Goal: Task Accomplishment & Management: Manage account settings

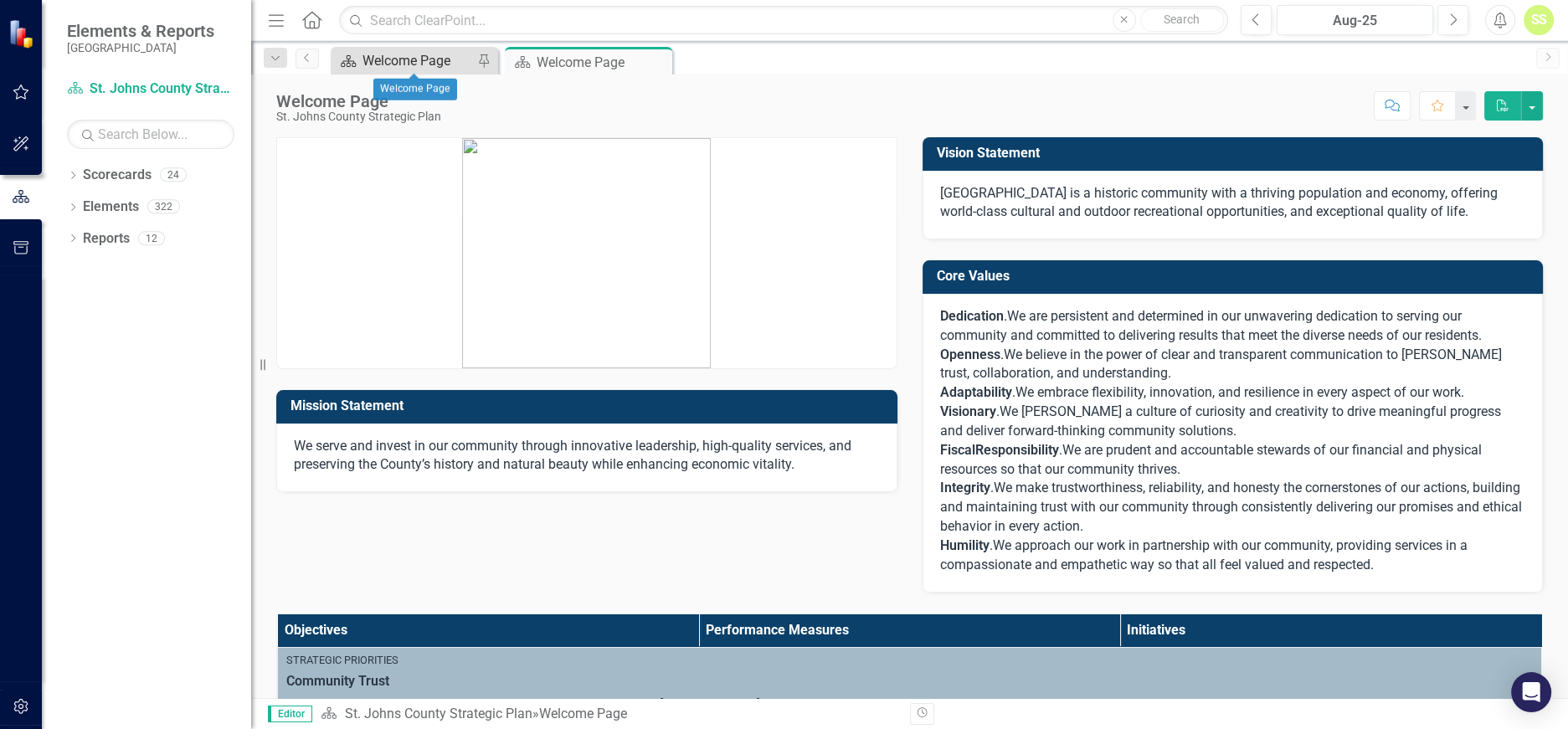
click at [420, 62] on div "Welcome Page" at bounding box center [417, 61] width 110 height 21
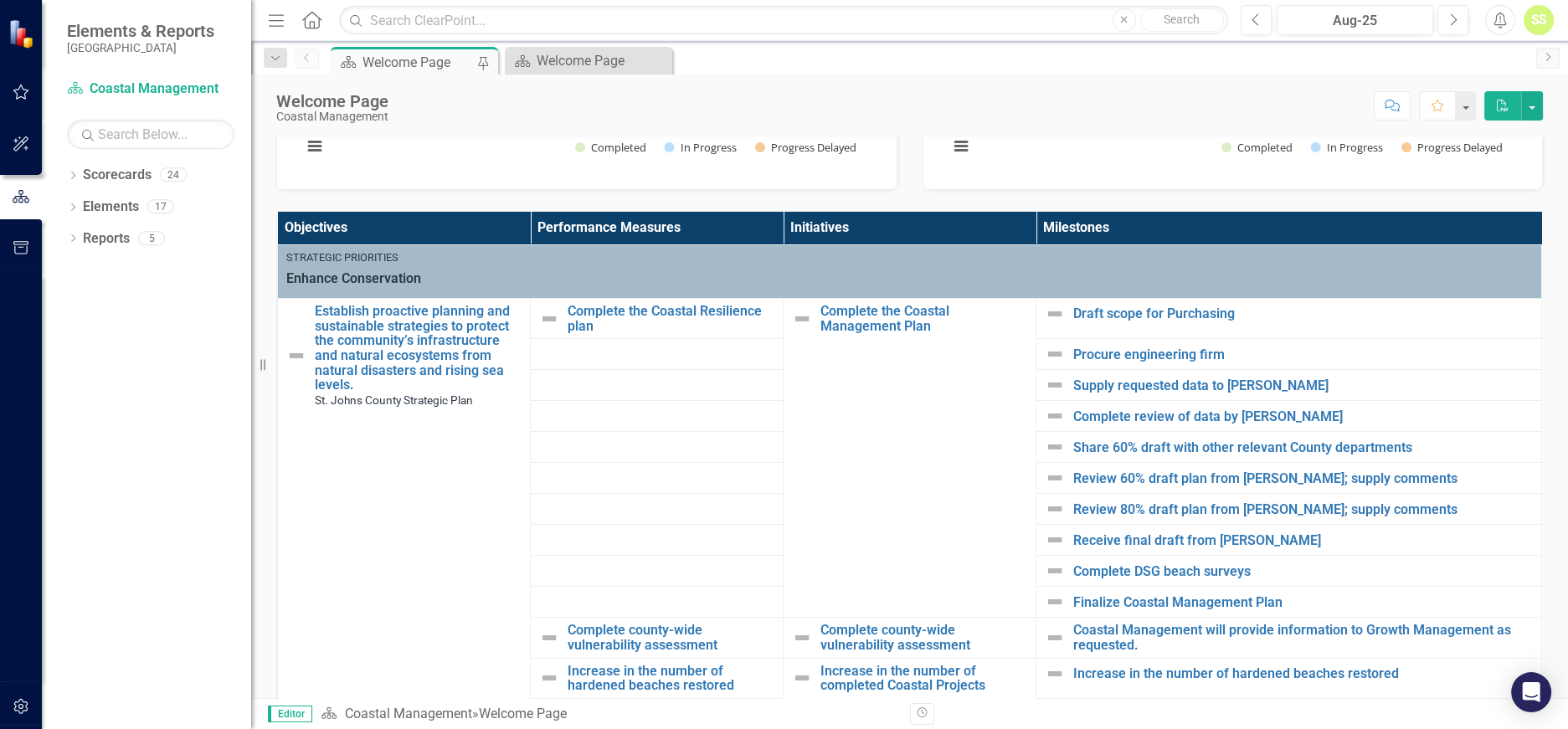
scroll to position [405, 0]
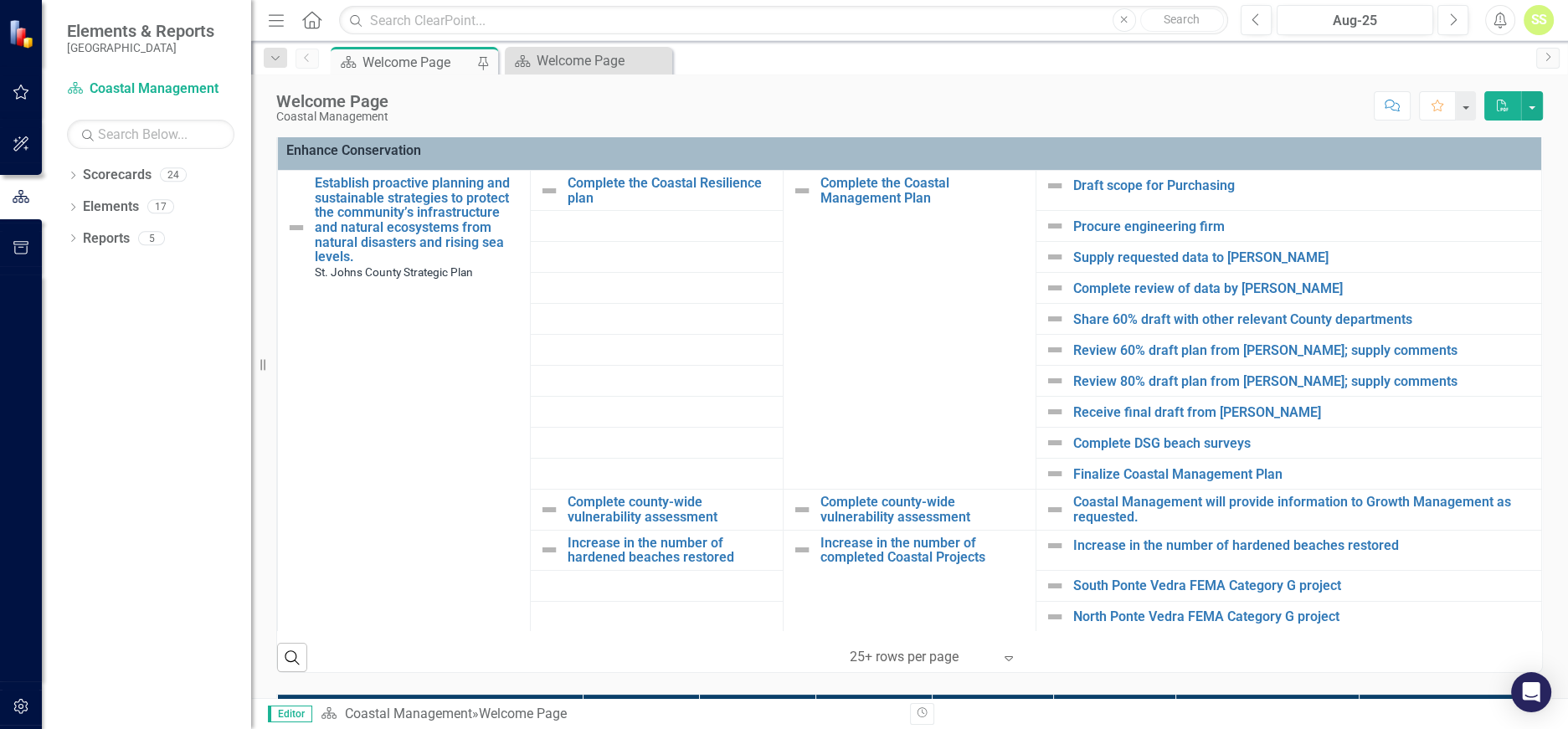
click at [1007, 652] on icon "Expand" at bounding box center [1008, 658] width 16 height 14
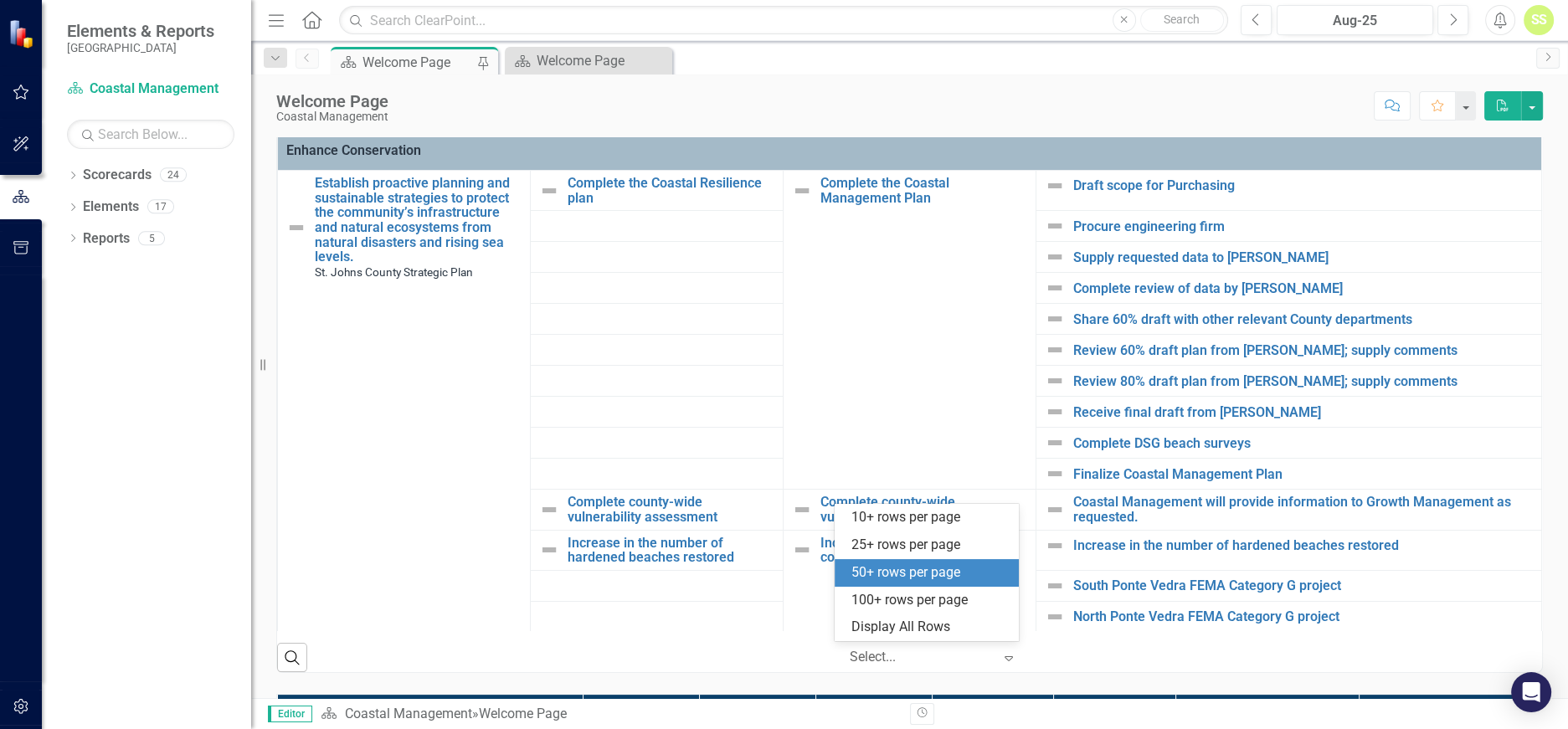
click at [942, 569] on div "50+ rows per page" at bounding box center [930, 573] width 158 height 19
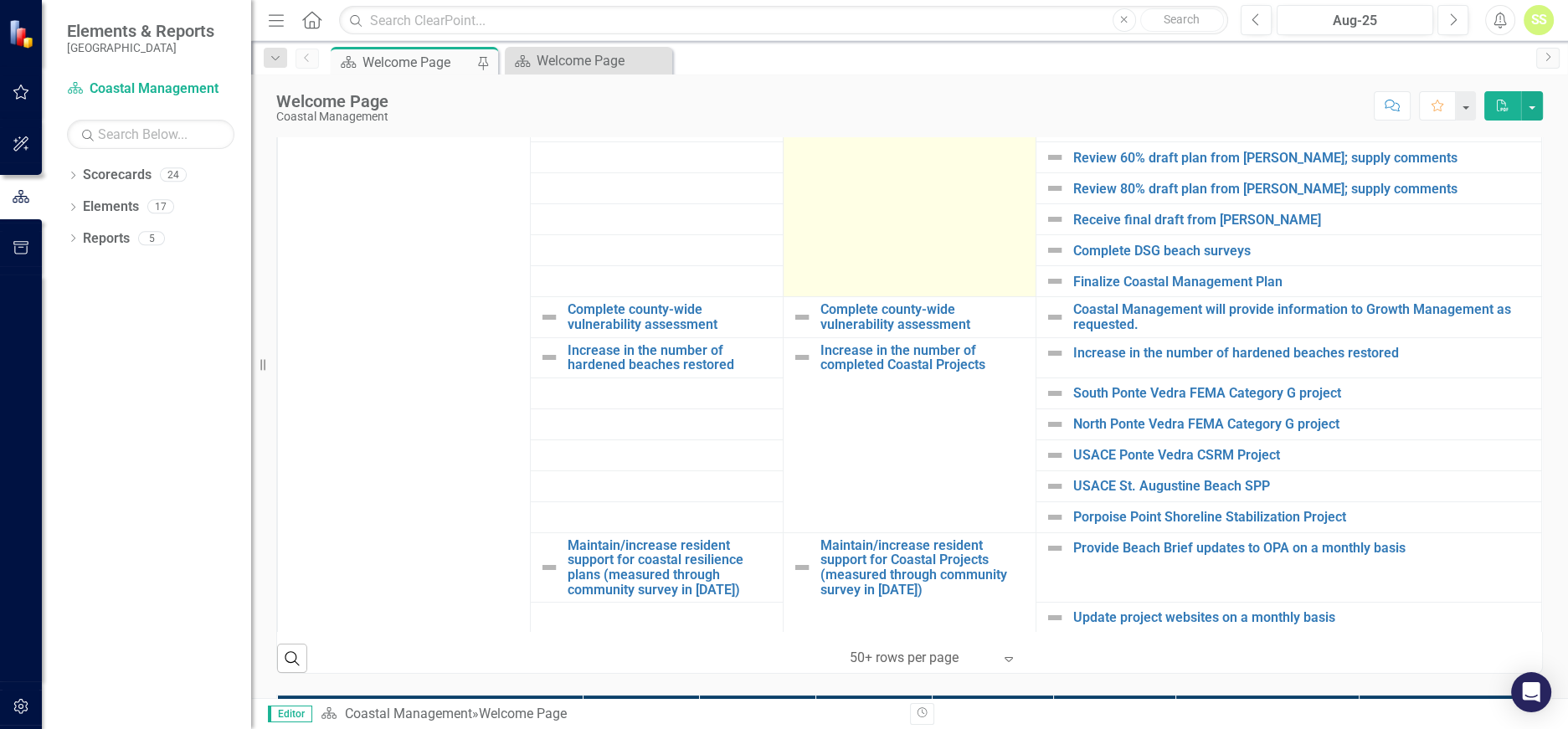
scroll to position [407, 0]
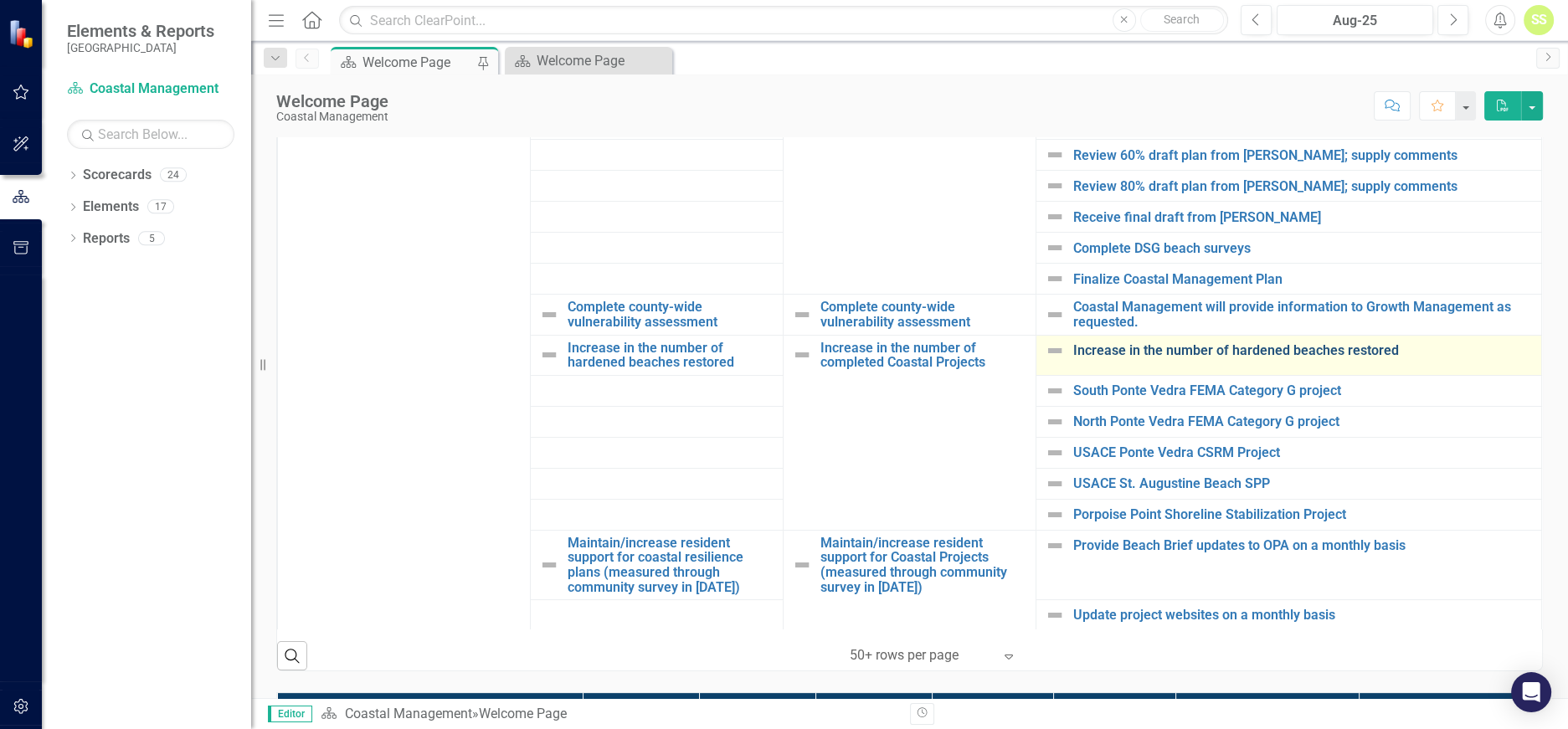
click at [1076, 348] on link "Increase in the number of hardened beaches restored" at bounding box center [1303, 350] width 460 height 15
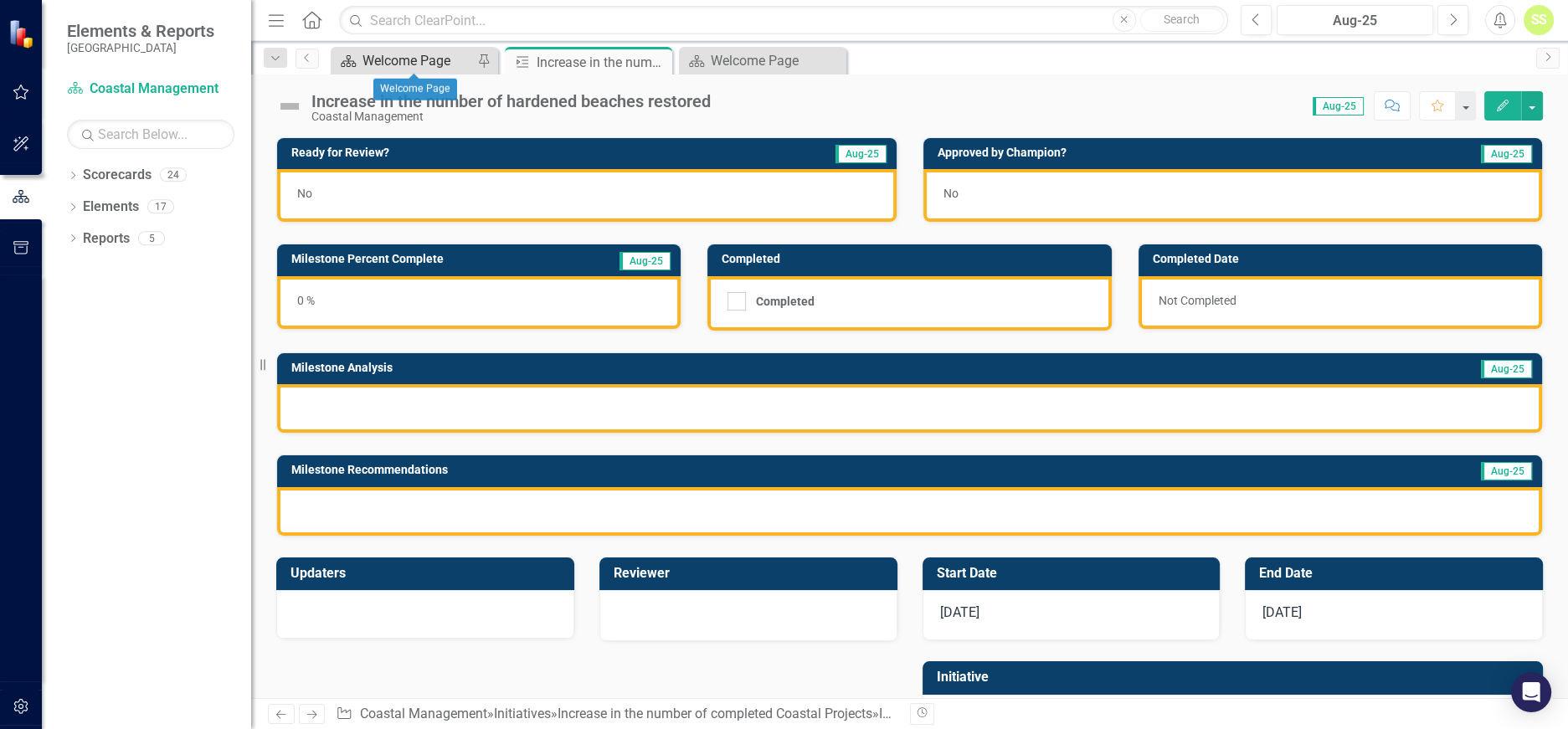
click at [410, 58] on div "Welcome Page" at bounding box center [417, 61] width 110 height 21
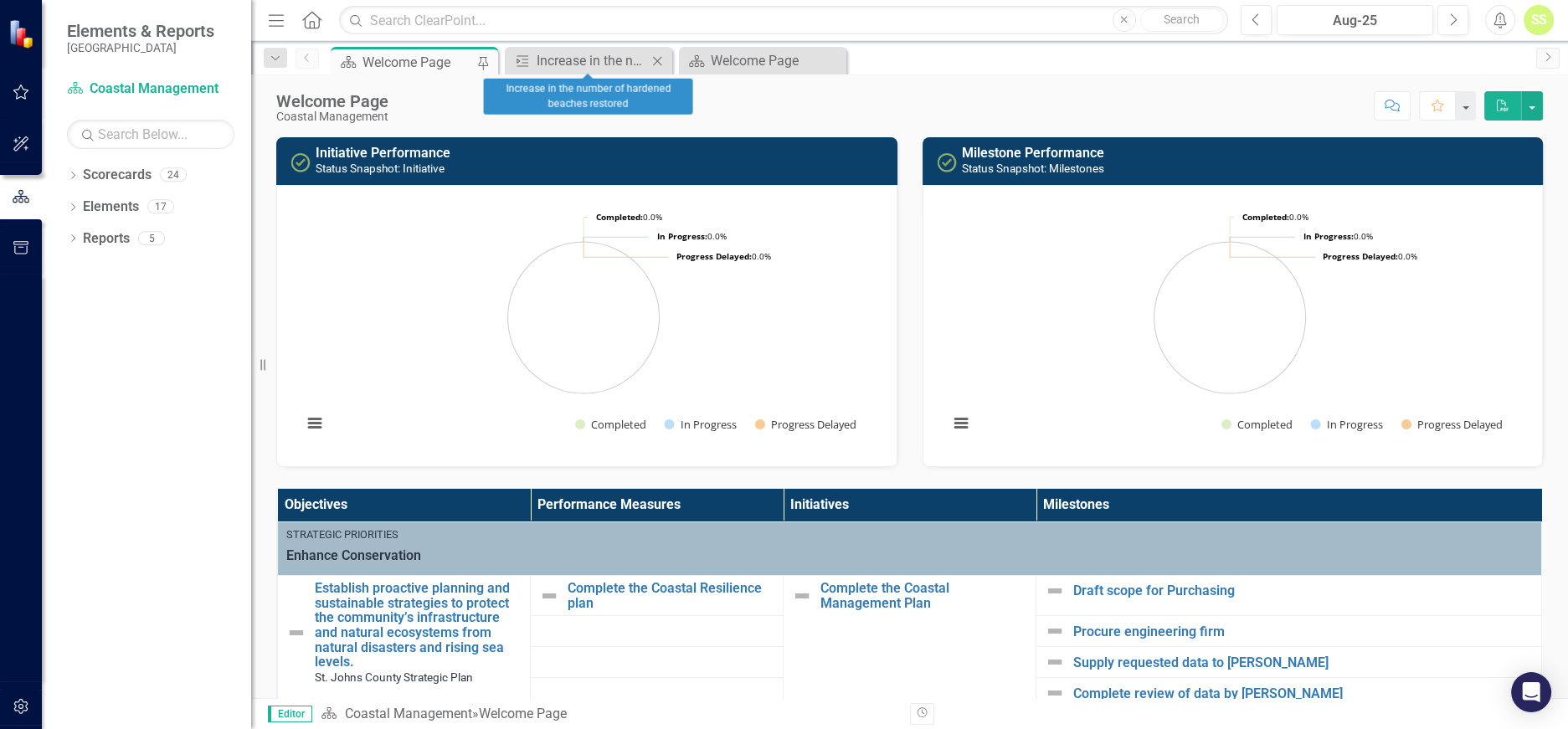
click at [663, 60] on icon "Close" at bounding box center [657, 61] width 16 height 14
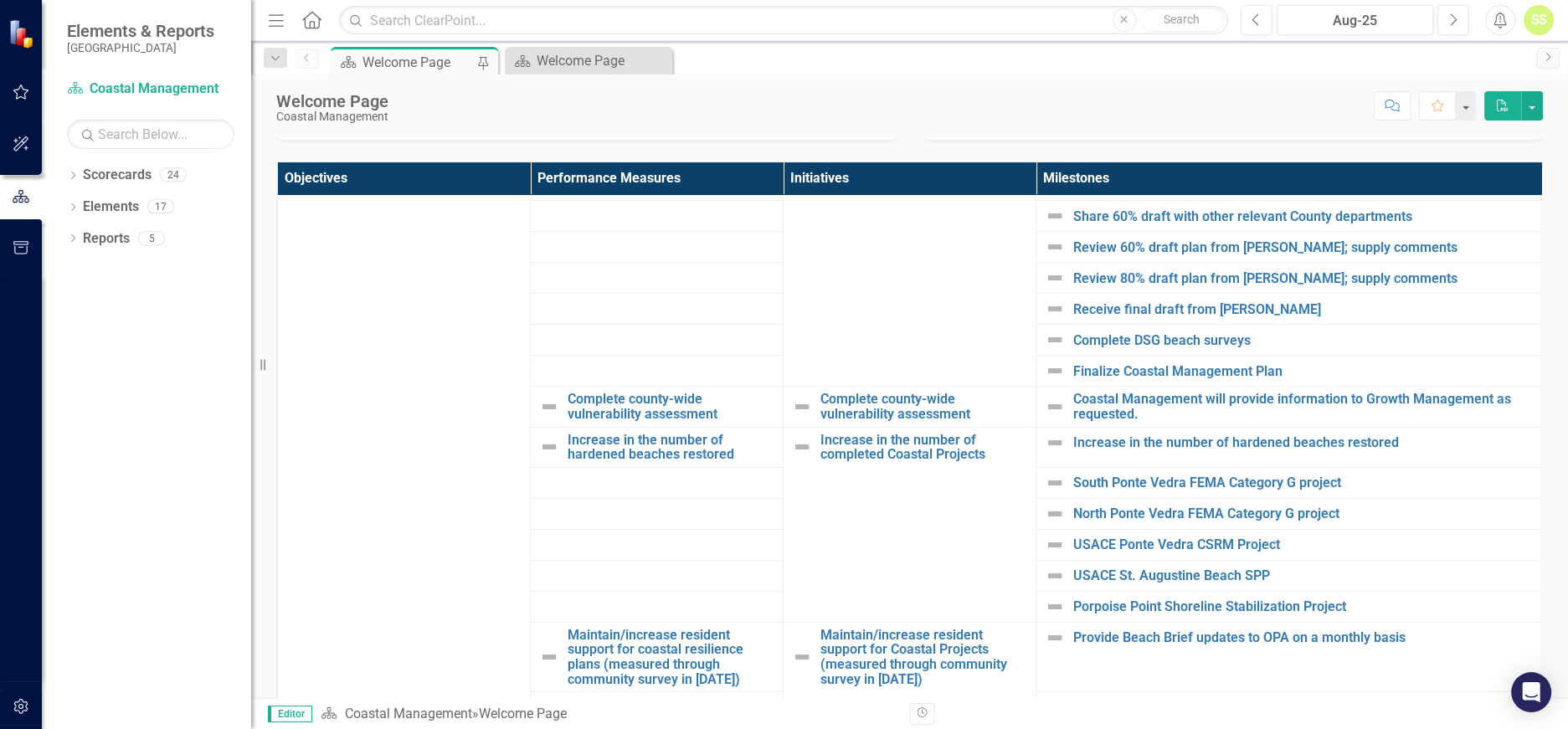
scroll to position [194, 0]
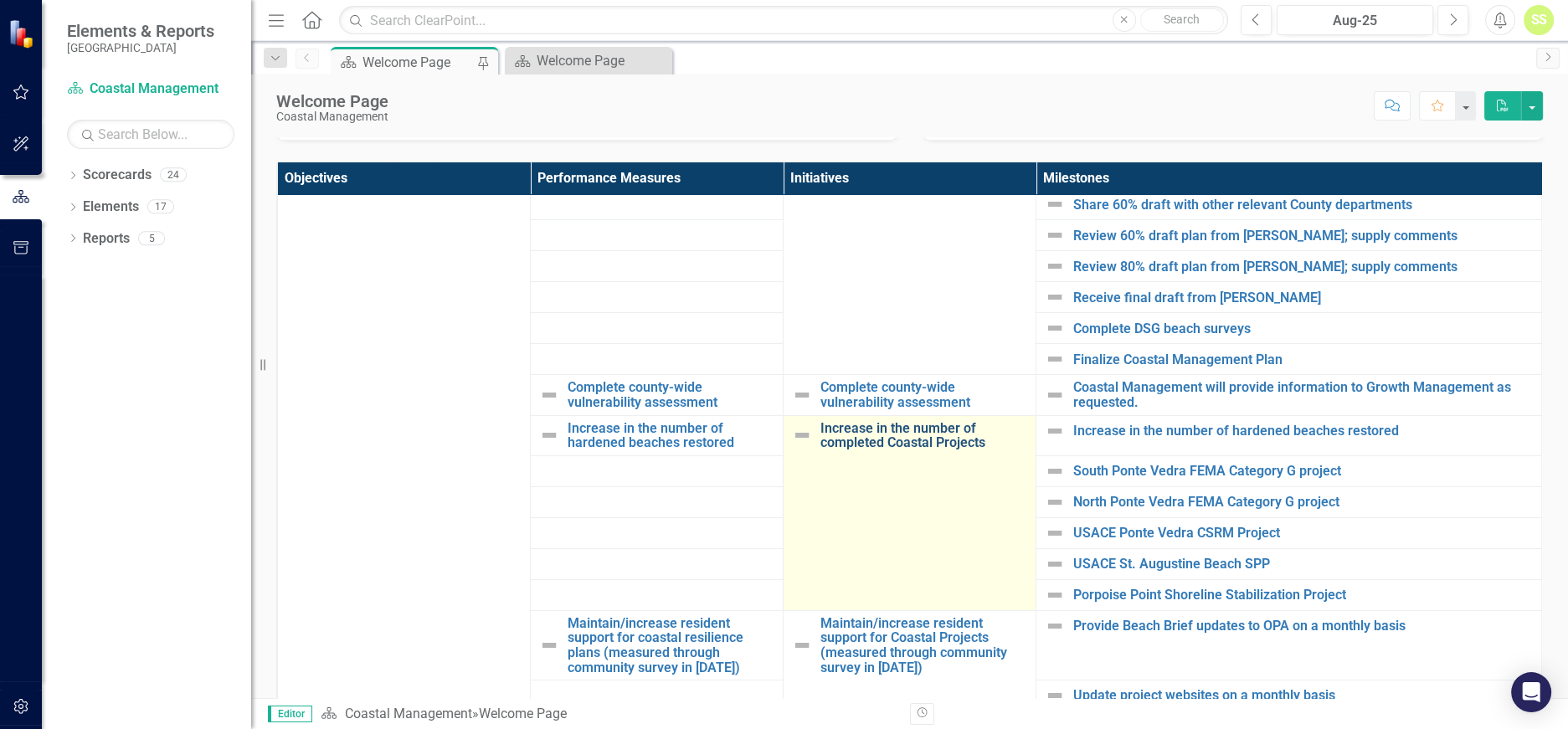
click at [862, 434] on link "Increase in the number of completed Coastal Projects" at bounding box center [924, 436] width 207 height 29
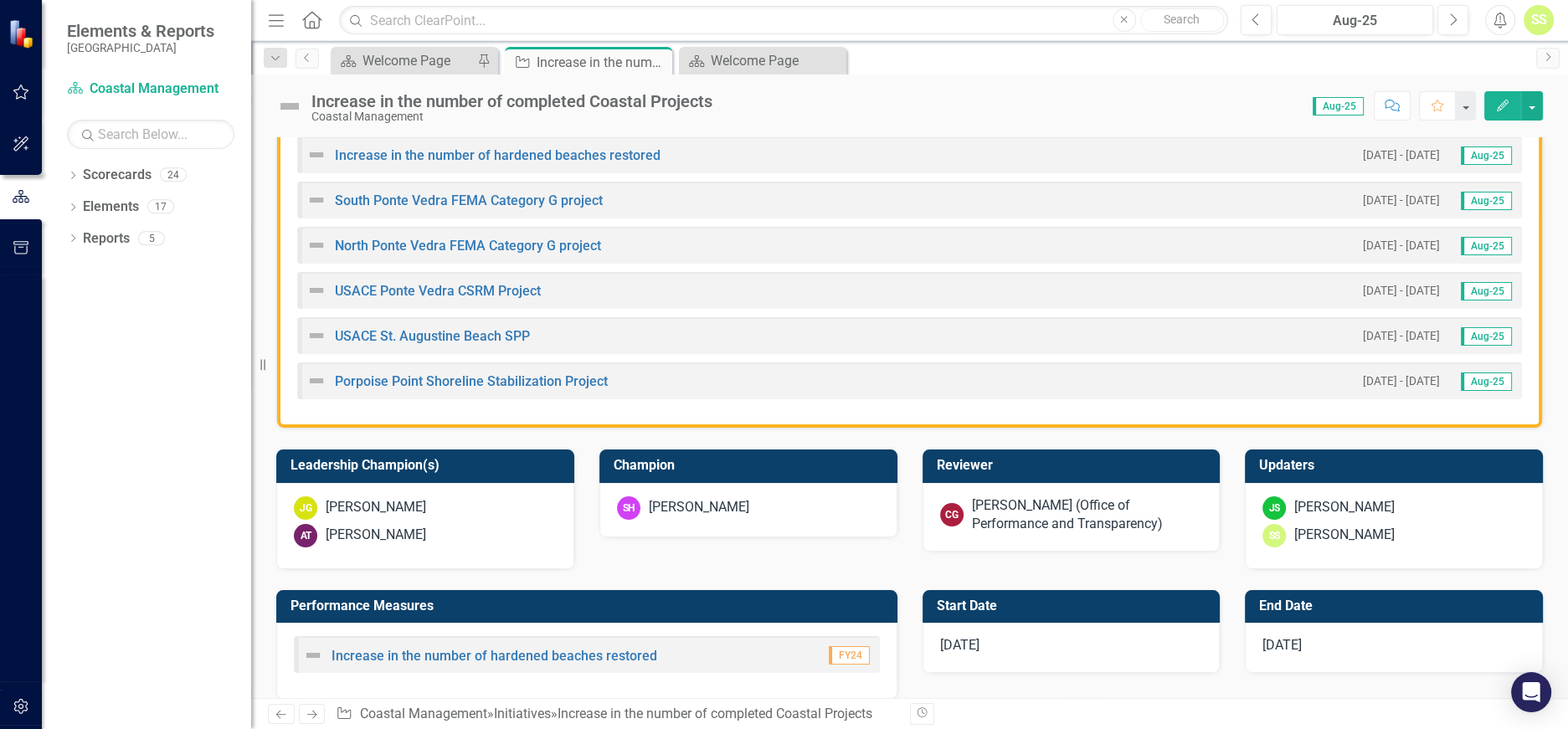
scroll to position [270, 0]
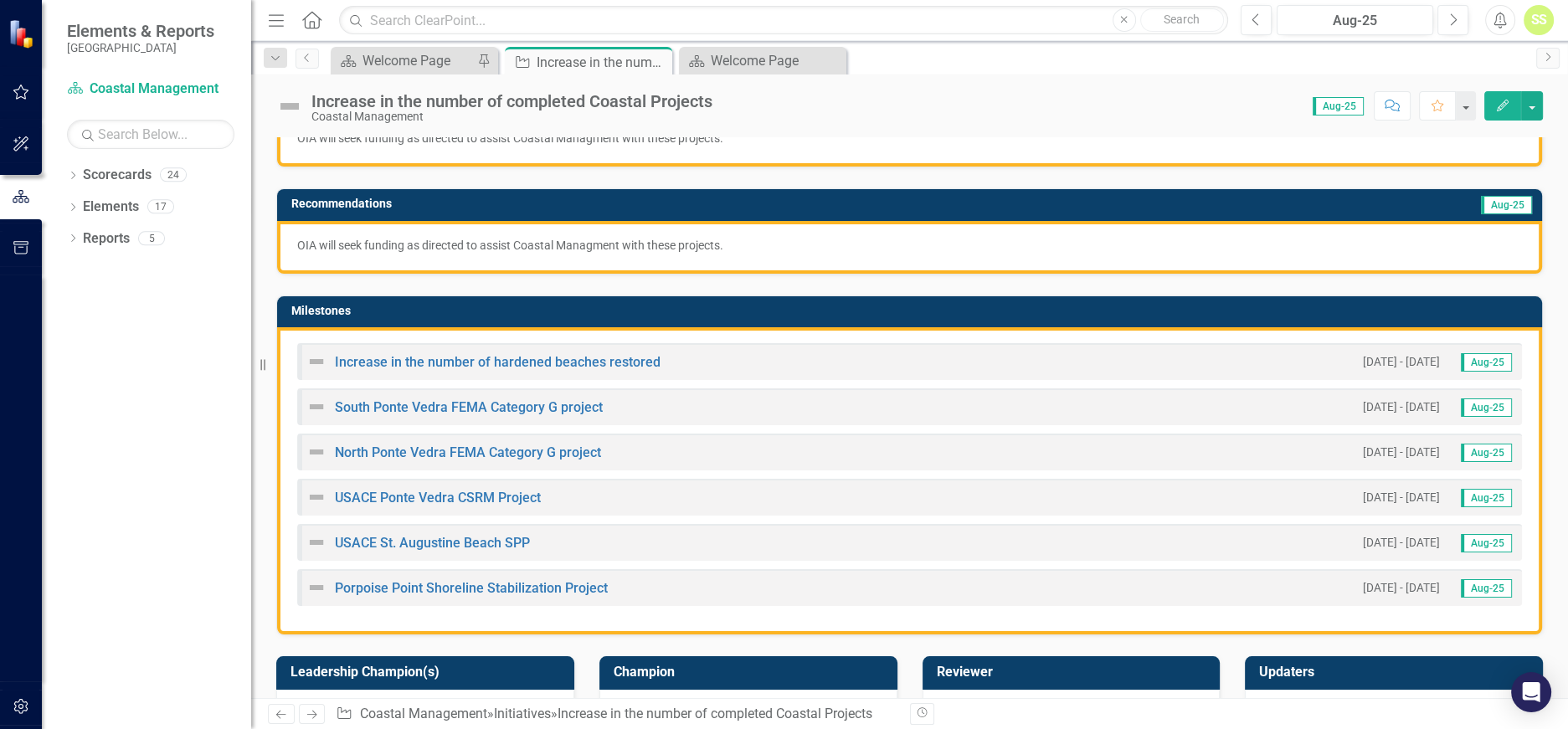
click at [835, 305] on h3 "Milestones" at bounding box center [912, 311] width 1243 height 13
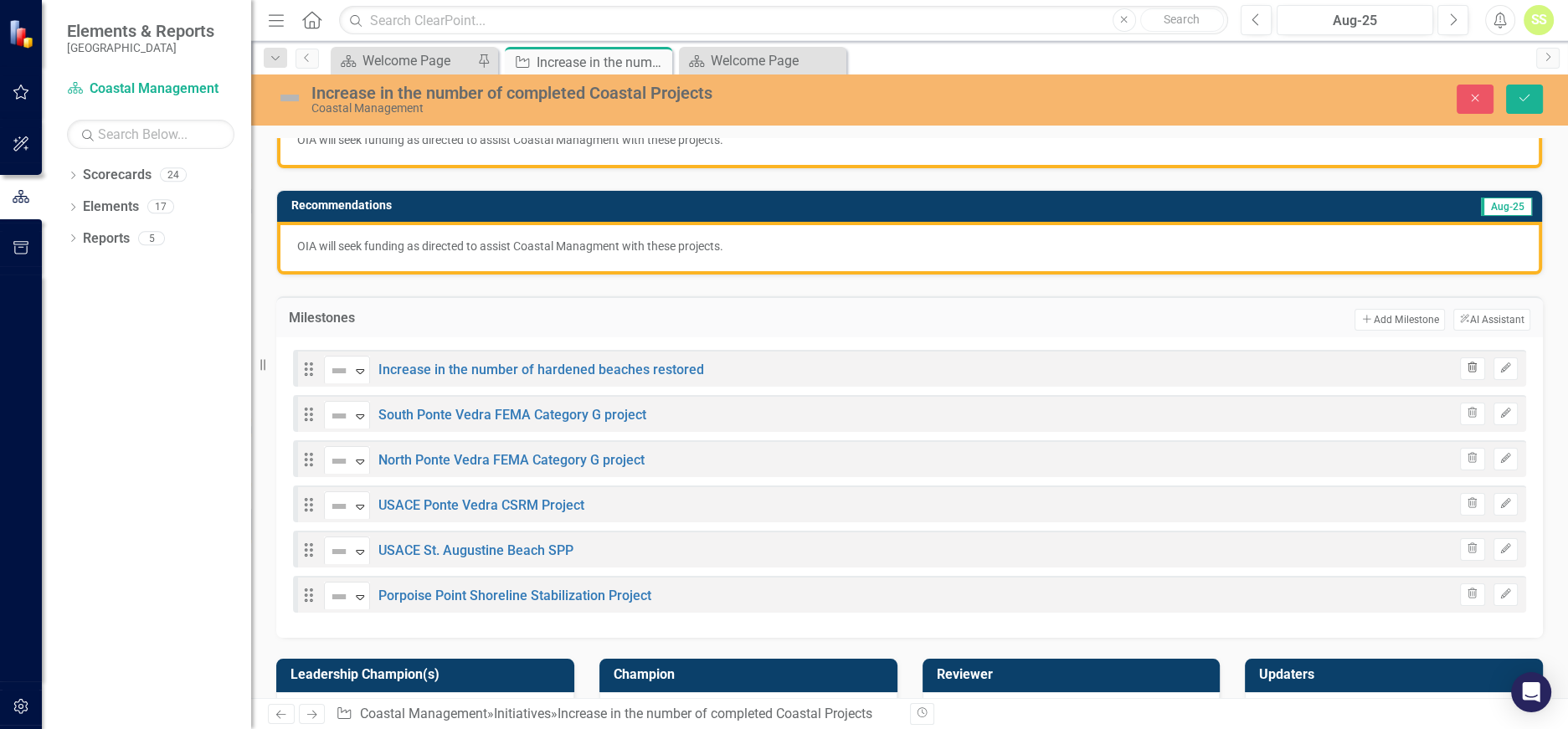
click at [1468, 366] on icon "button" at bounding box center [1473, 366] width 10 height 10
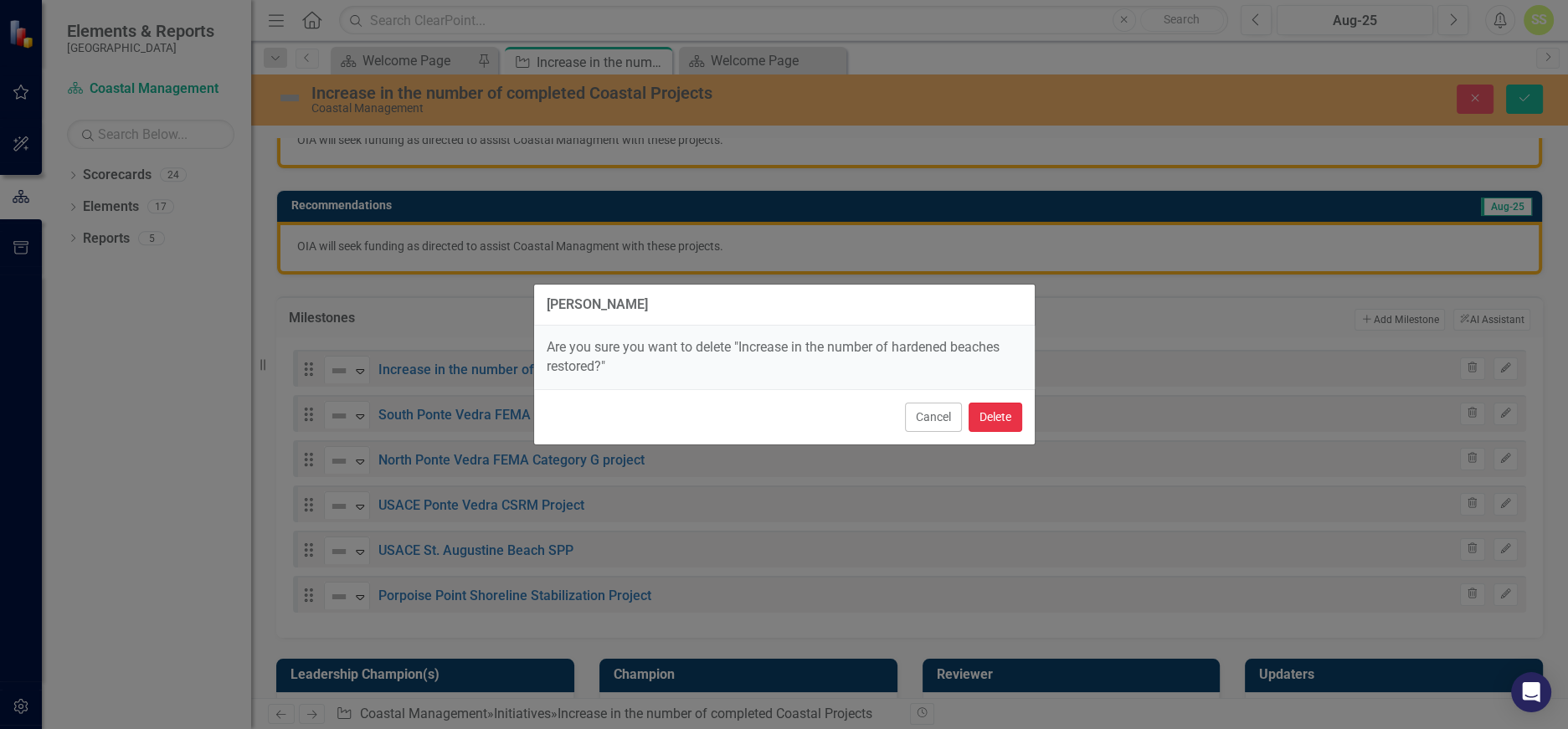
click at [1004, 410] on button "Delete" at bounding box center [995, 417] width 53 height 29
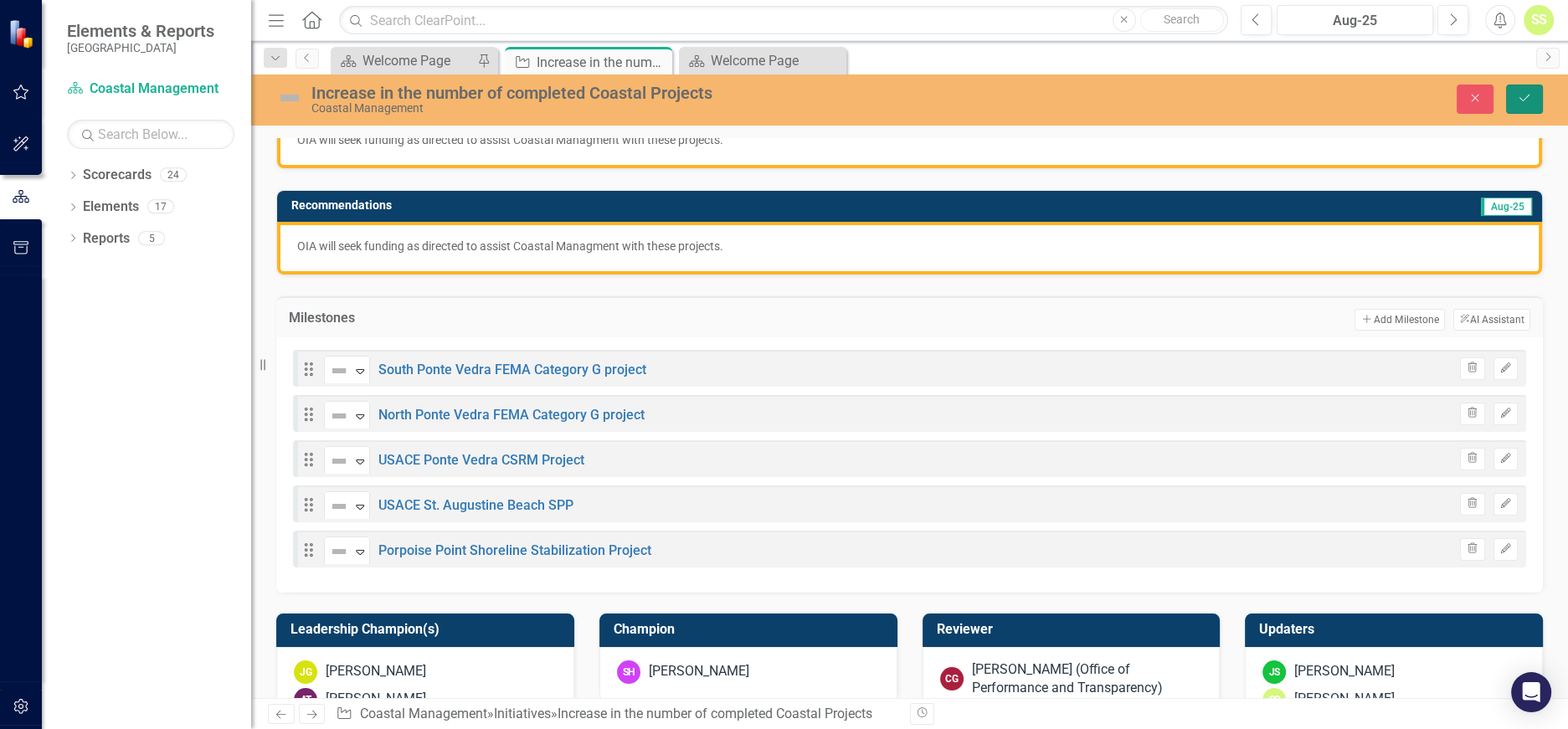
click at [1525, 90] on button "Save" at bounding box center [1524, 99] width 37 height 29
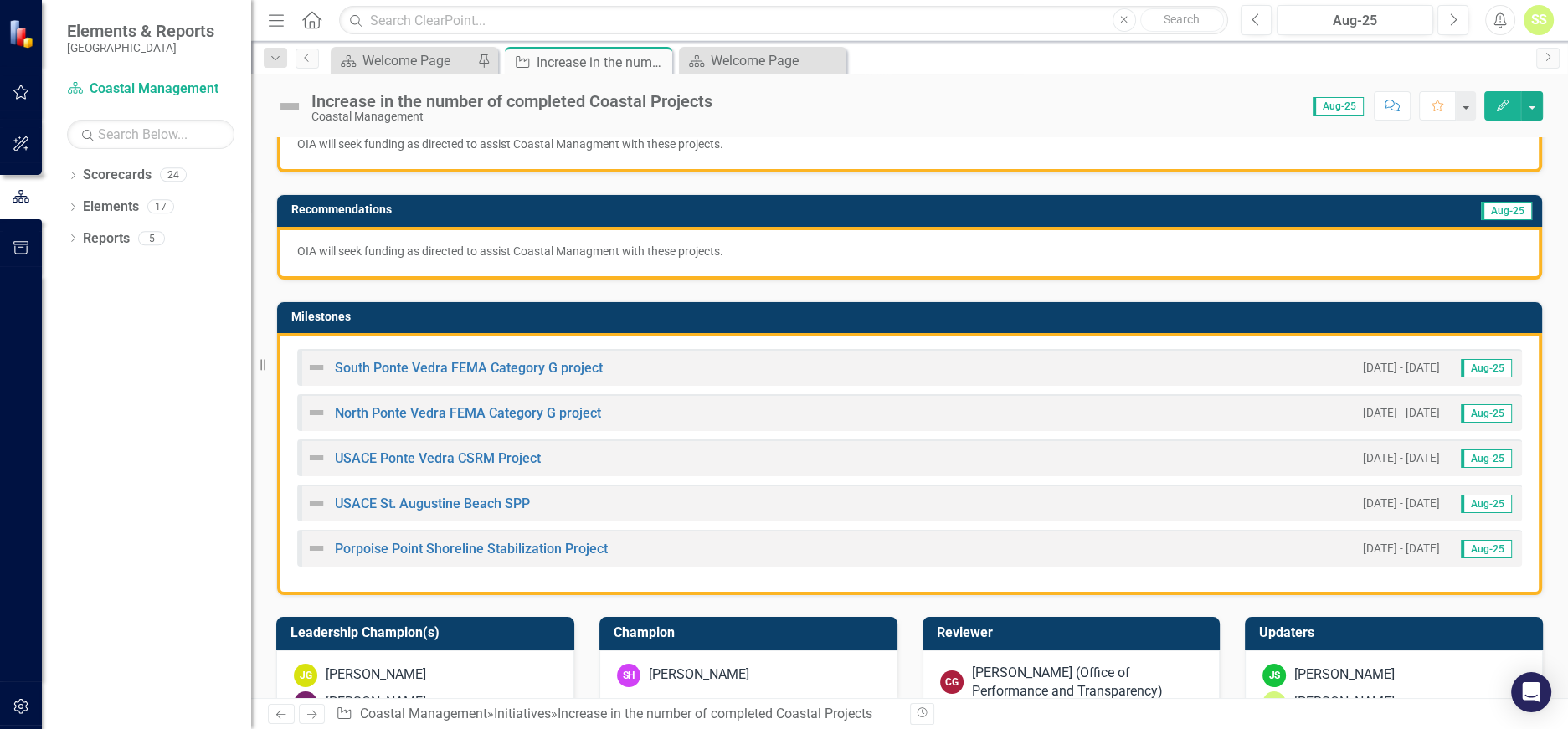
scroll to position [269, 0]
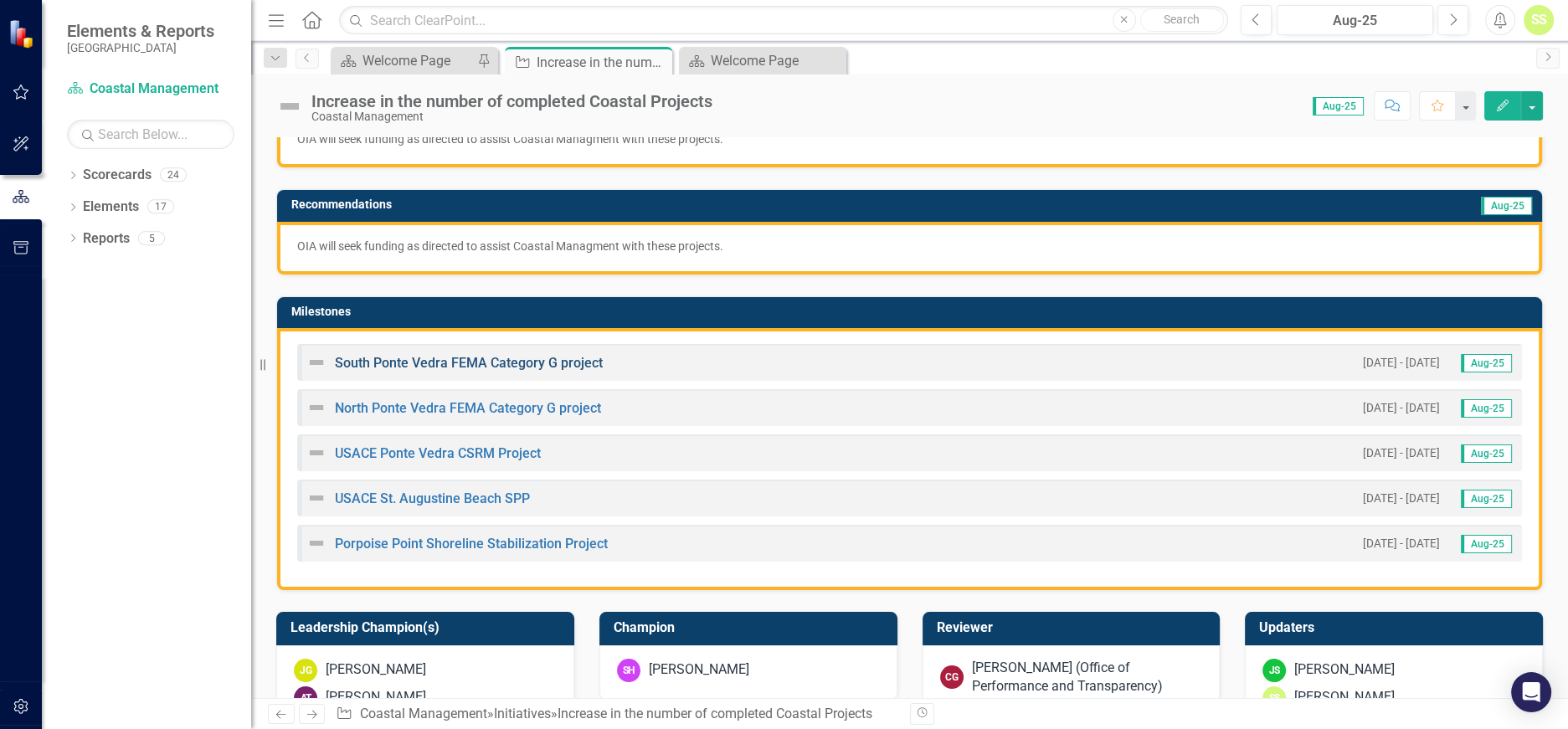
click at [510, 355] on link "South Ponte Vedra FEMA Category G project" at bounding box center [469, 363] width 268 height 15
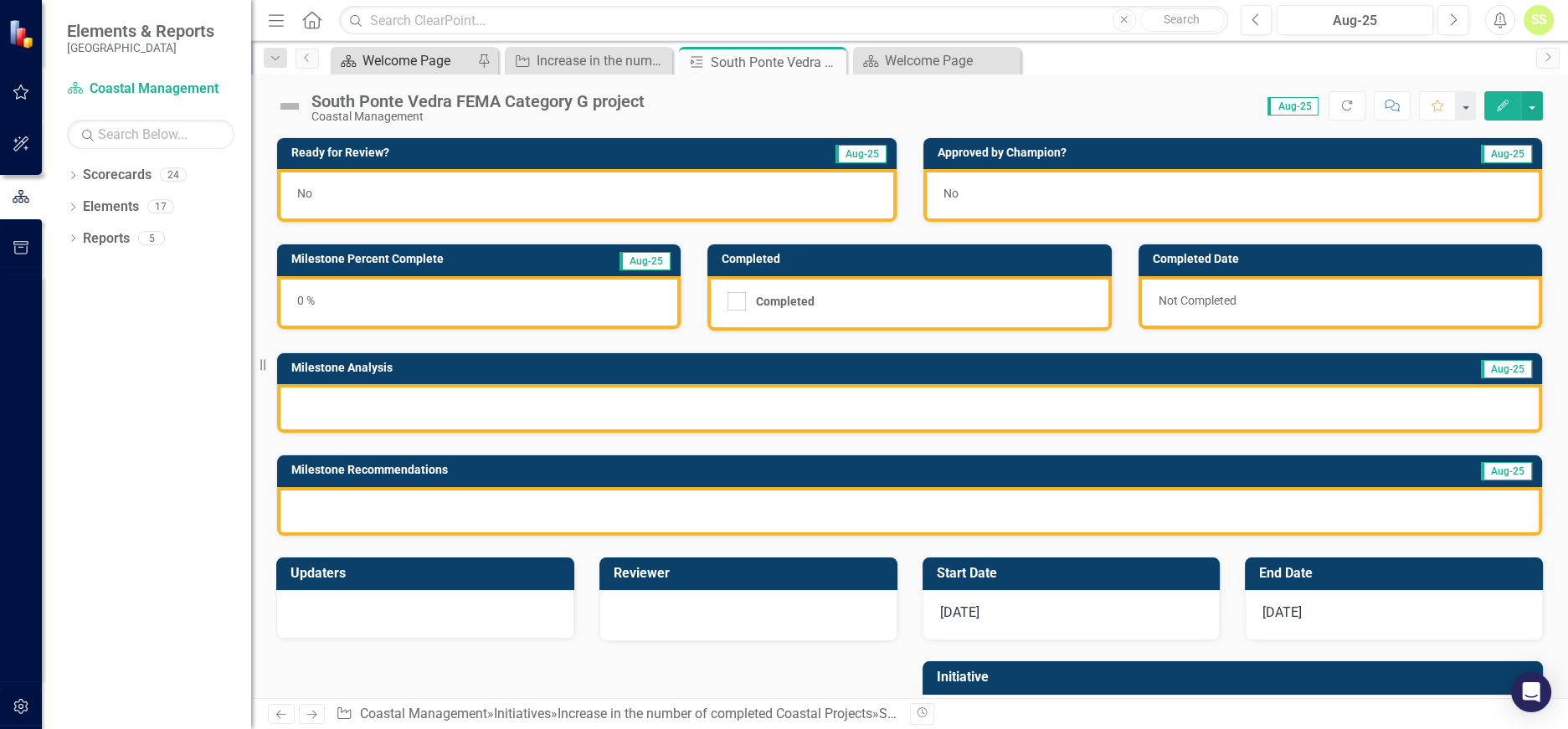
click at [420, 56] on div "Welcome Page" at bounding box center [417, 61] width 110 height 21
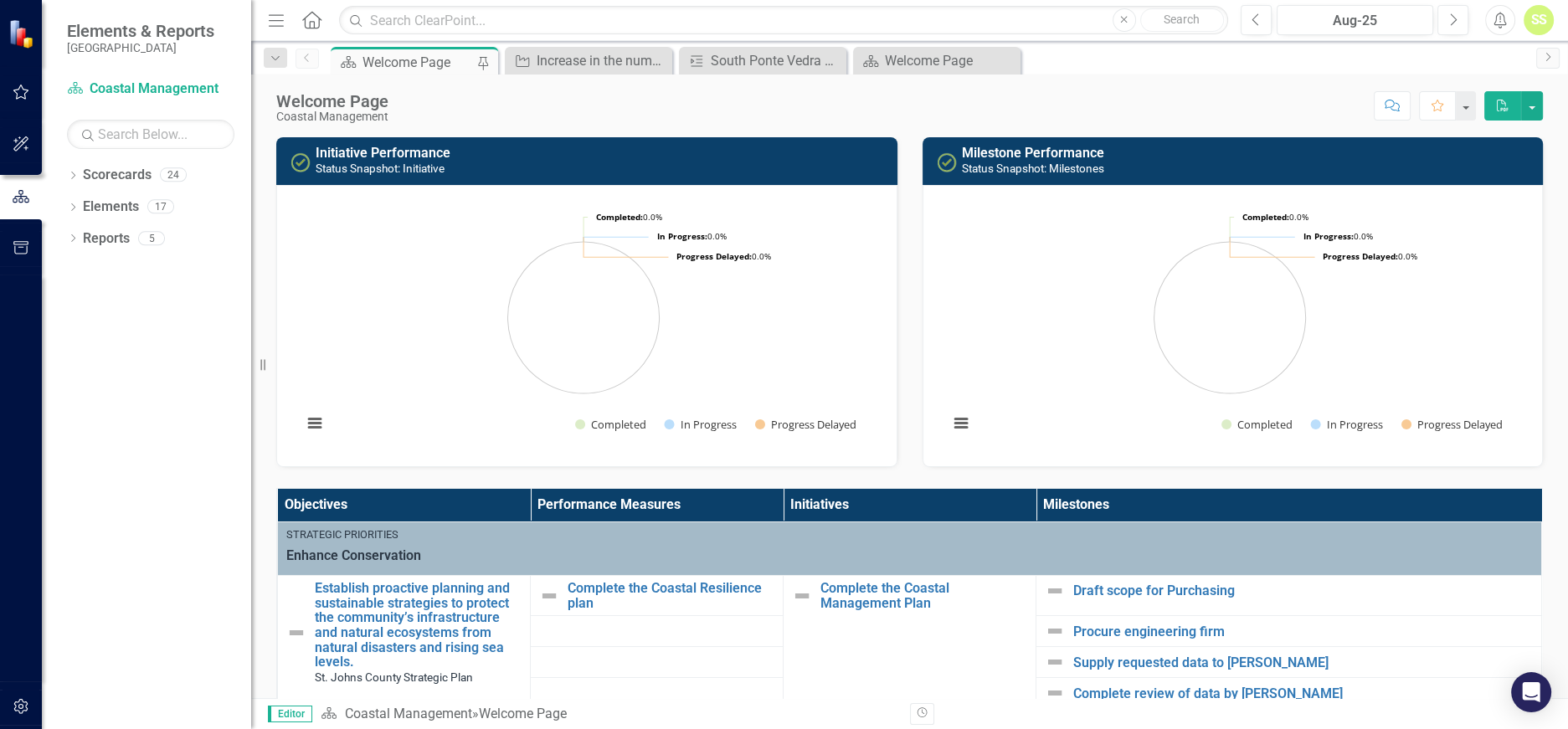
click at [1505, 17] on icon "Alerts" at bounding box center [1500, 19] width 17 height 16
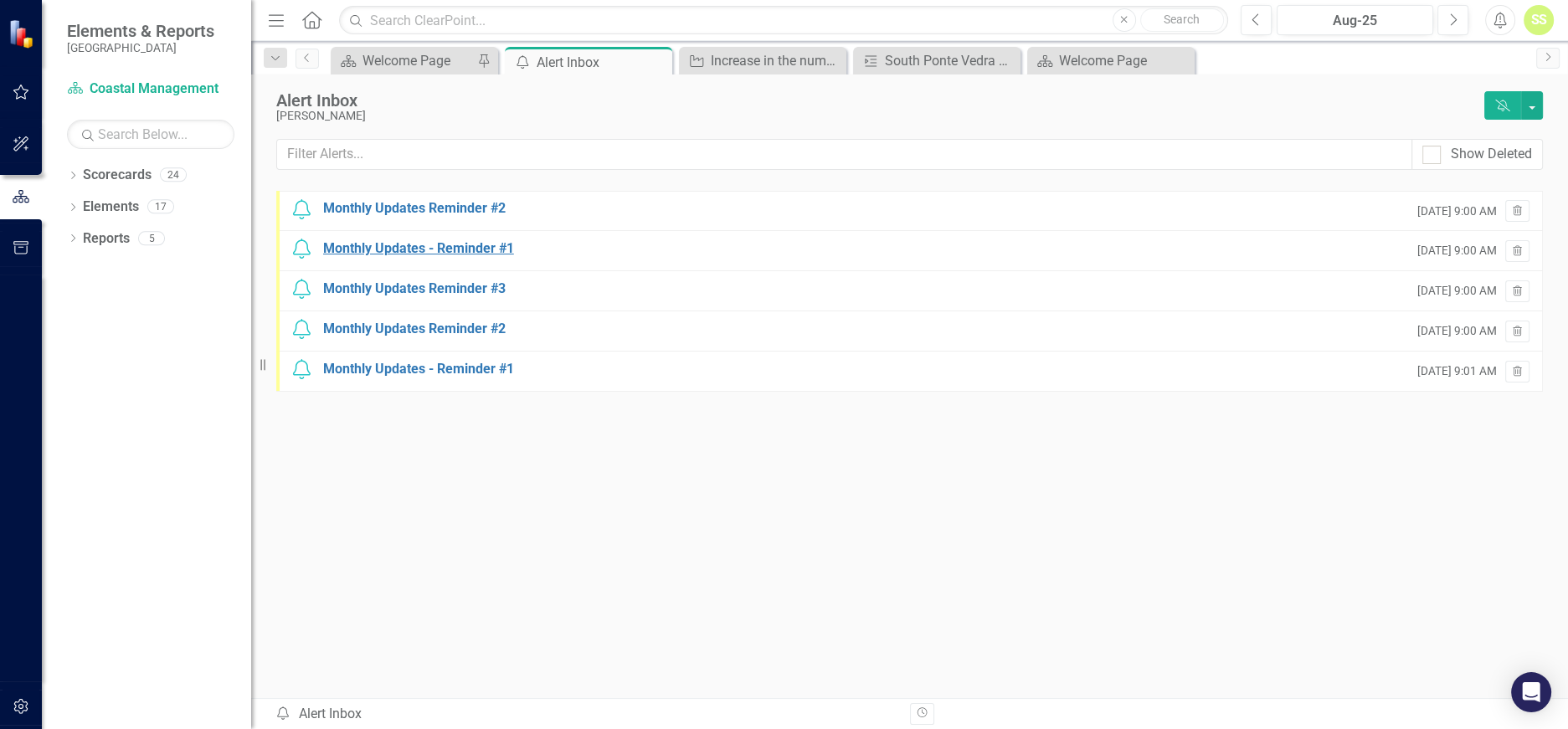
click at [475, 248] on div "Monthly Updates - Reminder #1" at bounding box center [418, 249] width 191 height 19
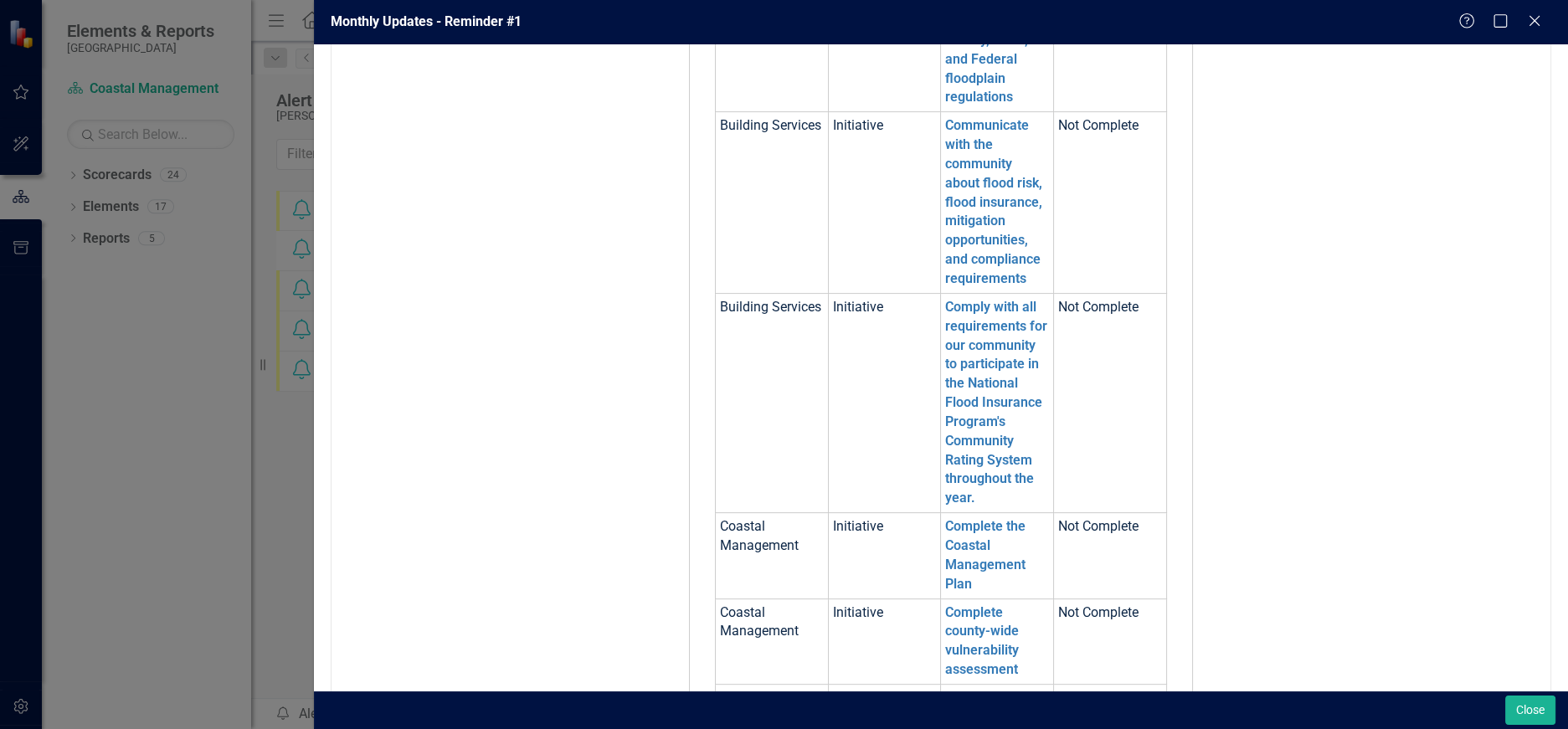
scroll to position [710, 0]
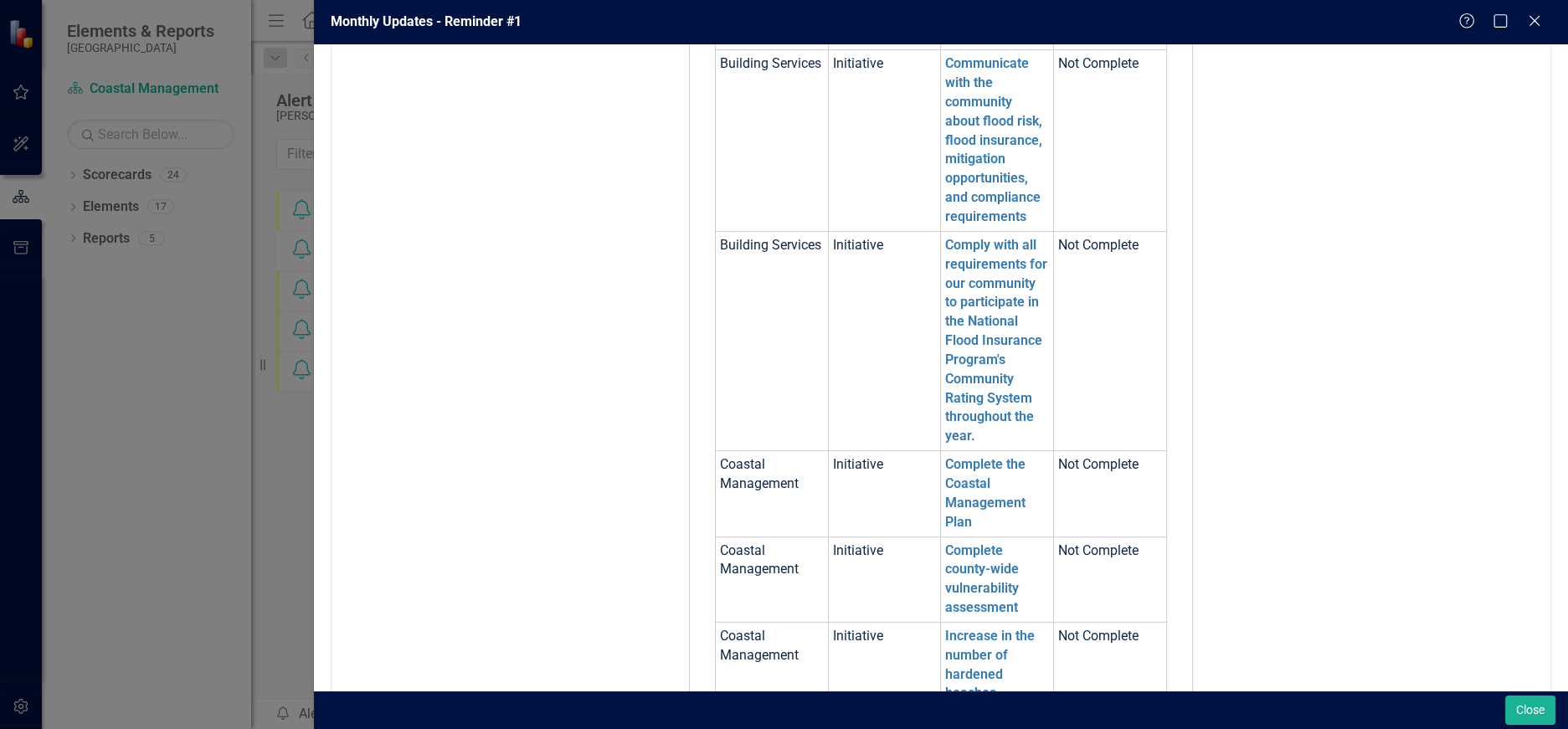
click at [519, 436] on td "Dear [PERSON_NAME], Please log into ClearPoint and update the following items f…" at bounding box center [941, 674] width 1185 height 2285
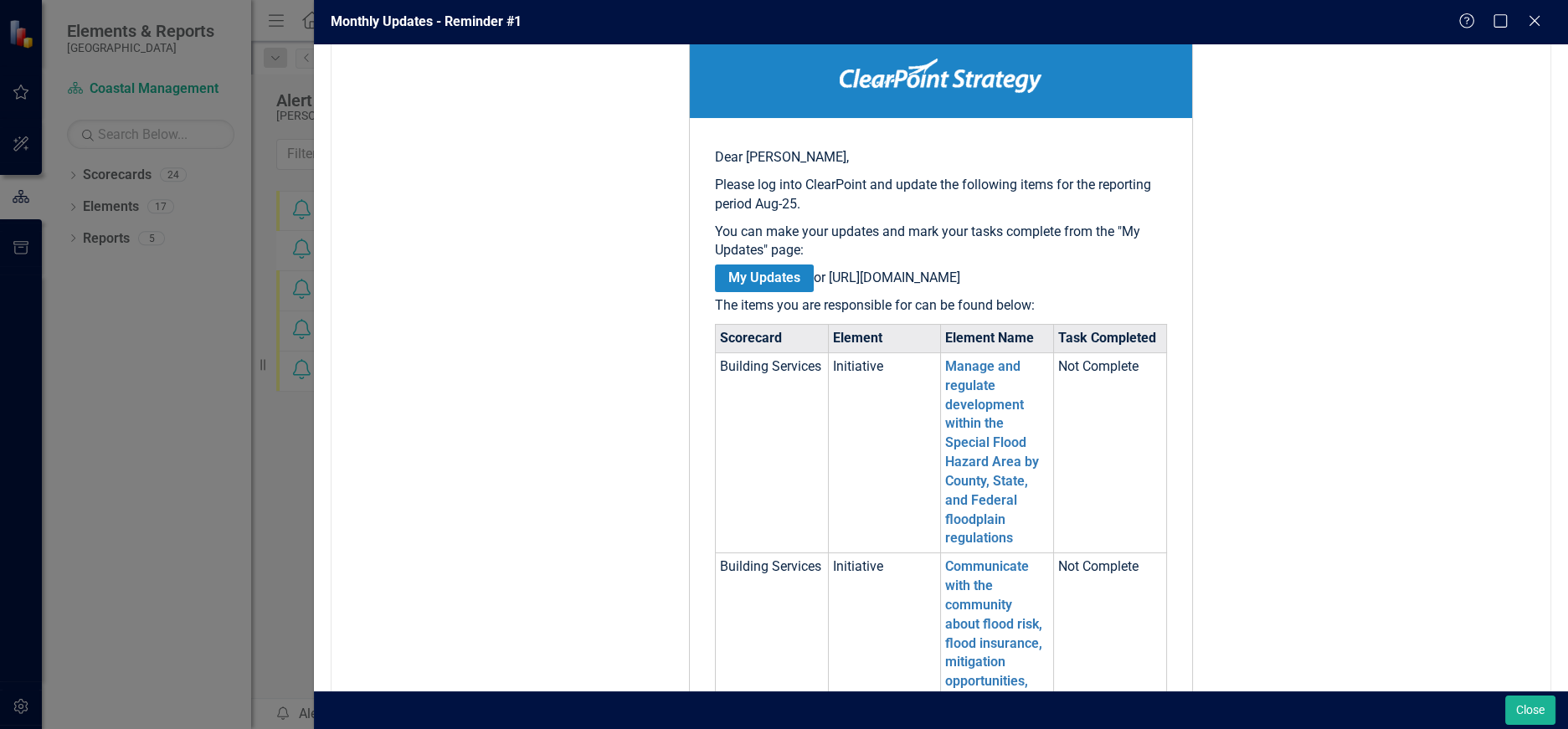
scroll to position [0, 0]
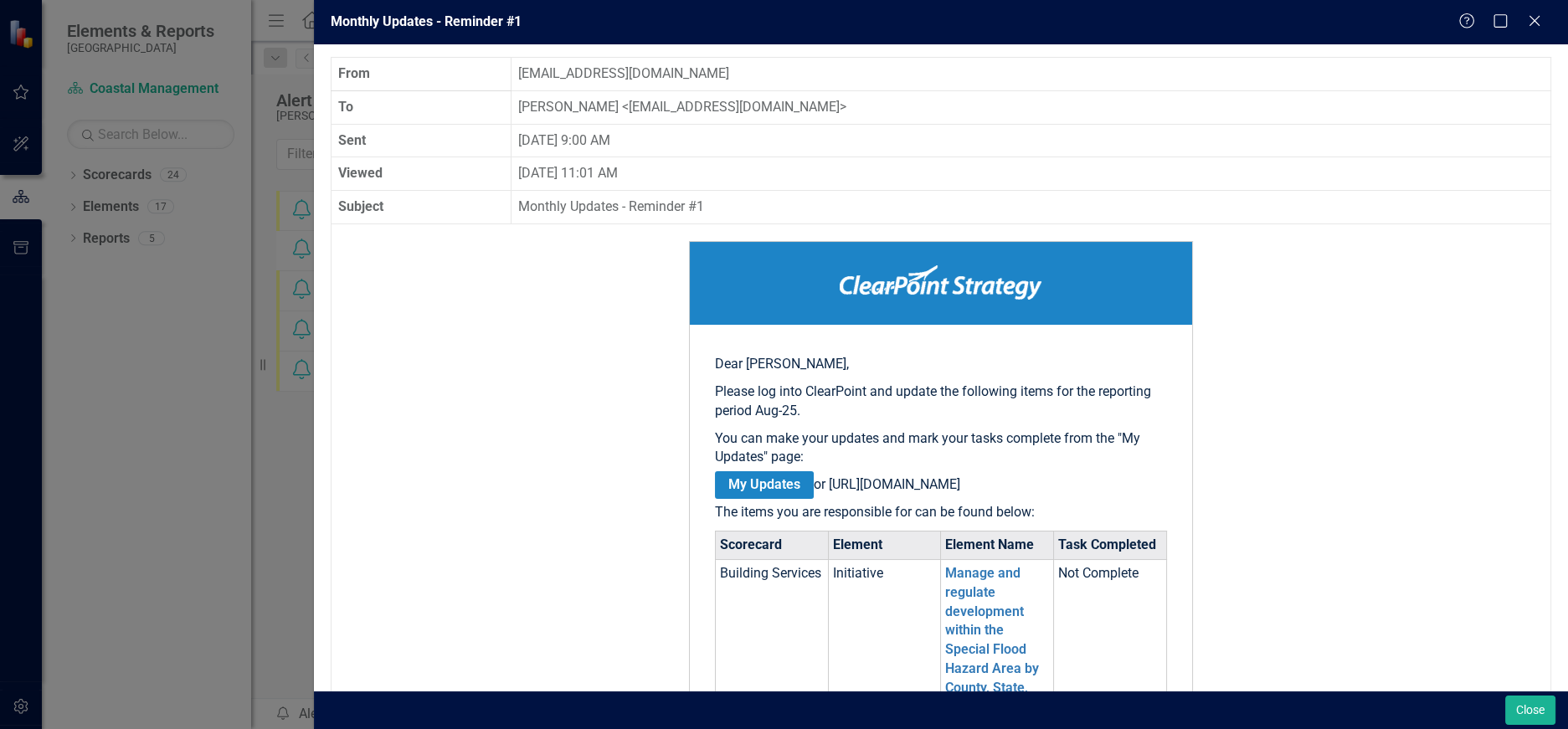
click at [1526, 13] on div "Help Maximize Close" at bounding box center [1505, 22] width 93 height 19
click at [1536, 25] on icon "Close" at bounding box center [1534, 20] width 21 height 15
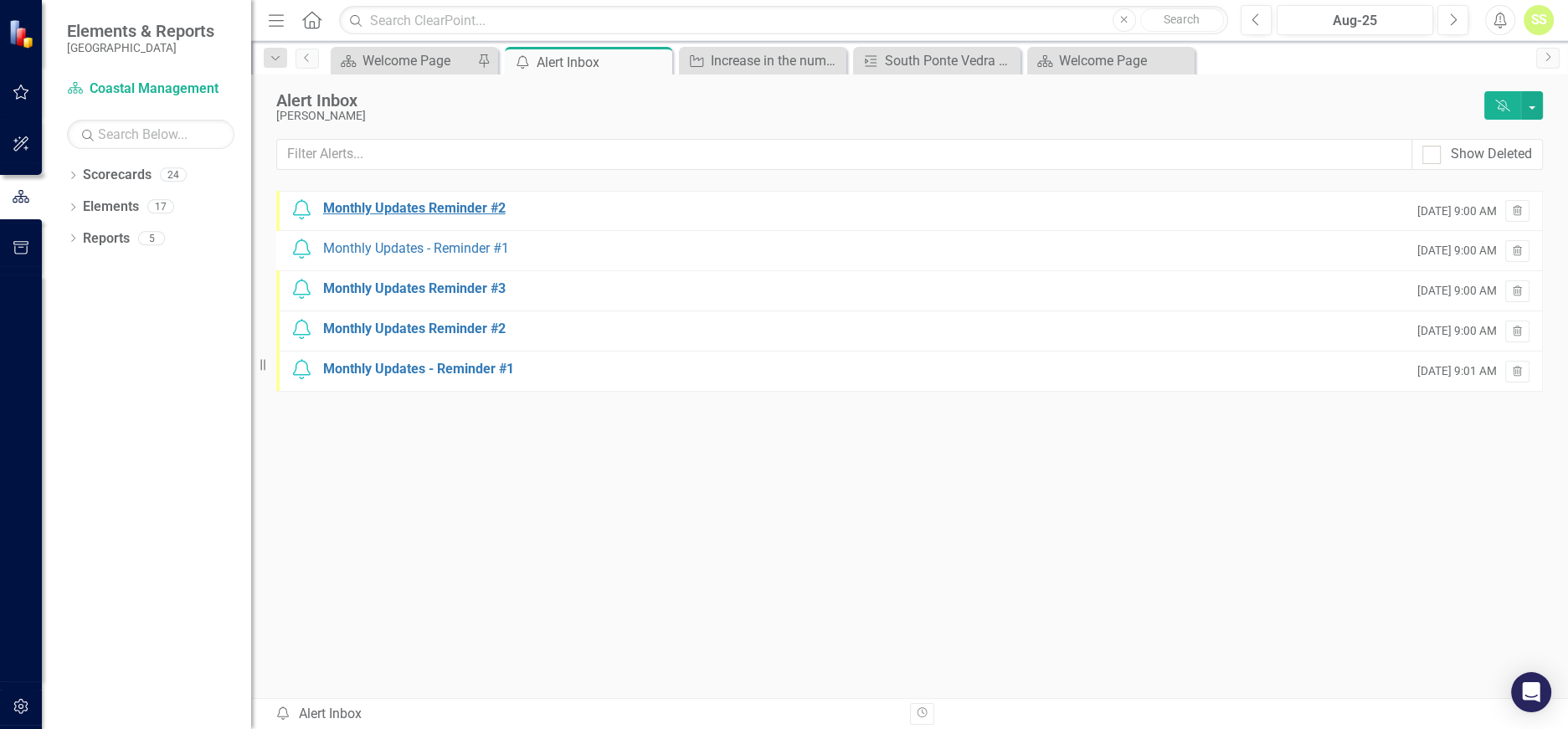
click at [443, 208] on div "Monthly Updates Reminder #2" at bounding box center [415, 209] width 182 height 19
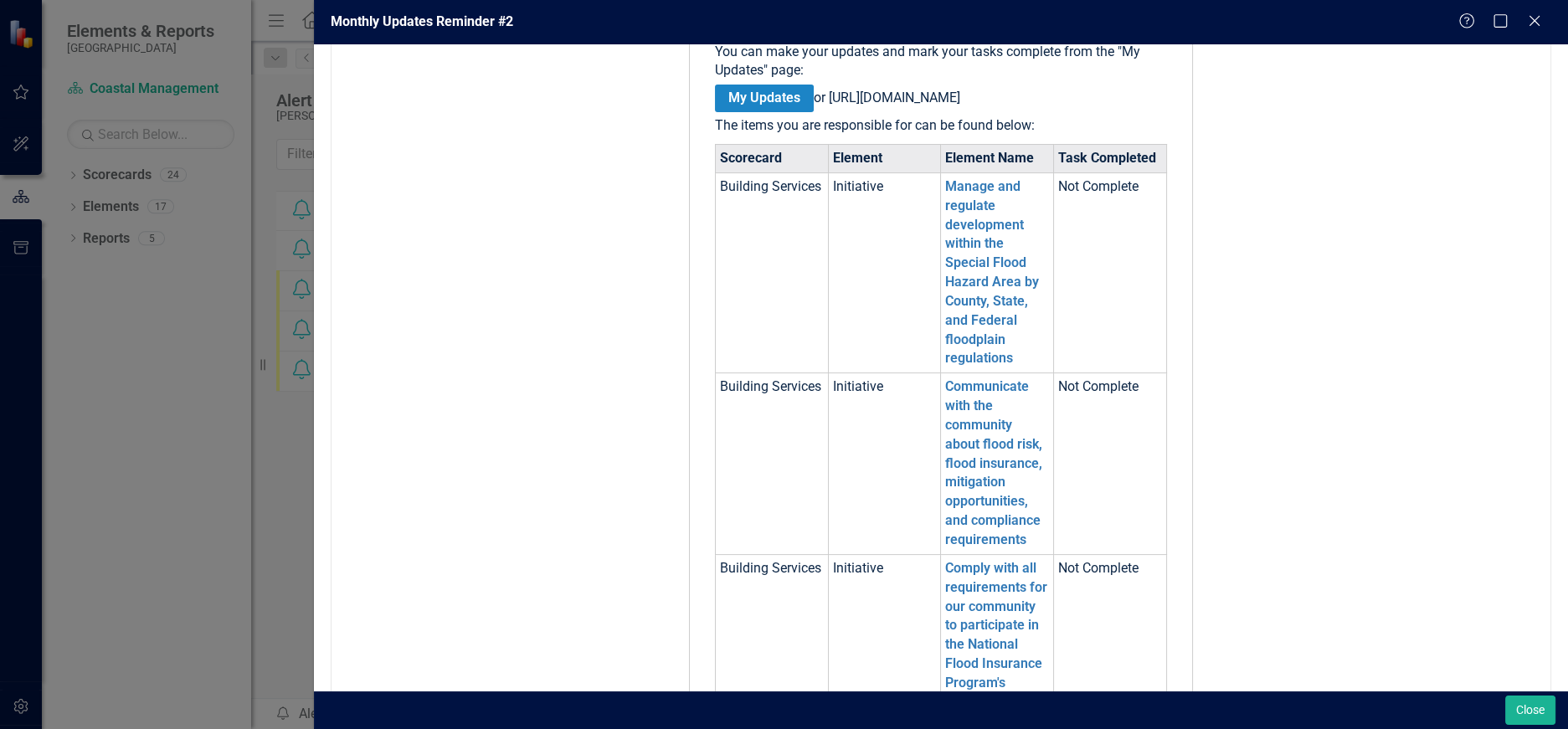
scroll to position [387, 0]
drag, startPoint x: 719, startPoint y: 203, endPoint x: 798, endPoint y: 195, distance: 79.4
click at [798, 195] on td "Building Services" at bounding box center [771, 271] width 113 height 200
click at [815, 263] on td "Building Services" at bounding box center [771, 271] width 113 height 200
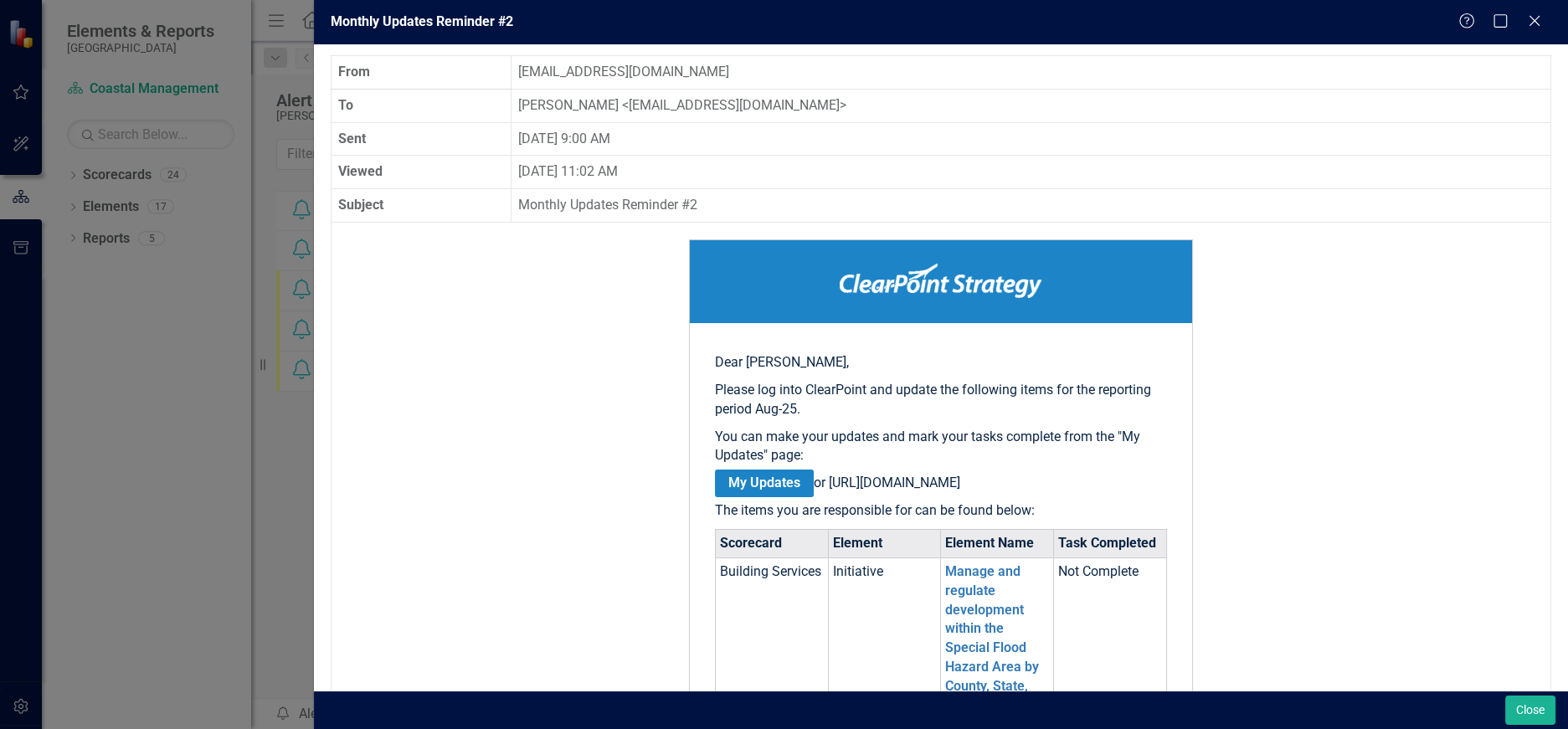
scroll to position [0, 0]
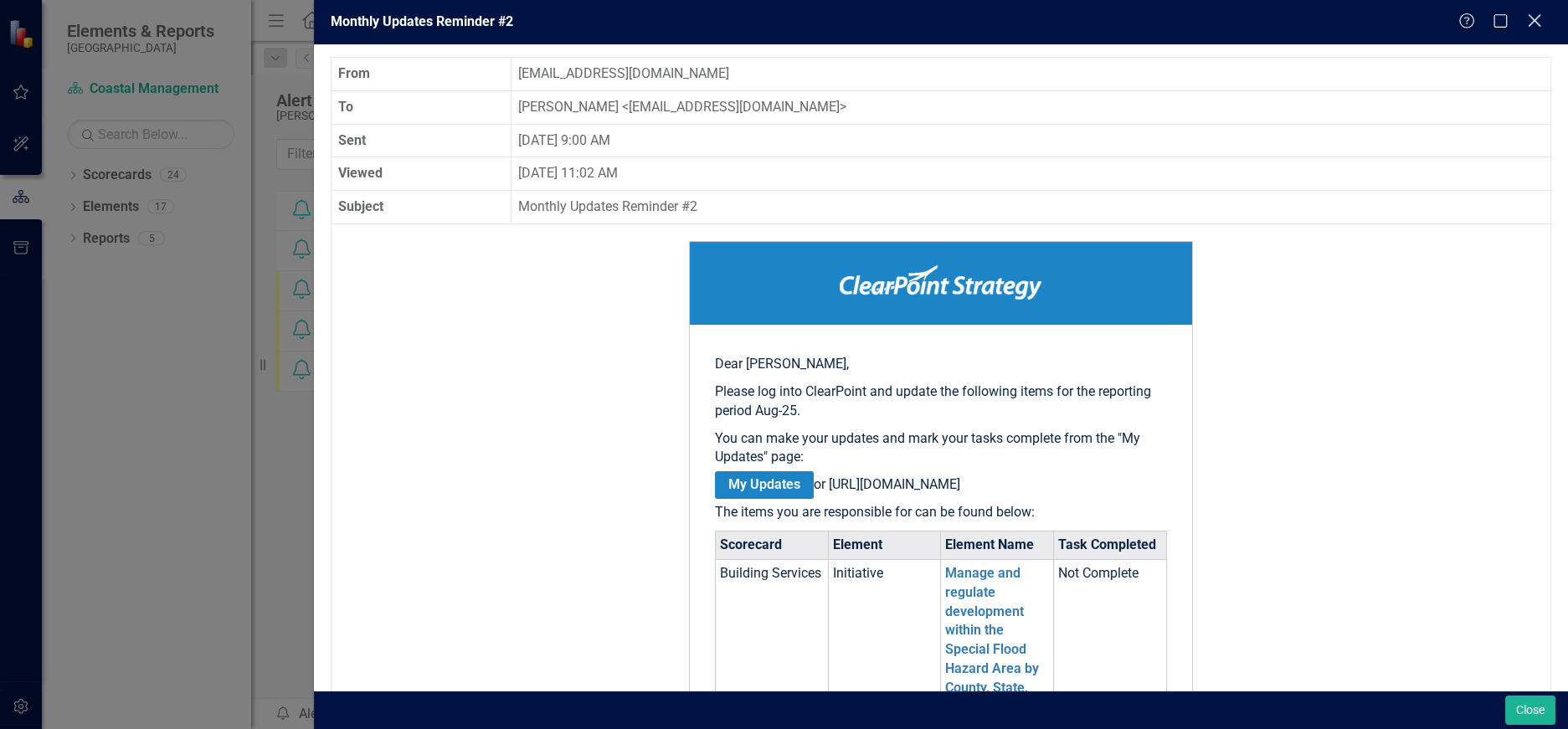
click at [1529, 15] on icon at bounding box center [1534, 20] width 13 height 13
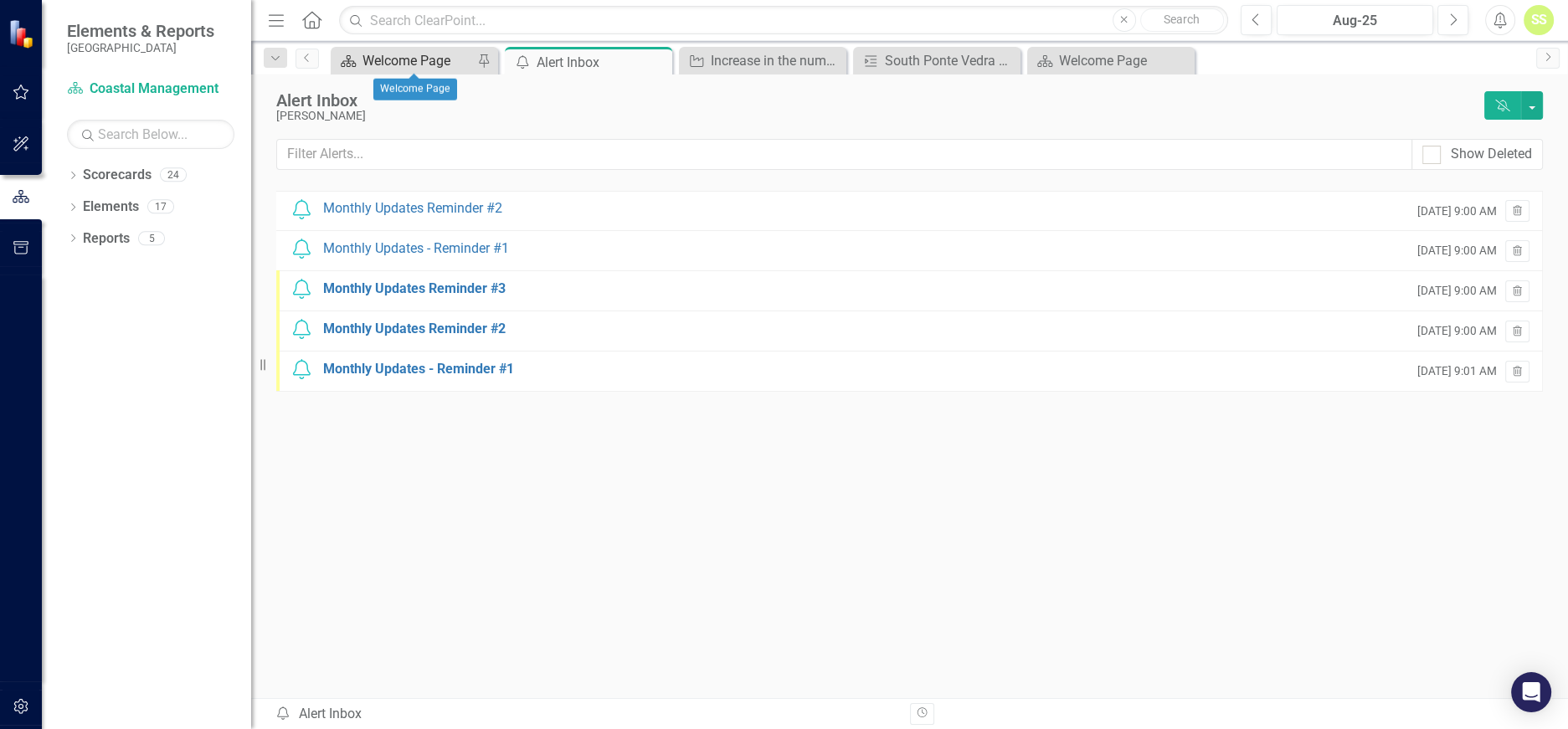
click at [414, 61] on div "Welcome Page" at bounding box center [417, 61] width 110 height 21
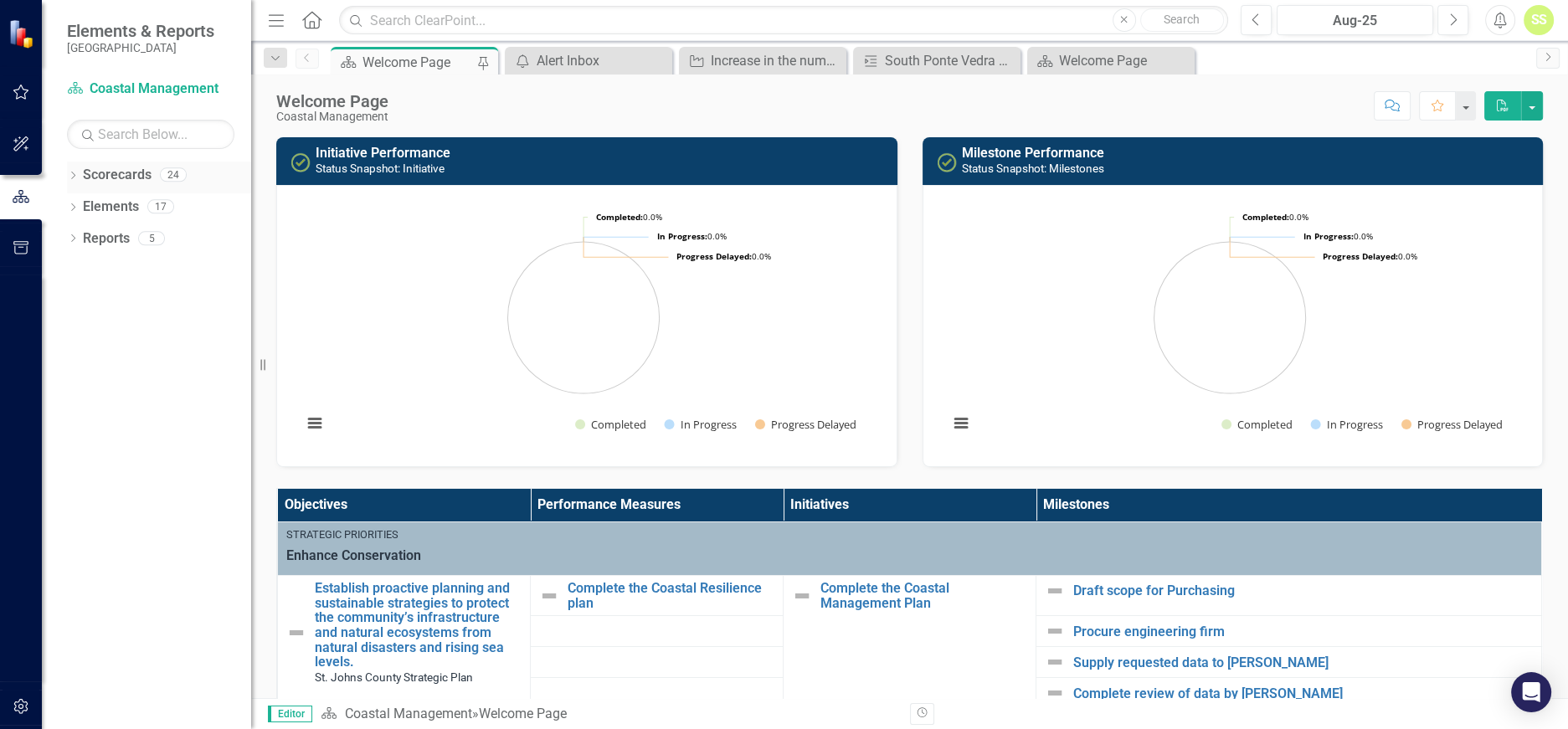
click at [102, 173] on link "Scorecards" at bounding box center [117, 175] width 69 height 19
click at [16, 197] on icon "button" at bounding box center [20, 197] width 18 height 15
click at [1071, 57] on div "Welcome Page" at bounding box center [1115, 61] width 110 height 21
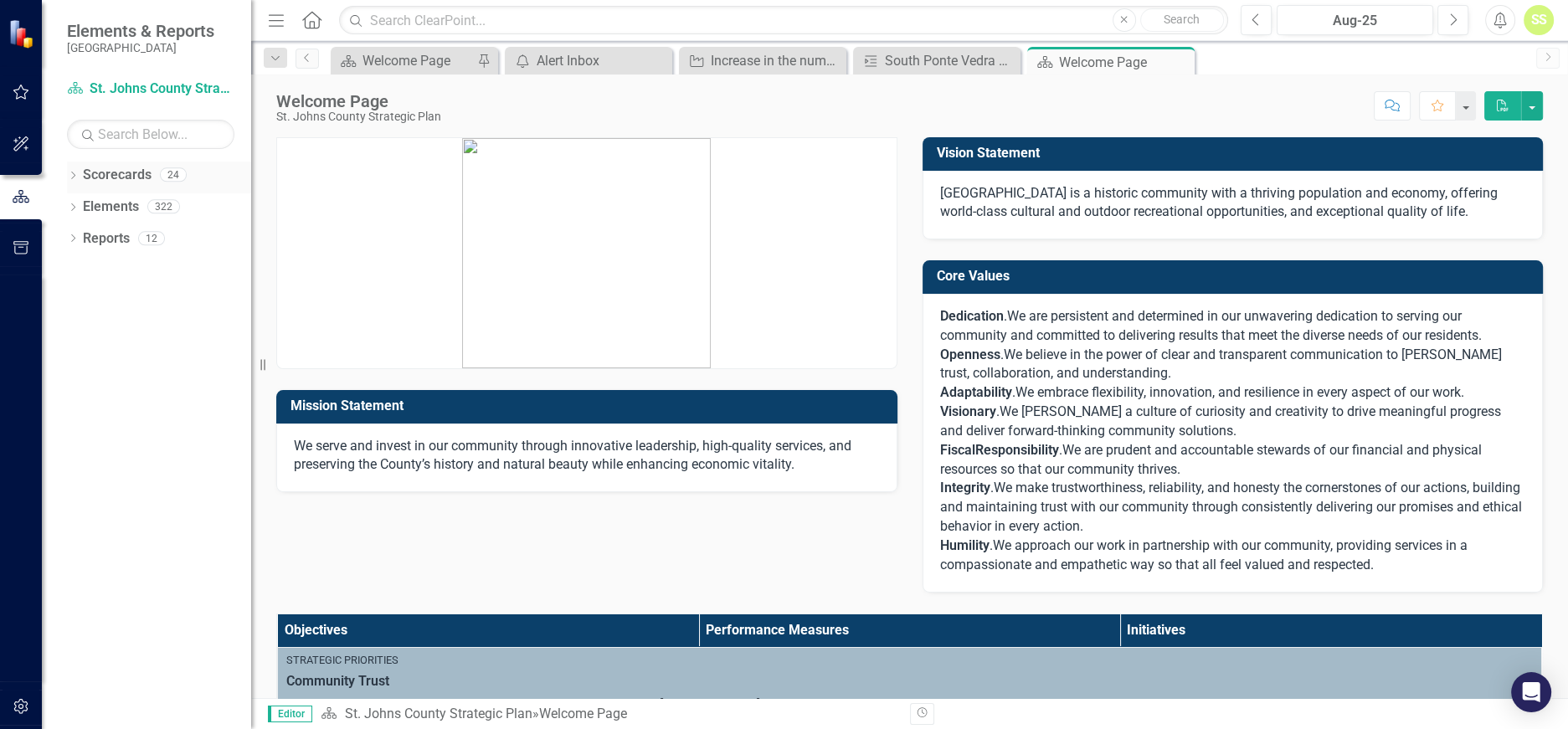
click at [71, 176] on icon "Dropdown" at bounding box center [73, 177] width 12 height 10
click at [71, 176] on icon "Dropdown" at bounding box center [71, 174] width 10 height 12
click at [76, 207] on icon "Dropdown" at bounding box center [73, 209] width 12 height 10
click at [76, 207] on div "Dropdown" at bounding box center [70, 206] width 15 height 12
click at [14, 93] on icon "button" at bounding box center [21, 92] width 17 height 14
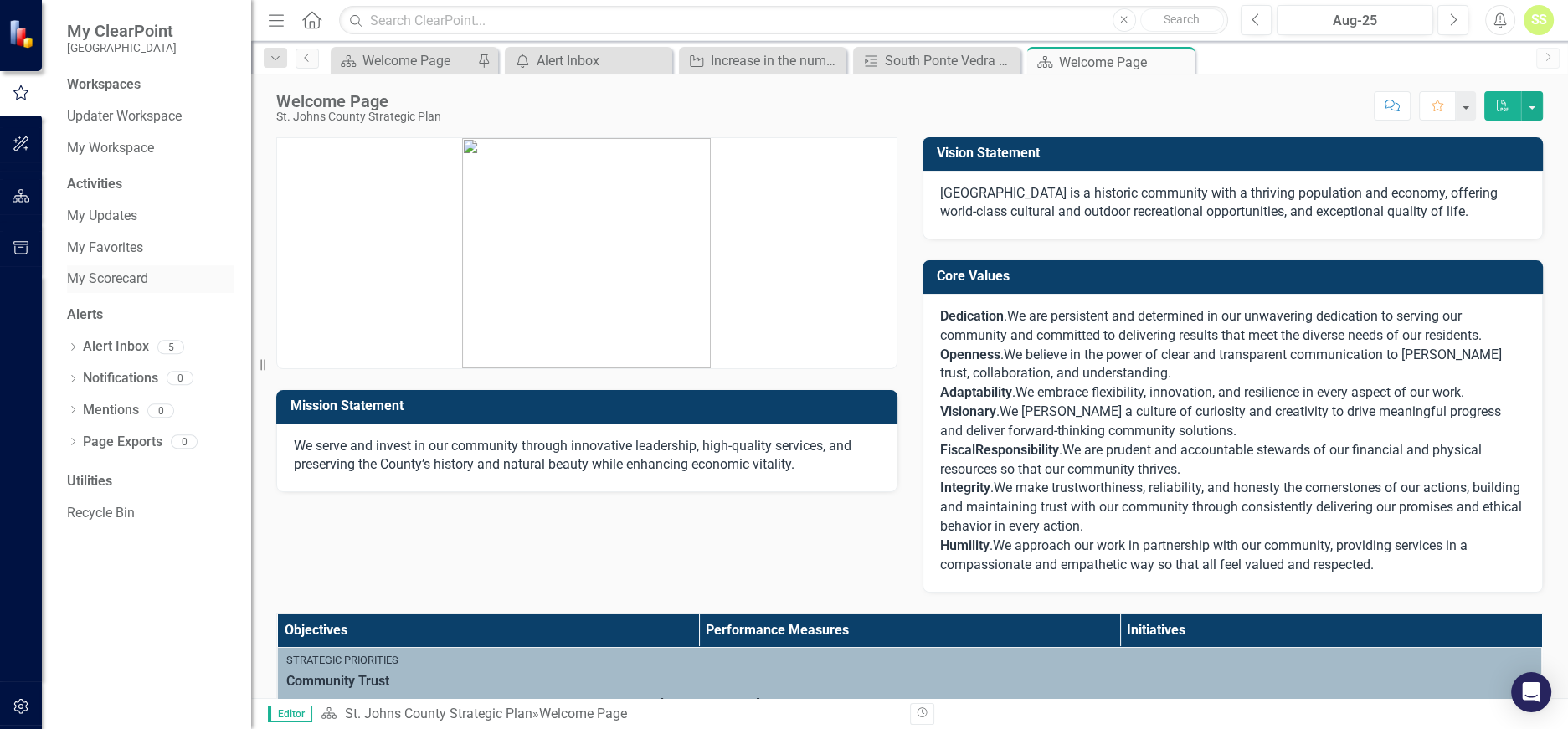
click at [102, 272] on link "My Scorecard" at bounding box center [150, 279] width 168 height 19
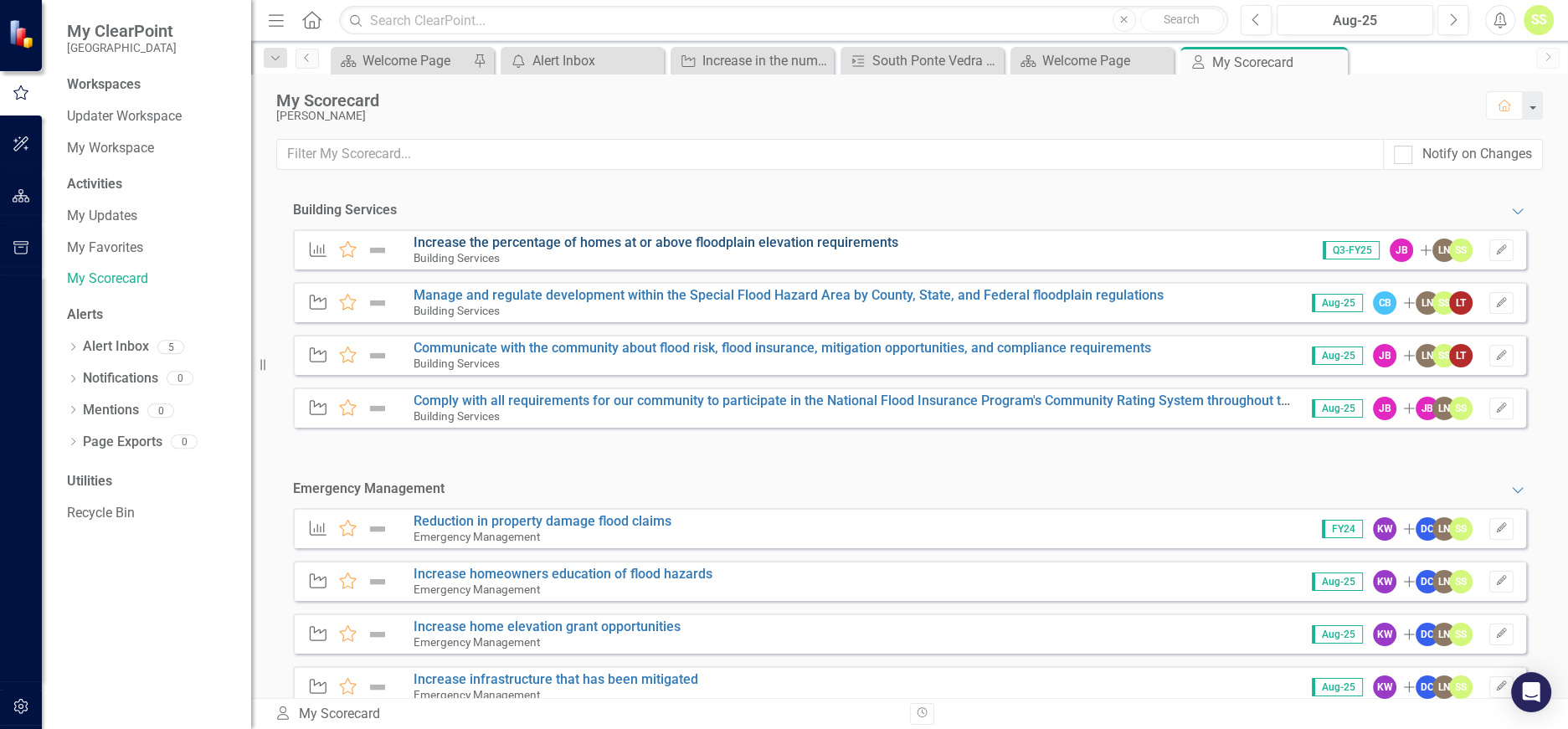
click at [471, 240] on link "Increase the percentage of homes at or above floodplain elevation requirements" at bounding box center [656, 242] width 485 height 15
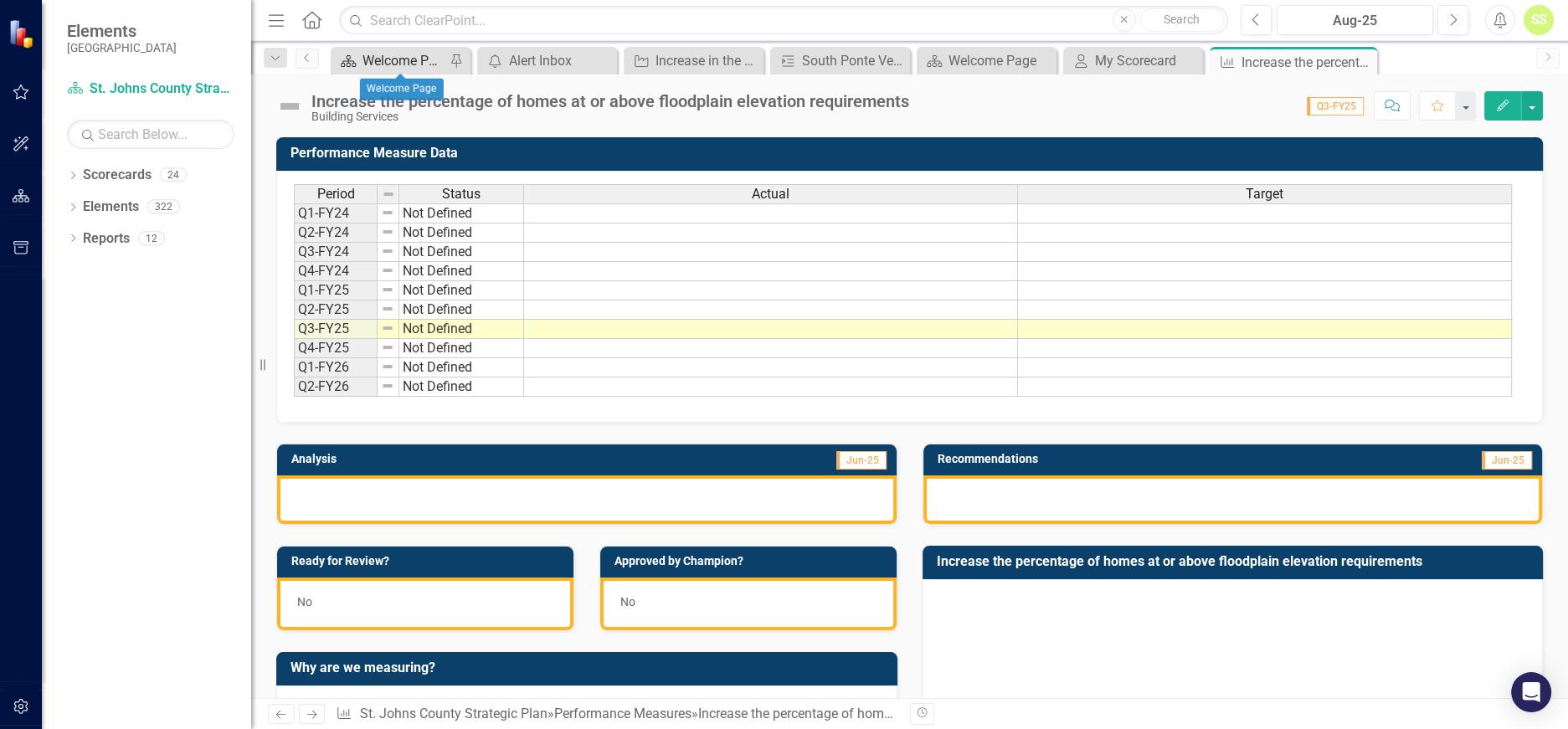
click at [382, 61] on div "Welcome Page" at bounding box center [404, 61] width 83 height 21
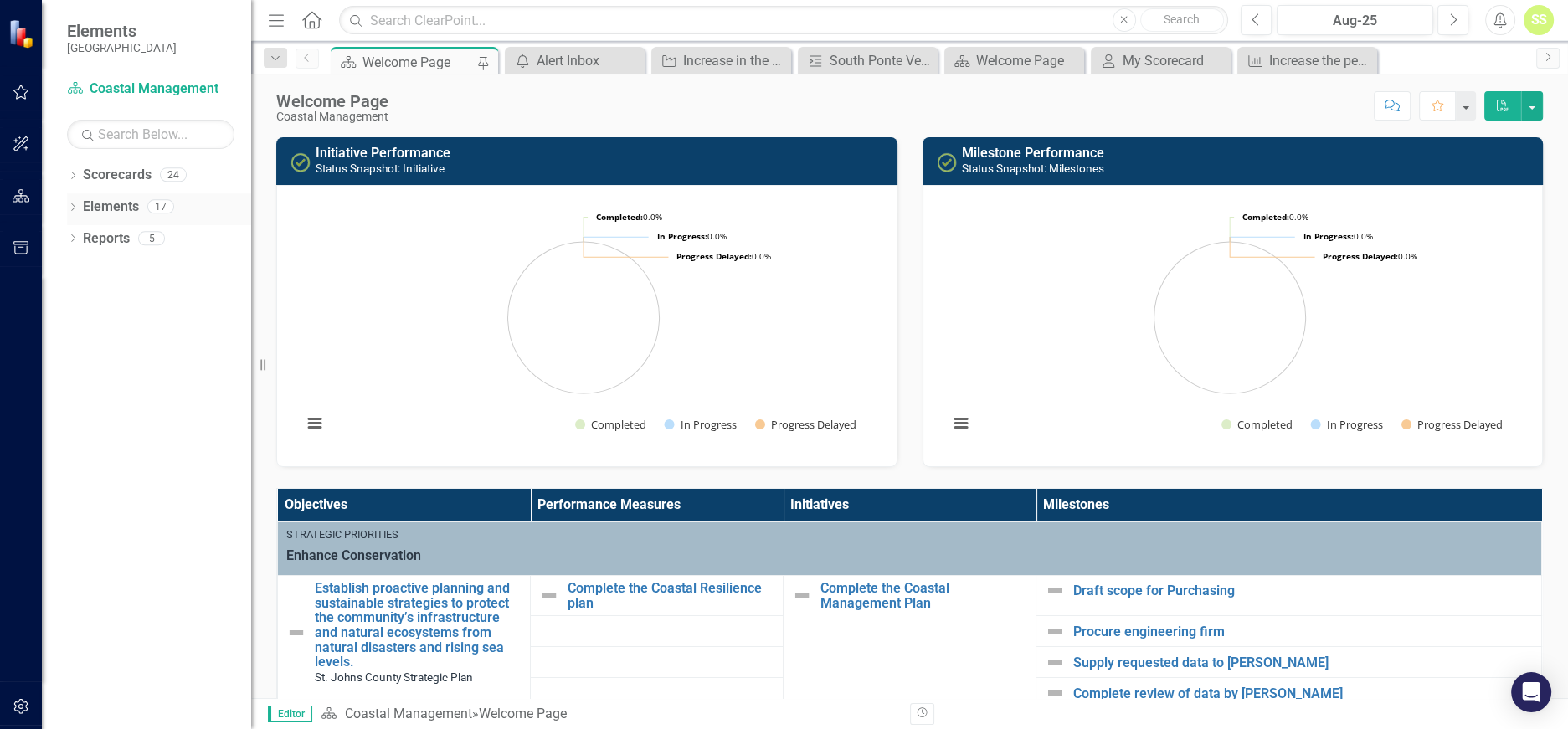
click at [71, 204] on icon "Dropdown" at bounding box center [73, 209] width 12 height 10
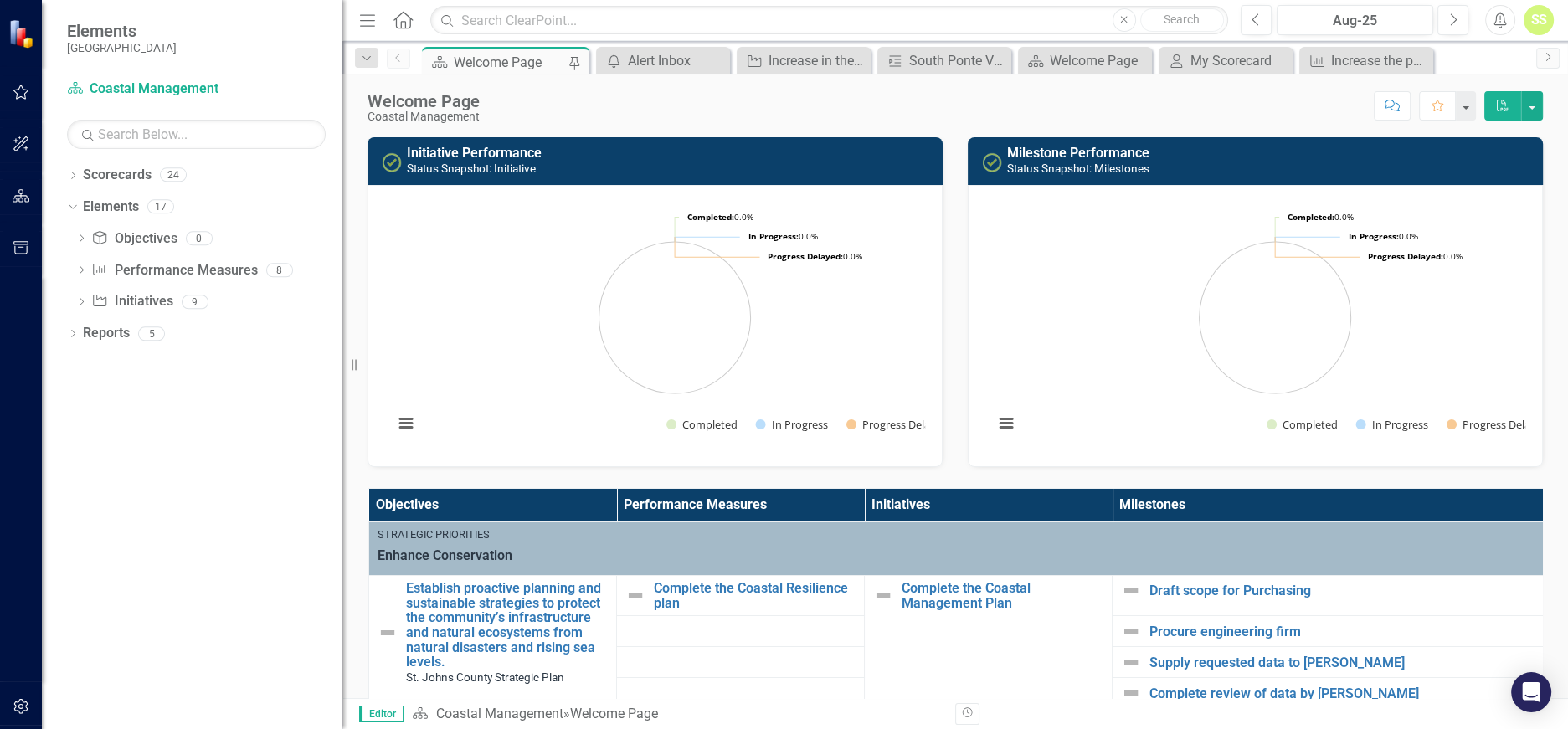
drag, startPoint x: 251, startPoint y: 272, endPoint x: 348, endPoint y: 262, distance: 97.5
click at [348, 262] on div "Resize" at bounding box center [350, 364] width 14 height 729
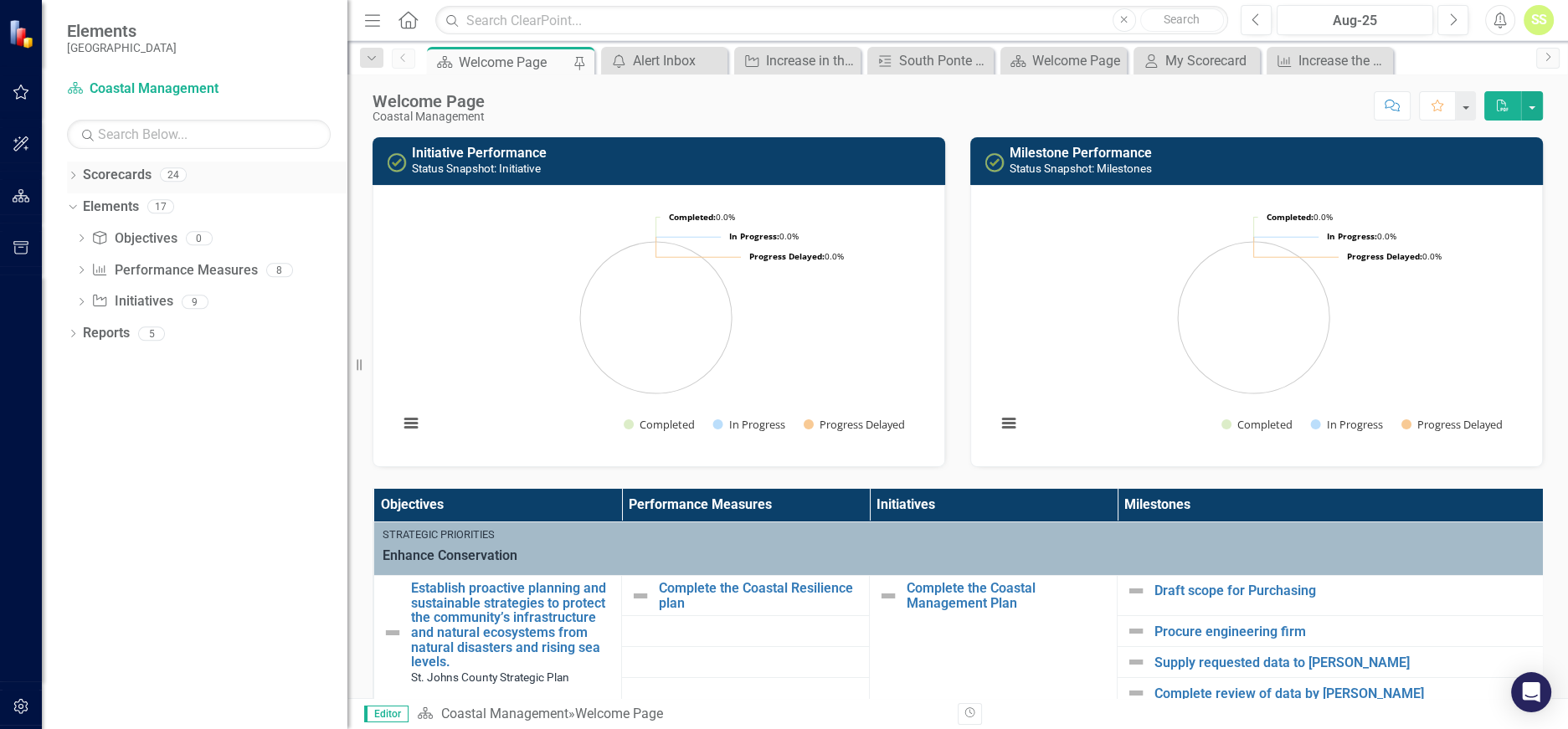
click at [74, 172] on icon "Dropdown" at bounding box center [73, 177] width 12 height 10
click at [18, 195] on icon "button" at bounding box center [21, 196] width 17 height 14
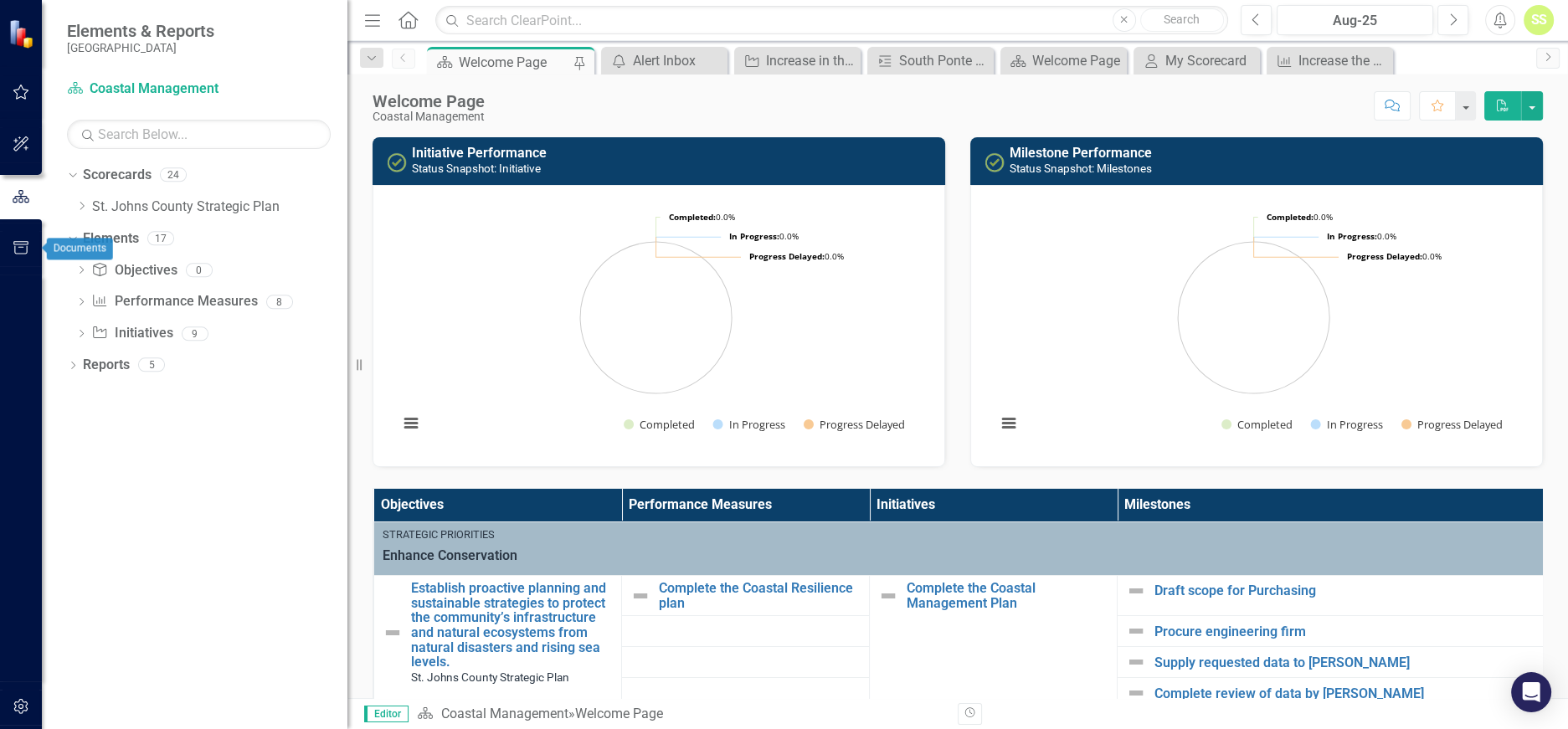
click at [22, 238] on button "button" at bounding box center [21, 249] width 38 height 35
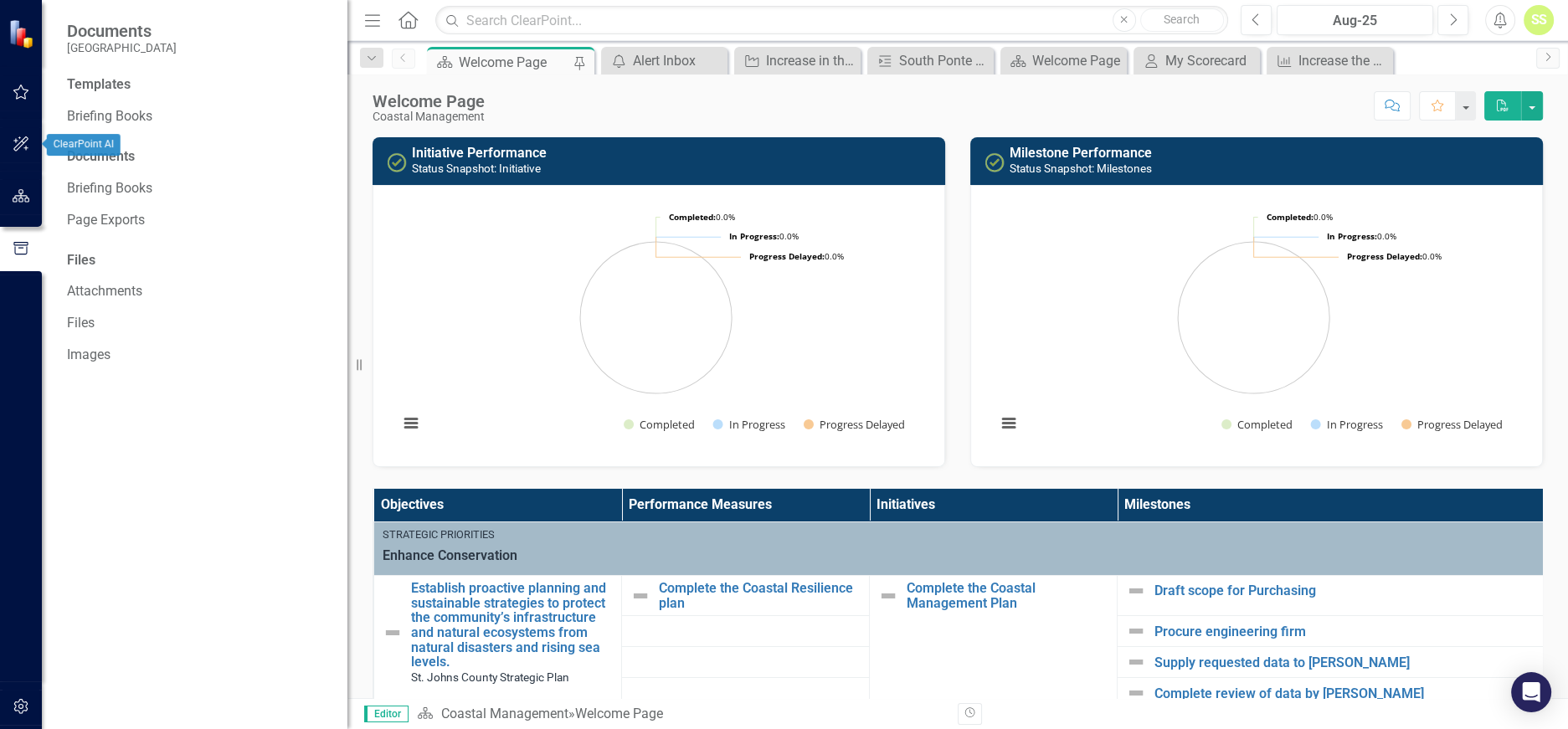
click at [15, 142] on icon "button" at bounding box center [21, 144] width 15 height 15
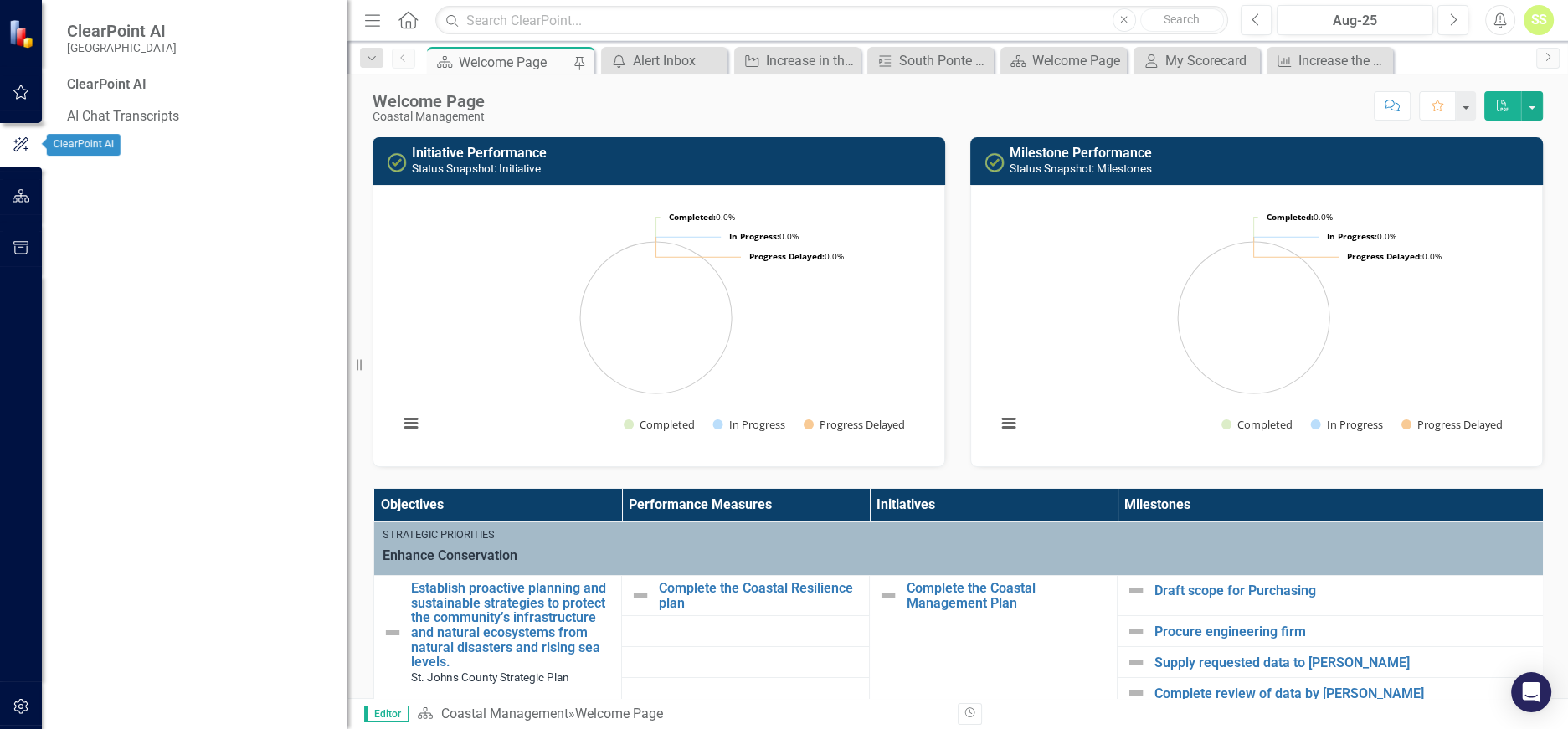
click at [15, 87] on icon "button" at bounding box center [21, 92] width 17 height 14
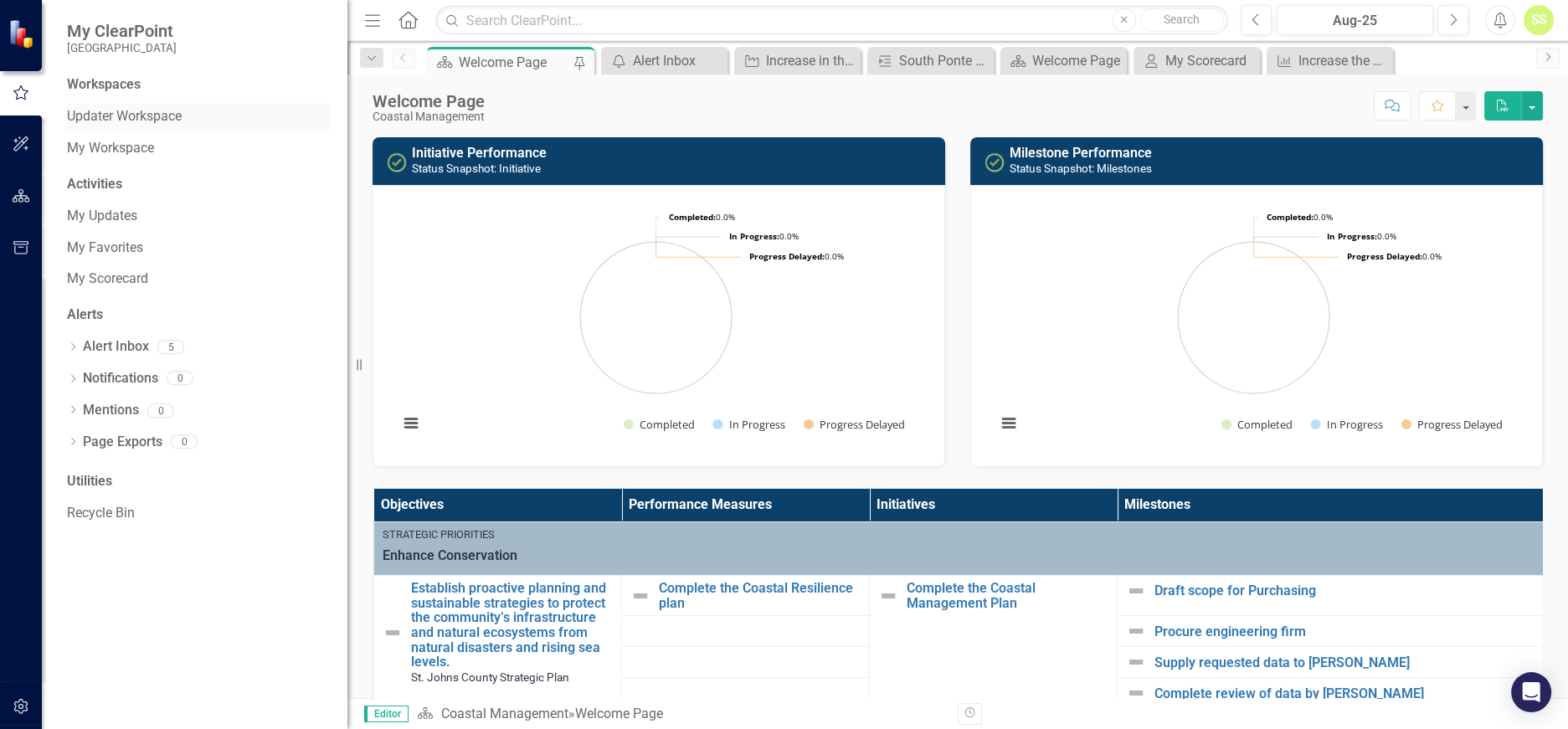
click at [154, 104] on div "Updater Workspace" at bounding box center [199, 116] width 263 height 28
click at [133, 113] on link "Updater Workspace" at bounding box center [199, 117] width 263 height 19
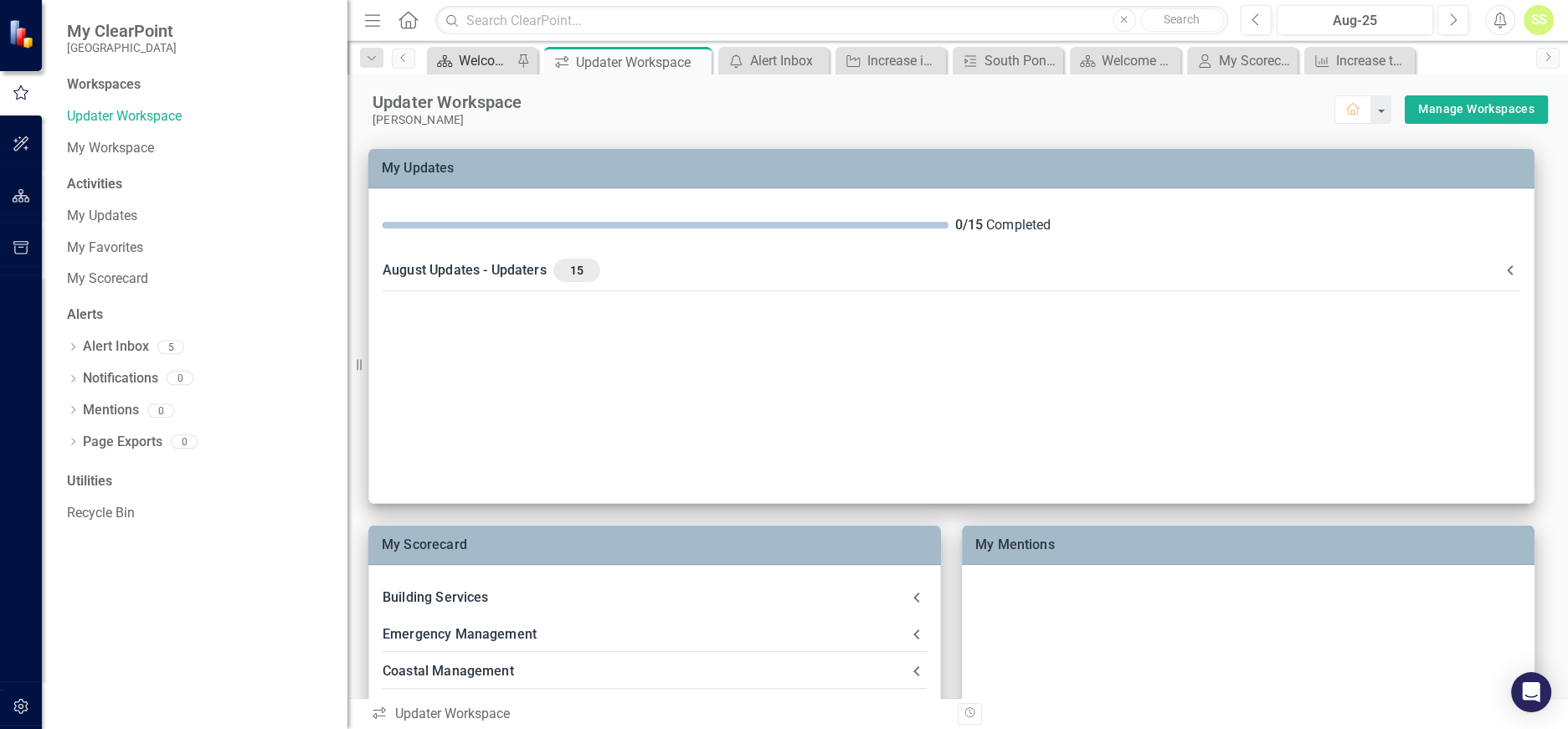
click at [479, 60] on div "Welcome Page" at bounding box center [485, 61] width 53 height 21
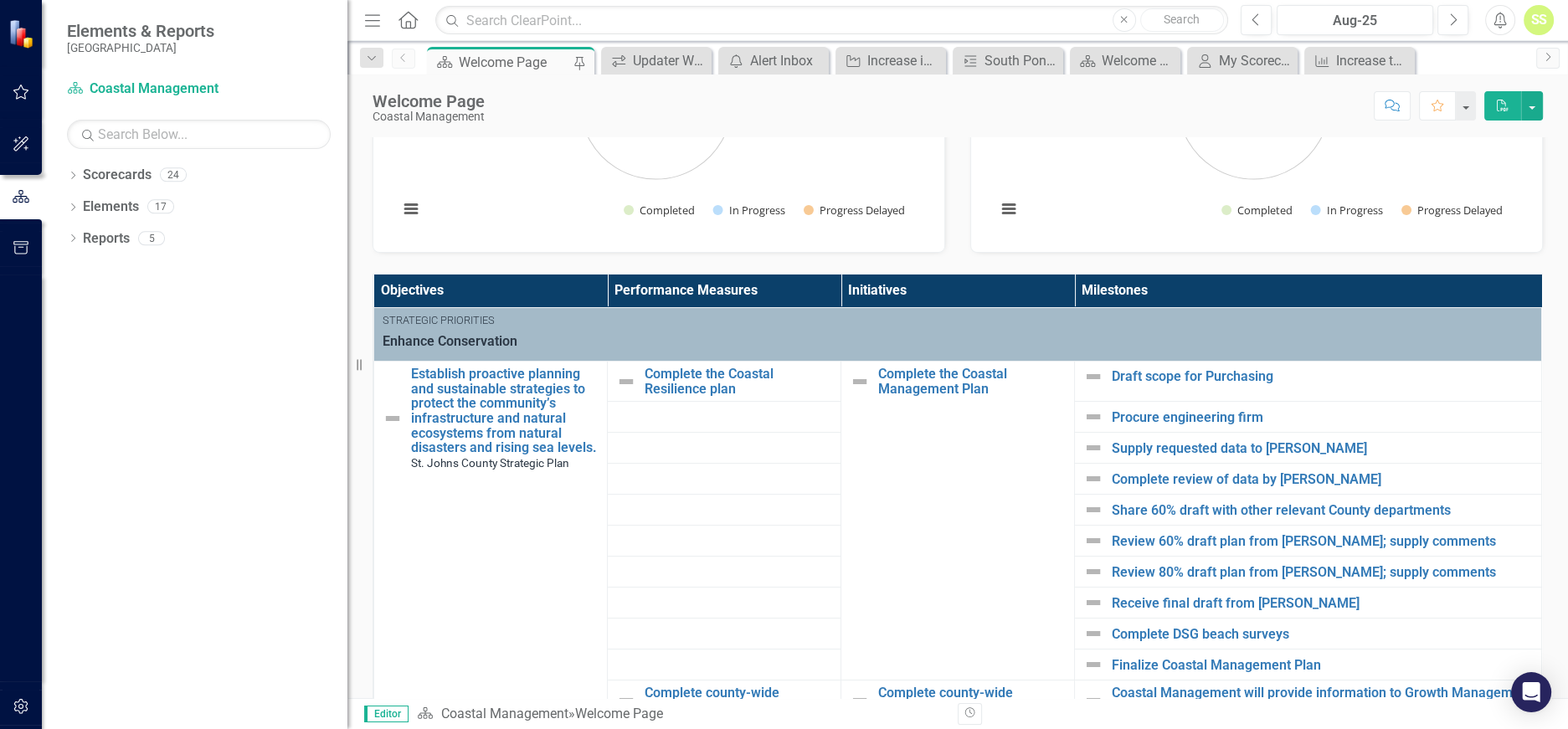
scroll to position [251, 0]
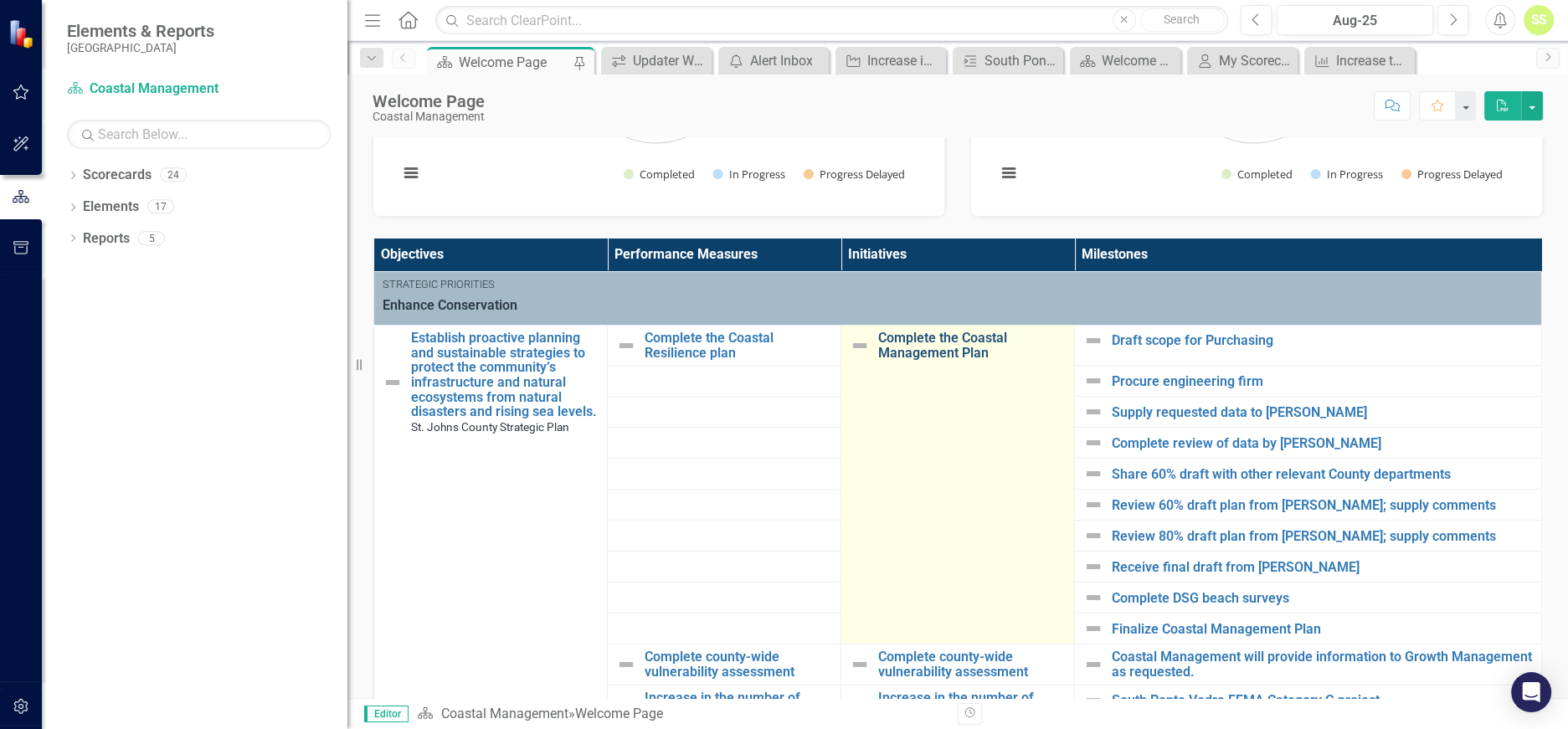
click at [928, 345] on link "Complete the Coastal Management Plan" at bounding box center [972, 345] width 188 height 29
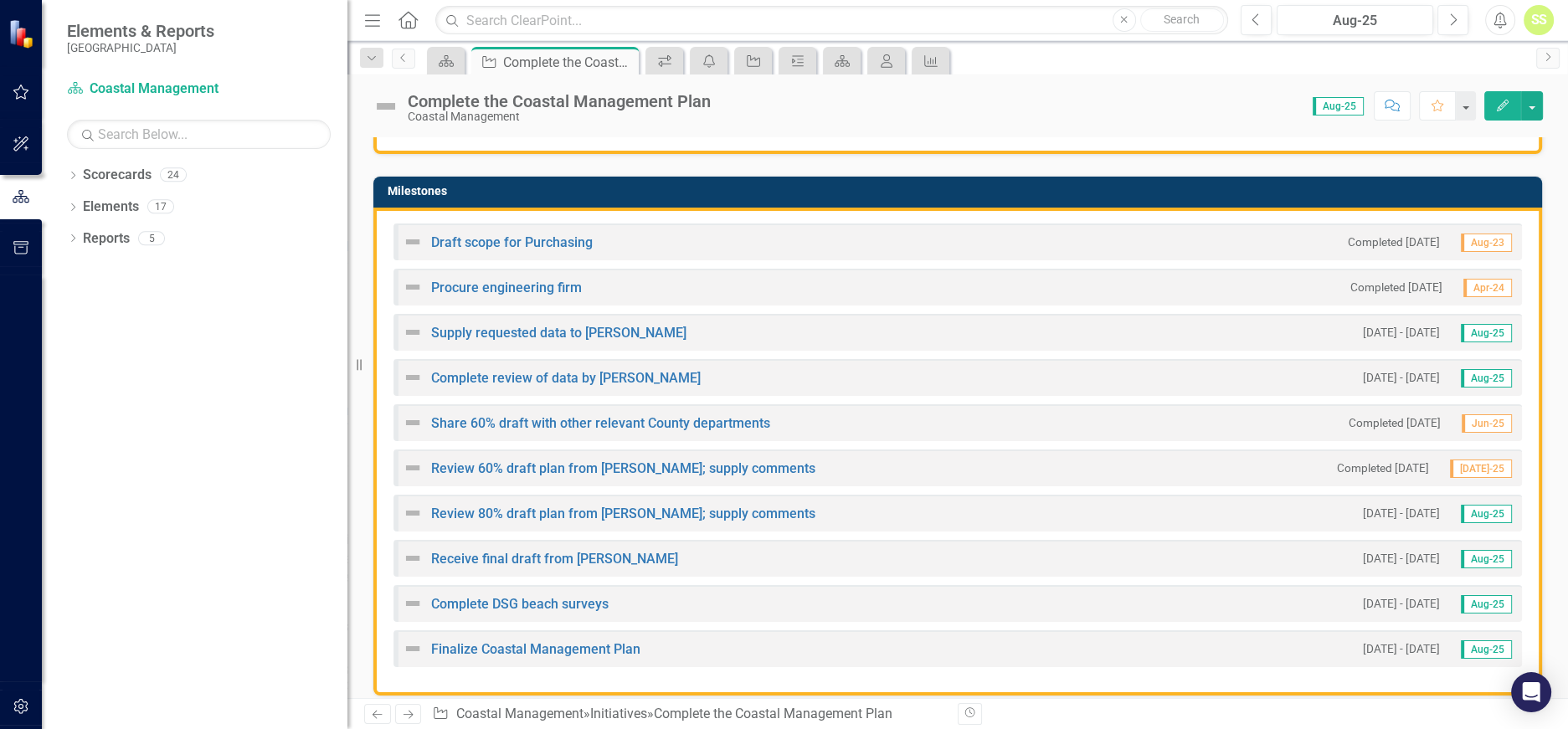
scroll to position [395, 0]
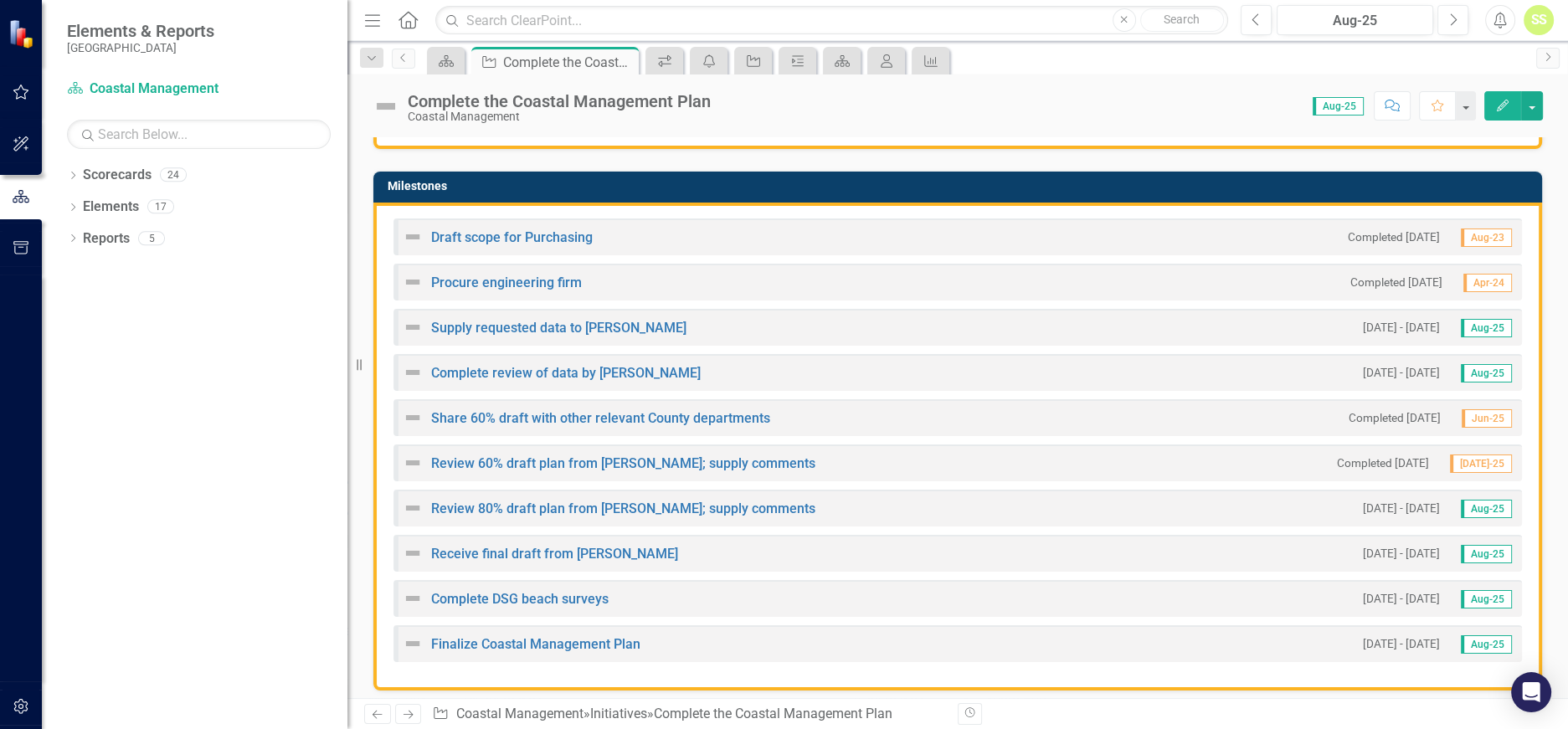
click at [664, 317] on div "Supply requested data to [PERSON_NAME] [DATE] - [DATE] Aug-25" at bounding box center [957, 327] width 1128 height 37
click at [413, 322] on img at bounding box center [413, 327] width 20 height 20
click at [473, 321] on link "Supply requested data to [PERSON_NAME]" at bounding box center [559, 327] width 256 height 15
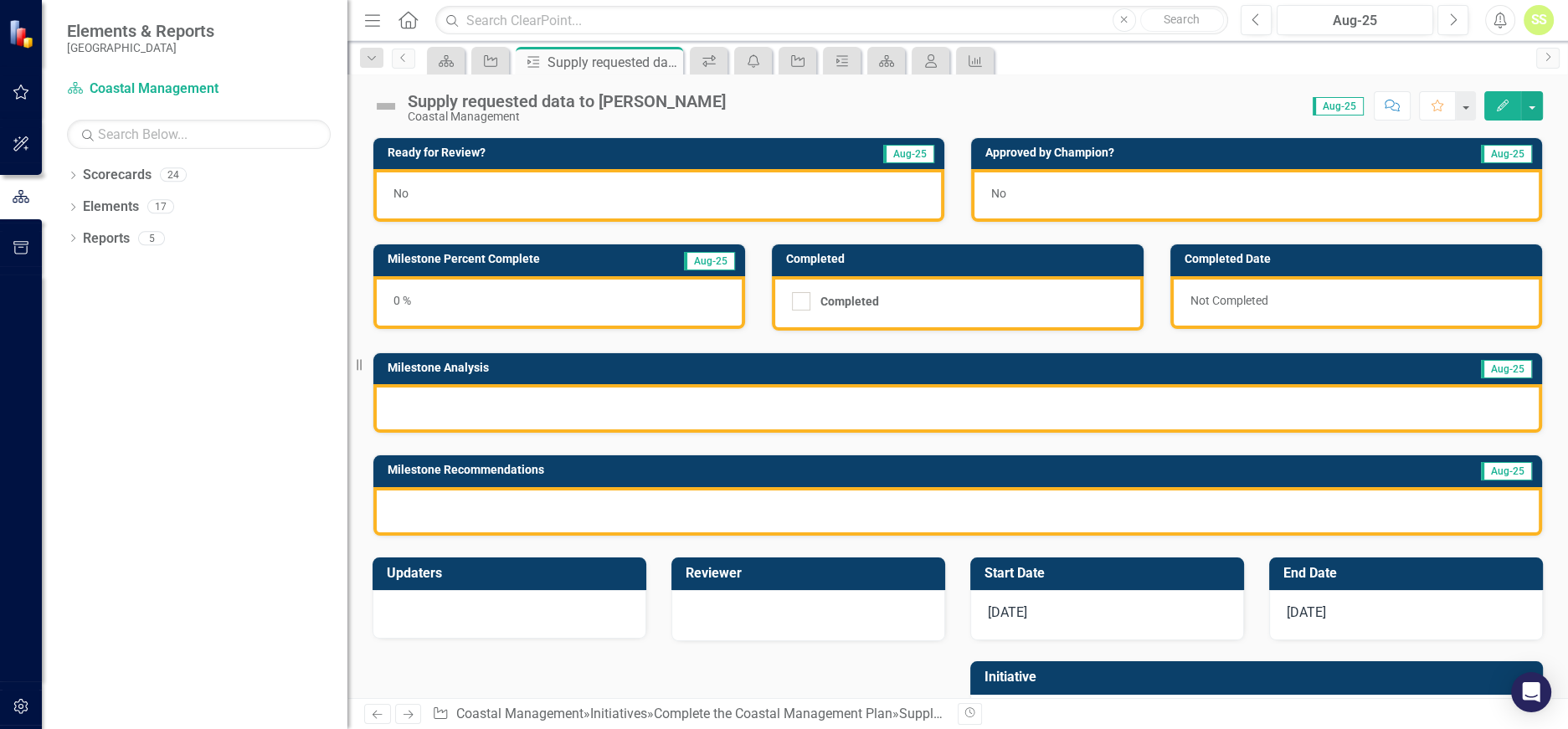
click at [517, 302] on div "0 %" at bounding box center [560, 302] width 372 height 52
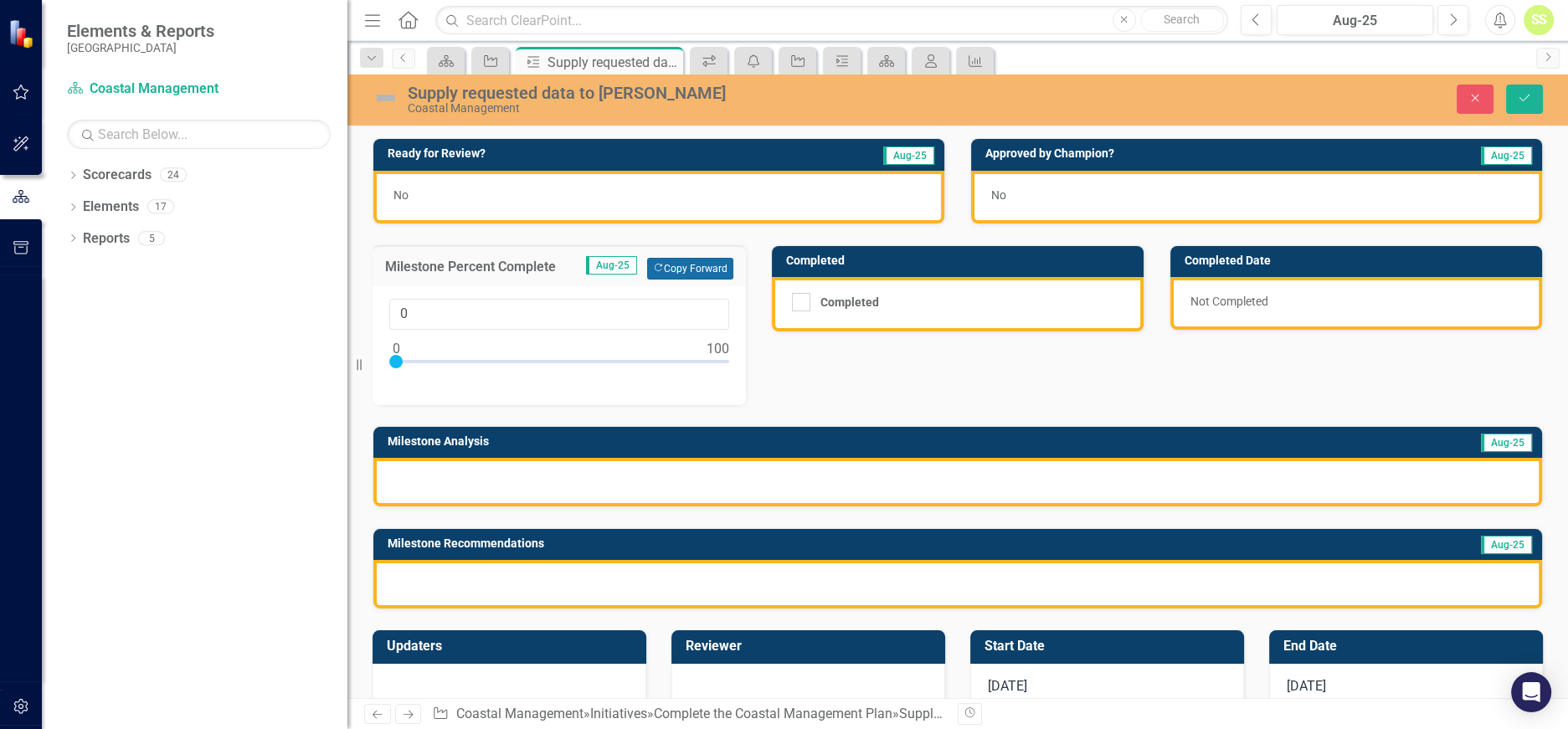
click at [676, 262] on button "Copy Forward Copy Forward" at bounding box center [690, 268] width 86 height 21
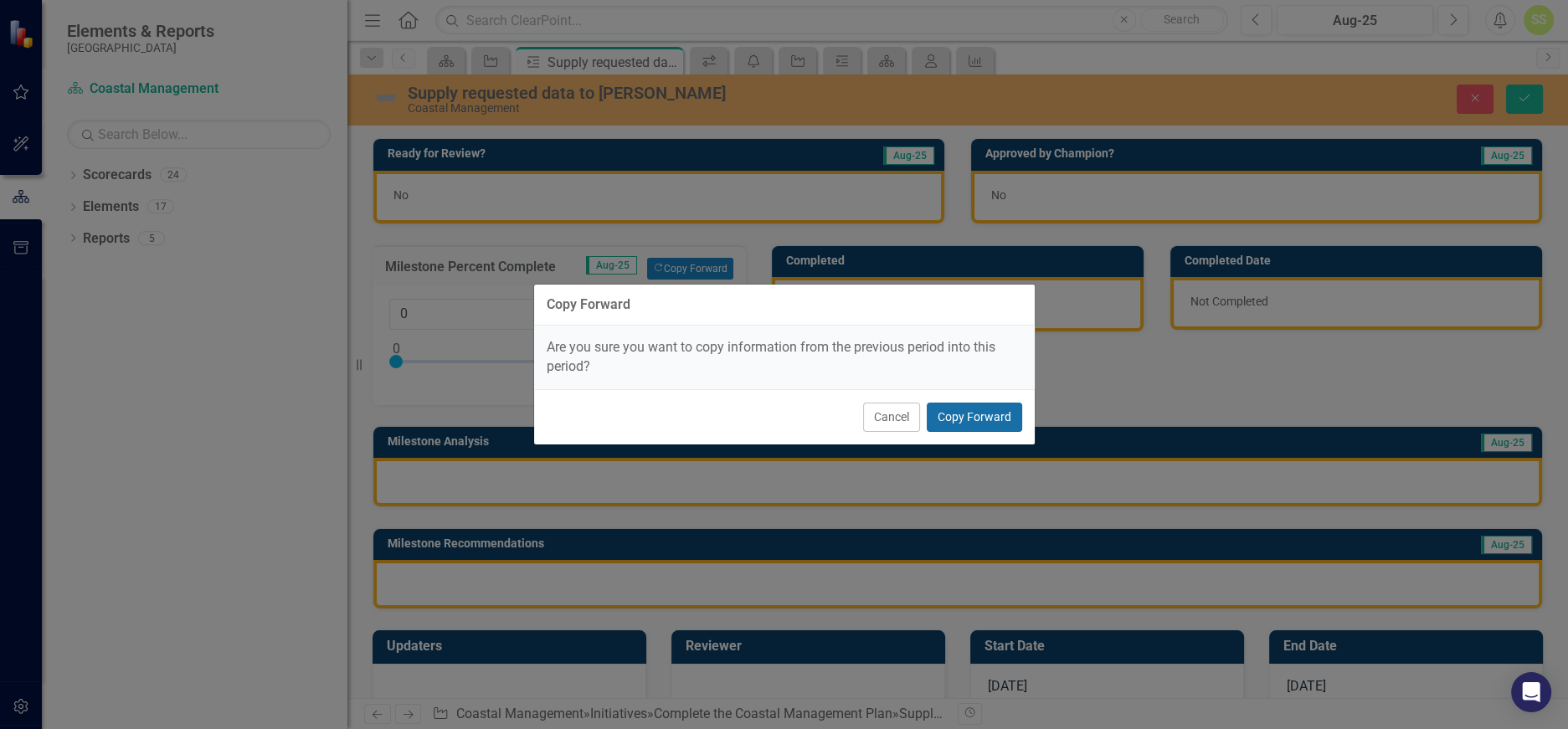
click at [980, 410] on button "Copy Forward" at bounding box center [974, 417] width 96 height 29
type input "90"
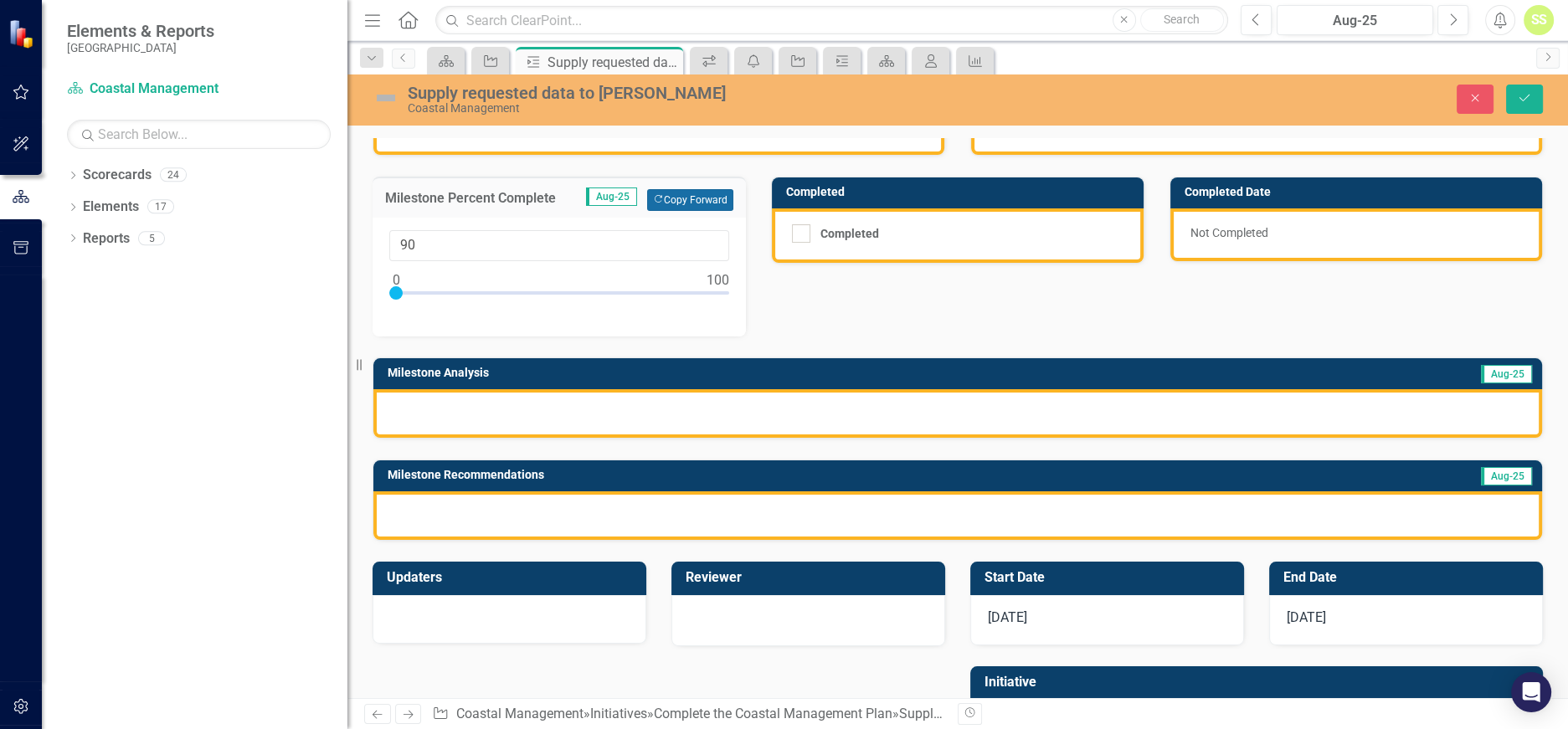
scroll to position [102, 0]
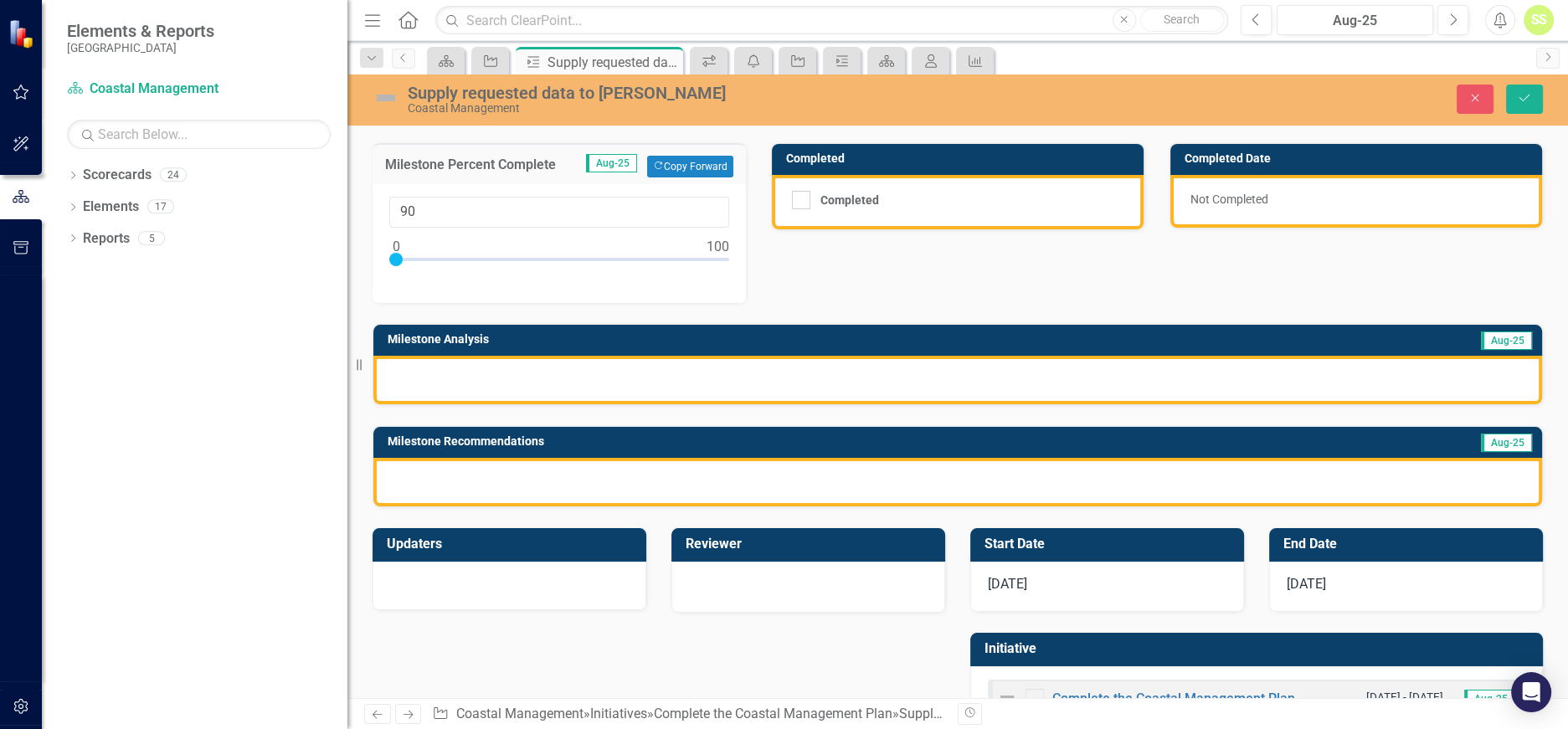
click at [904, 377] on div at bounding box center [958, 380] width 1169 height 48
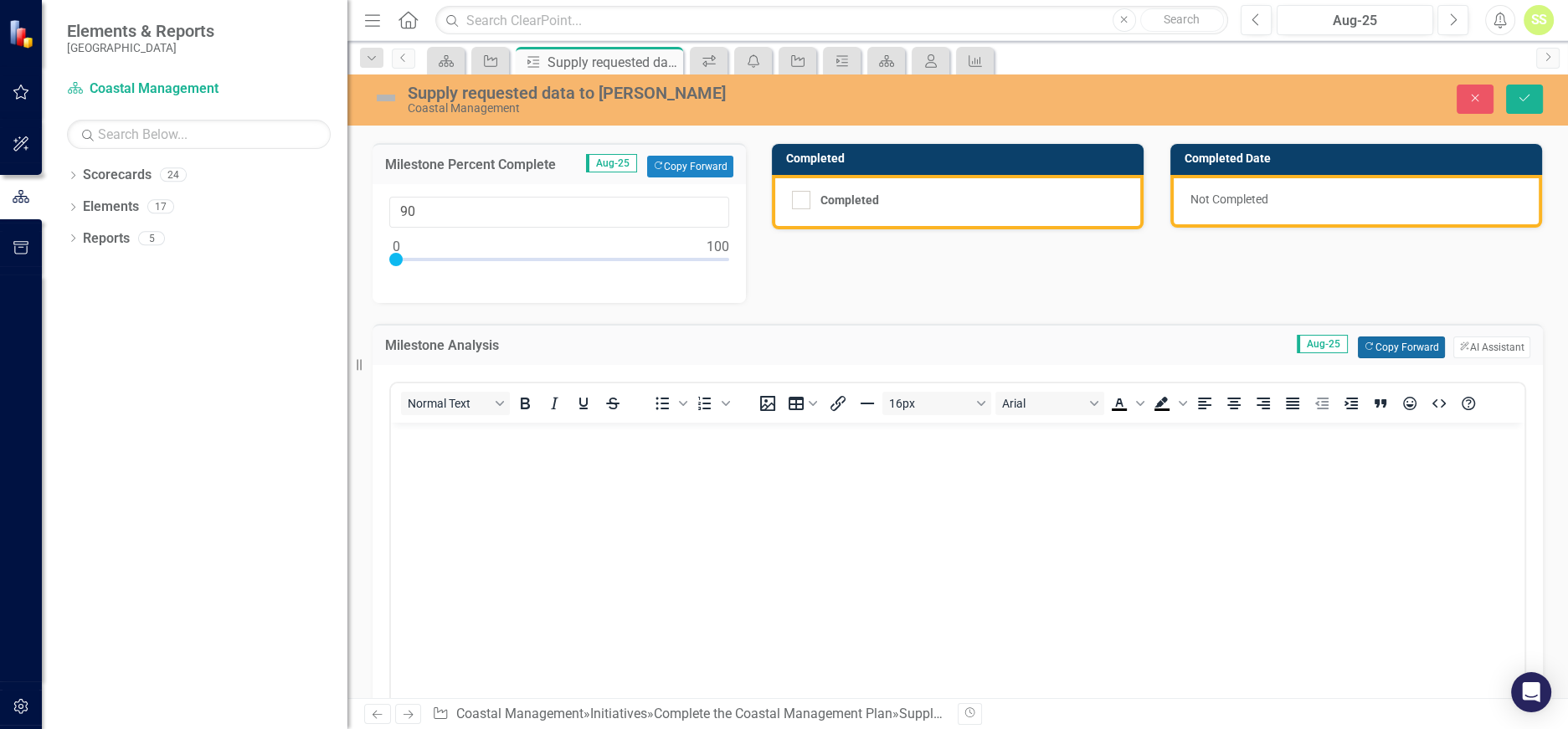
click at [1390, 339] on button "Copy Forward Copy Forward" at bounding box center [1400, 348] width 86 height 21
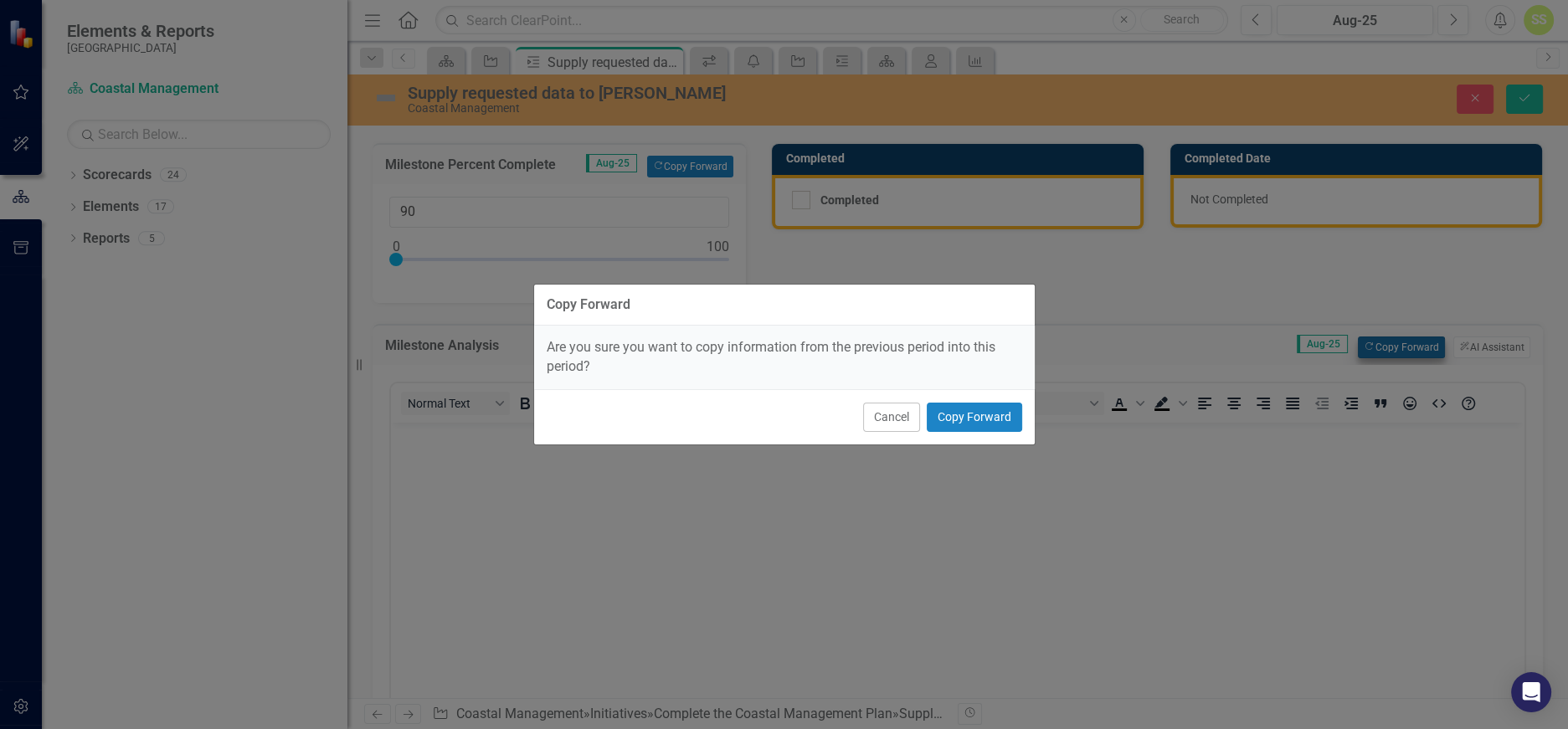
scroll to position [0, 0]
click at [984, 410] on button "Copy Forward" at bounding box center [974, 417] width 96 height 29
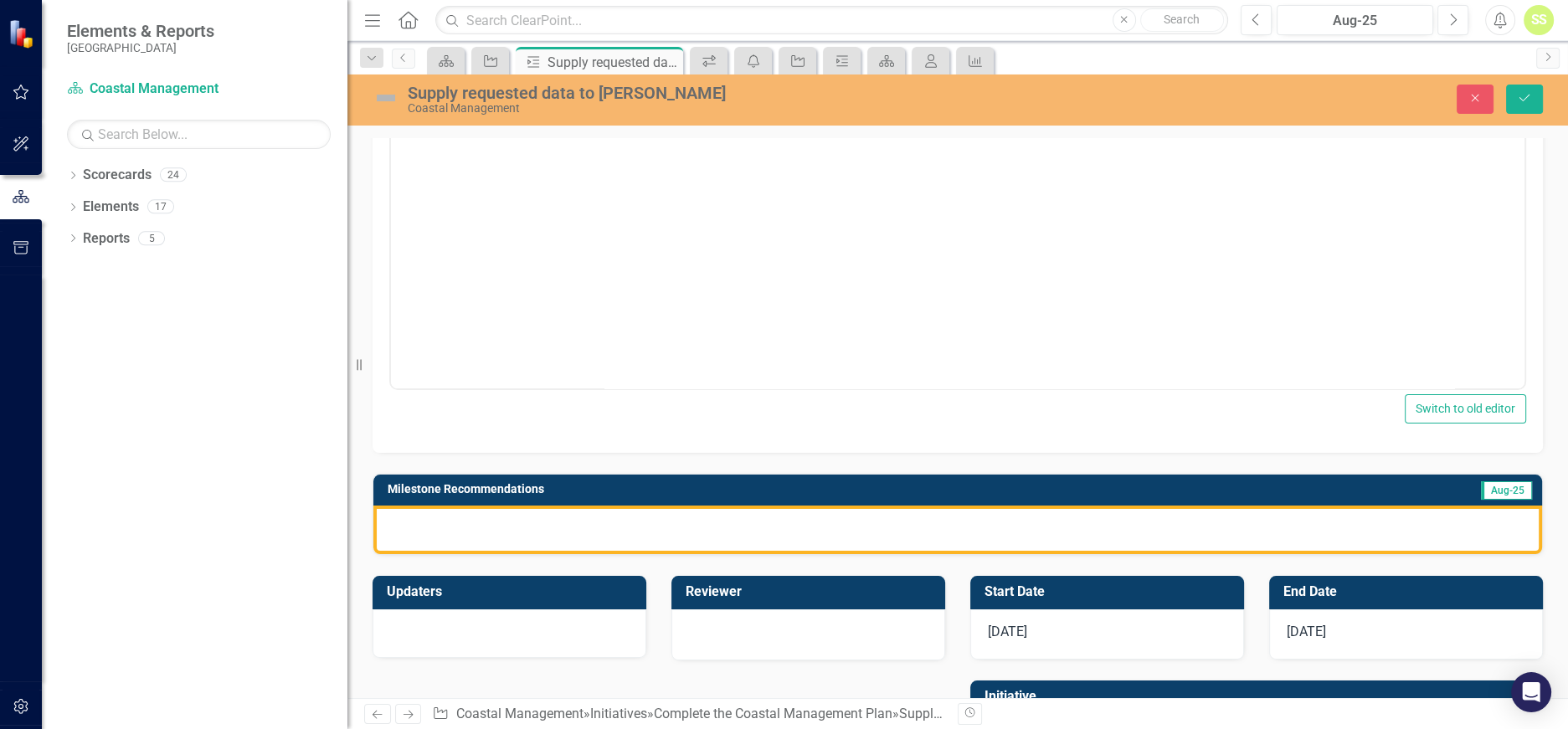
scroll to position [530, 0]
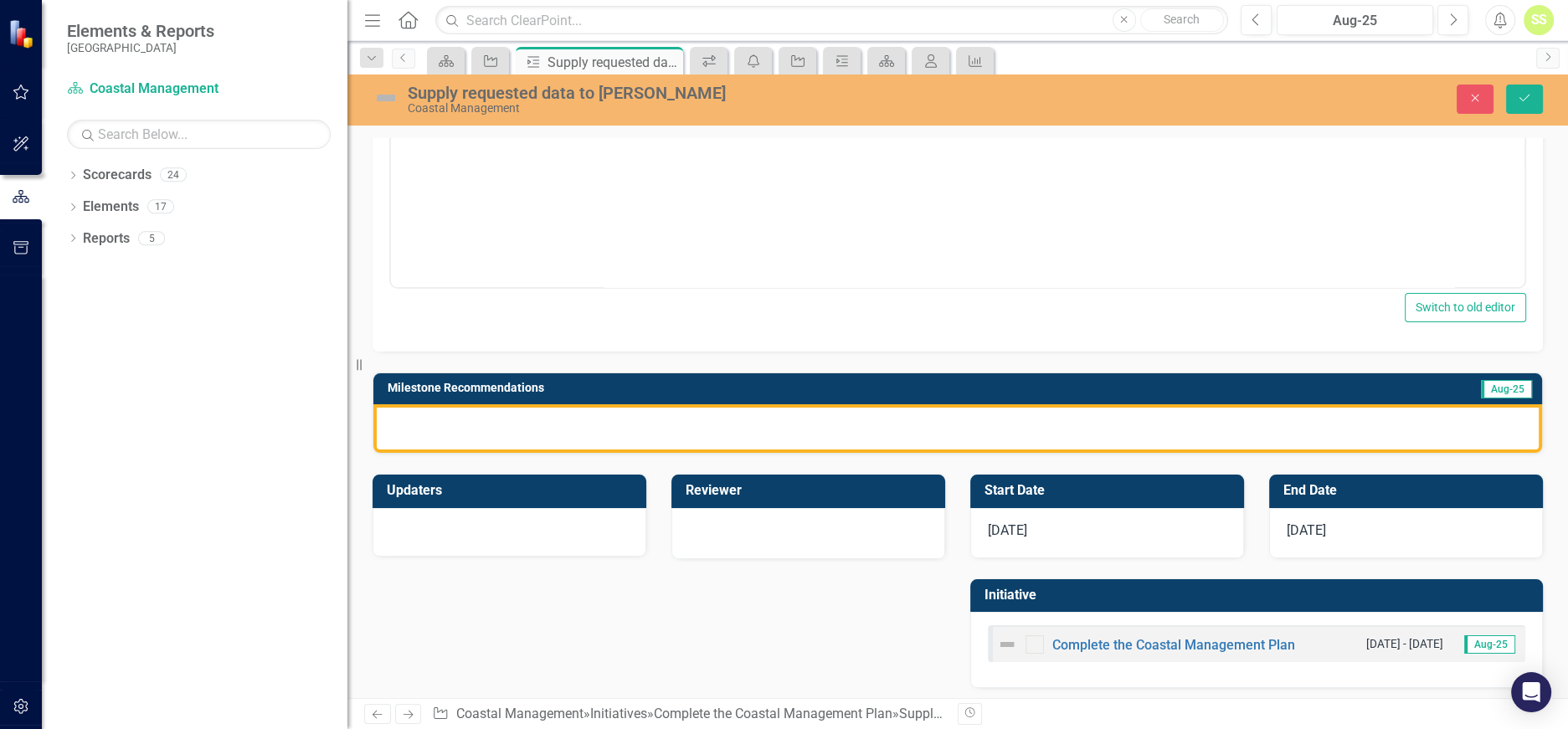
click at [1042, 412] on div at bounding box center [958, 429] width 1169 height 48
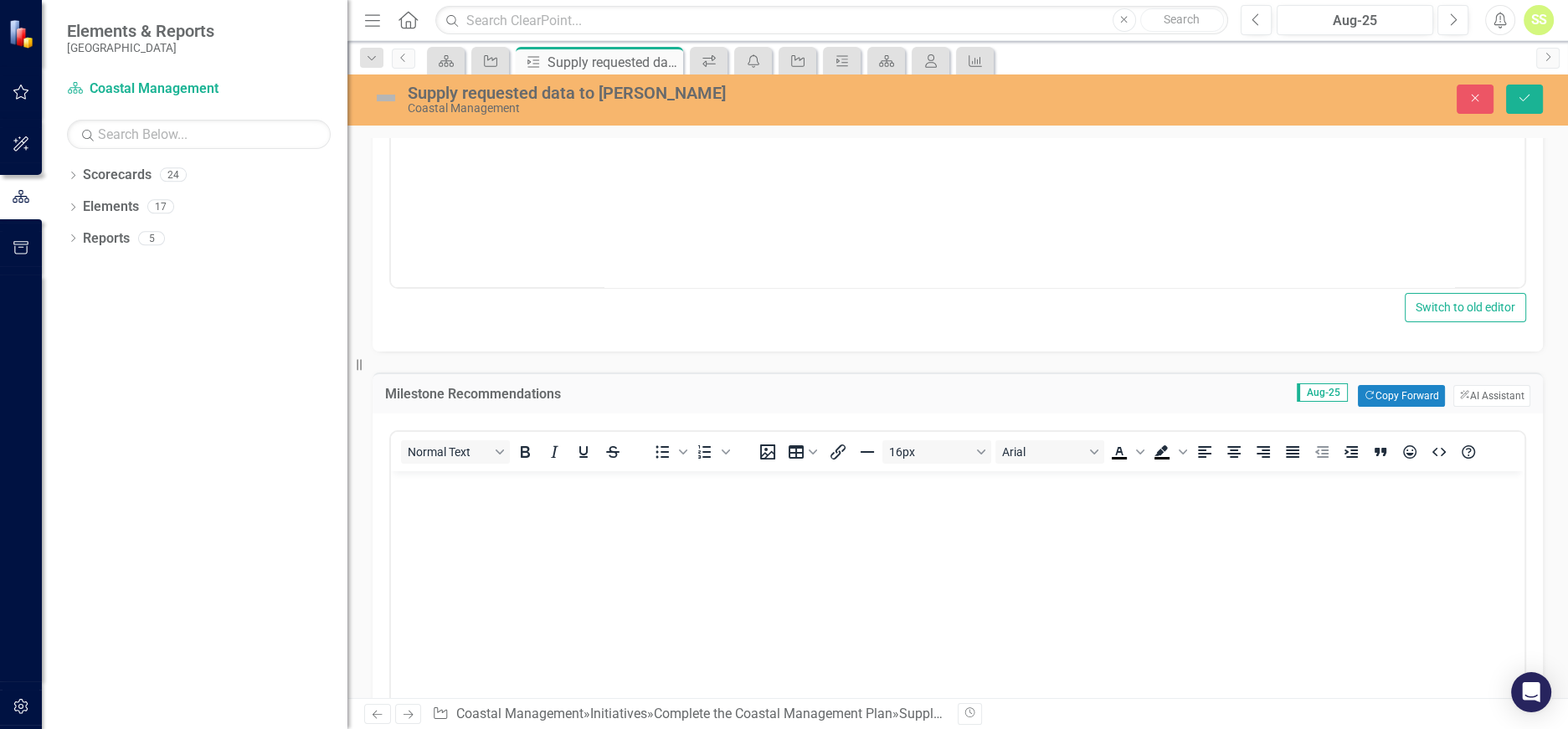
scroll to position [0, 0]
click at [1396, 391] on button "Copy Forward Copy Forward" at bounding box center [1400, 396] width 86 height 21
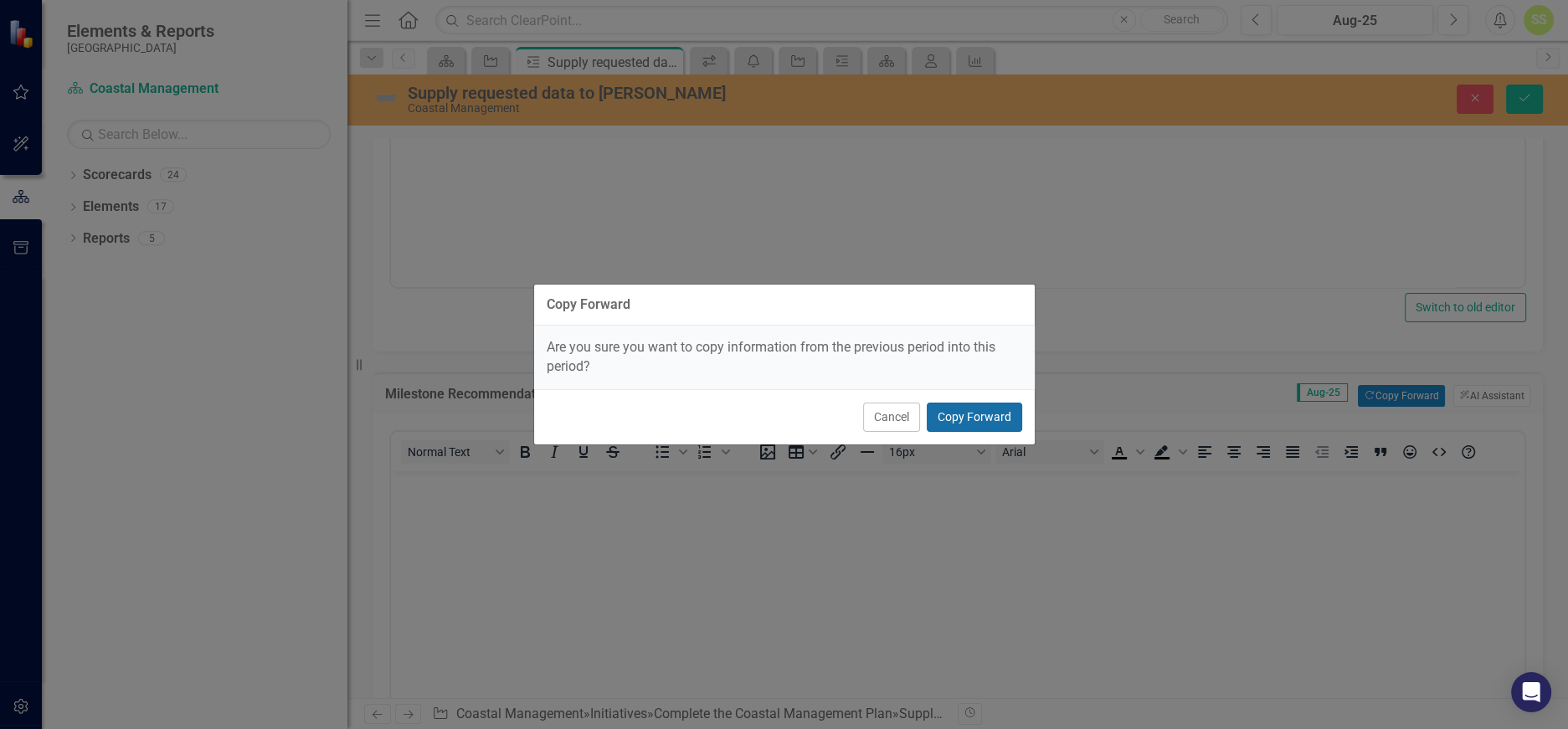
click at [1008, 413] on button "Copy Forward" at bounding box center [974, 417] width 96 height 29
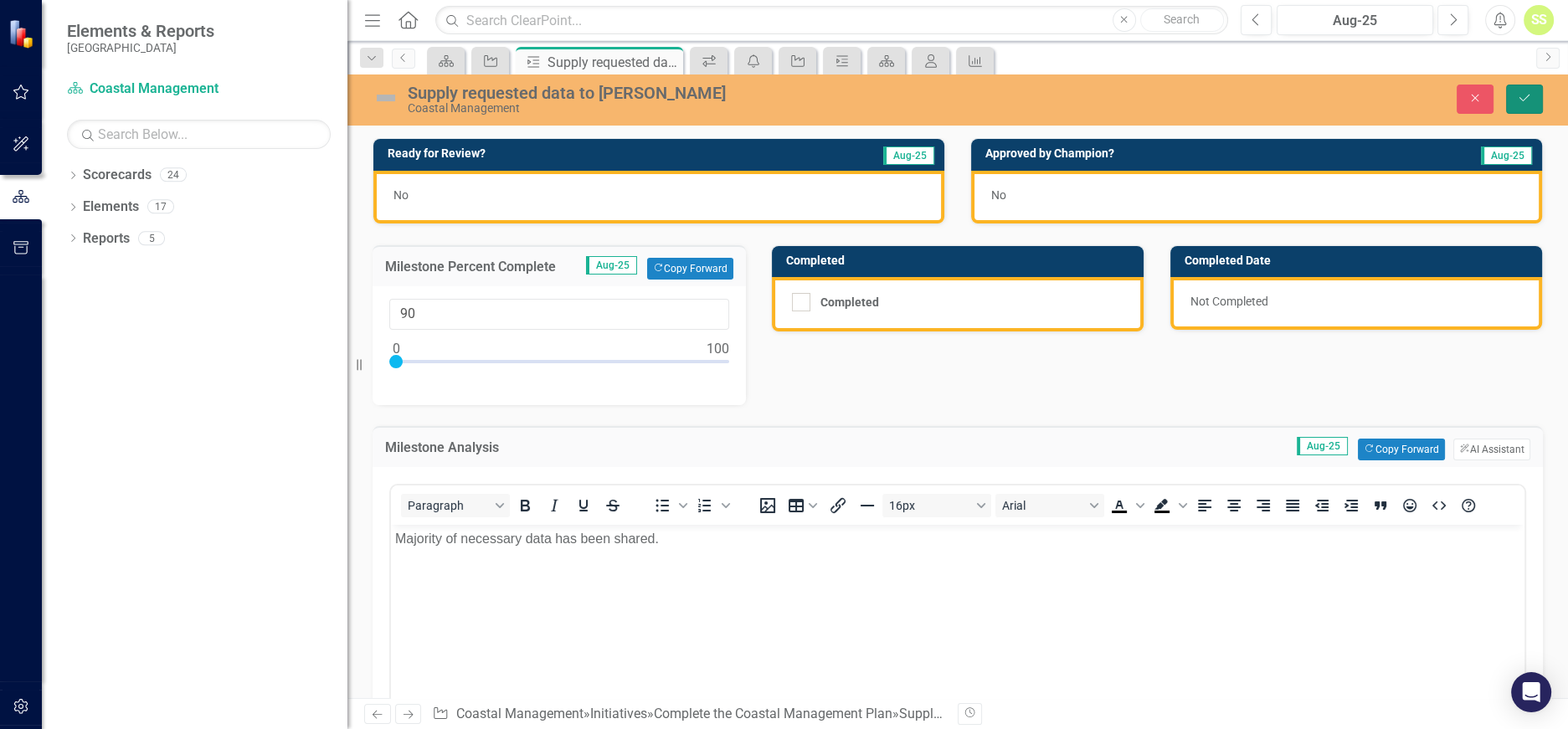
click at [1528, 99] on icon "Save" at bounding box center [1525, 98] width 15 height 12
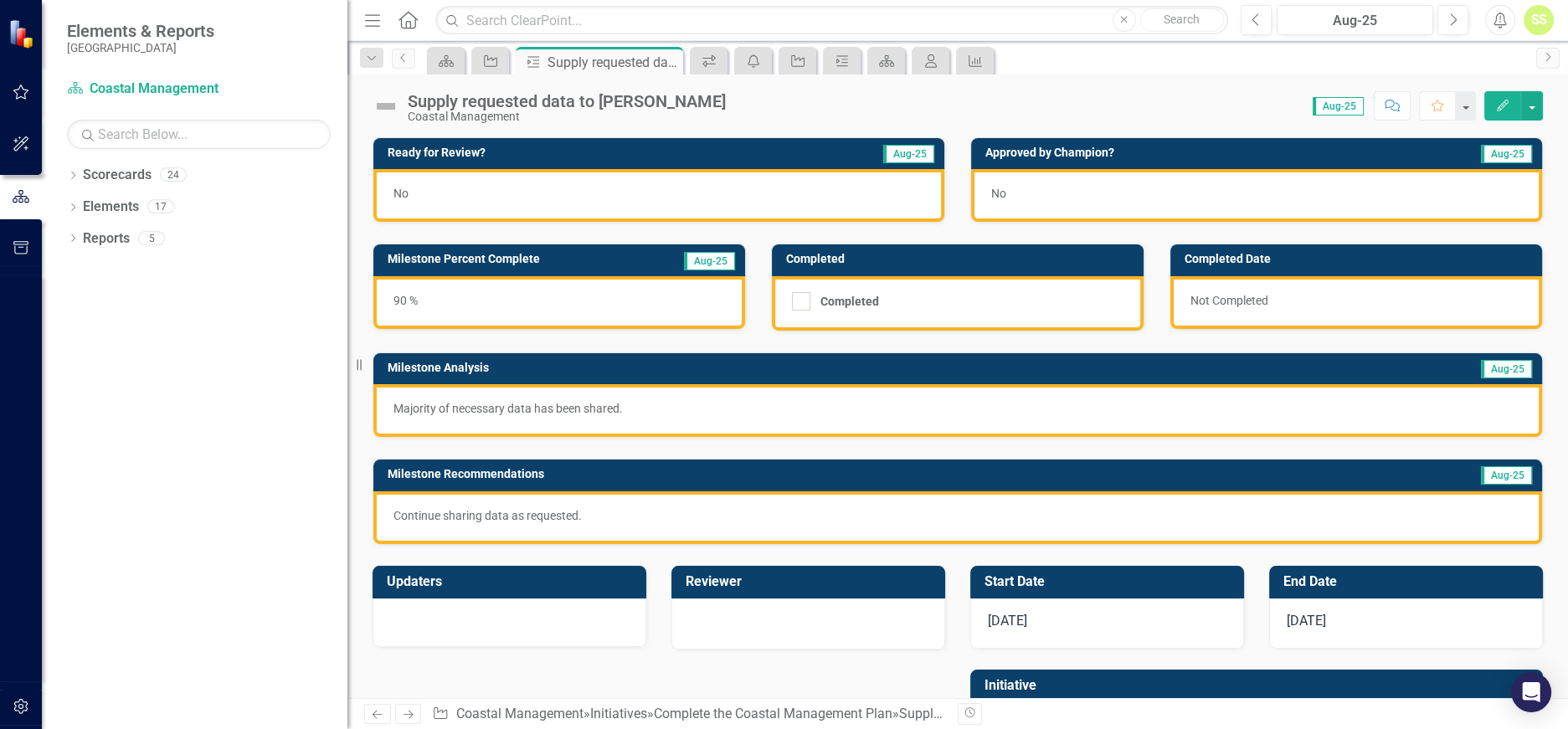
click at [525, 192] on div "No" at bounding box center [660, 196] width 571 height 52
click at [396, 189] on span "No" at bounding box center [401, 194] width 15 height 14
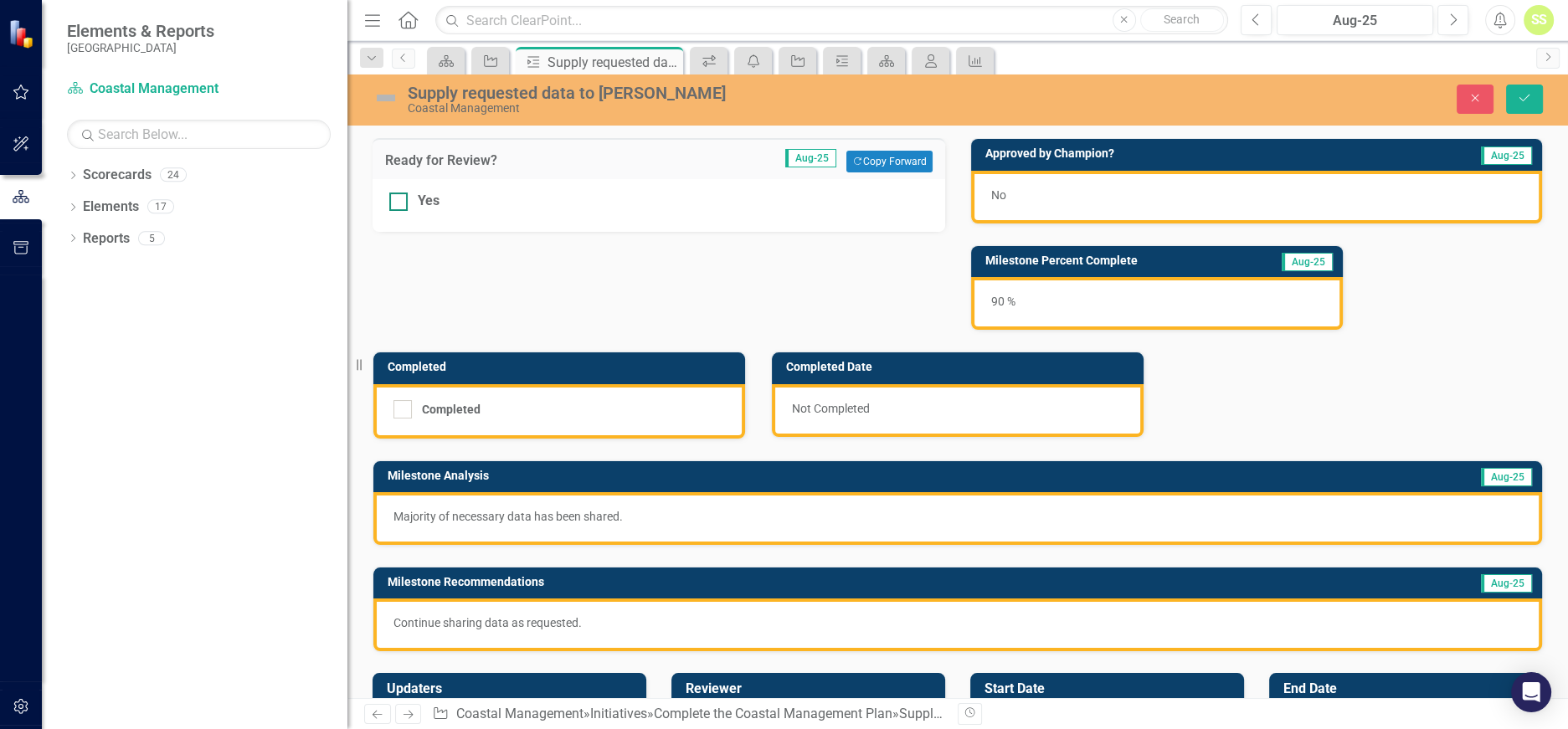
click at [401, 207] on div at bounding box center [398, 201] width 18 height 18
click at [400, 203] on input "Yes" at bounding box center [394, 197] width 11 height 11
checkbox input "true"
click at [1534, 93] on button "Save" at bounding box center [1524, 99] width 37 height 29
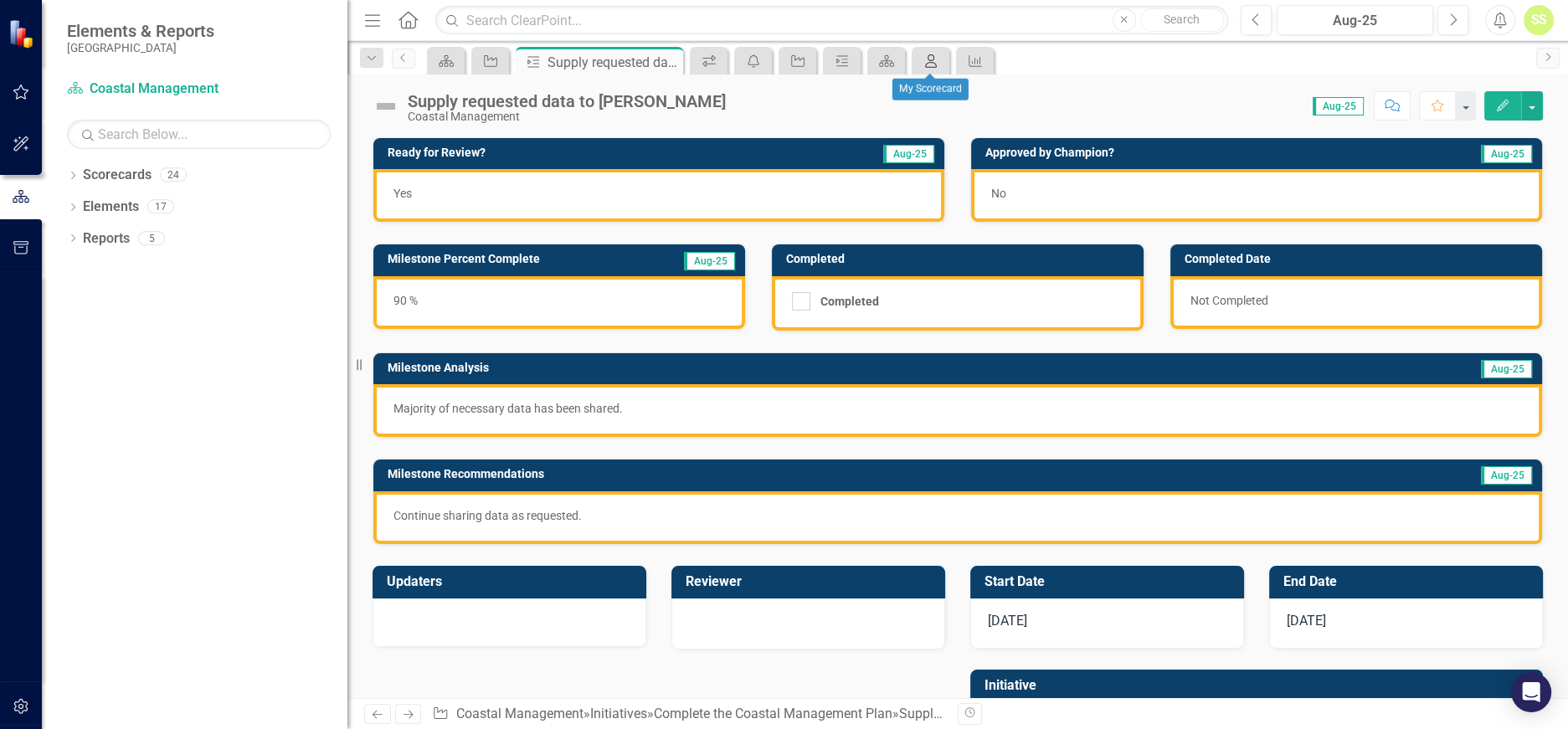
click at [924, 61] on icon "My Scorecard" at bounding box center [931, 61] width 16 height 14
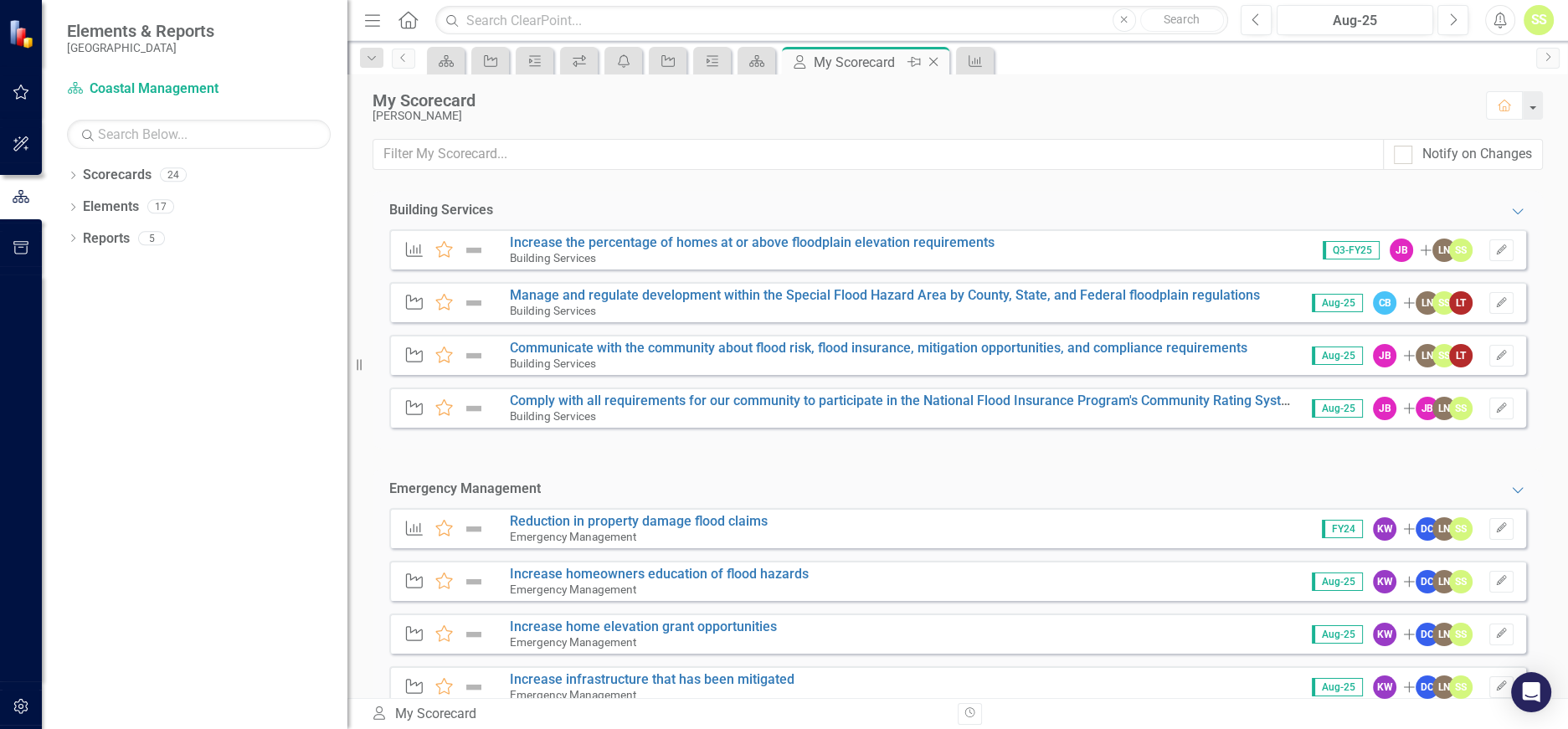
click at [935, 61] on icon "Close" at bounding box center [933, 62] width 16 height 14
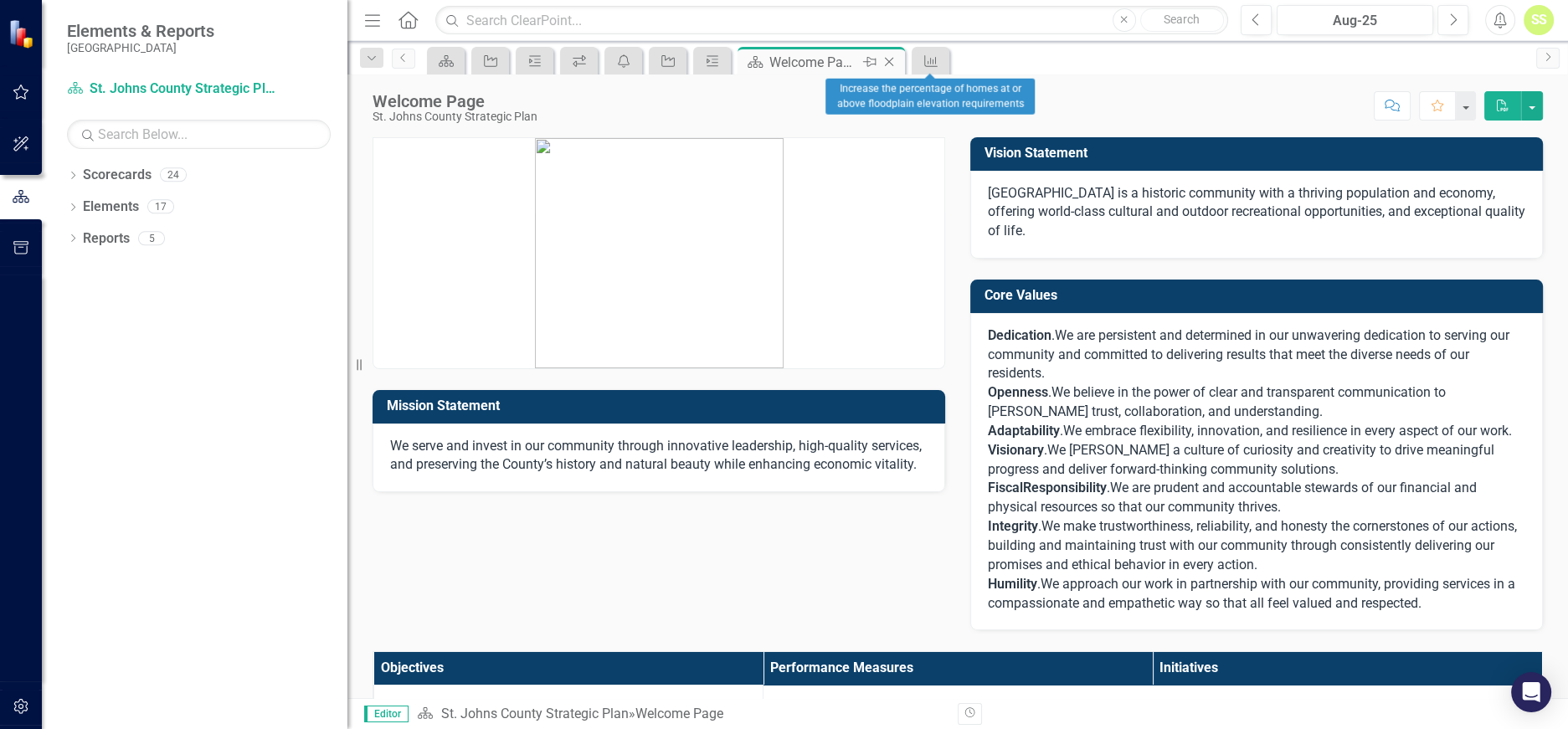
click at [893, 61] on icon "Close" at bounding box center [889, 62] width 16 height 14
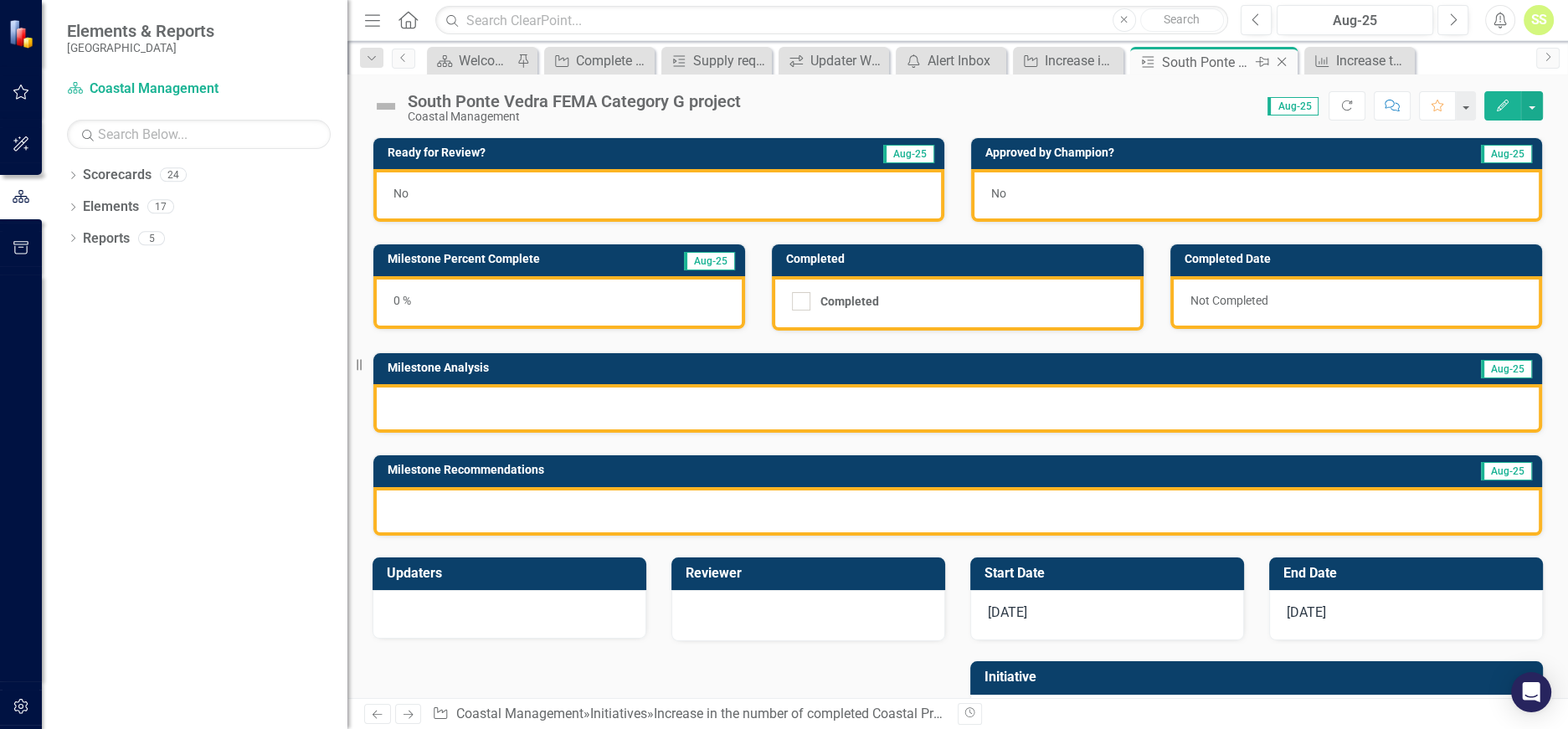
click at [1286, 62] on icon "Close" at bounding box center [1281, 62] width 16 height 14
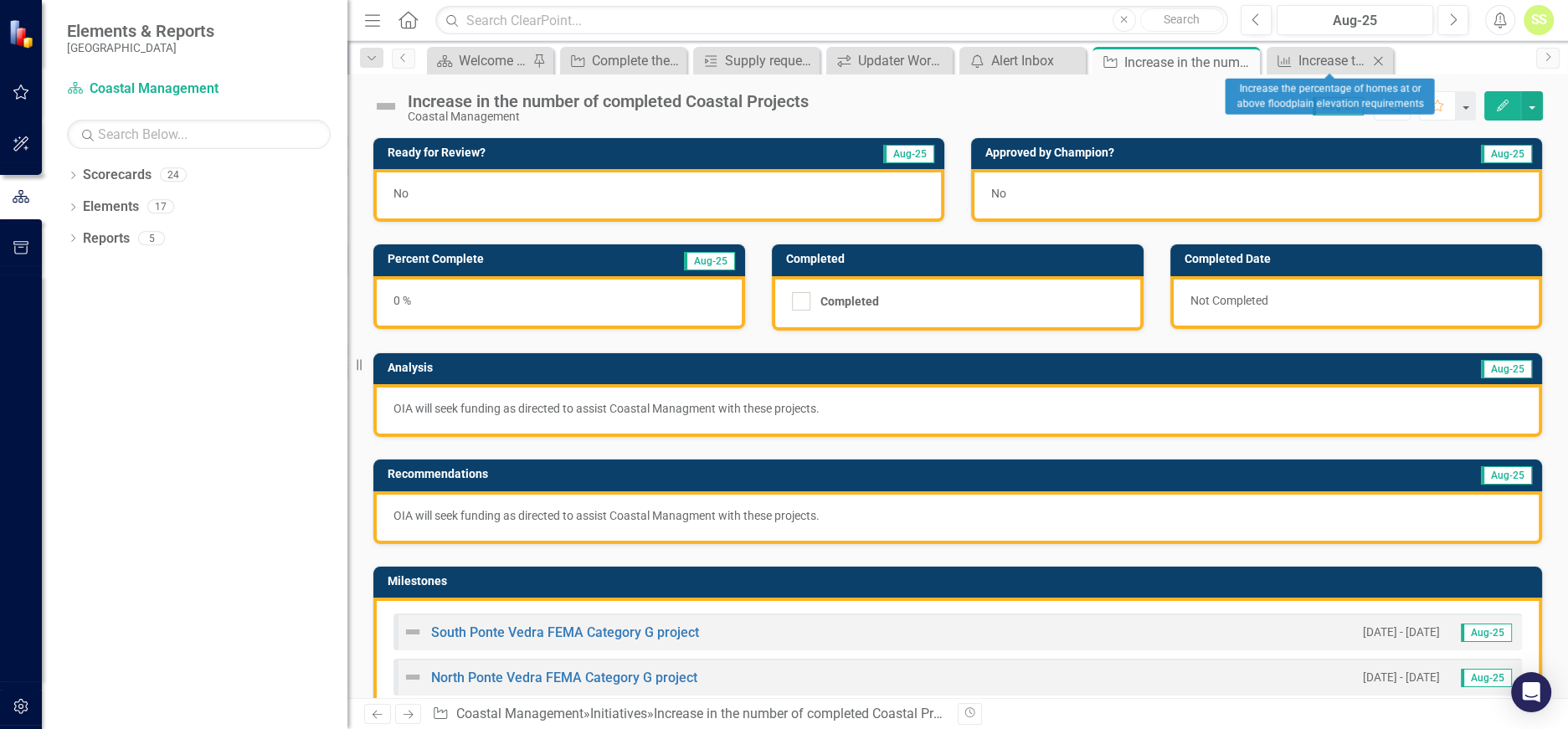
click at [1382, 59] on icon "Close" at bounding box center [1377, 61] width 16 height 14
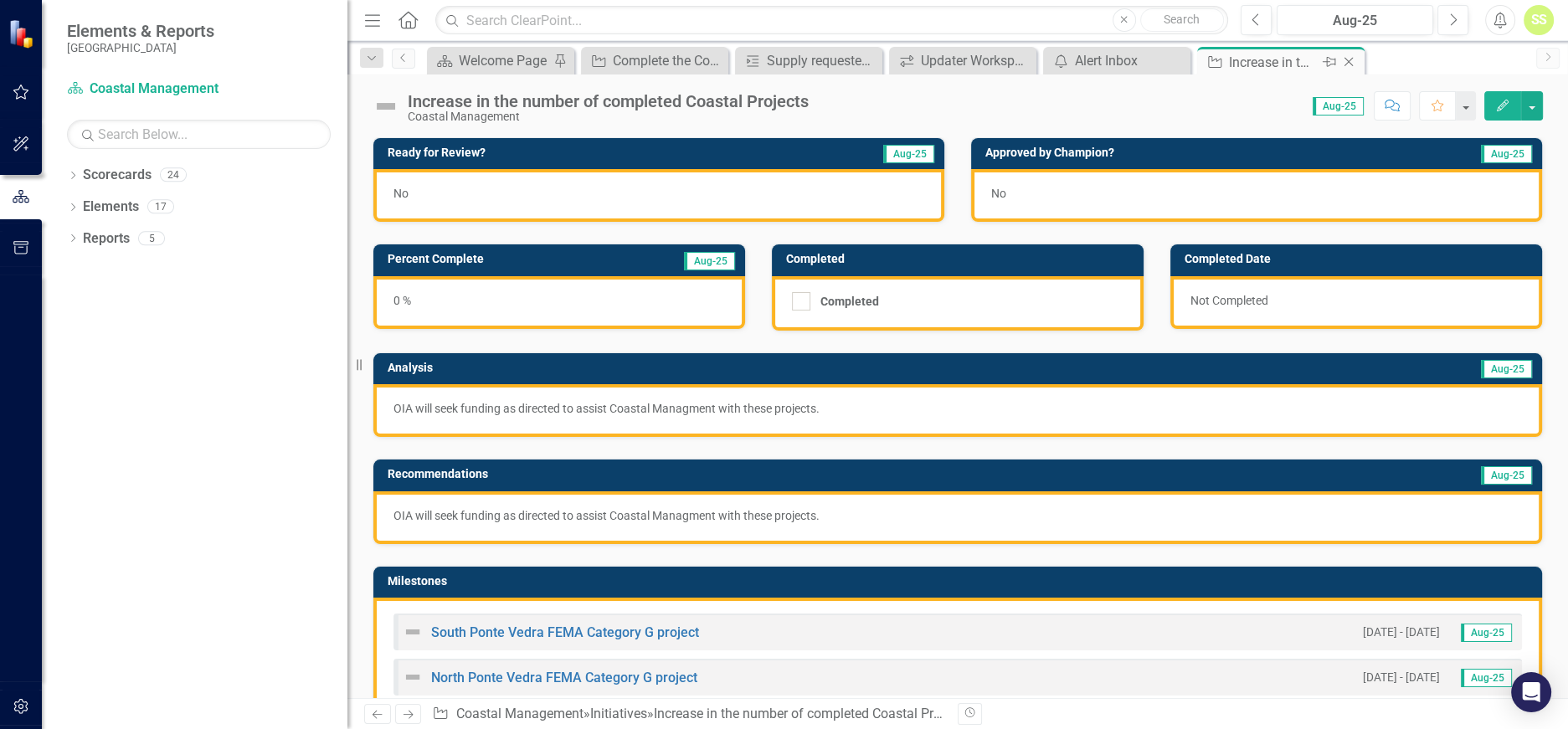
click at [1343, 59] on icon "Close" at bounding box center [1348, 62] width 16 height 14
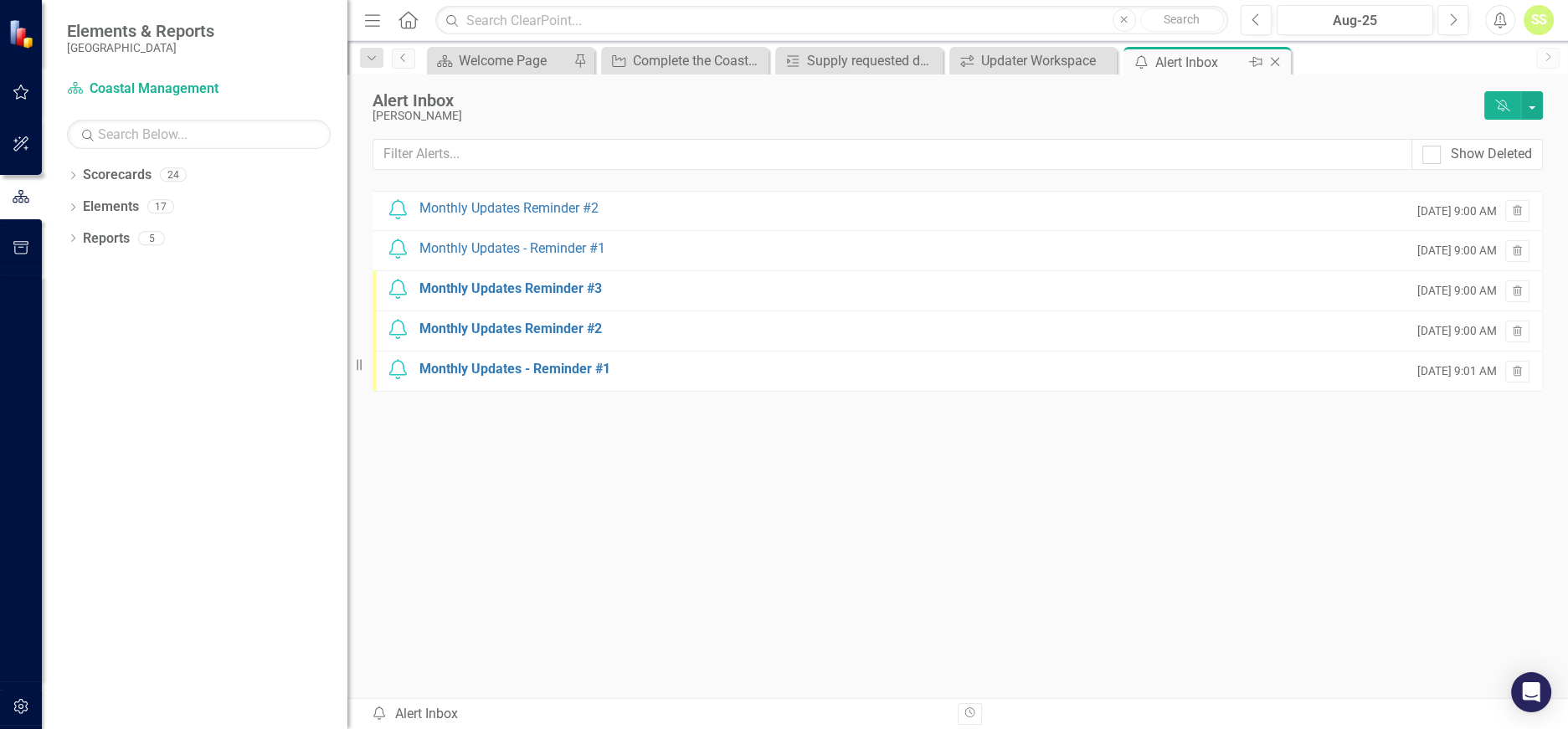
click at [1276, 61] on icon at bounding box center [1276, 63] width 10 height 10
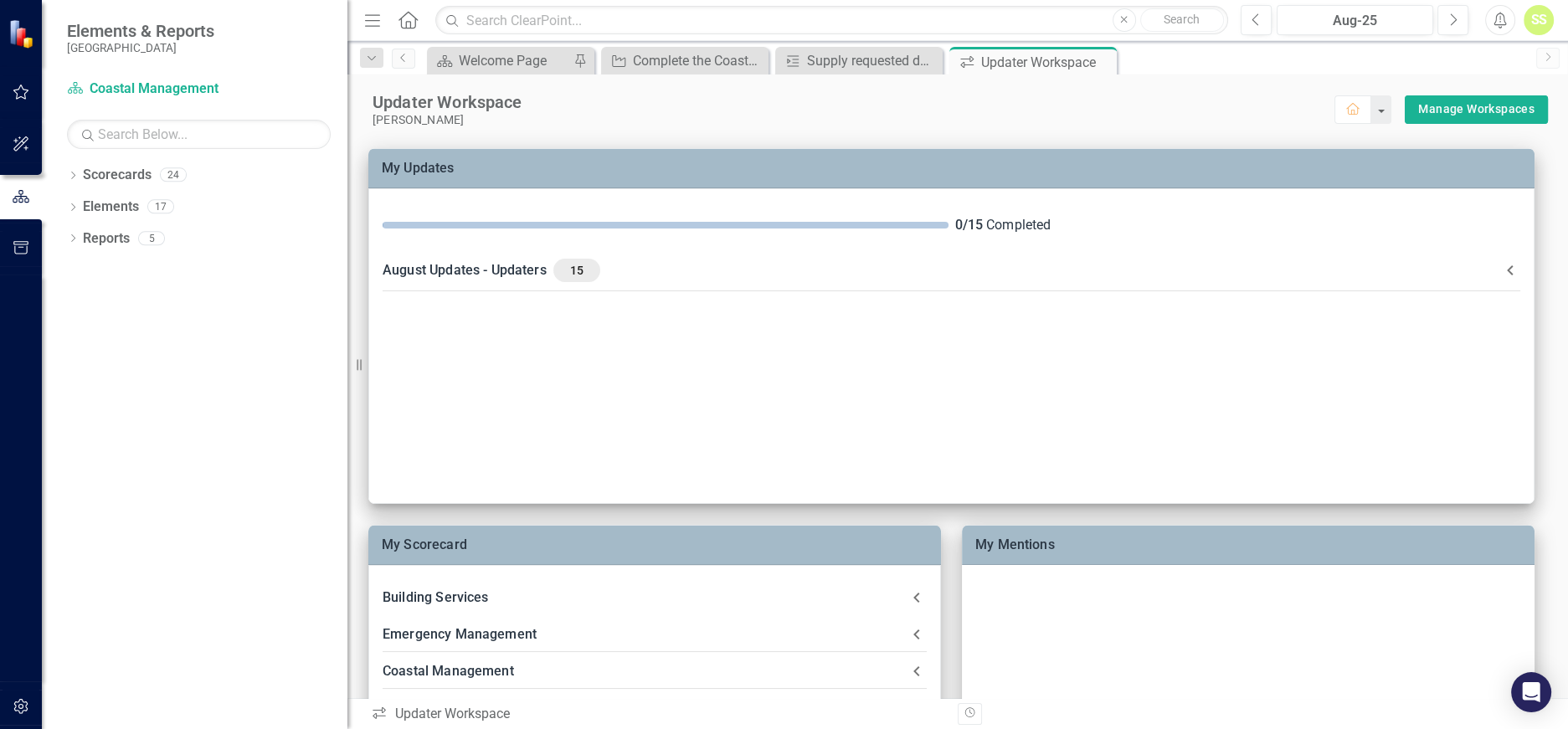
click at [0, 0] on icon "Close" at bounding box center [0, 0] width 0 height 0
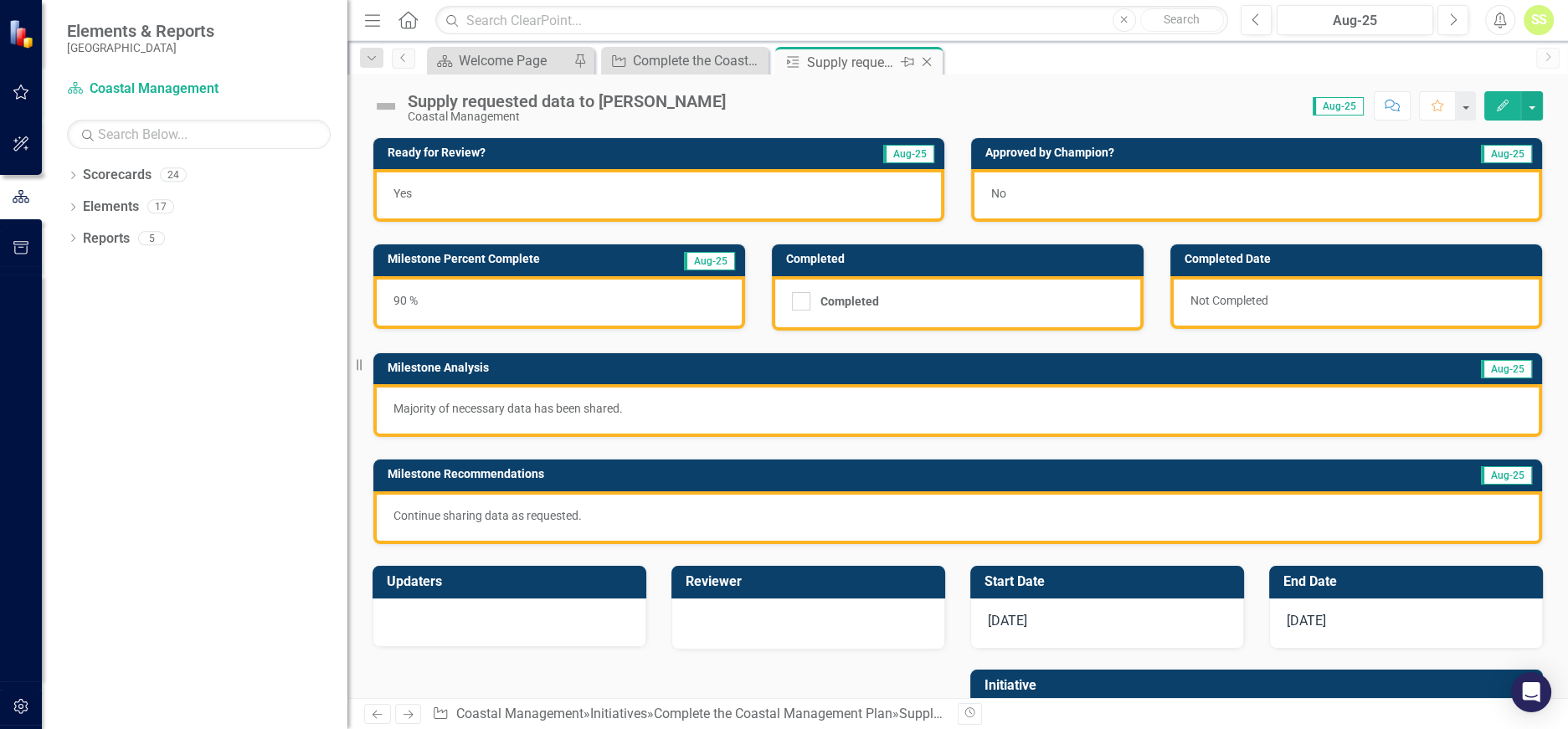
click at [864, 59] on div "Supply requested data to [PERSON_NAME]" at bounding box center [851, 63] width 90 height 21
click at [931, 61] on icon "Close" at bounding box center [926, 62] width 16 height 14
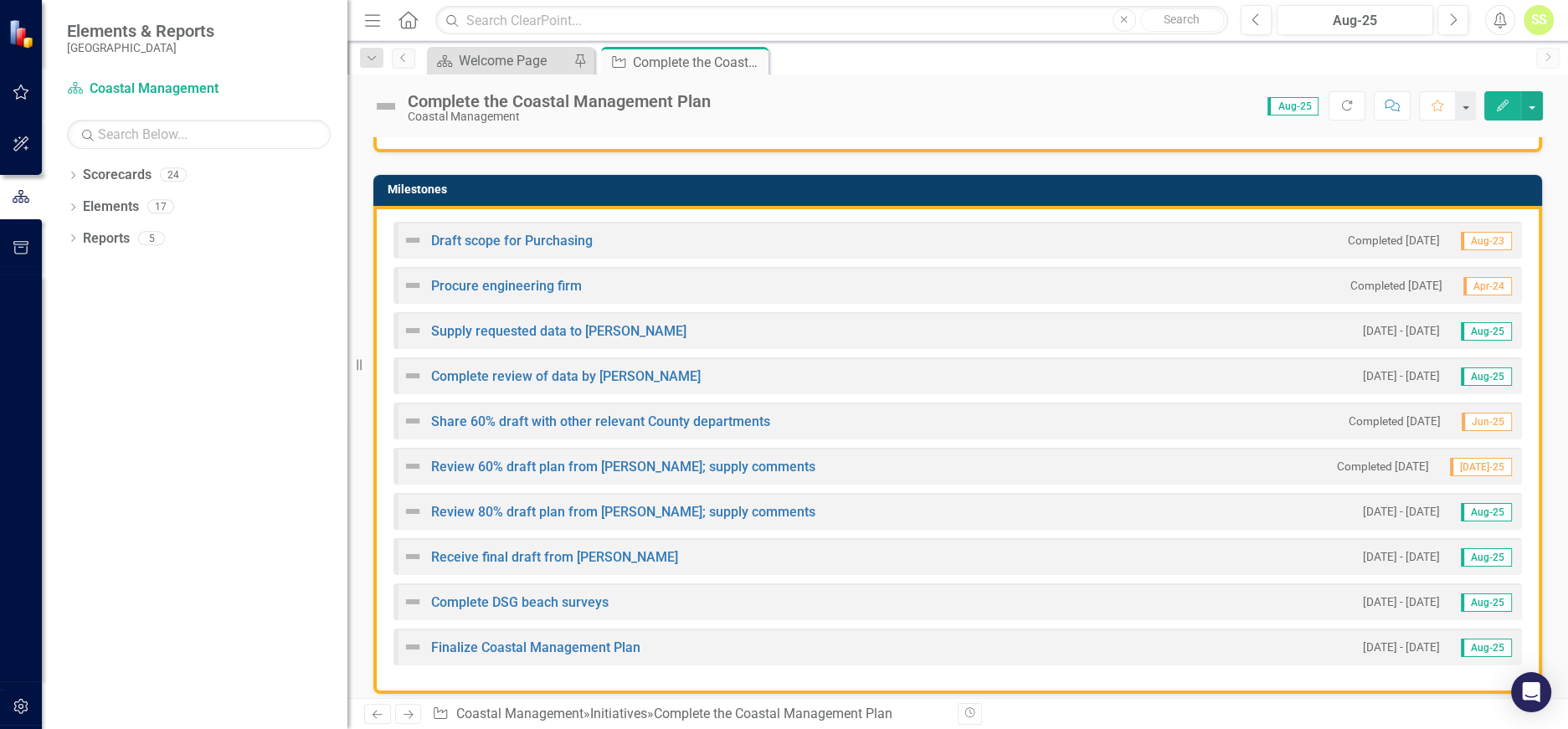
scroll to position [399, 0]
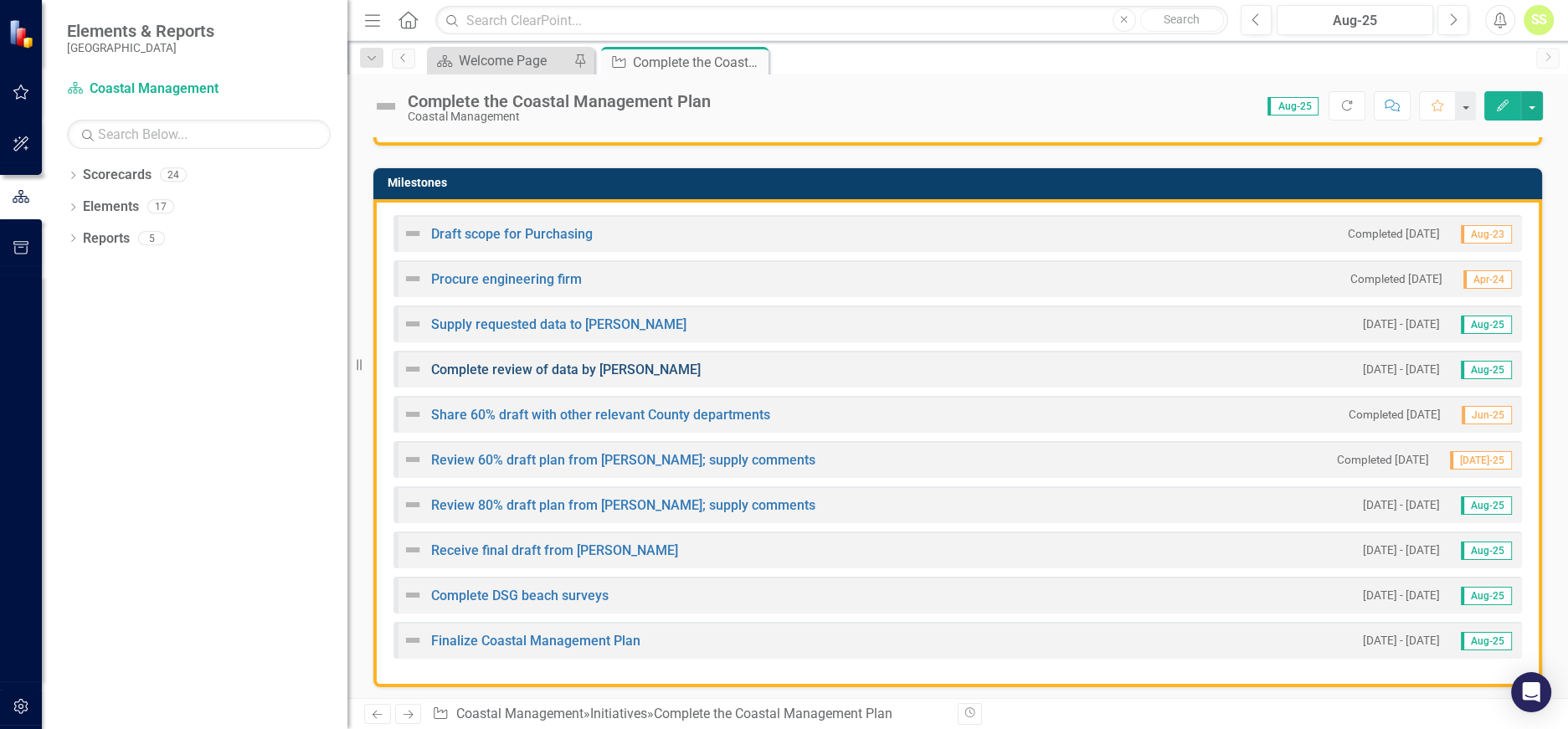
click at [604, 361] on link "Complete review of data by [PERSON_NAME]" at bounding box center [566, 369] width 269 height 15
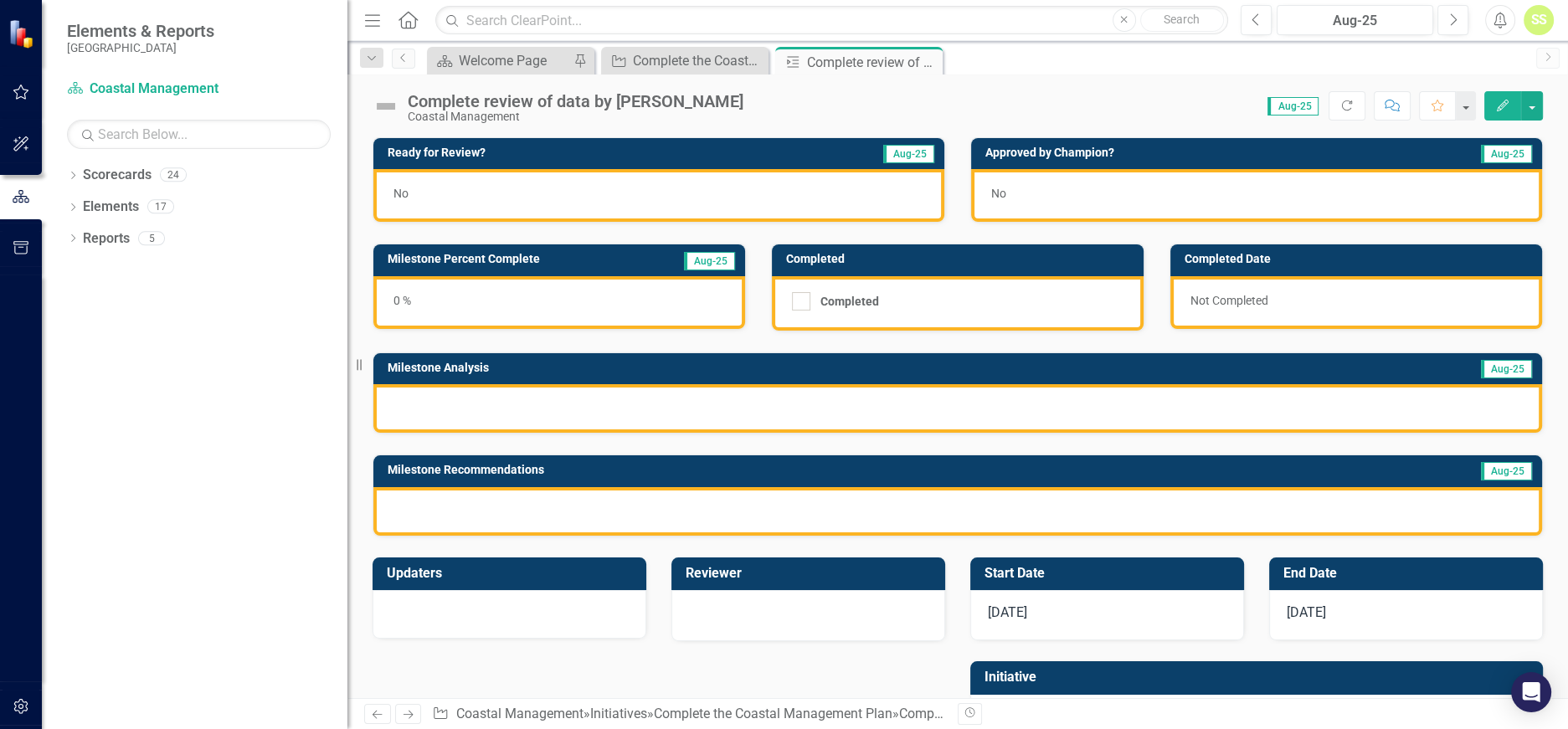
click at [495, 186] on div "No" at bounding box center [660, 196] width 571 height 52
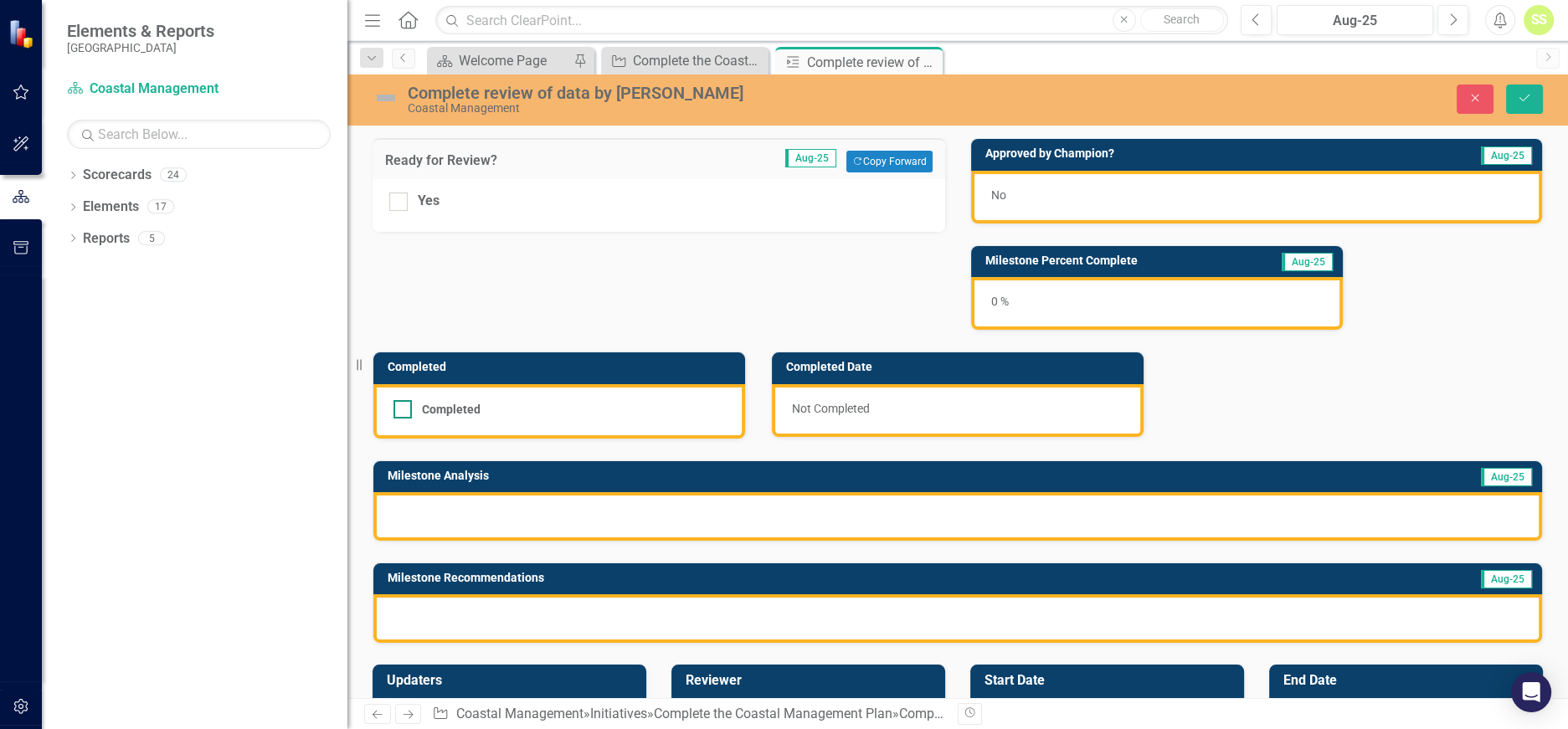
click at [473, 410] on div "Completed" at bounding box center [451, 410] width 59 height 0
click at [405, 408] on input "Completed" at bounding box center [398, 405] width 11 height 11
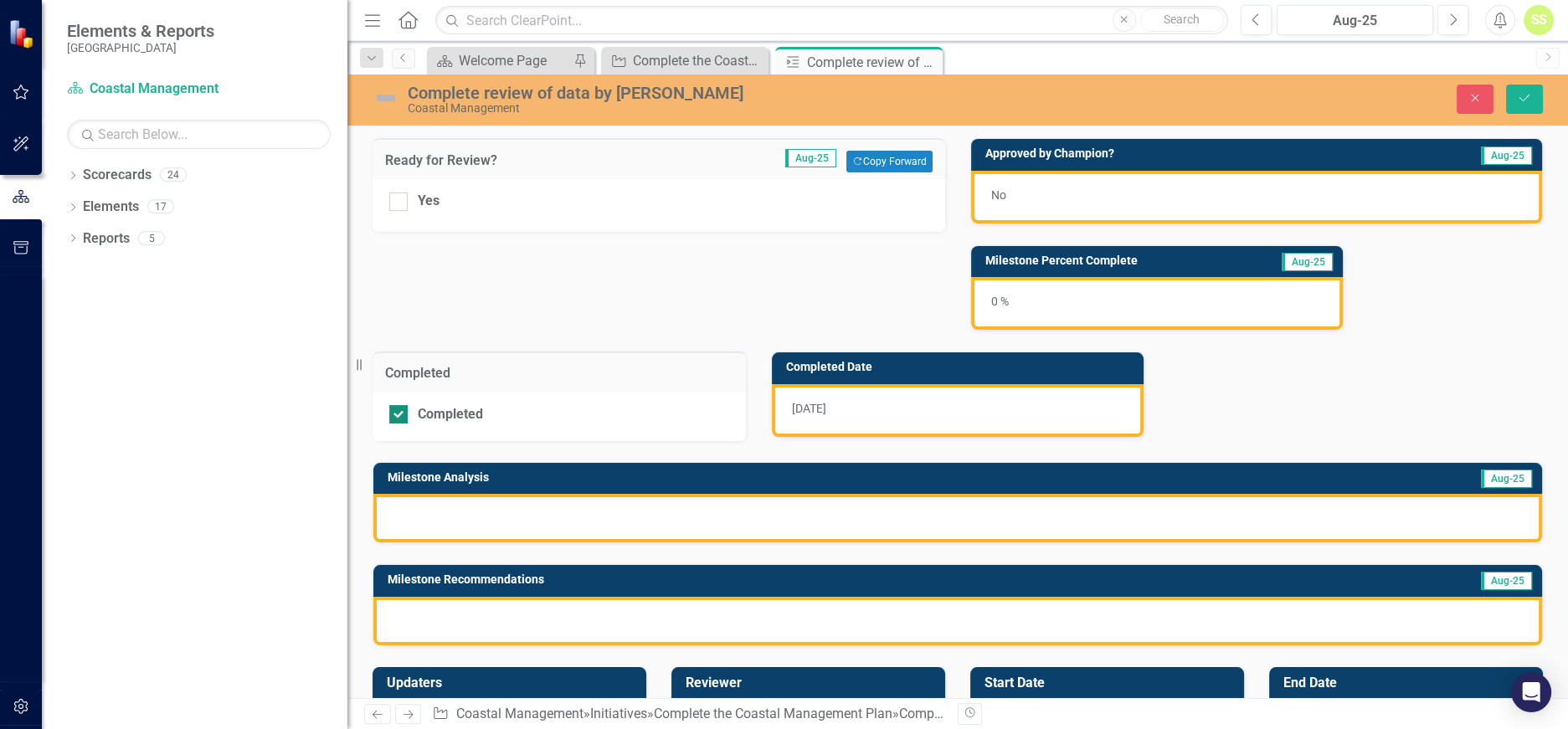
click at [473, 414] on div "Completed" at bounding box center [449, 414] width 65 height 0
click at [400, 408] on input "Completed" at bounding box center [394, 410] width 11 height 11
checkbox input "false"
click at [1022, 312] on div "0 %" at bounding box center [1157, 303] width 372 height 52
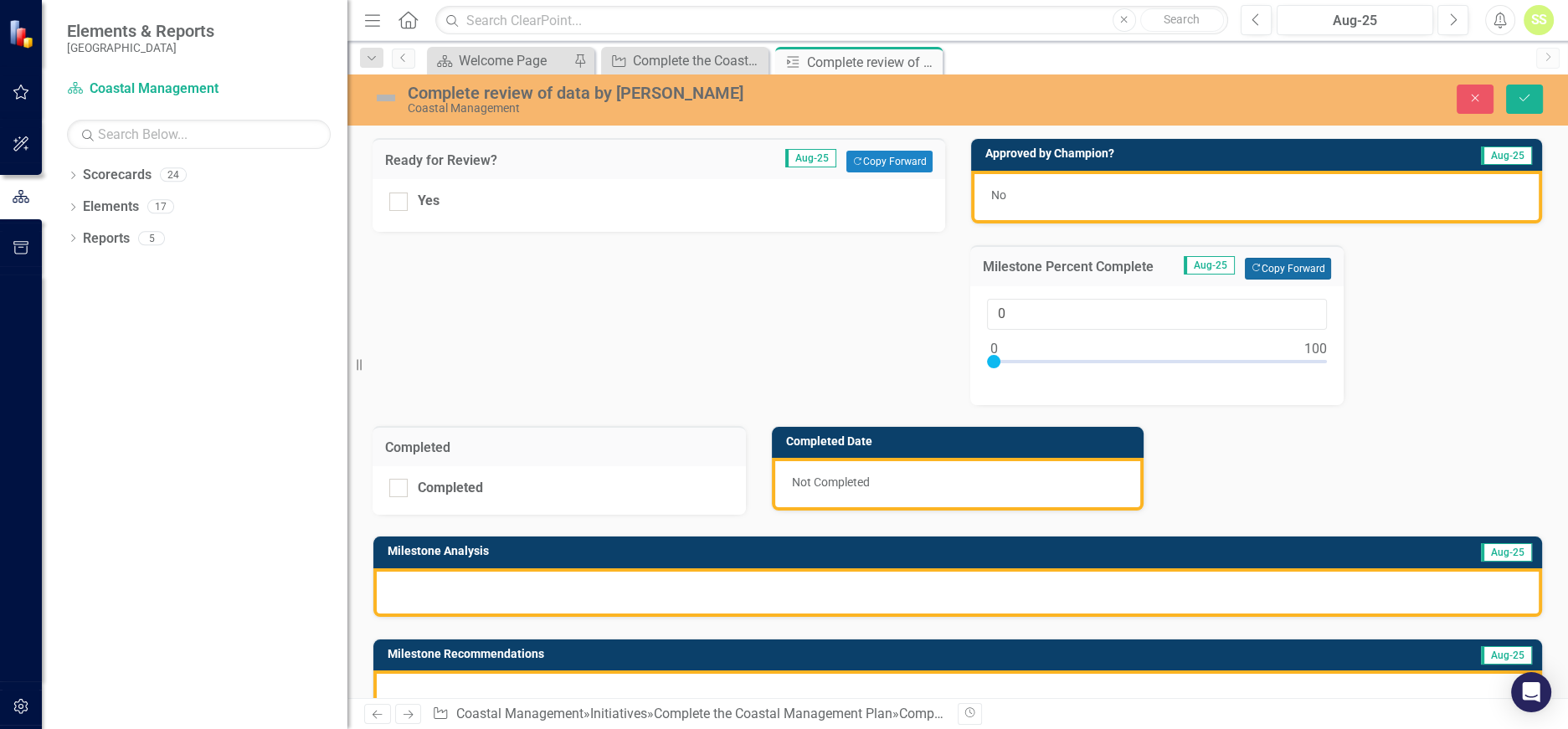
click at [1271, 261] on button "Copy Forward Copy Forward" at bounding box center [1288, 268] width 86 height 21
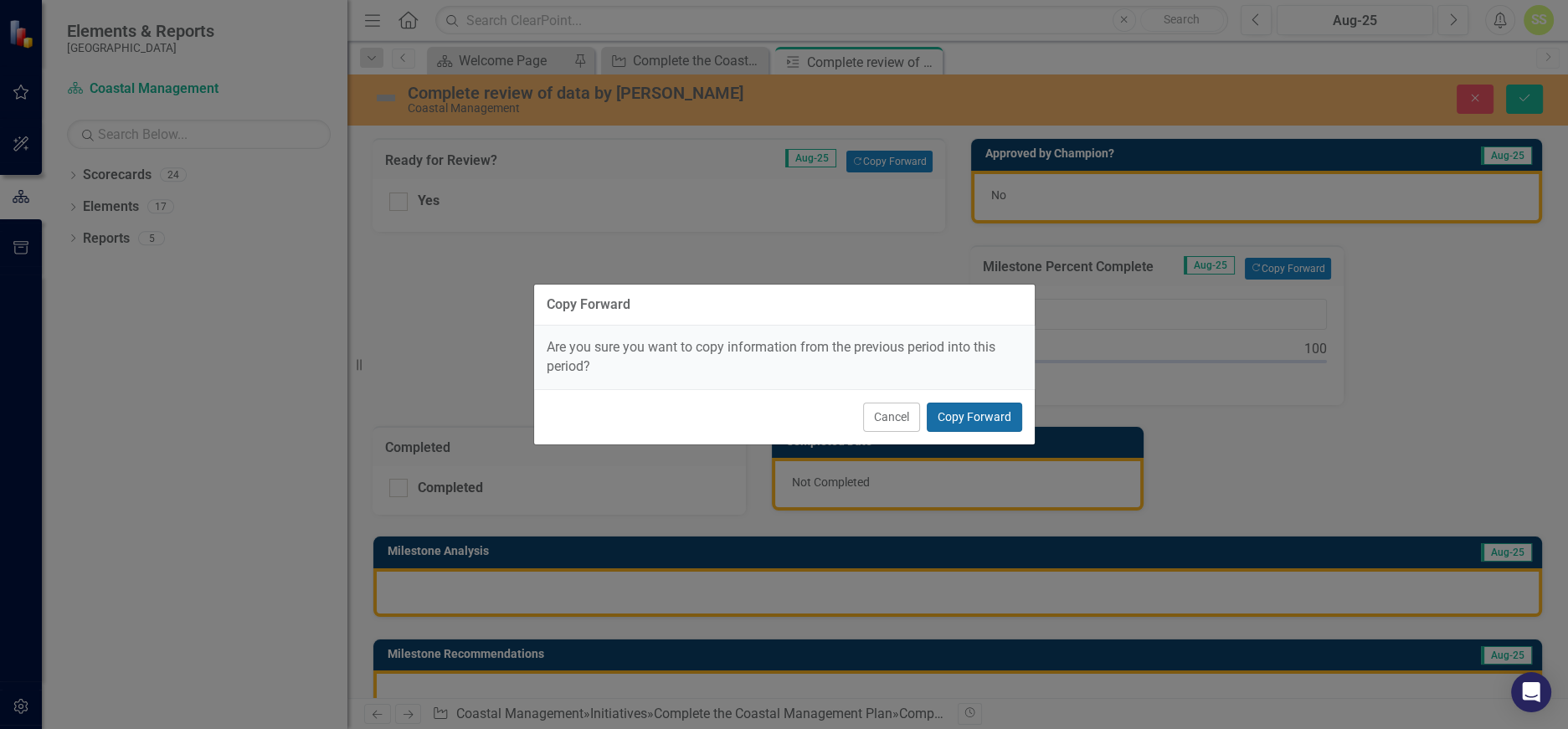
click at [959, 410] on button "Copy Forward" at bounding box center [974, 417] width 96 height 29
type input "85"
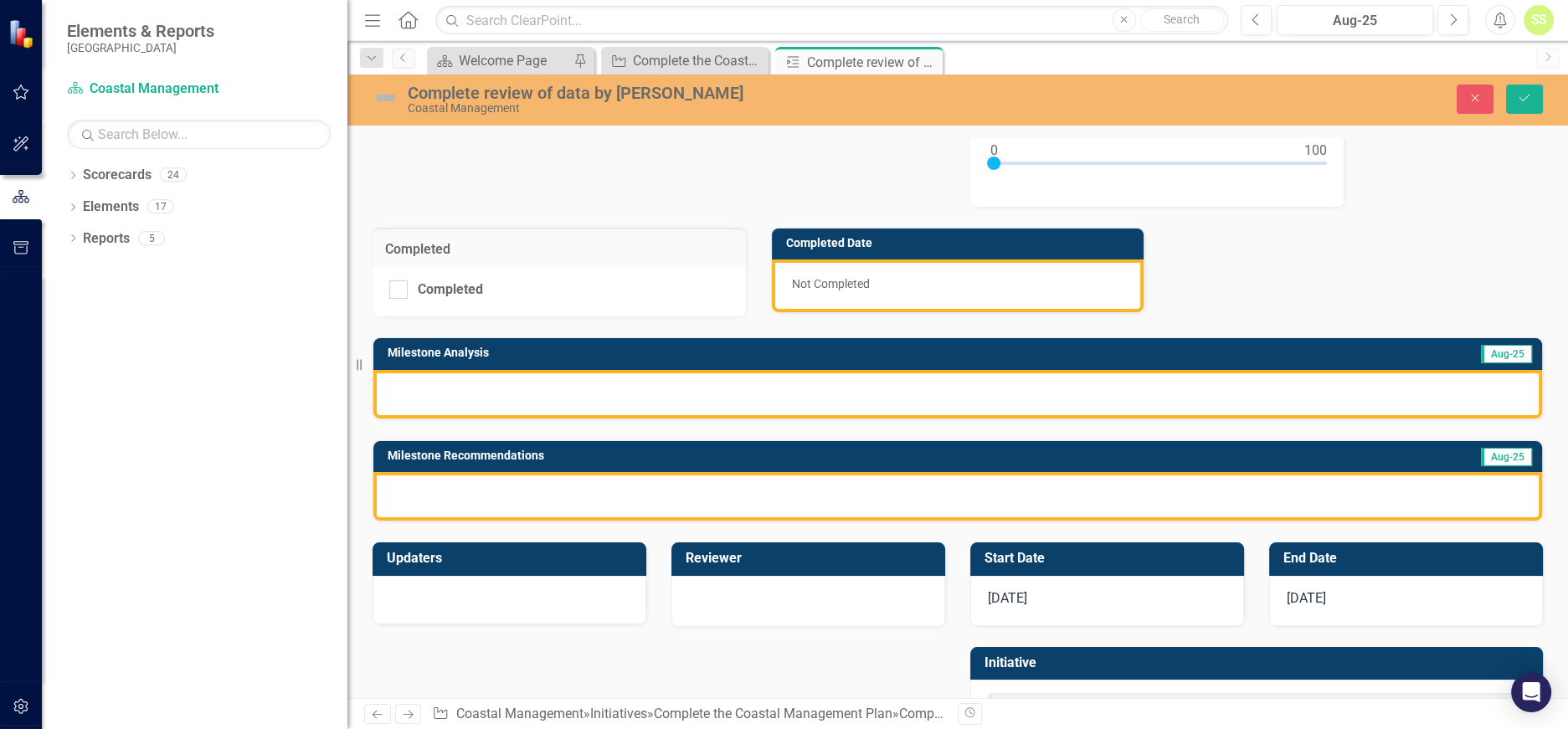
scroll to position [200, 0]
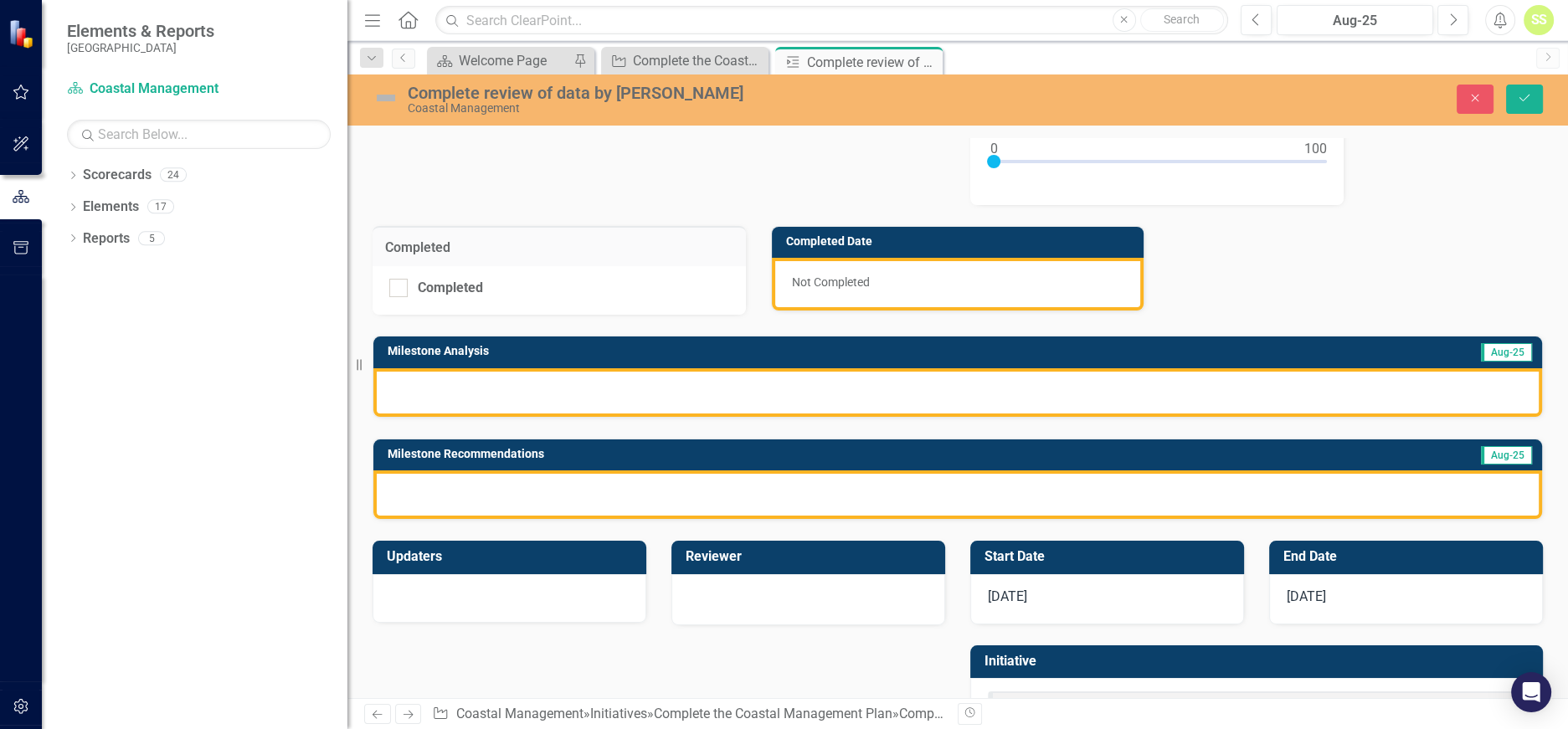
click at [776, 385] on div at bounding box center [958, 392] width 1169 height 48
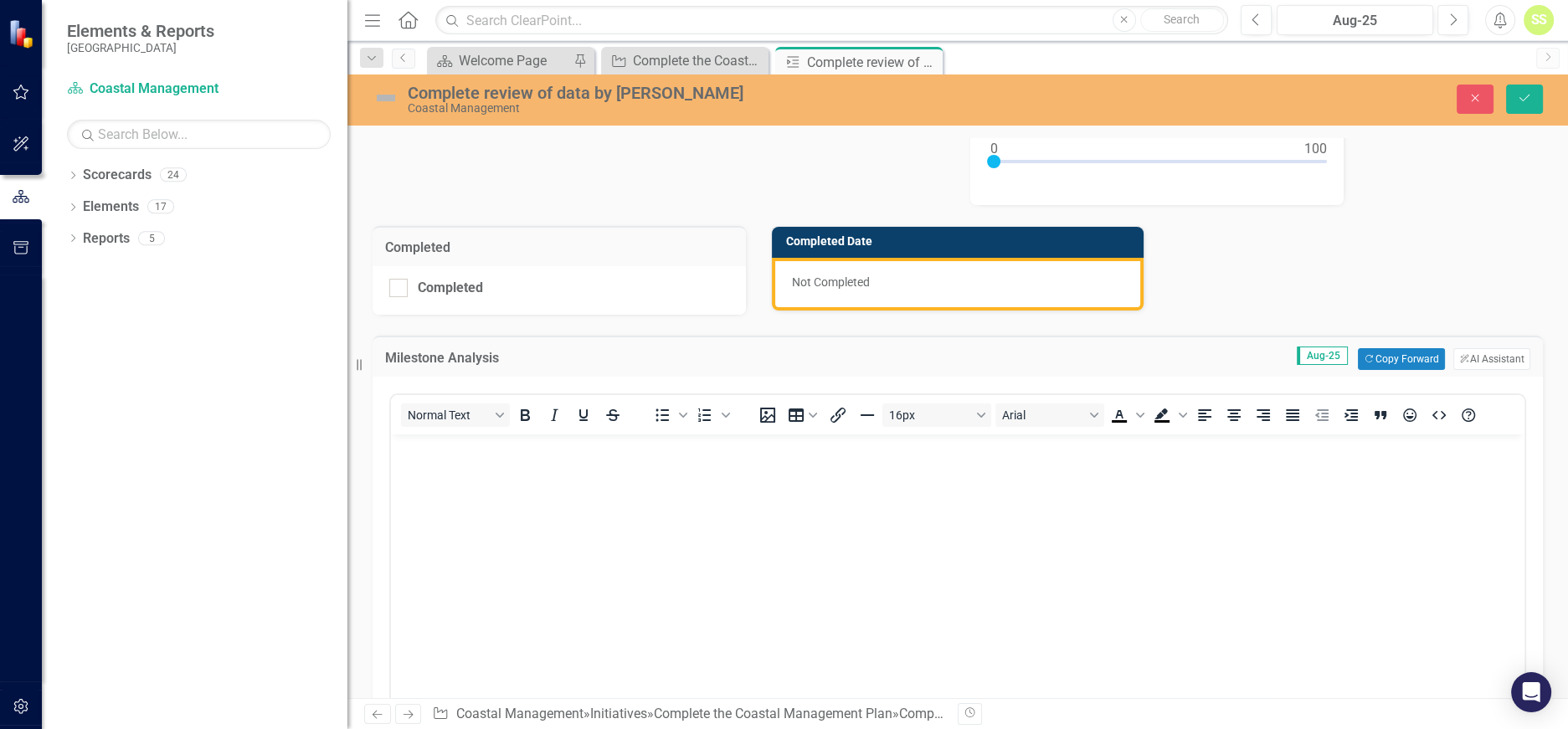
scroll to position [0, 0]
click at [1393, 357] on button "Copy Forward Copy Forward" at bounding box center [1400, 359] width 86 height 21
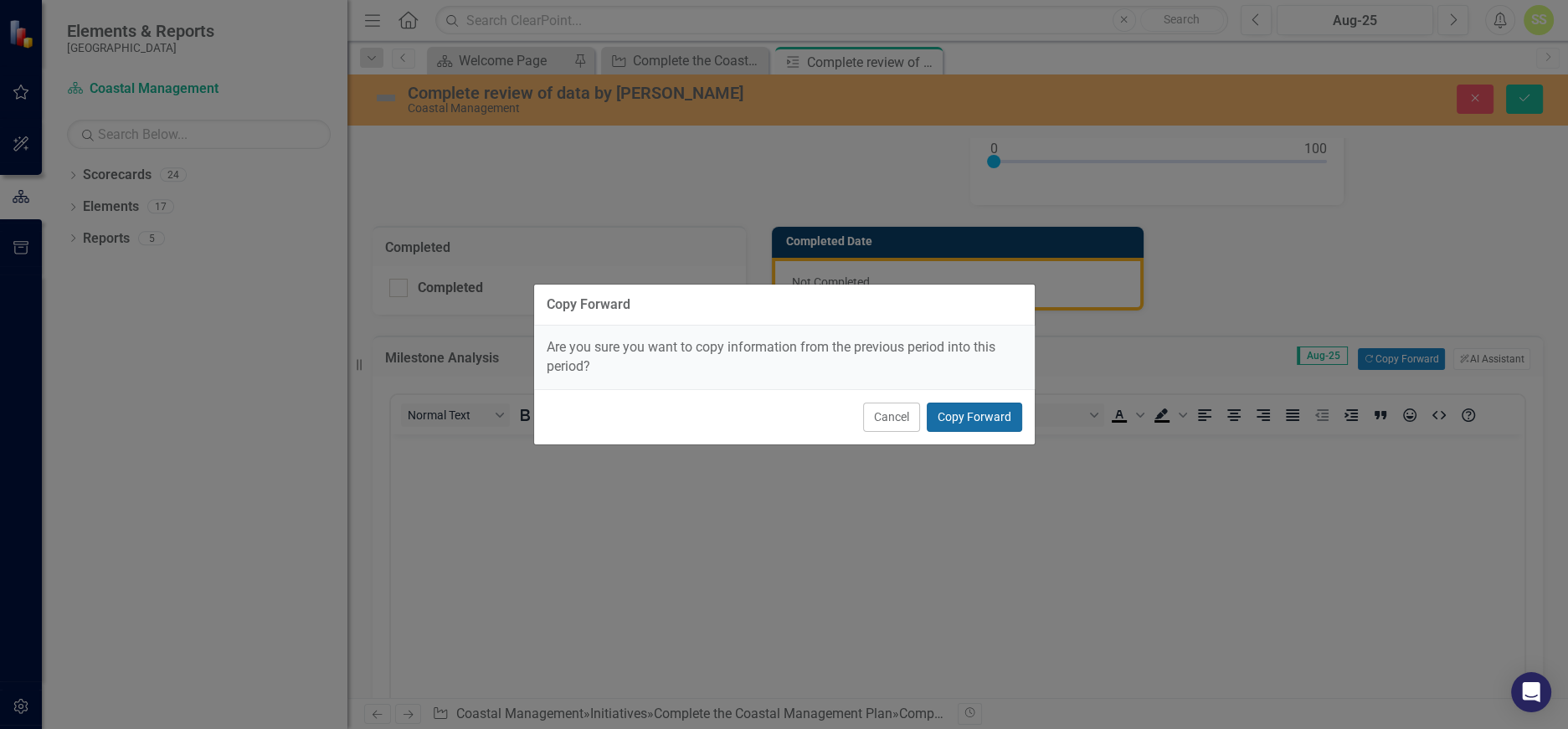
click at [972, 412] on button "Copy Forward" at bounding box center [974, 417] width 96 height 29
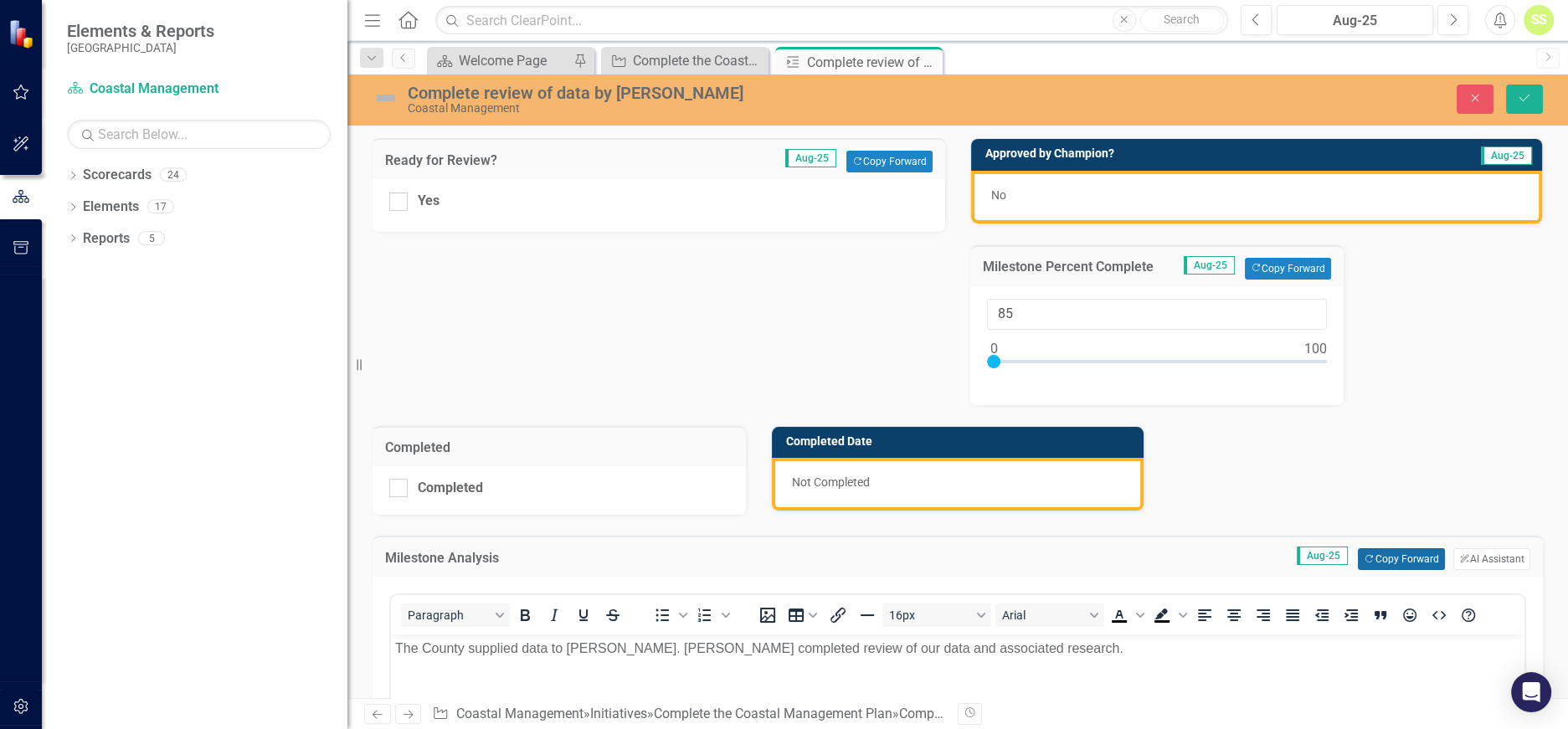
scroll to position [640, 0]
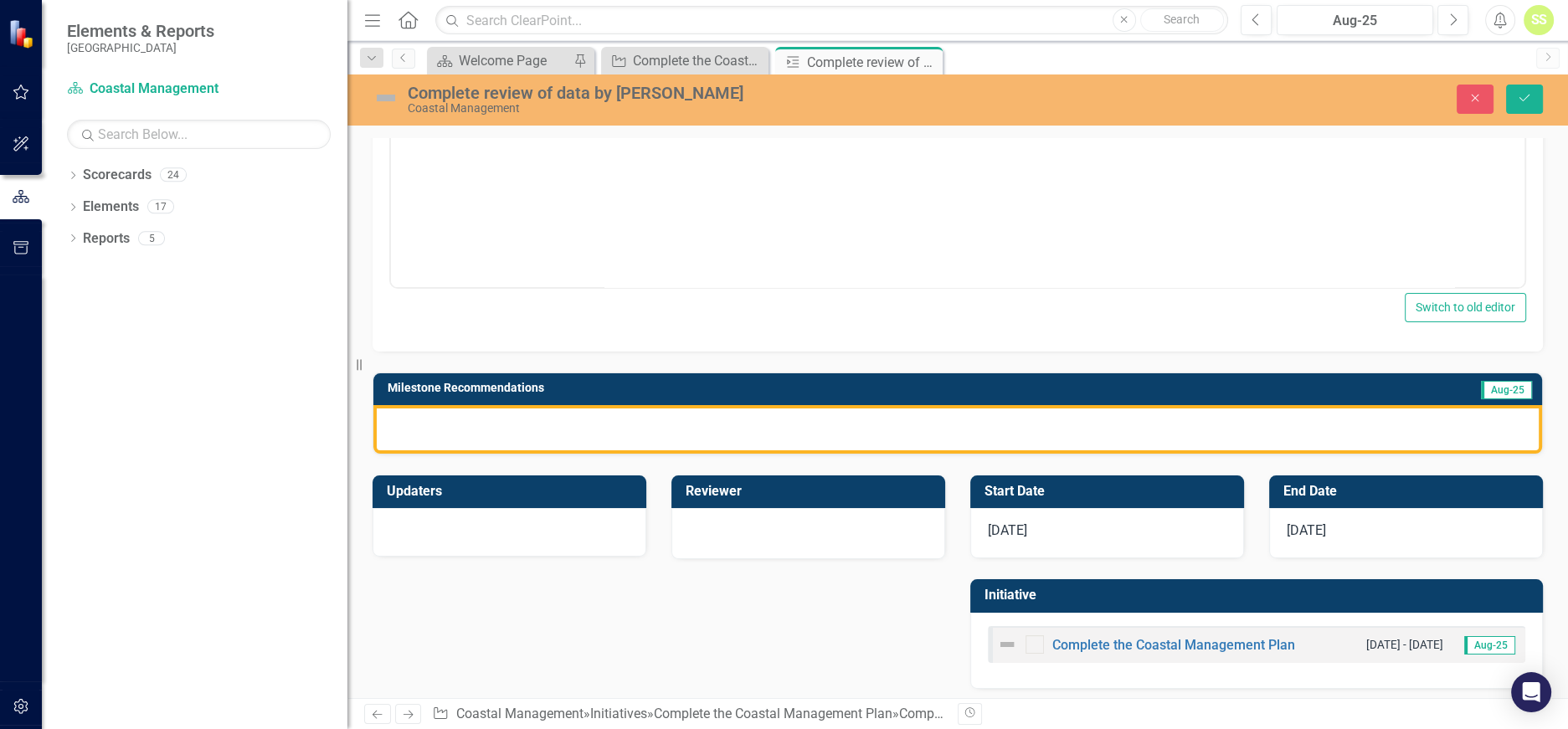
click at [957, 424] on div at bounding box center [958, 429] width 1169 height 48
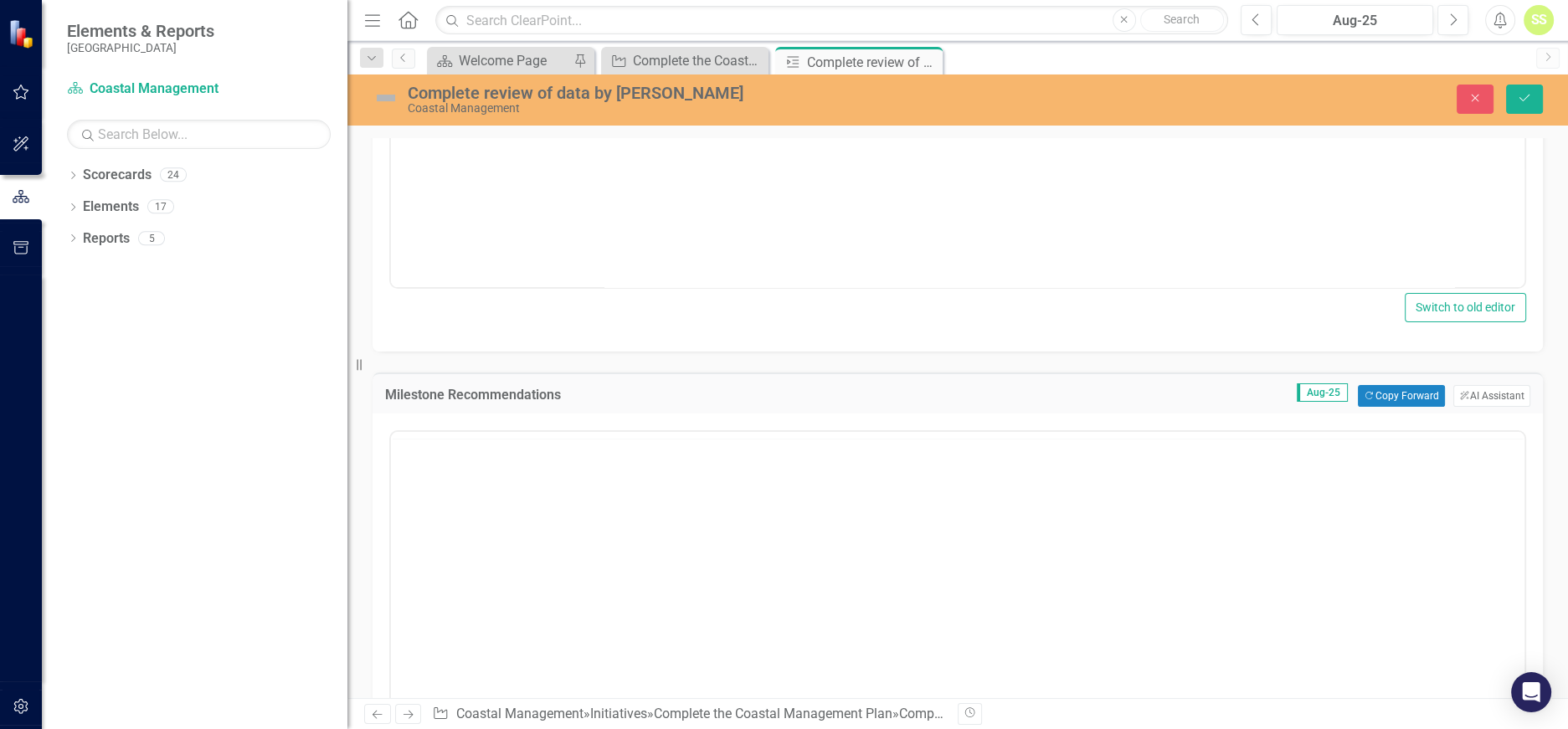
scroll to position [0, 0]
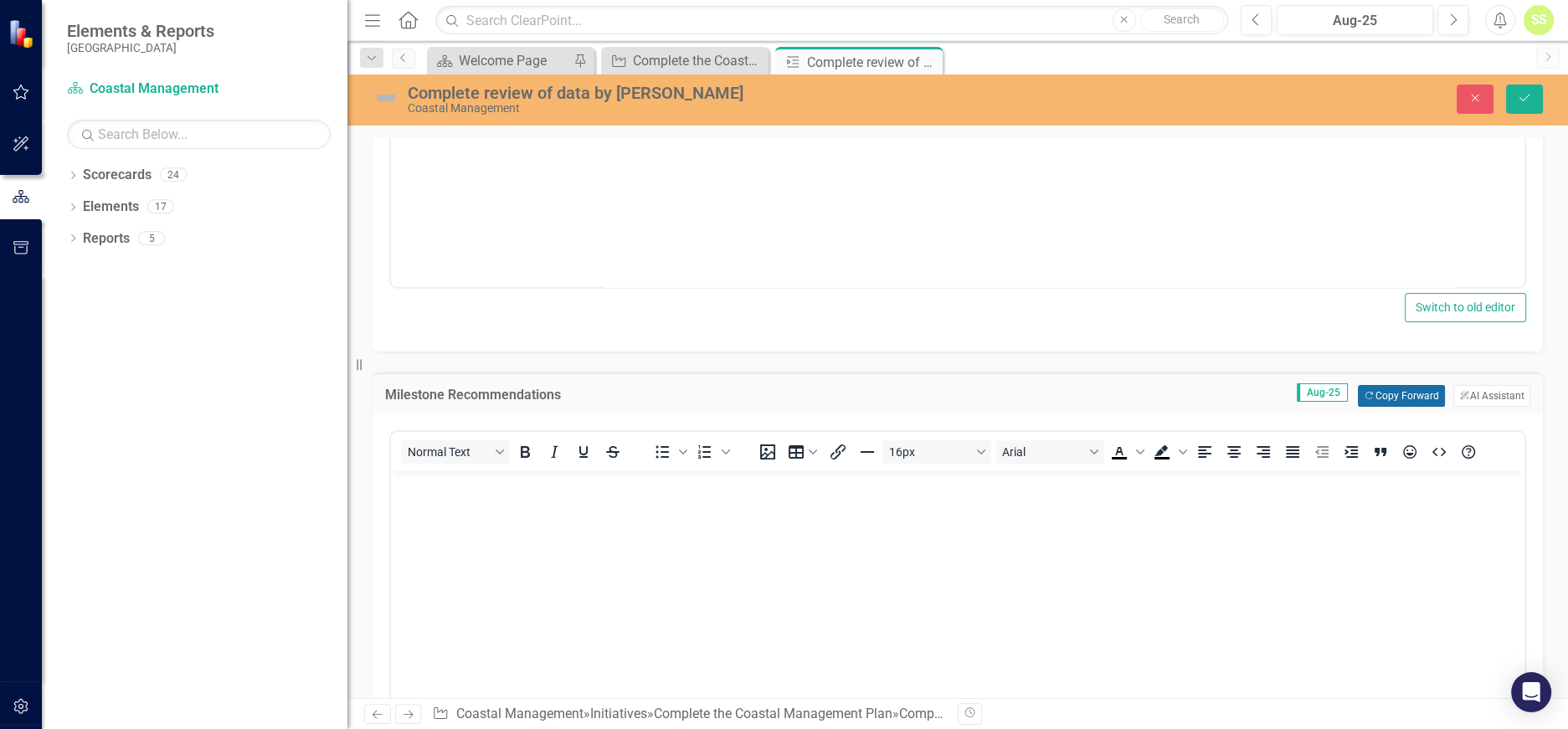
click at [1382, 390] on button "Copy Forward Copy Forward" at bounding box center [1400, 396] width 86 height 21
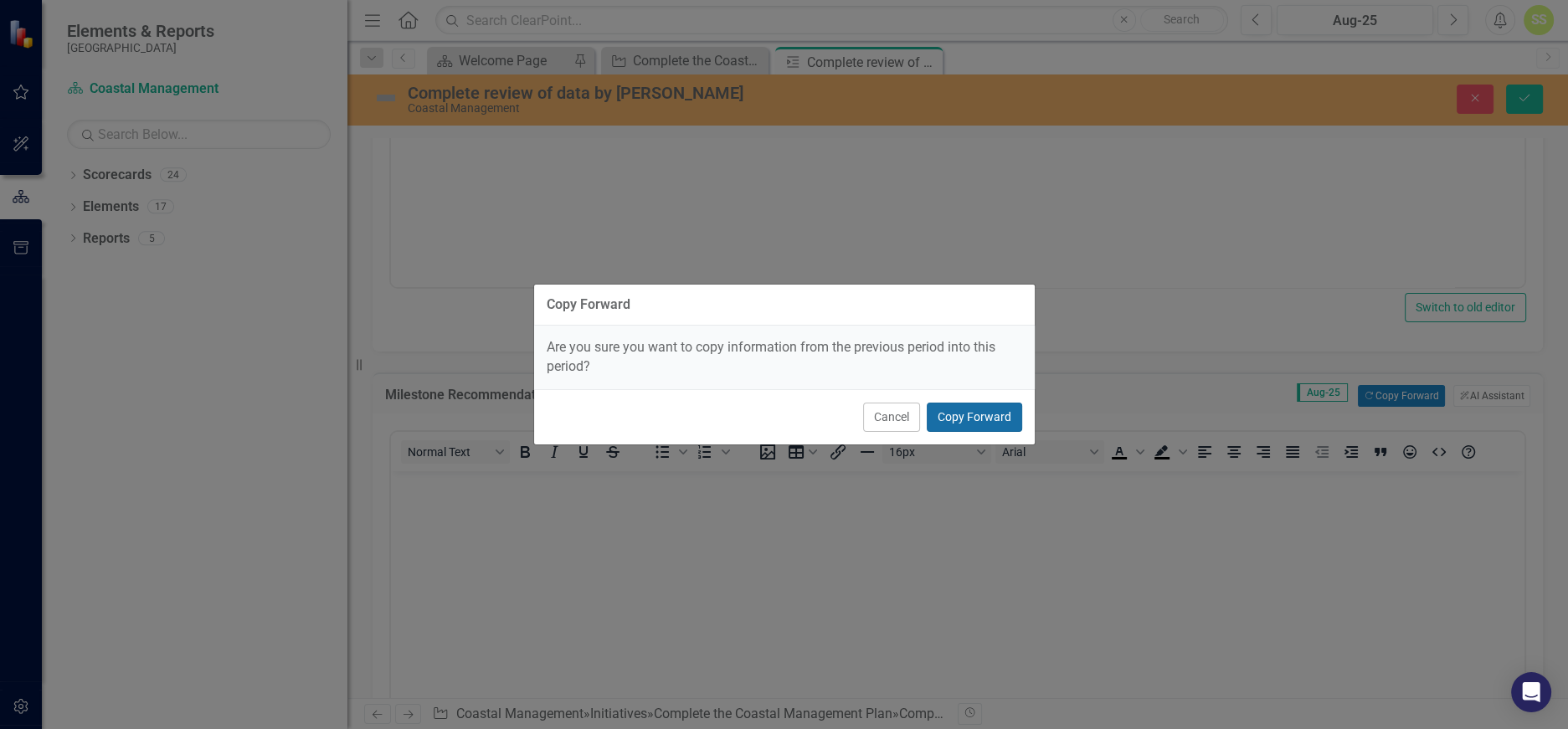
click at [969, 416] on button "Copy Forward" at bounding box center [974, 417] width 96 height 29
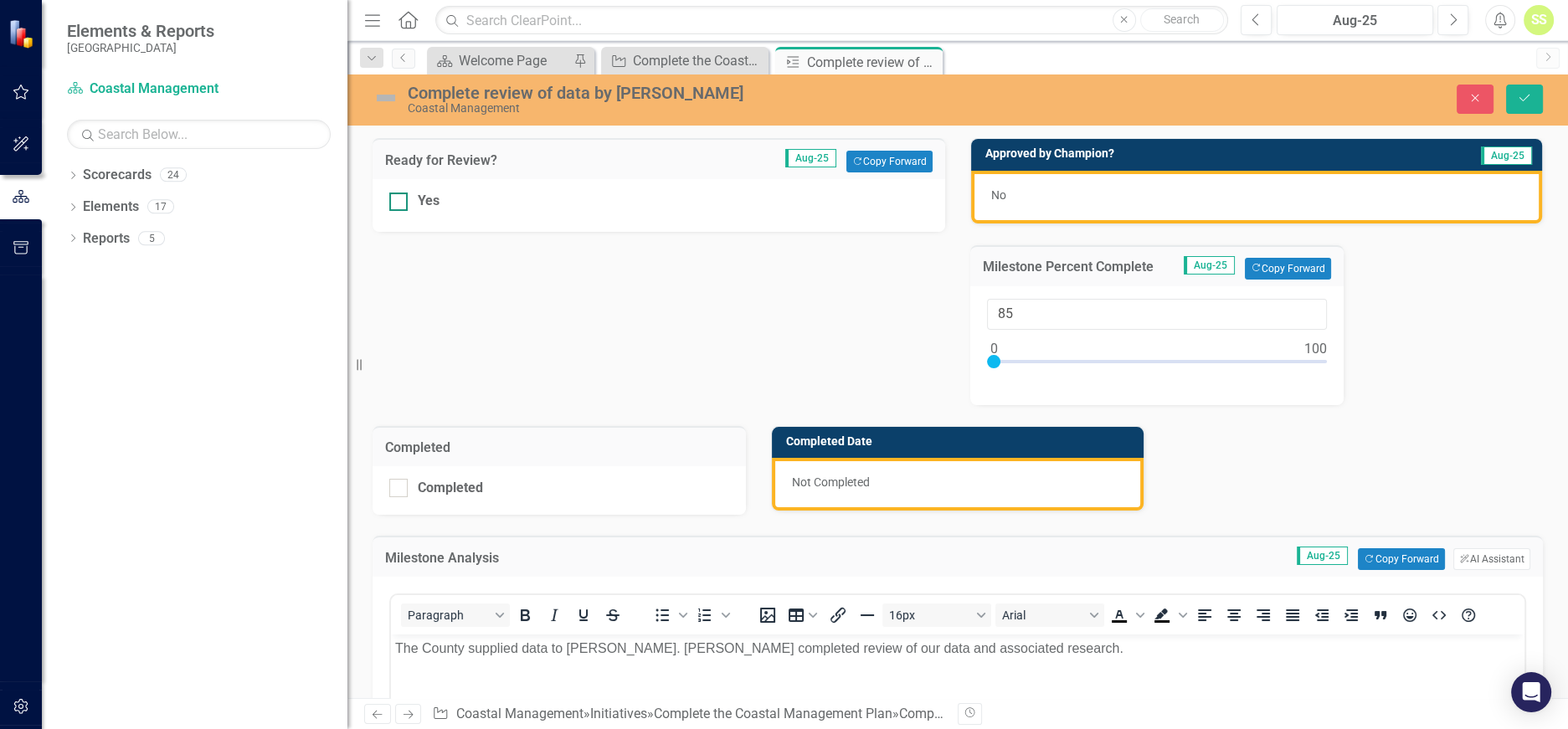
click at [412, 197] on div "Yes" at bounding box center [659, 201] width 539 height 19
click at [400, 197] on input "Yes" at bounding box center [394, 197] width 11 height 11
checkbox input "true"
click at [1530, 96] on icon "Save" at bounding box center [1525, 98] width 15 height 12
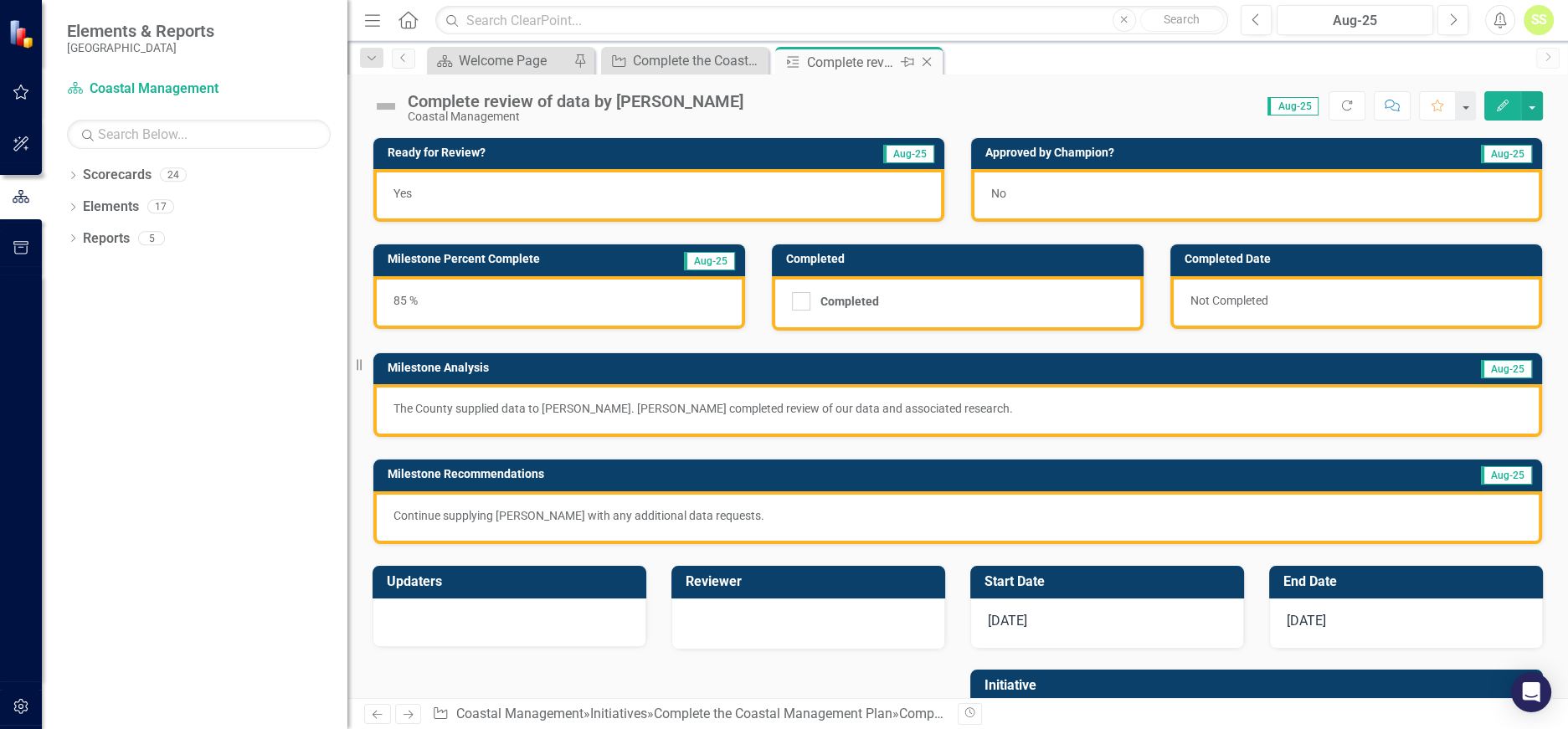
click at [928, 59] on icon "Close" at bounding box center [926, 62] width 16 height 14
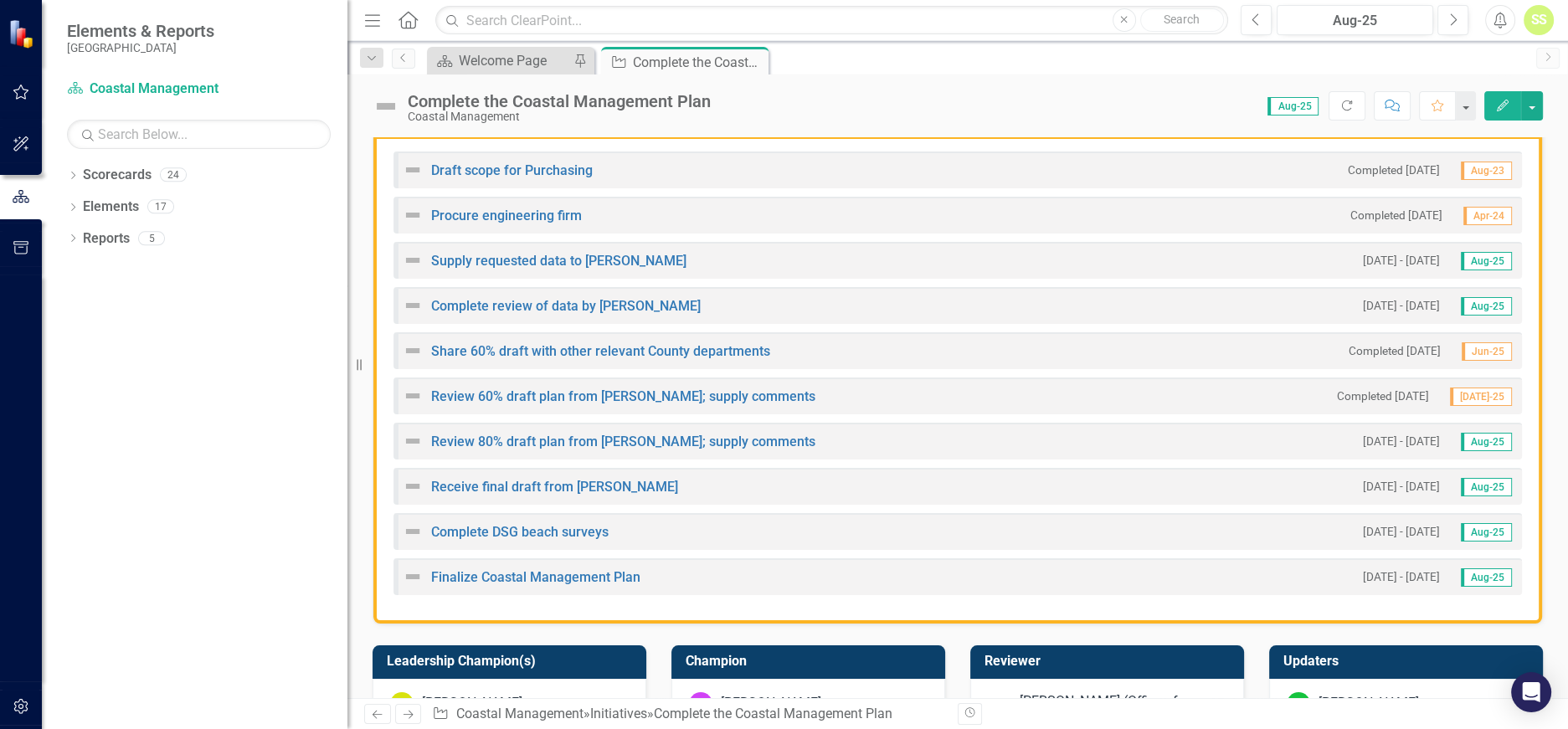
scroll to position [489, 0]
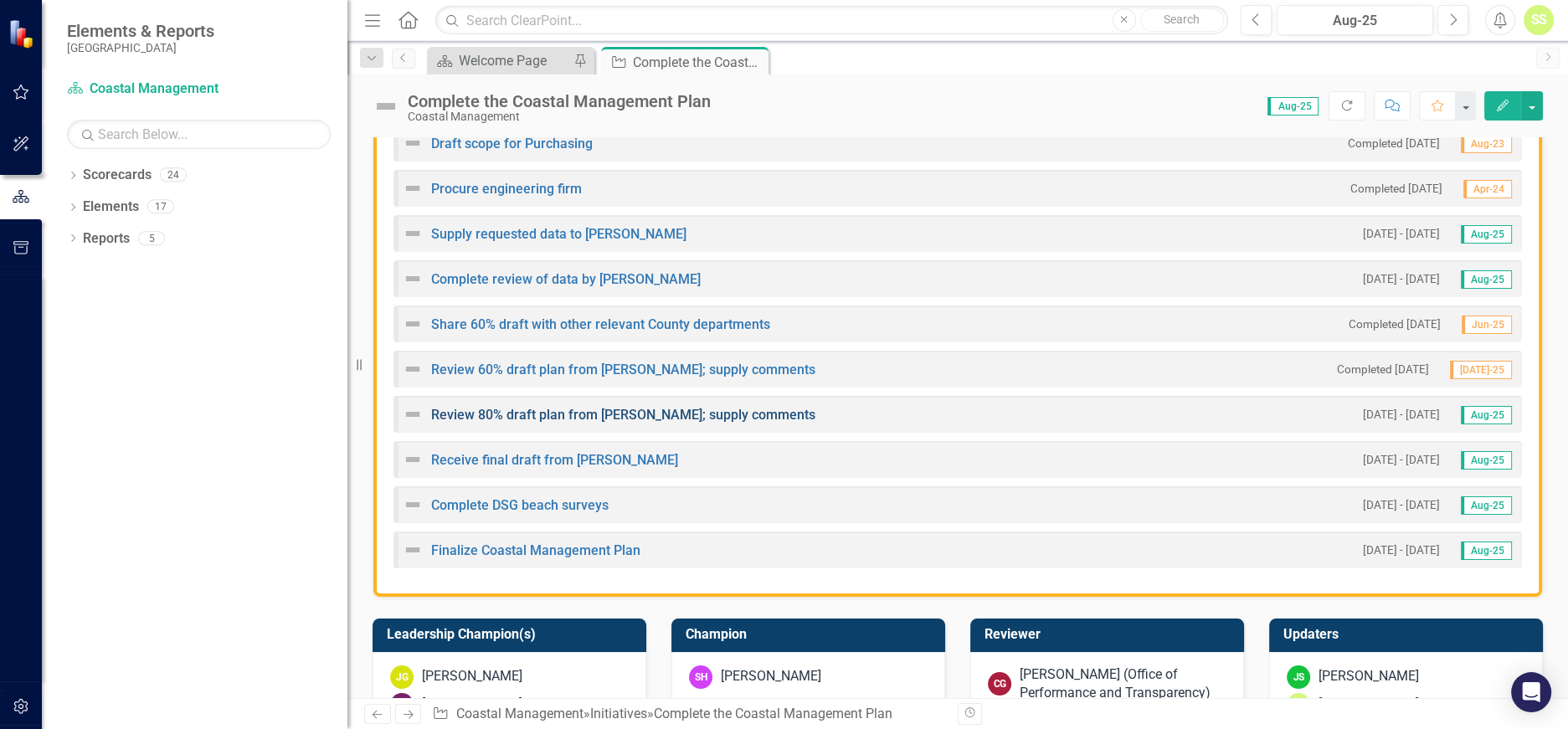
click at [707, 407] on link "Review 80% draft plan from [PERSON_NAME]; supply comments" at bounding box center [623, 414] width 384 height 15
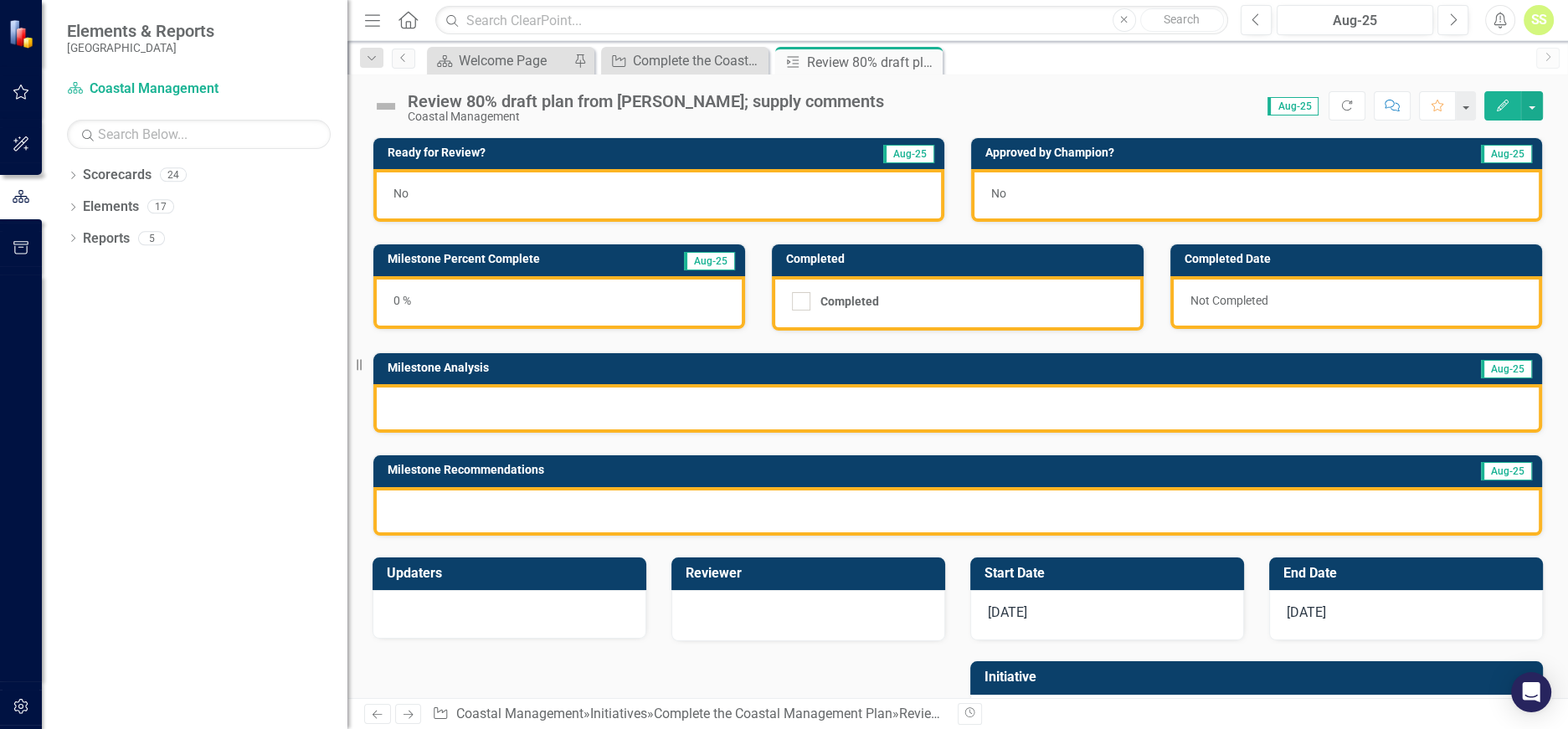
click at [628, 415] on div at bounding box center [958, 409] width 1169 height 48
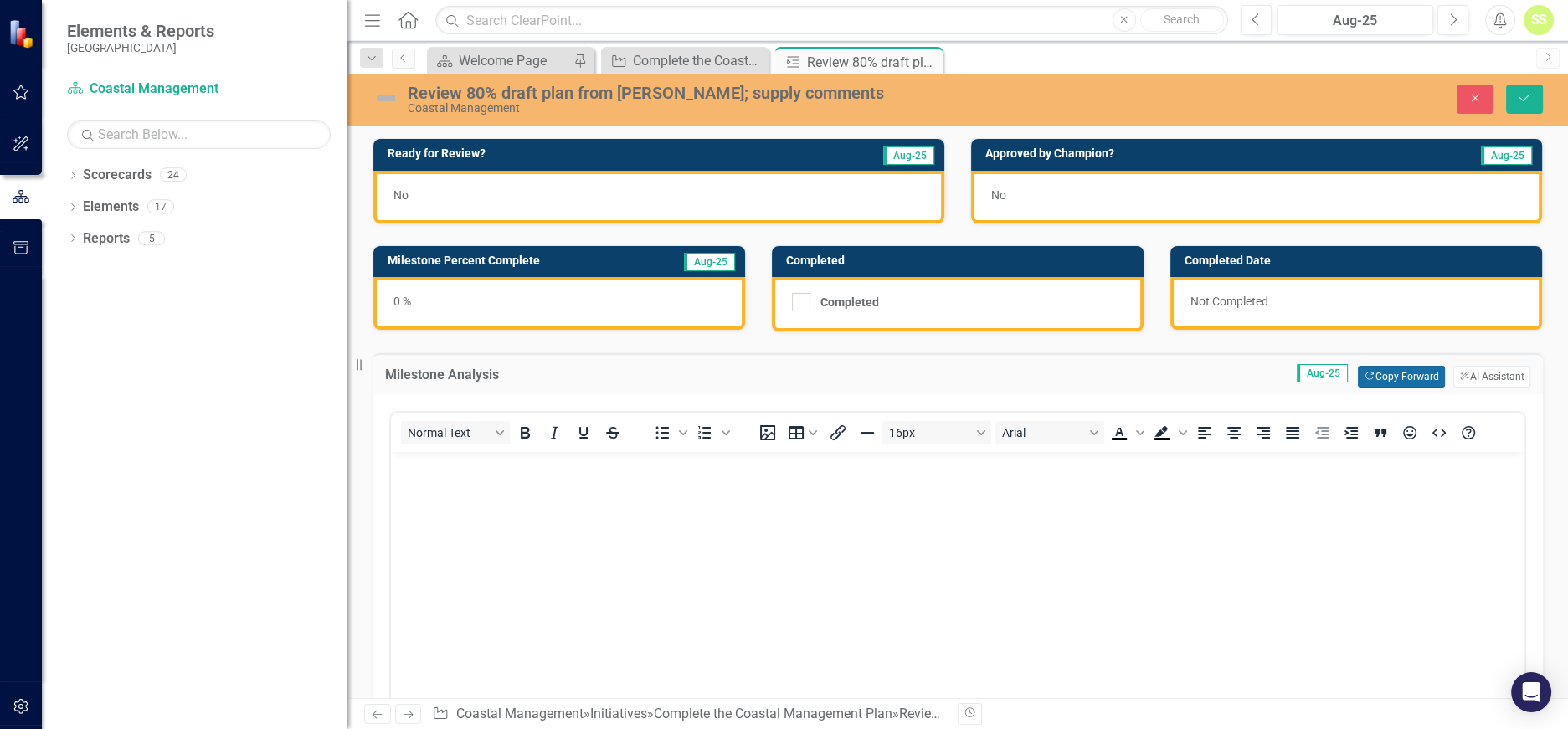
click at [1398, 375] on button "Copy Forward Copy Forward" at bounding box center [1400, 377] width 86 height 21
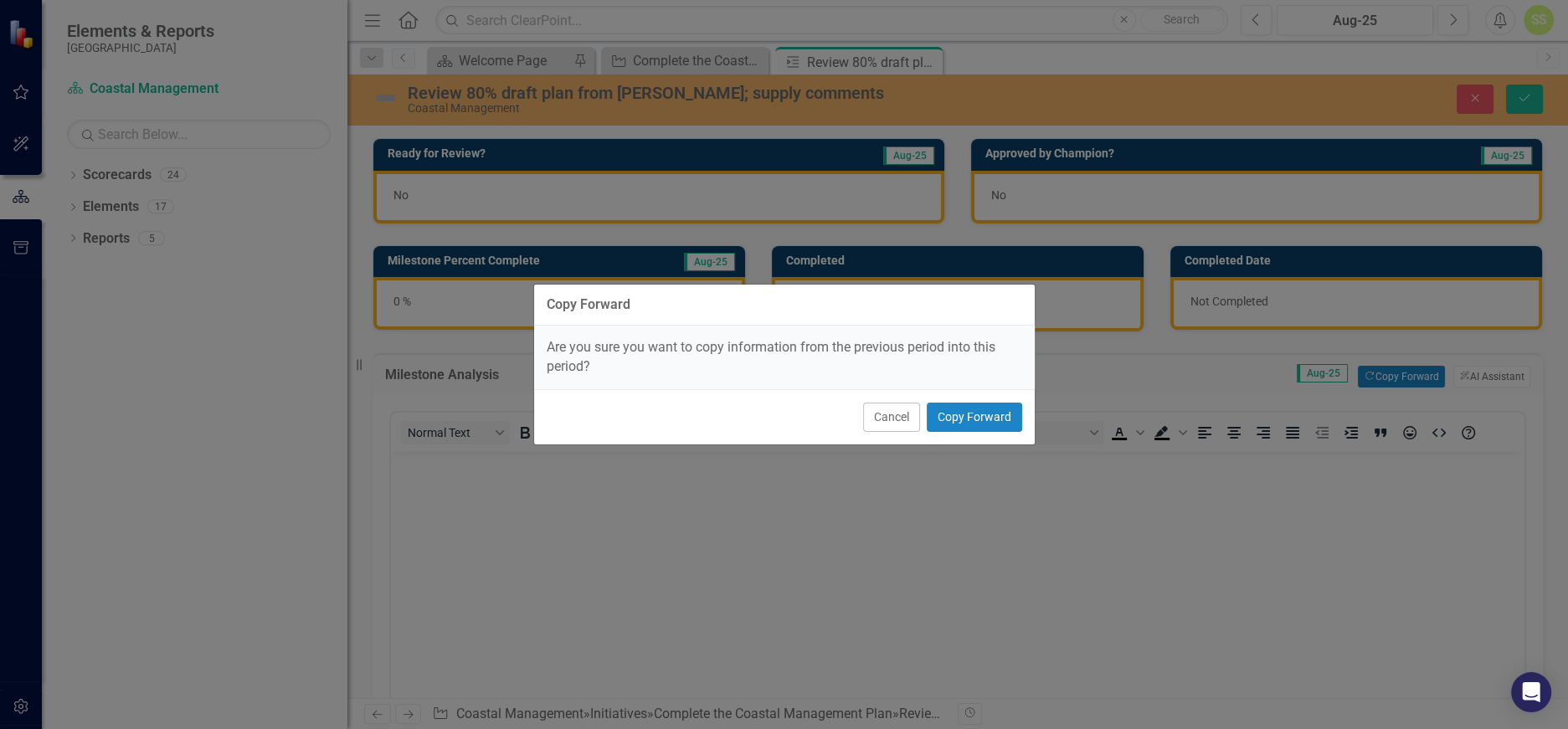
click at [968, 399] on div "Cancel Copy Forward" at bounding box center [784, 416] width 501 height 55
click at [962, 410] on button "Copy Forward" at bounding box center [974, 417] width 96 height 29
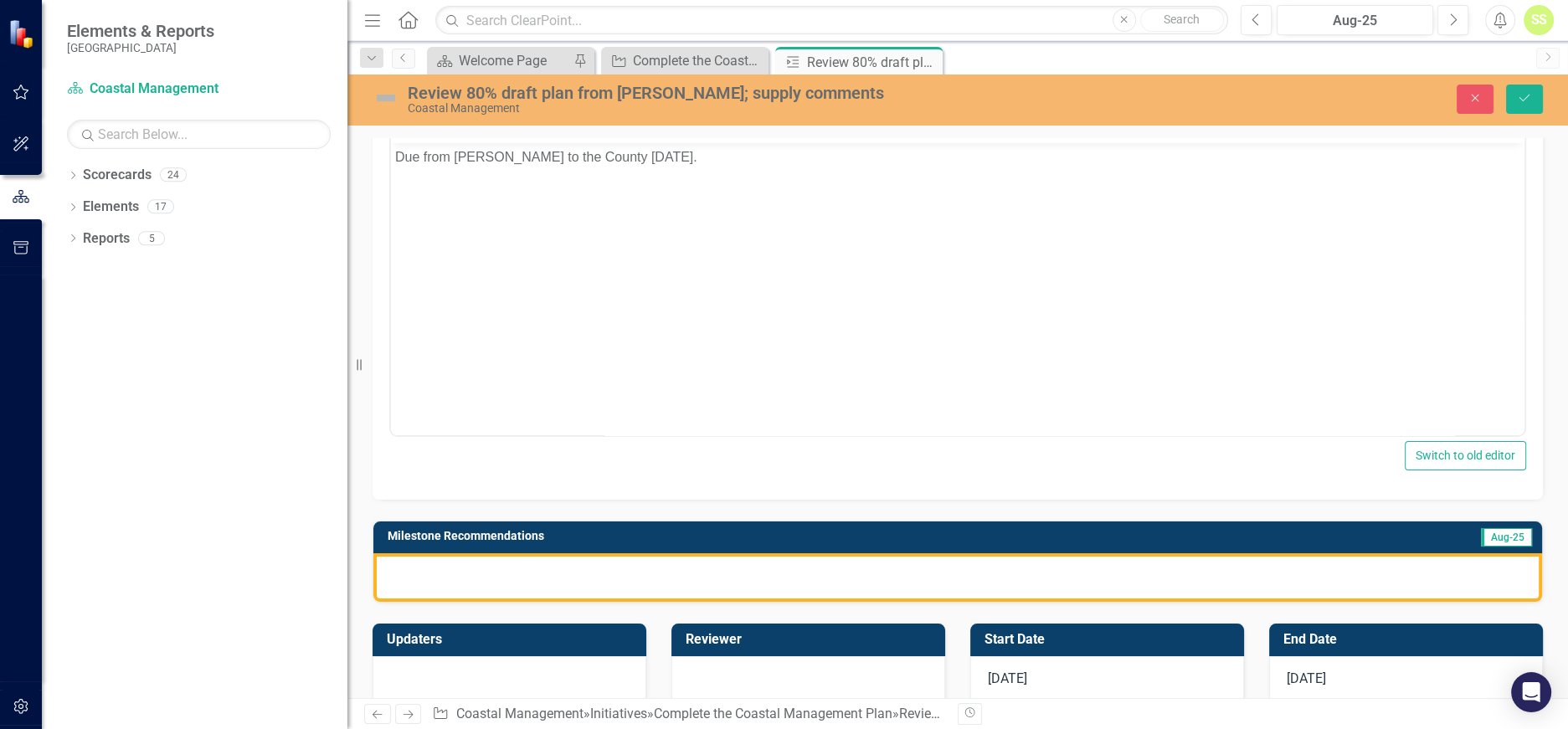
scroll to position [311, 0]
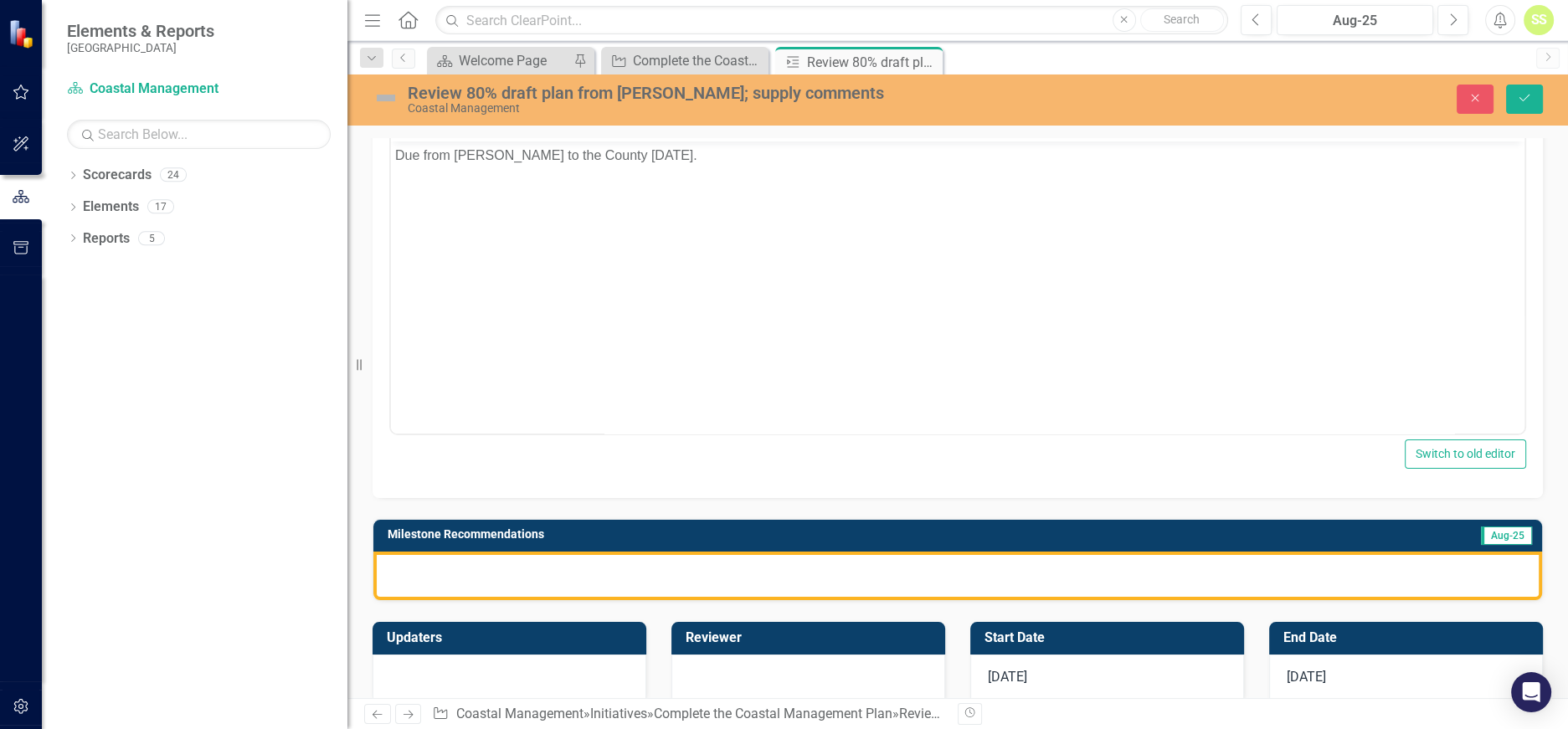
click at [885, 569] on div at bounding box center [958, 576] width 1169 height 48
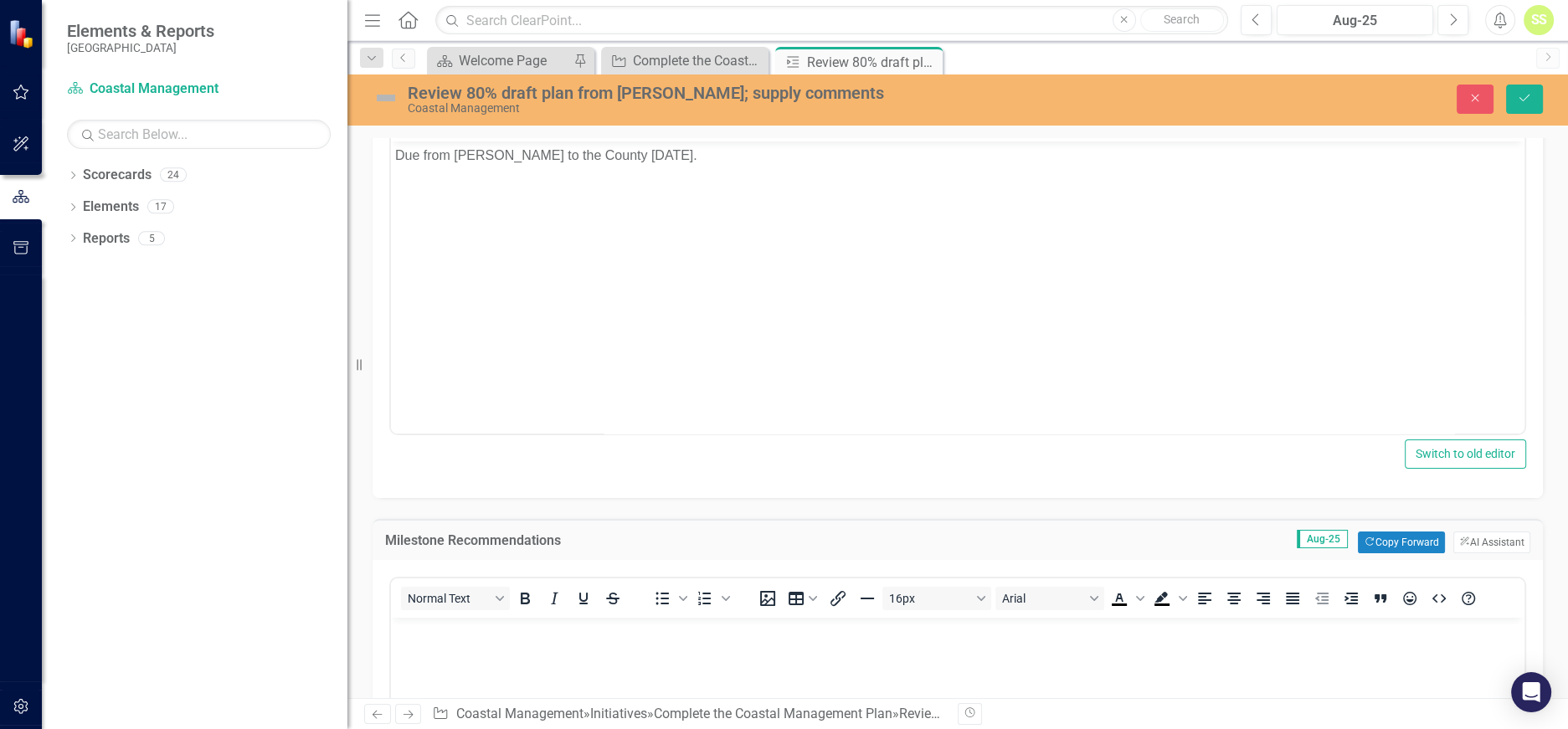
scroll to position [0, 0]
click at [1376, 533] on button "Copy Forward Copy Forward" at bounding box center [1400, 542] width 86 height 21
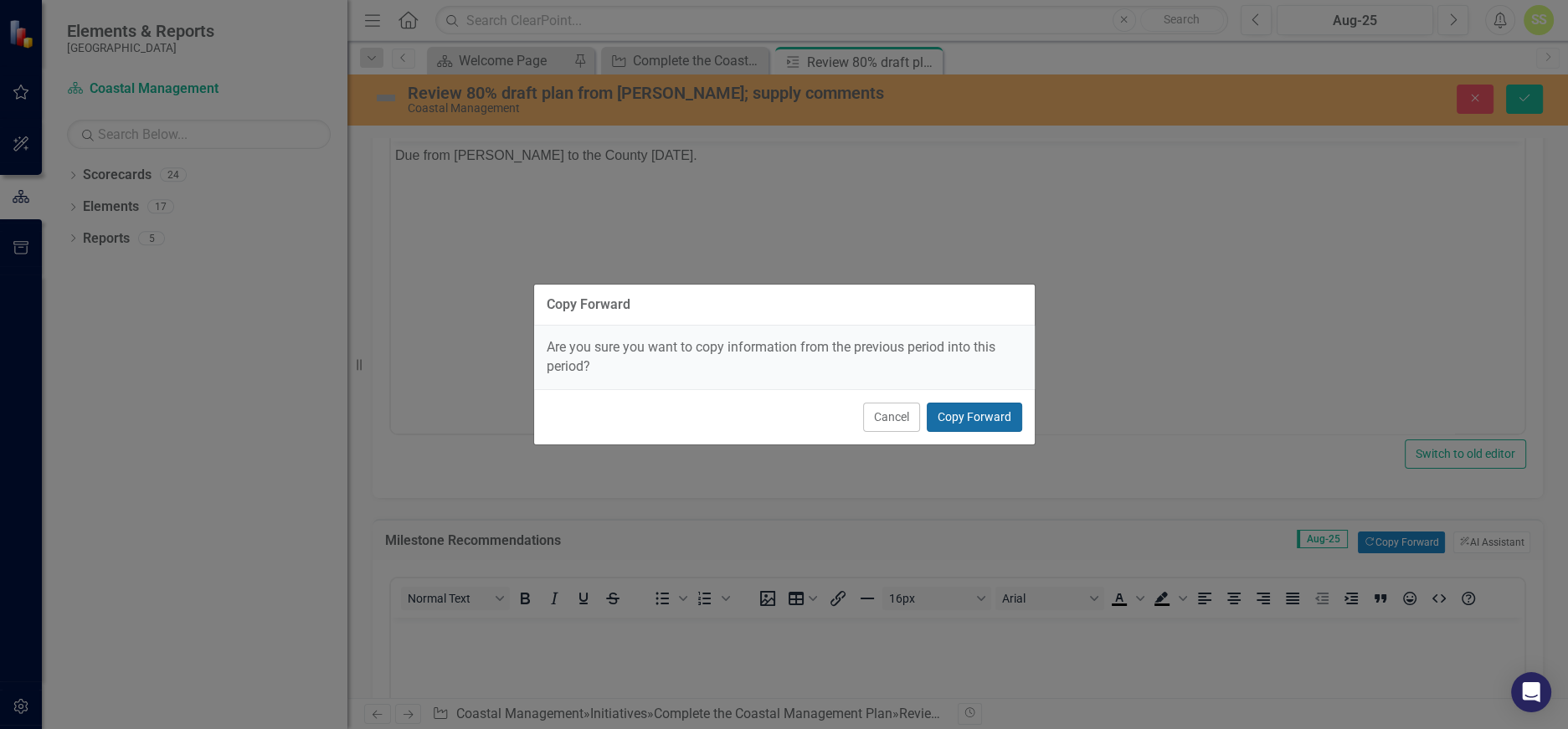
click at [981, 412] on button "Copy Forward" at bounding box center [974, 417] width 96 height 29
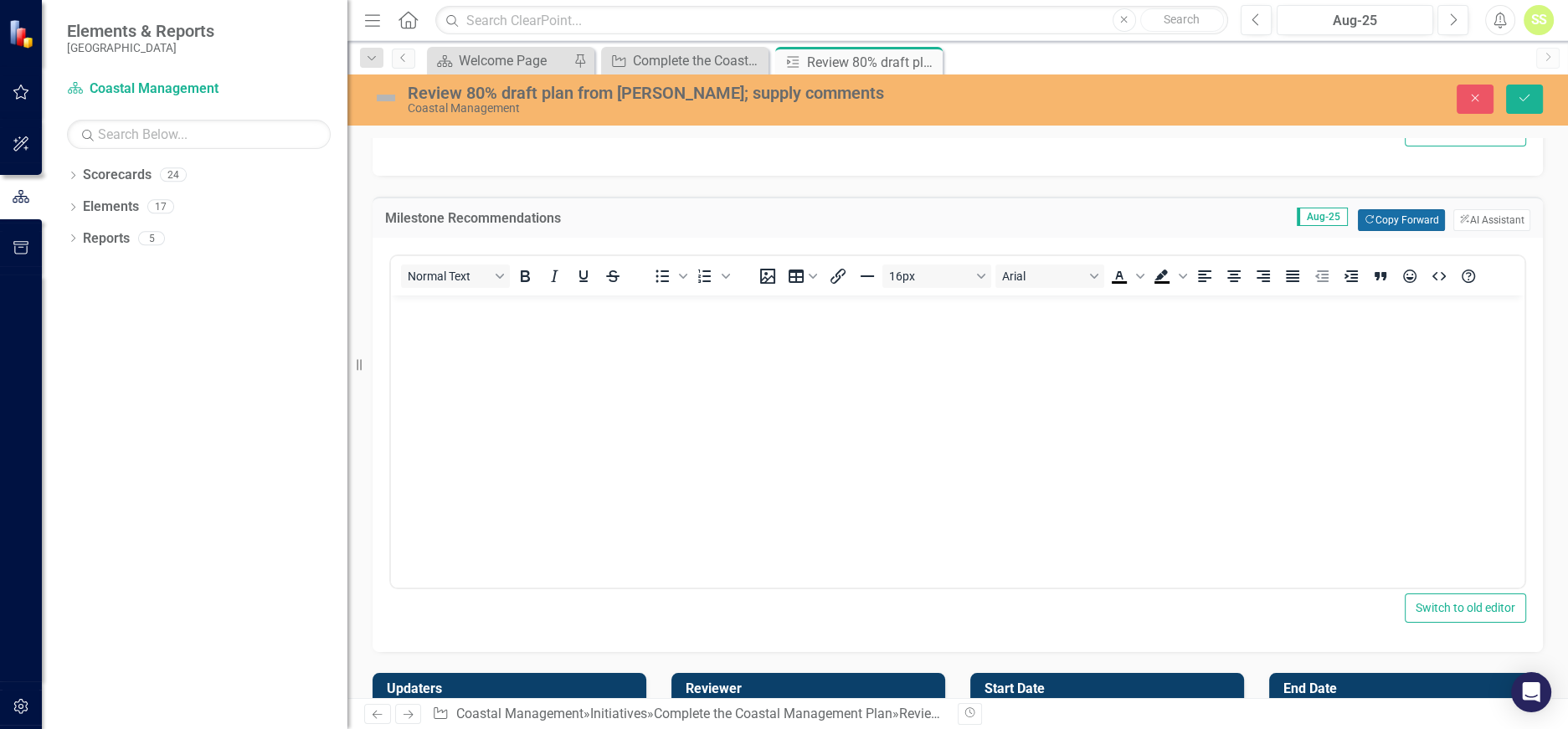
scroll to position [636, 0]
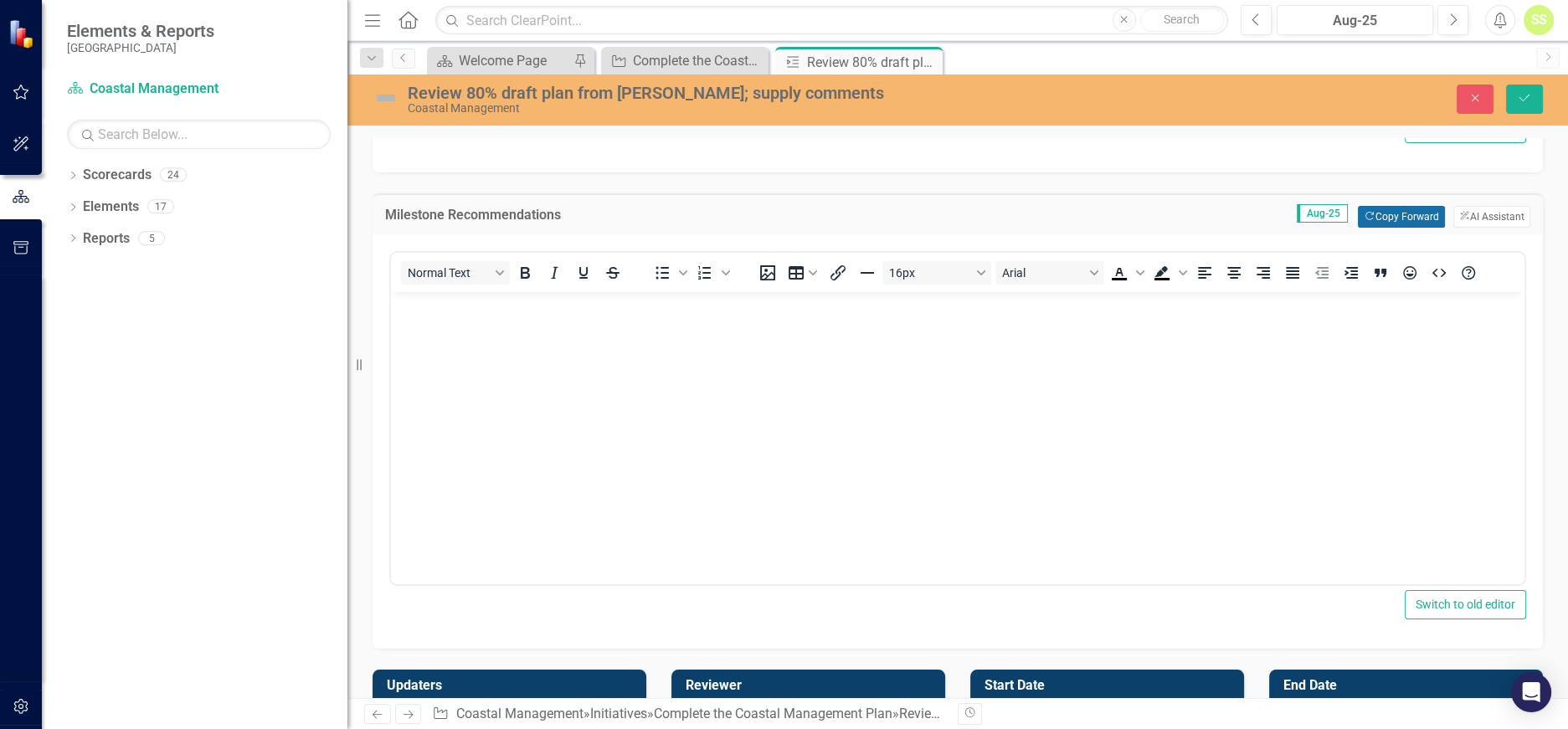
click at [1390, 215] on button "Copy Forward Copy Forward" at bounding box center [1400, 217] width 86 height 21
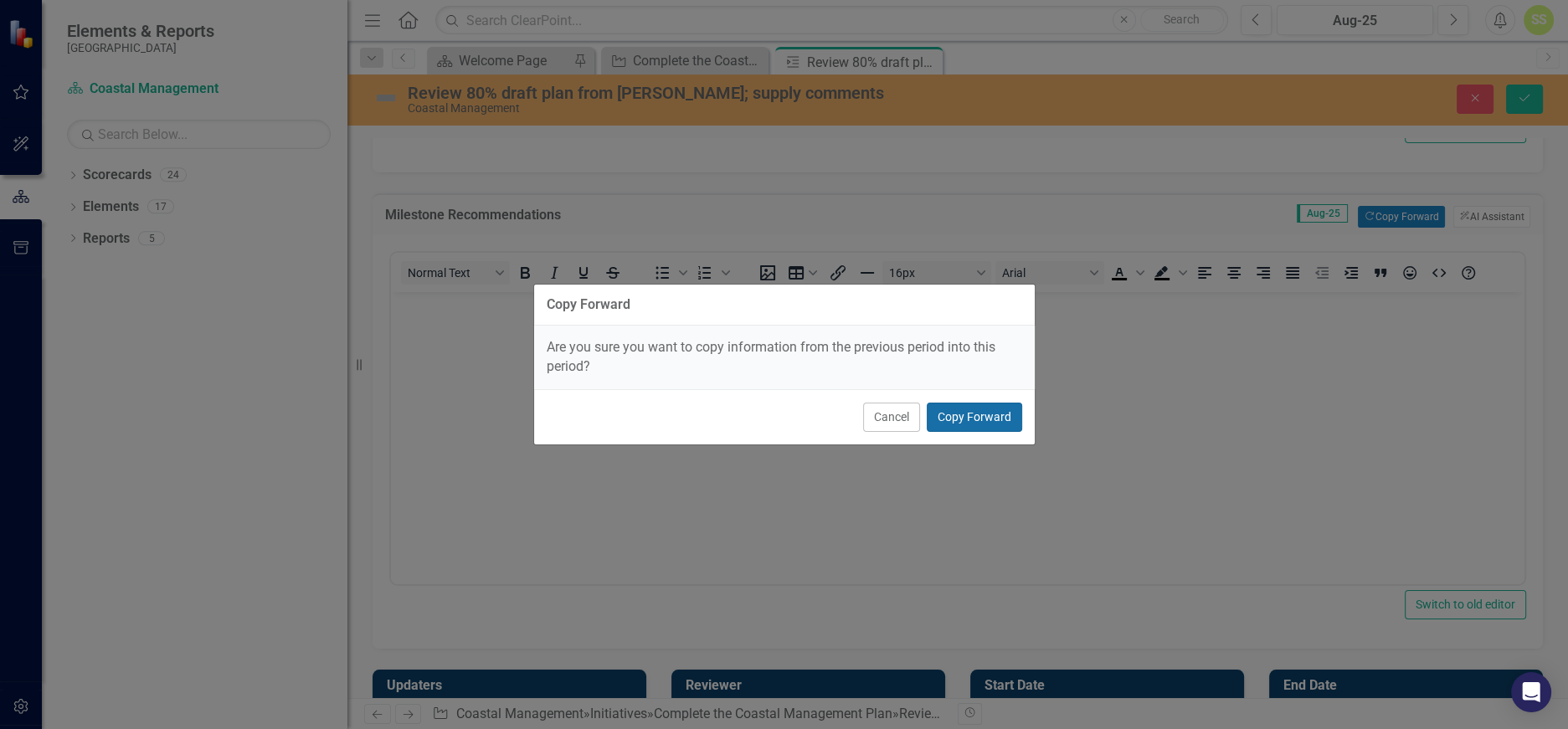
click at [995, 419] on button "Copy Forward" at bounding box center [974, 417] width 96 height 29
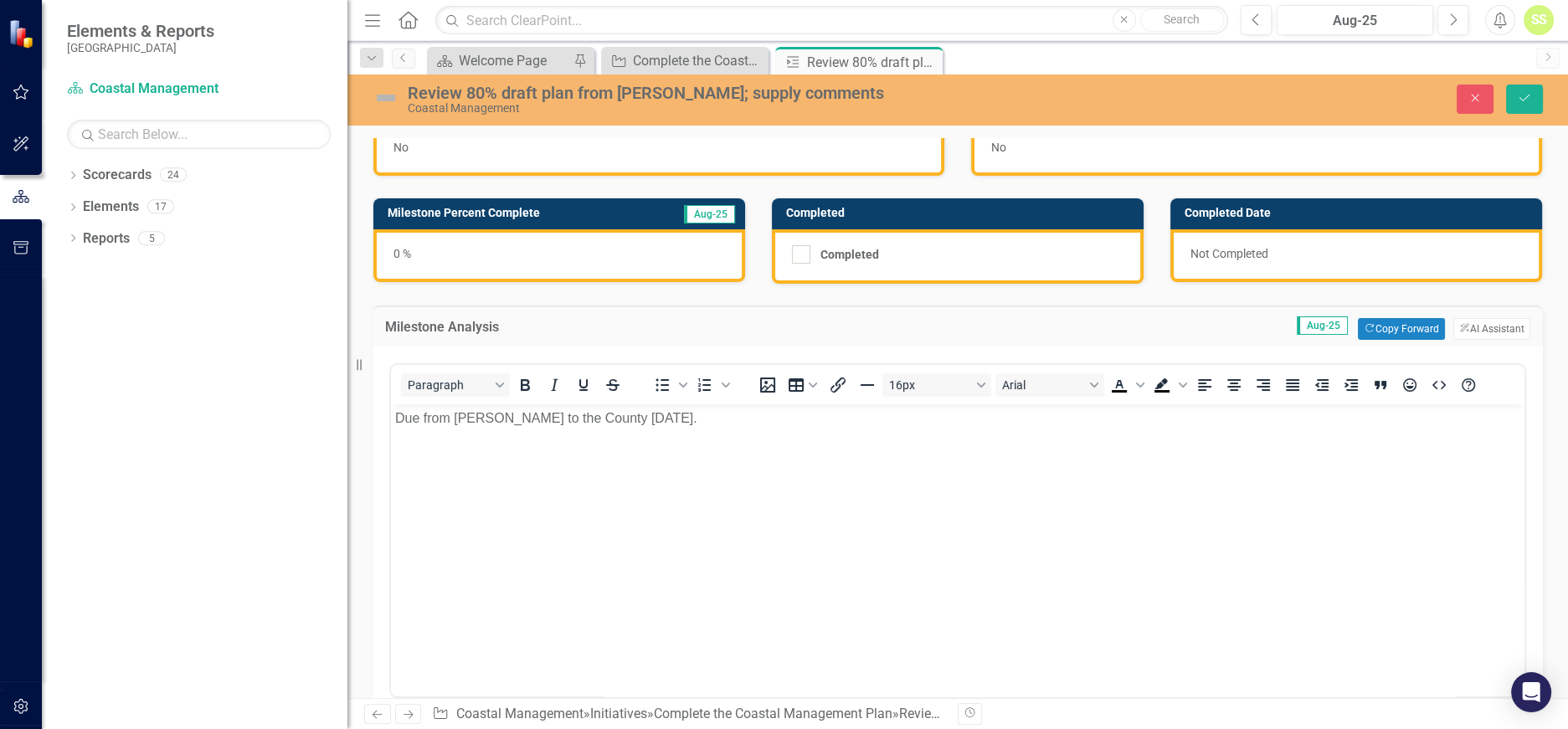
scroll to position [0, 0]
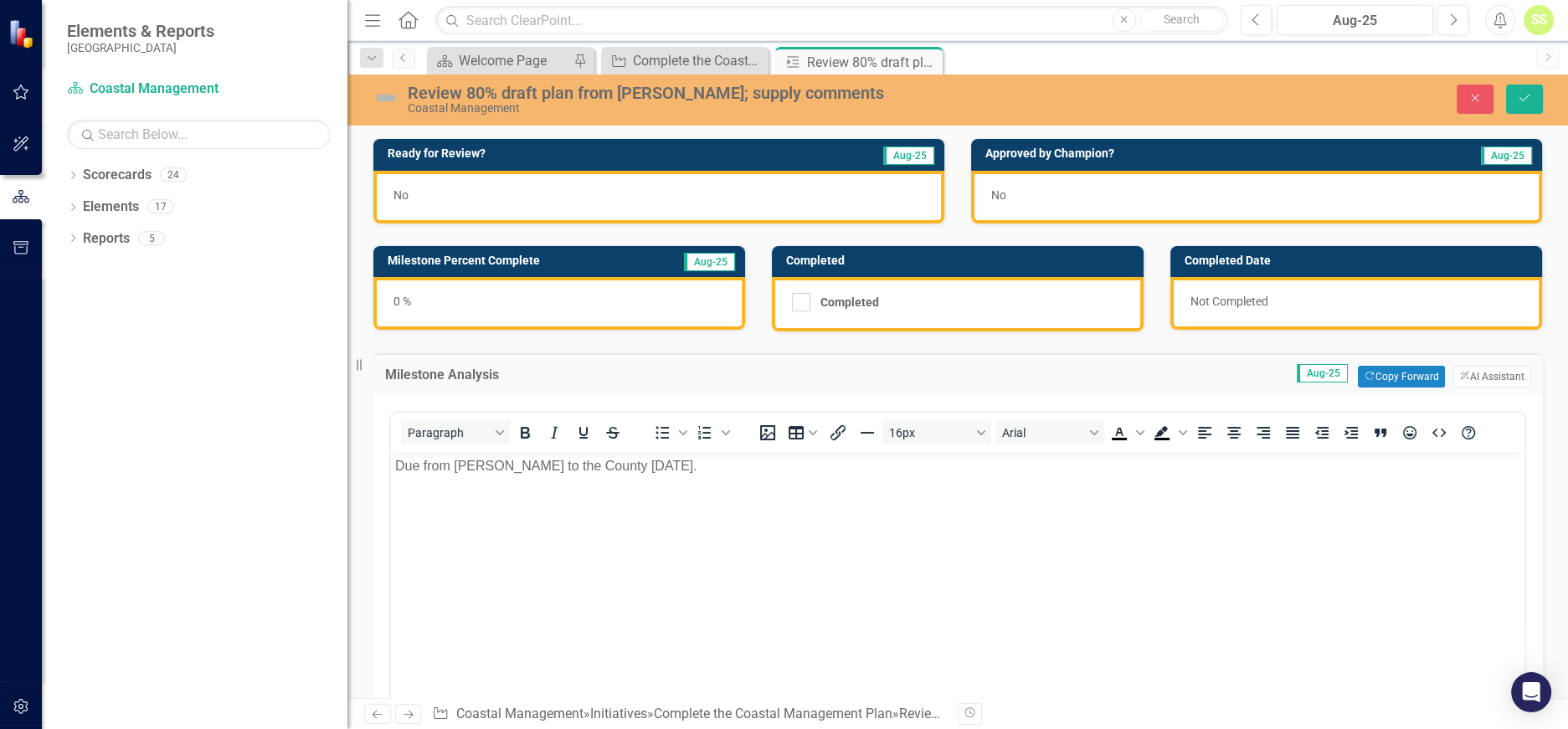
click at [502, 176] on div "No" at bounding box center [660, 197] width 571 height 52
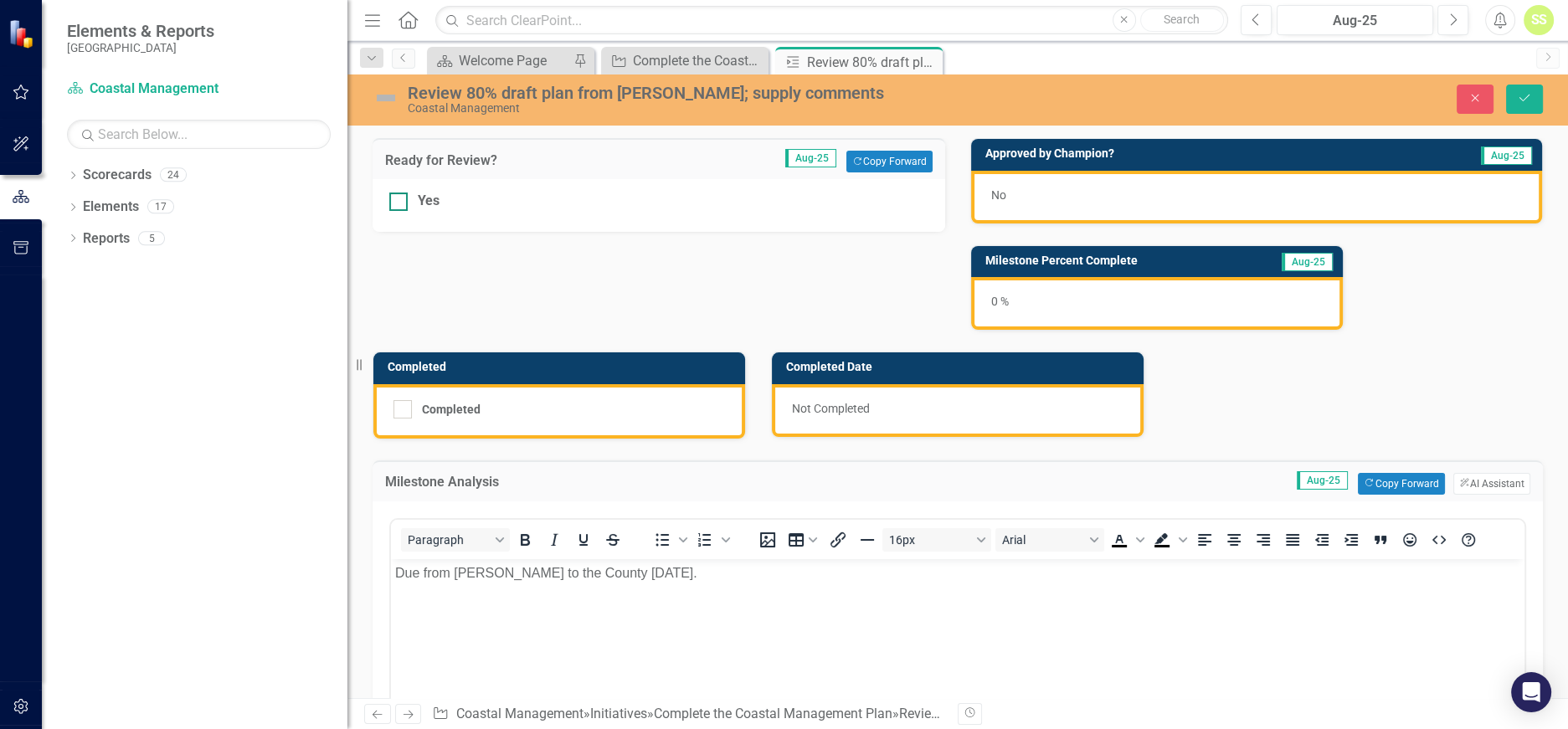
click at [399, 204] on div at bounding box center [398, 201] width 18 height 18
click at [399, 203] on input "Yes" at bounding box center [394, 197] width 11 height 11
checkbox input "true"
click at [1530, 92] on icon "Save" at bounding box center [1525, 98] width 15 height 12
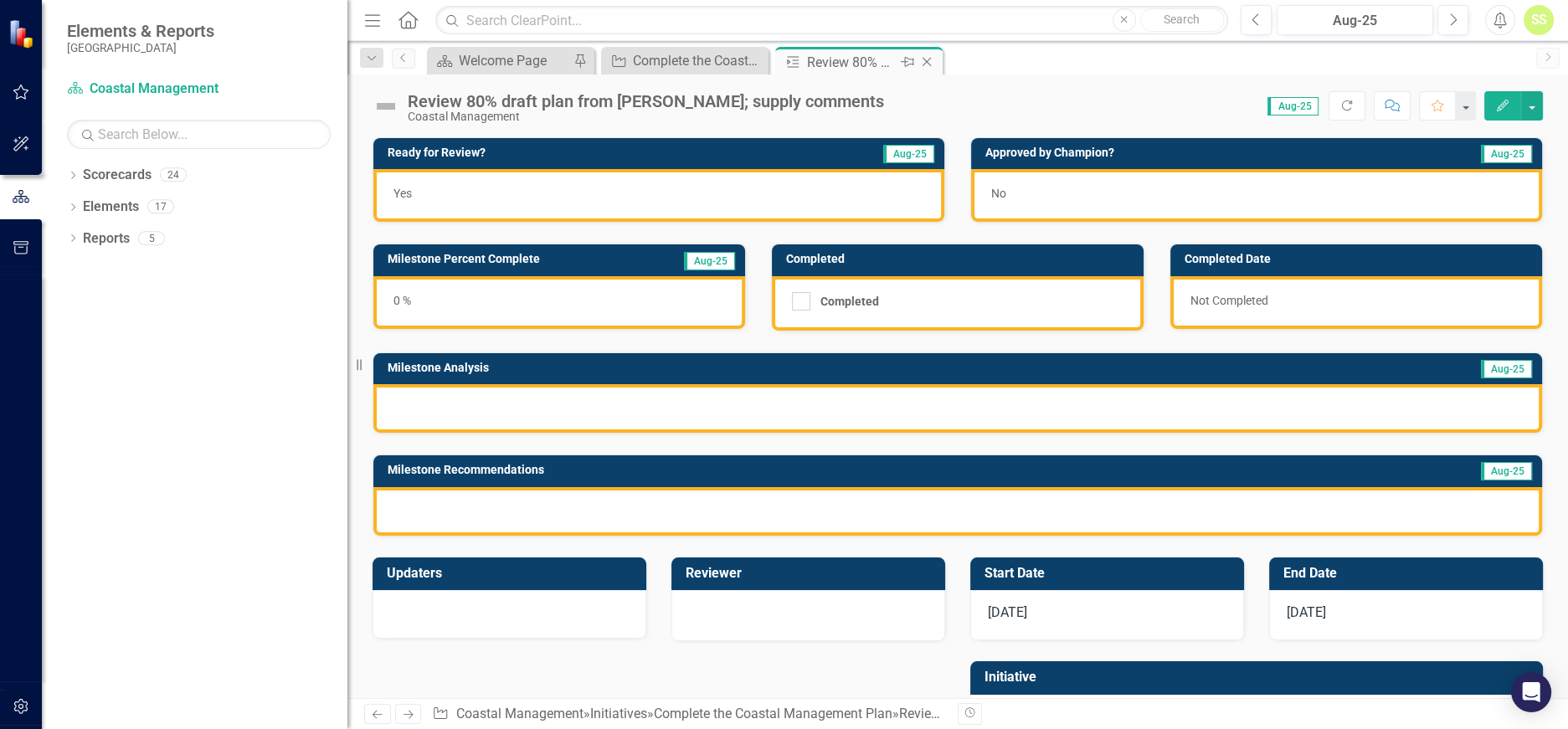
click at [928, 59] on icon "Close" at bounding box center [926, 62] width 16 height 14
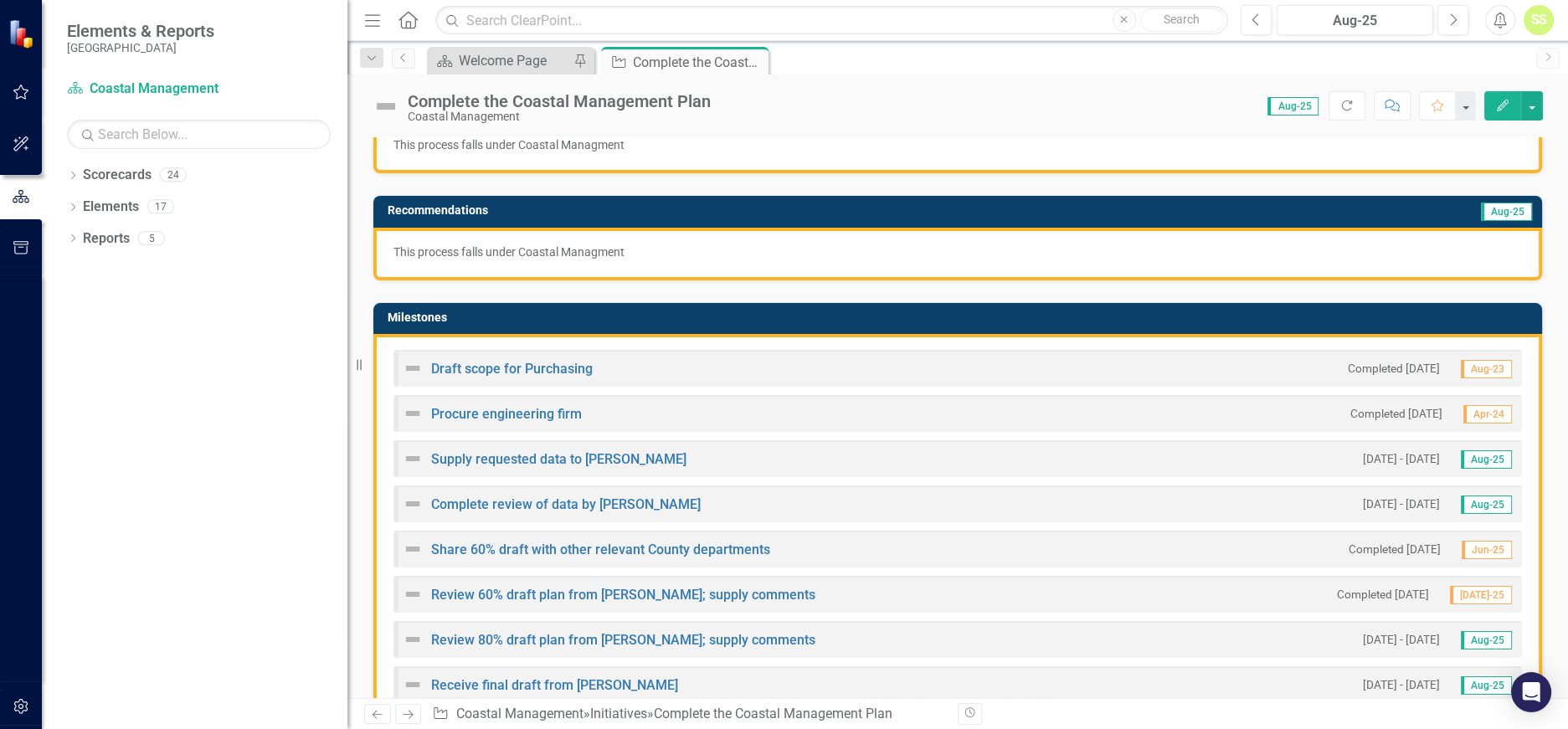
scroll to position [391, 0]
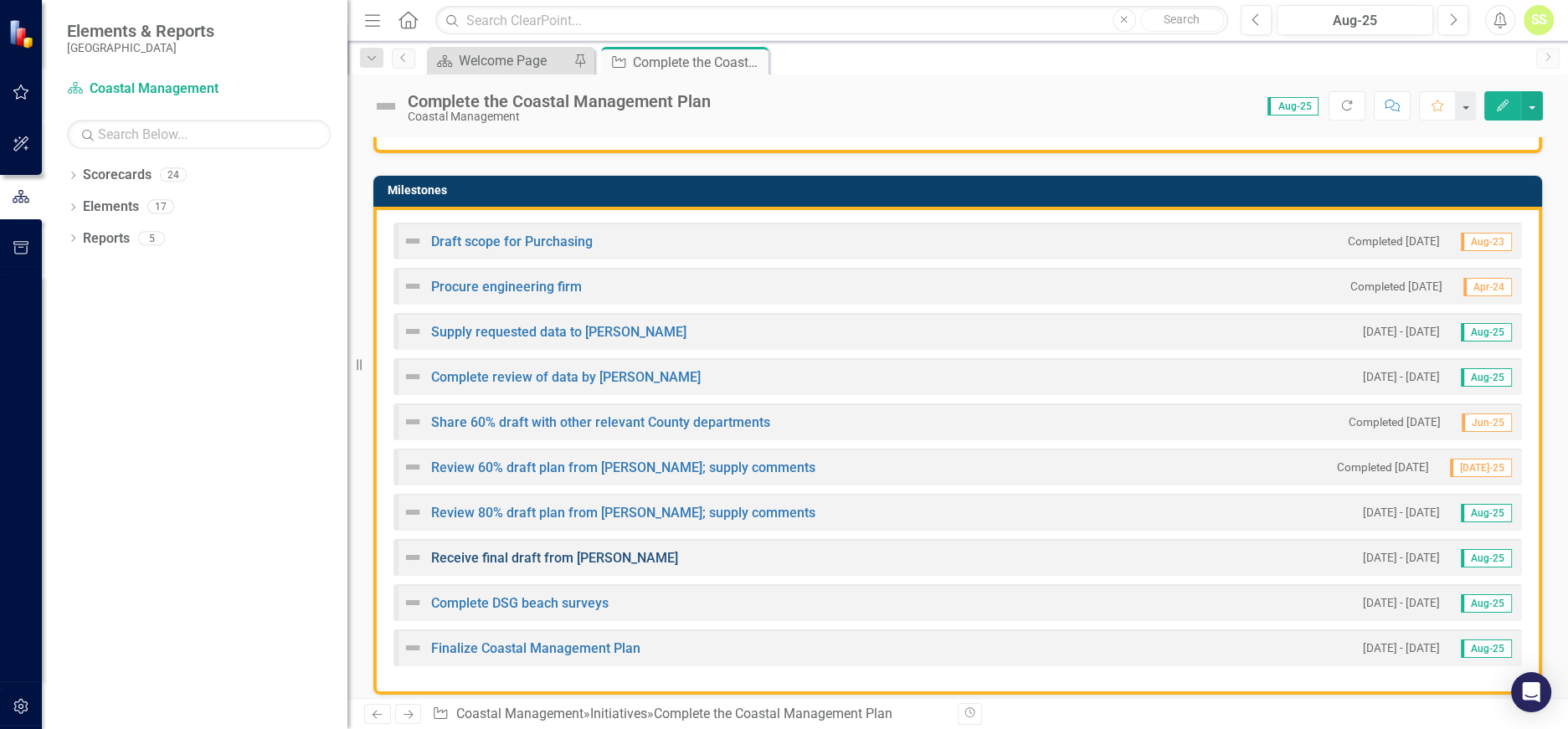
click at [570, 559] on link "Receive final draft from [PERSON_NAME]" at bounding box center [554, 558] width 247 height 15
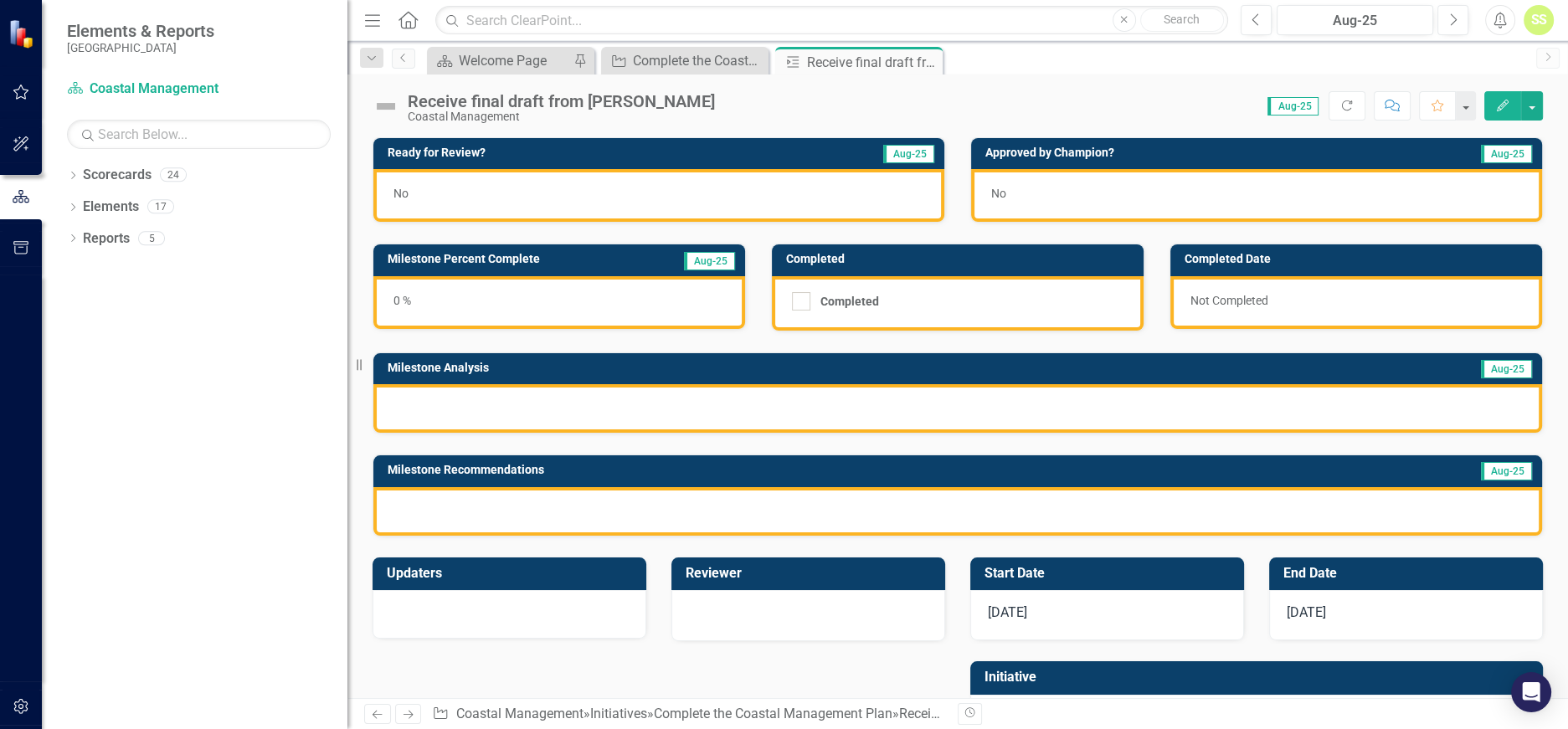
click at [608, 293] on div "0 %" at bounding box center [560, 302] width 372 height 52
click at [575, 405] on div at bounding box center [958, 409] width 1169 height 48
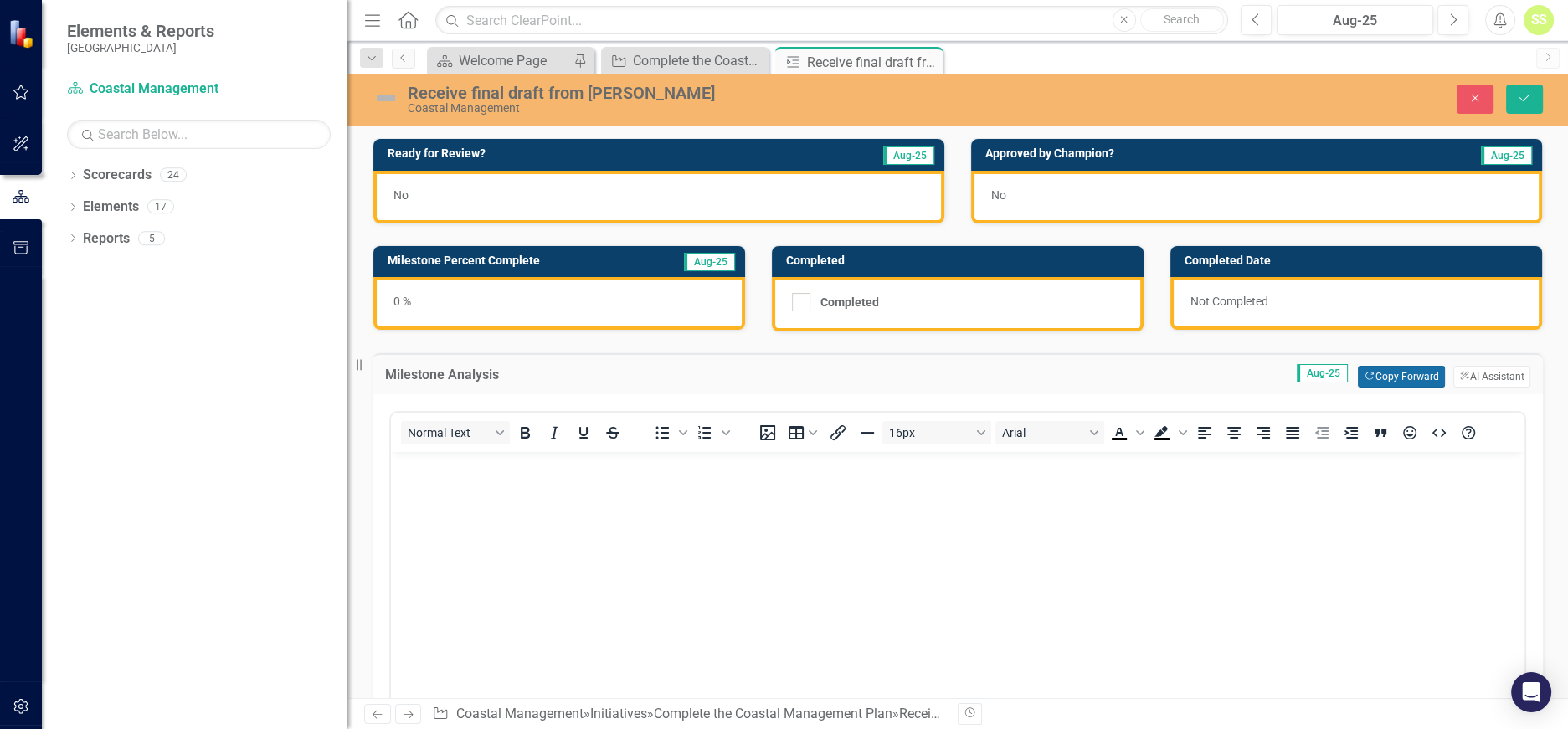
click at [1374, 368] on button "Copy Forward Copy Forward" at bounding box center [1400, 377] width 86 height 21
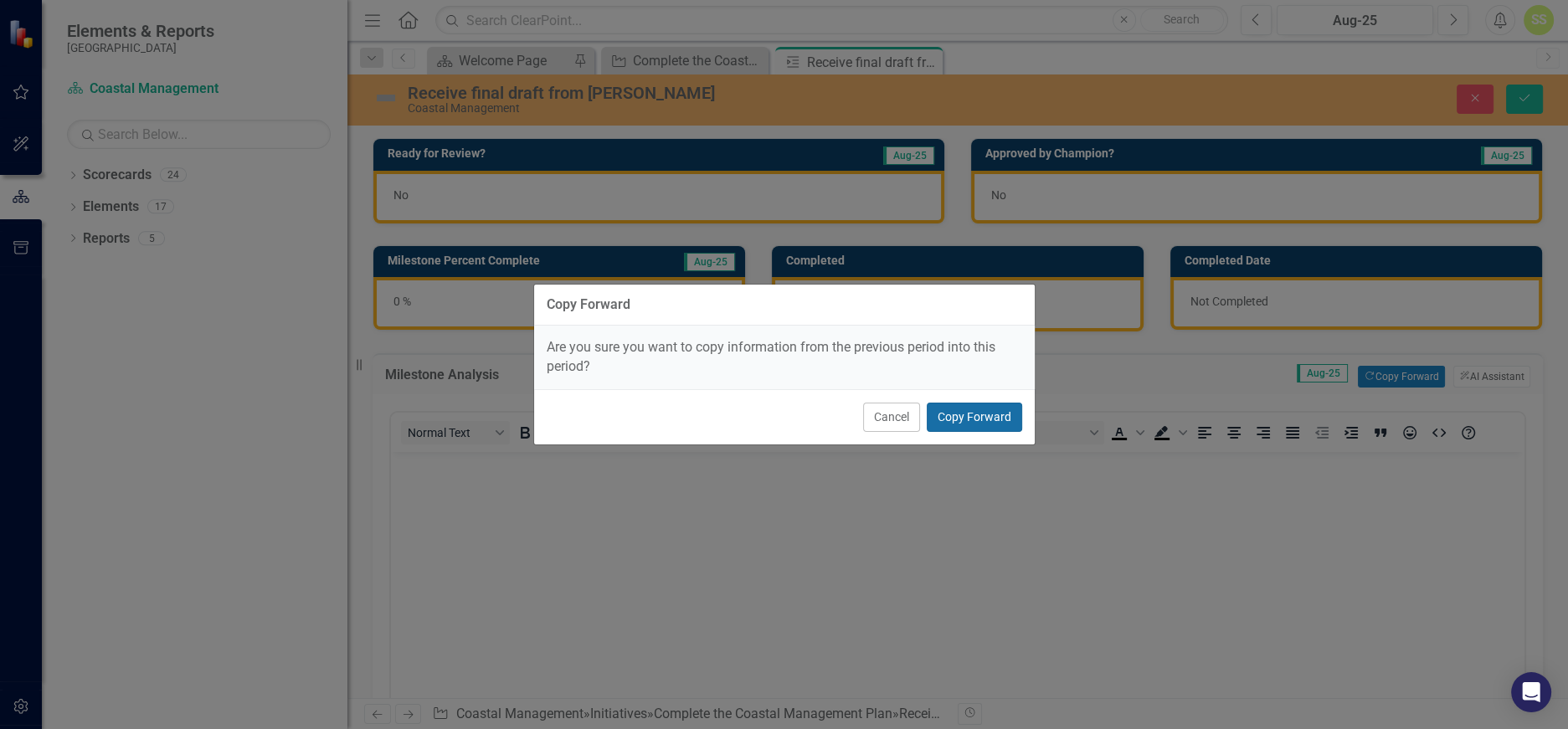
click at [978, 419] on button "Copy Forward" at bounding box center [974, 417] width 96 height 29
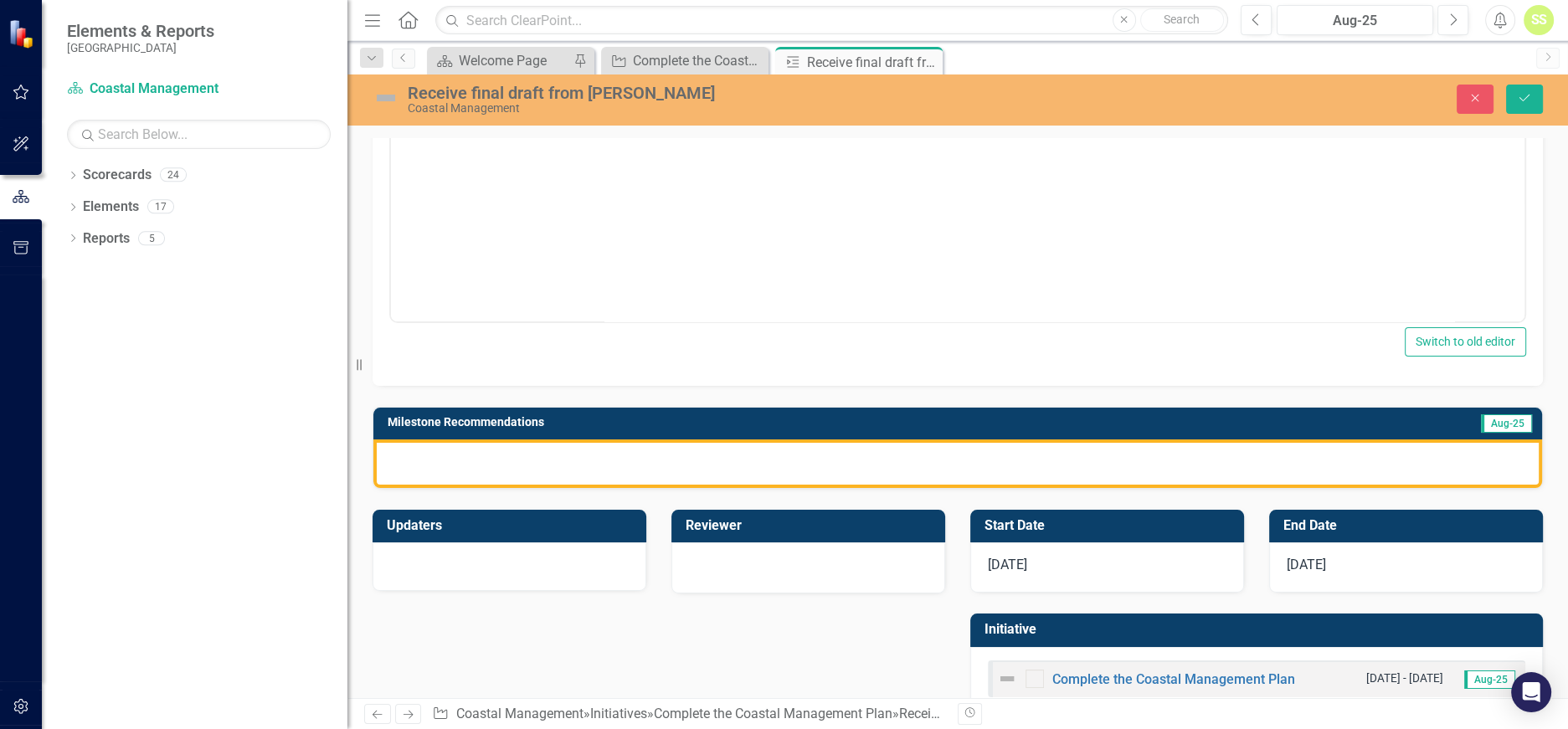
scroll to position [449, 0]
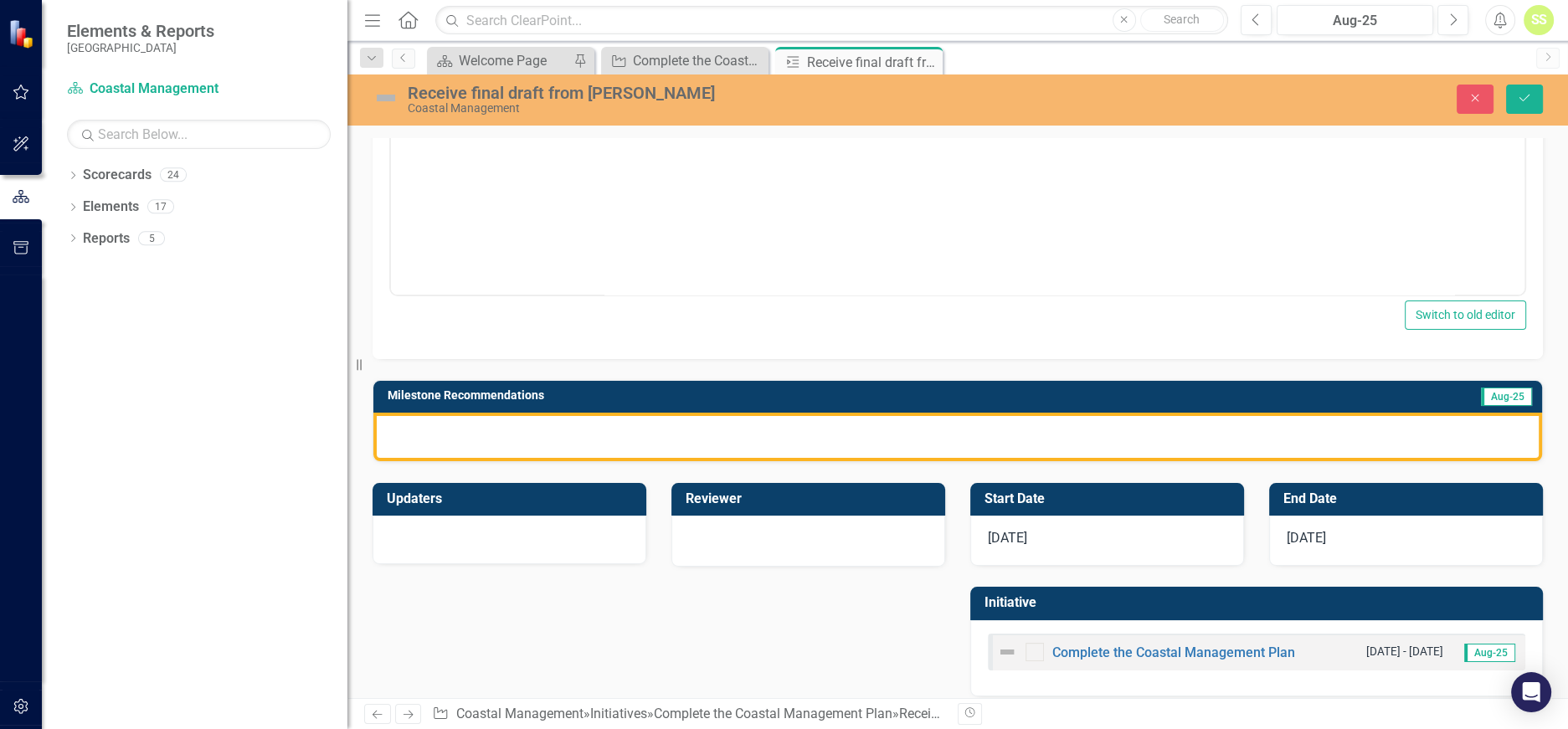
click at [903, 433] on div at bounding box center [958, 437] width 1169 height 48
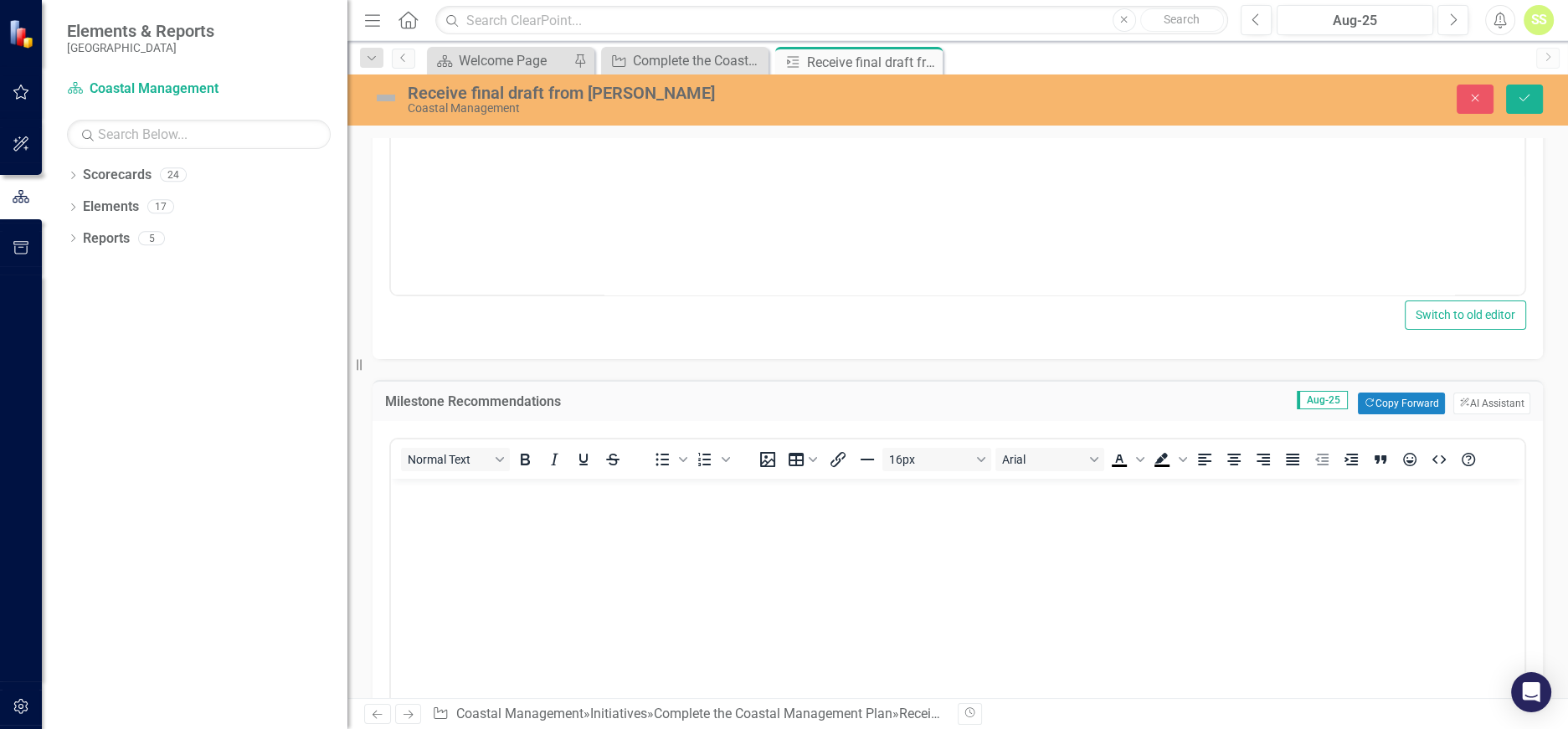
scroll to position [441, 0]
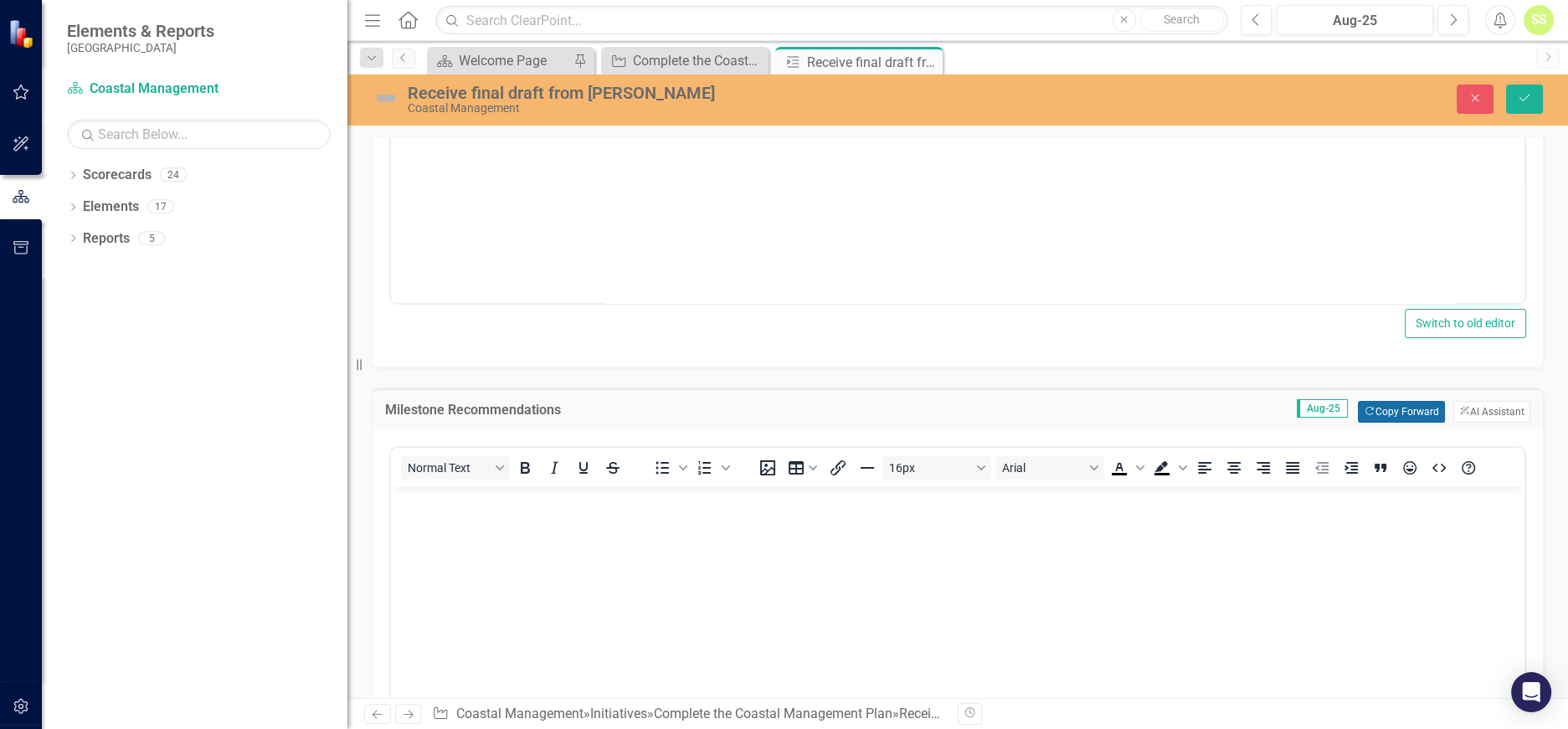
click at [1385, 408] on button "Copy Forward Copy Forward" at bounding box center [1400, 411] width 86 height 21
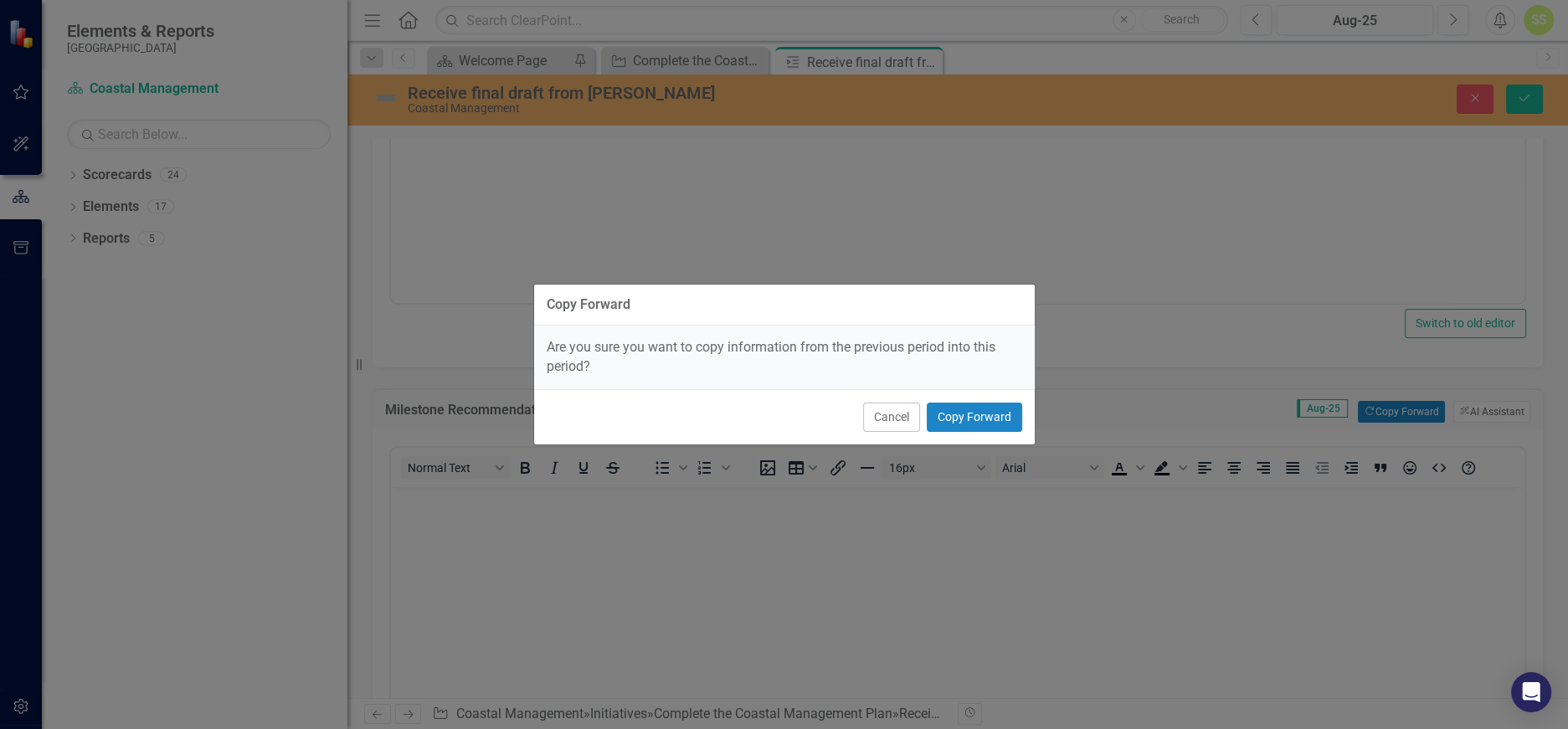
click at [986, 368] on div "Are you sure you want to copy information from the previous period into this pe…" at bounding box center [784, 357] width 501 height 64
click at [956, 417] on button "Copy Forward" at bounding box center [974, 417] width 96 height 29
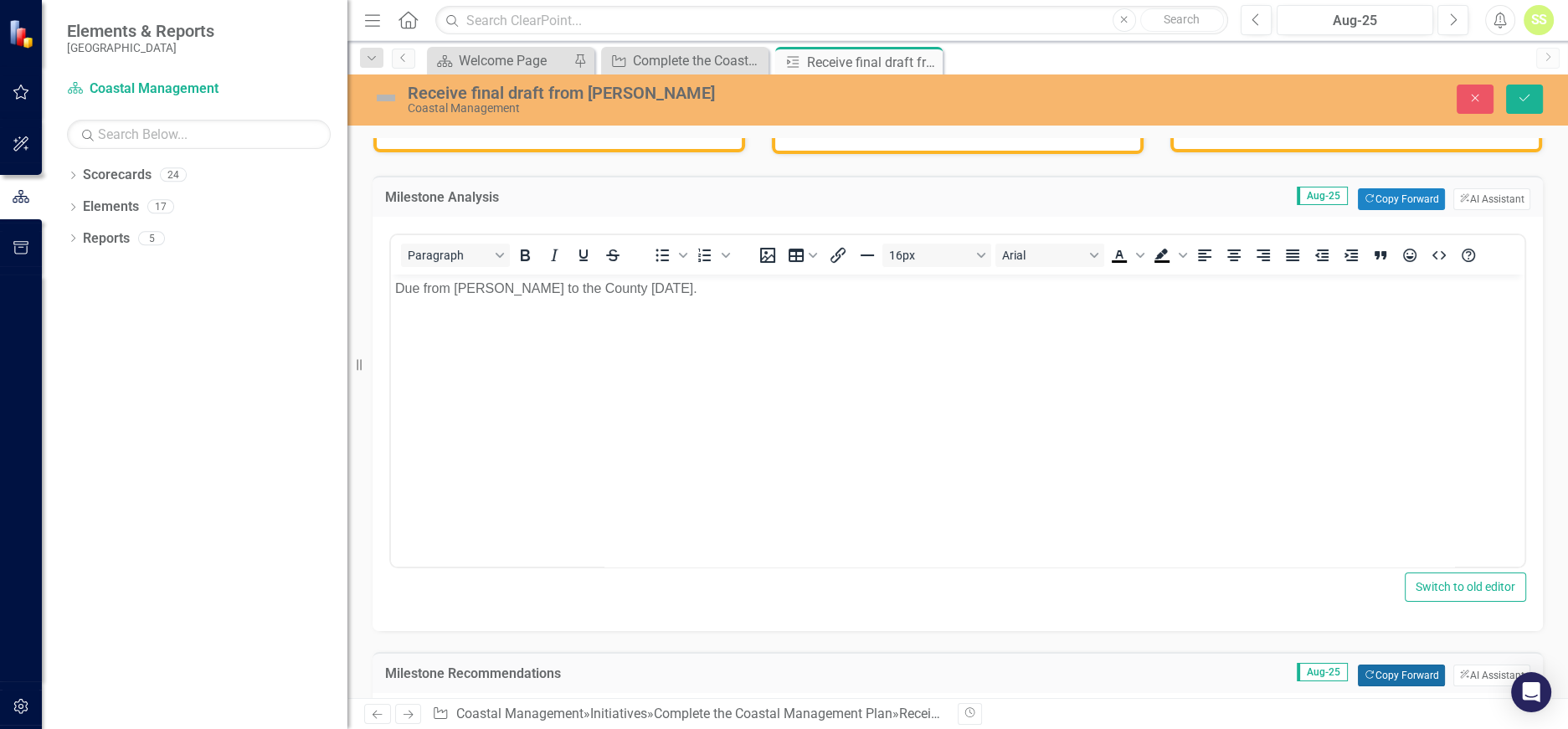
scroll to position [0, 0]
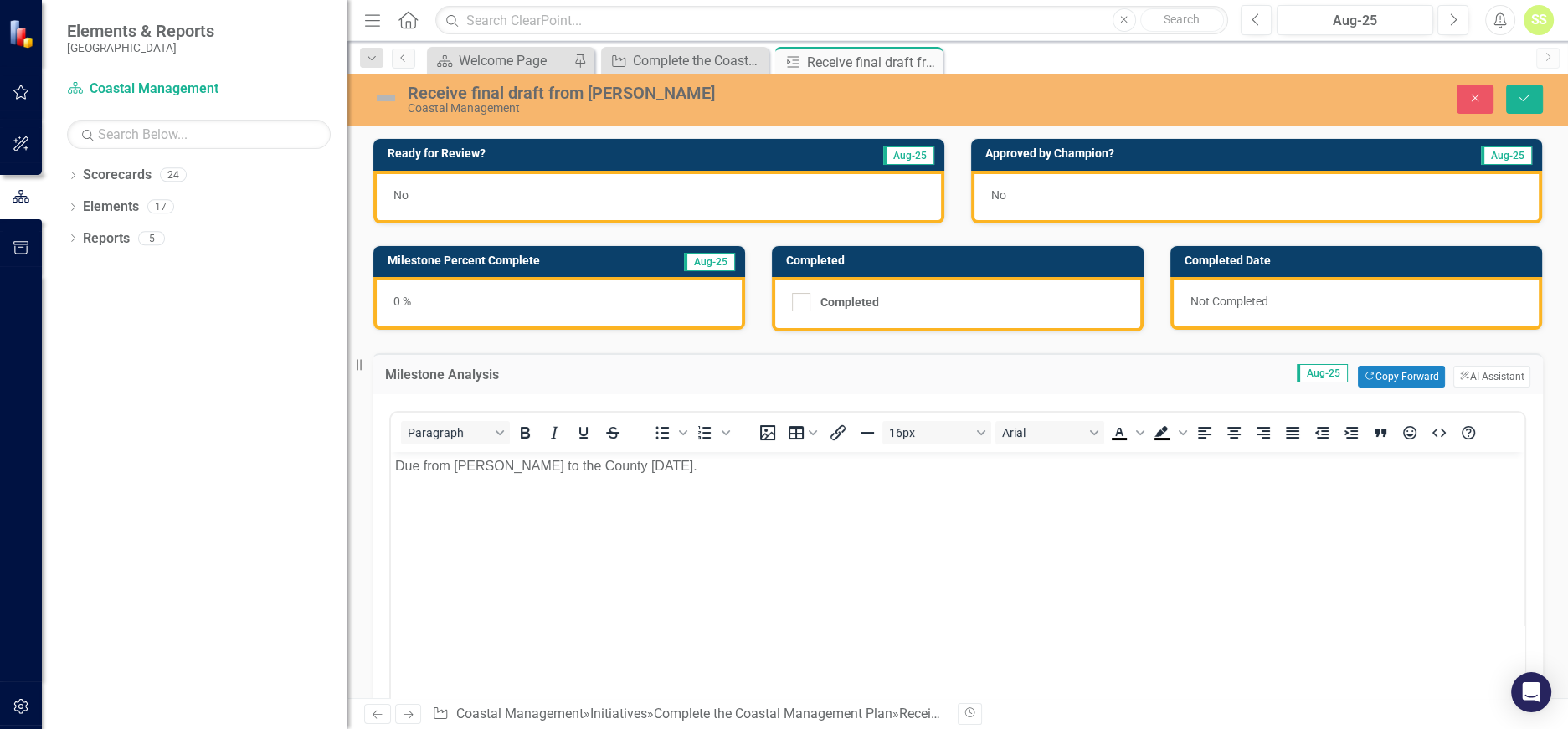
click at [556, 179] on div "No" at bounding box center [660, 197] width 571 height 52
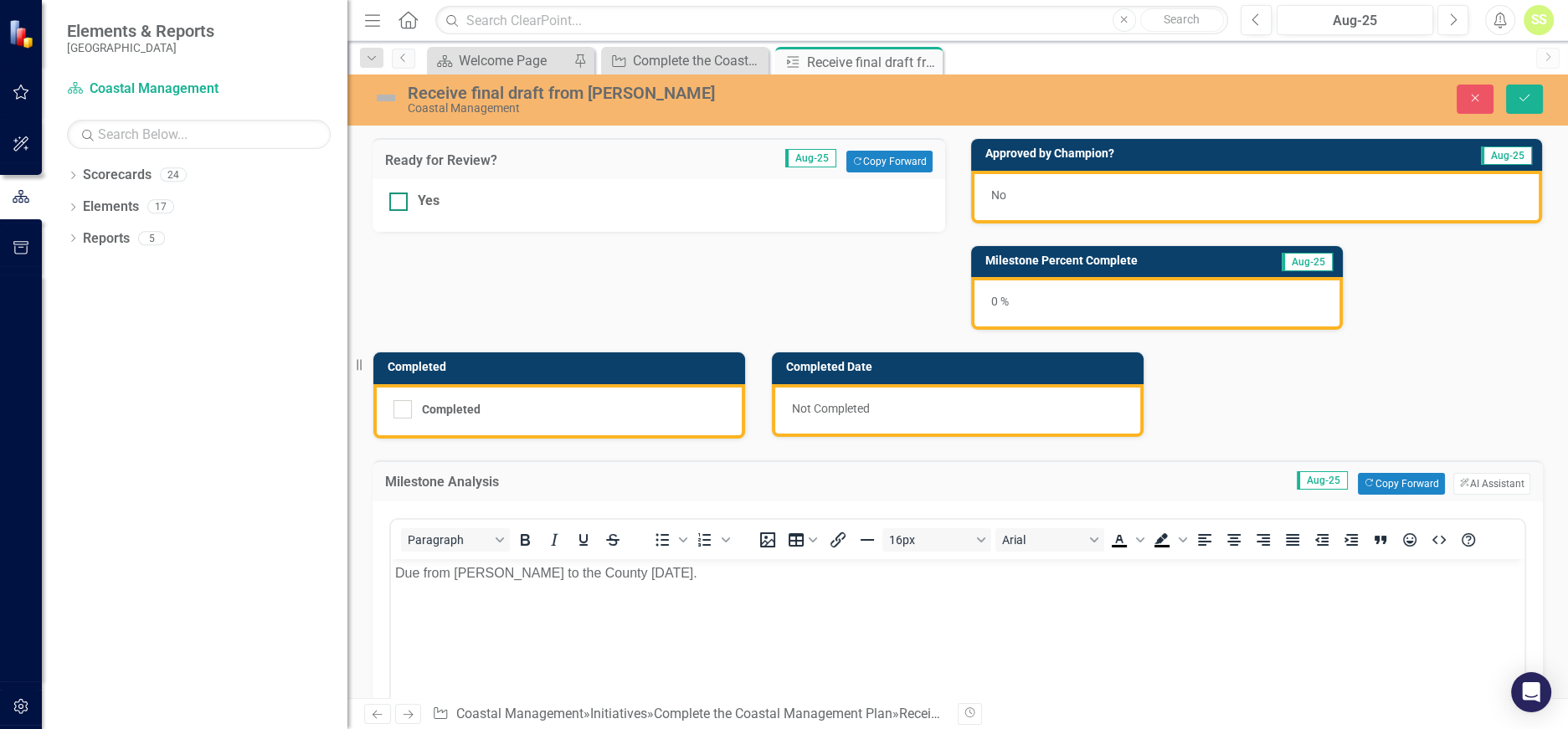
click at [399, 199] on input "Yes" at bounding box center [394, 197] width 11 height 11
checkbox input "true"
click at [1527, 98] on icon "Save" at bounding box center [1525, 98] width 15 height 12
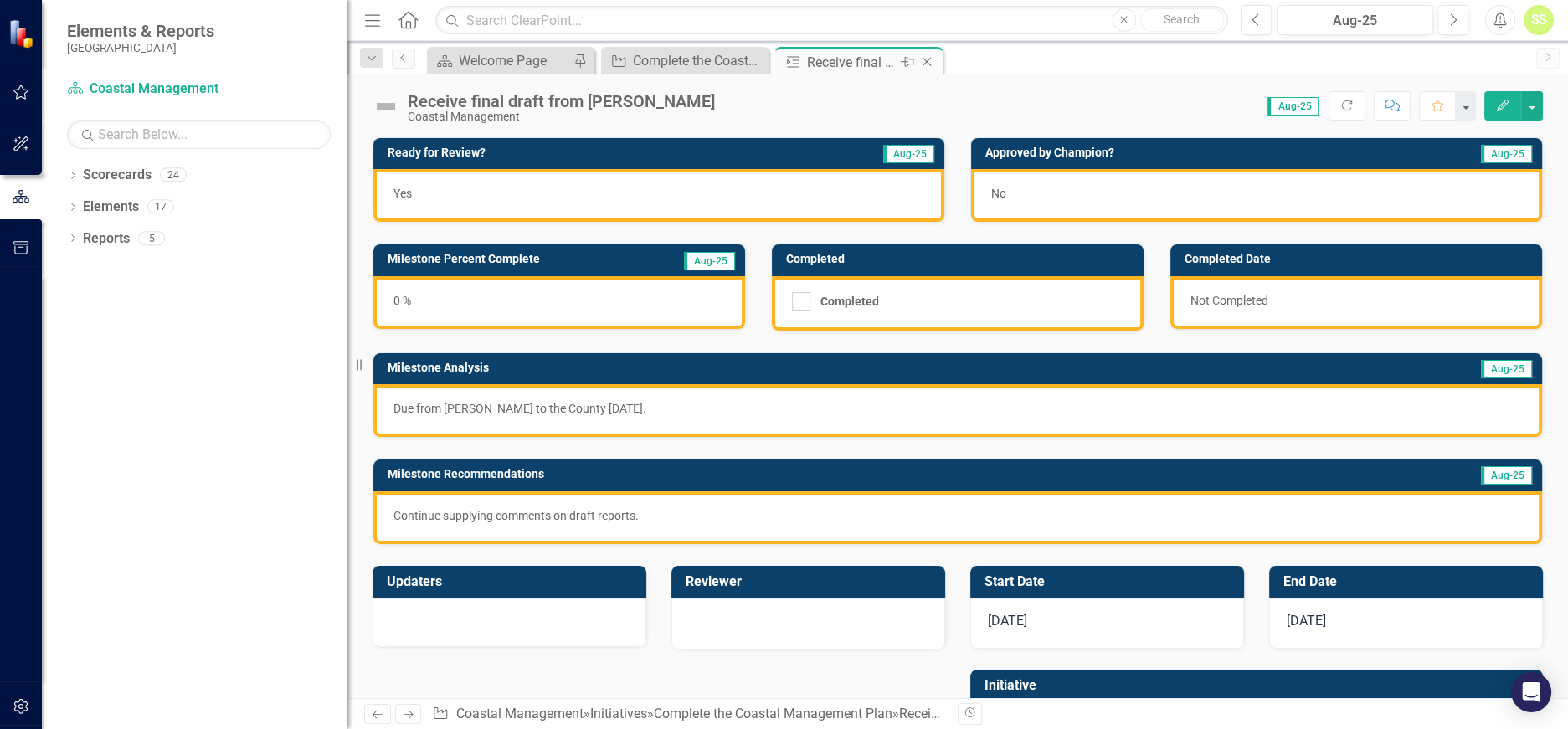
click at [927, 65] on icon "Close" at bounding box center [926, 62] width 16 height 14
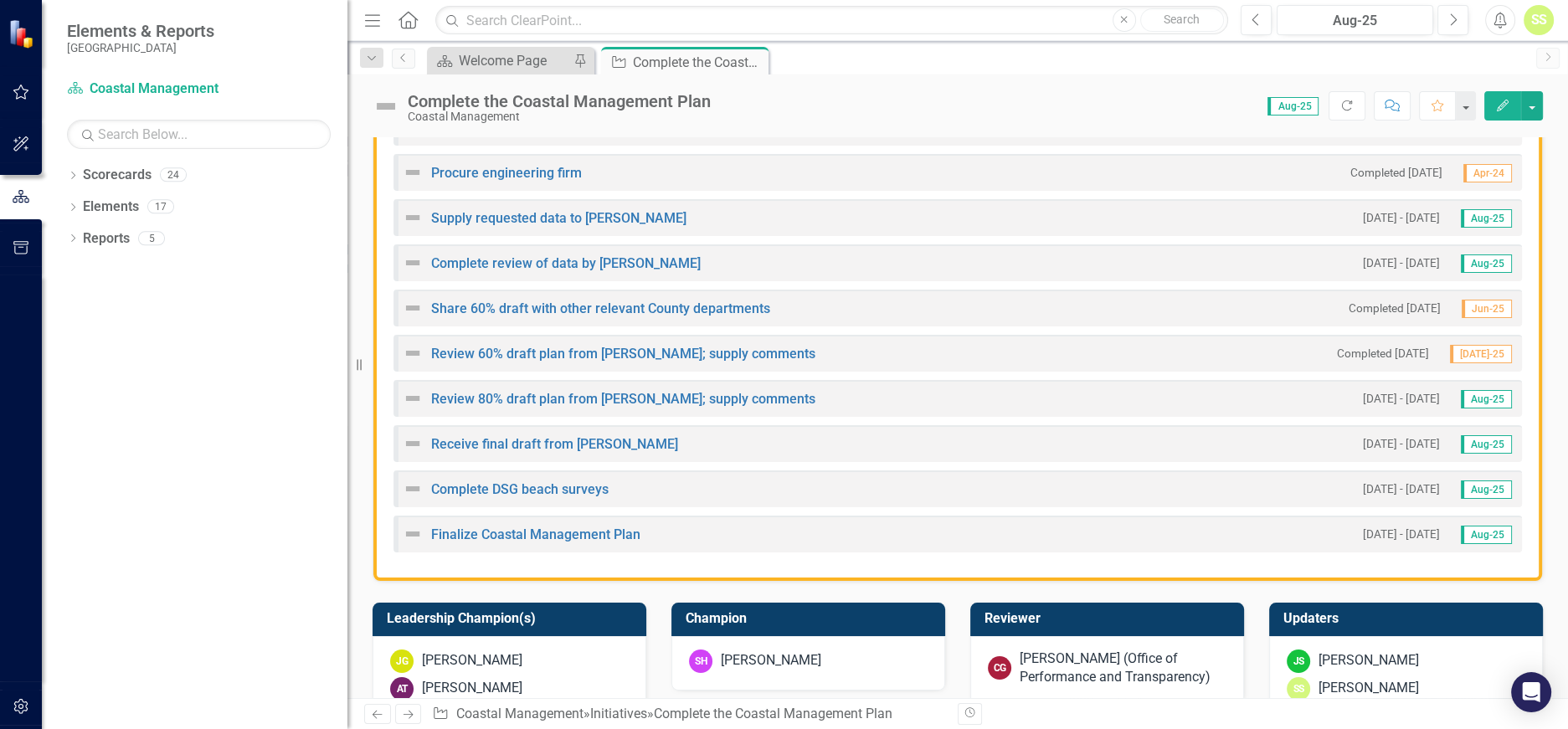
scroll to position [510, 0]
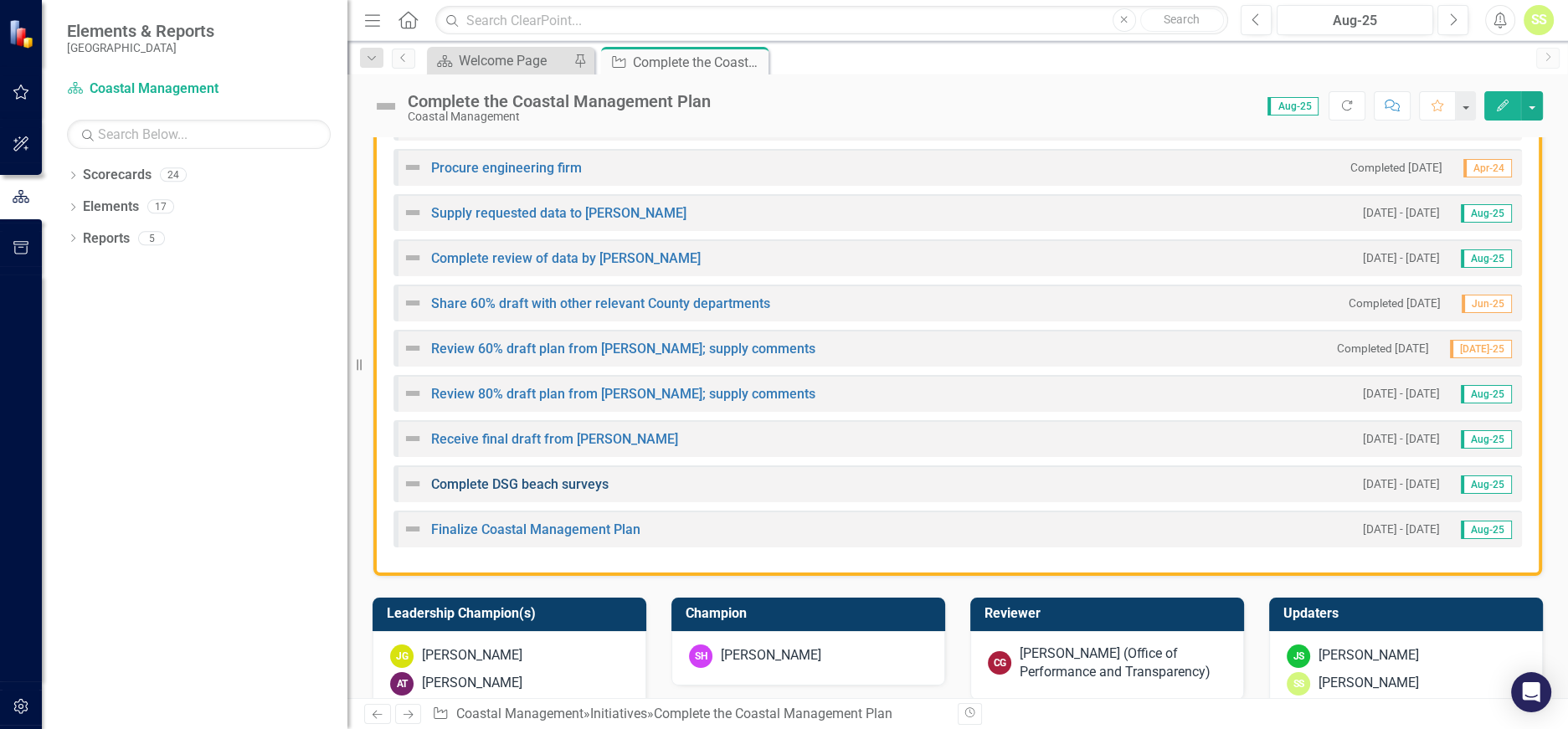
click at [564, 484] on link "Complete DSG beach surveys" at bounding box center [519, 484] width 177 height 15
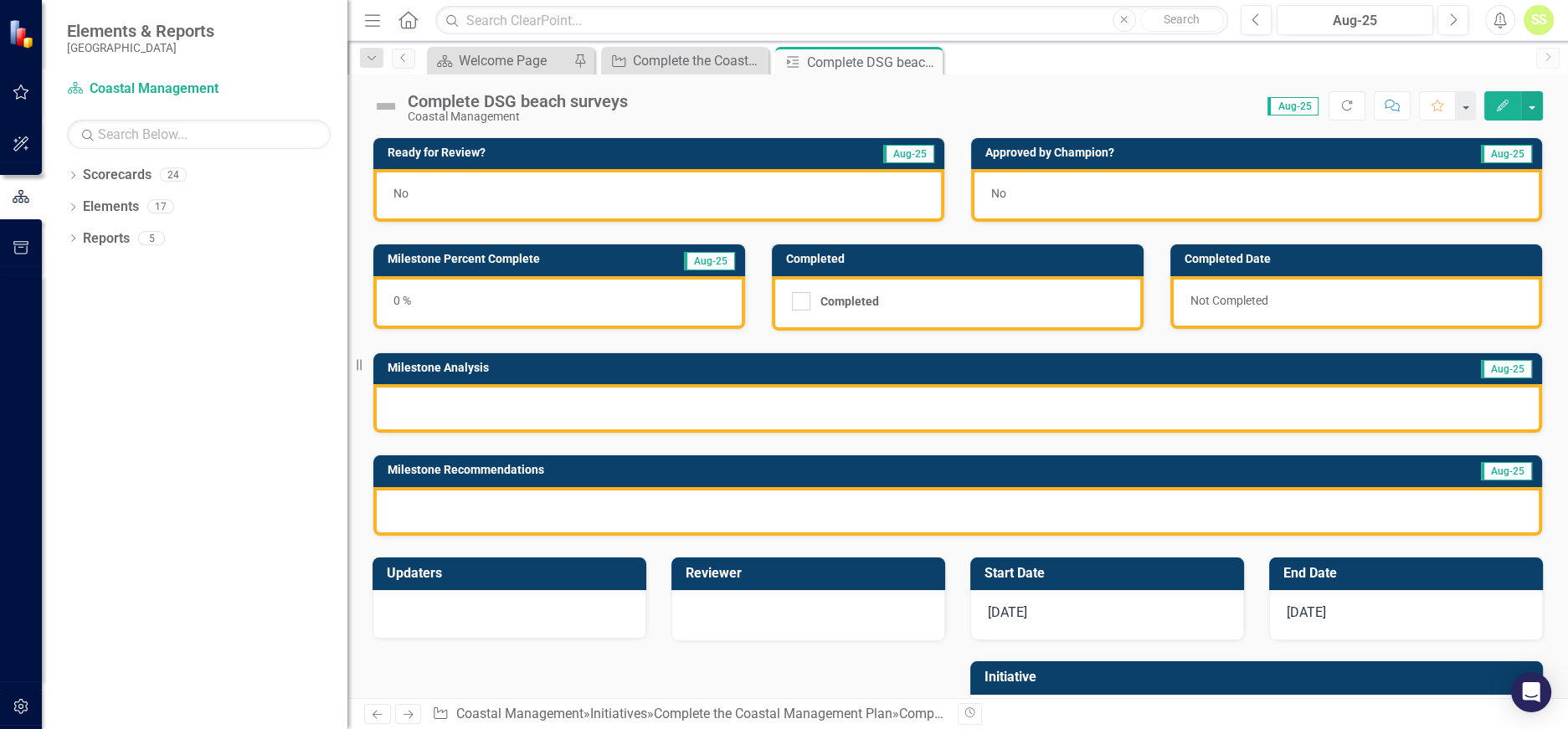
click at [520, 289] on div "0 %" at bounding box center [560, 302] width 372 height 52
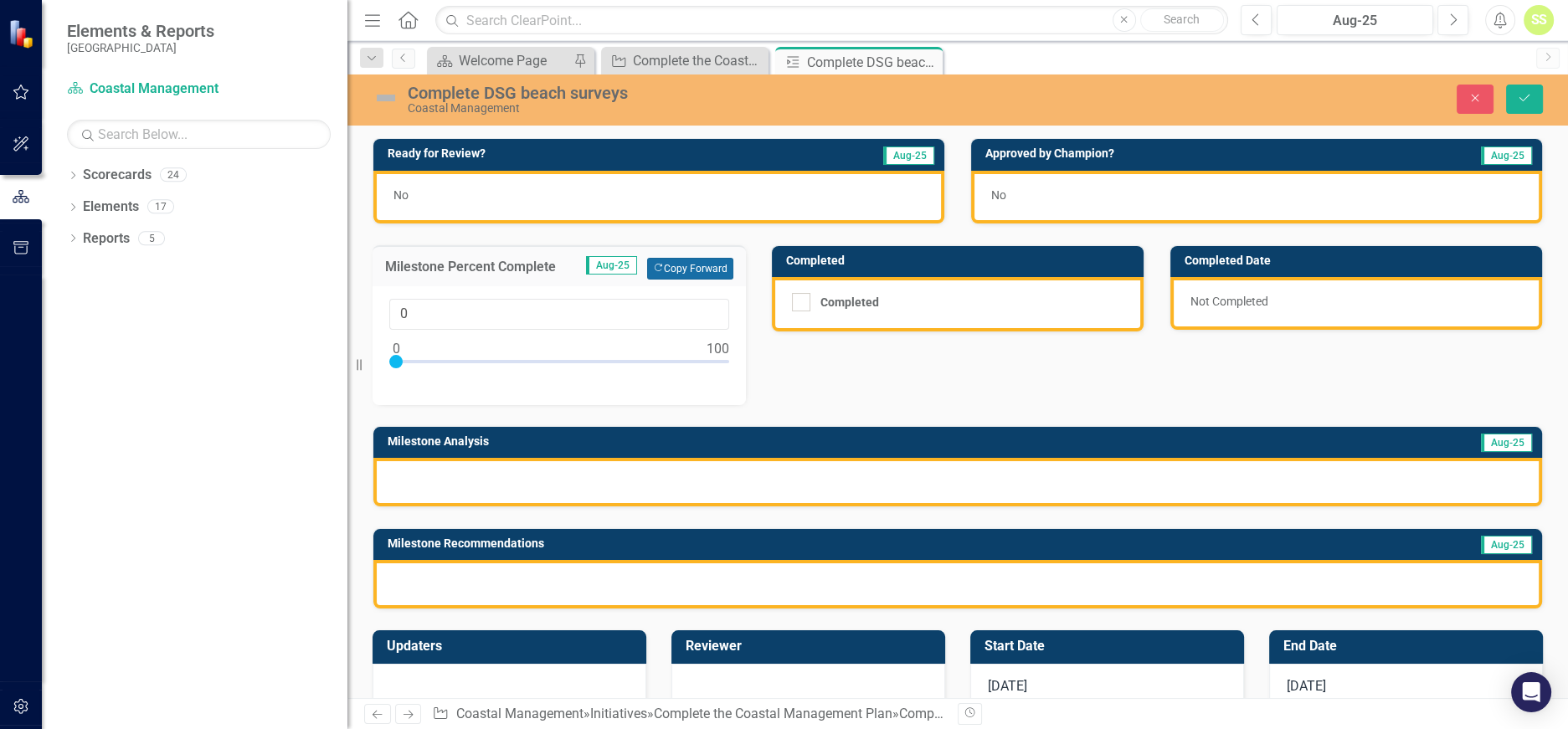
click at [675, 262] on button "Copy Forward Copy Forward" at bounding box center [690, 268] width 86 height 21
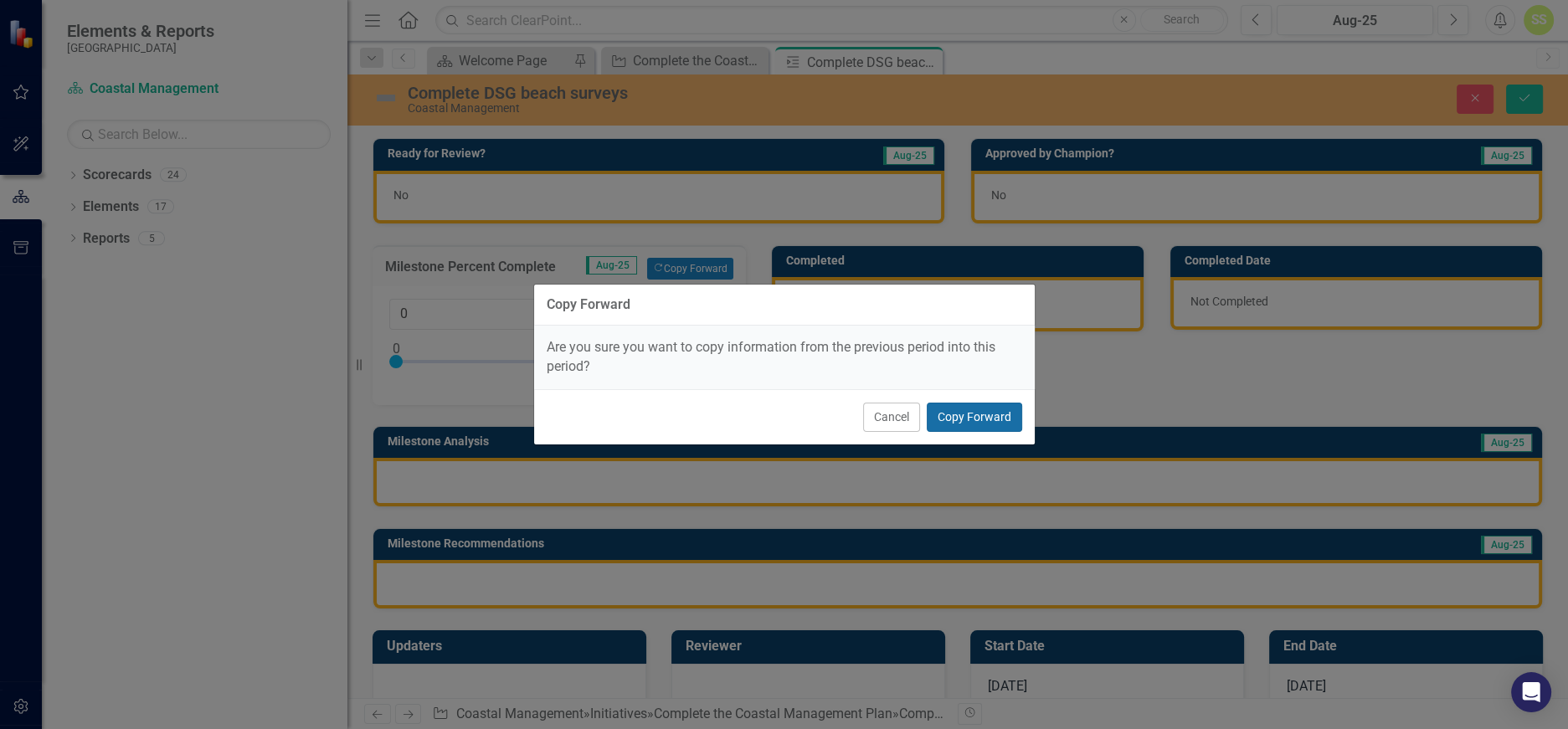
click at [992, 408] on button "Copy Forward" at bounding box center [974, 417] width 96 height 29
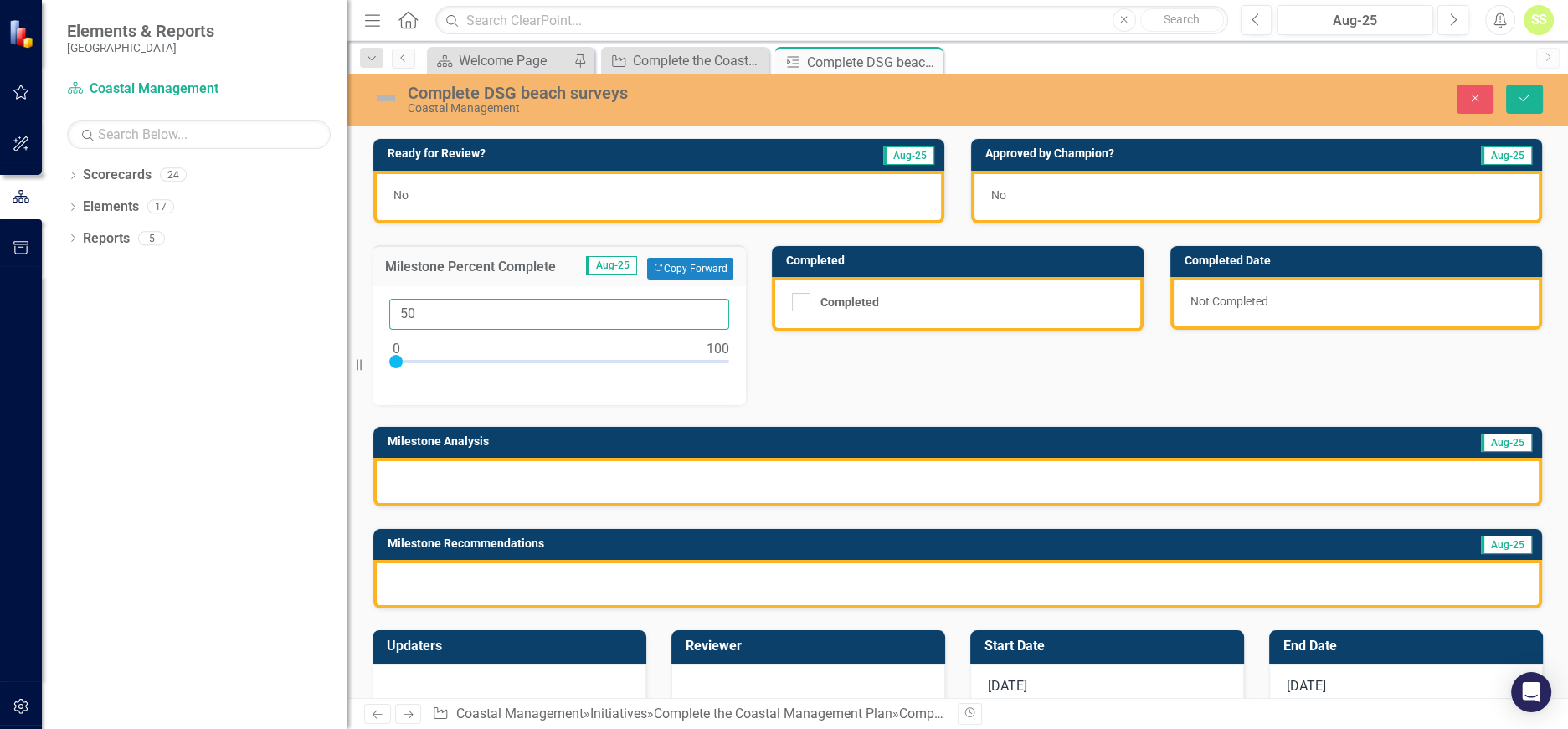
click at [446, 307] on input "50" at bounding box center [559, 315] width 340 height 31
type input "60"
click at [507, 488] on div at bounding box center [958, 482] width 1169 height 48
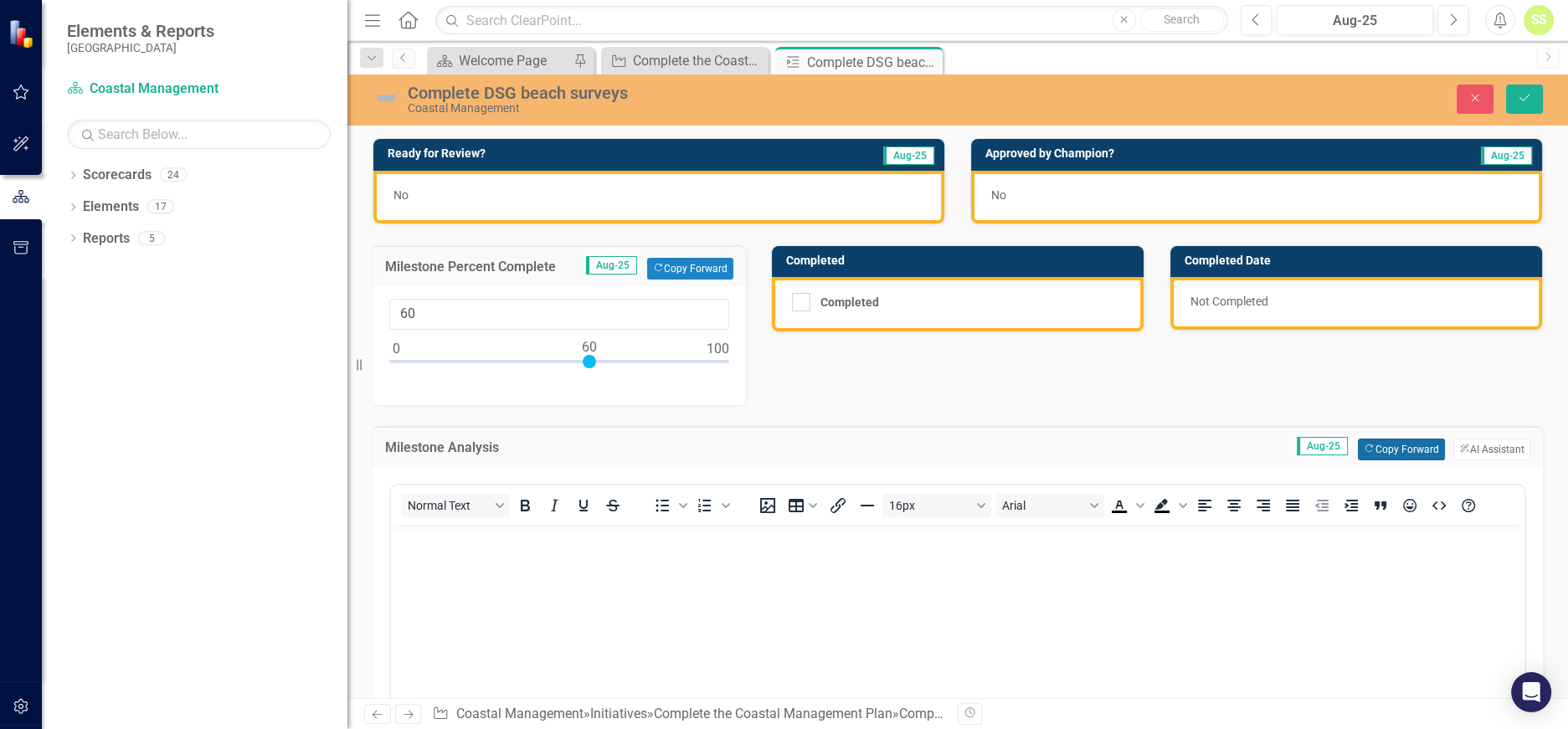
click at [1390, 445] on button "Copy Forward Copy Forward" at bounding box center [1400, 449] width 86 height 21
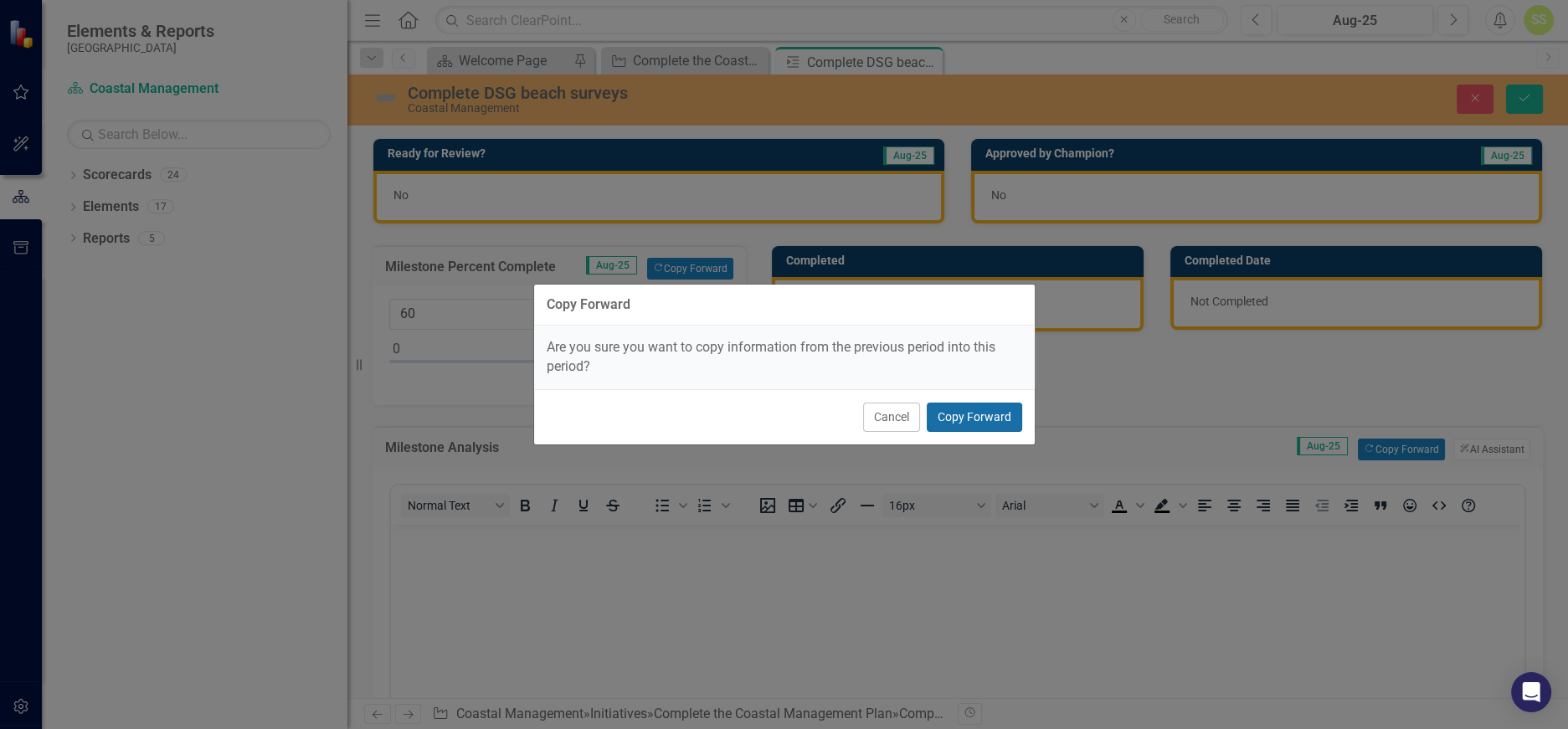
click at [959, 414] on button "Copy Forward" at bounding box center [974, 417] width 96 height 29
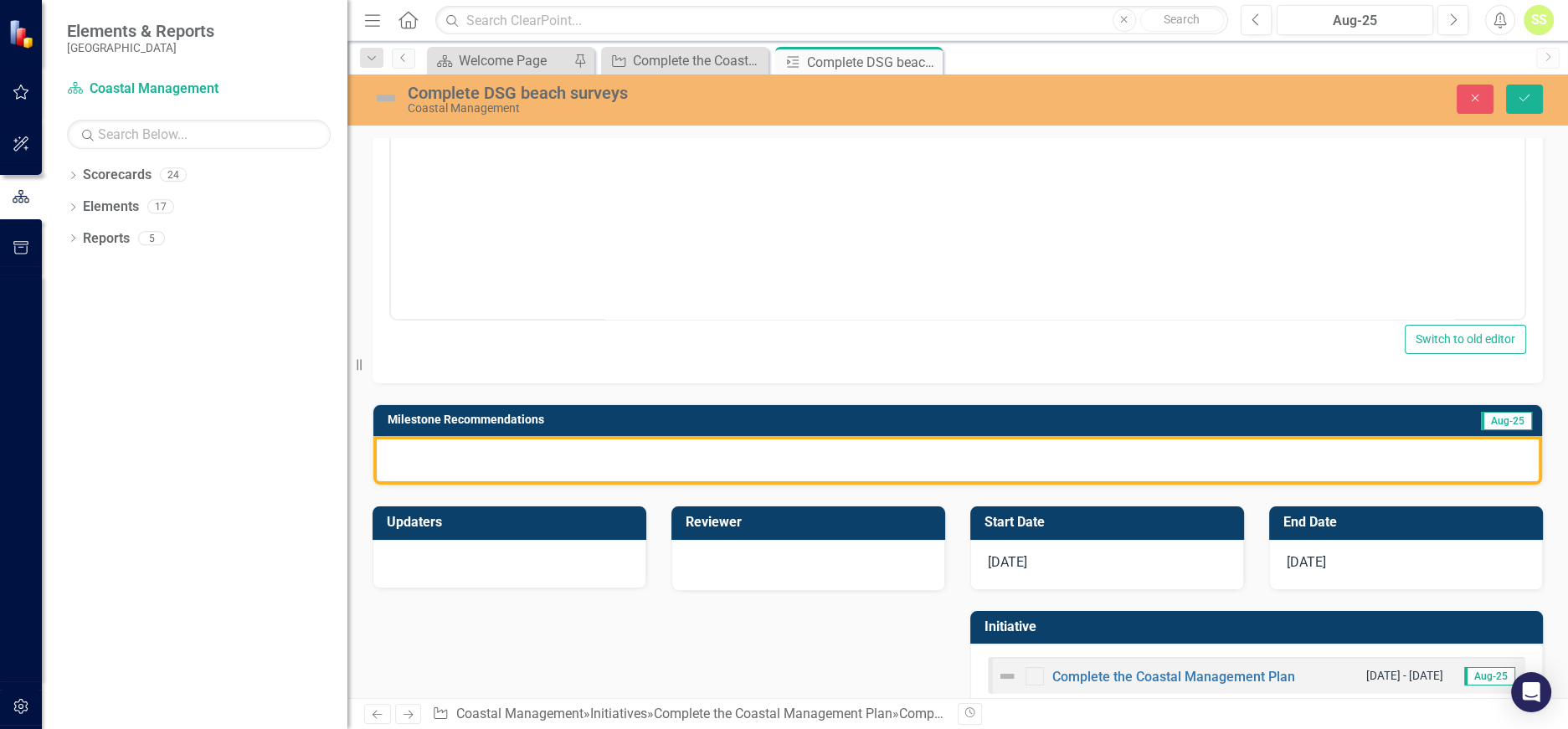
scroll to position [499, 0]
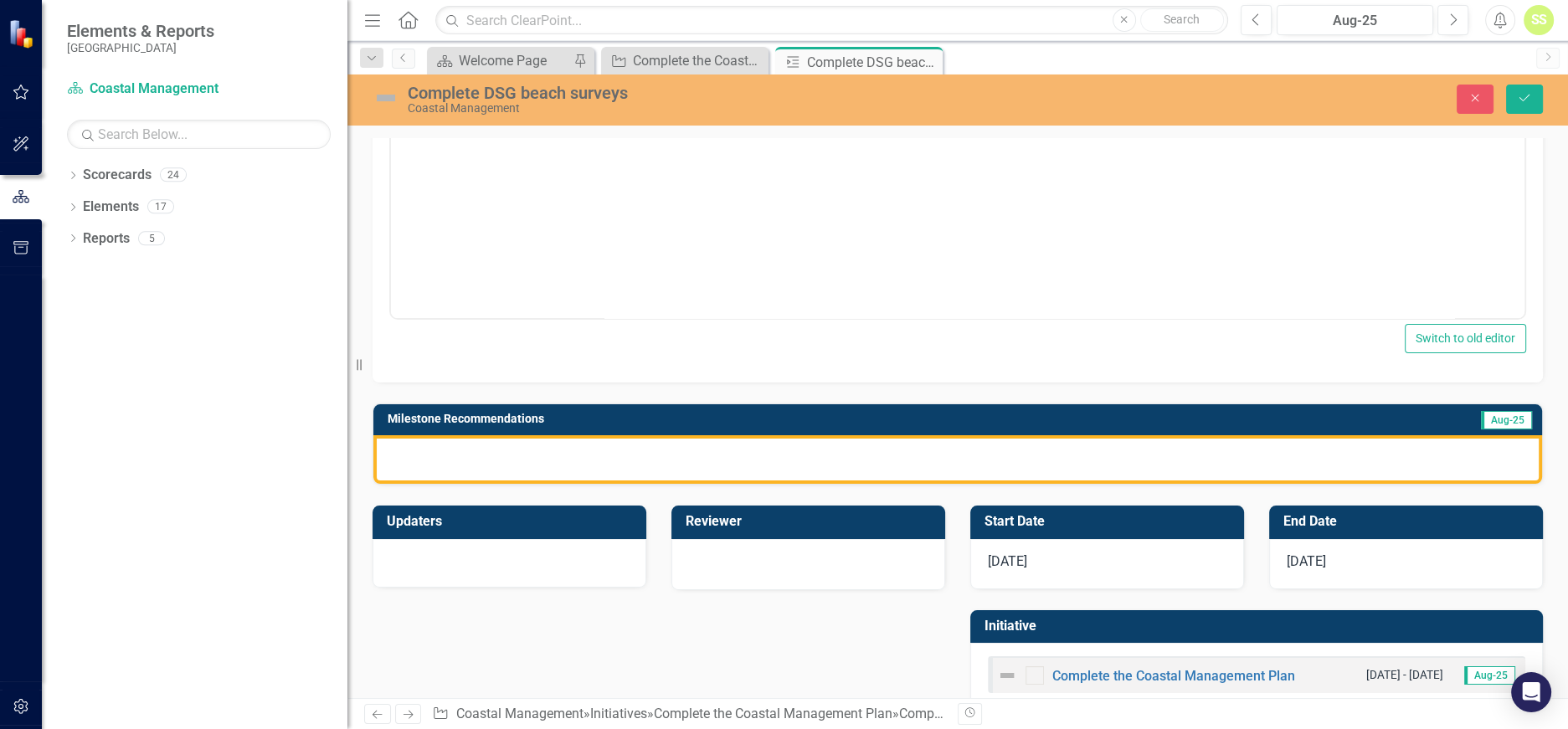
click at [877, 461] on div at bounding box center [958, 460] width 1169 height 48
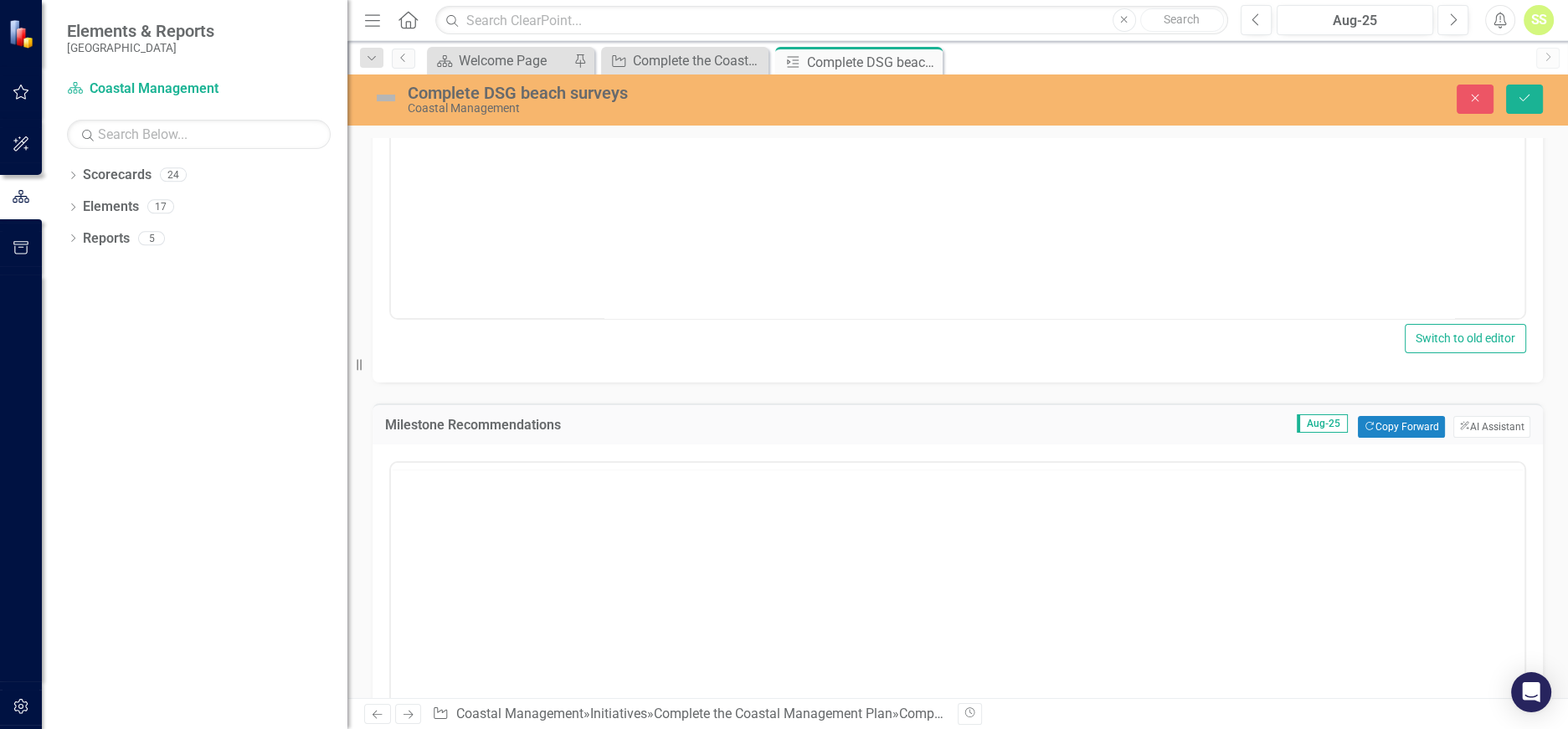
scroll to position [0, 0]
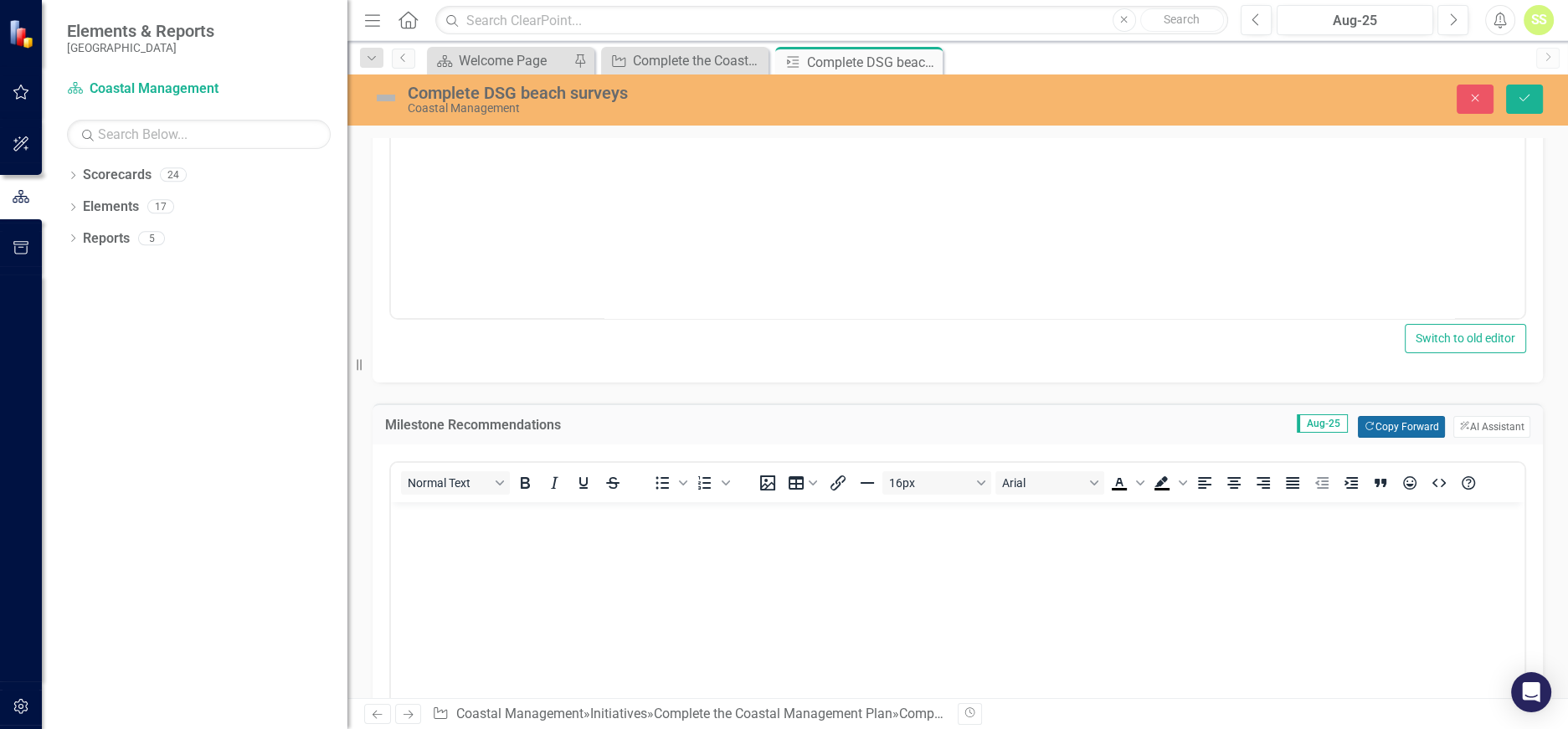
click at [1382, 426] on button "Copy Forward Copy Forward" at bounding box center [1400, 427] width 86 height 21
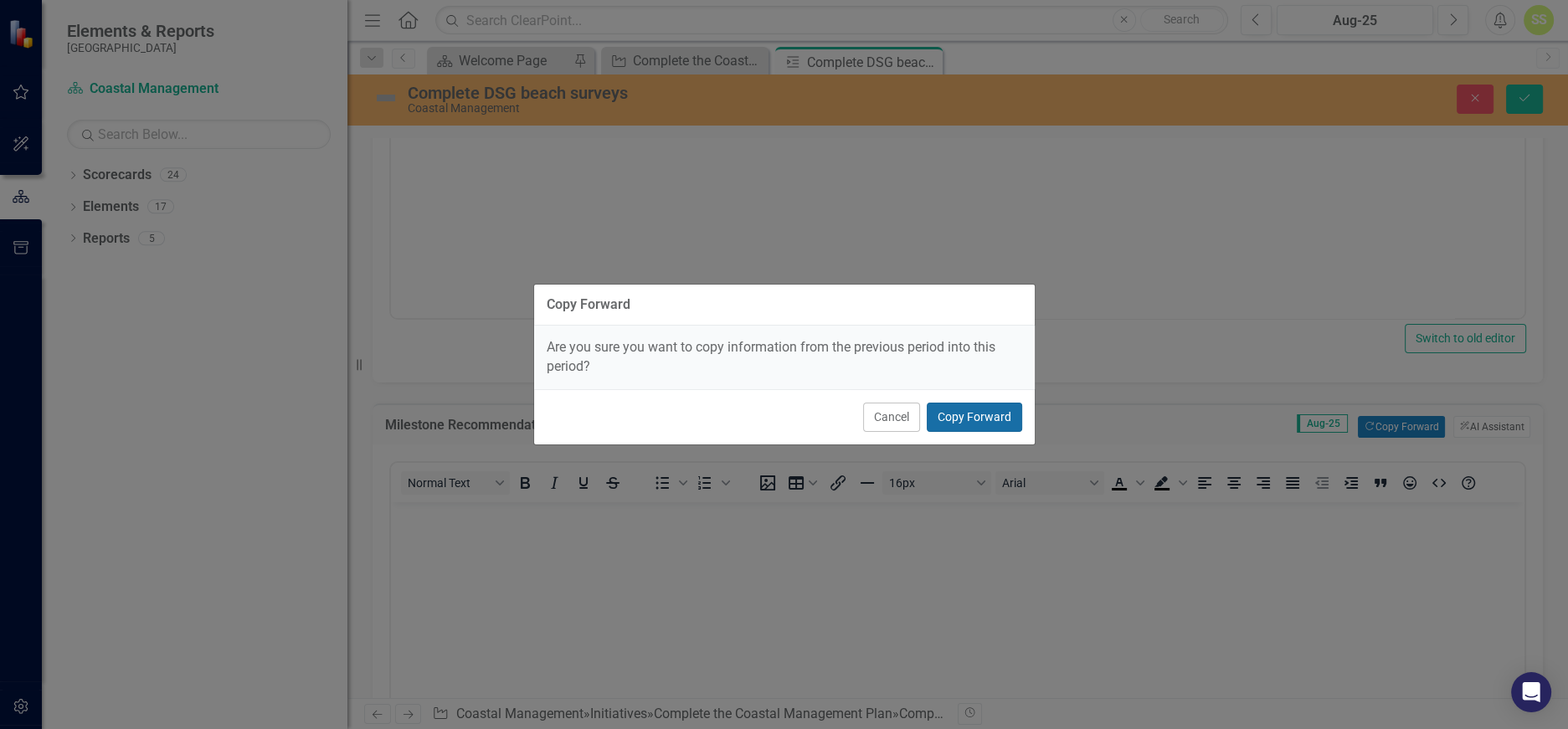
click at [937, 413] on button "Copy Forward" at bounding box center [974, 417] width 96 height 29
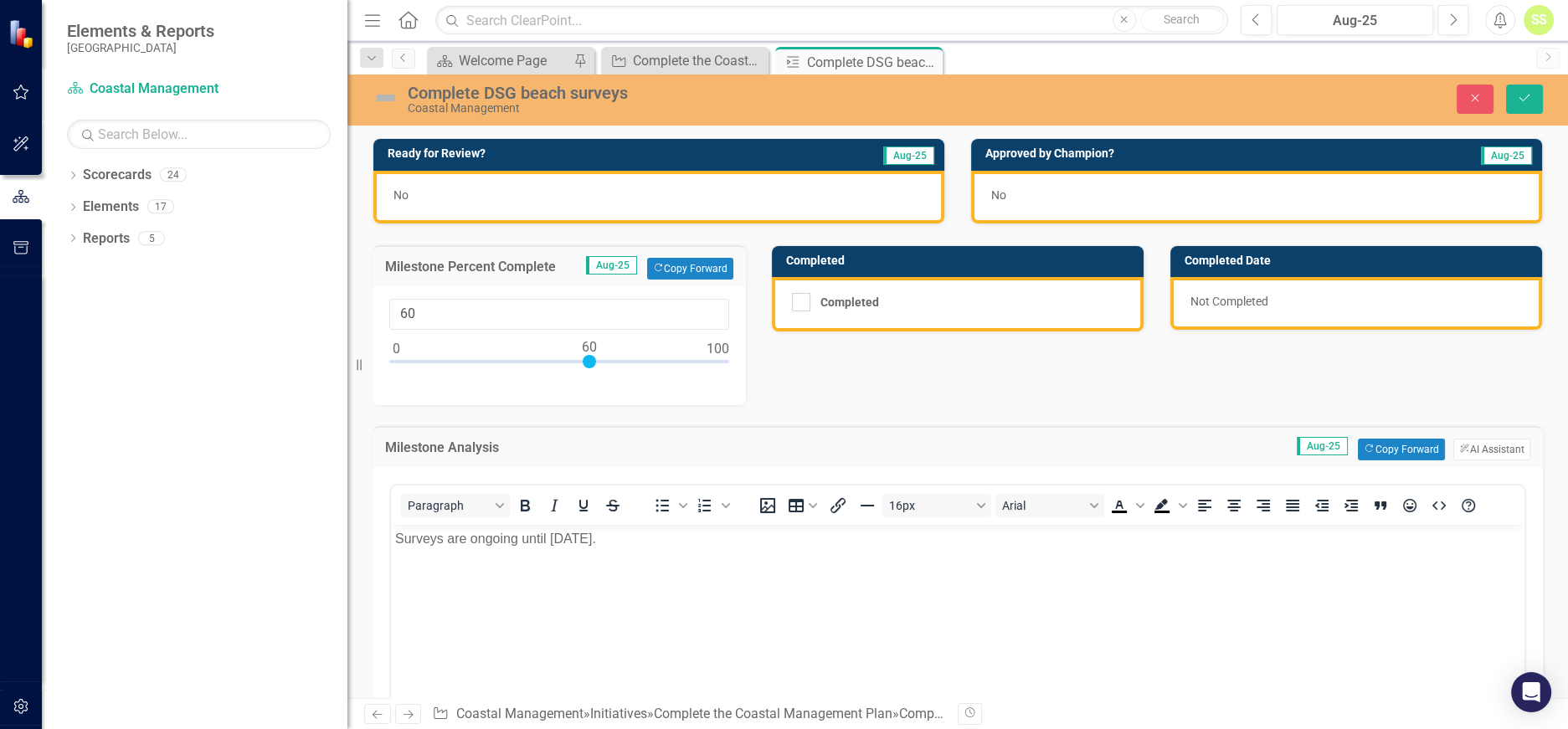
click at [419, 193] on div "No" at bounding box center [660, 197] width 571 height 52
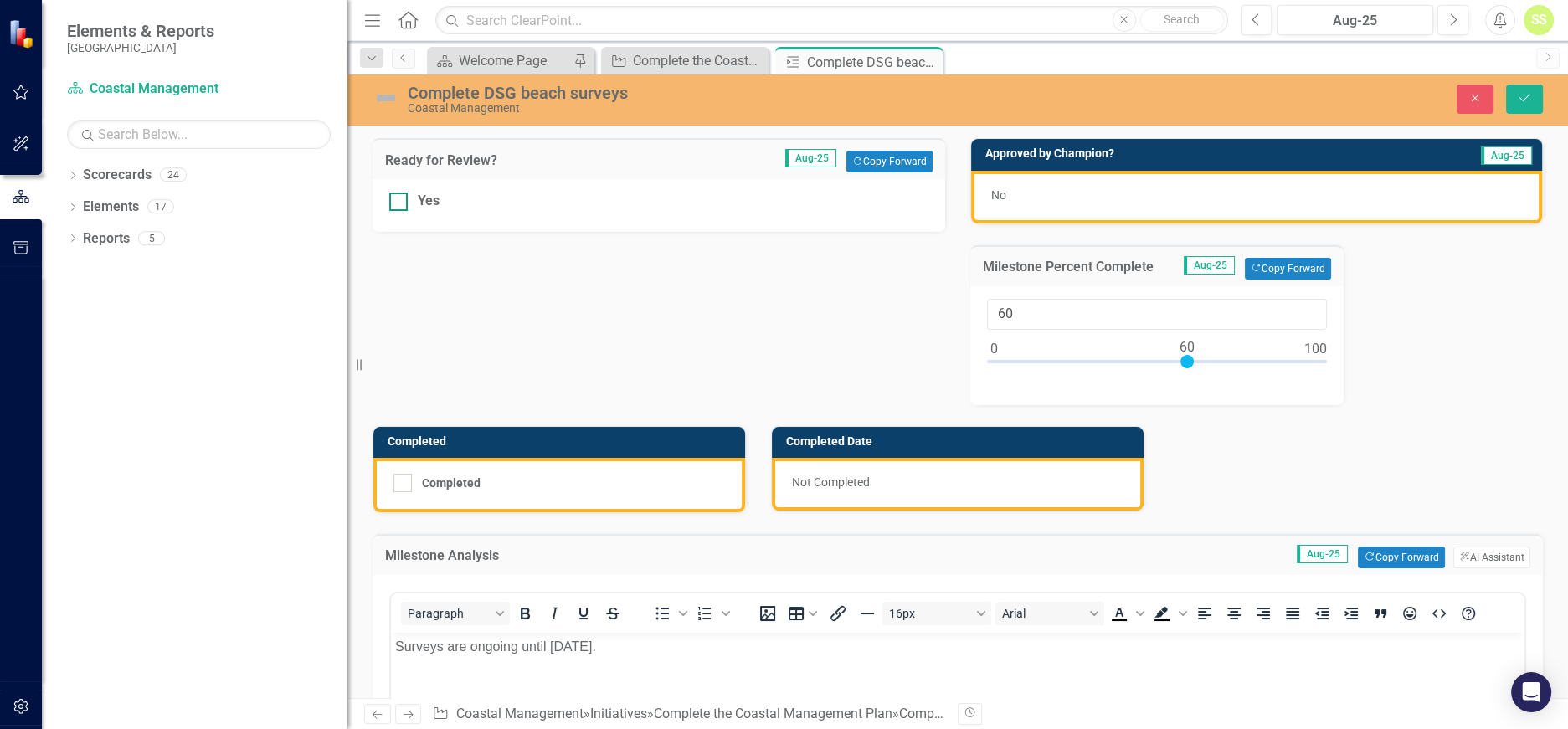
click at [405, 202] on div at bounding box center [398, 201] width 18 height 18
click at [400, 202] on input "Yes" at bounding box center [394, 197] width 11 height 11
checkbox input "true"
click at [1522, 95] on icon "Save" at bounding box center [1525, 98] width 15 height 12
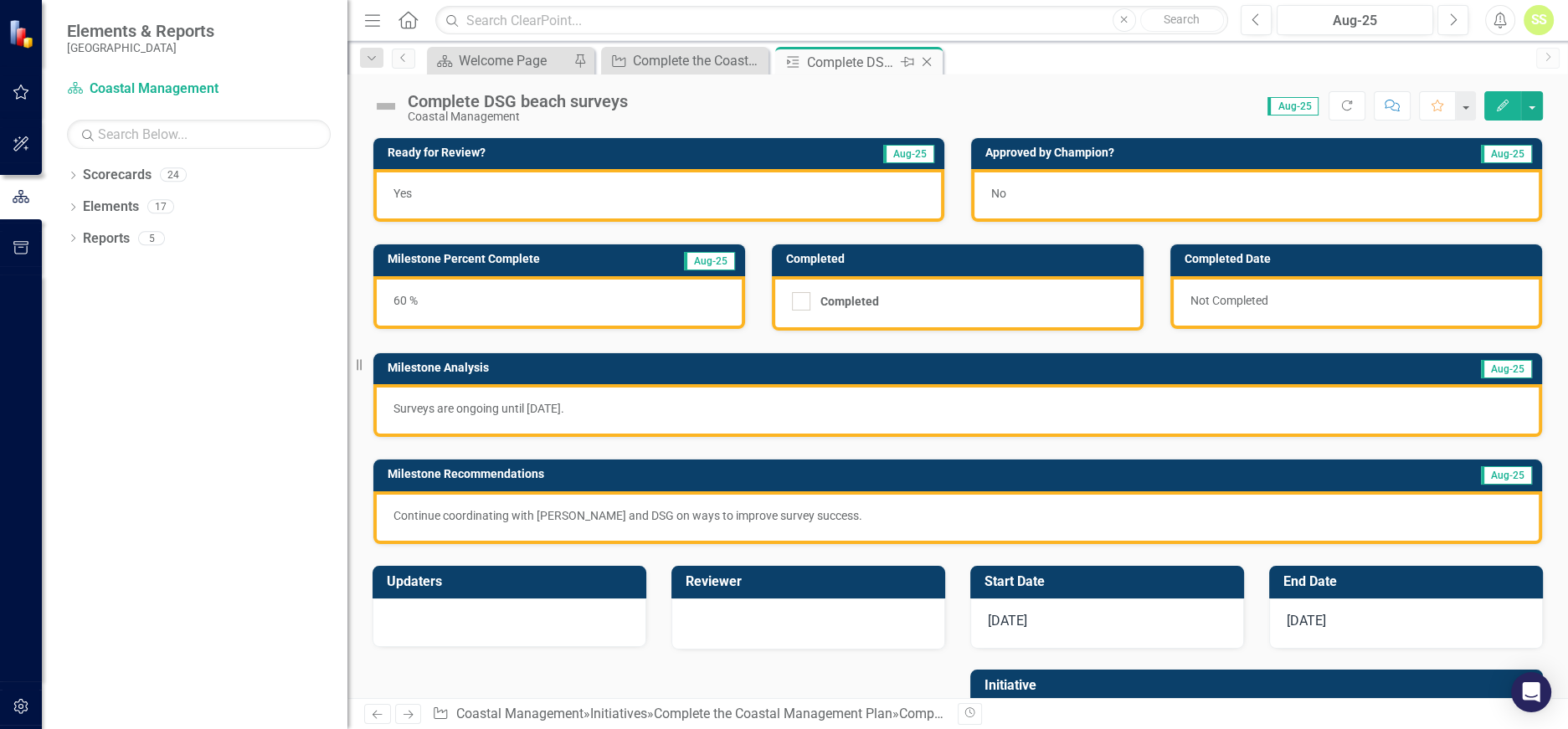
click at [922, 65] on icon "Close" at bounding box center [926, 62] width 16 height 14
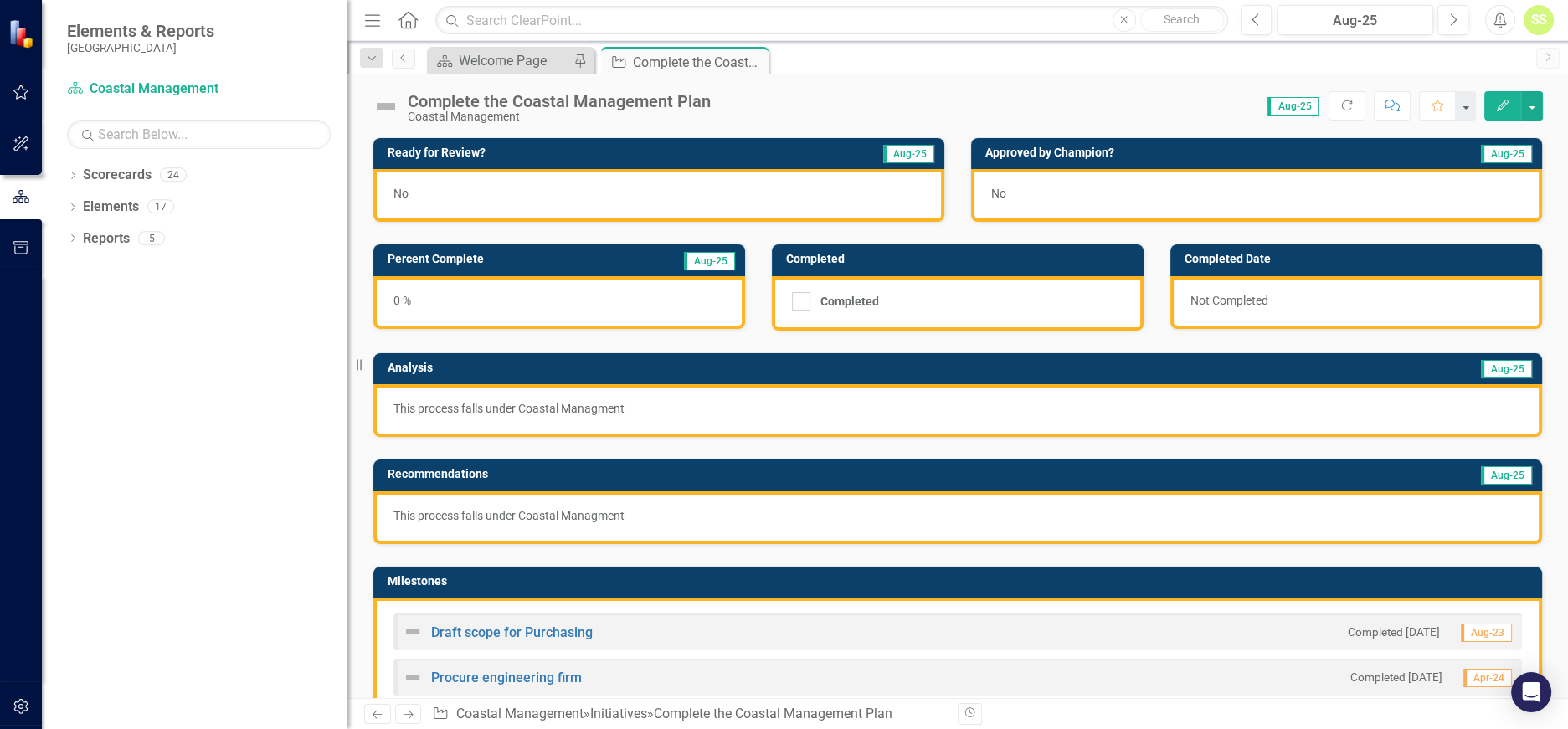
scroll to position [511, 0]
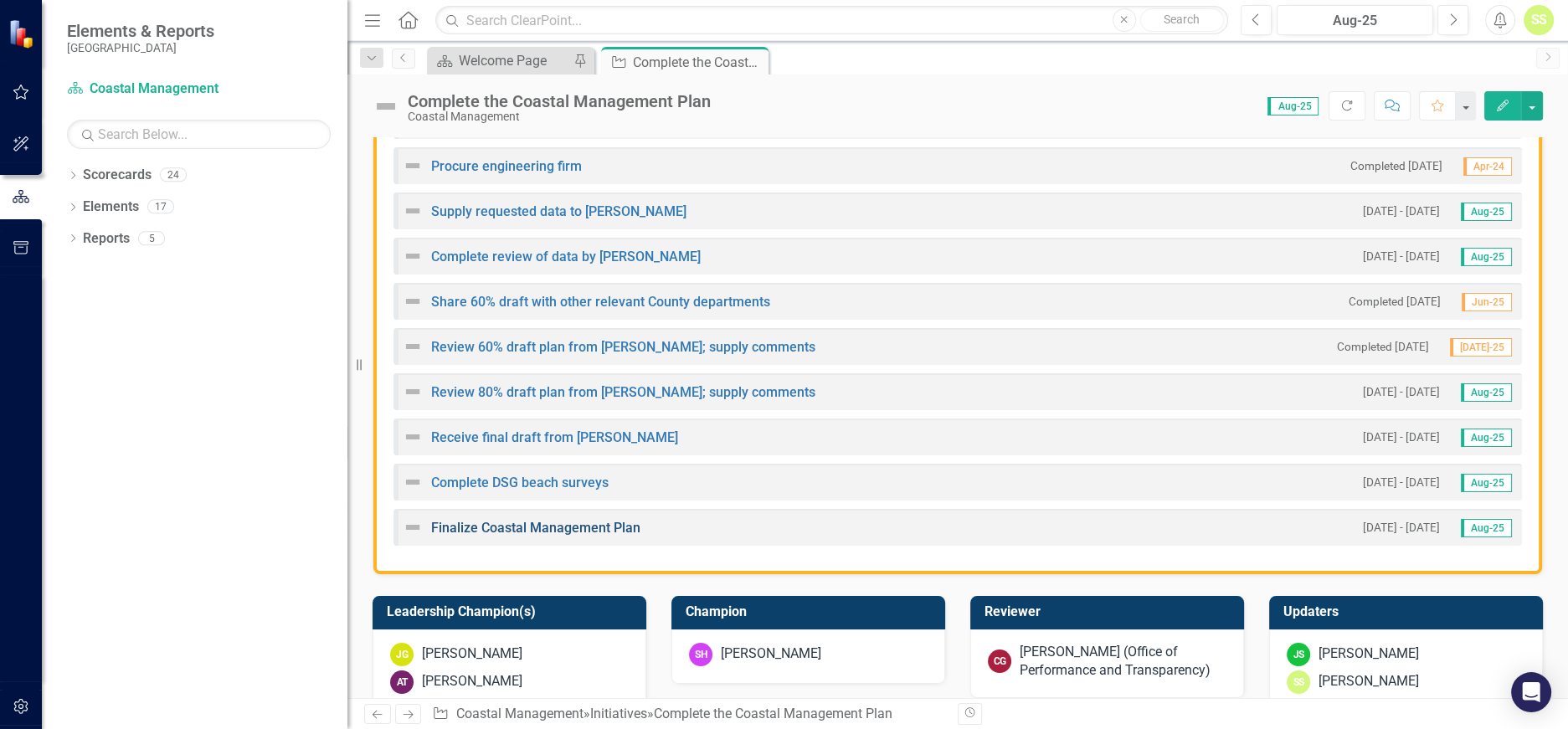
click at [578, 520] on link "Finalize Coastal Management Plan" at bounding box center [536, 528] width 209 height 15
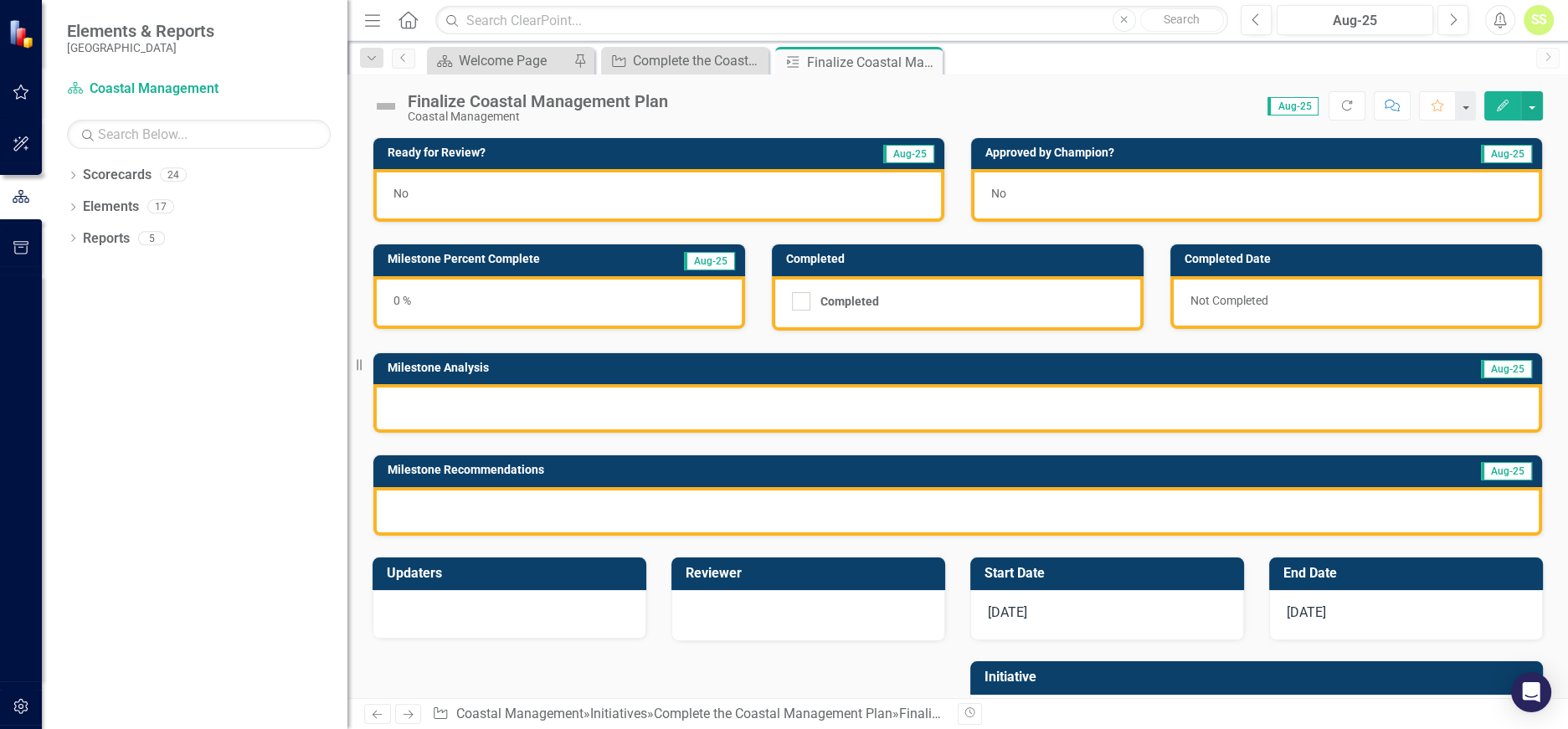
click at [566, 300] on div "0 %" at bounding box center [560, 302] width 372 height 52
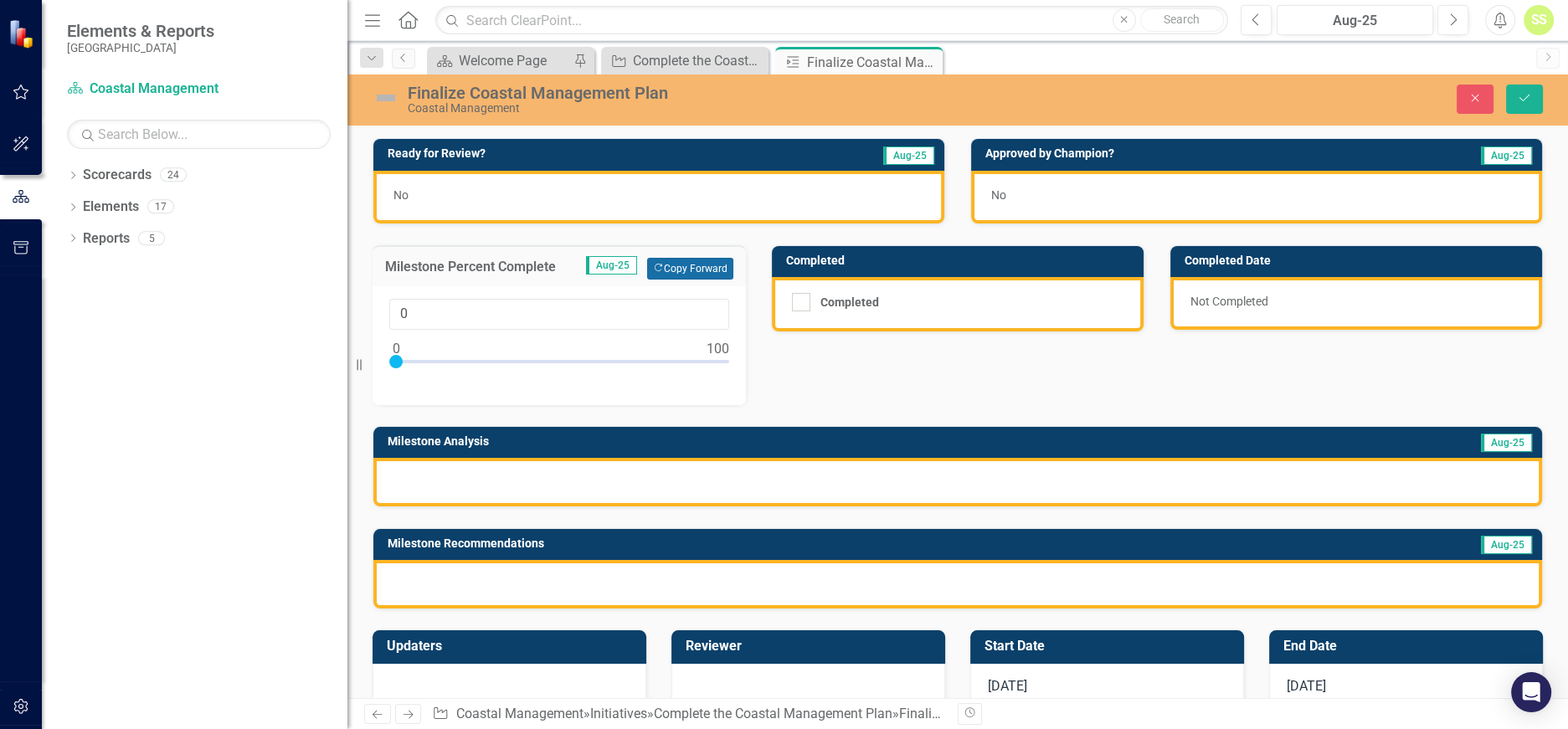
click at [672, 275] on button "Copy Forward Copy Forward" at bounding box center [690, 268] width 86 height 21
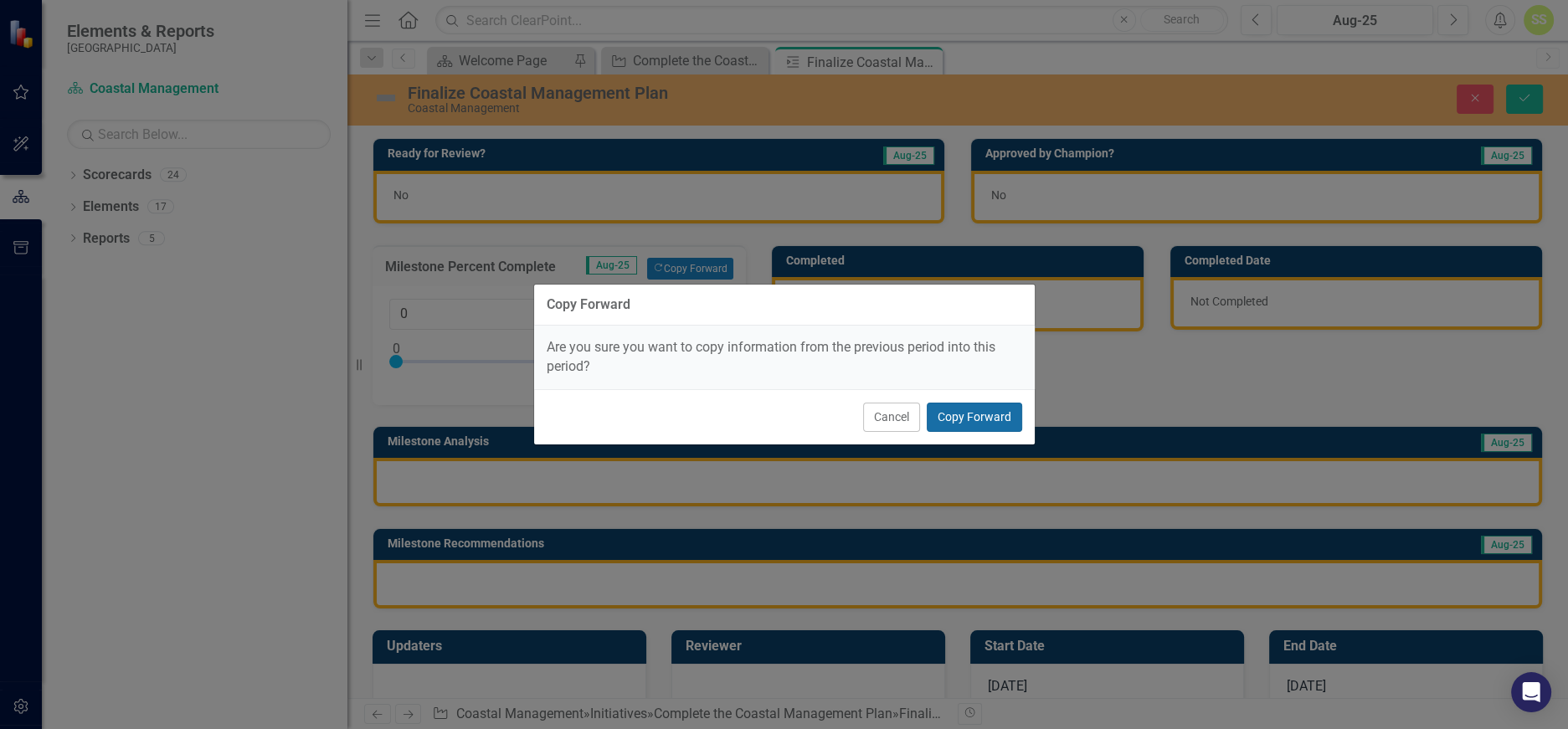
click at [941, 403] on button "Copy Forward" at bounding box center [974, 417] width 96 height 29
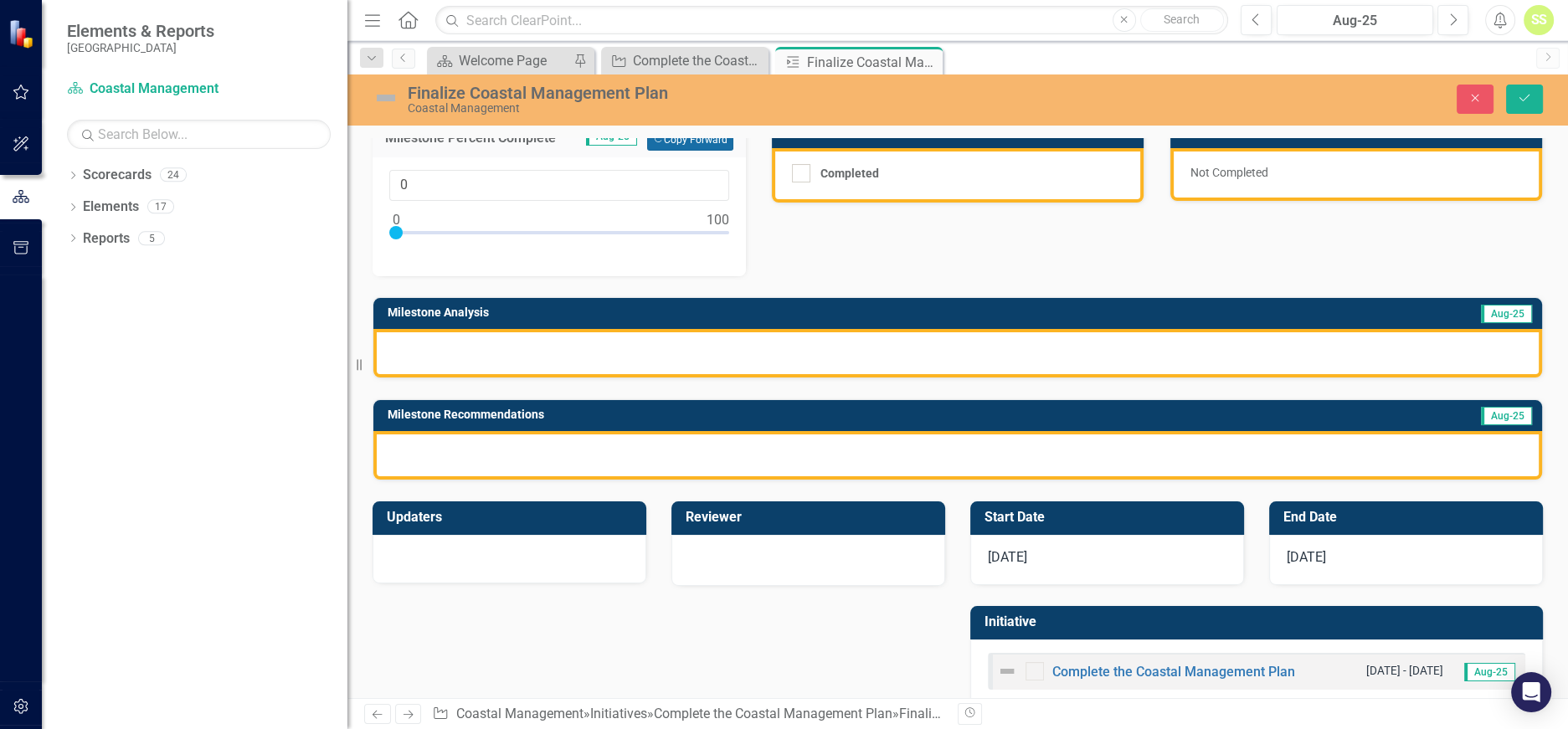
scroll to position [157, 0]
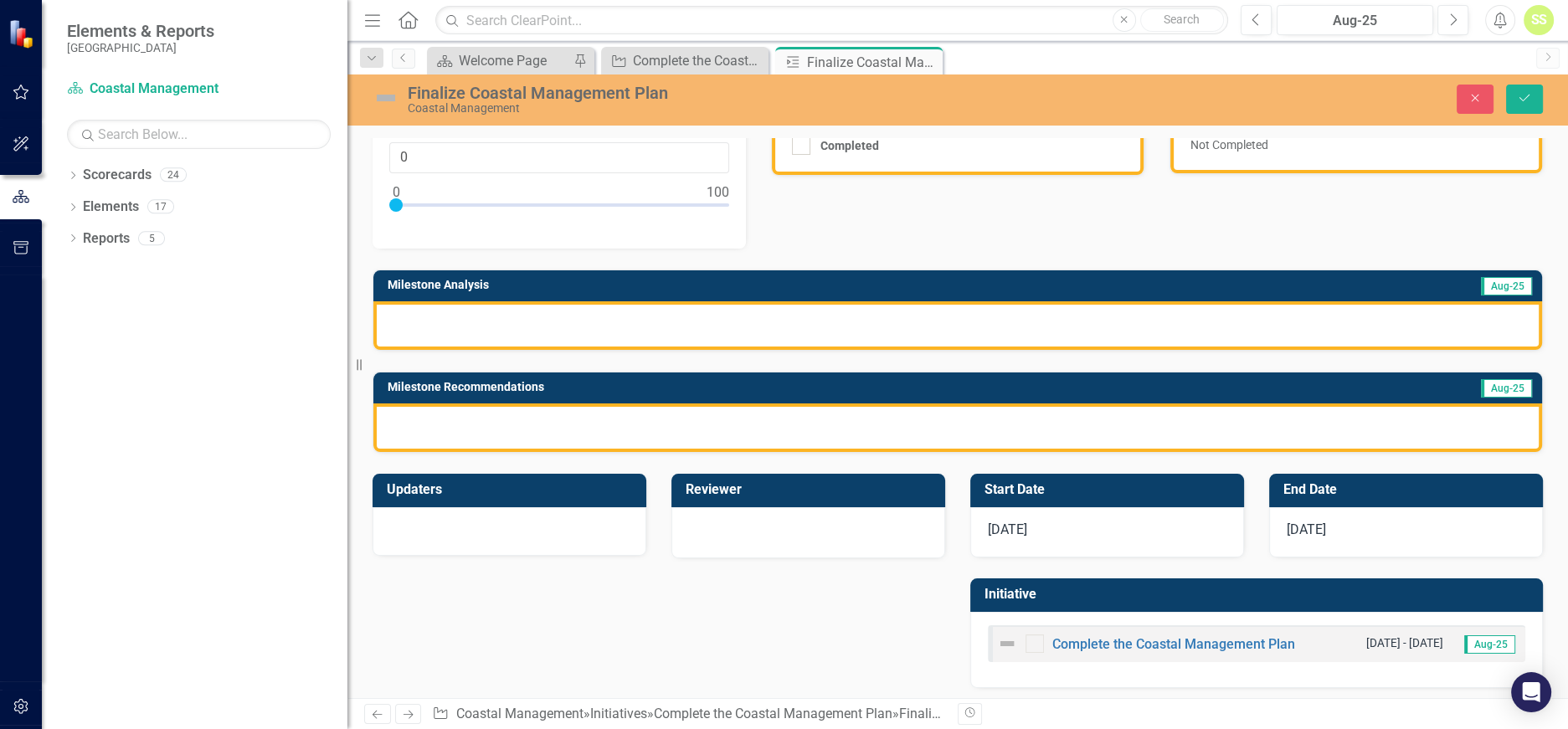
click at [875, 337] on div at bounding box center [958, 325] width 1169 height 48
click at [788, 319] on div at bounding box center [958, 325] width 1169 height 48
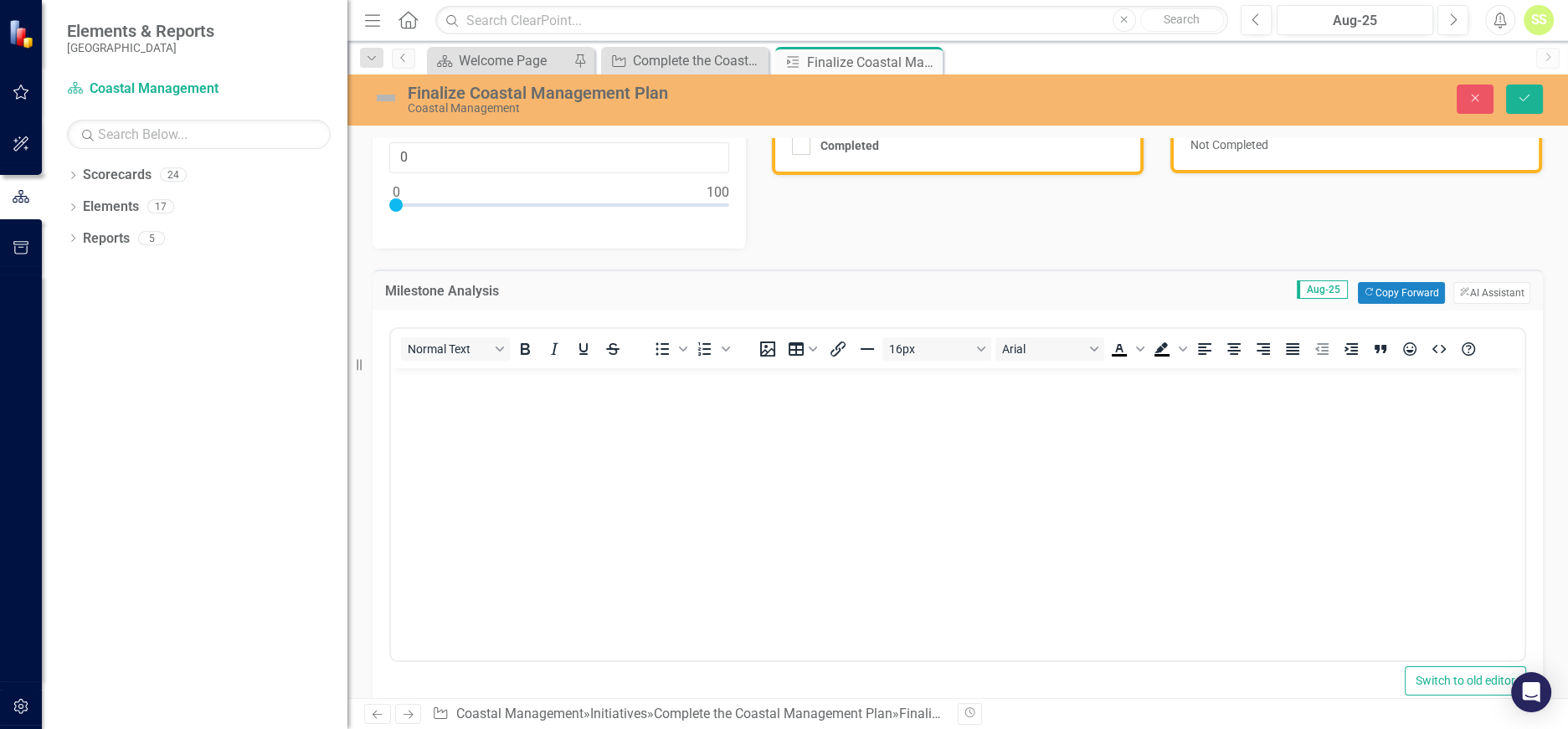
scroll to position [0, 0]
click at [1379, 288] on button "Copy Forward Copy Forward" at bounding box center [1400, 292] width 86 height 21
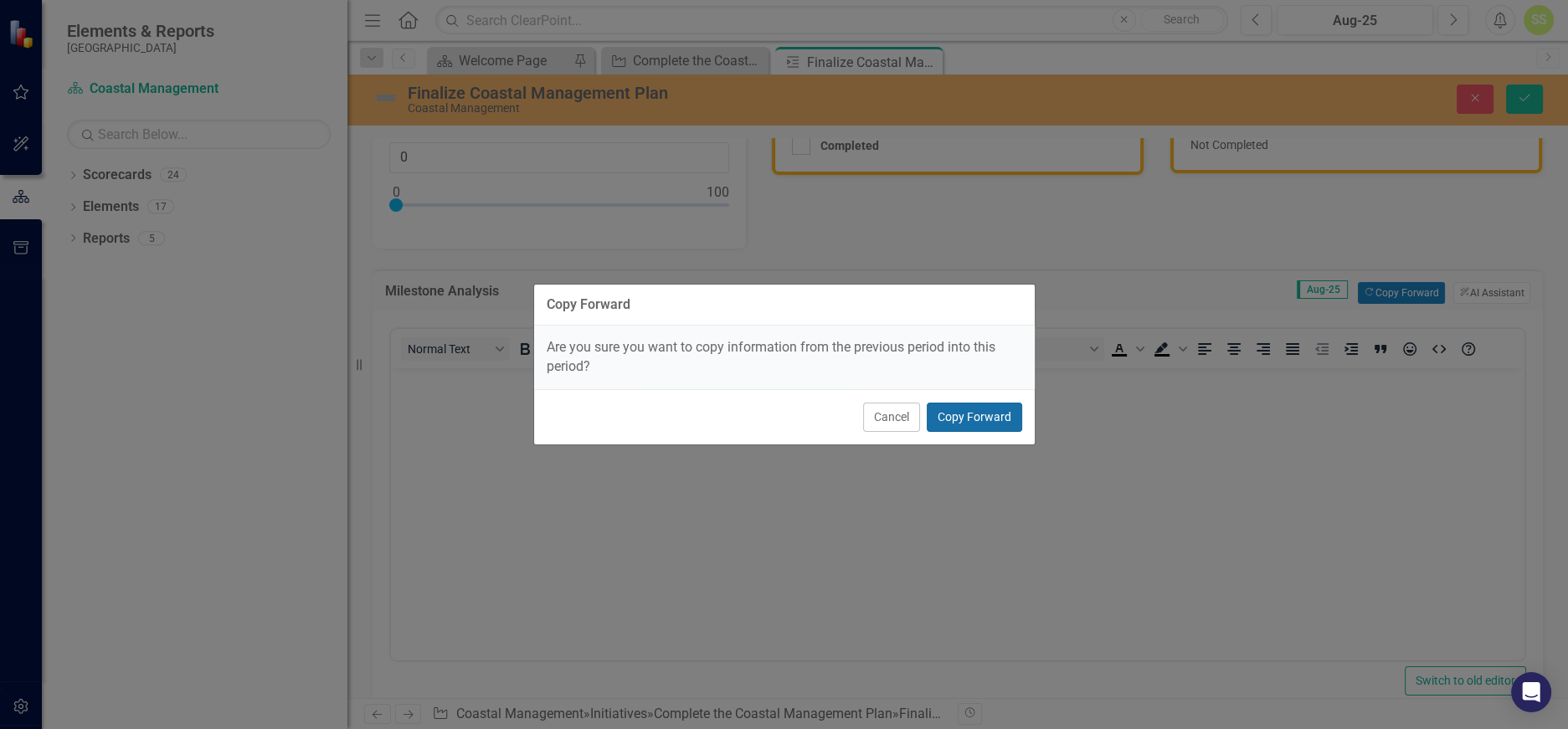
click at [984, 412] on button "Copy Forward" at bounding box center [974, 417] width 96 height 29
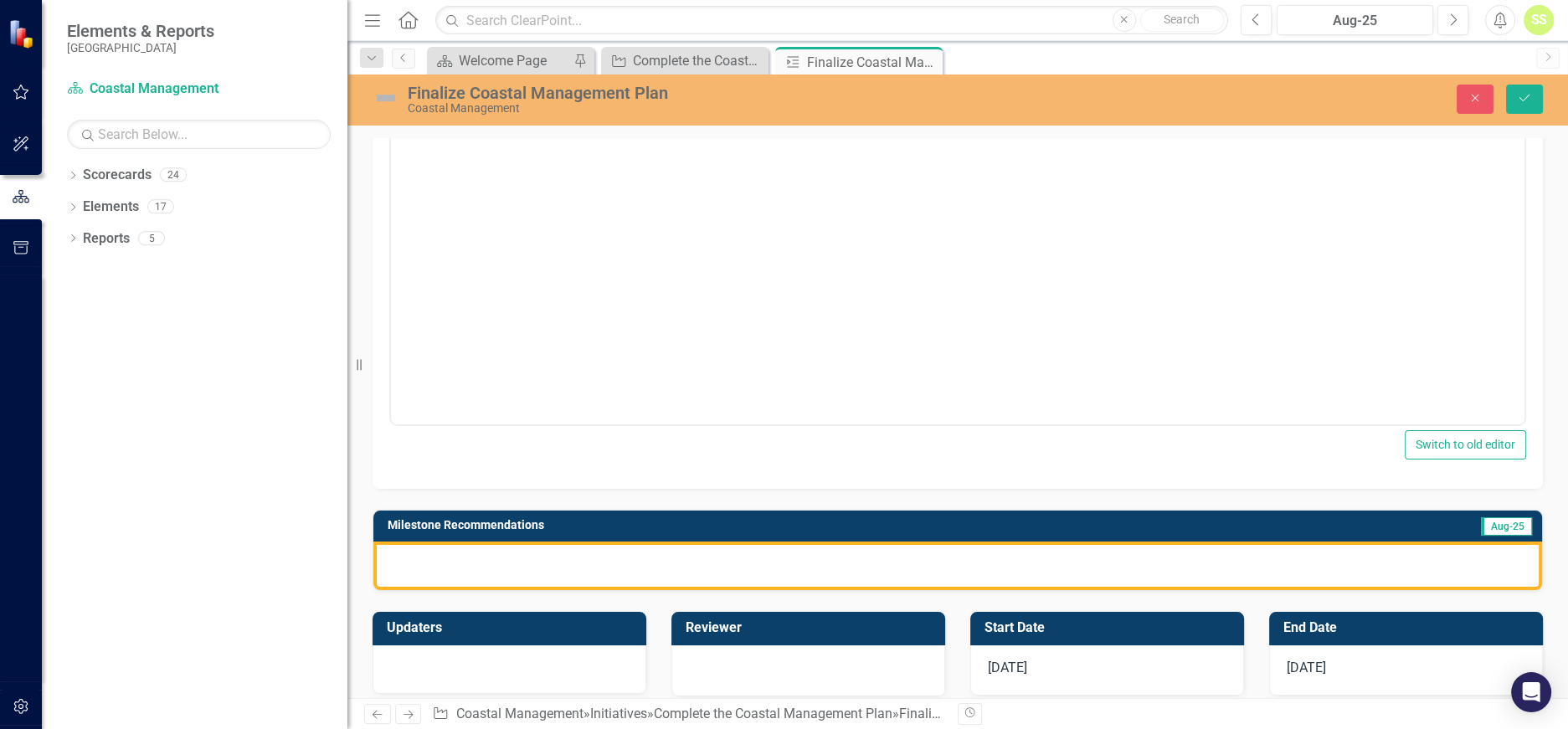
scroll to position [393, 0]
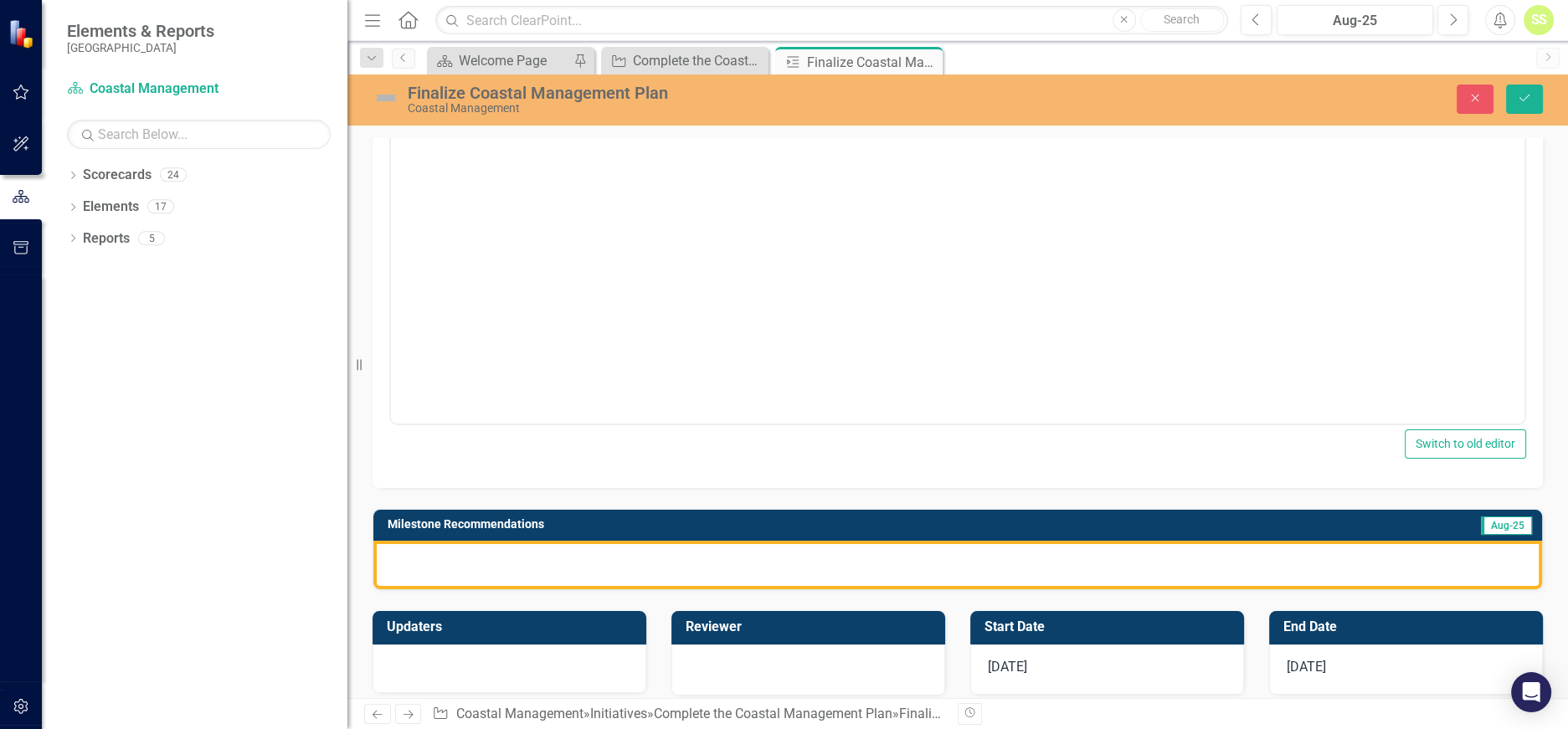
click at [917, 553] on div at bounding box center [958, 564] width 1169 height 48
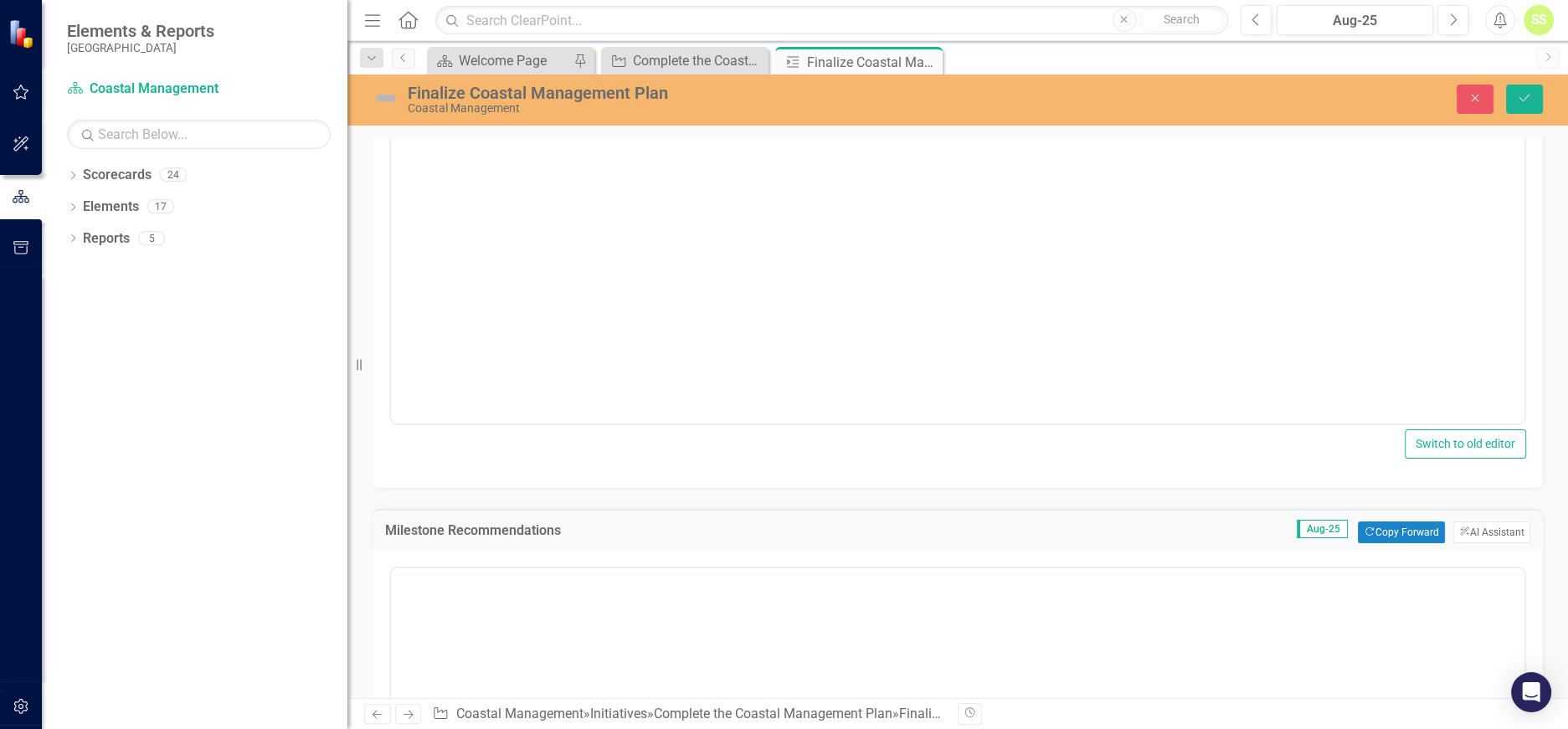
scroll to position [0, 0]
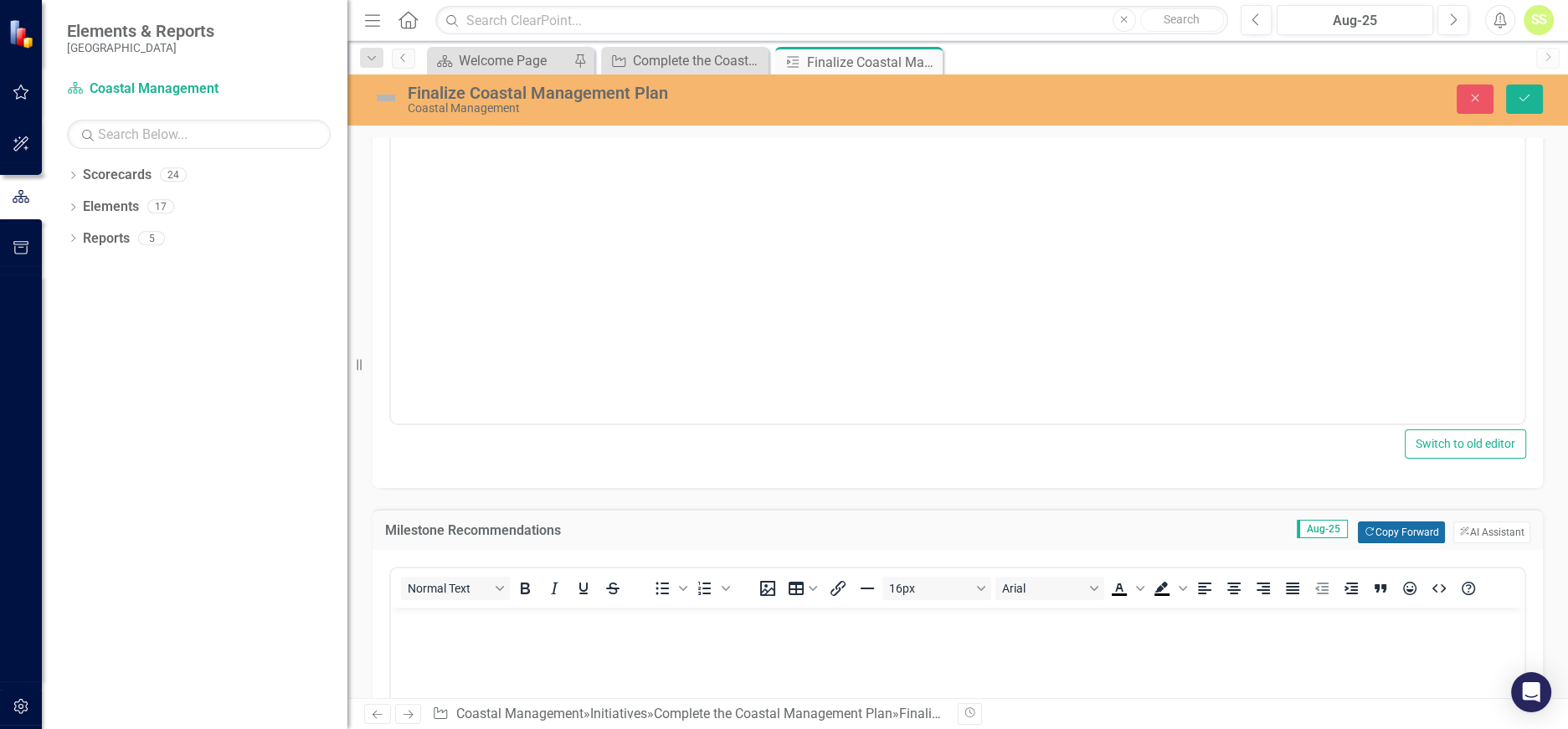
click at [1375, 530] on button "Copy Forward Copy Forward" at bounding box center [1400, 532] width 86 height 21
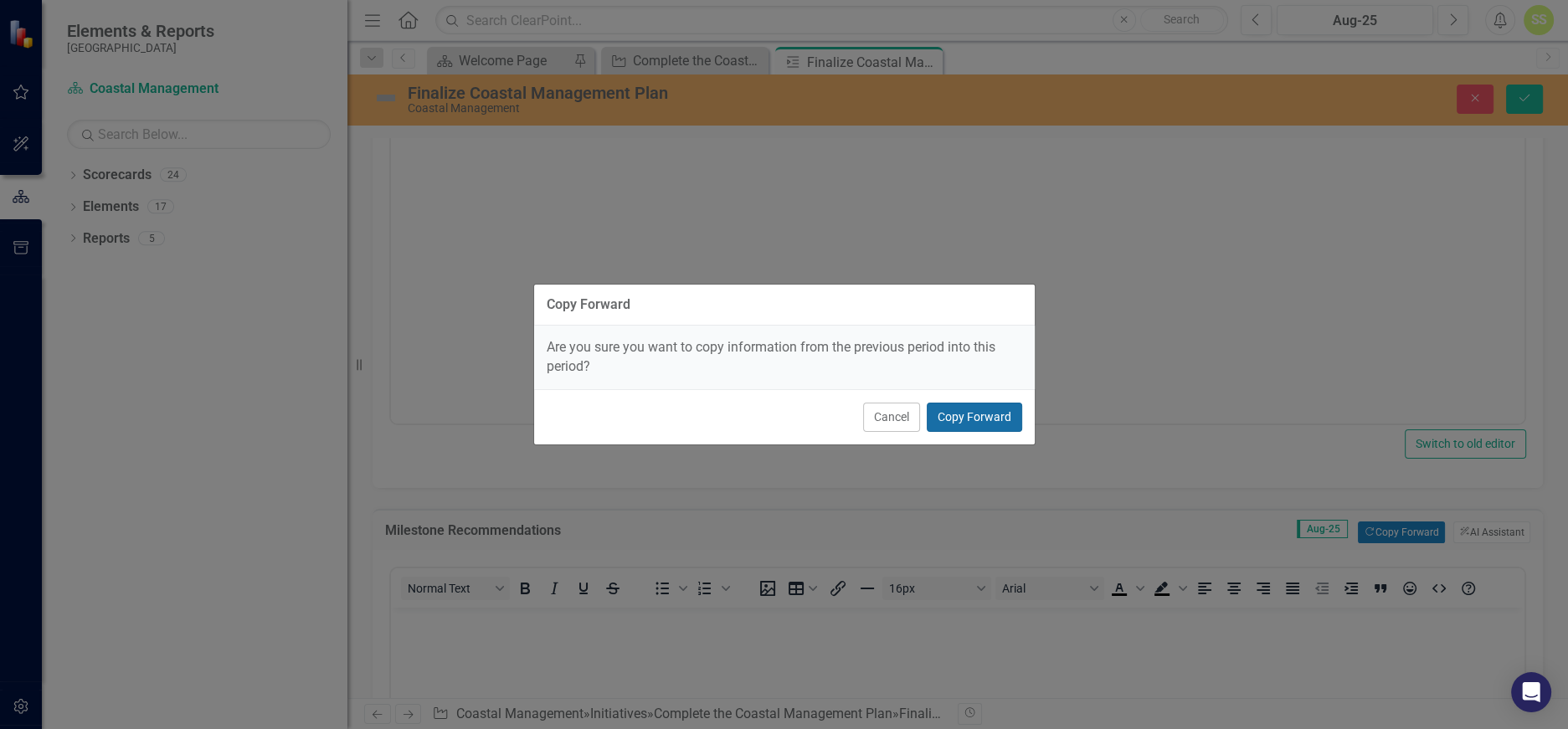
click at [992, 409] on button "Copy Forward" at bounding box center [974, 417] width 96 height 29
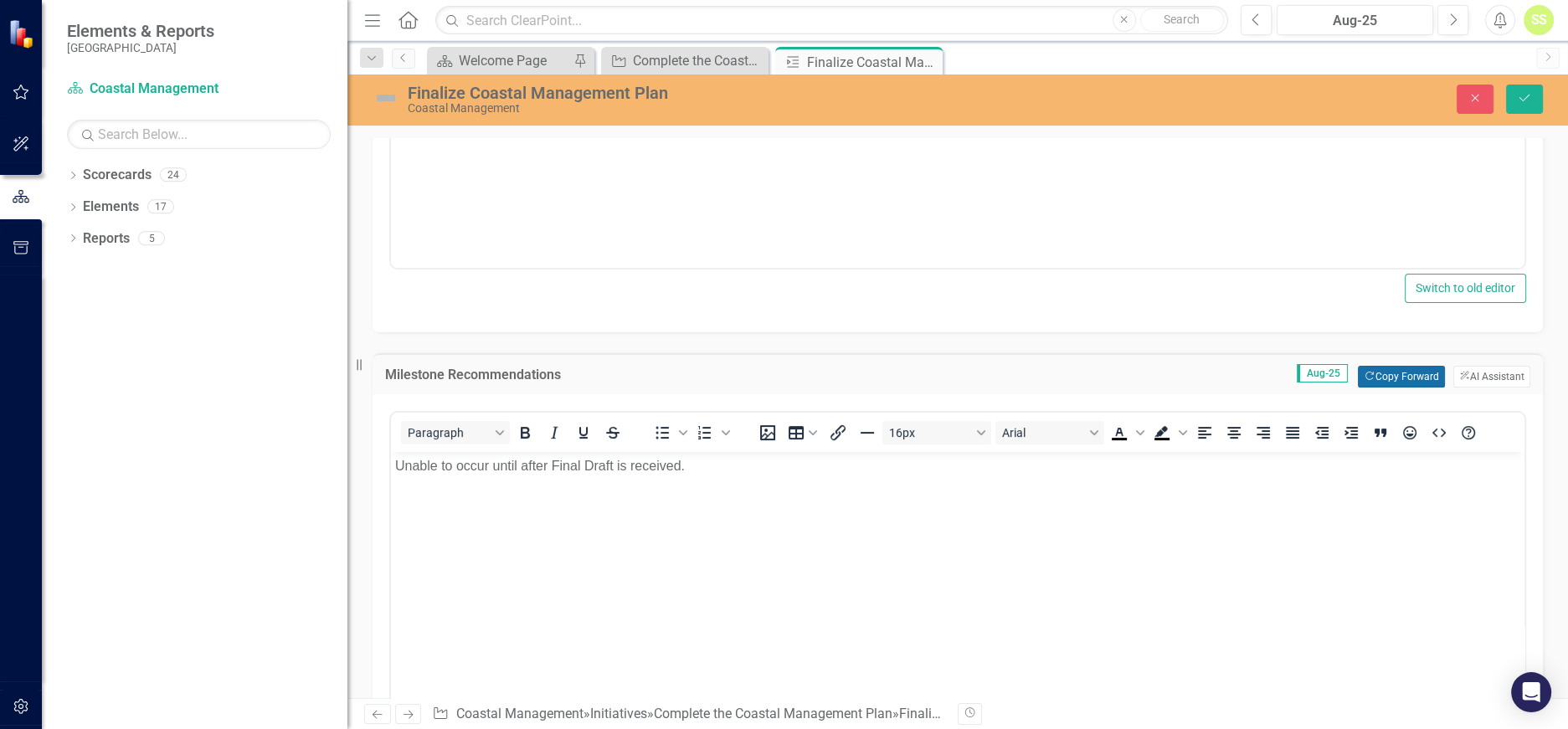
scroll to position [561, 0]
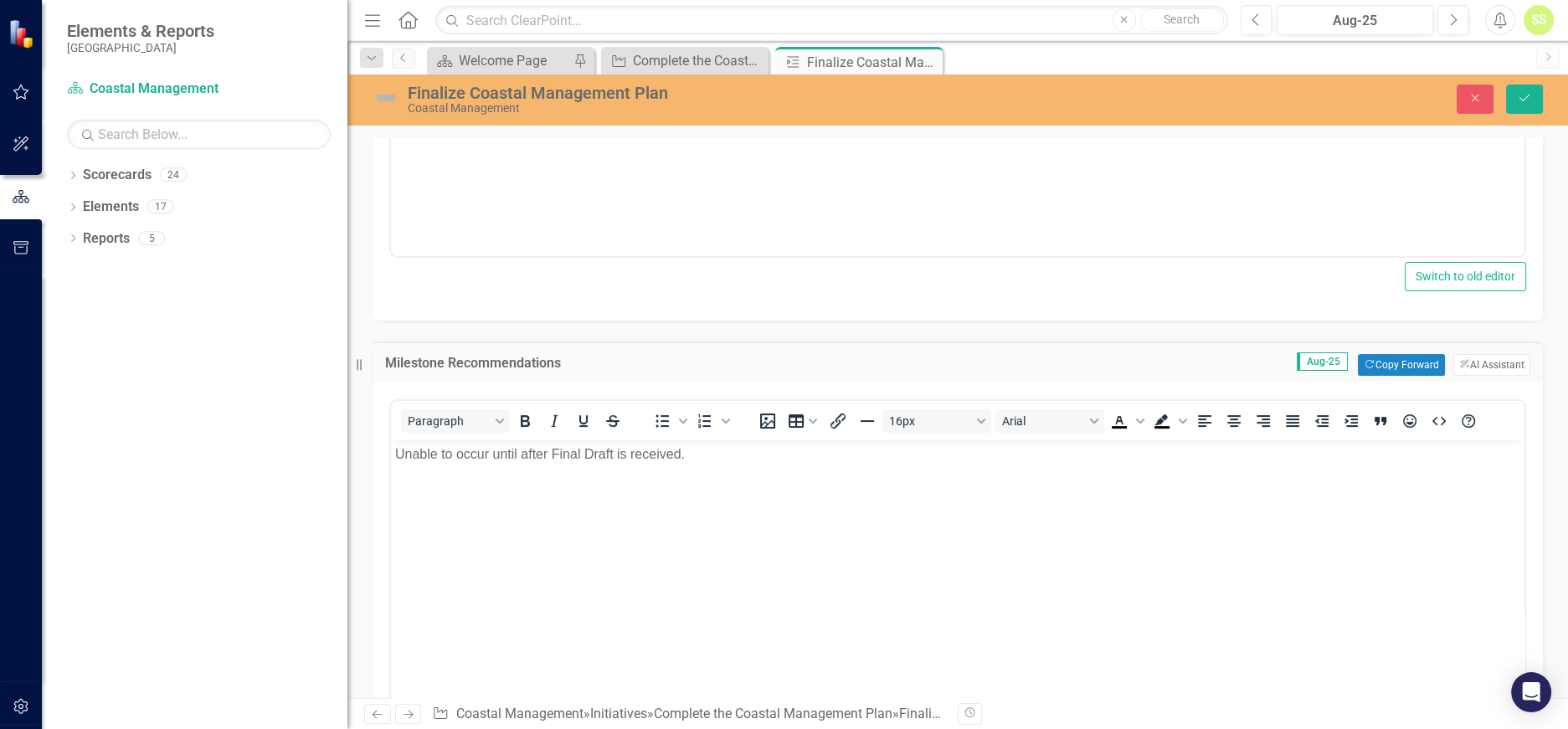
click at [714, 451] on p "Unable to occur until after Final Draft is received." at bounding box center [958, 453] width 1125 height 20
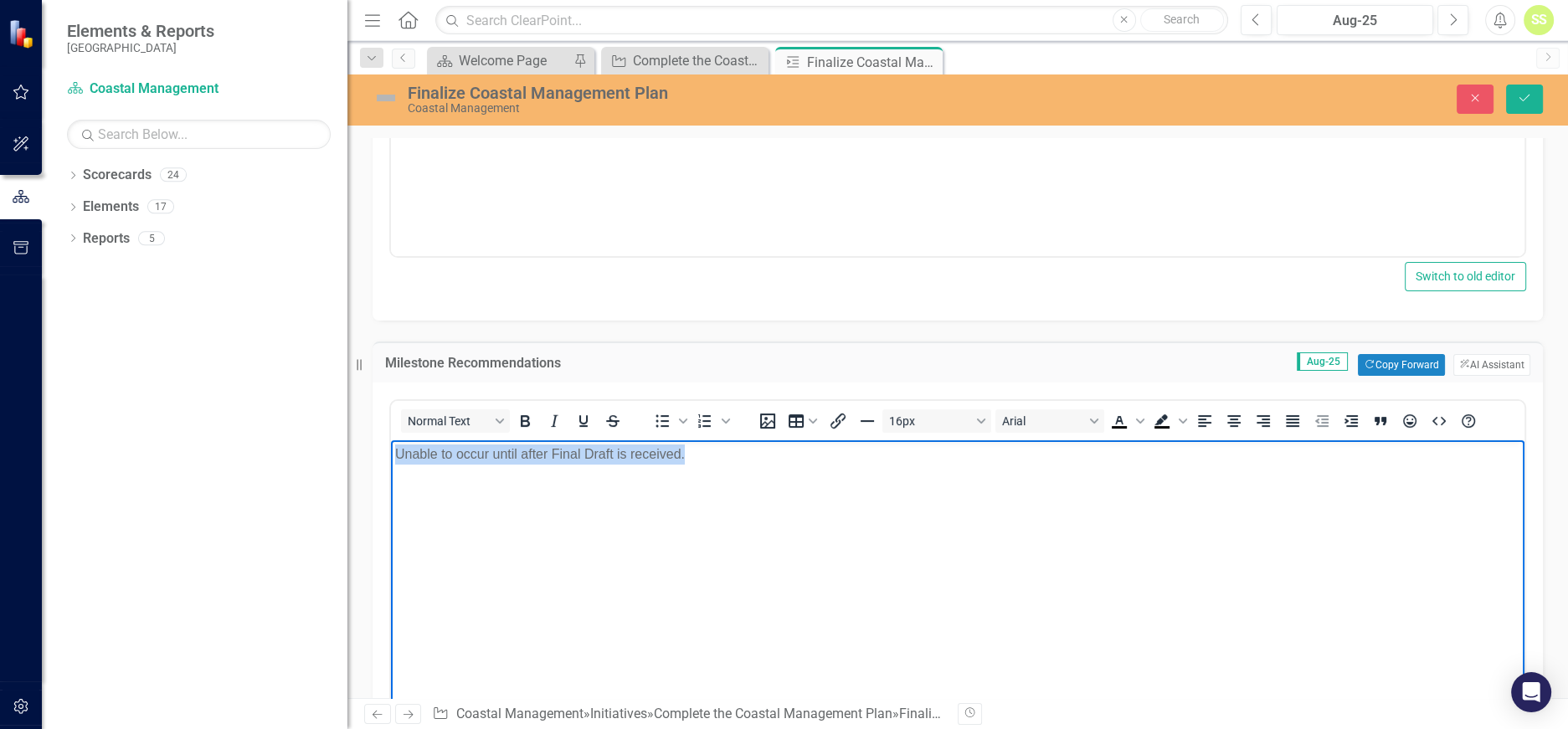
drag, startPoint x: 697, startPoint y: 459, endPoint x: 383, endPoint y: 455, distance: 314.0
click at [391, 455] on html "Unable to occur until after Final Draft is received." at bounding box center [958, 564] width 1134 height 251
copy p "Unable to occur until after Final Draft is received."
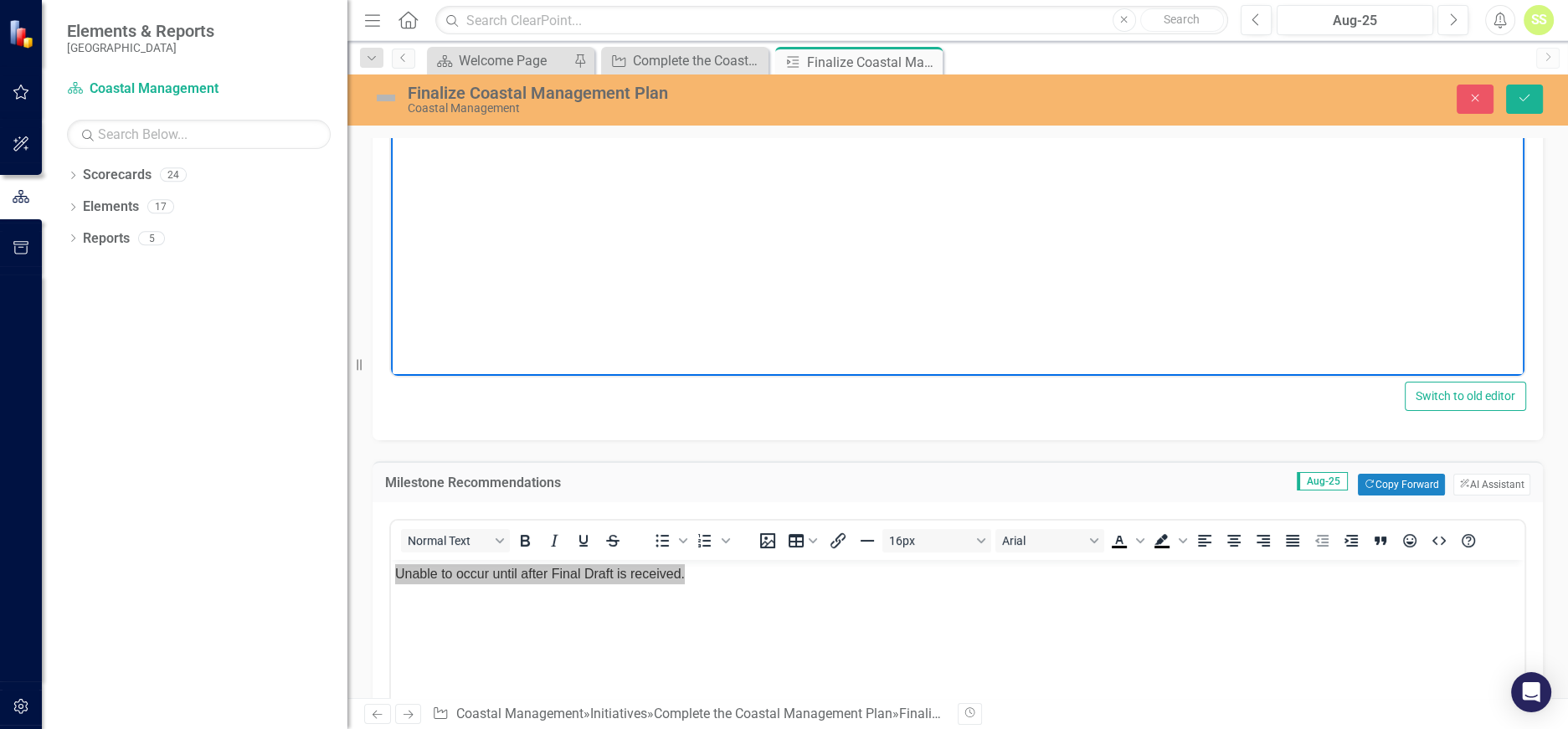
click at [671, 273] on body "Rich Text Area. Press ALT-0 for help." at bounding box center [958, 208] width 1134 height 251
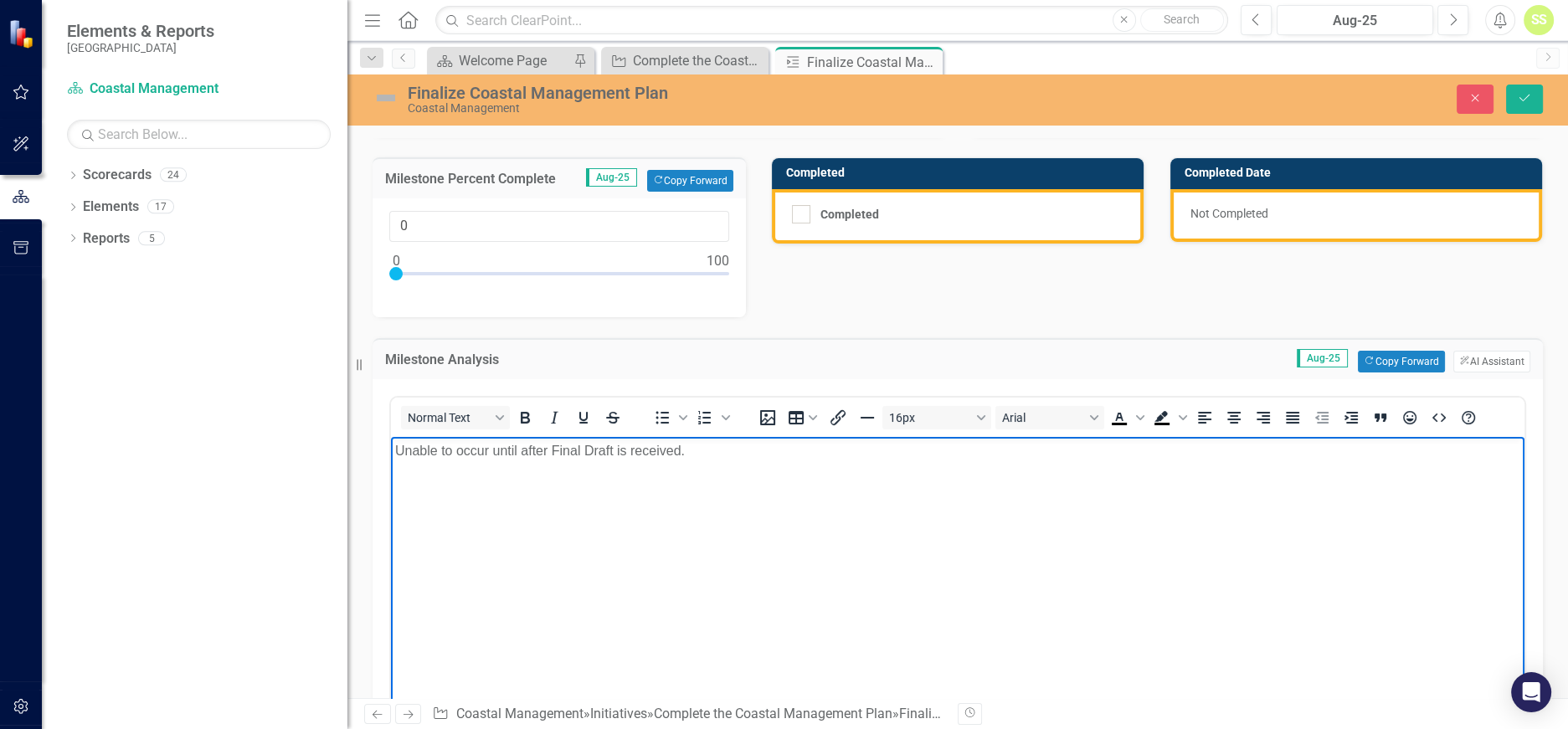
scroll to position [0, 0]
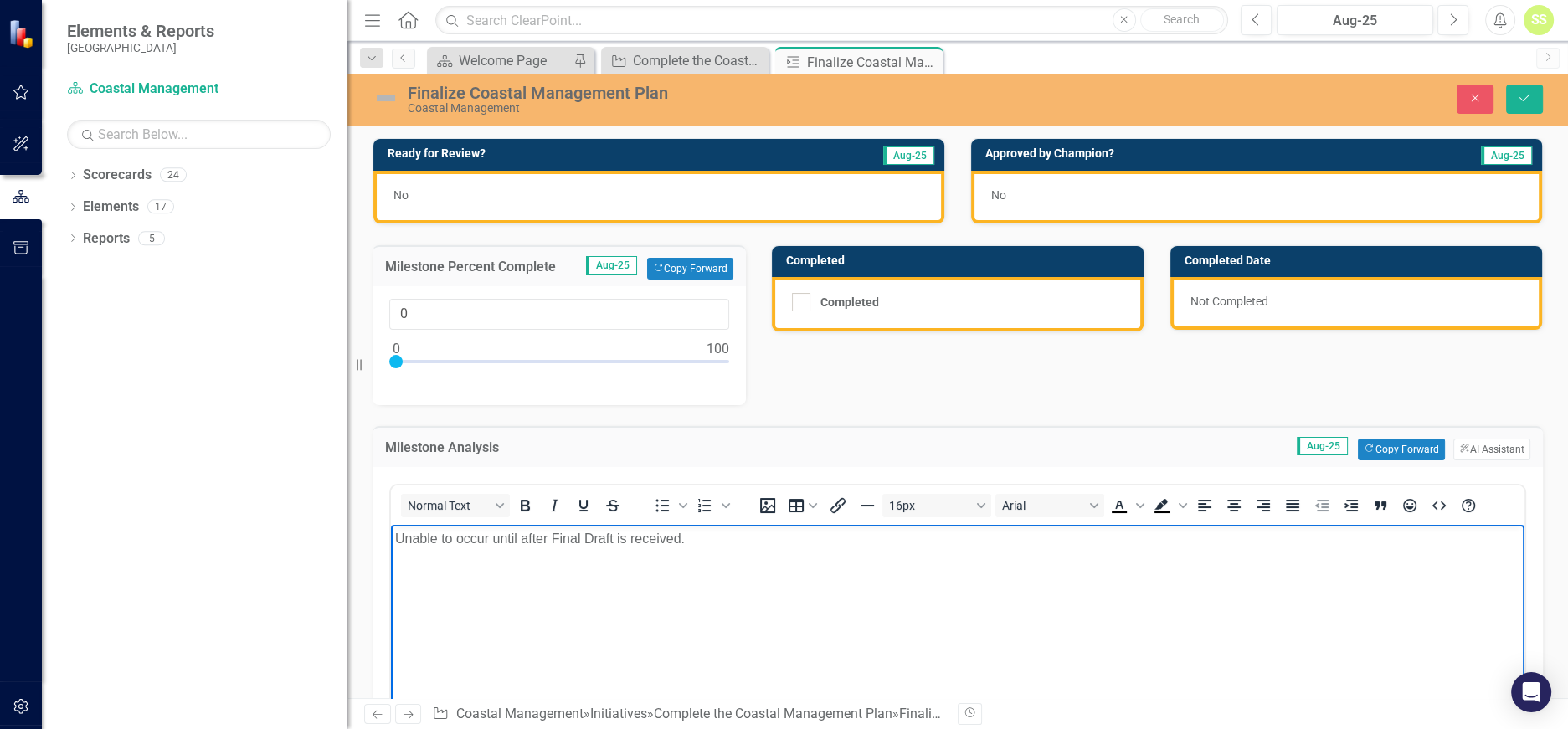
click at [489, 198] on div "No" at bounding box center [660, 197] width 571 height 52
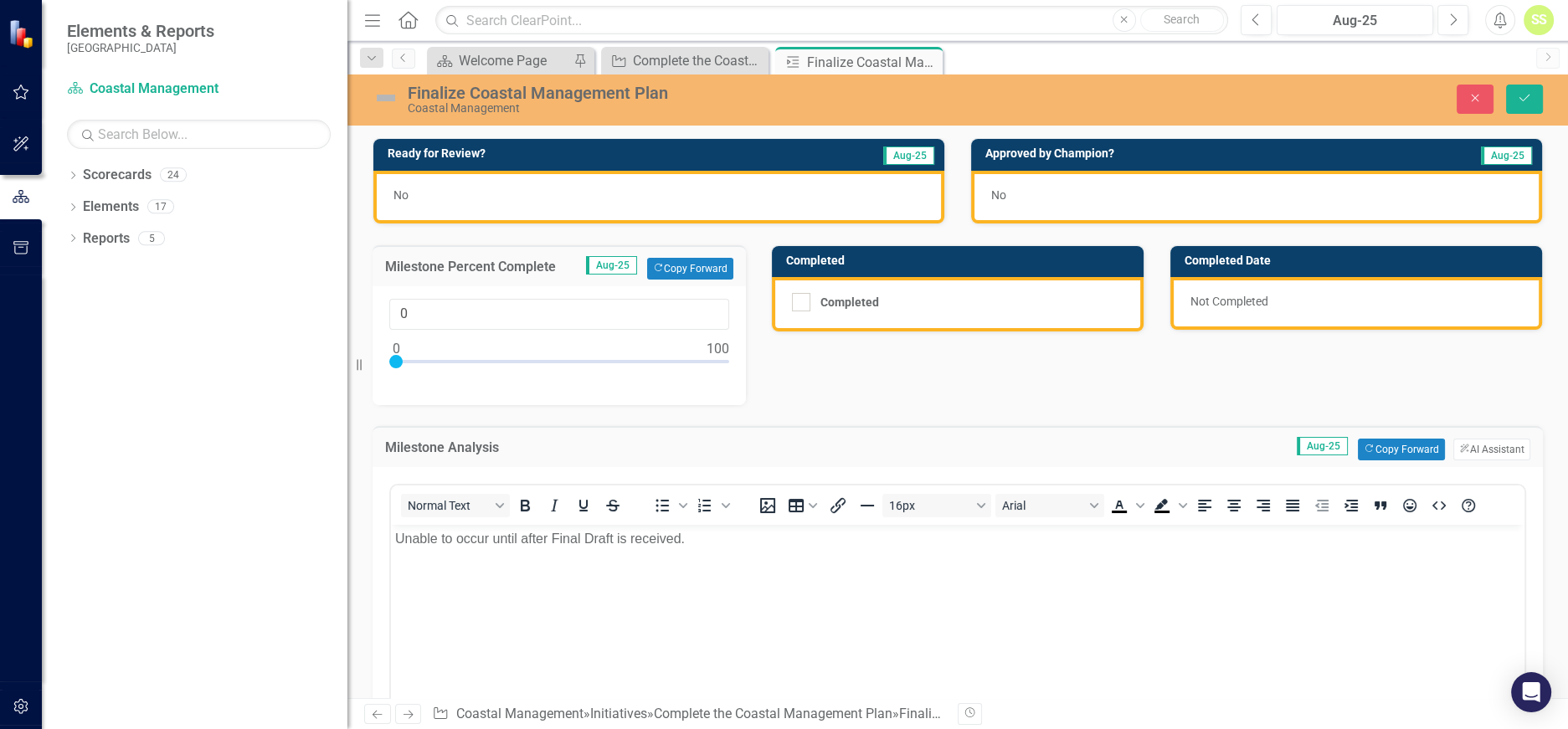
click at [489, 198] on div "No" at bounding box center [660, 197] width 571 height 52
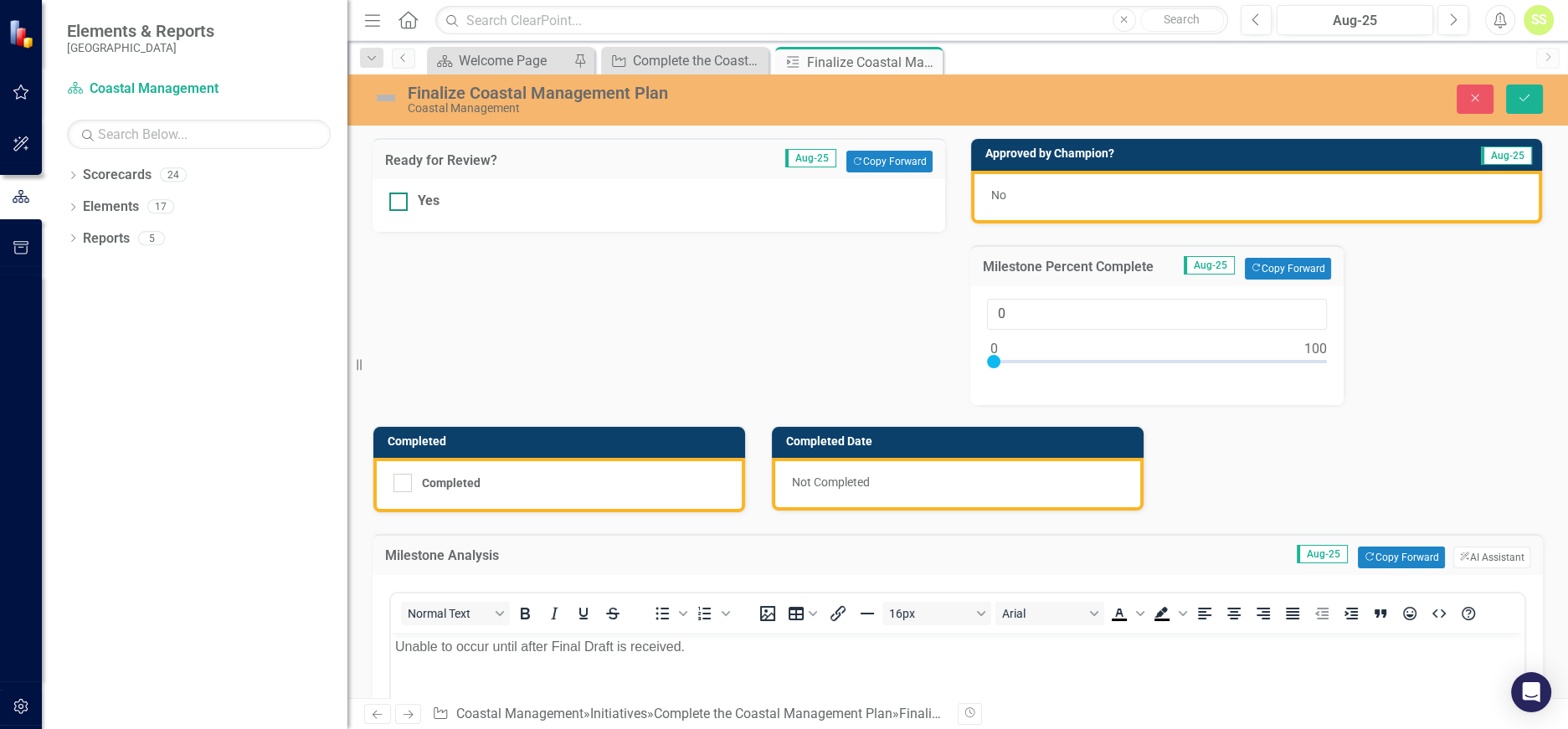
click at [399, 200] on input "Yes" at bounding box center [394, 197] width 11 height 11
checkbox input "true"
click at [1533, 90] on button "Save" at bounding box center [1524, 99] width 37 height 29
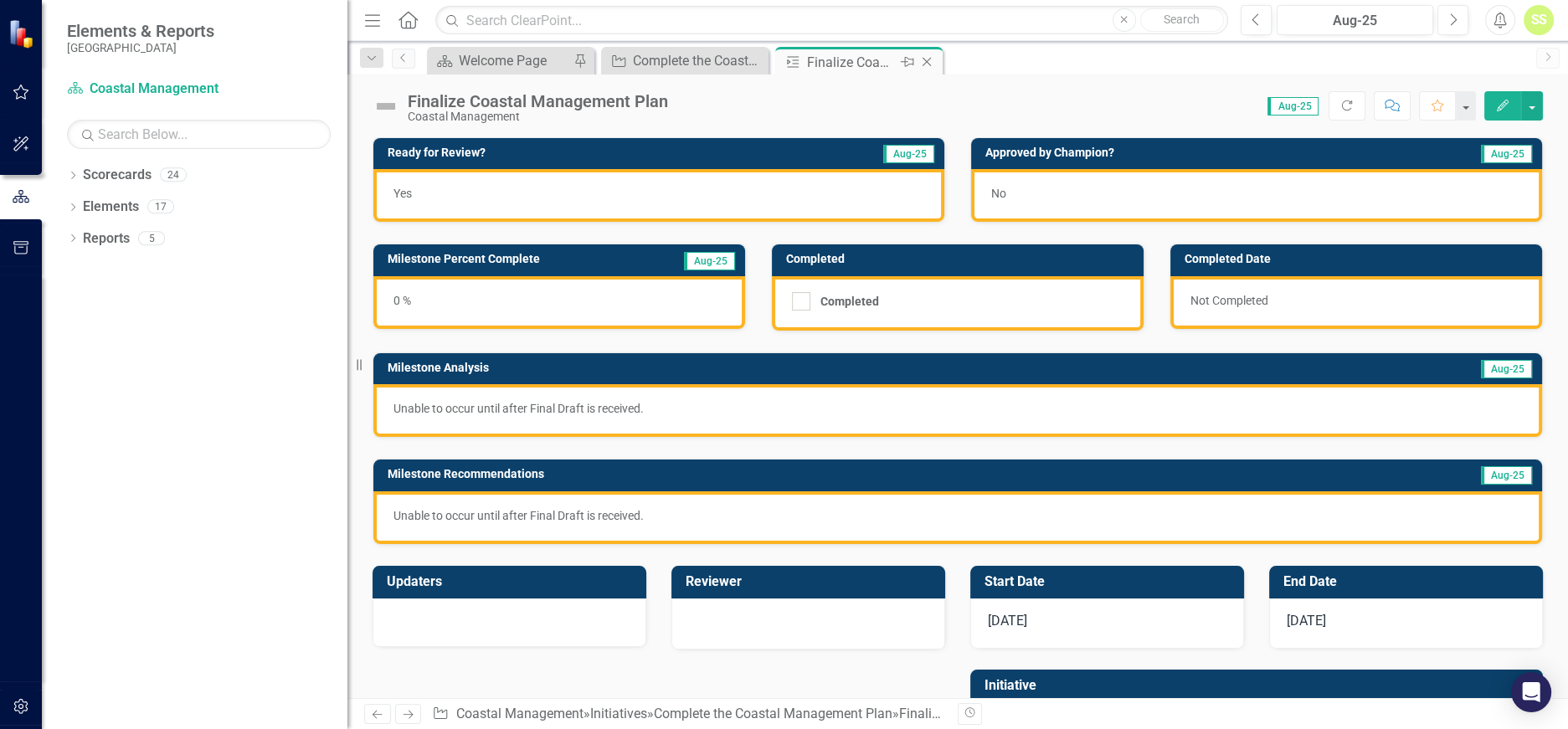
click at [931, 59] on icon "Close" at bounding box center [926, 62] width 16 height 14
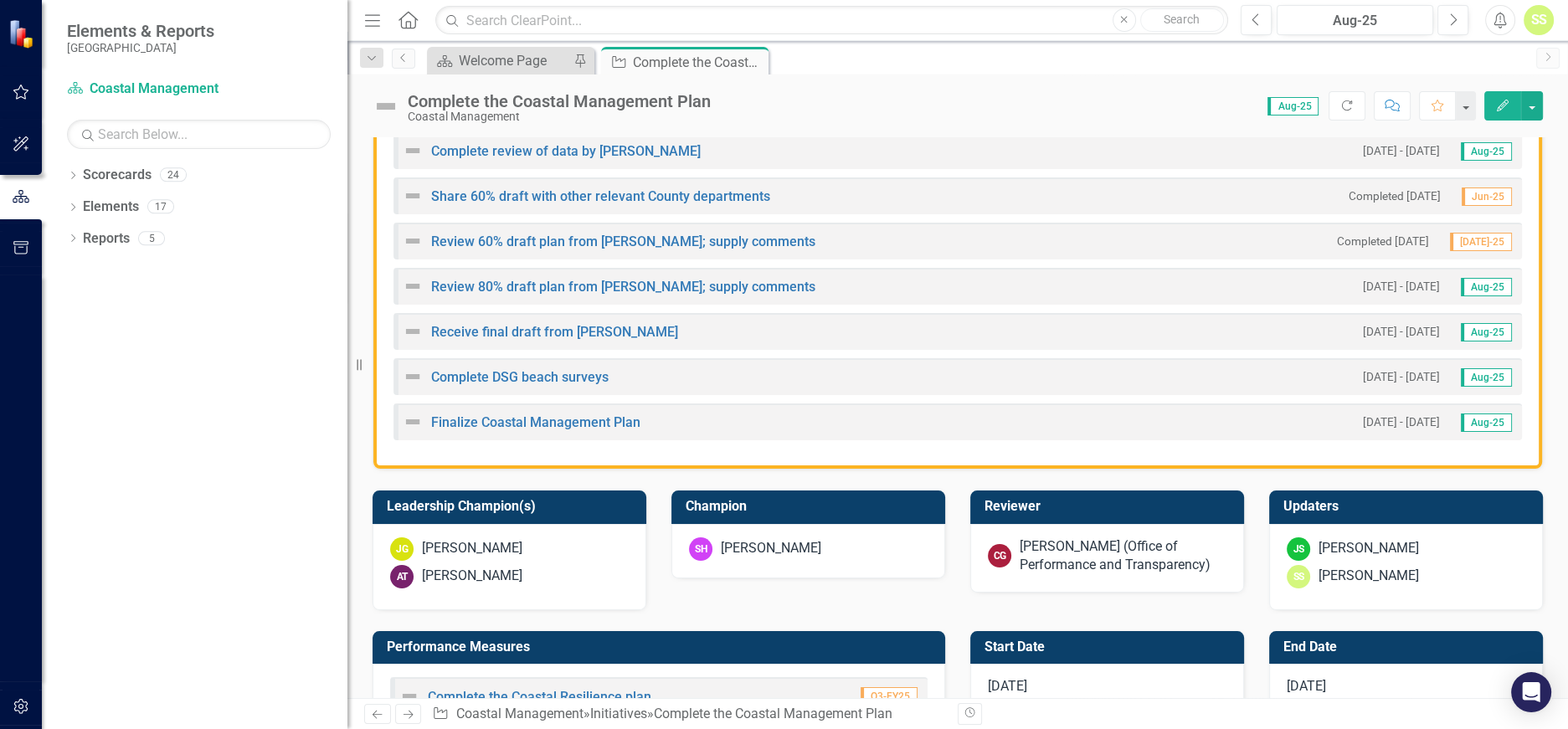
scroll to position [616, 0]
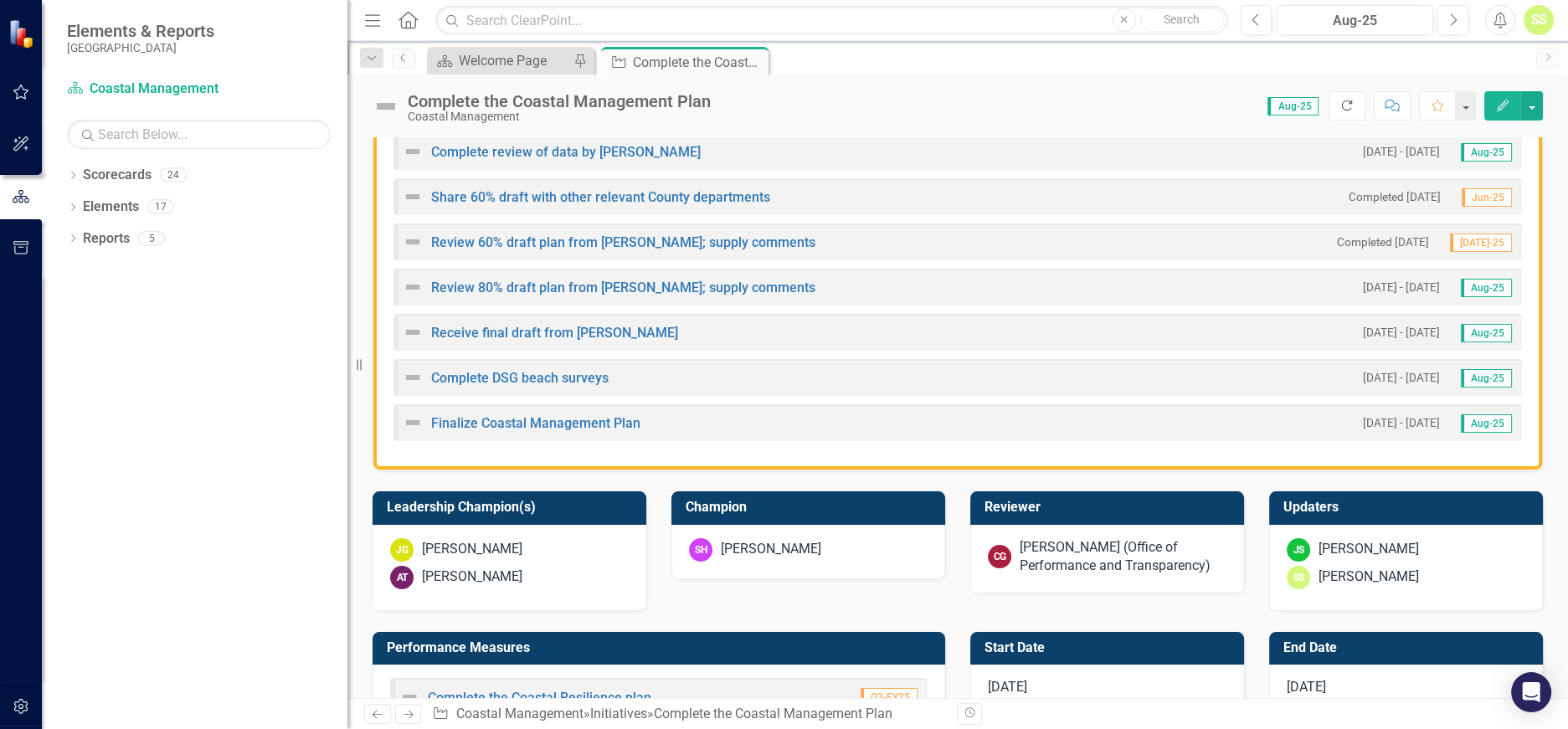
click at [1358, 93] on button "Refresh" at bounding box center [1347, 106] width 37 height 29
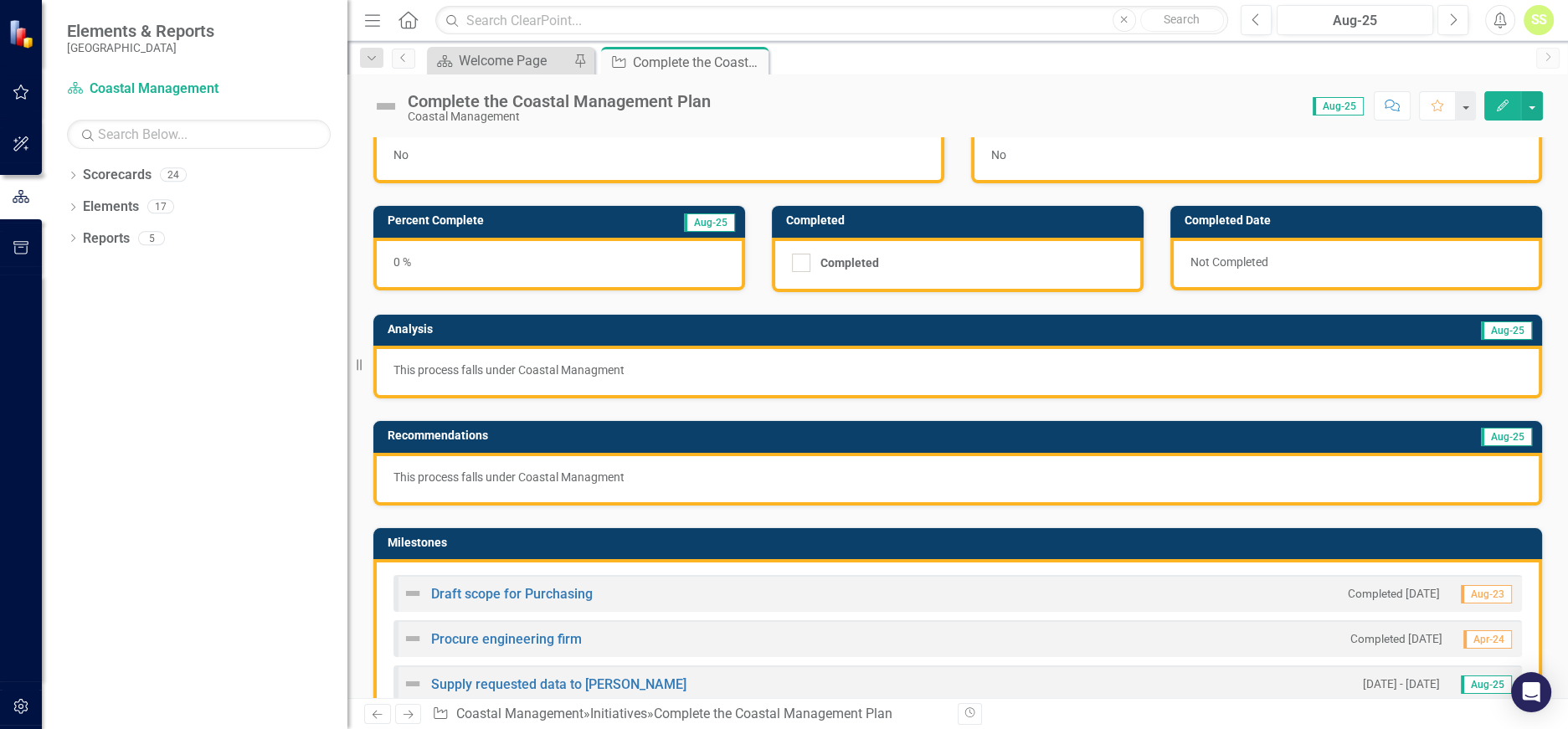
scroll to position [0, 0]
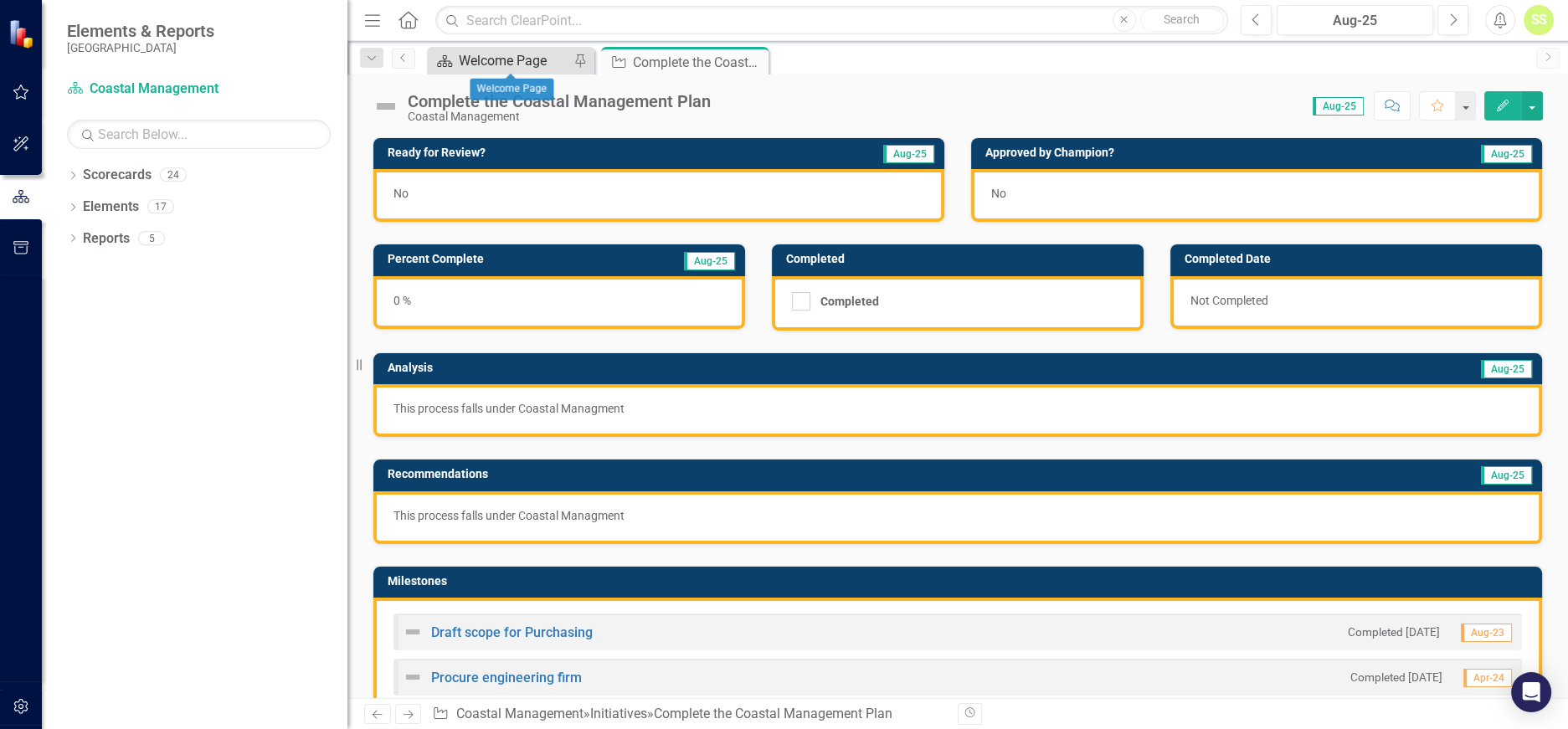
click at [525, 59] on div "Welcome Page" at bounding box center [514, 61] width 110 height 21
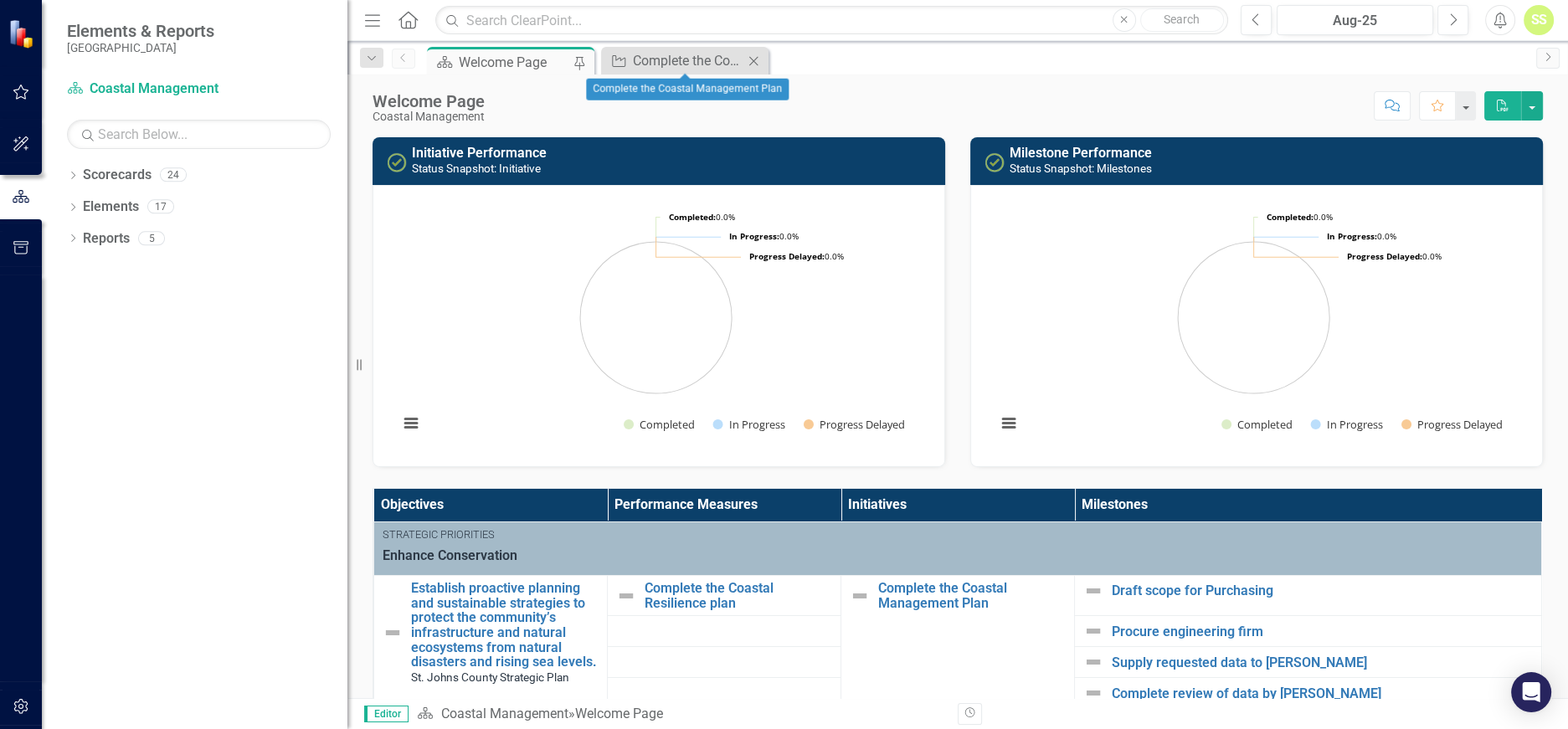
click at [759, 60] on icon "Close" at bounding box center [753, 61] width 16 height 14
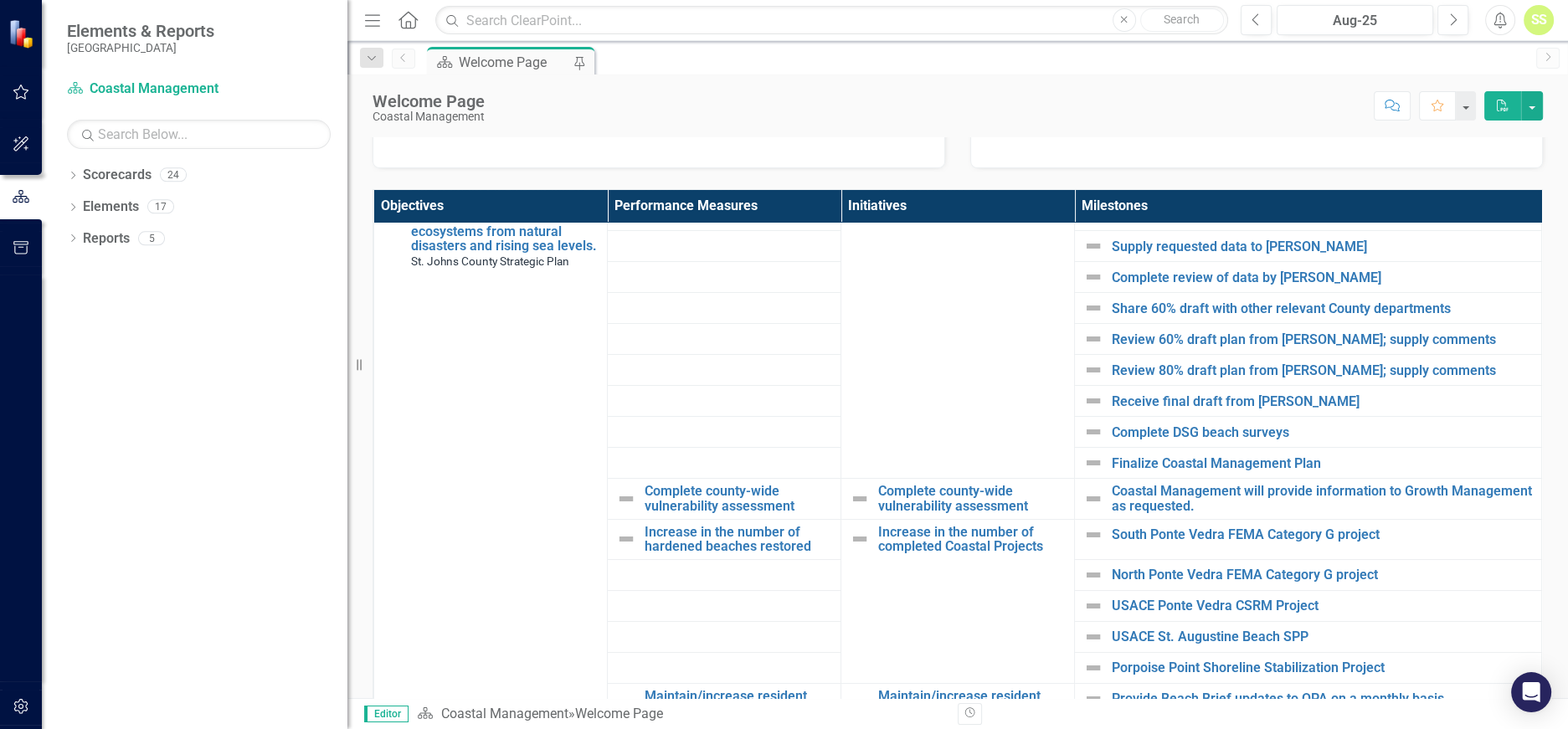
scroll to position [151, 0]
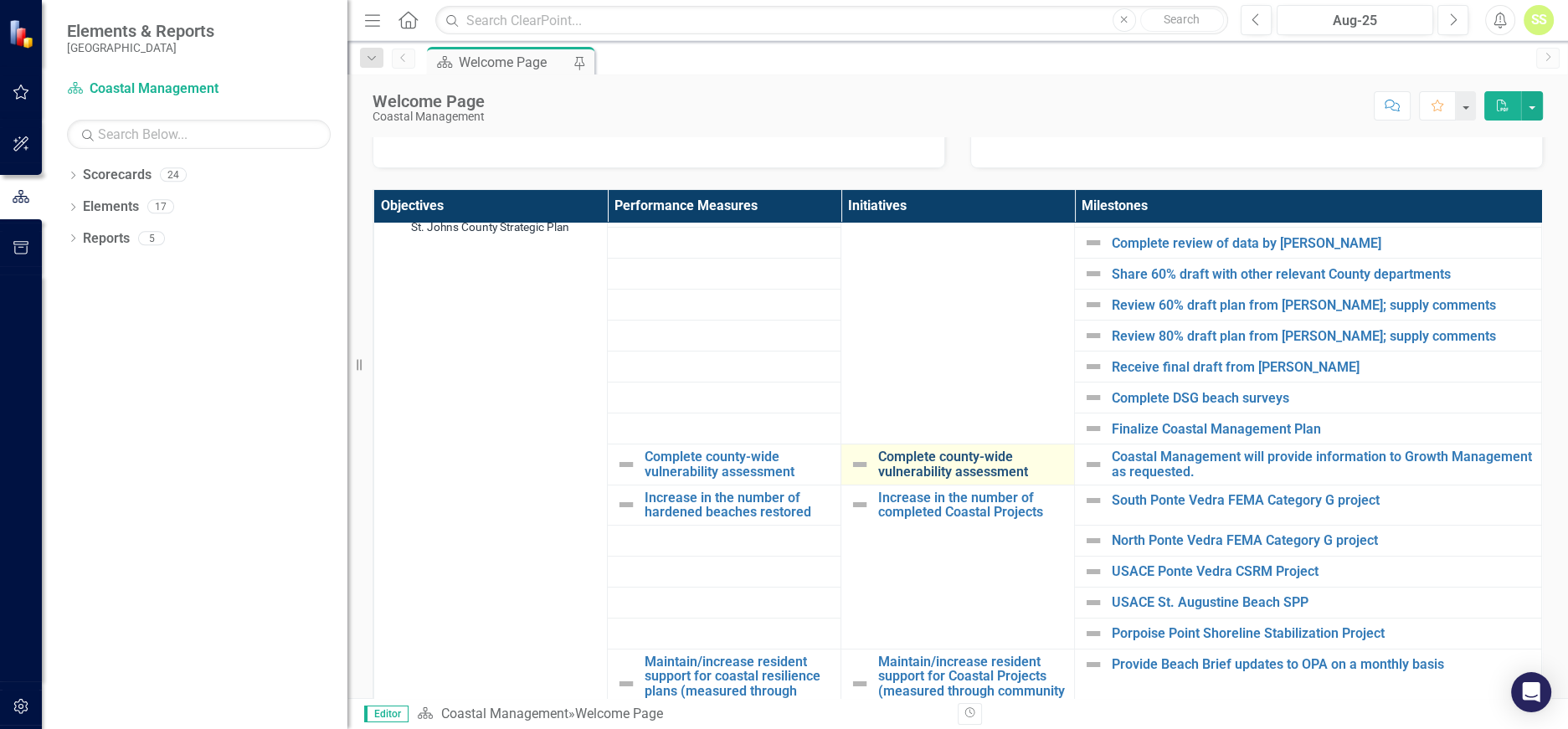
click at [936, 463] on link "Complete county-wide vulnerability assessment" at bounding box center [972, 464] width 188 height 29
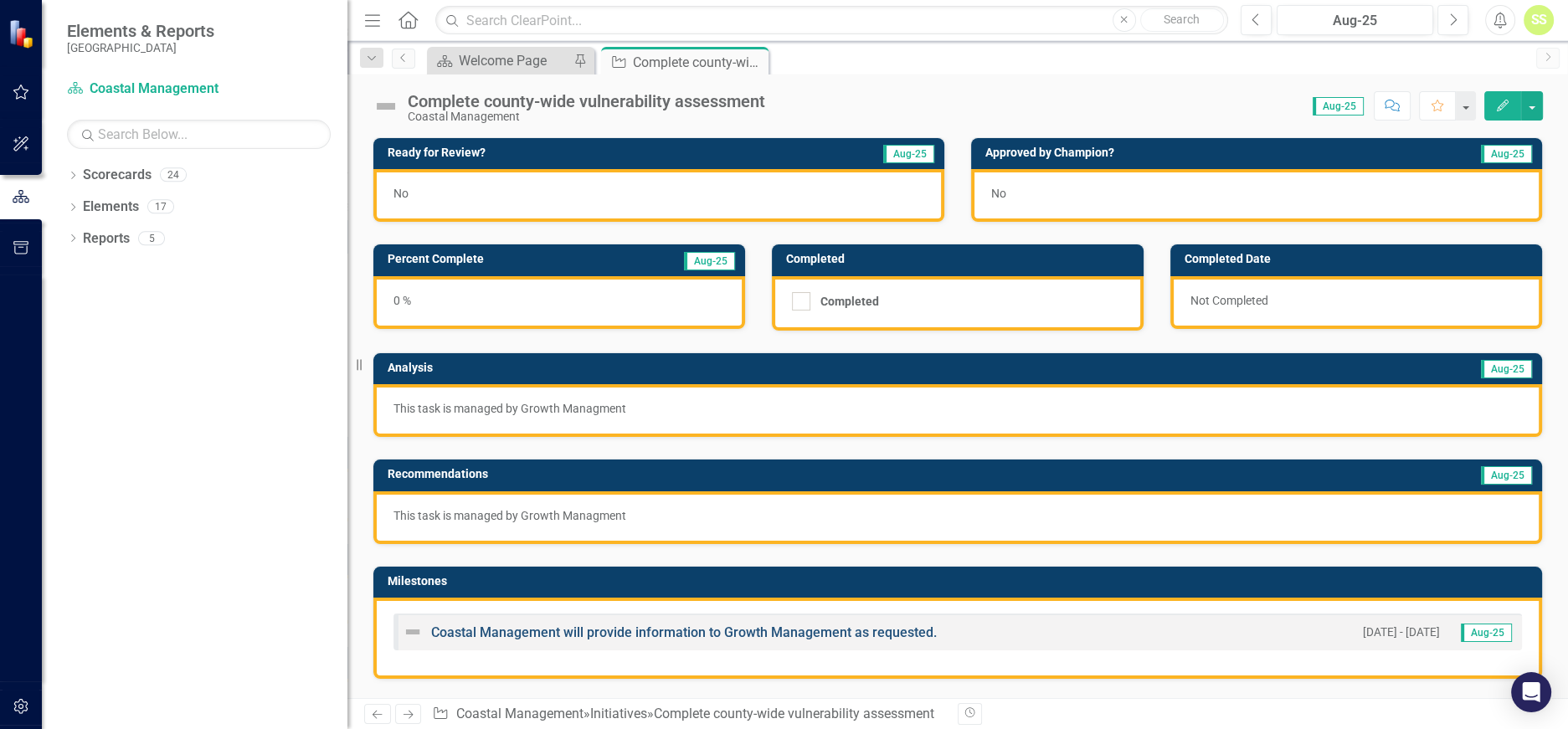
click at [677, 627] on link "Coastal Management will provide information to Growth Management as requested." at bounding box center [684, 632] width 506 height 15
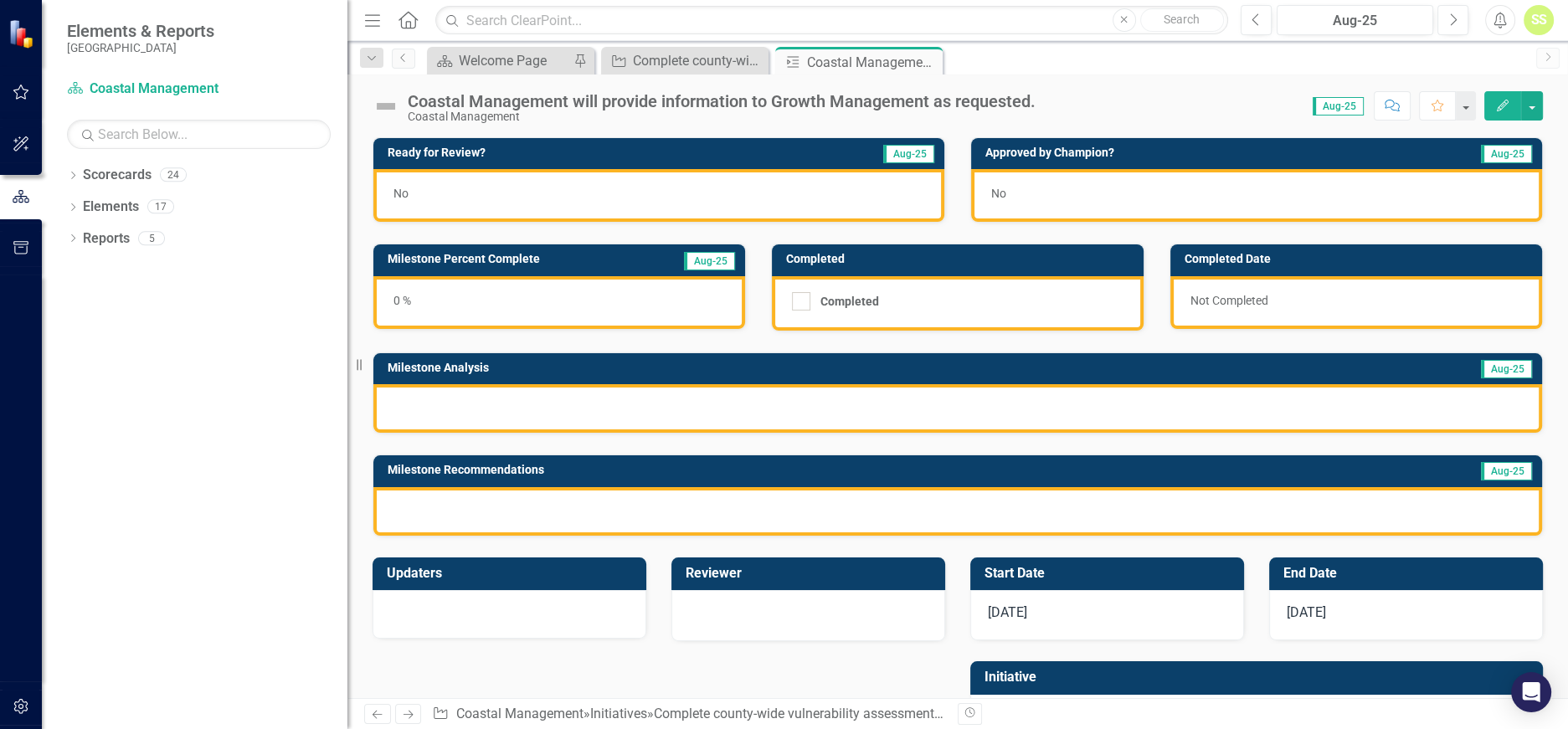
click at [560, 319] on div "0 %" at bounding box center [560, 302] width 372 height 52
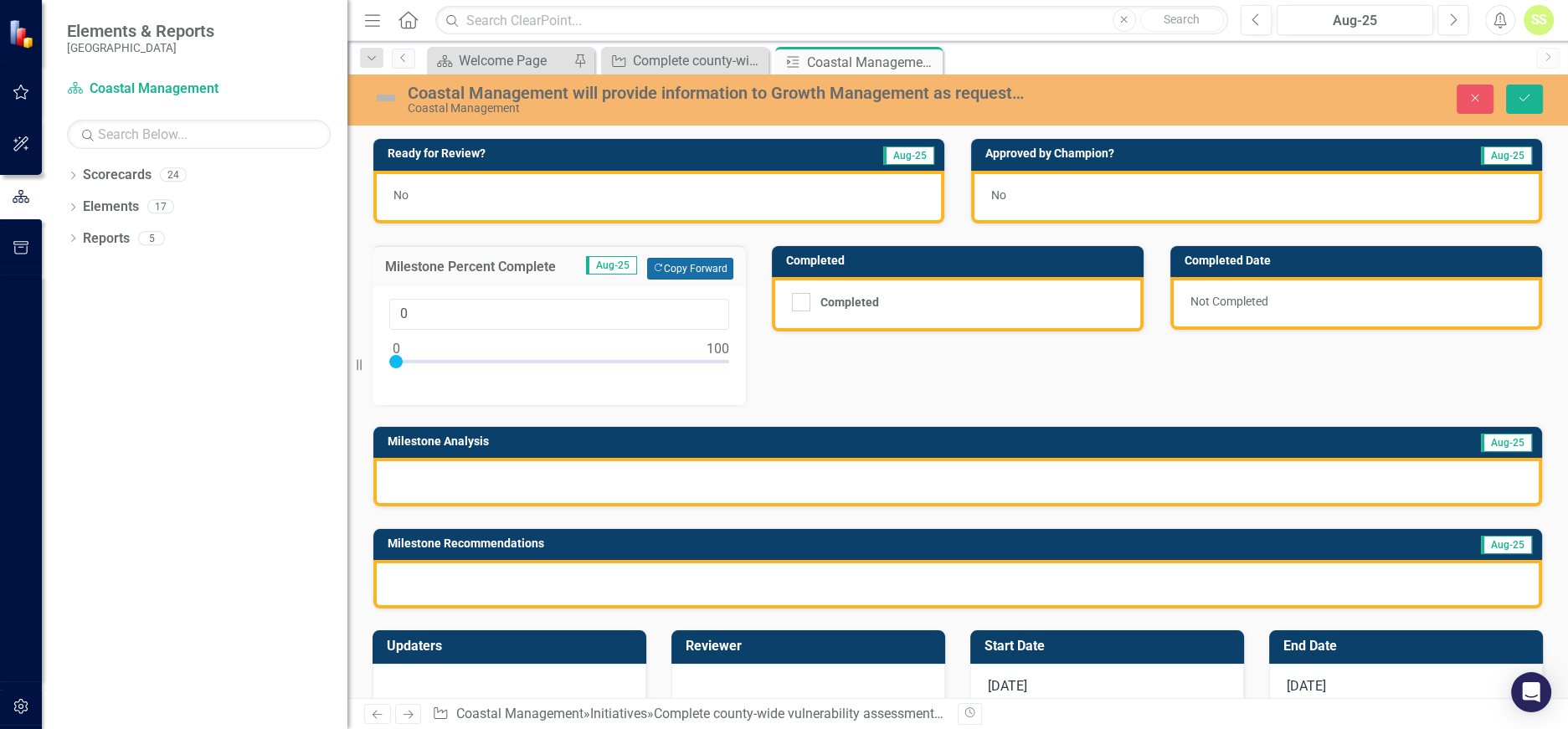
click at [673, 268] on button "Copy Forward Copy Forward" at bounding box center [690, 268] width 86 height 21
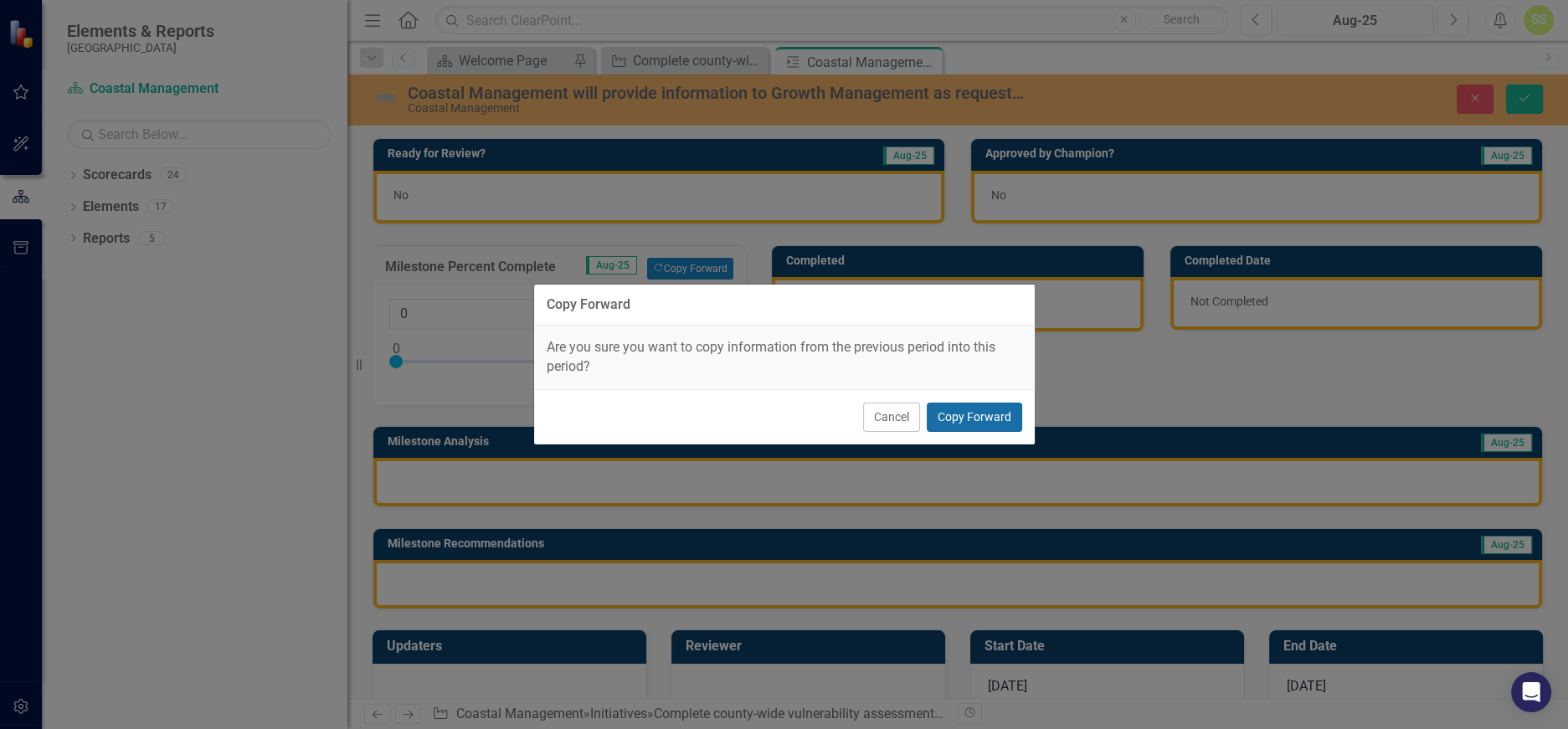
click at [967, 405] on button "Copy Forward" at bounding box center [974, 417] width 96 height 29
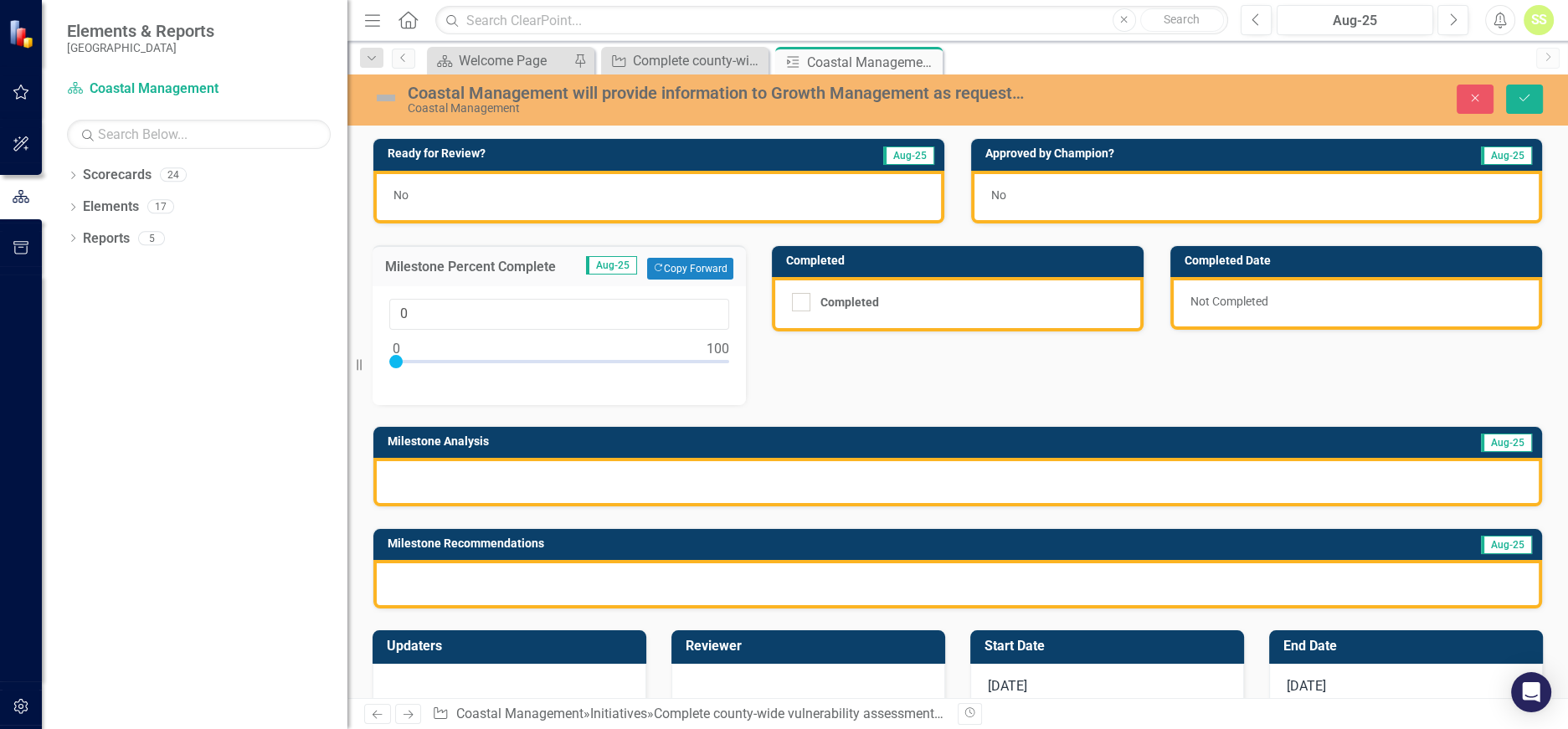
click at [751, 479] on div at bounding box center [958, 482] width 1169 height 48
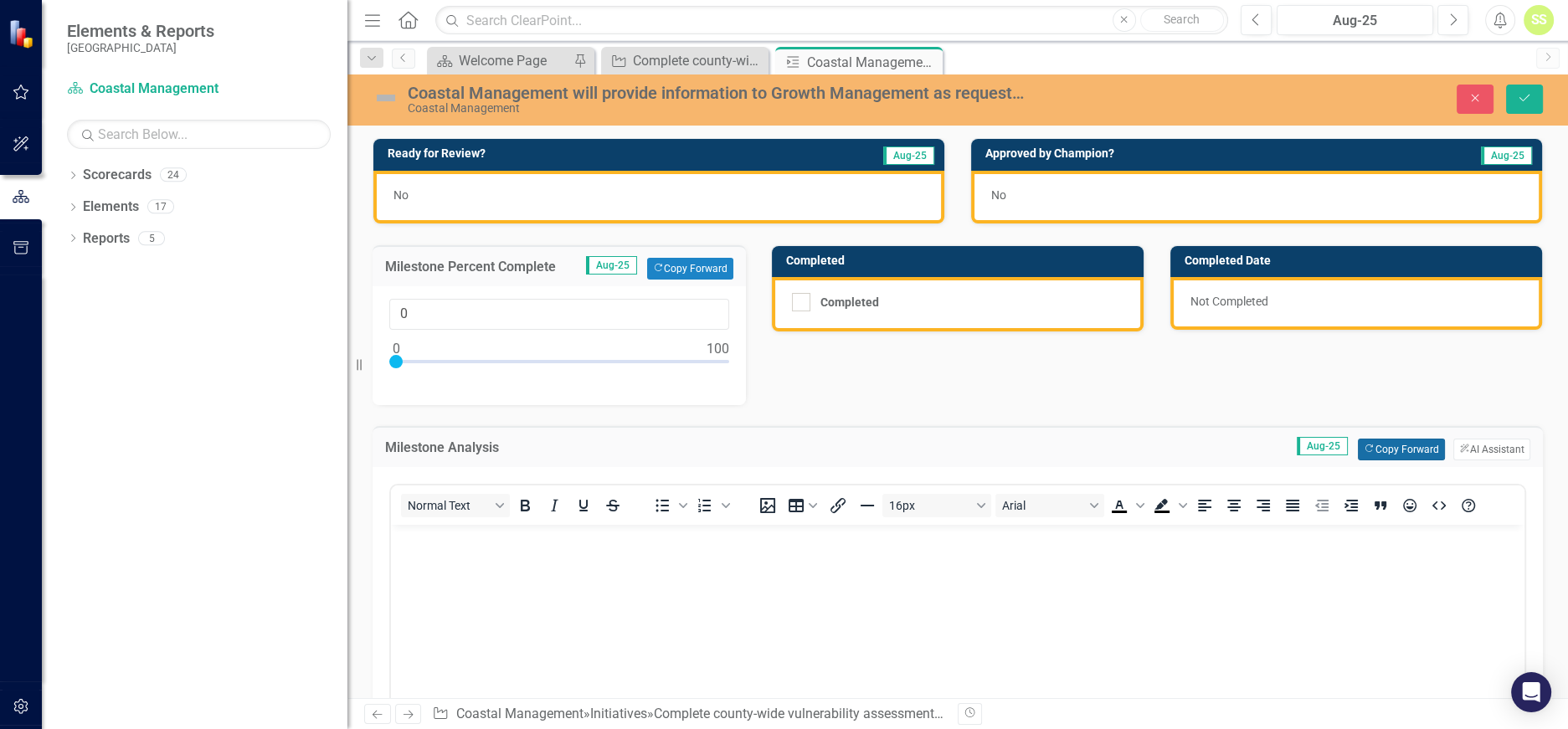
click at [1376, 442] on button "Copy Forward Copy Forward" at bounding box center [1400, 449] width 86 height 21
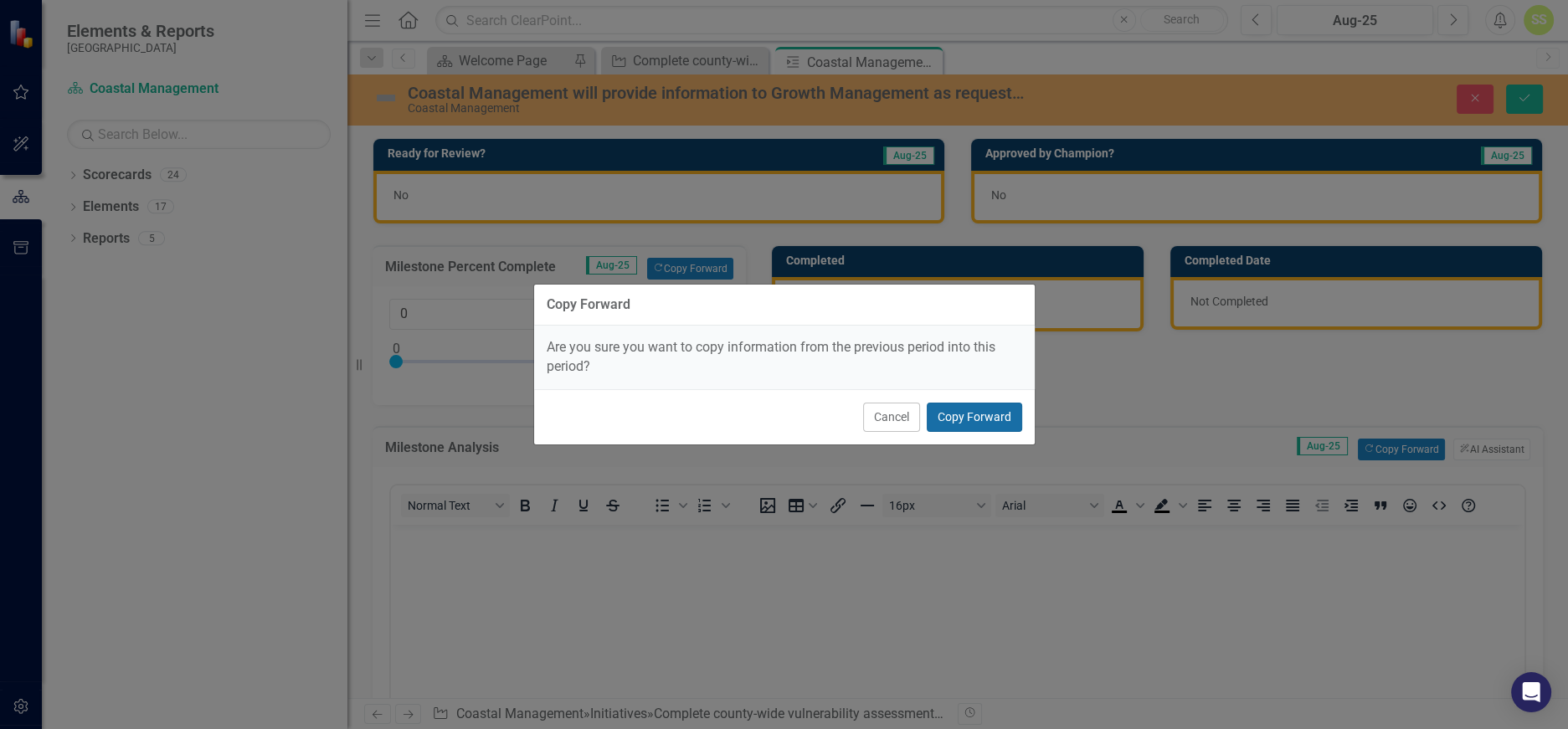
click at [999, 413] on button "Copy Forward" at bounding box center [974, 417] width 96 height 29
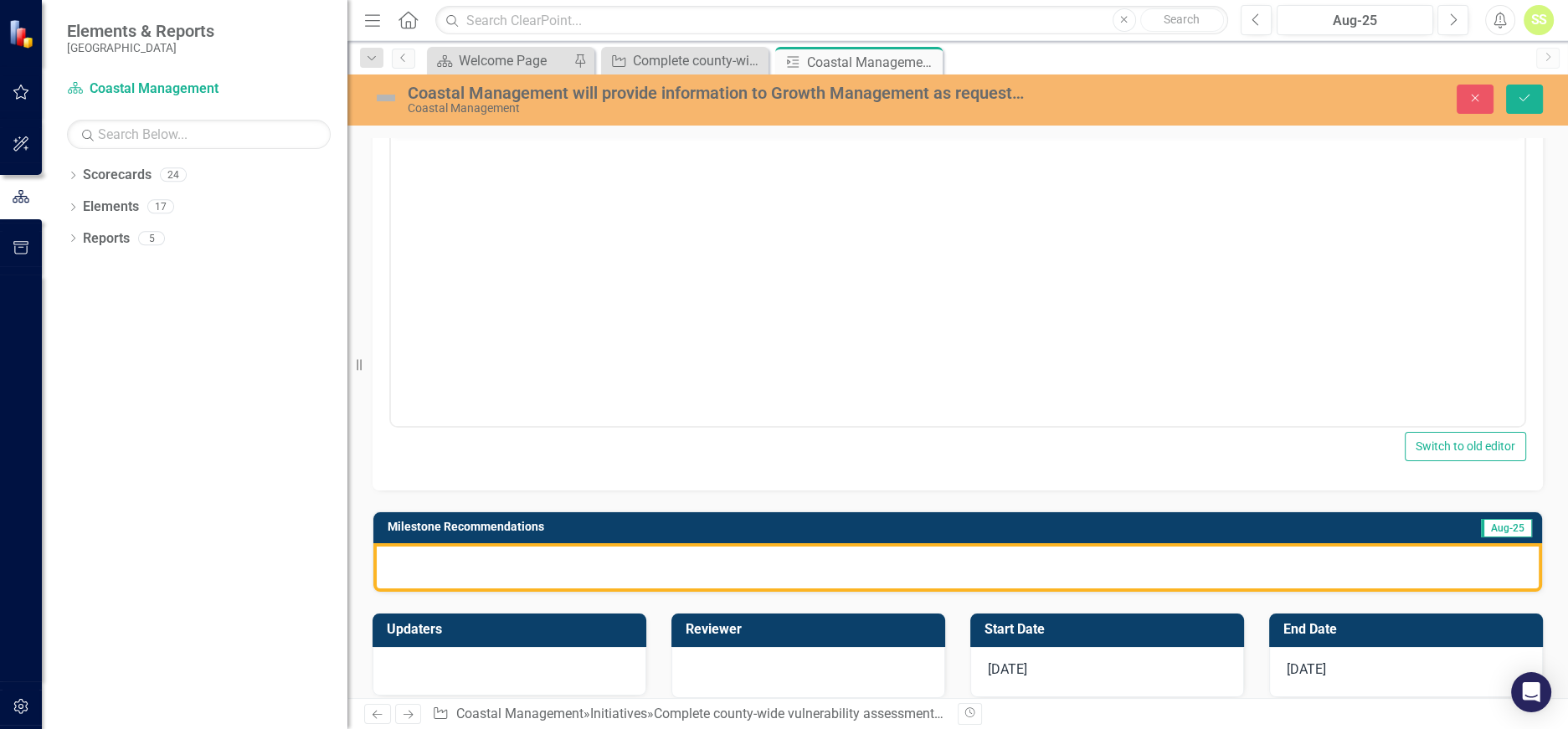
scroll to position [405, 0]
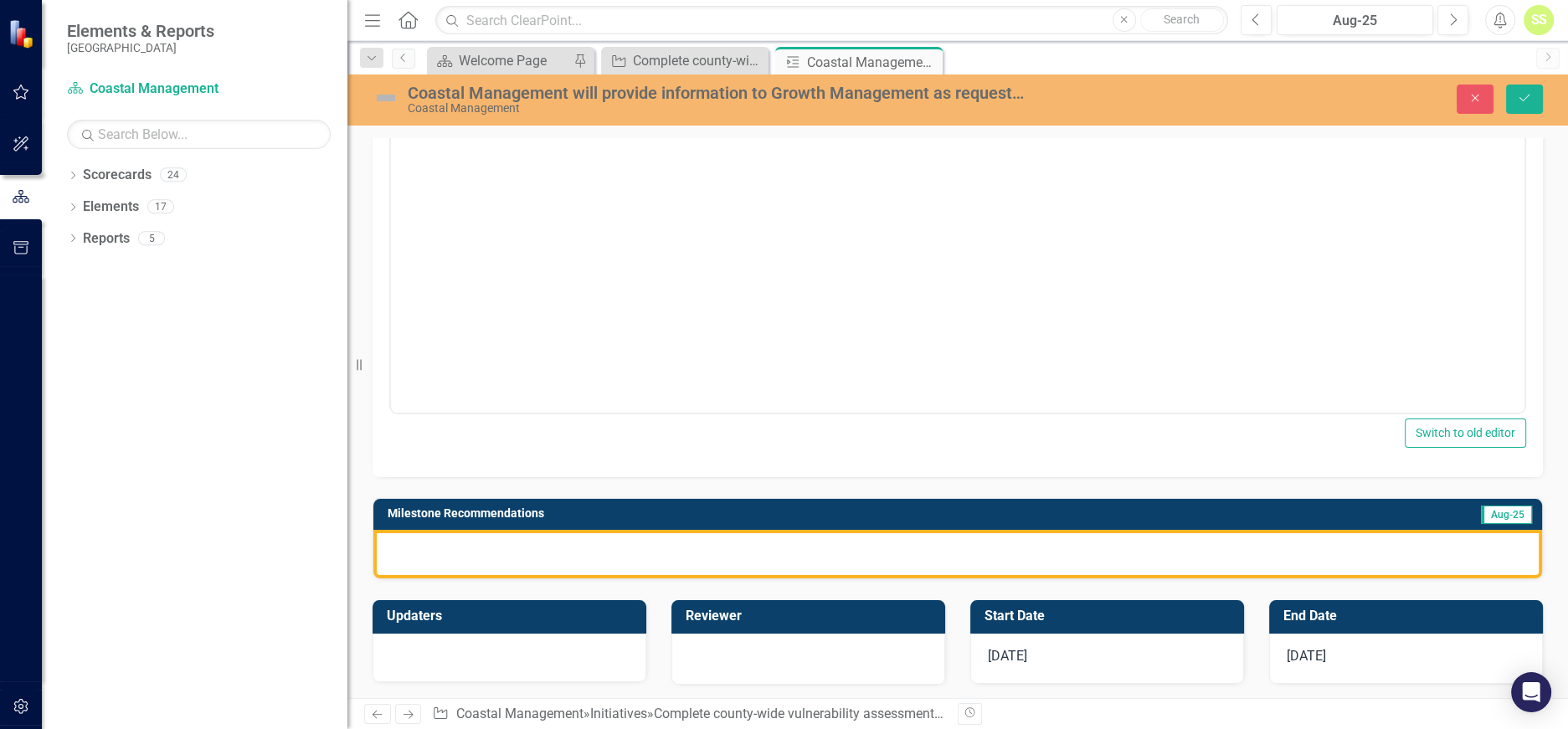
click at [957, 543] on div at bounding box center [958, 554] width 1169 height 48
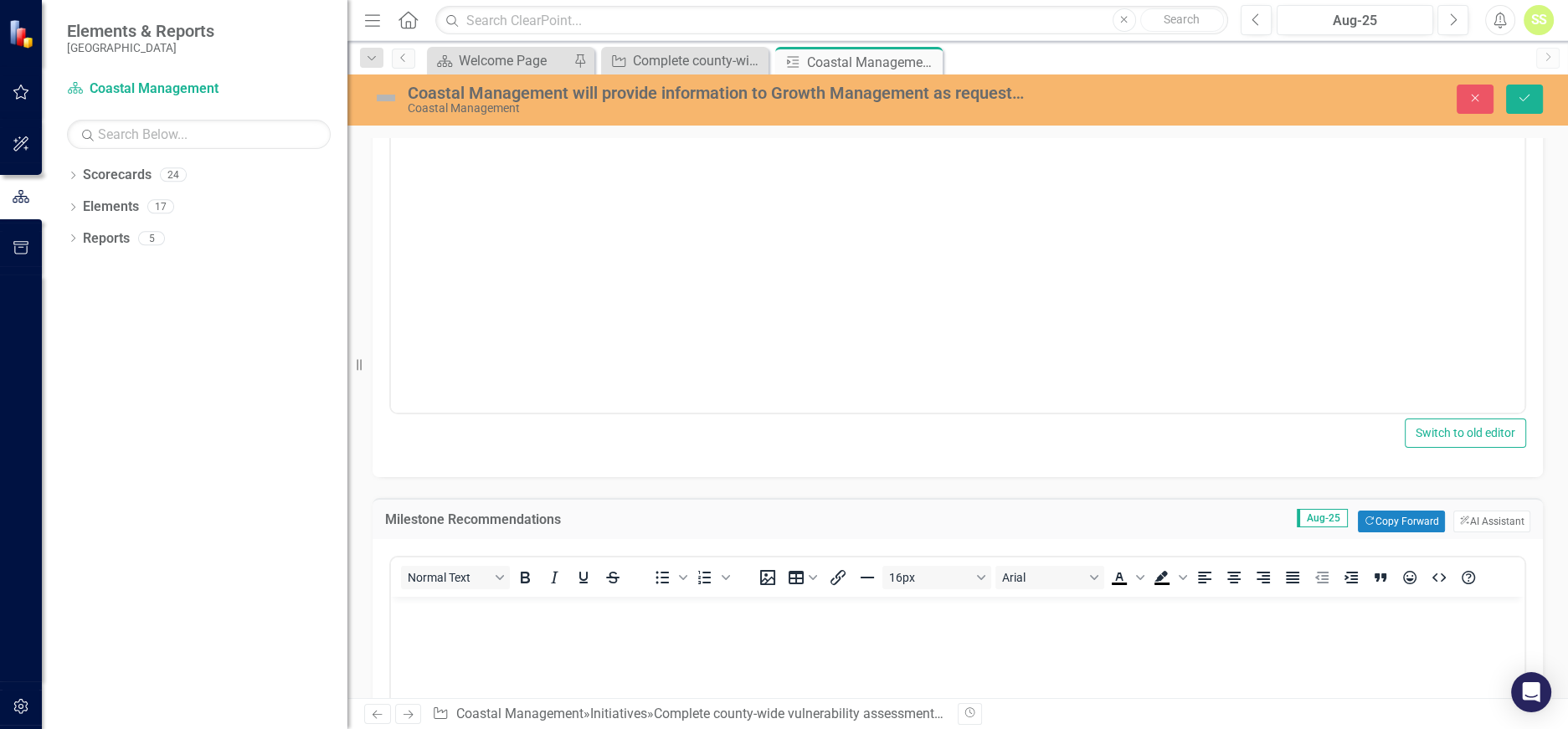
scroll to position [0, 0]
click at [1369, 510] on button "Copy Forward Copy Forward" at bounding box center [1400, 521] width 86 height 21
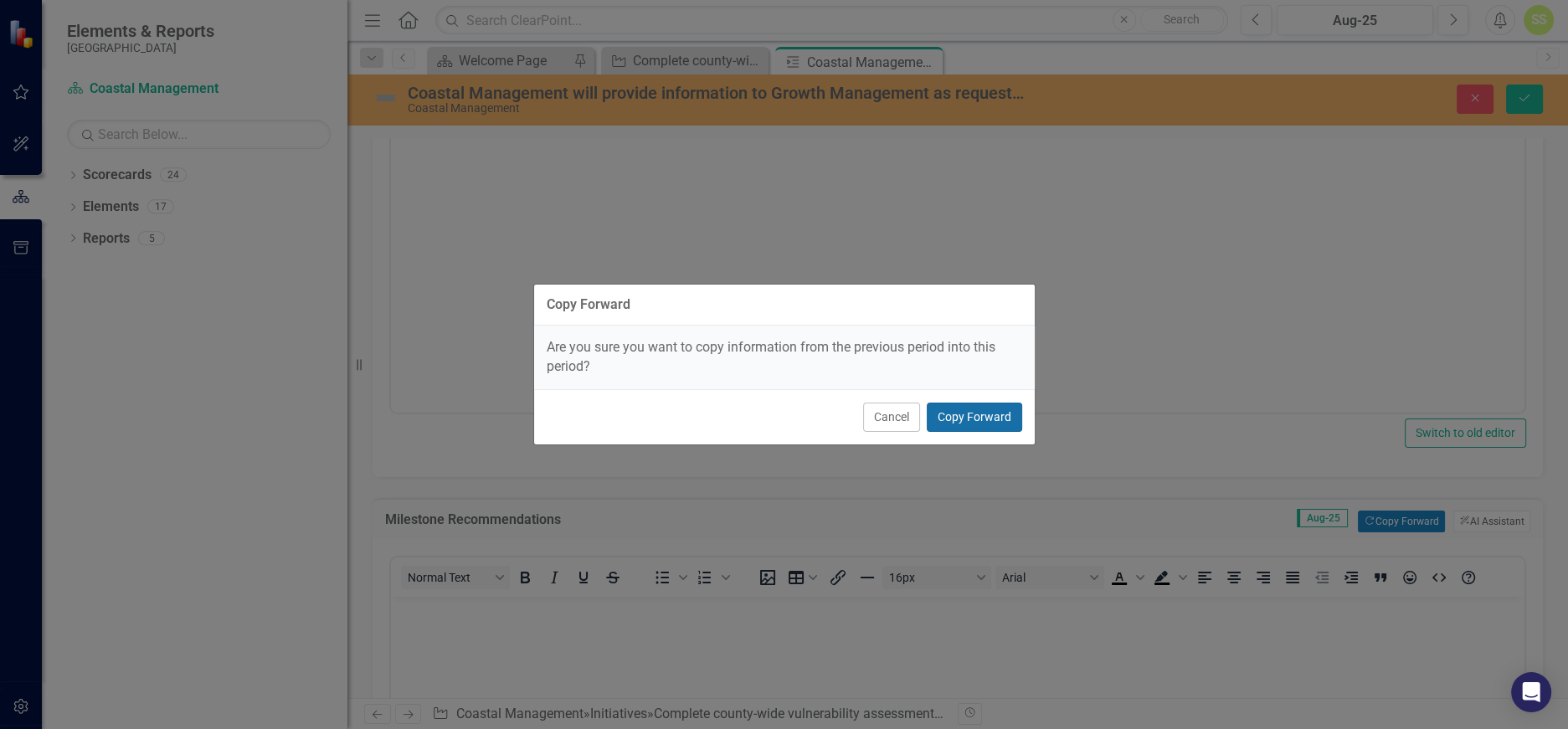
click at [1000, 410] on button "Copy Forward" at bounding box center [974, 417] width 96 height 29
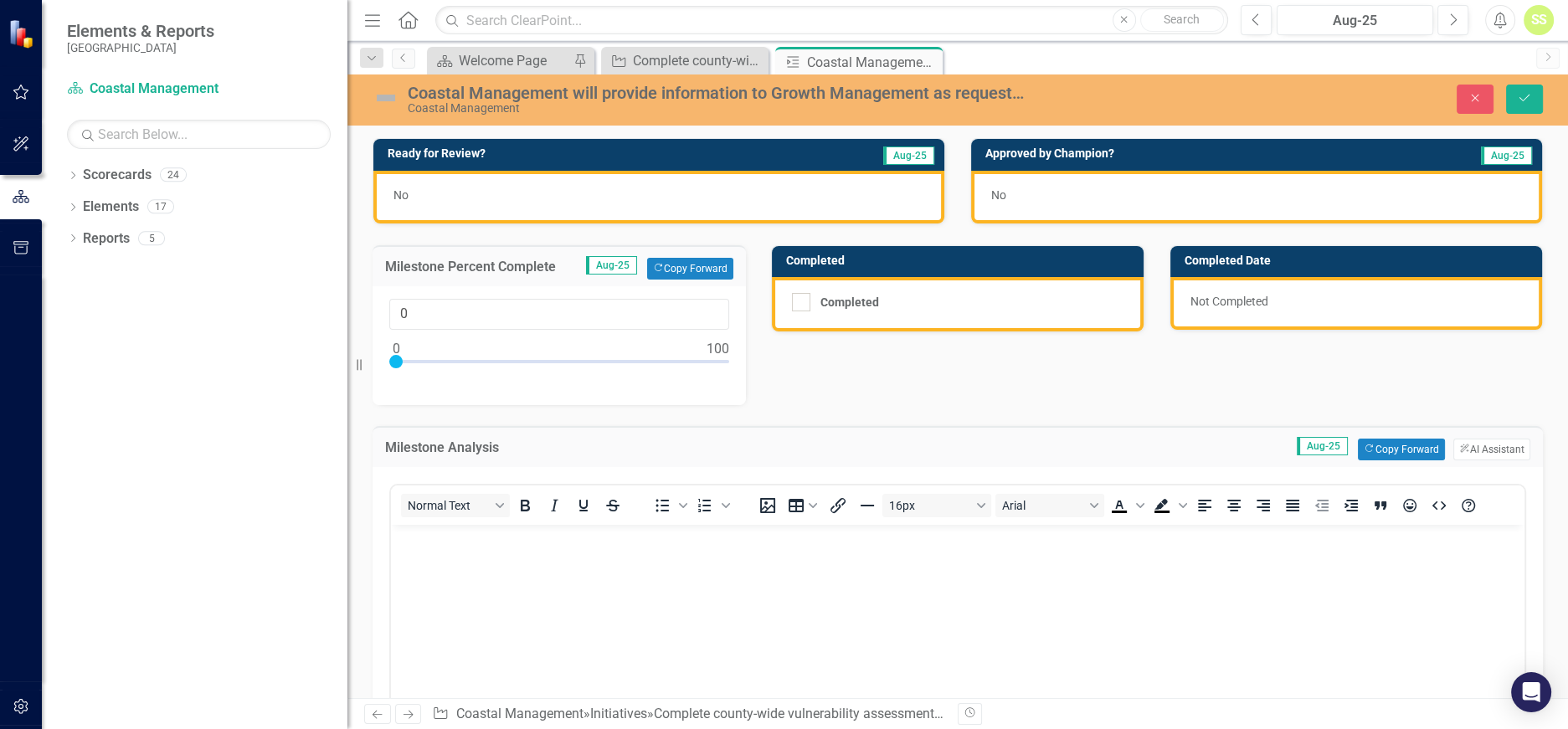
click at [478, 195] on div "No" at bounding box center [660, 197] width 571 height 52
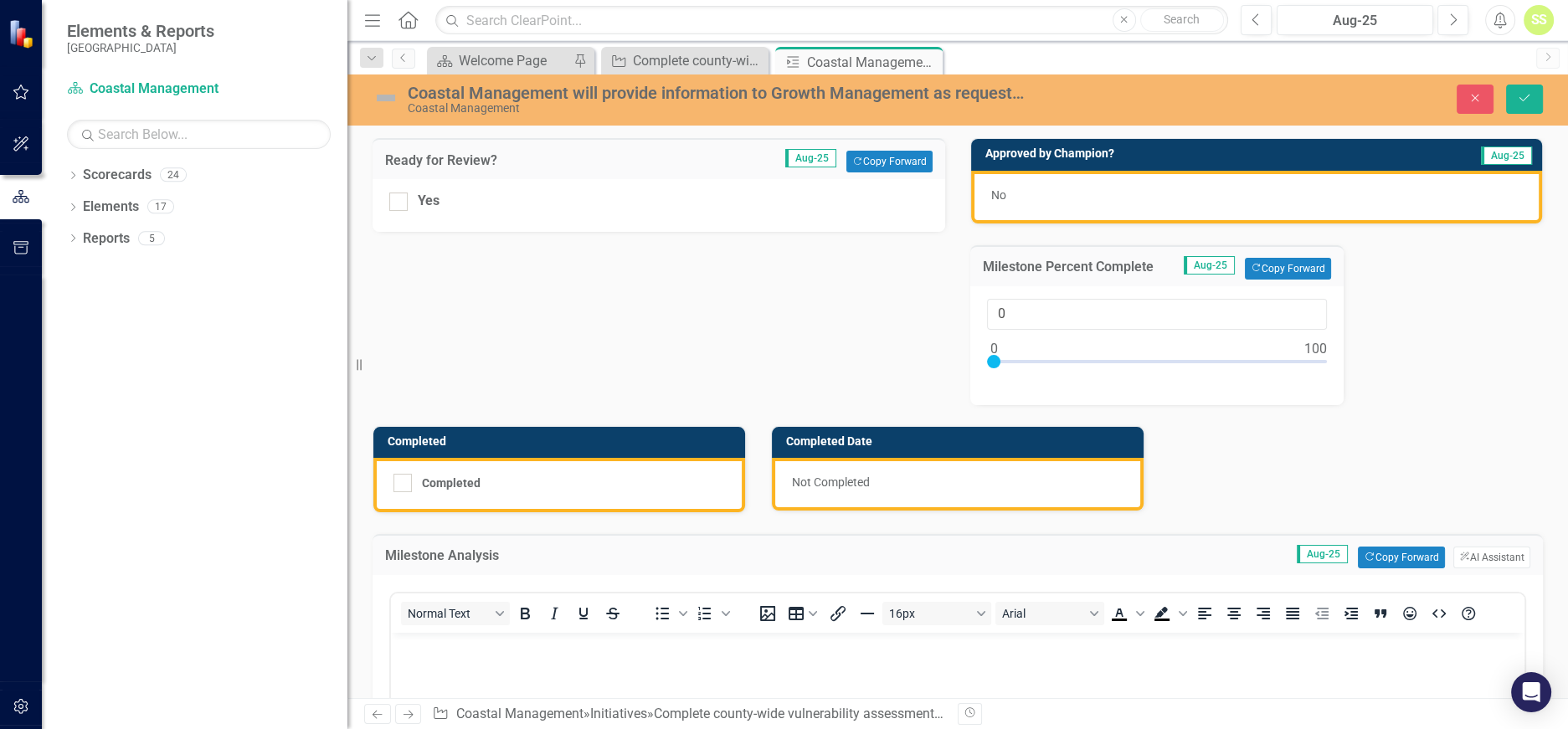
click at [404, 215] on div "Yes" at bounding box center [659, 205] width 572 height 52
click at [403, 213] on div "Yes" at bounding box center [659, 205] width 572 height 52
click at [404, 204] on div at bounding box center [398, 201] width 18 height 18
click at [400, 203] on input "Yes" at bounding box center [394, 197] width 11 height 11
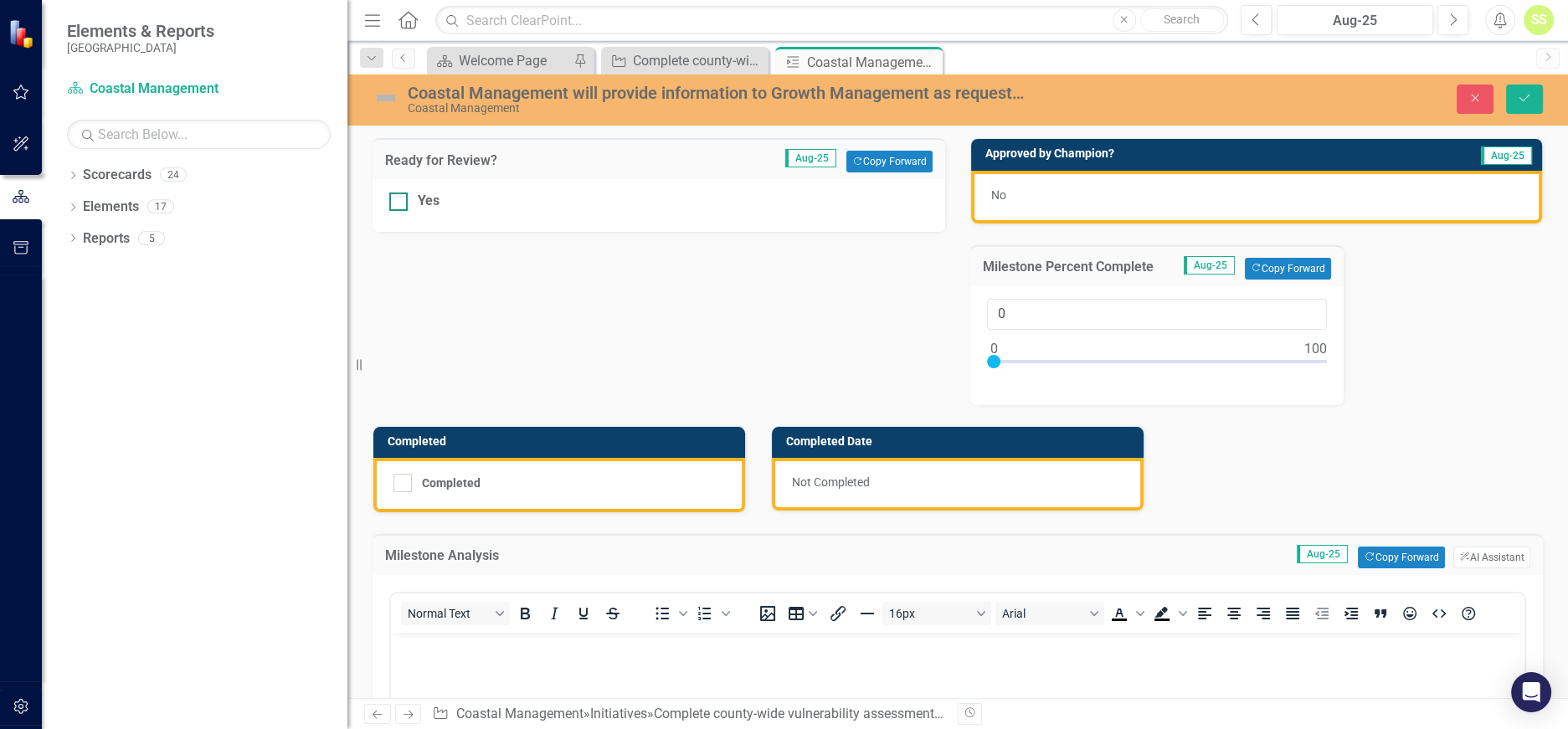
checkbox input "true"
click at [1522, 90] on button "Save" at bounding box center [1524, 99] width 37 height 29
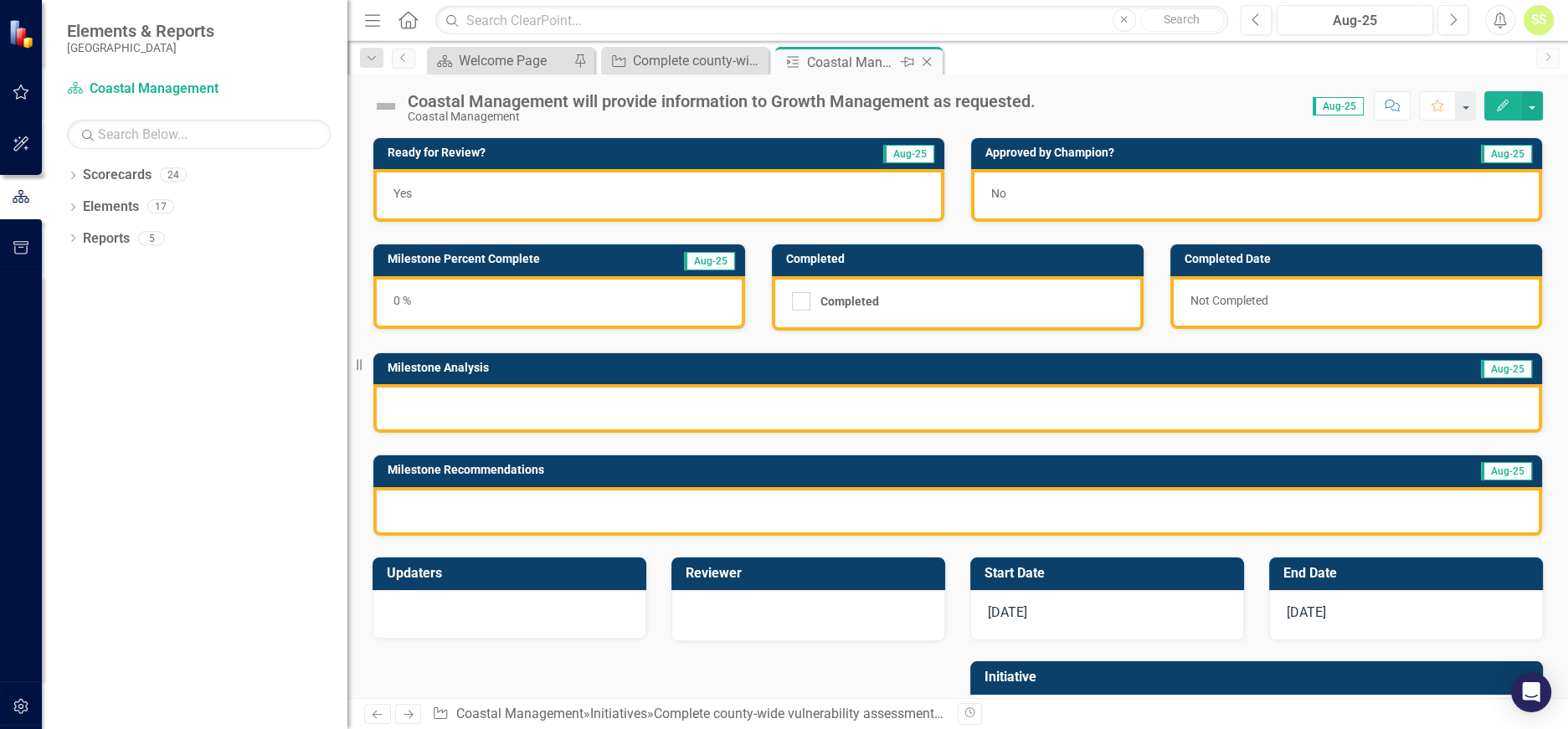
click at [923, 59] on icon "Close" at bounding box center [926, 62] width 16 height 14
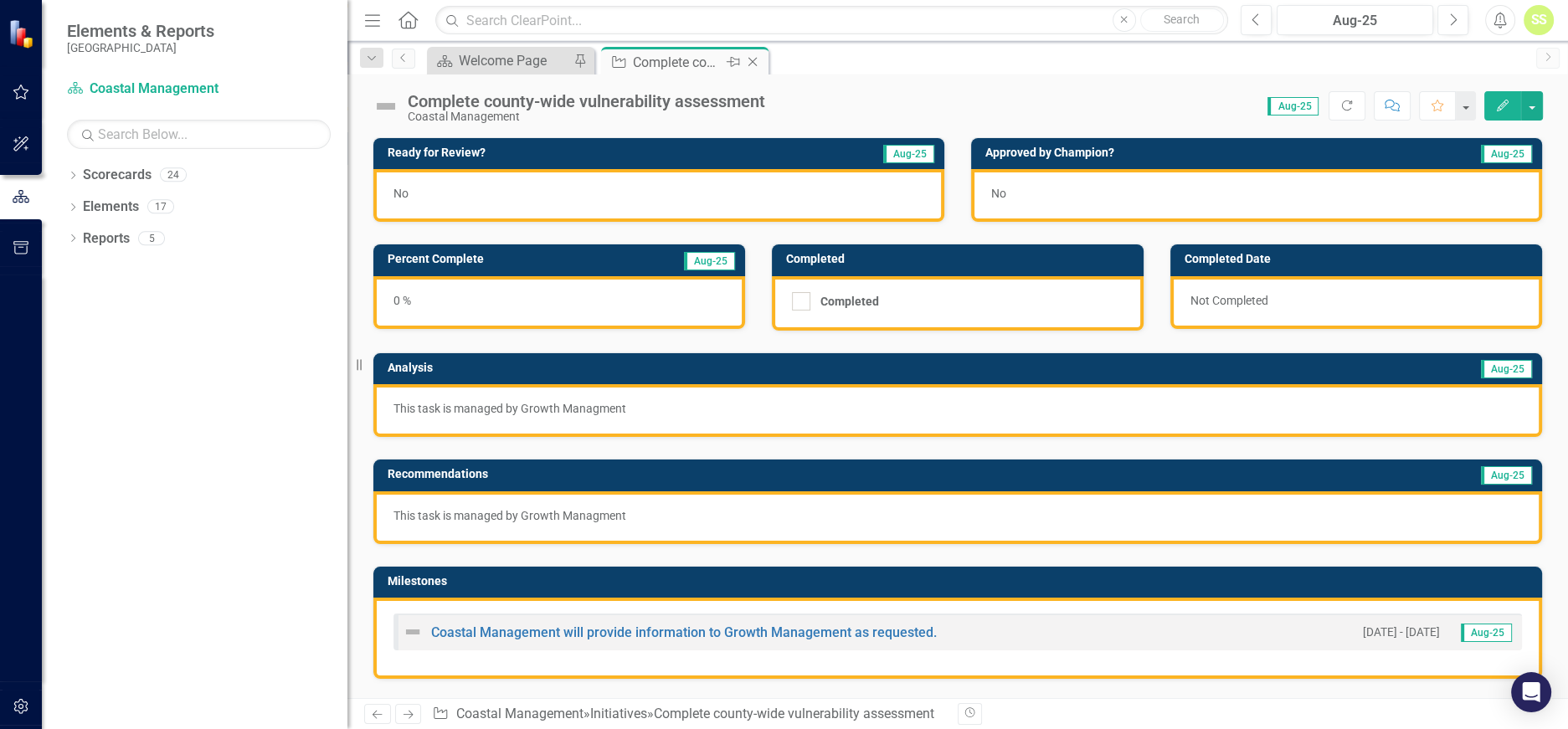
click at [754, 65] on icon "Close" at bounding box center [753, 62] width 16 height 14
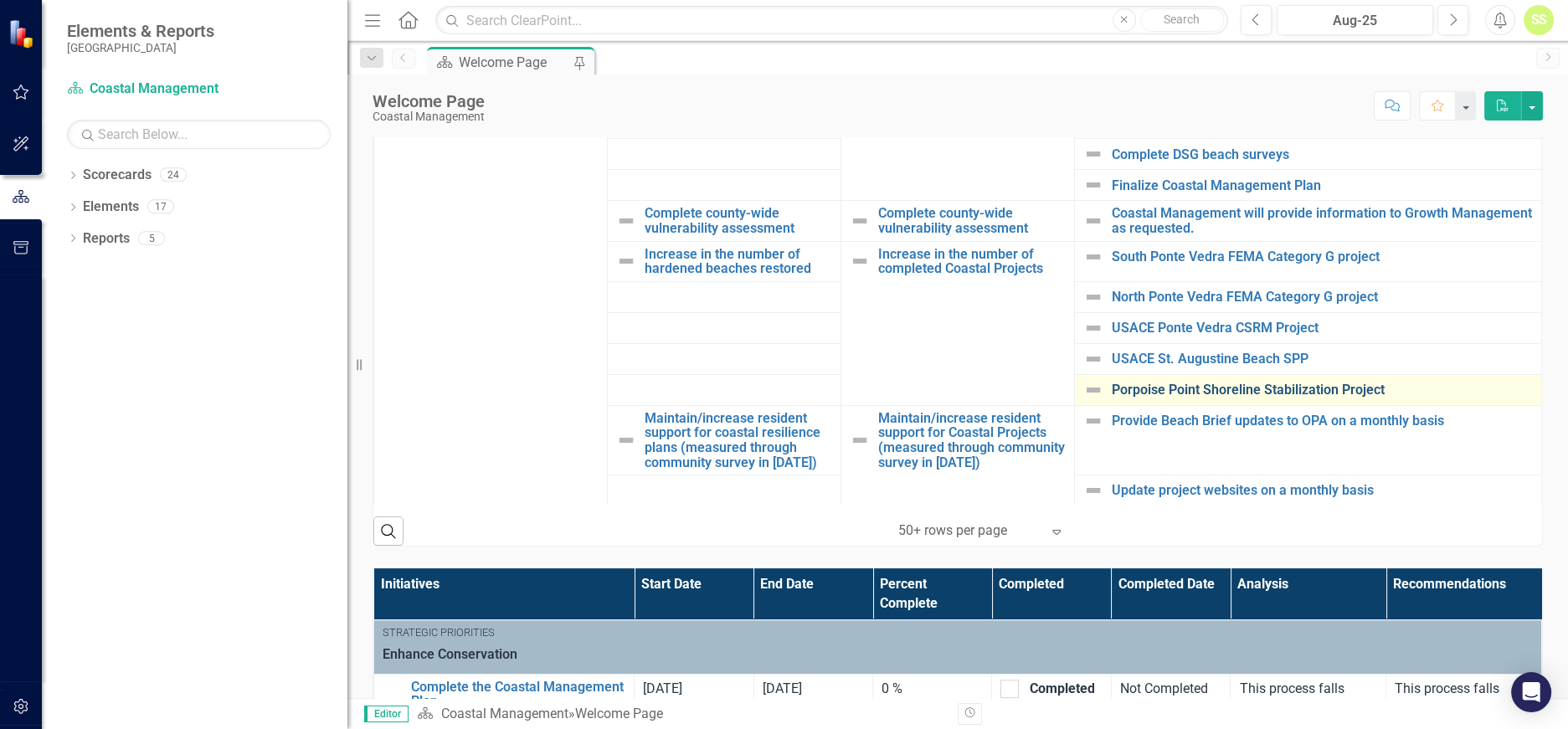
scroll to position [163, 0]
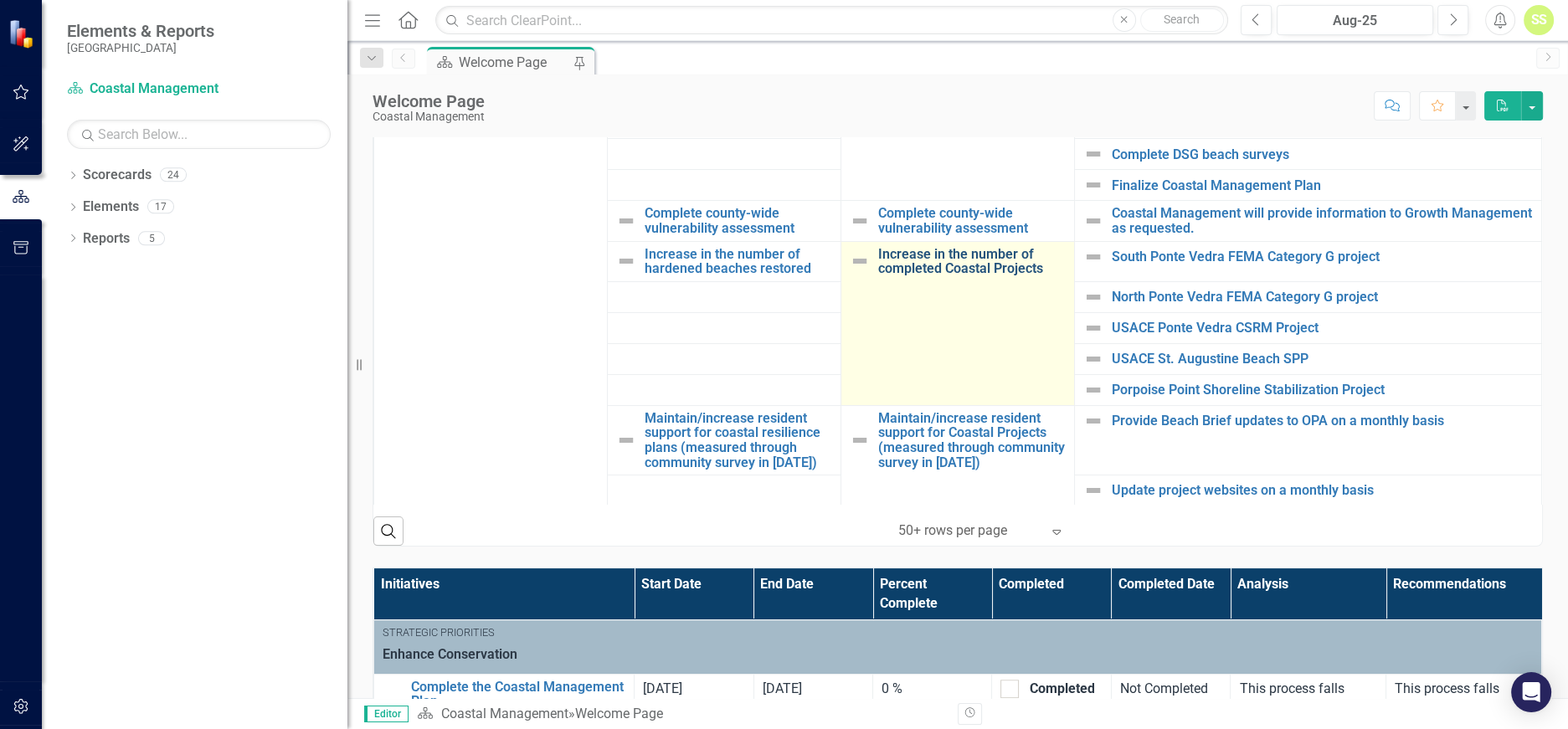
click at [945, 265] on link "Increase in the number of completed Coastal Projects" at bounding box center [972, 261] width 188 height 29
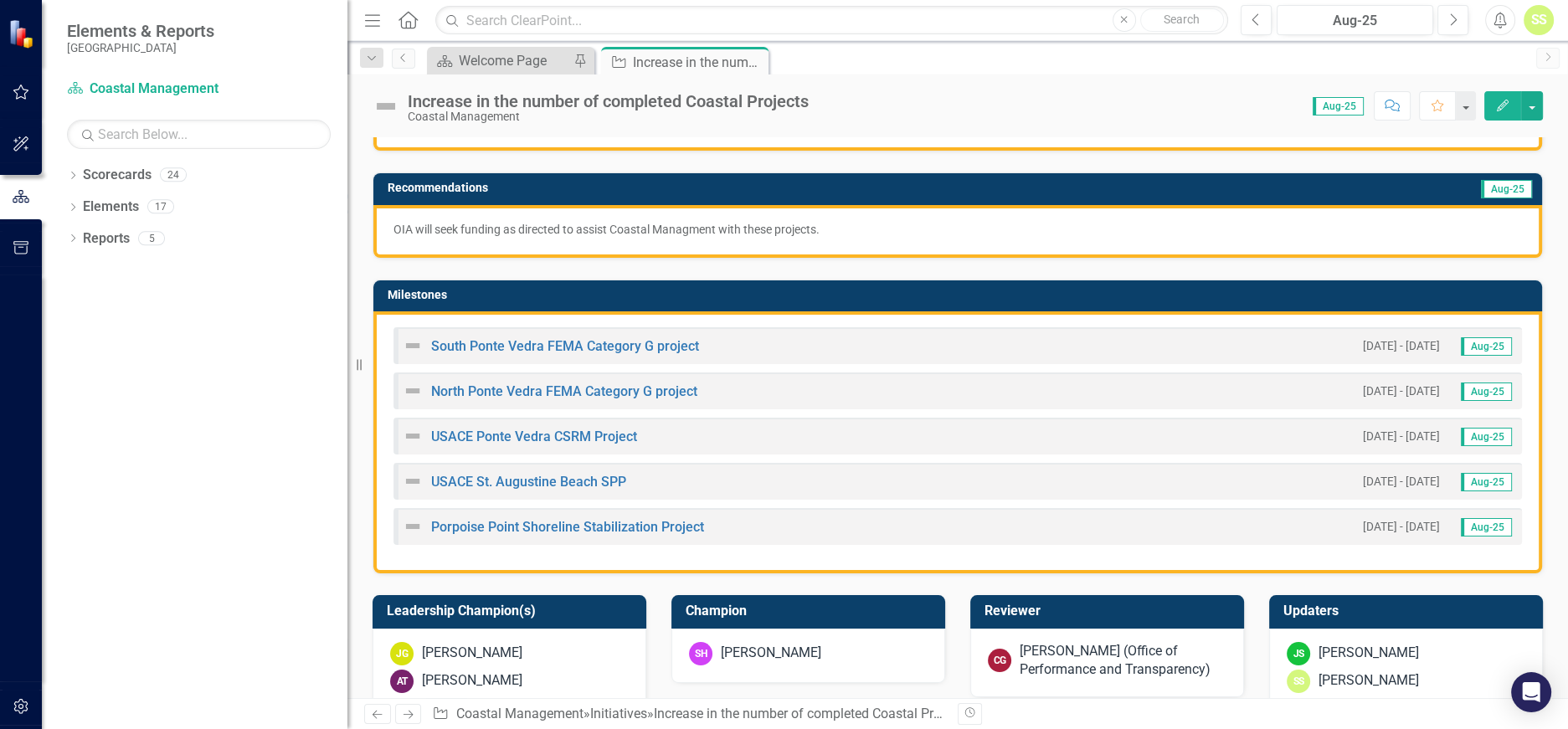
scroll to position [289, 0]
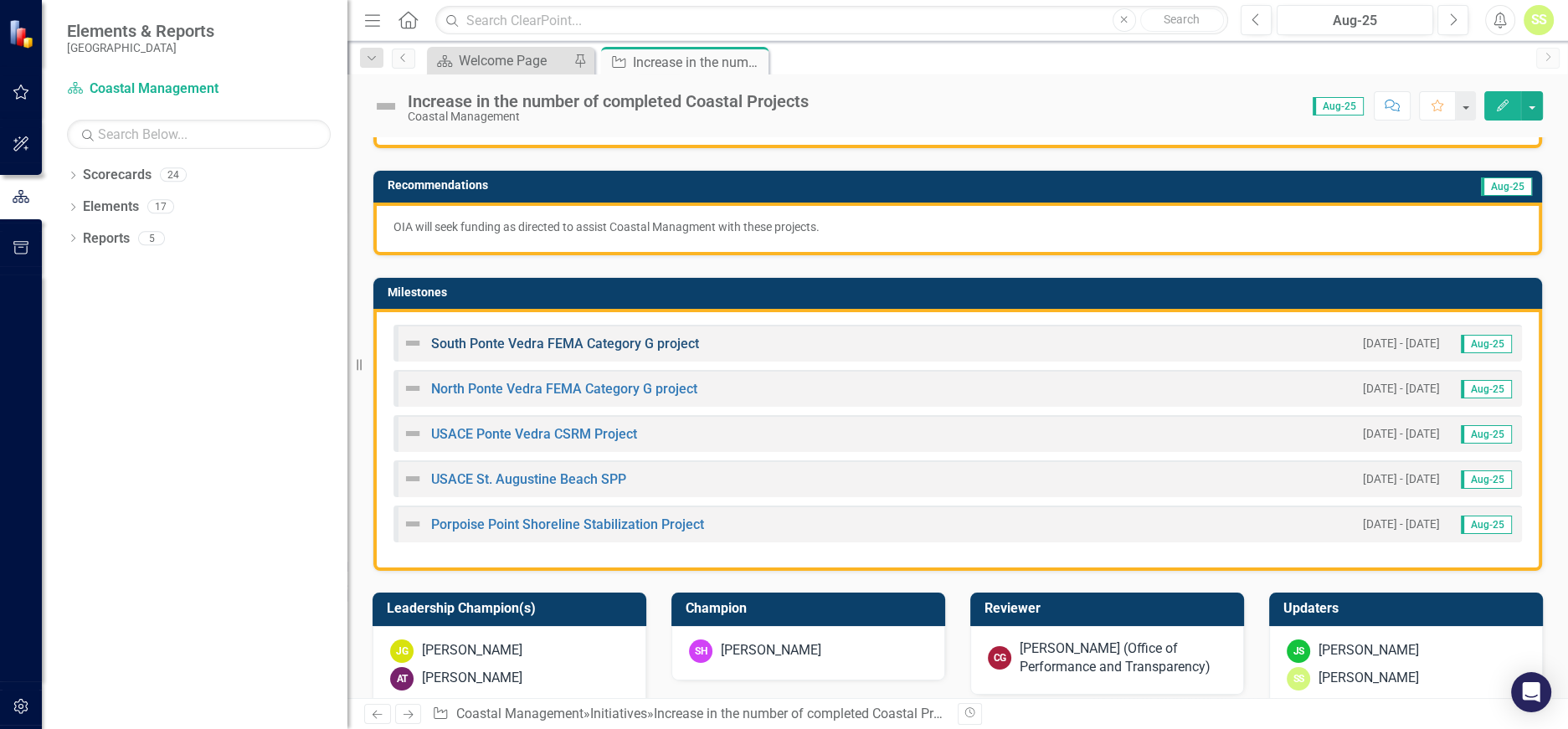
click at [543, 338] on link "South Ponte Vedra FEMA Category G project" at bounding box center [565, 344] width 268 height 15
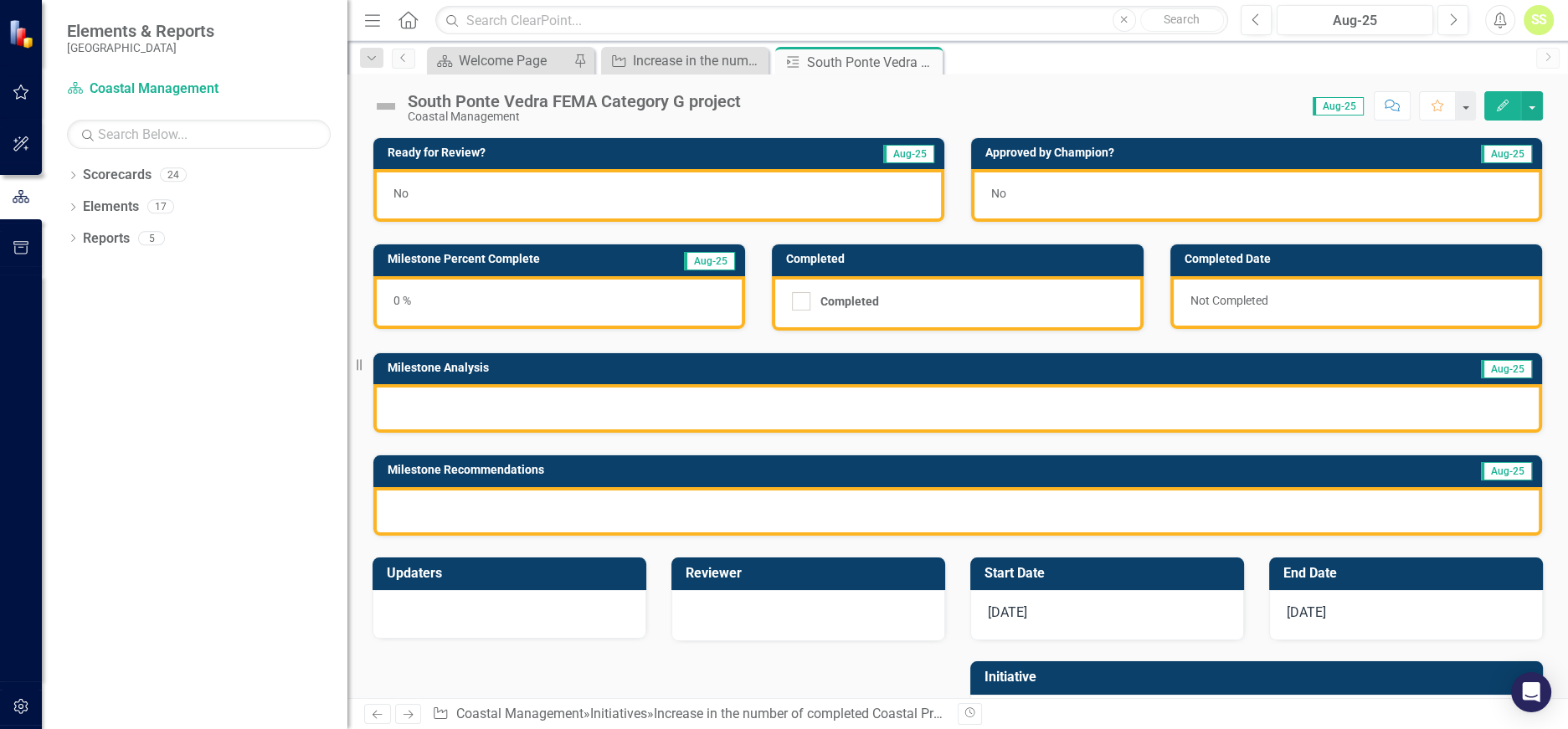
click at [482, 300] on div "0 %" at bounding box center [560, 302] width 372 height 52
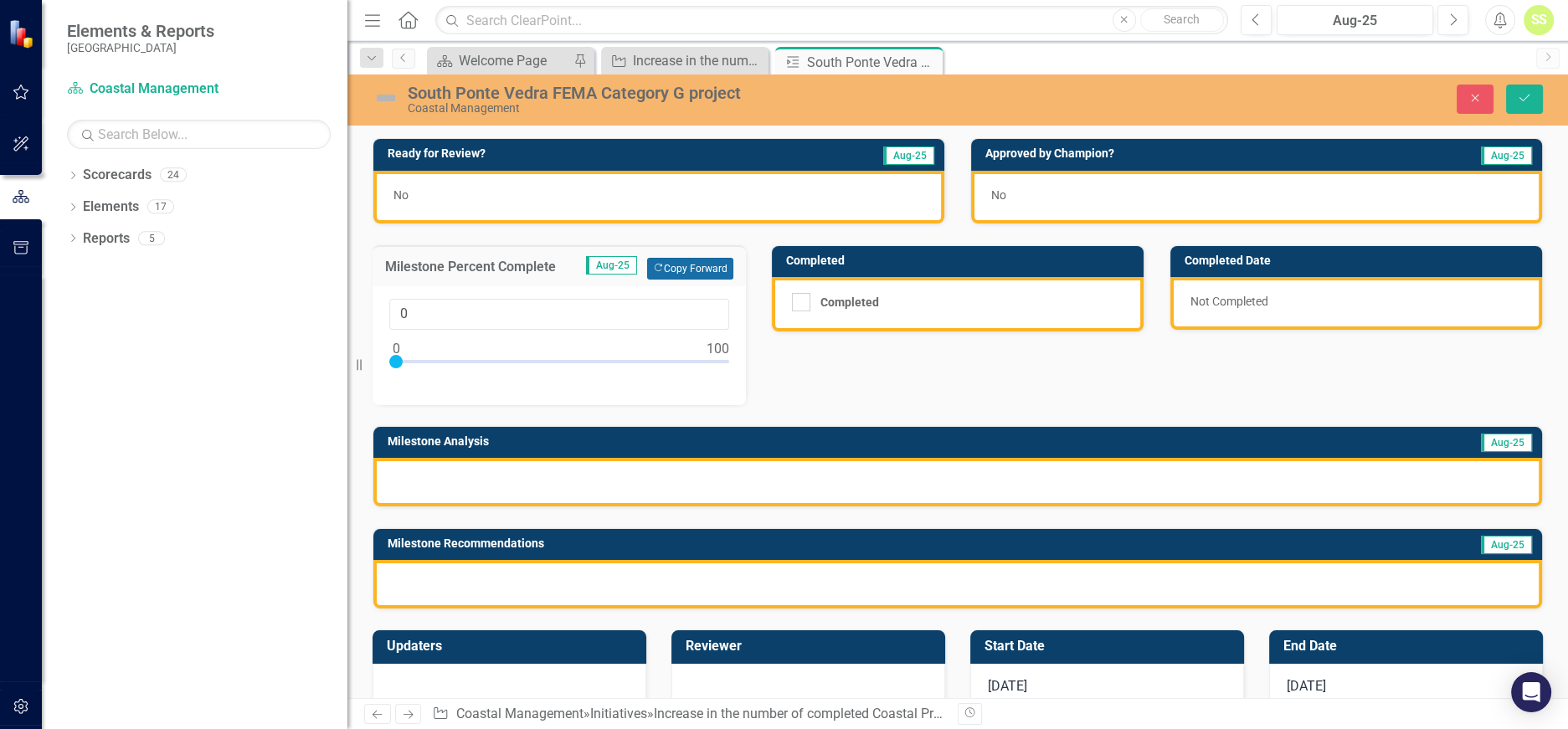
click at [687, 262] on button "Copy Forward Copy Forward" at bounding box center [690, 268] width 86 height 21
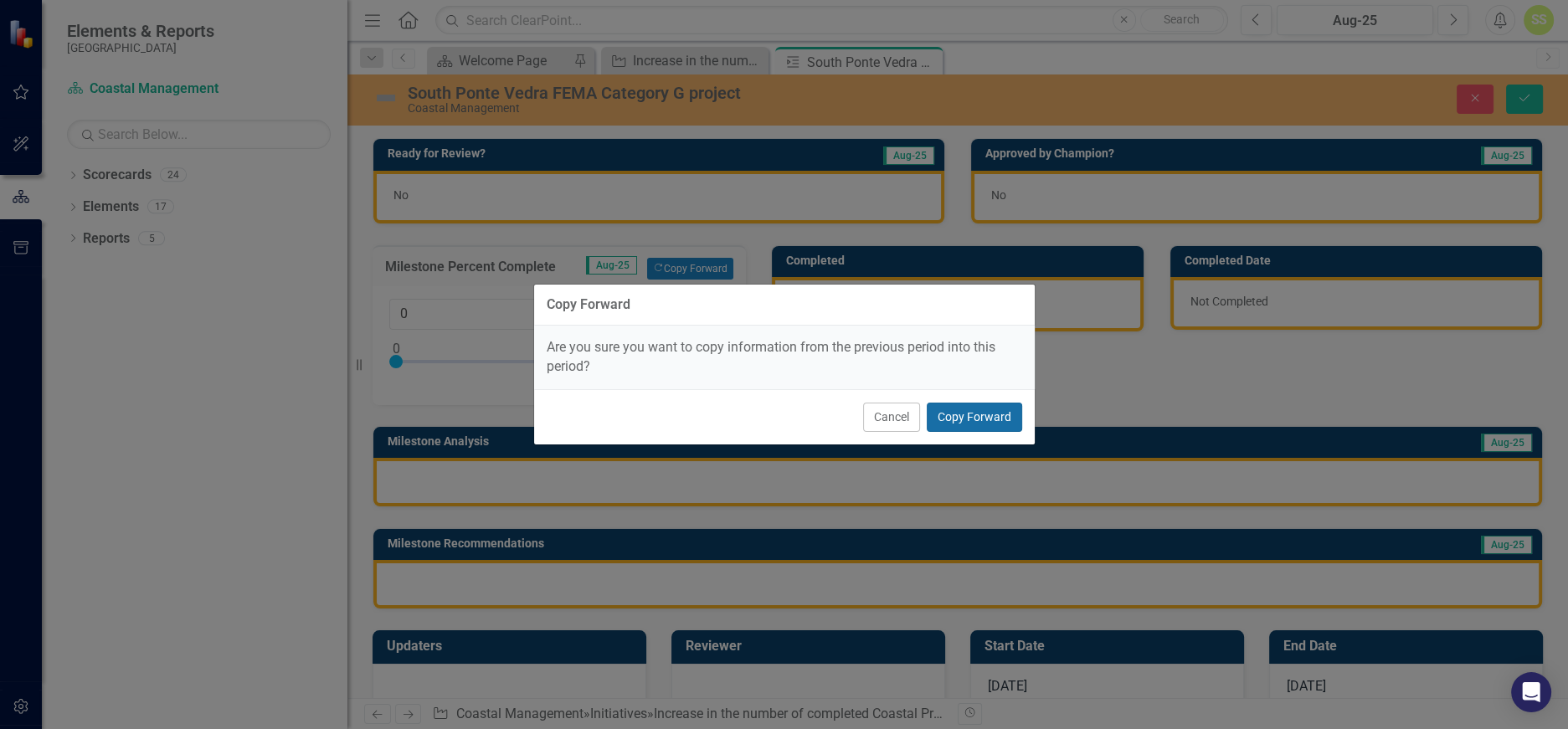
click at [962, 404] on button "Copy Forward" at bounding box center [974, 417] width 96 height 29
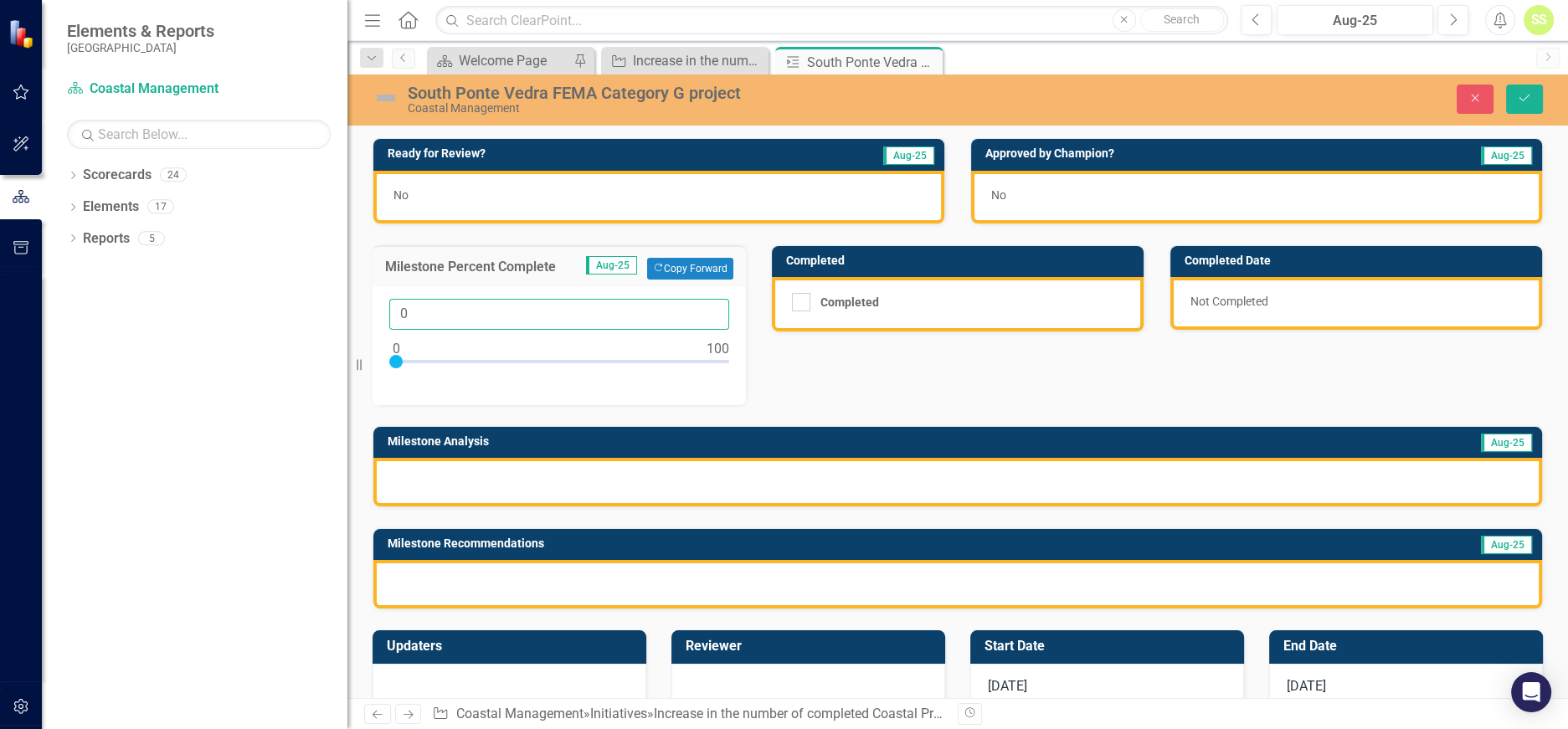
click at [436, 319] on input "0" at bounding box center [559, 315] width 340 height 31
type input "20"
click at [457, 477] on div at bounding box center [958, 482] width 1169 height 48
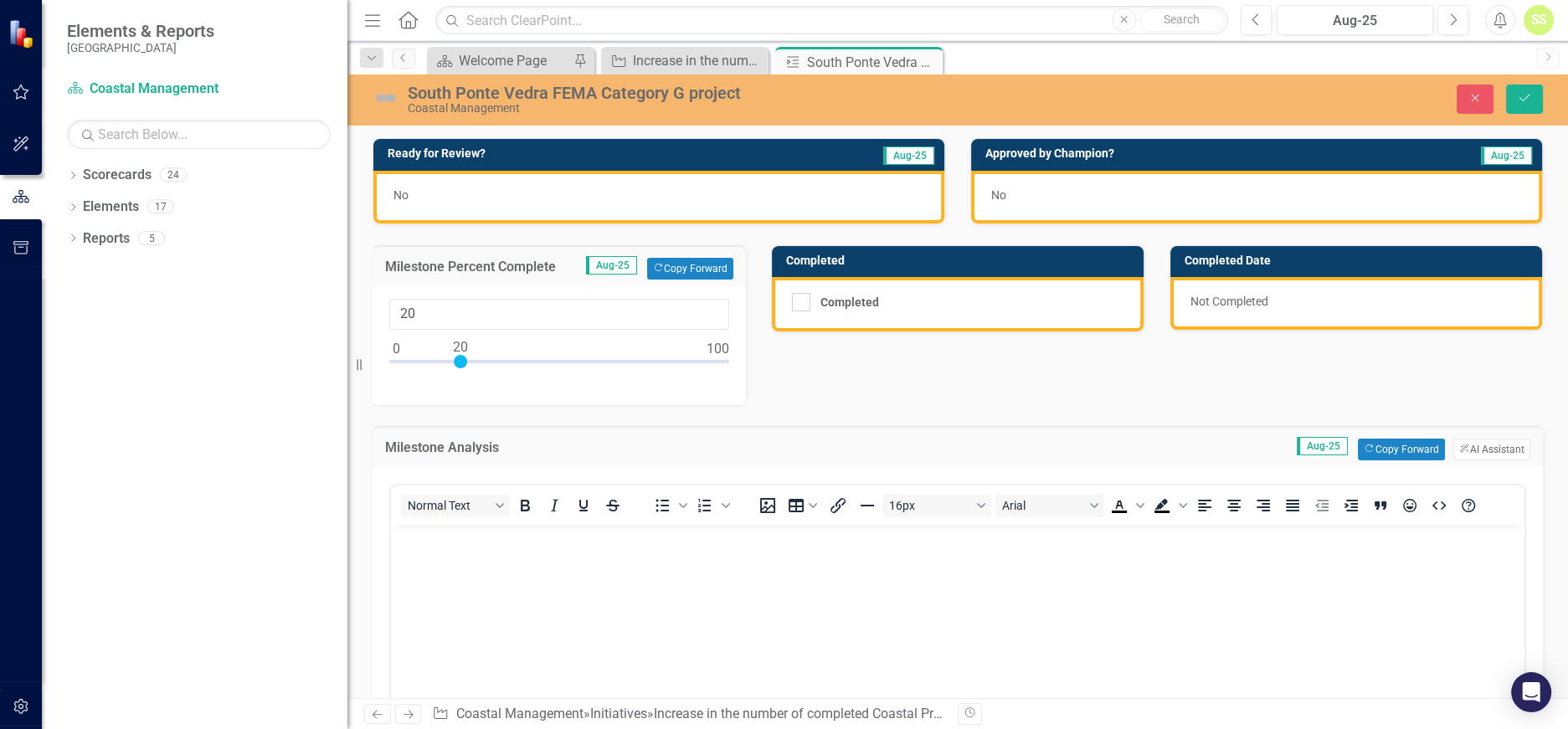
click at [442, 571] on body "Rich Text Area. Press ALT-0 for help." at bounding box center [958, 649] width 1134 height 251
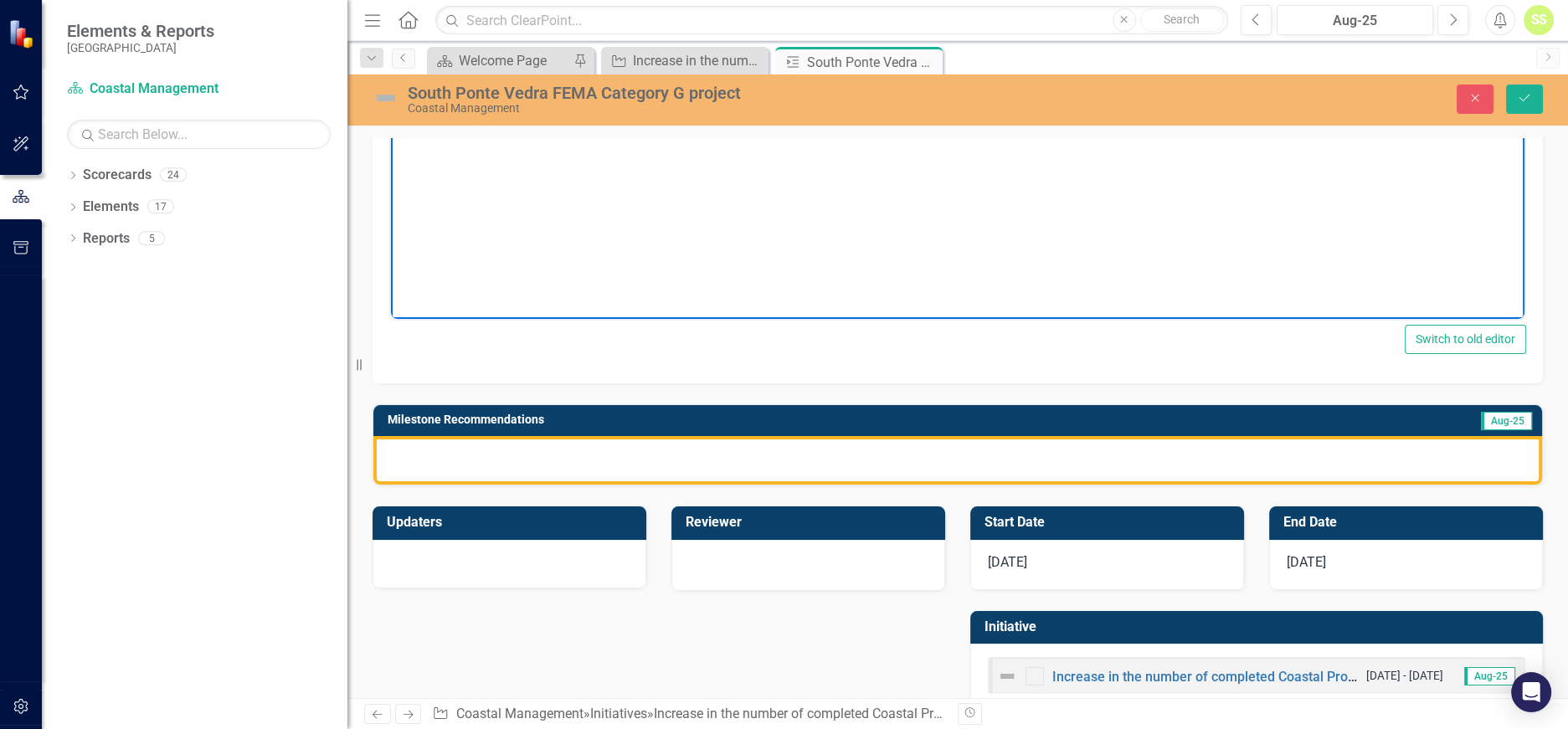
scroll to position [499, 0]
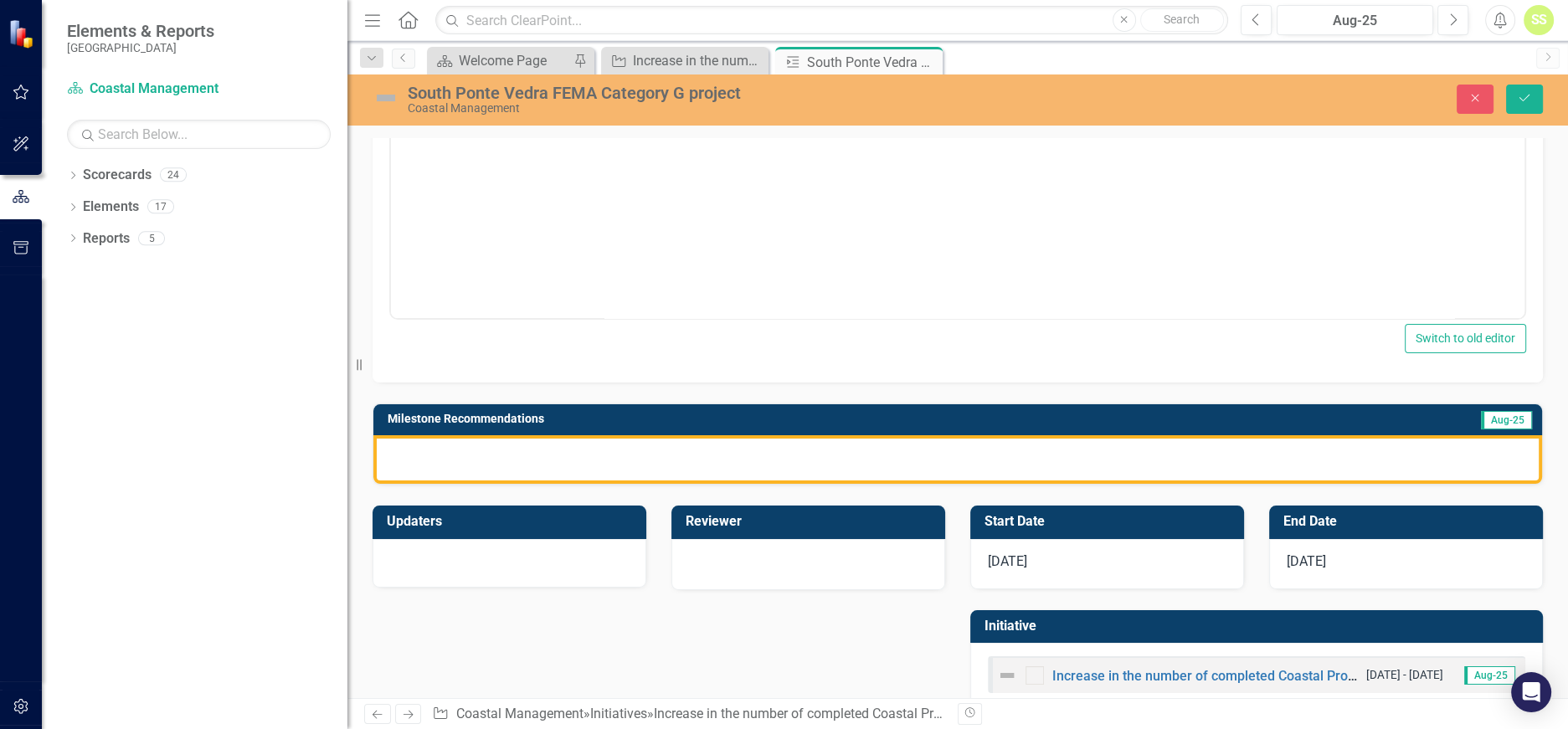
click at [471, 458] on div at bounding box center [958, 460] width 1169 height 48
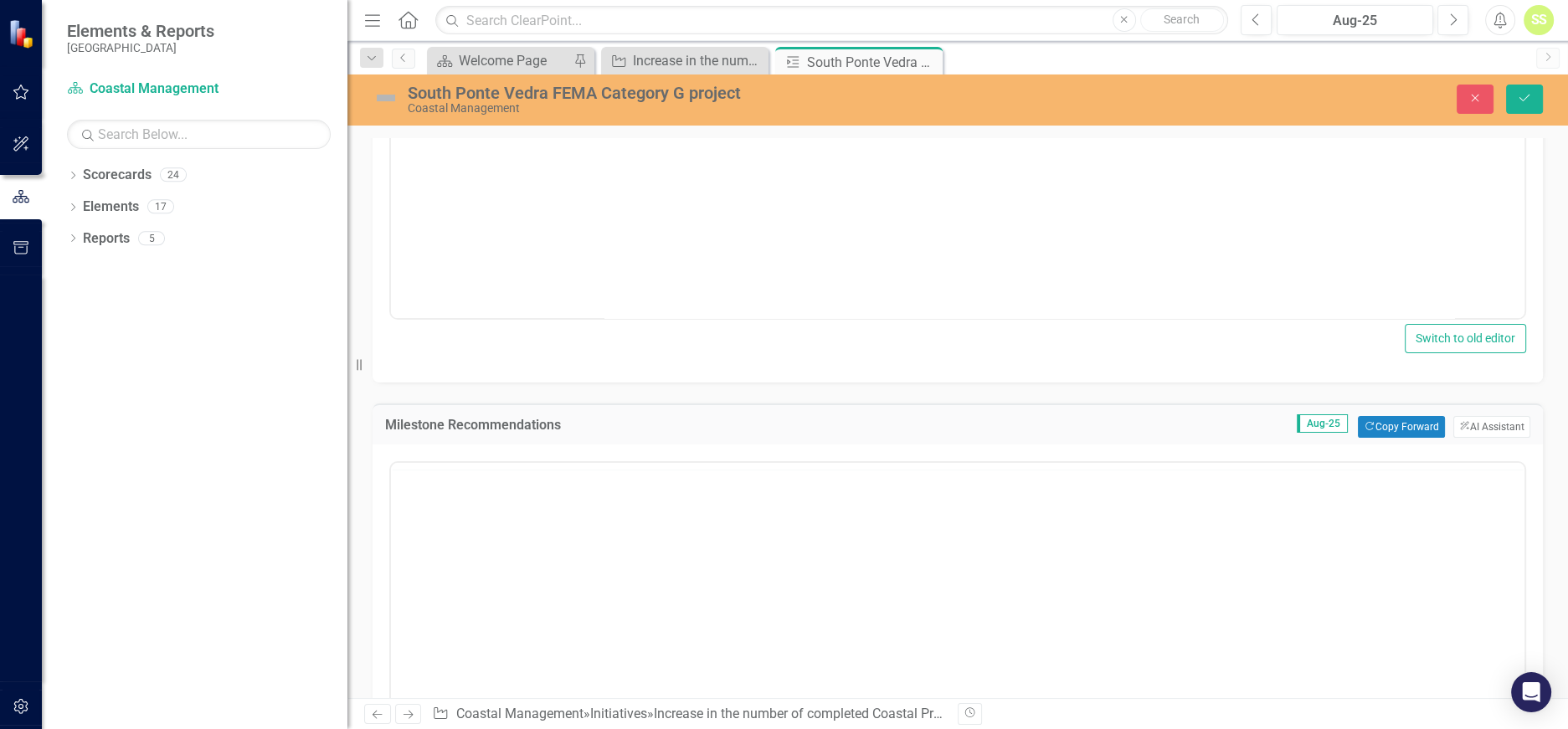
scroll to position [0, 0]
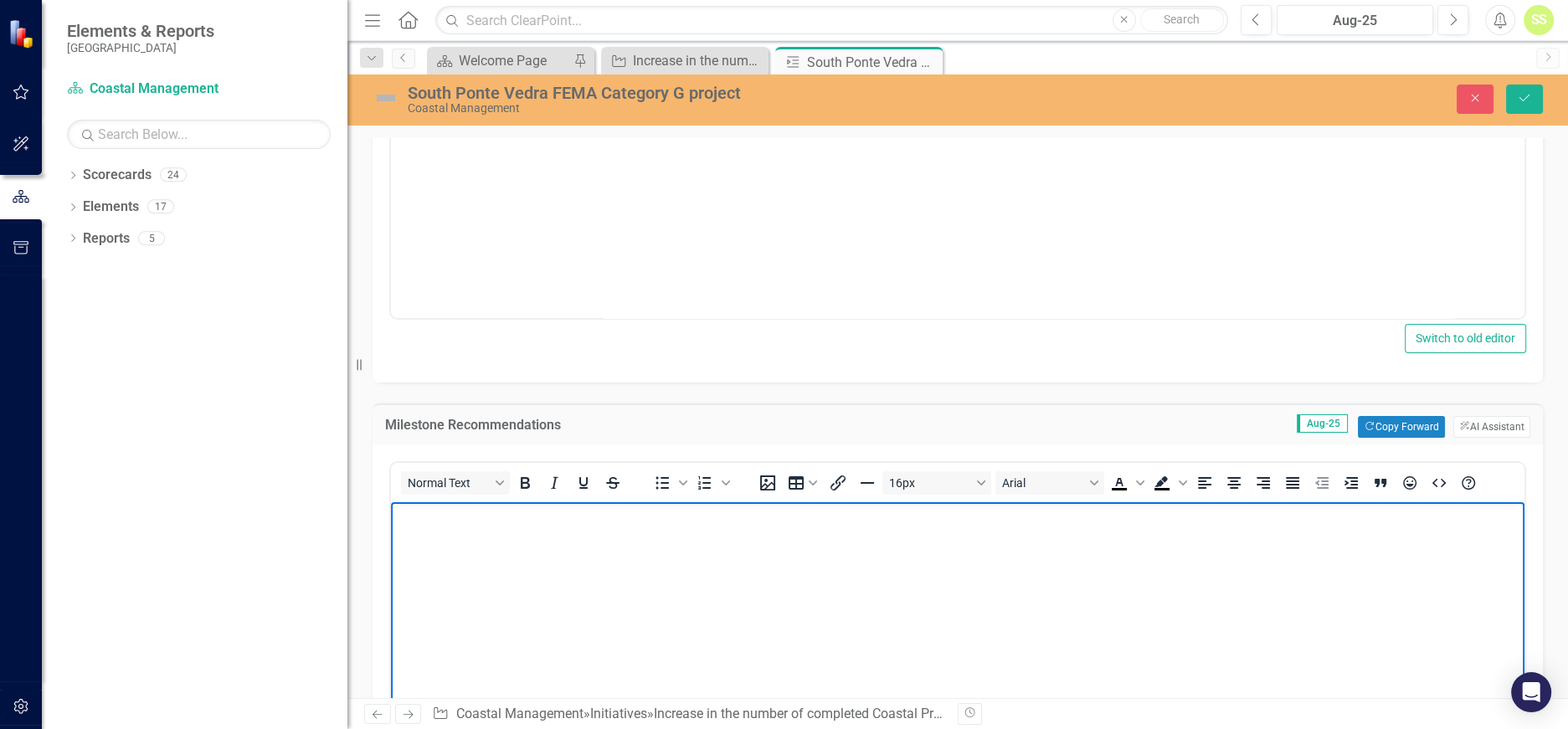
click at [466, 566] on body "Rich Text Area. Press ALT-0 for help." at bounding box center [958, 626] width 1134 height 251
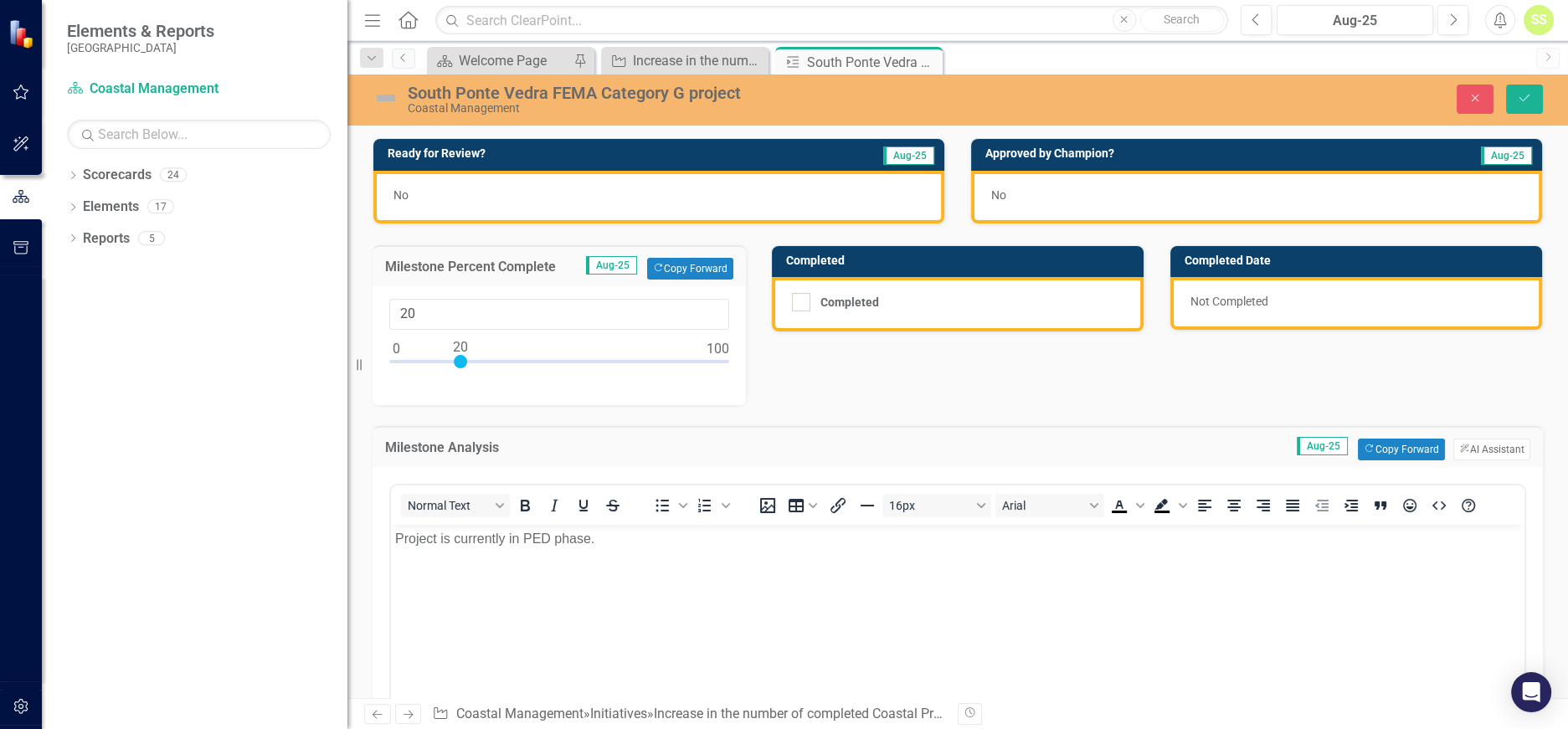
click at [463, 208] on div "No" at bounding box center [660, 197] width 571 height 52
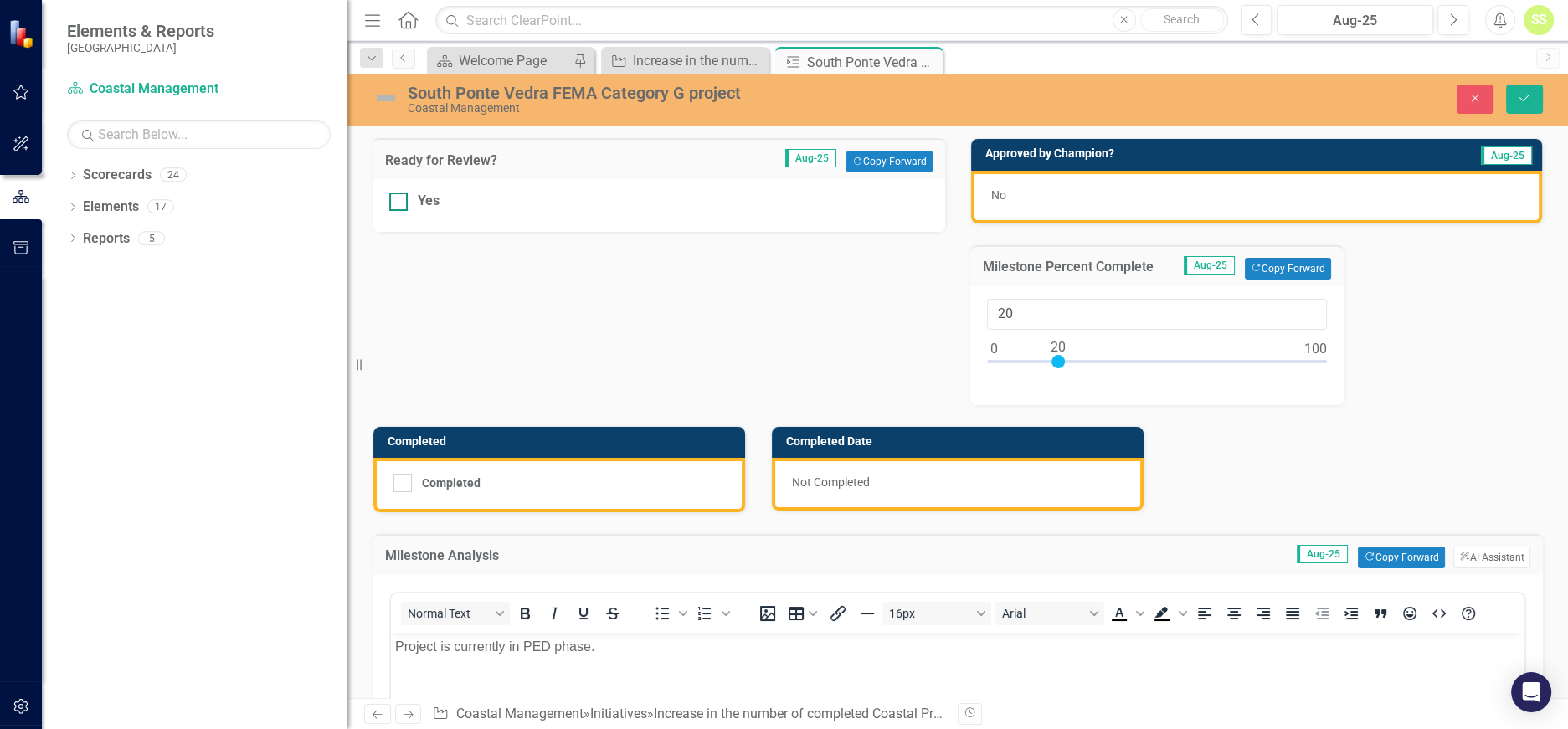
click at [410, 202] on div "Yes" at bounding box center [659, 201] width 539 height 19
click at [400, 202] on input "Yes" at bounding box center [394, 197] width 11 height 11
checkbox input "true"
click at [1521, 92] on icon "Save" at bounding box center [1525, 98] width 15 height 12
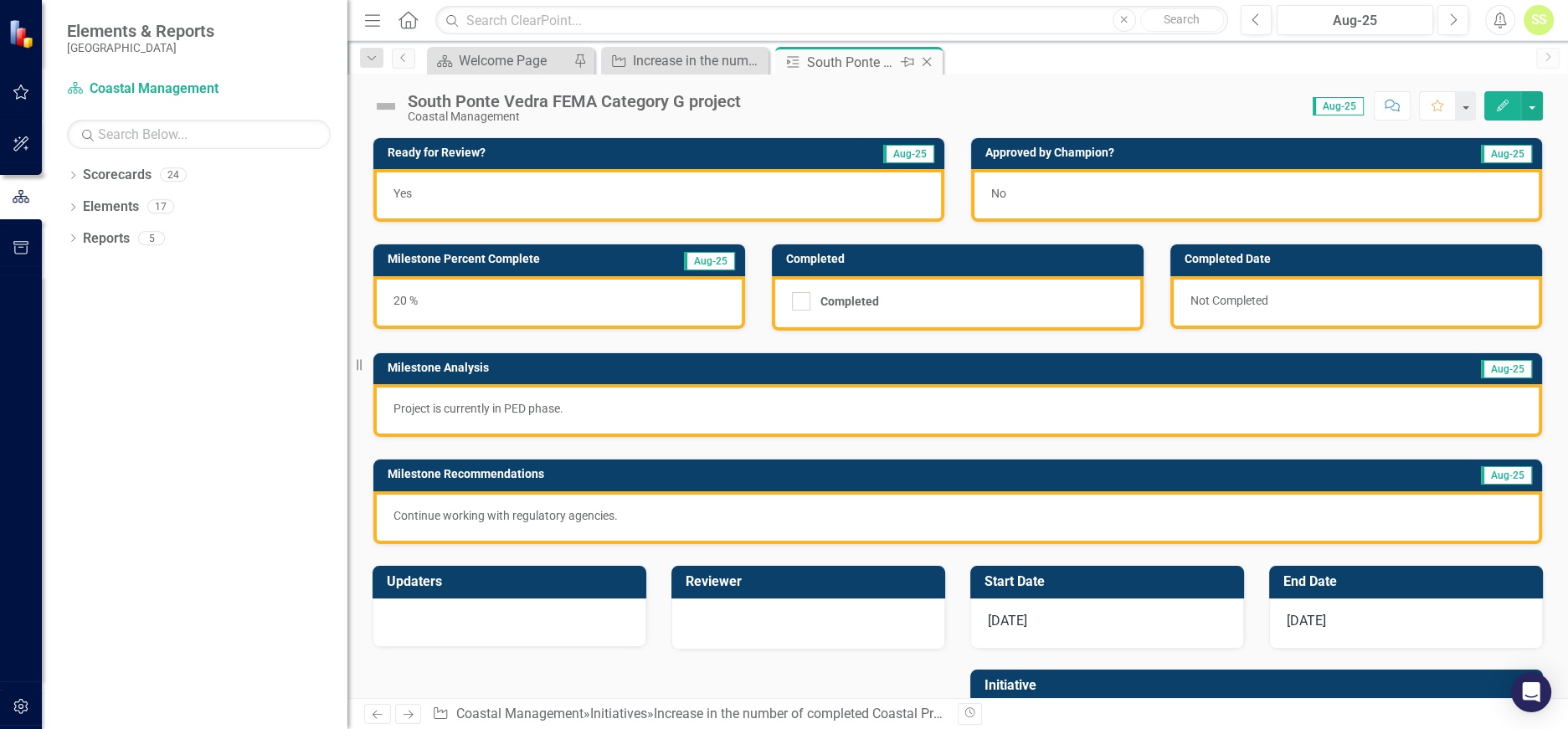
click at [931, 58] on icon at bounding box center [928, 63] width 10 height 10
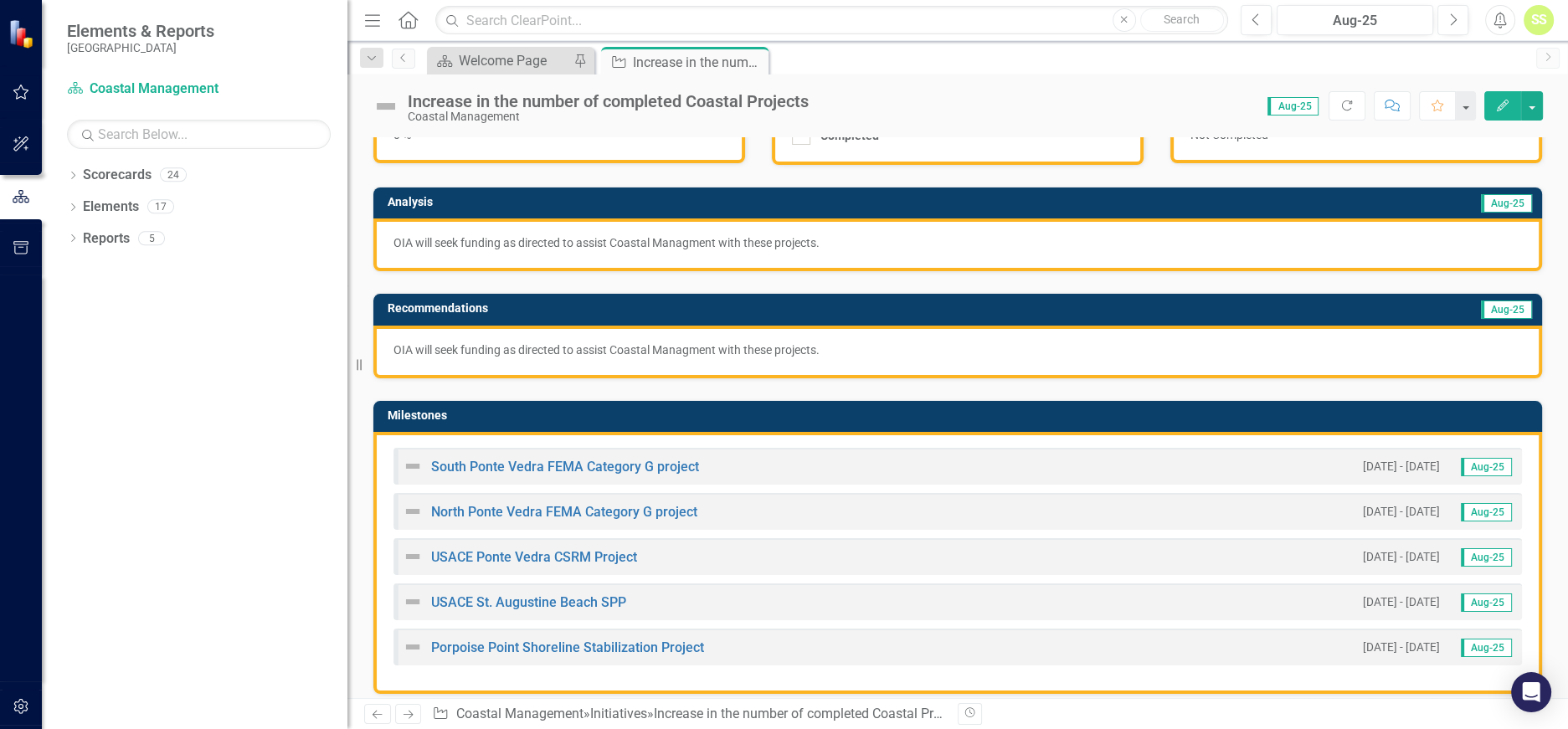
scroll to position [220, 0]
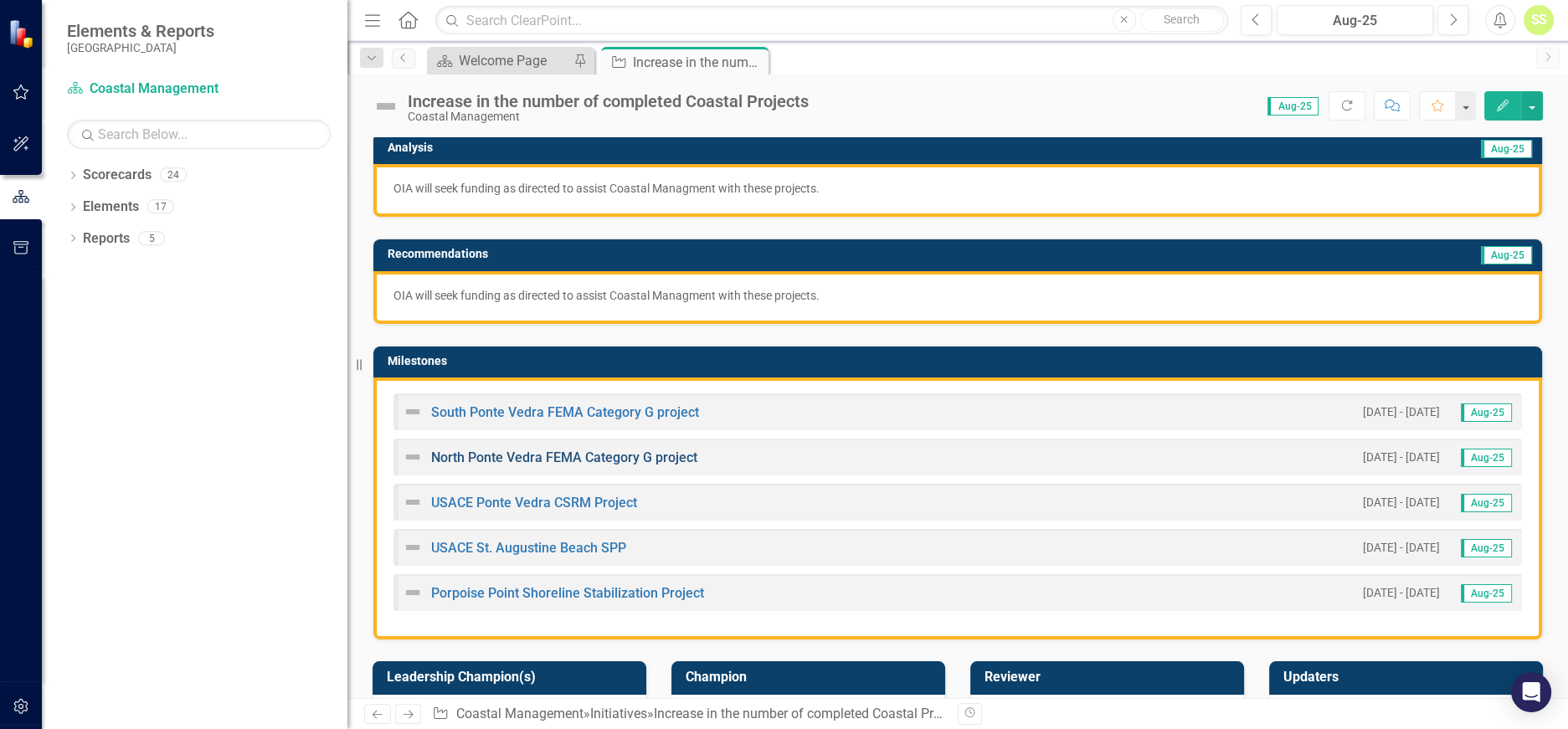
click at [545, 449] on link "North Ponte Vedra FEMA Category G project" at bounding box center [564, 457] width 266 height 15
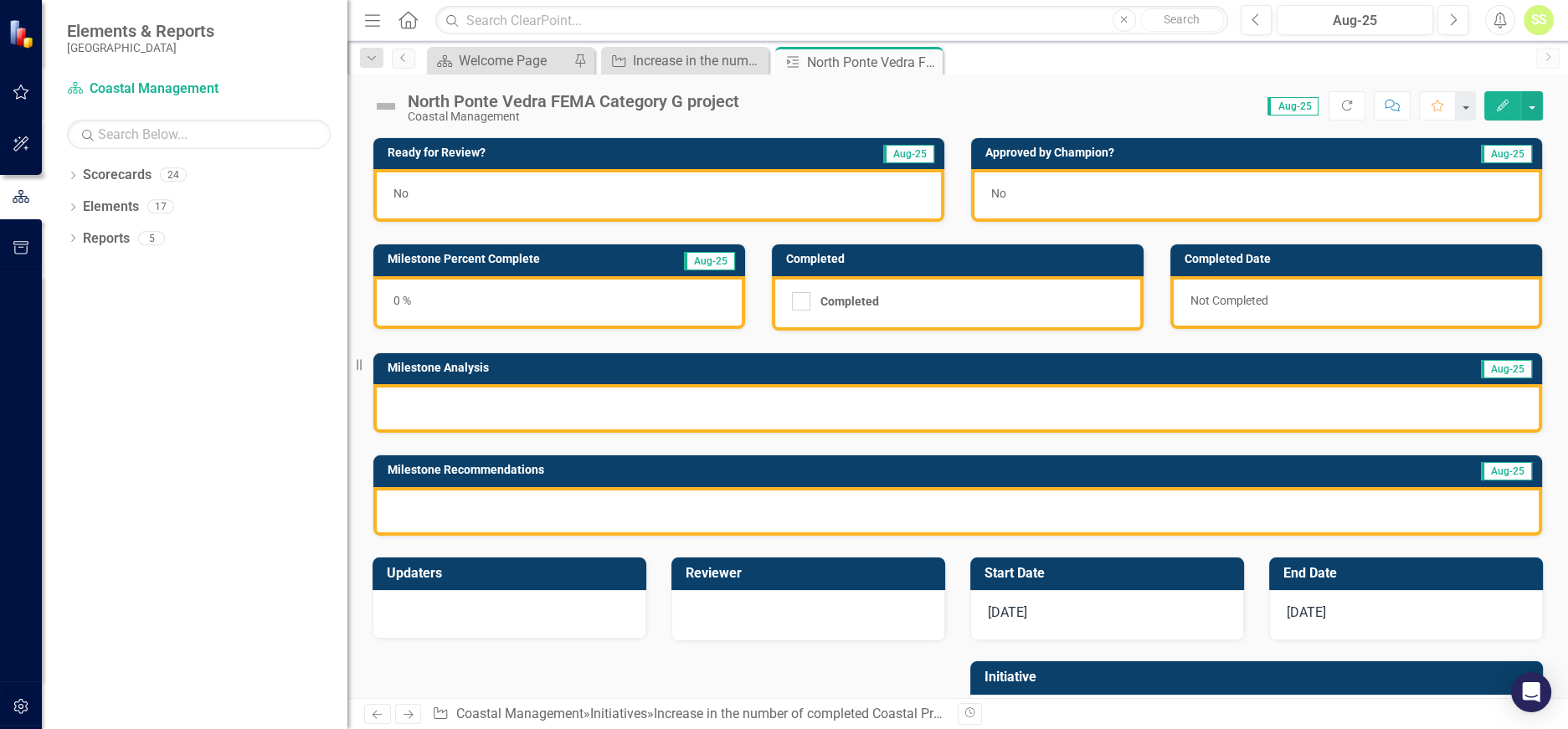
click at [395, 300] on div "0 %" at bounding box center [560, 302] width 372 height 52
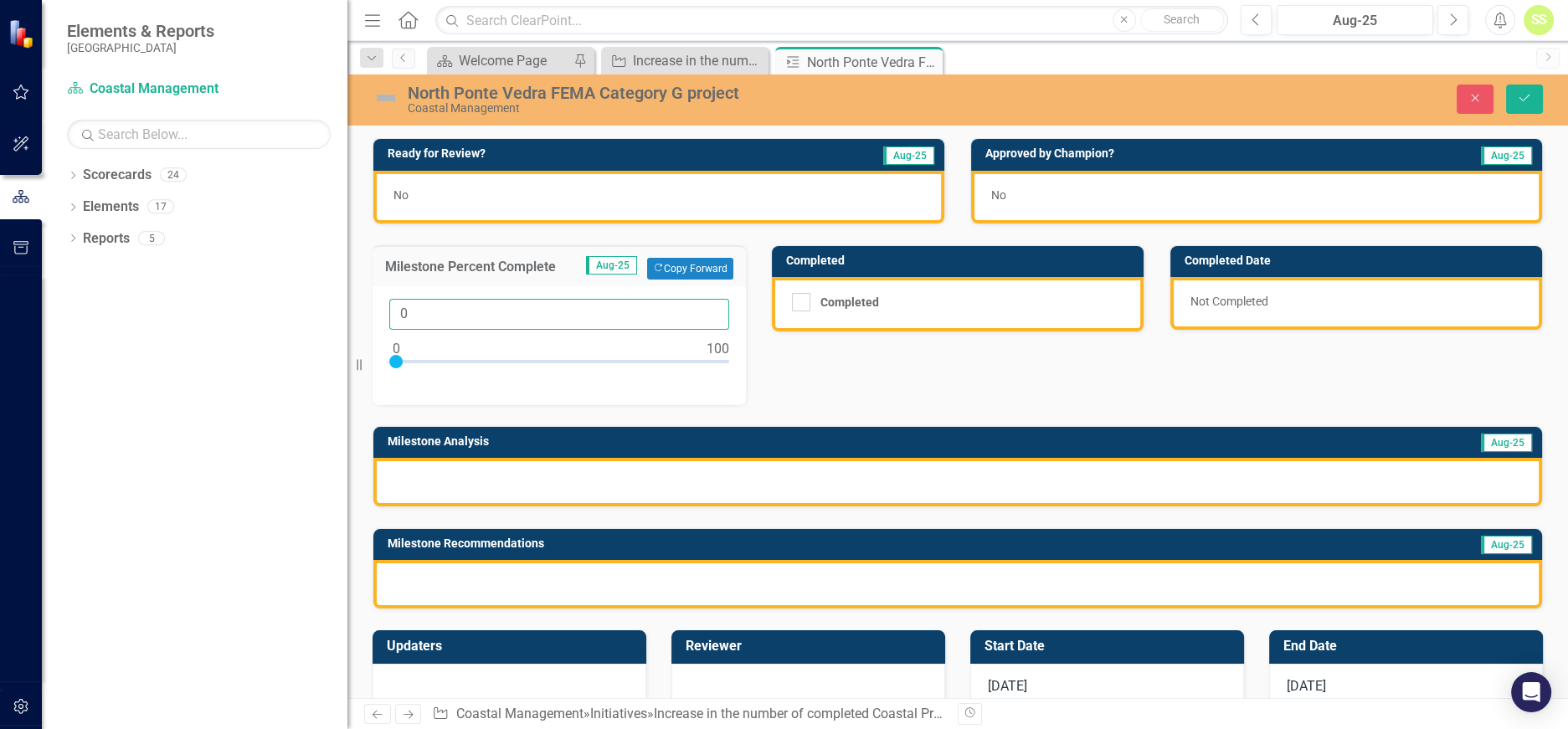
click at [412, 311] on input "0" at bounding box center [559, 315] width 340 height 31
type input "5"
click at [556, 476] on div at bounding box center [958, 482] width 1169 height 48
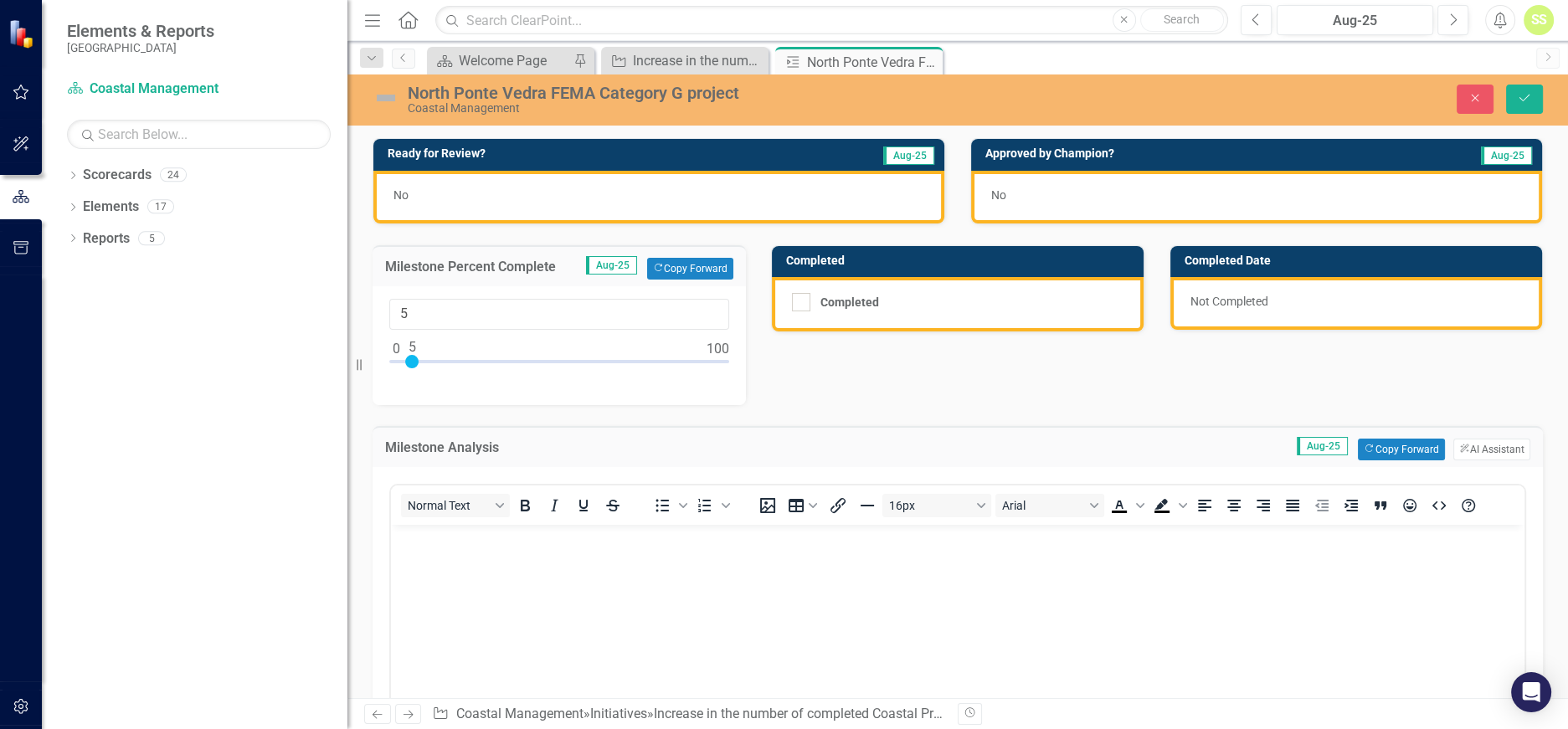
click at [674, 595] on body "Rich Text Area. Press ALT-0 for help." at bounding box center [958, 649] width 1134 height 251
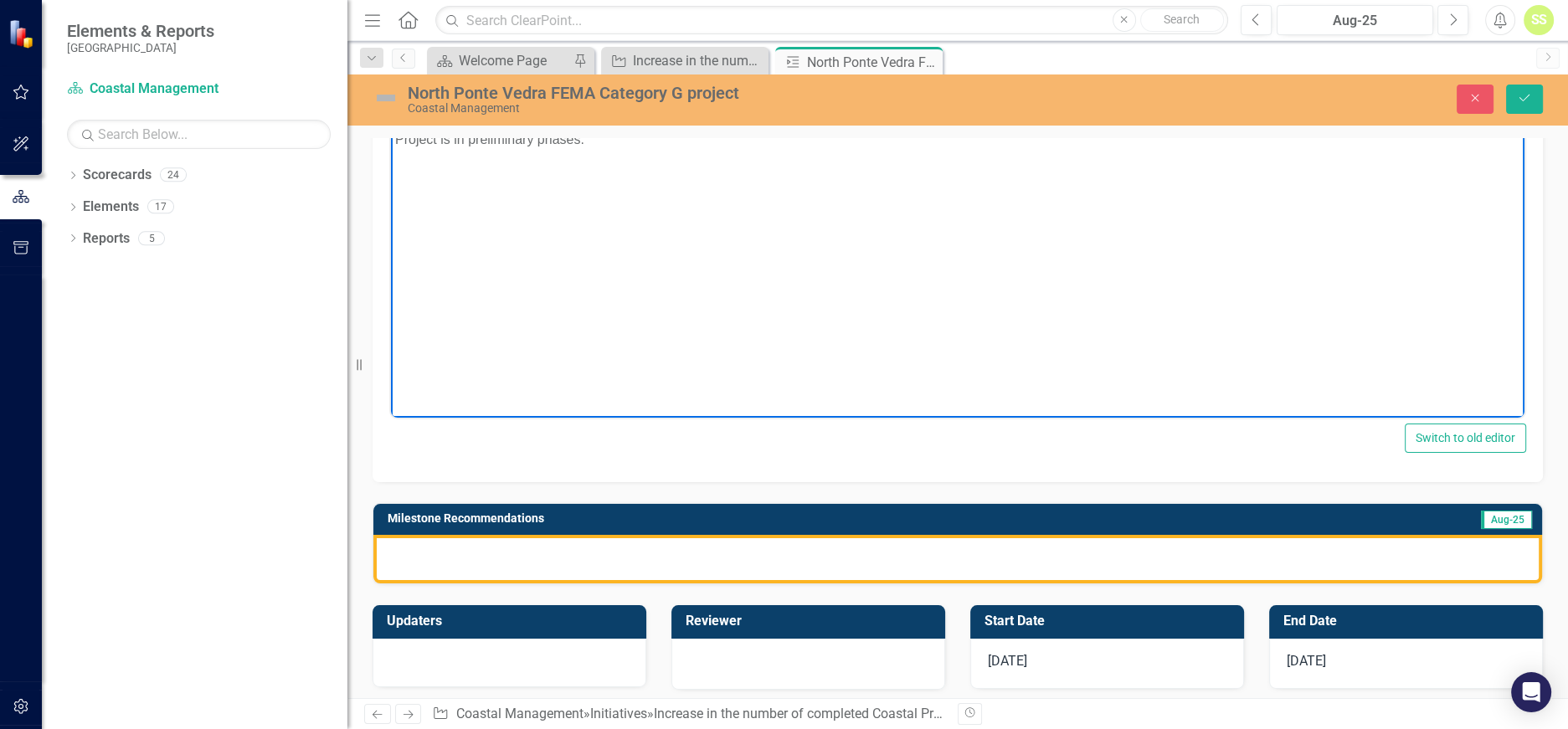
scroll to position [408, 0]
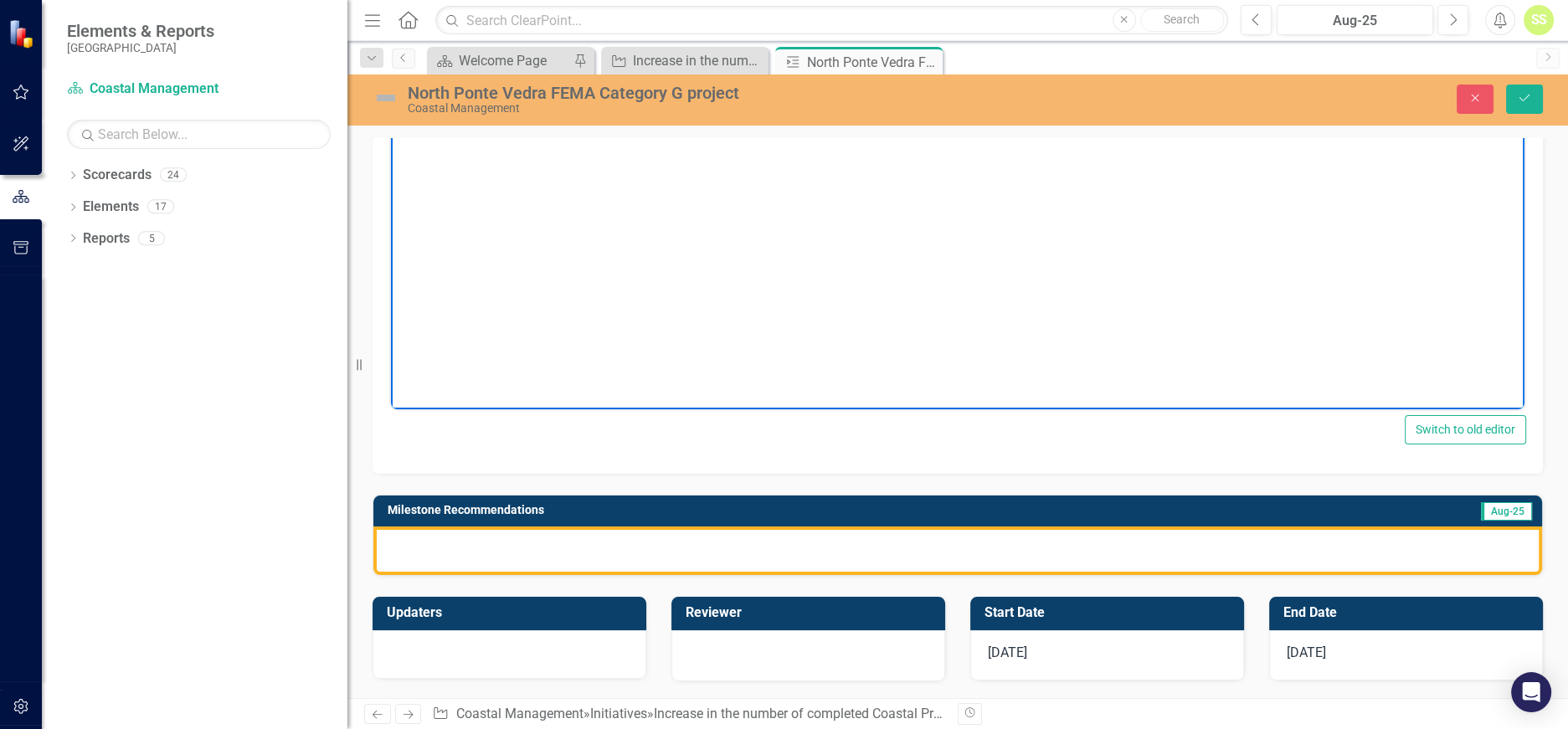
click at [448, 534] on div at bounding box center [958, 551] width 1169 height 48
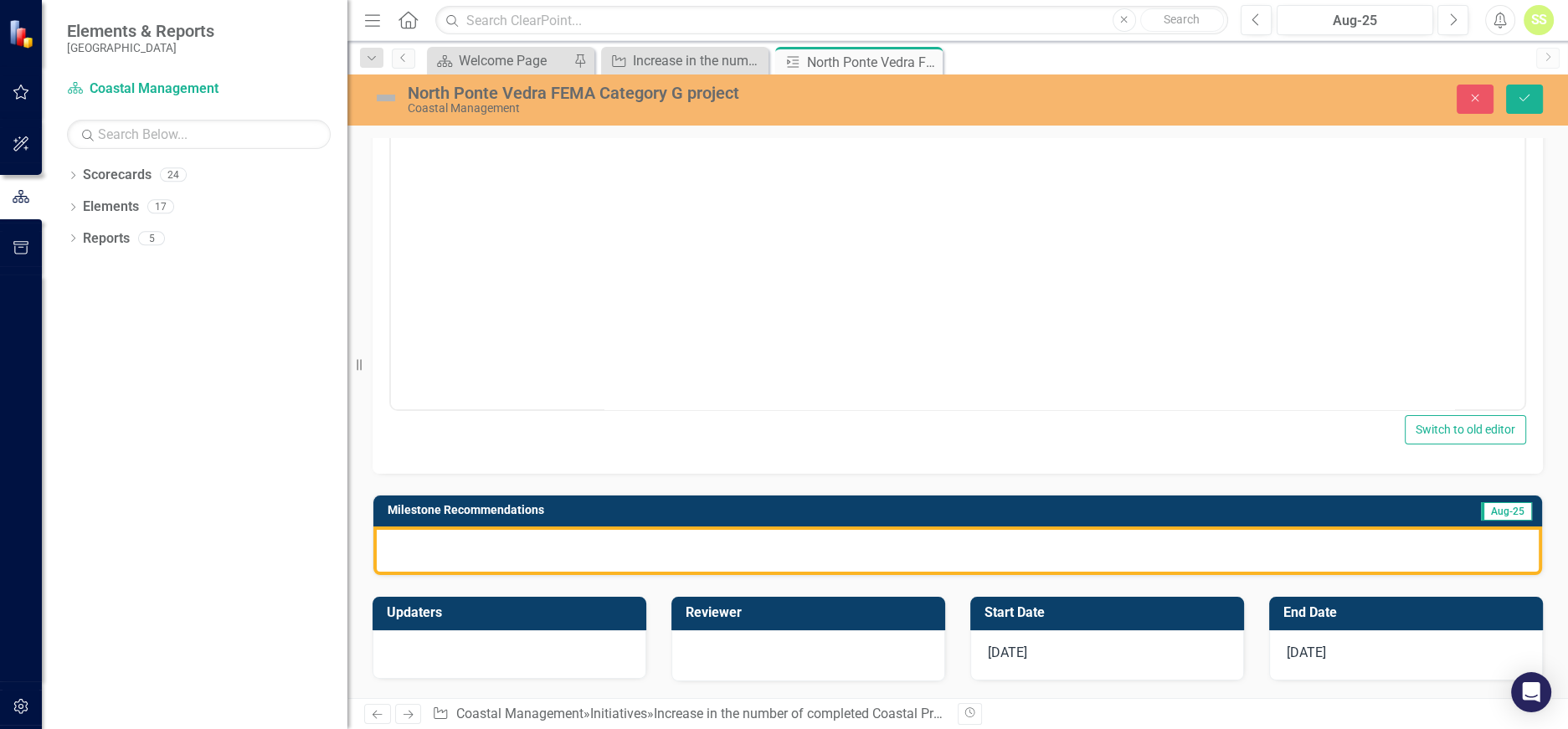
click at [448, 534] on div at bounding box center [958, 551] width 1169 height 48
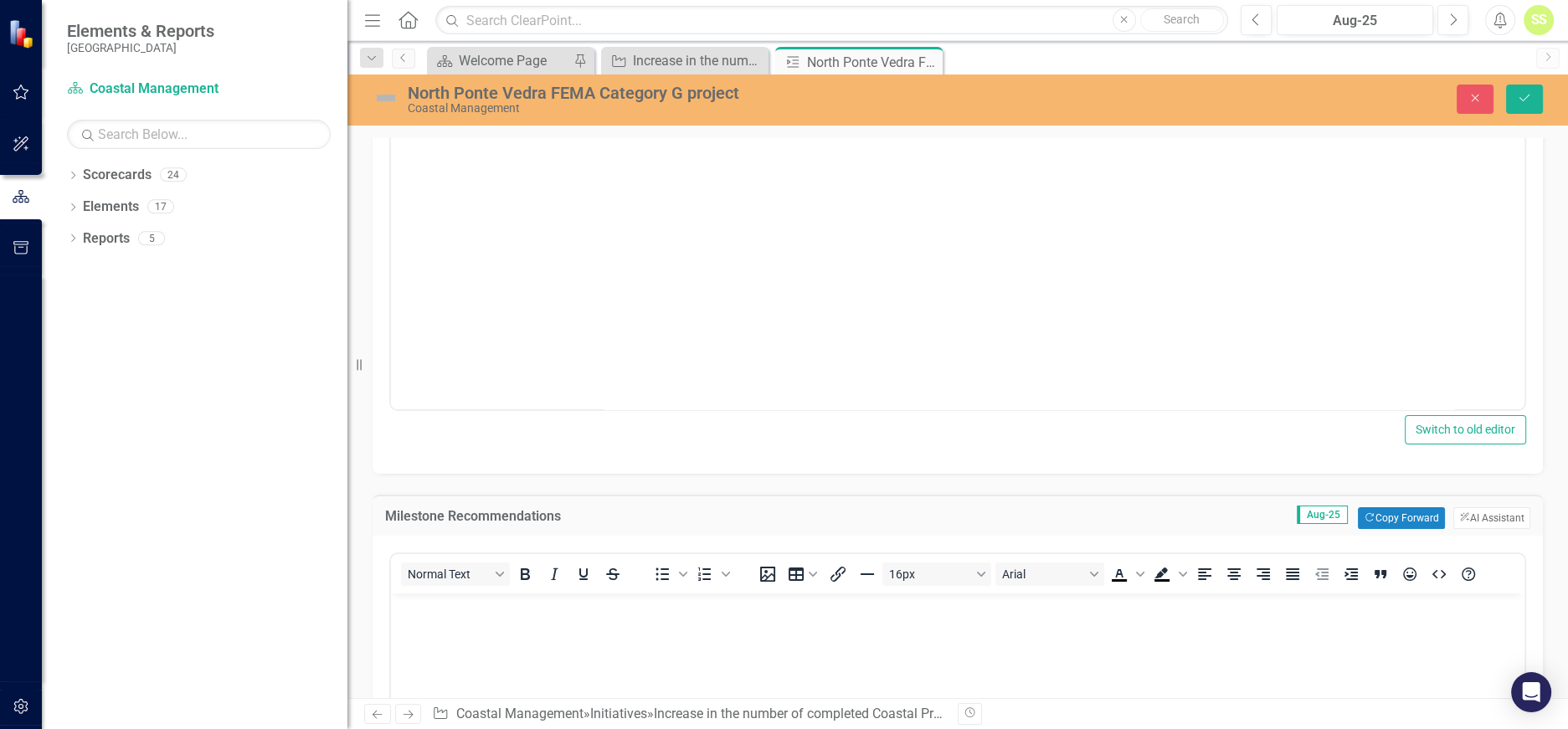
scroll to position [0, 0]
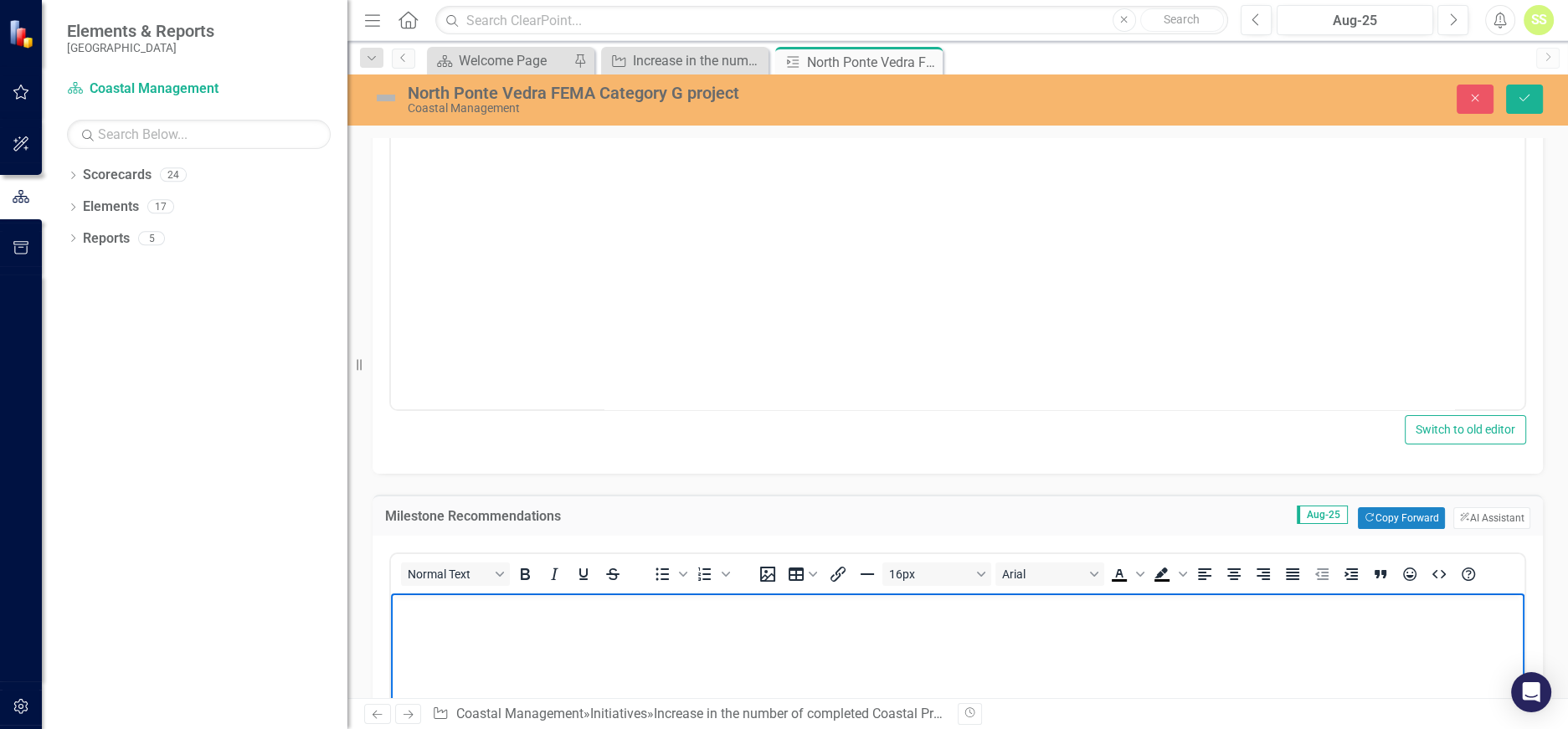
click at [488, 641] on body "Rich Text Area. Press ALT-0 for help." at bounding box center [958, 717] width 1134 height 251
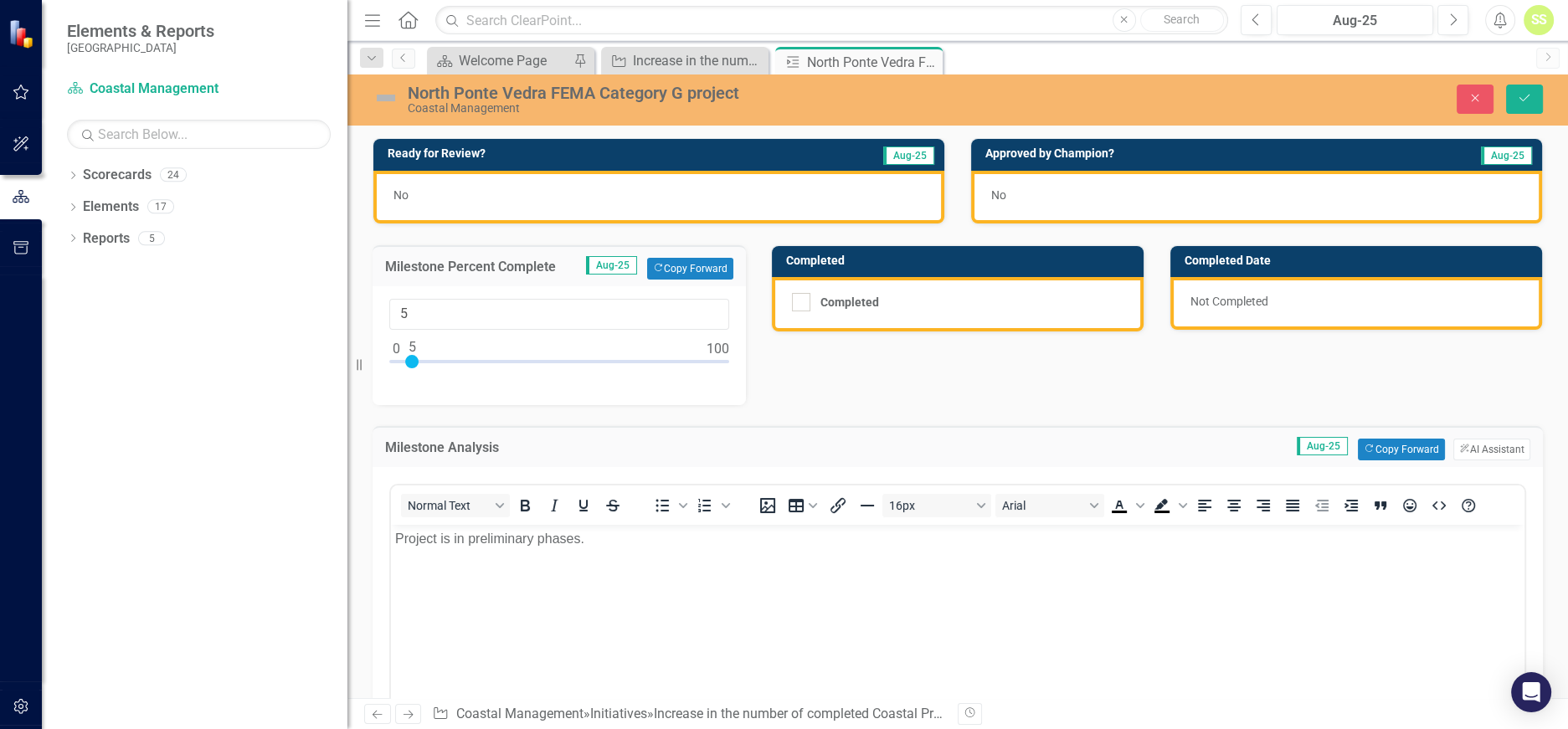
click at [430, 195] on div "No" at bounding box center [660, 197] width 571 height 52
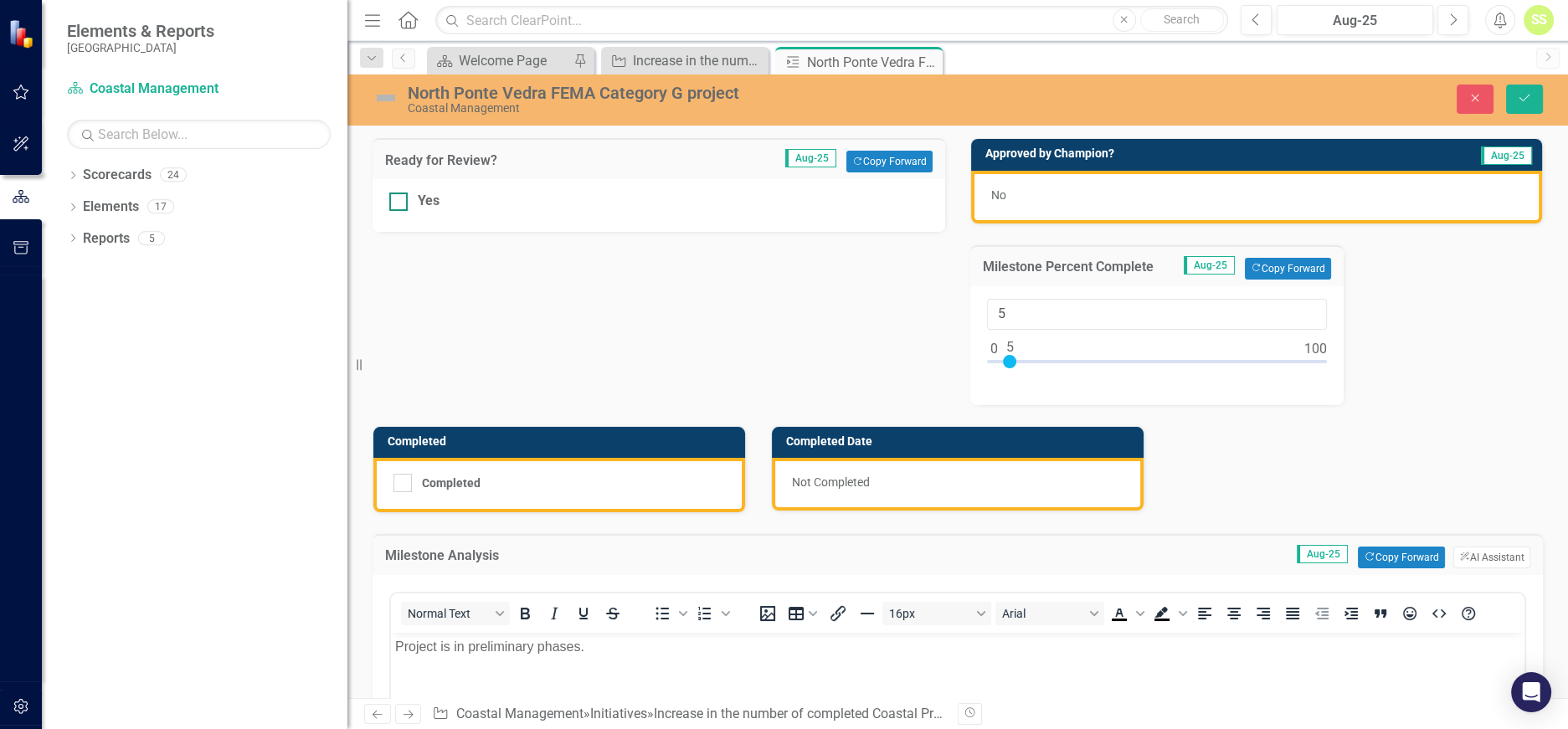
click at [398, 195] on input "Yes" at bounding box center [394, 197] width 11 height 11
checkbox input "true"
click at [1523, 93] on icon "Save" at bounding box center [1525, 98] width 15 height 12
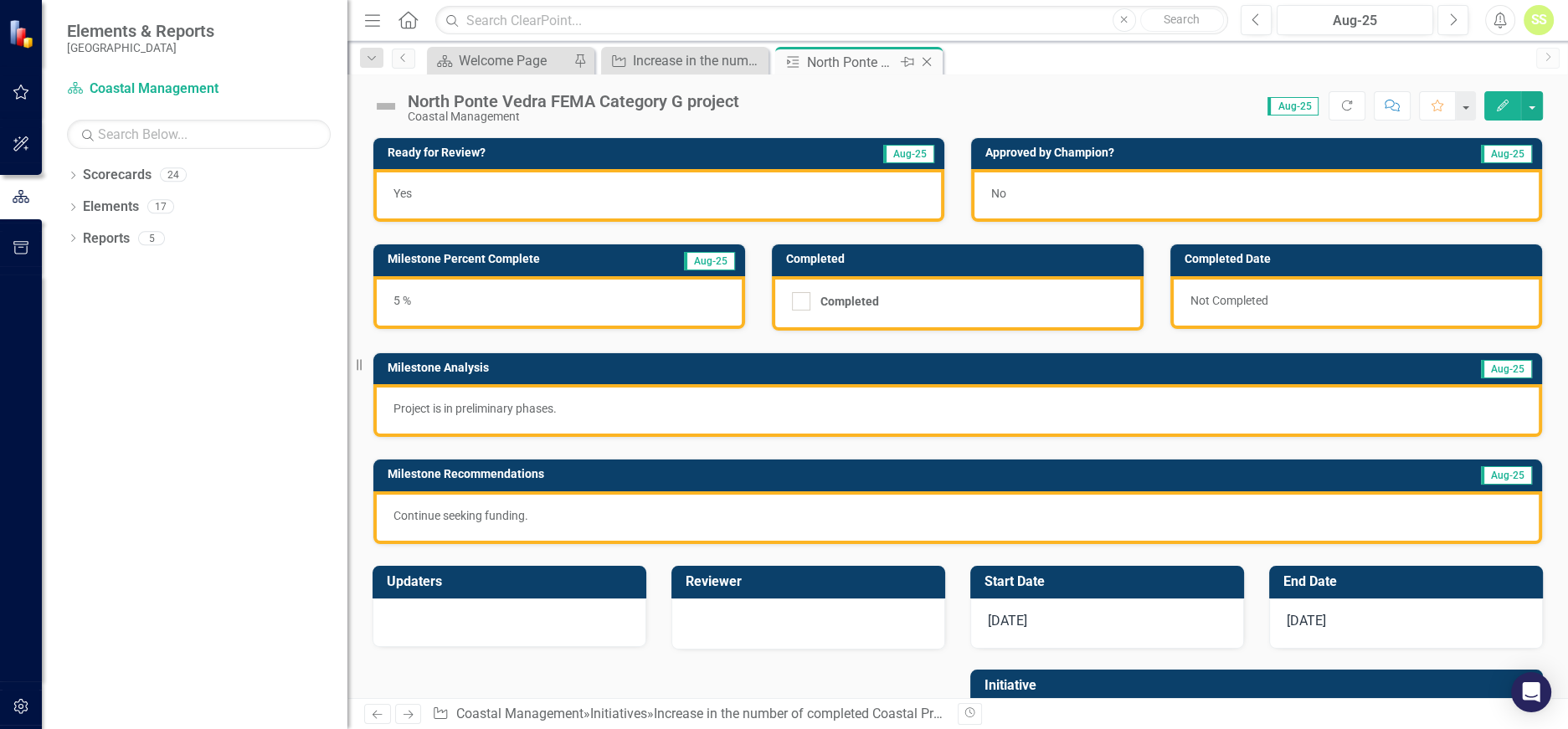
click at [931, 63] on icon "Close" at bounding box center [926, 62] width 16 height 14
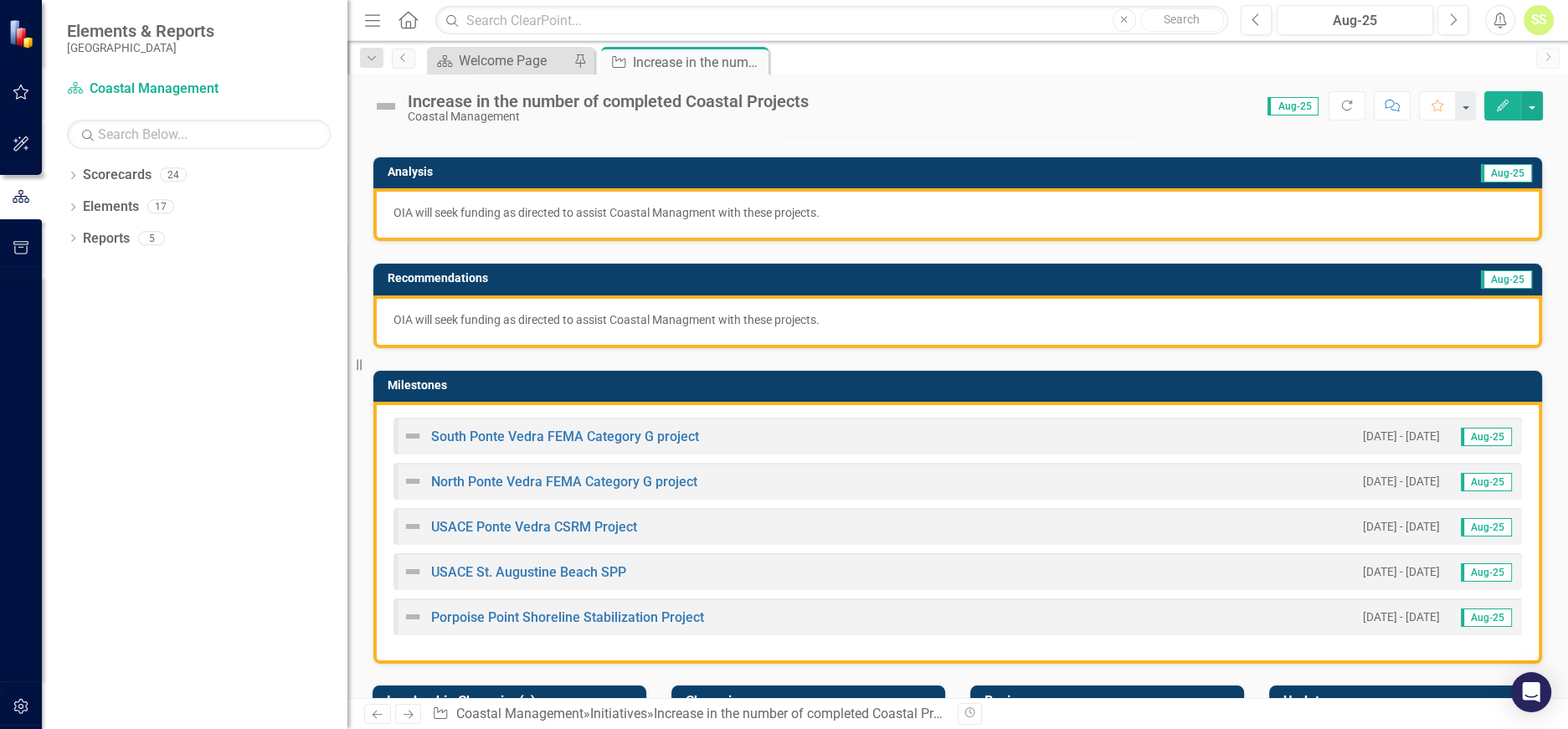
scroll to position [196, 0]
click at [560, 520] on link "USACE Ponte Vedra CSRM Project" at bounding box center [534, 527] width 206 height 15
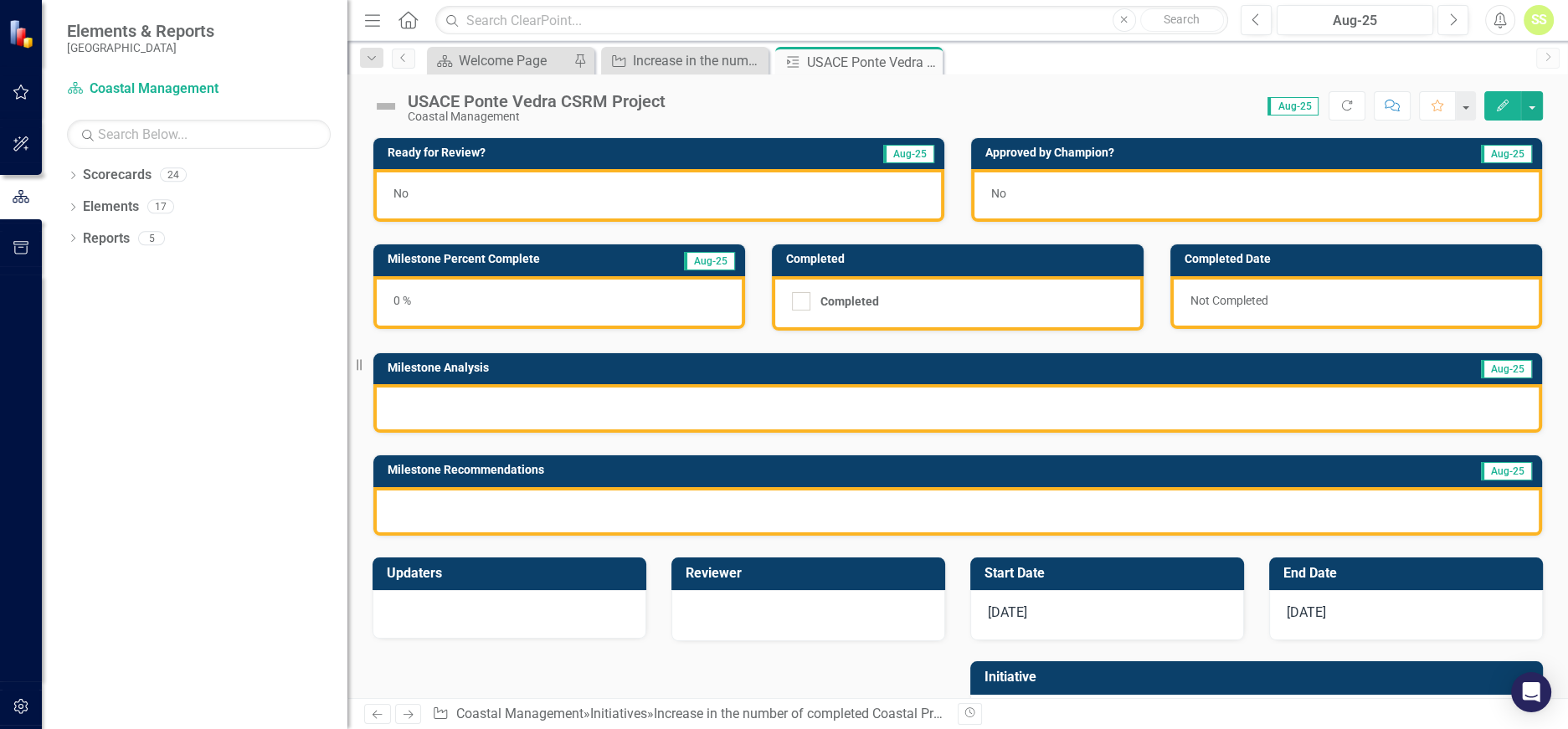
click at [406, 311] on div "0 %" at bounding box center [560, 302] width 372 height 52
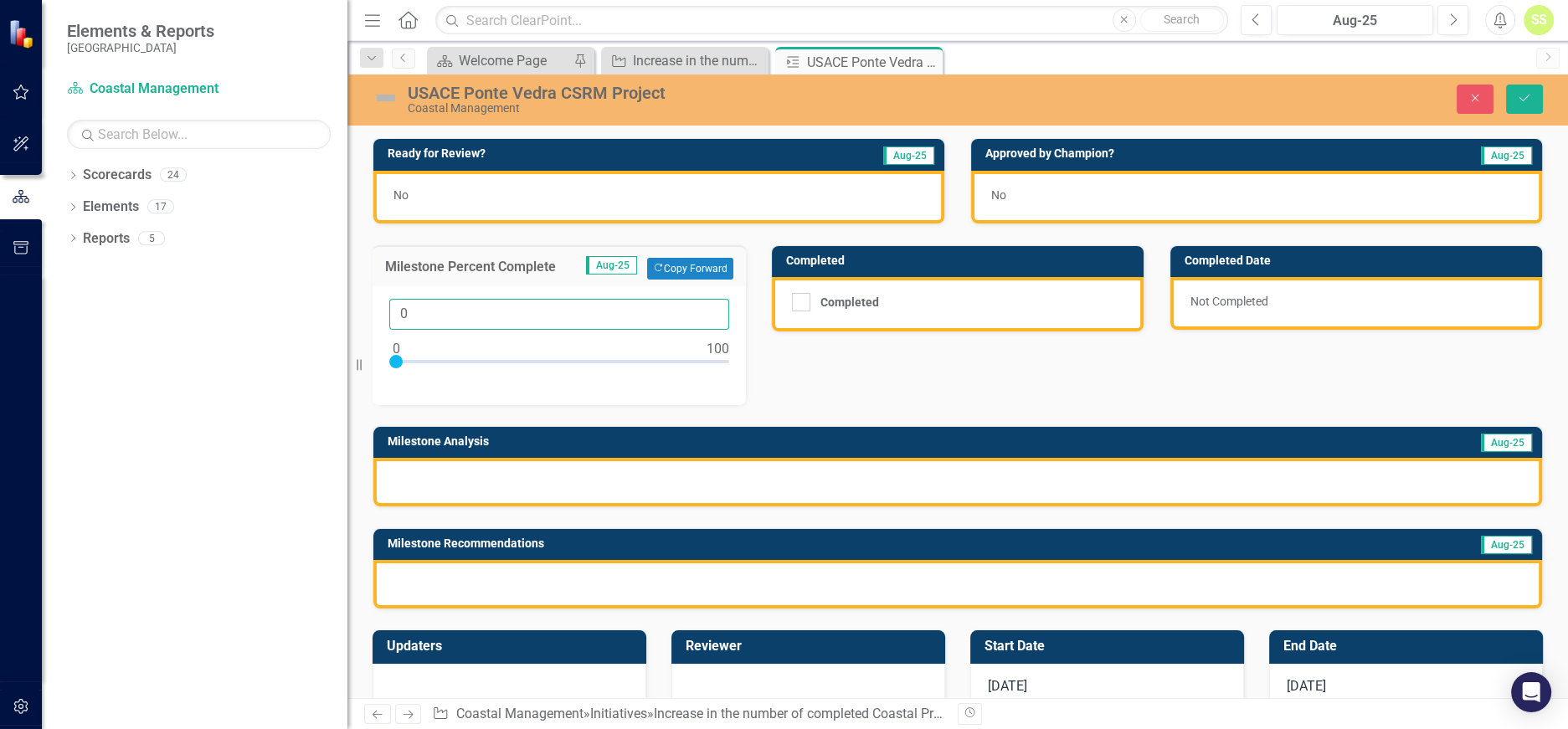
click at [394, 310] on input "0" at bounding box center [559, 315] width 340 height 31
type input "10"
click at [498, 467] on div at bounding box center [958, 482] width 1169 height 48
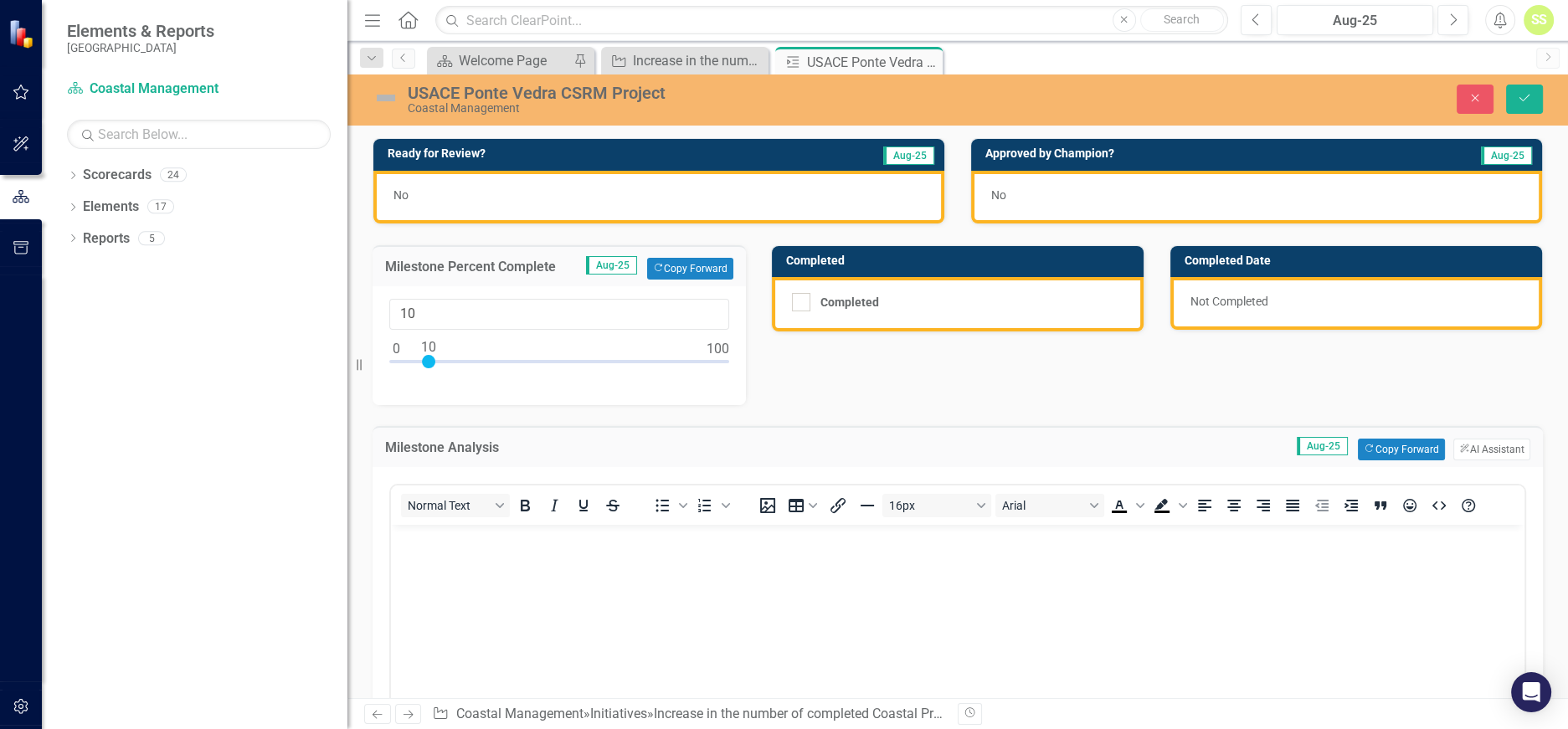
click at [569, 591] on body "Rich Text Area. Press ALT-0 for help." at bounding box center [958, 649] width 1134 height 251
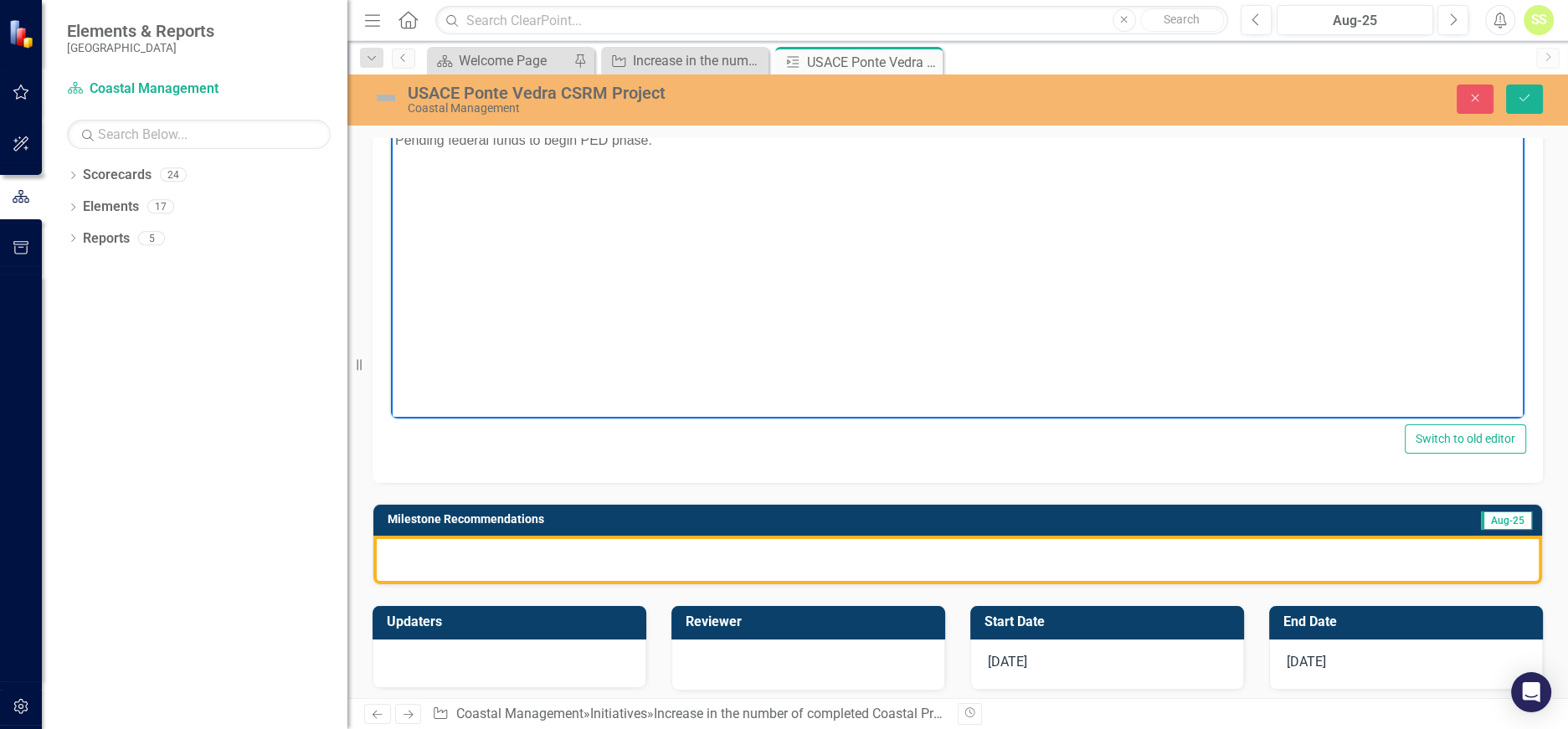
scroll to position [398, 0]
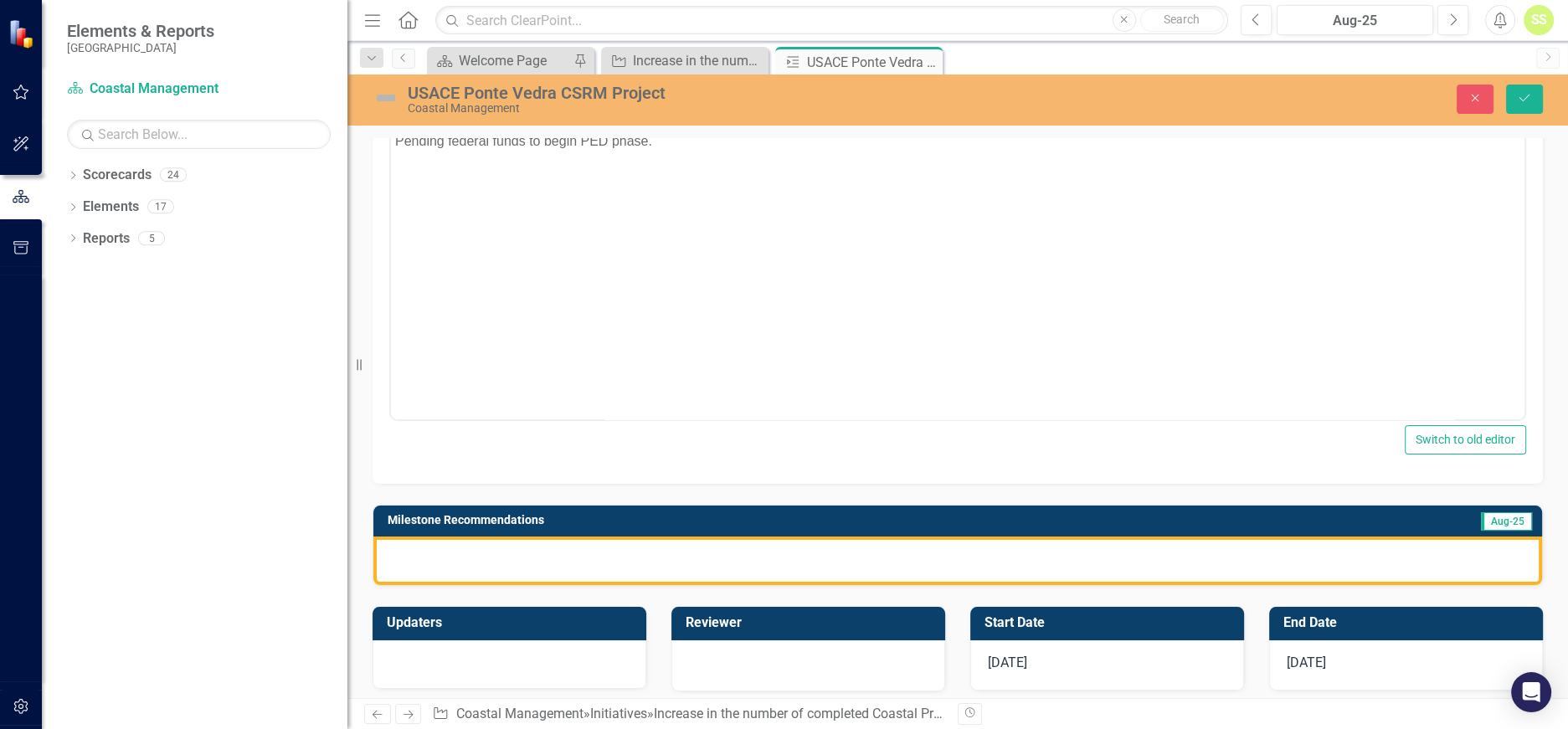
click at [455, 550] on div at bounding box center [958, 561] width 1169 height 48
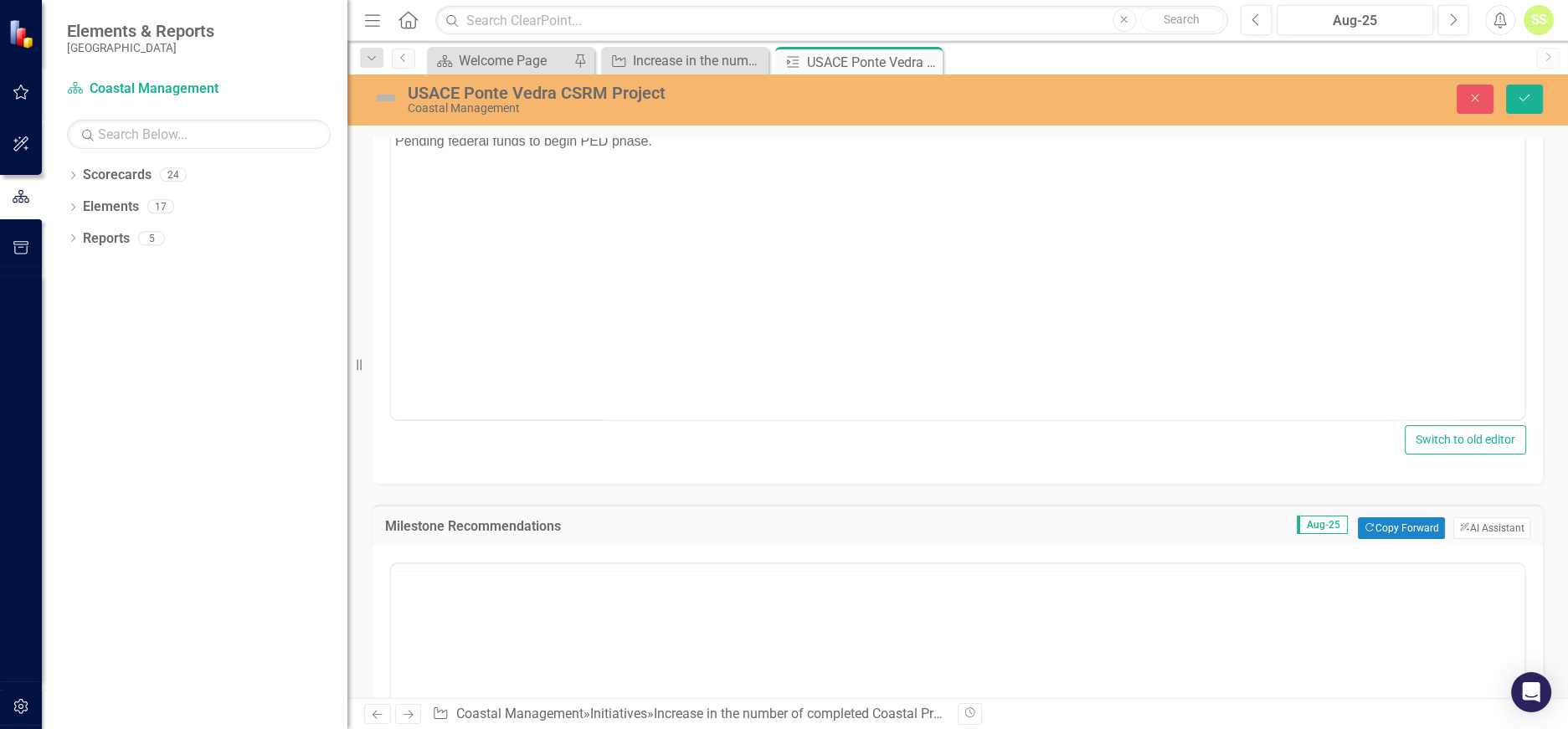
scroll to position [0, 0]
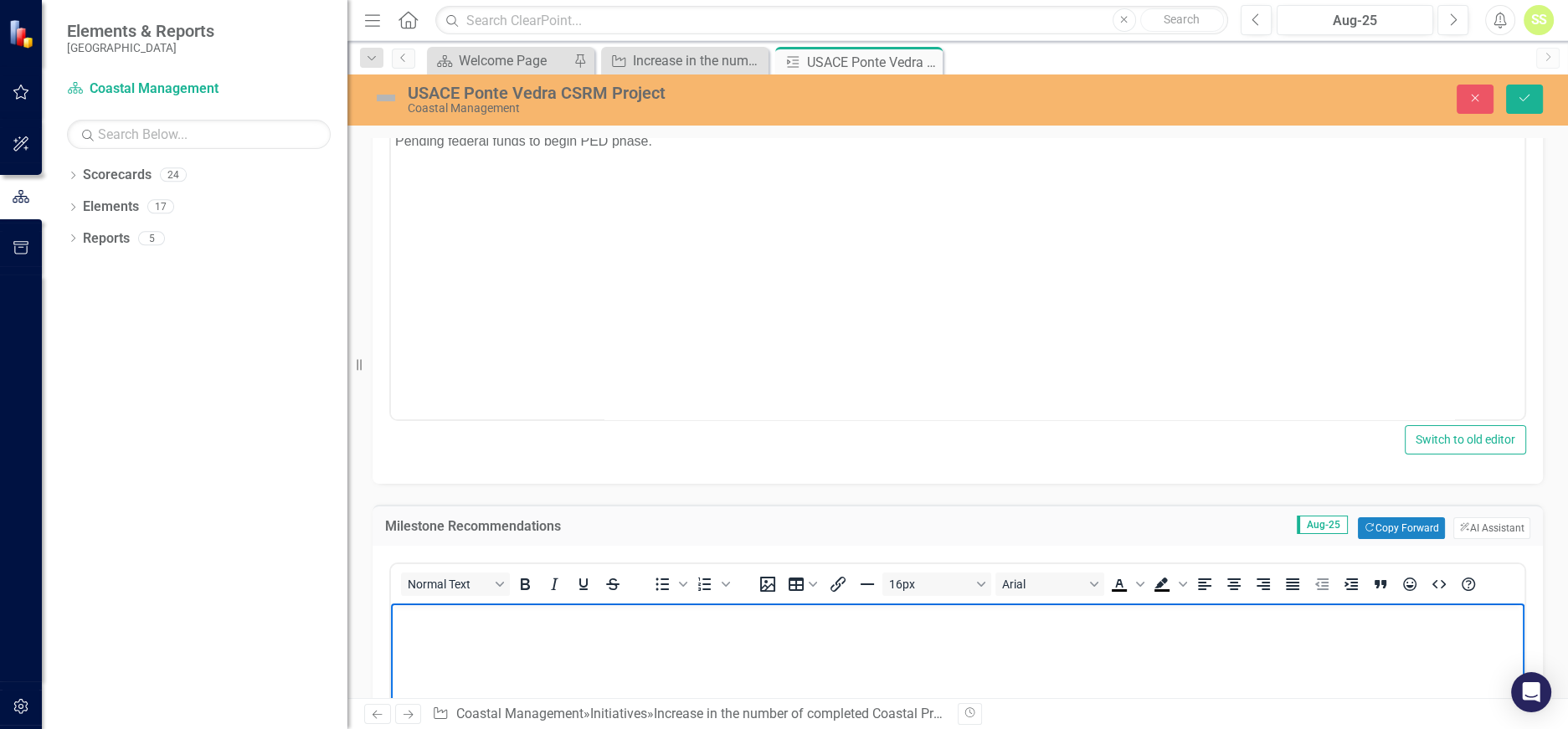
click at [456, 618] on p "Rich Text Area. Press ALT-0 for help." at bounding box center [958, 617] width 1125 height 20
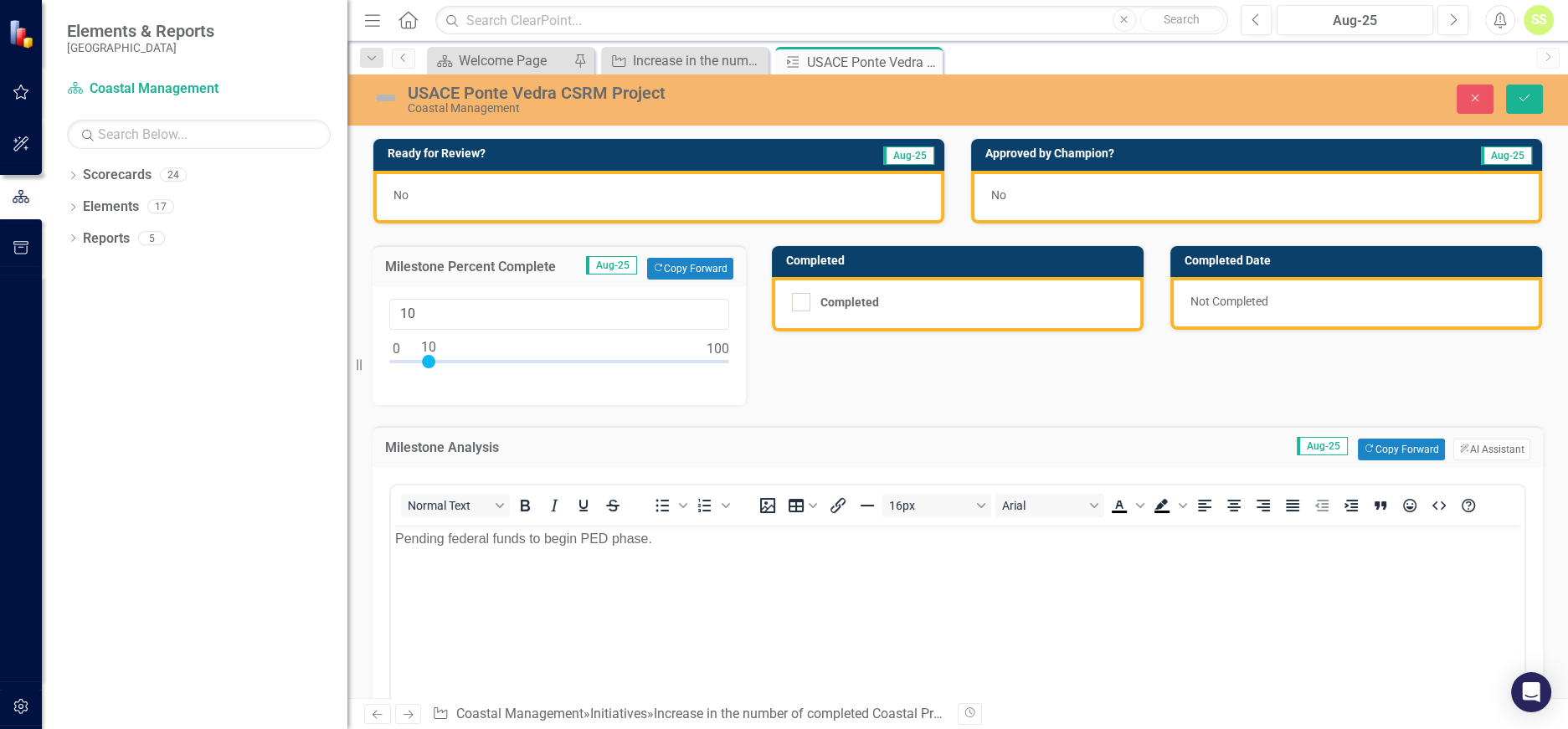
click at [516, 195] on div "No" at bounding box center [660, 197] width 571 height 52
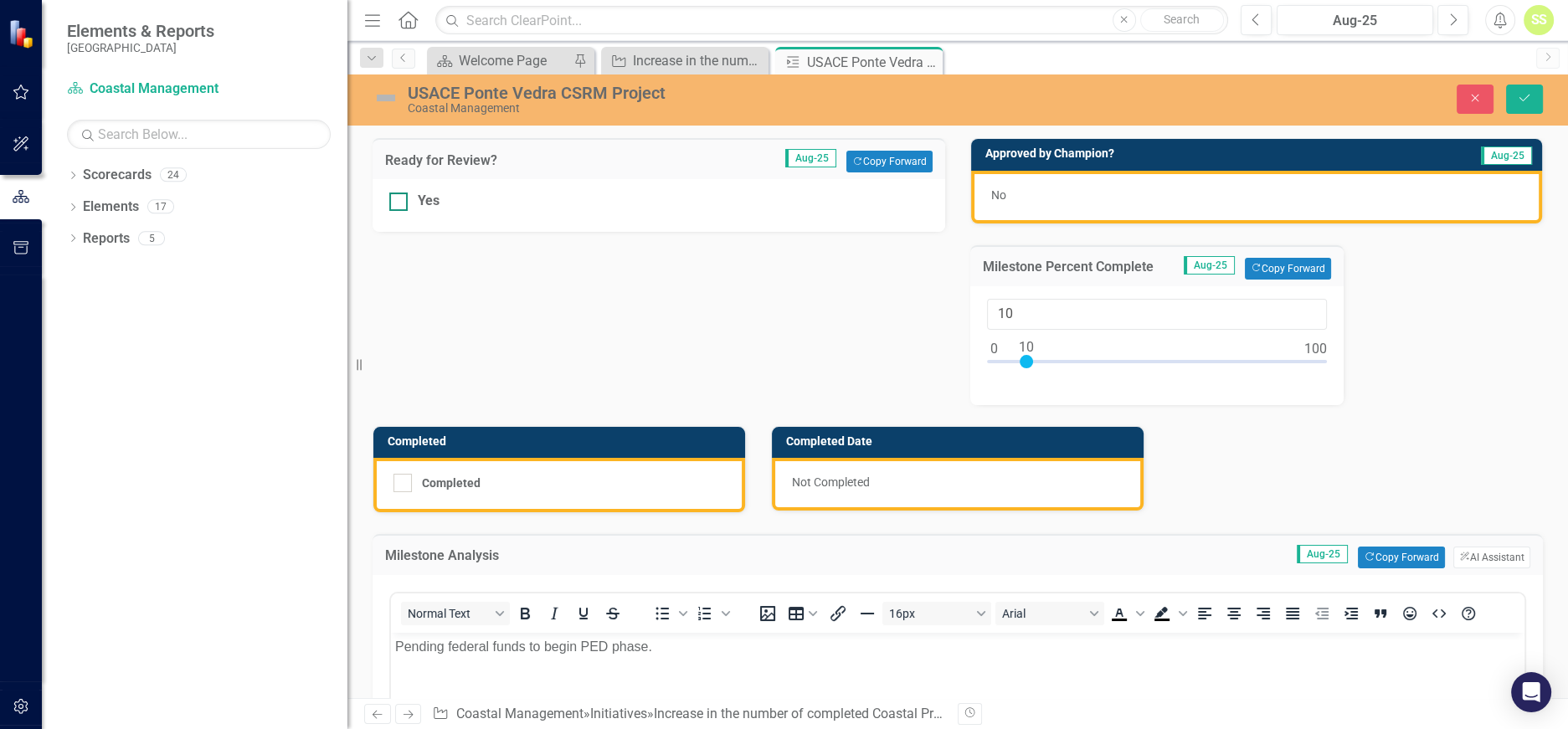
click at [398, 195] on input "Yes" at bounding box center [394, 197] width 11 height 11
checkbox input "true"
click at [1530, 84] on button "Save" at bounding box center [1524, 99] width 37 height 29
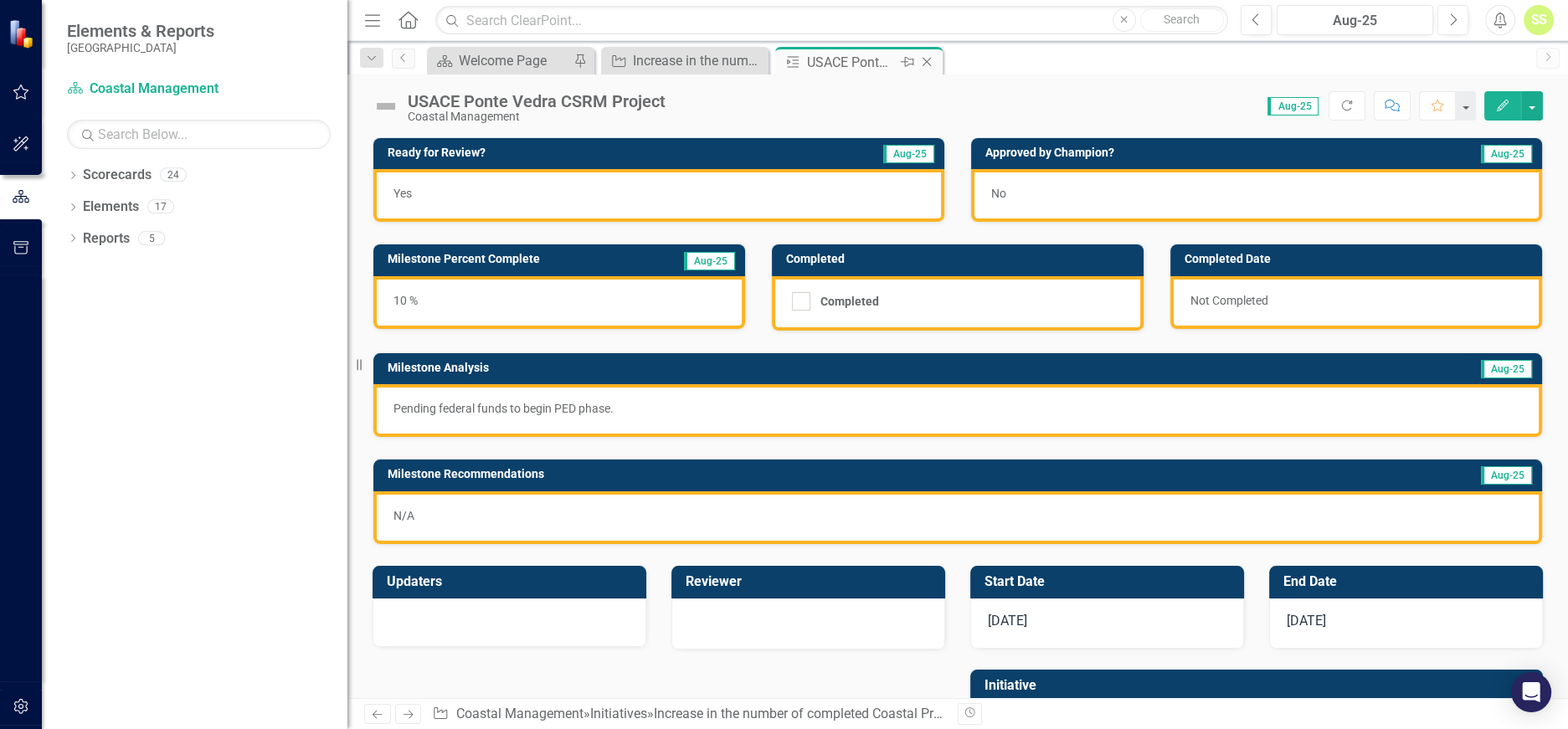
click at [931, 61] on icon "Close" at bounding box center [926, 62] width 16 height 14
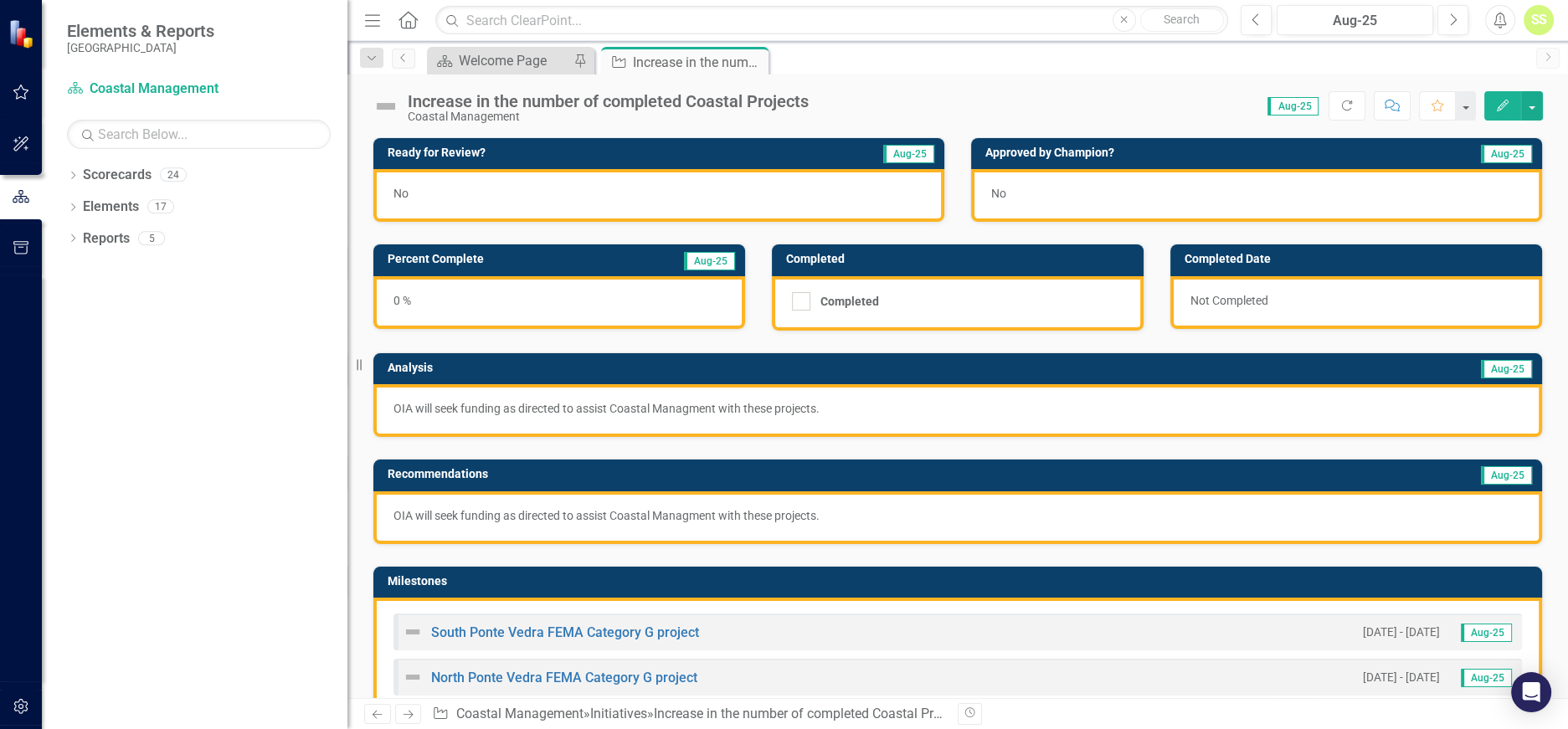
scroll to position [341, 0]
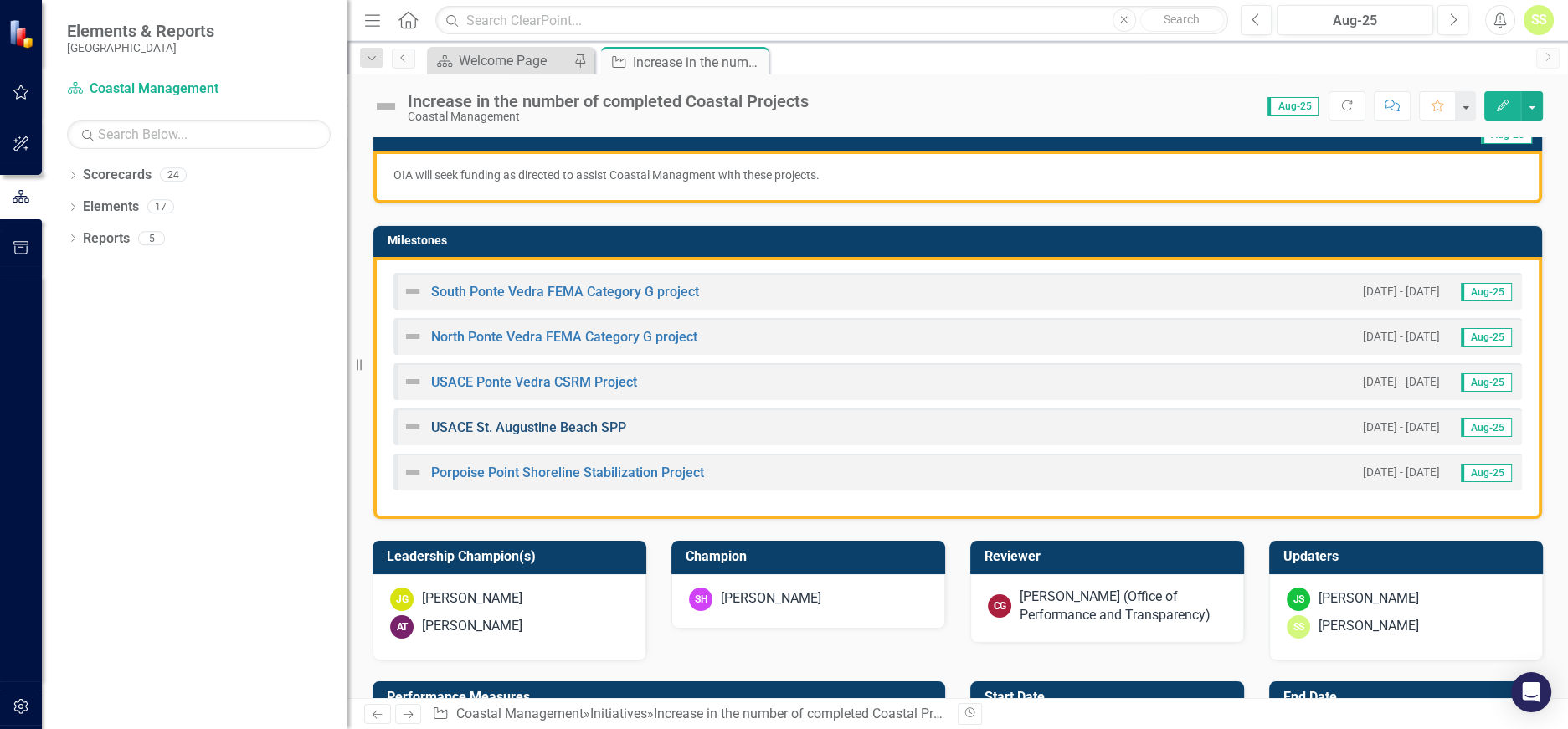
click at [584, 423] on link "USACE St. Augustine Beach SPP" at bounding box center [528, 427] width 195 height 15
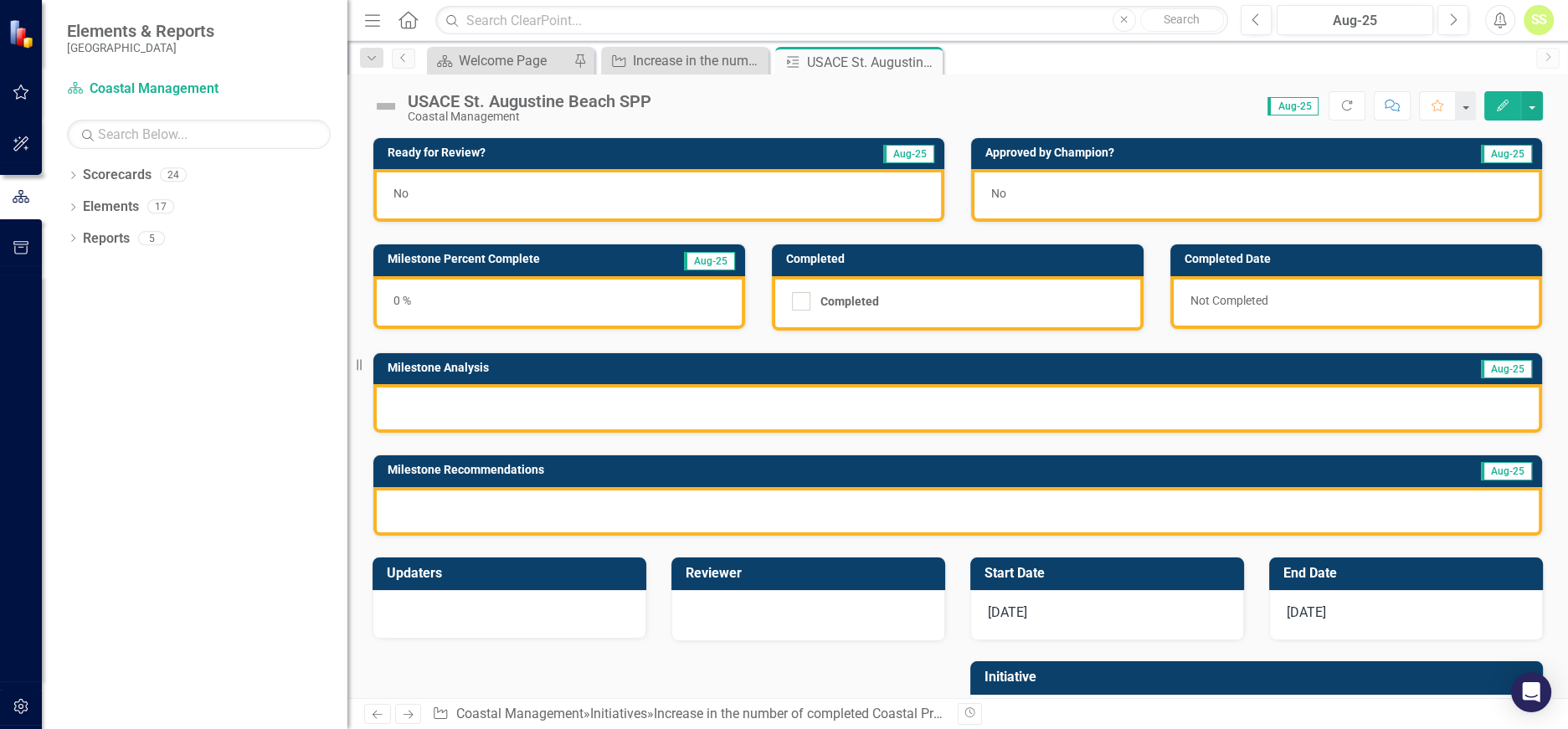
click at [432, 409] on div at bounding box center [958, 409] width 1169 height 48
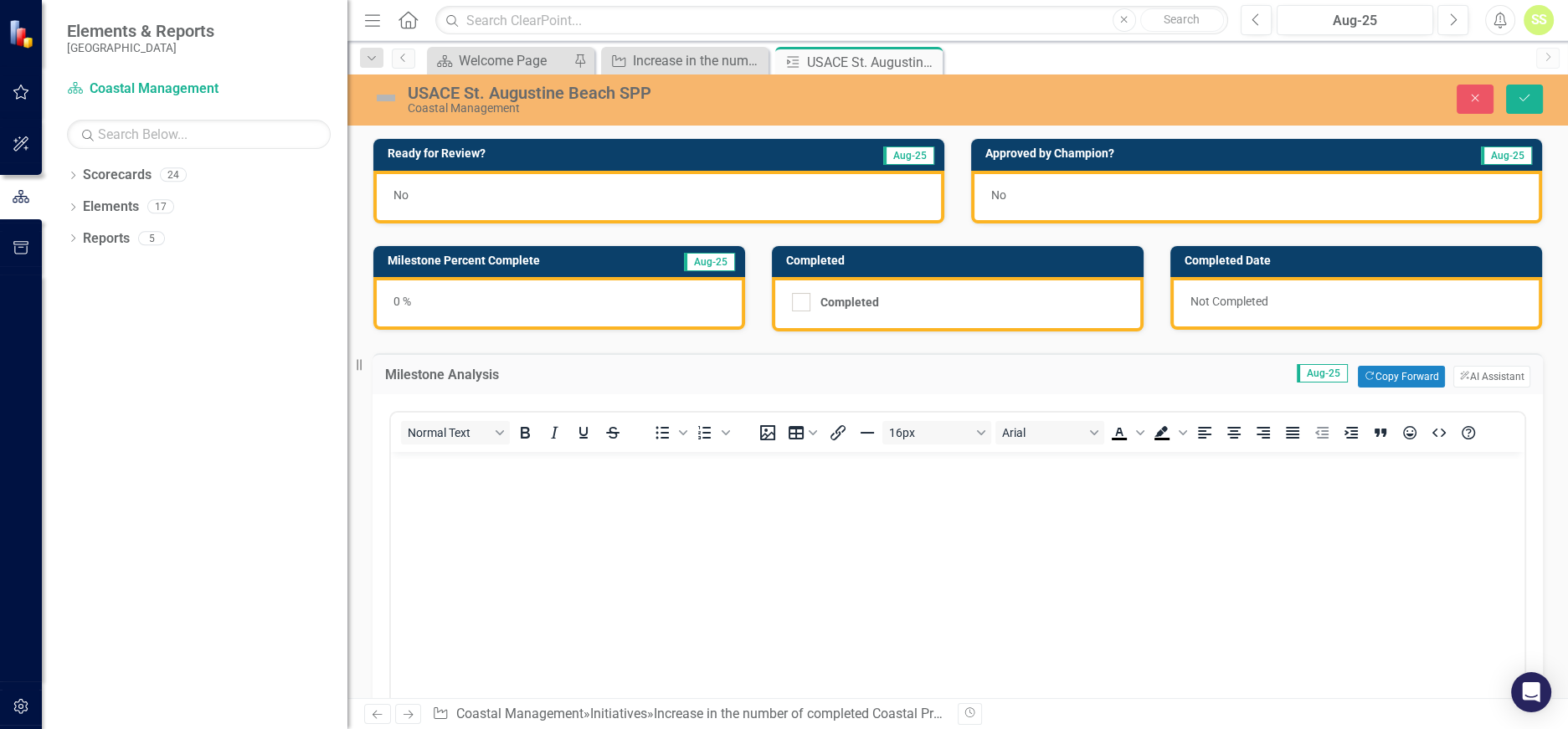
click at [479, 514] on body "Rich Text Area. Press ALT-0 for help." at bounding box center [958, 577] width 1134 height 251
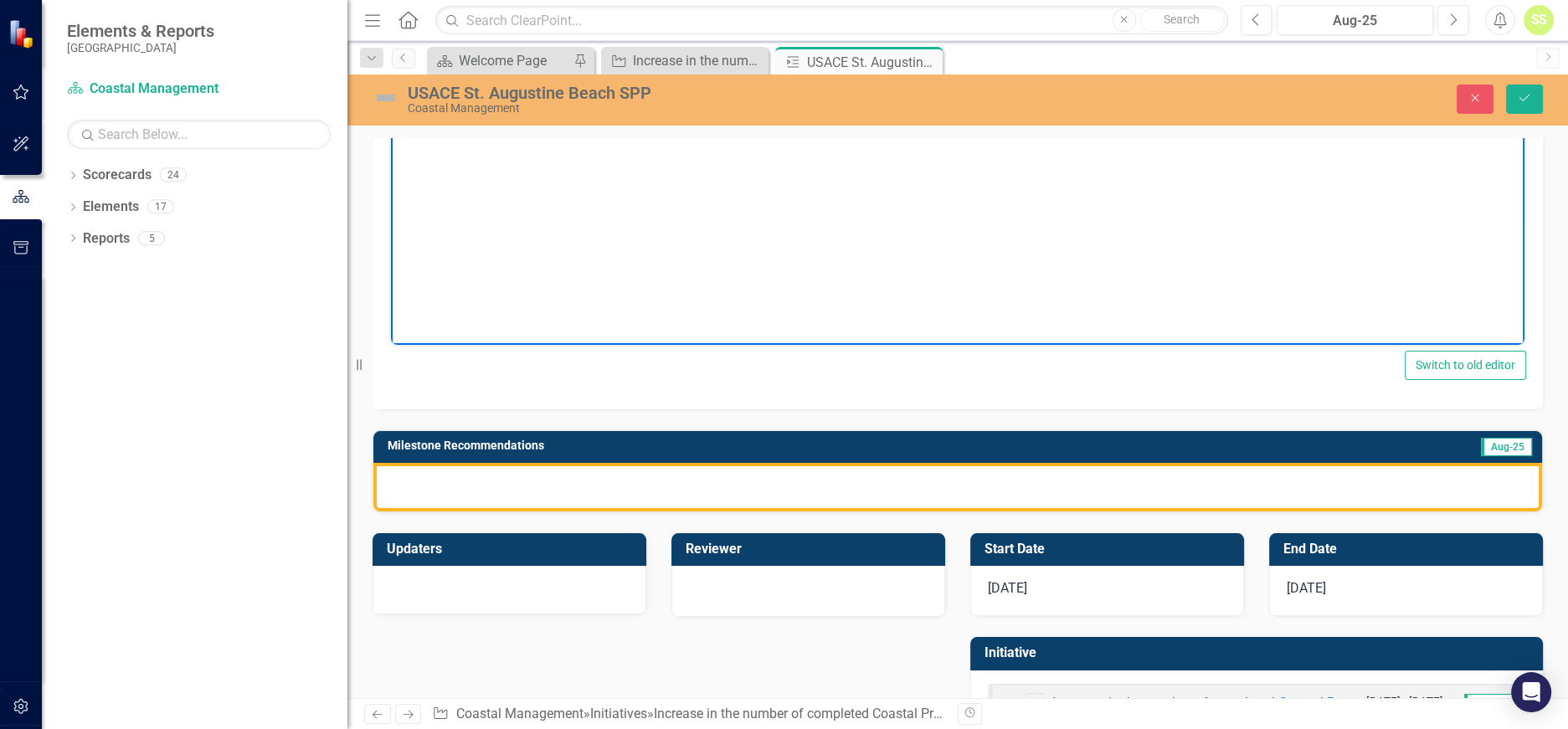
scroll to position [415, 0]
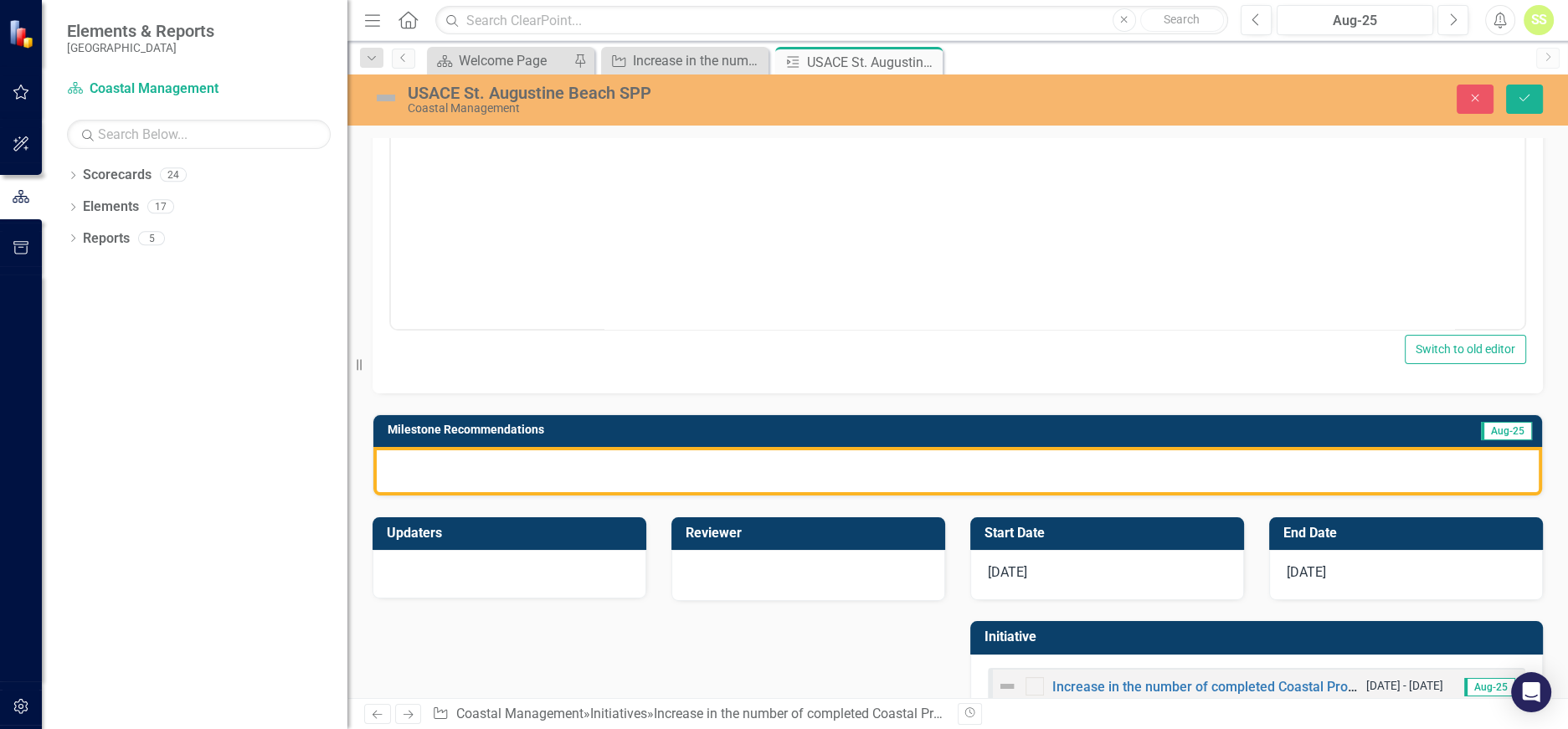
click at [473, 471] on div at bounding box center [958, 471] width 1169 height 48
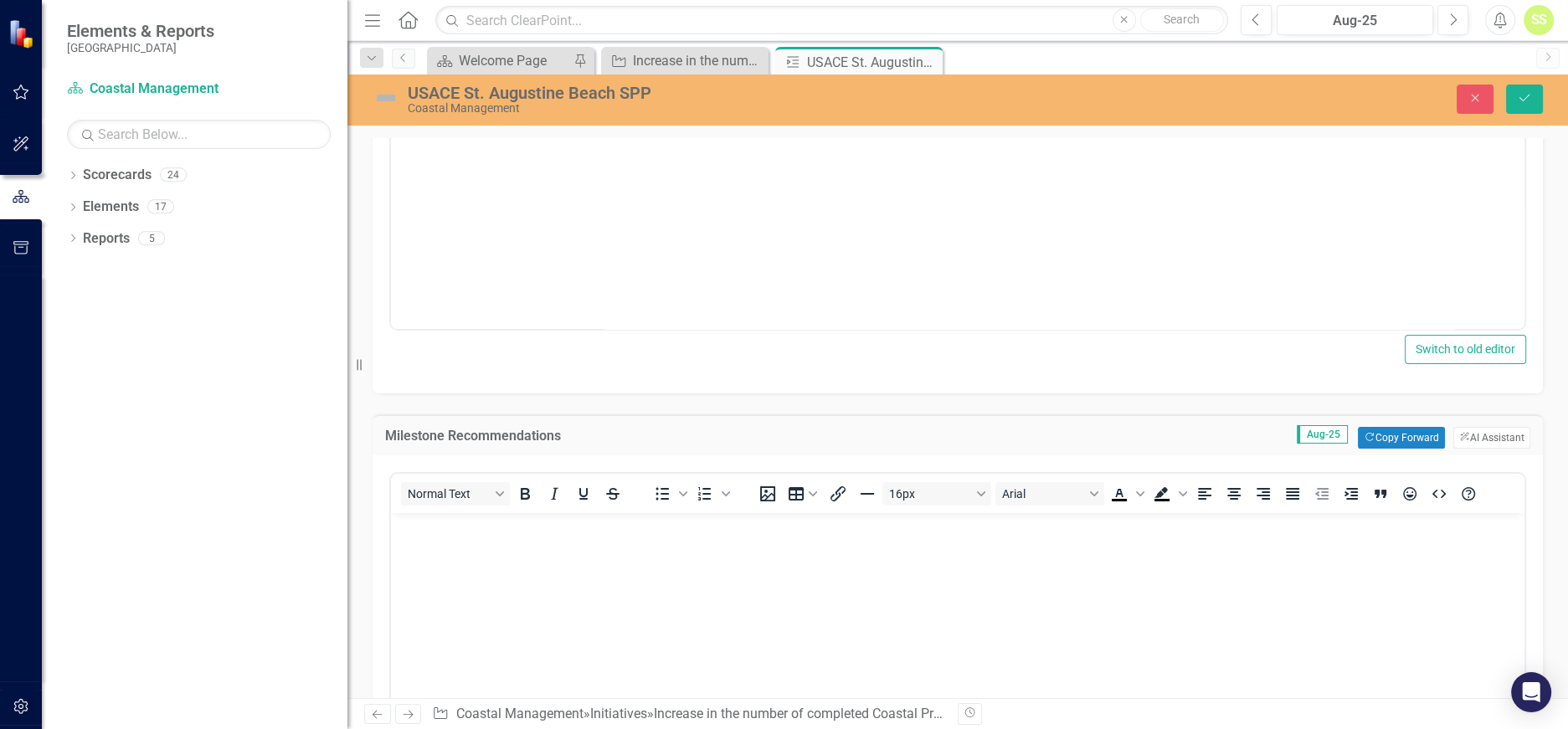
scroll to position [0, 0]
click at [491, 541] on body "Rich Text Area. Press ALT-0 for help." at bounding box center [958, 638] width 1134 height 251
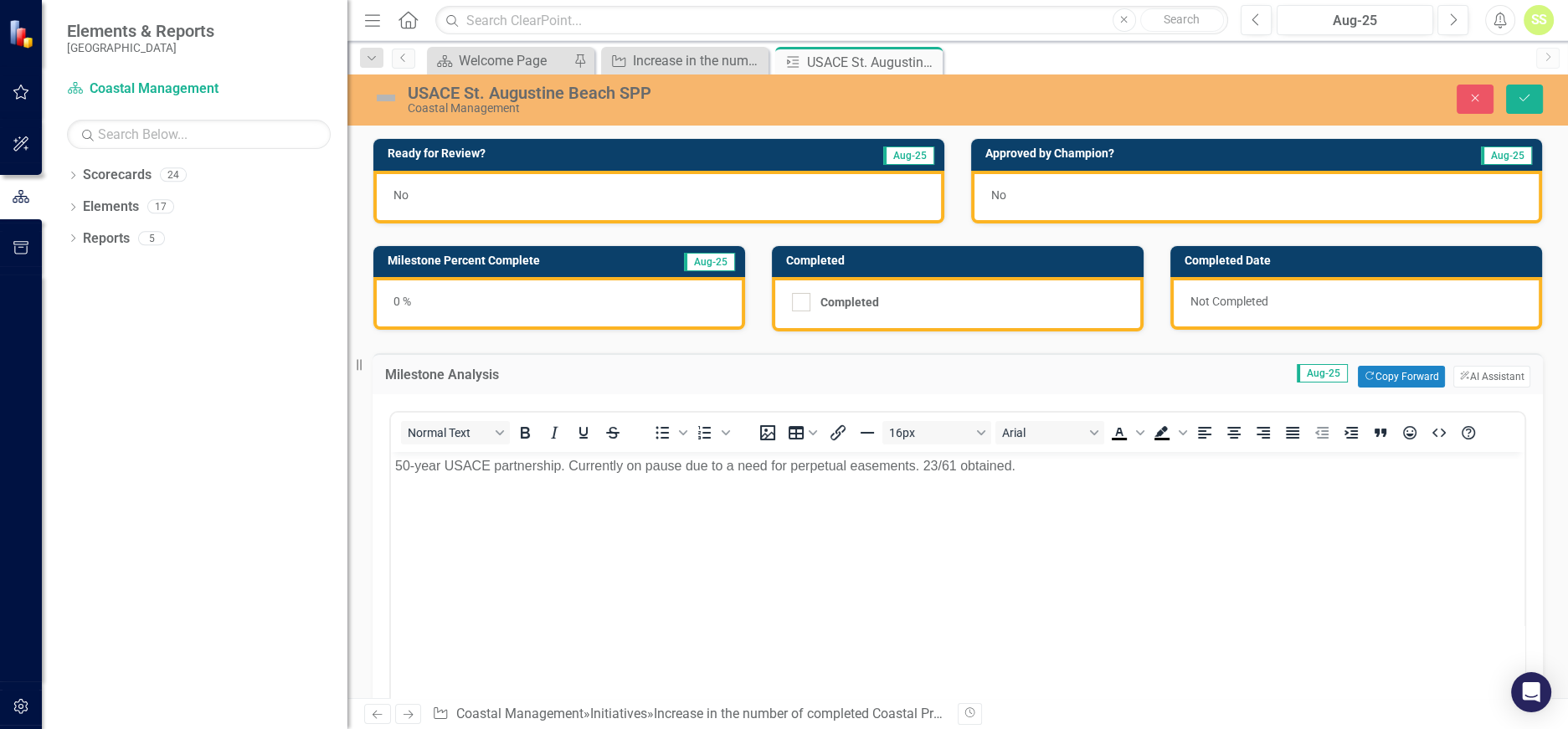
click at [442, 304] on div "0 %" at bounding box center [560, 303] width 372 height 52
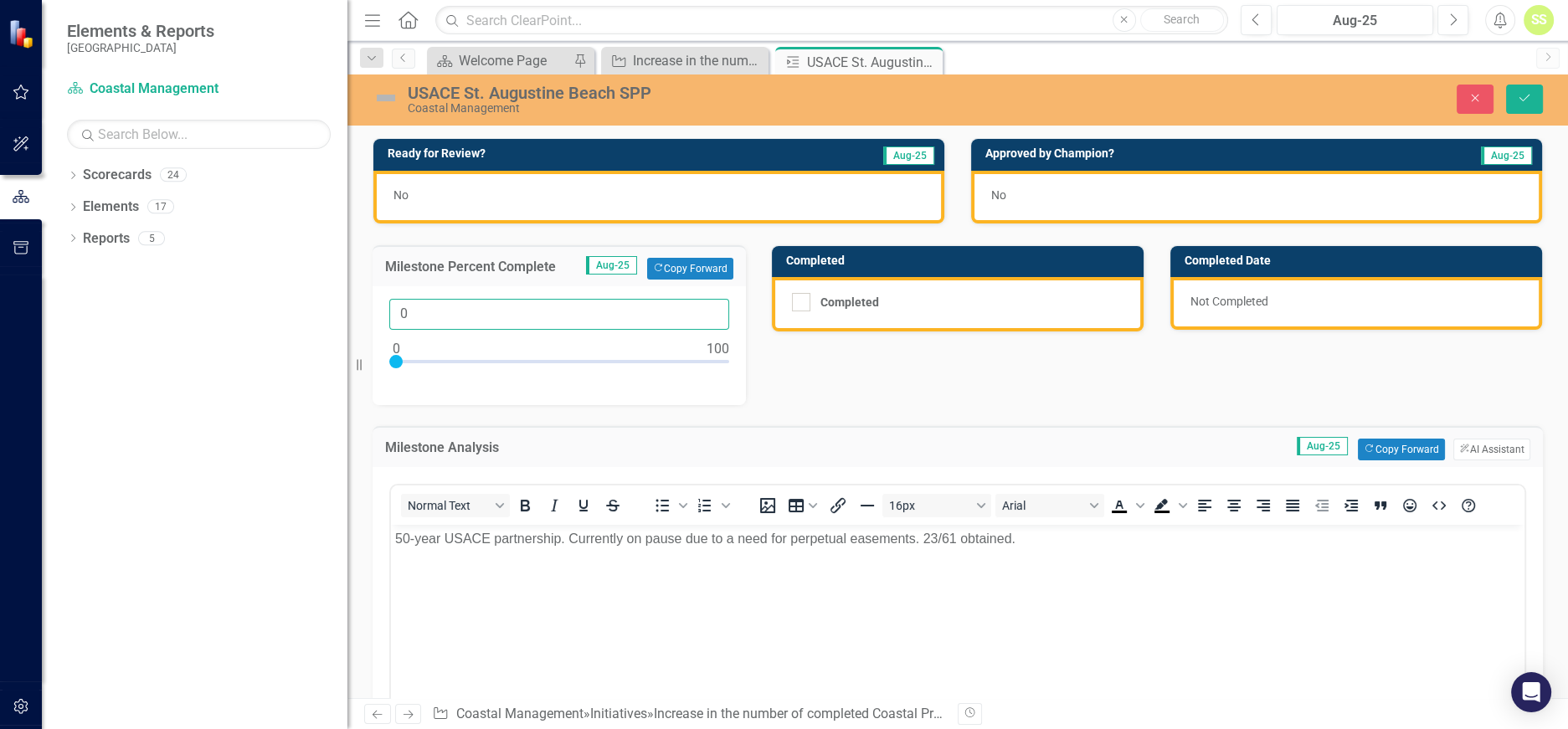
click at [434, 307] on input "0" at bounding box center [559, 315] width 340 height 31
type input "50"
click at [504, 543] on p "50-year USACE partnership. Currently on pause due to a need for perpetual easem…" at bounding box center [958, 538] width 1125 height 20
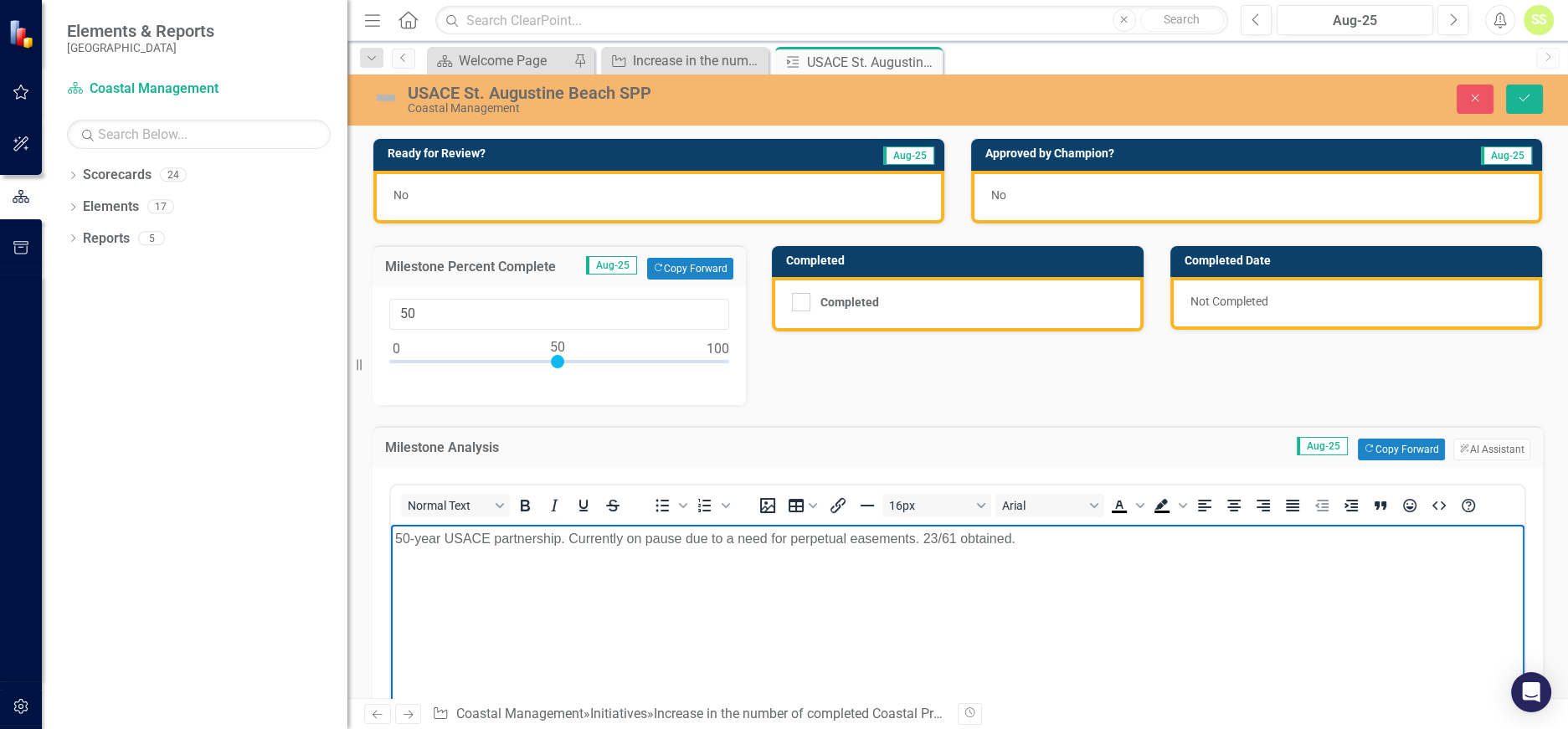
click at [583, 539] on p "50-year USACE partnership. Currently on pause due to a need for perpetual easem…" at bounding box center [958, 538] width 1125 height 20
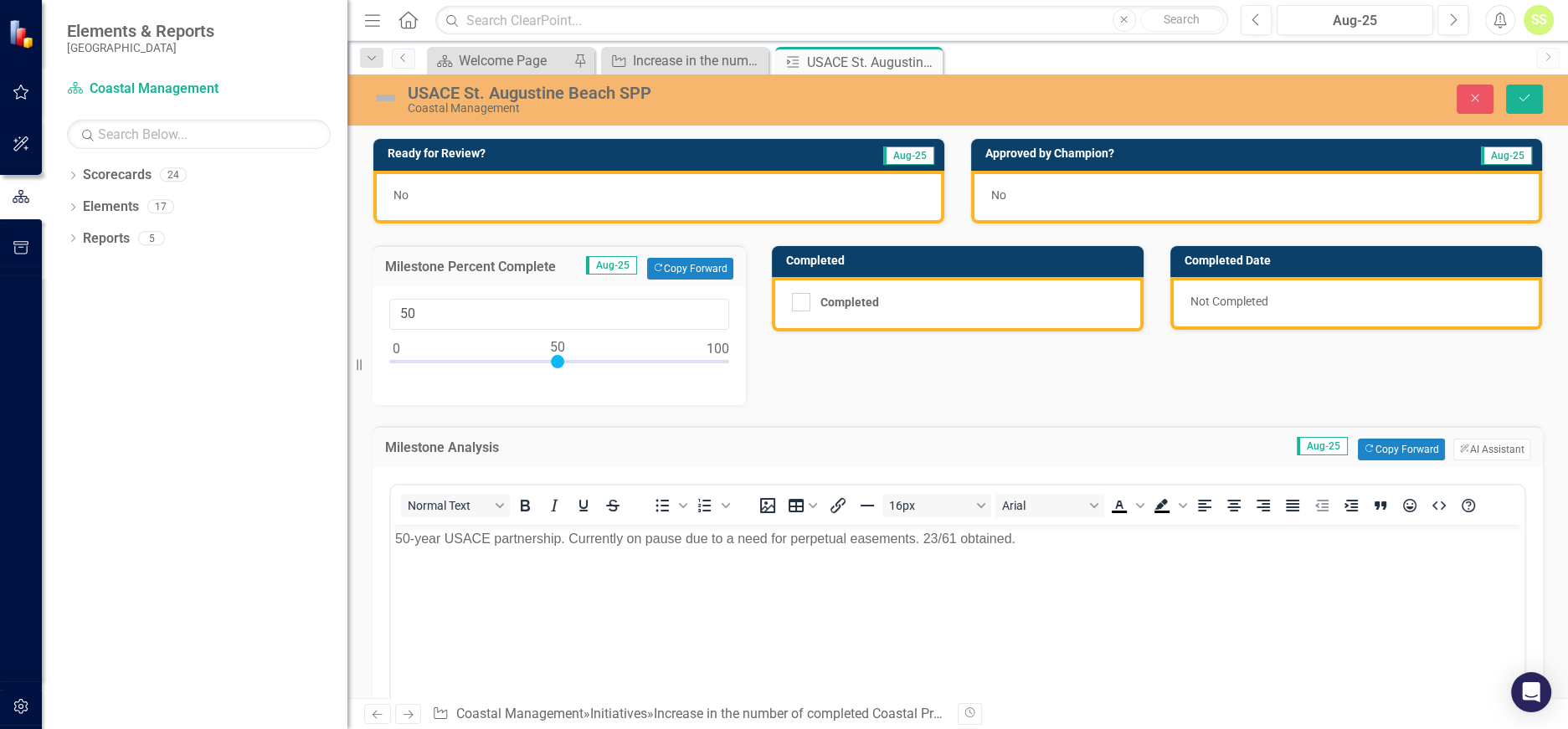
click at [397, 193] on span "No" at bounding box center [401, 196] width 15 height 14
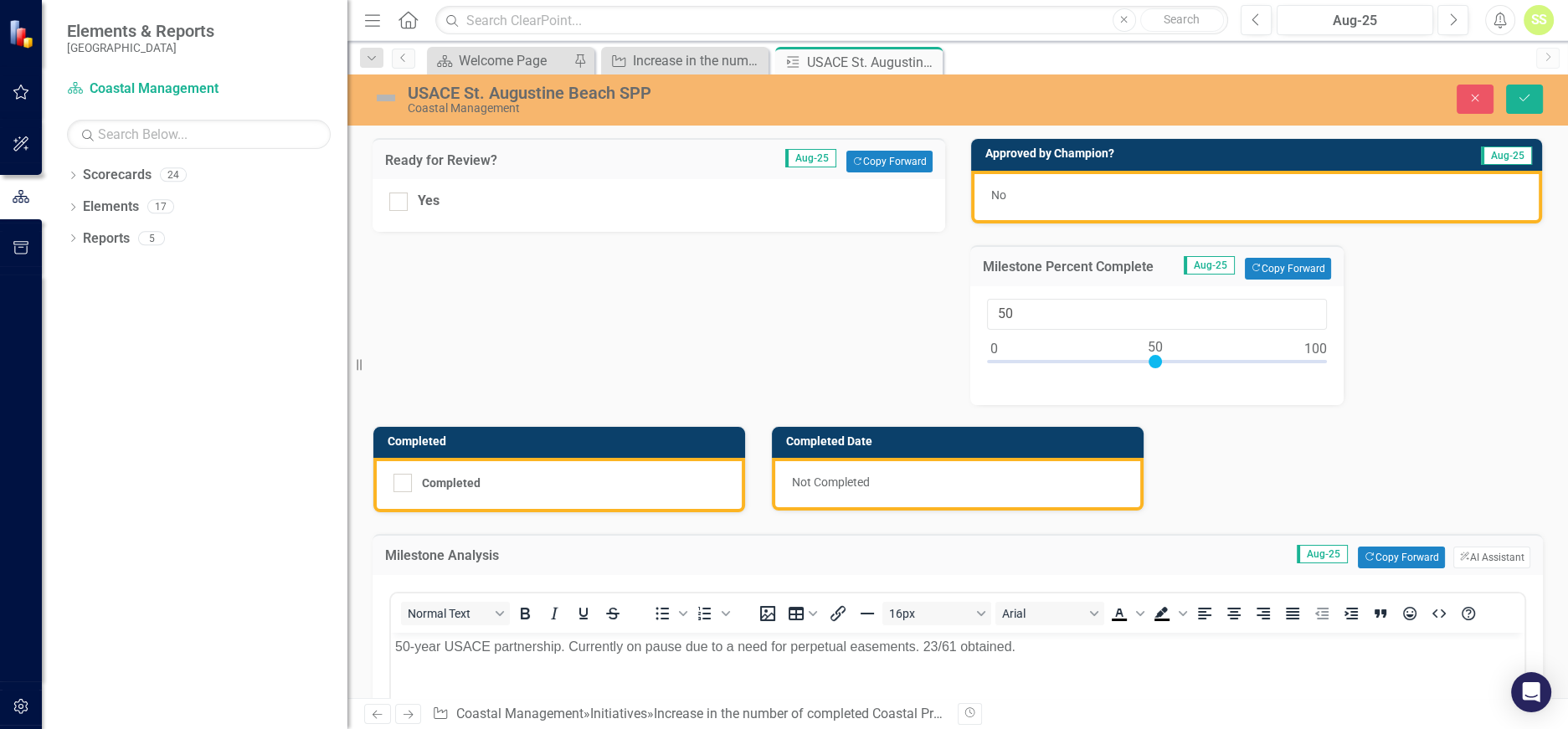
click at [397, 193] on input "Yes" at bounding box center [394, 197] width 11 height 11
checkbox input "true"
click at [1522, 100] on icon "submit" at bounding box center [1524, 98] width 10 height 7
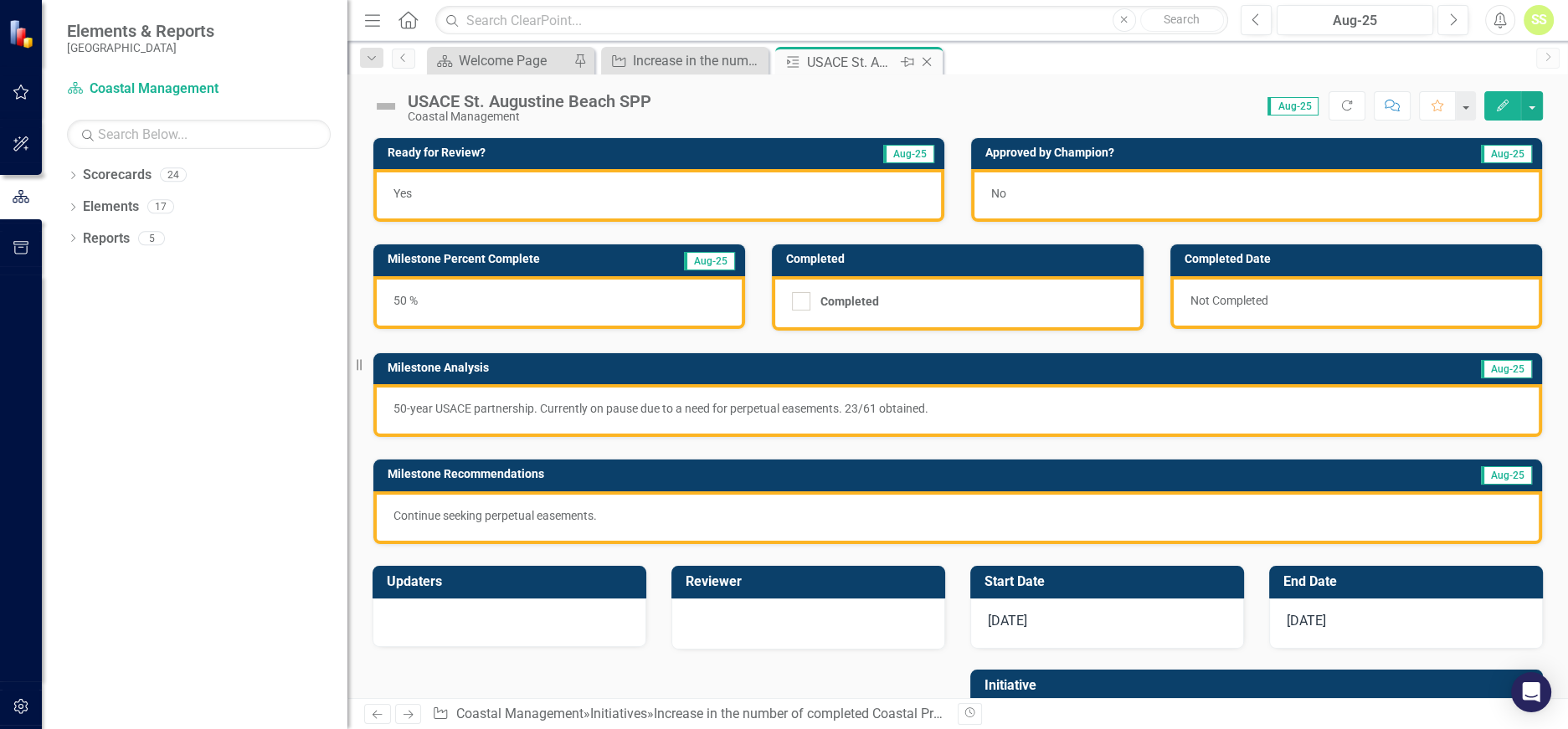
click at [928, 60] on icon at bounding box center [928, 63] width 10 height 10
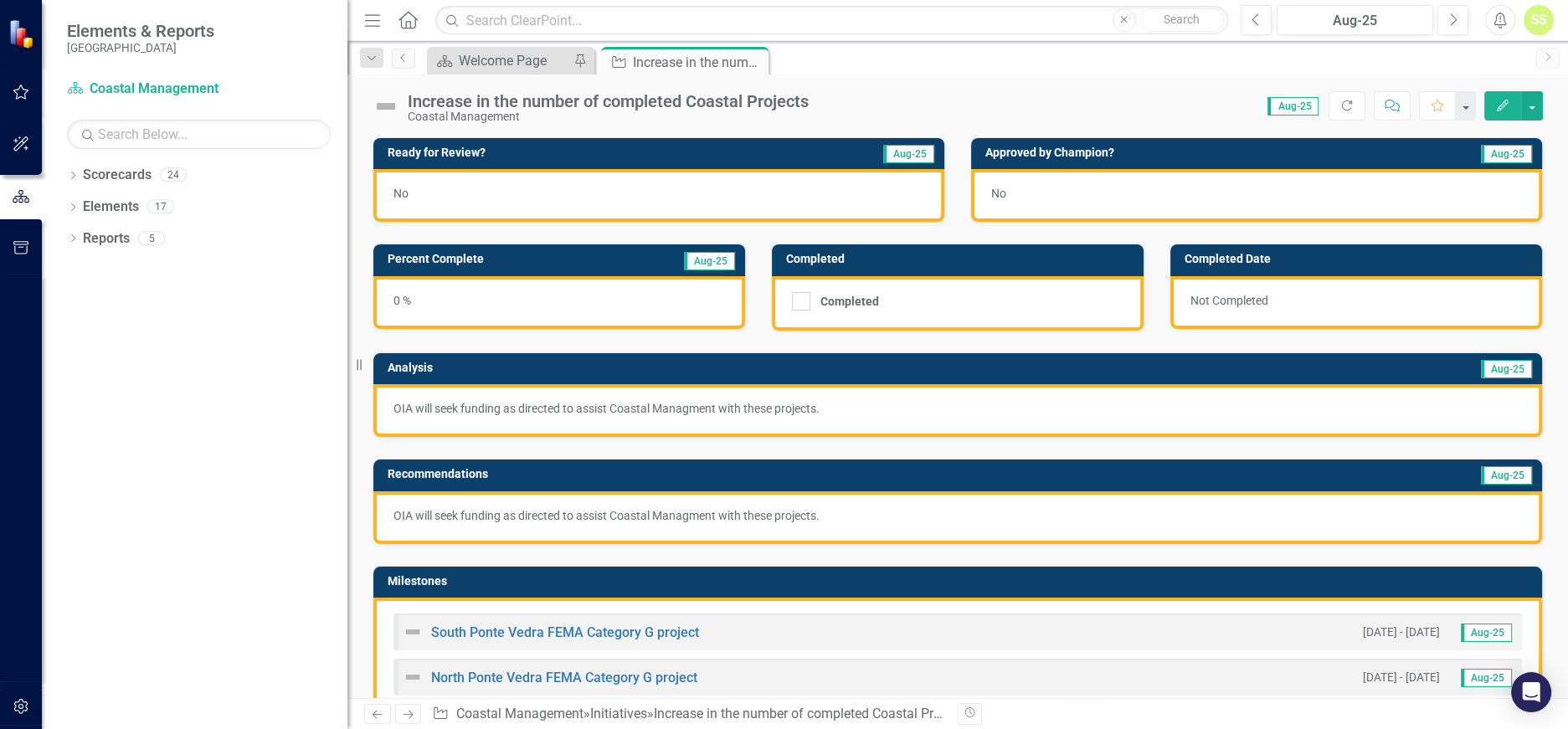
scroll to position [337, 0]
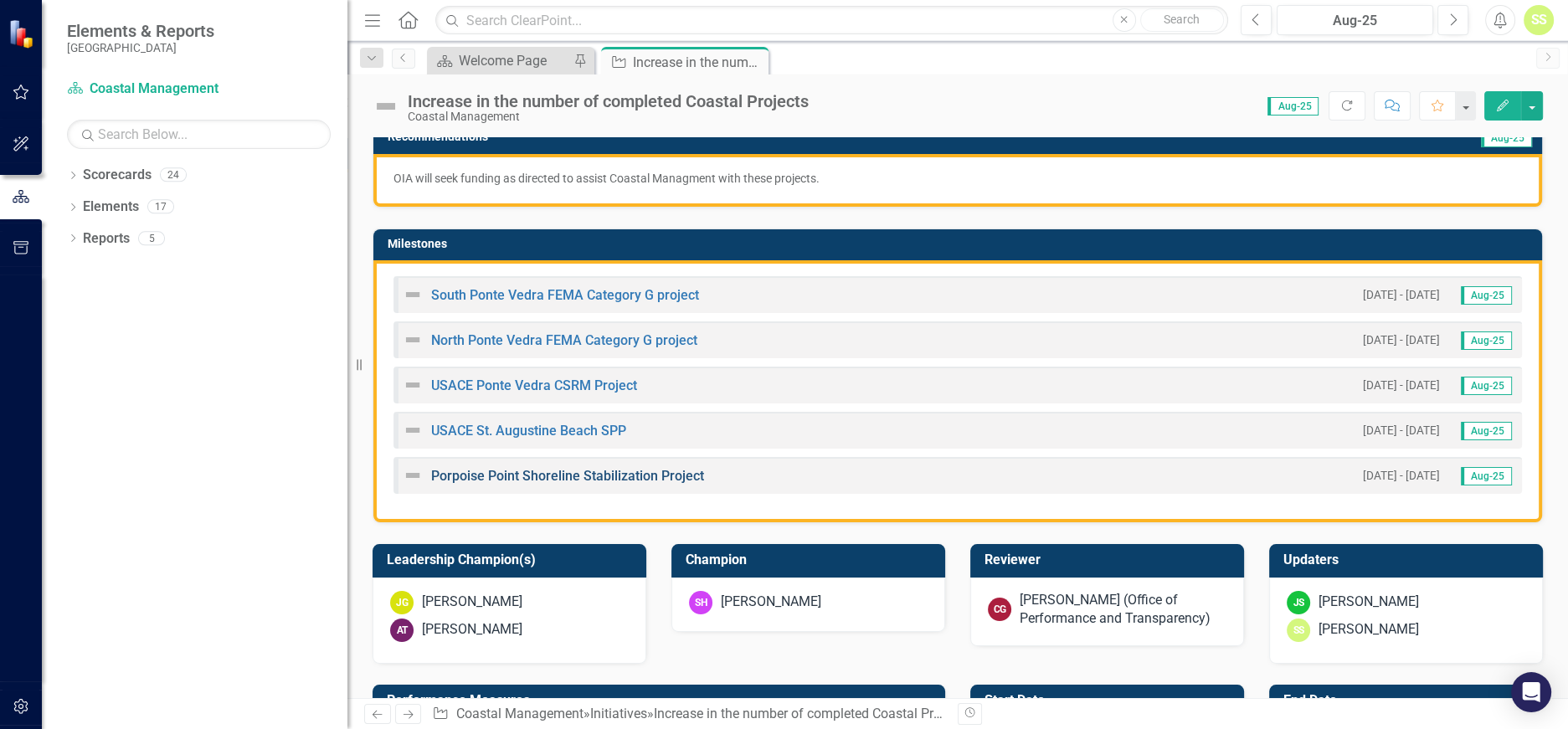
click at [628, 471] on link "Porpoise Point Shoreline Stabilization Project" at bounding box center [568, 475] width 273 height 15
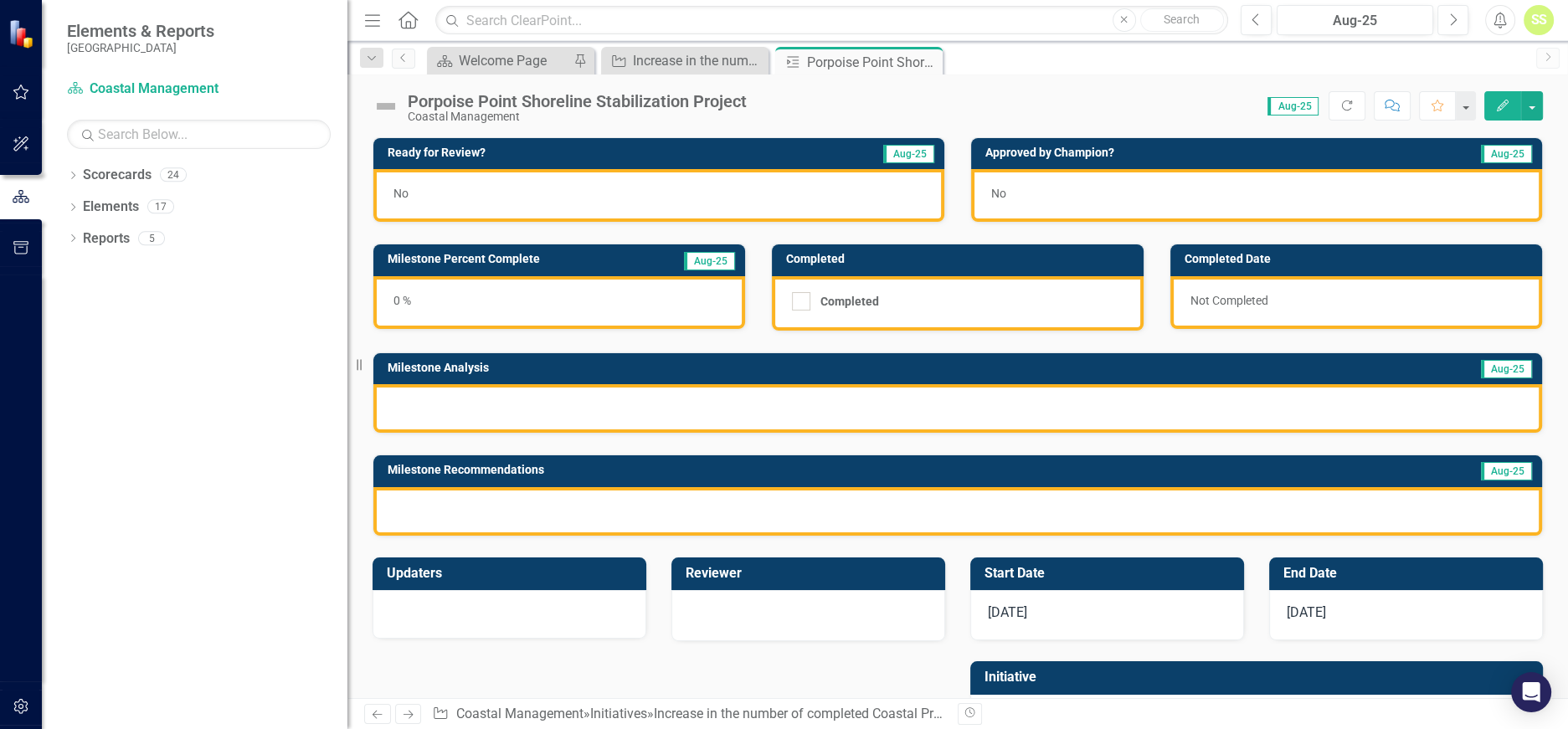
click at [430, 301] on div "0 %" at bounding box center [560, 302] width 372 height 52
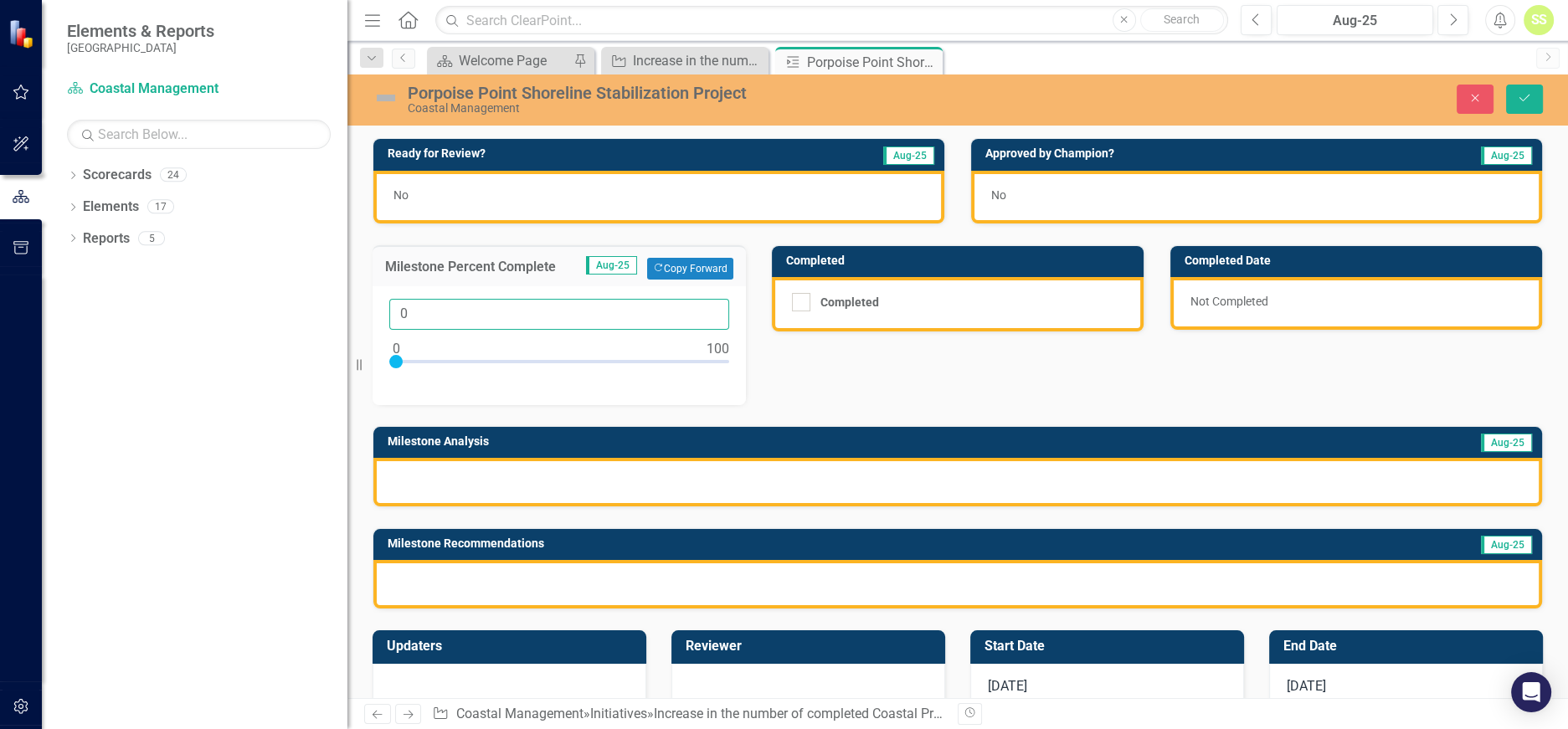
click at [405, 309] on input "0" at bounding box center [559, 315] width 340 height 31
type input "15"
click at [583, 471] on div at bounding box center [958, 482] width 1169 height 48
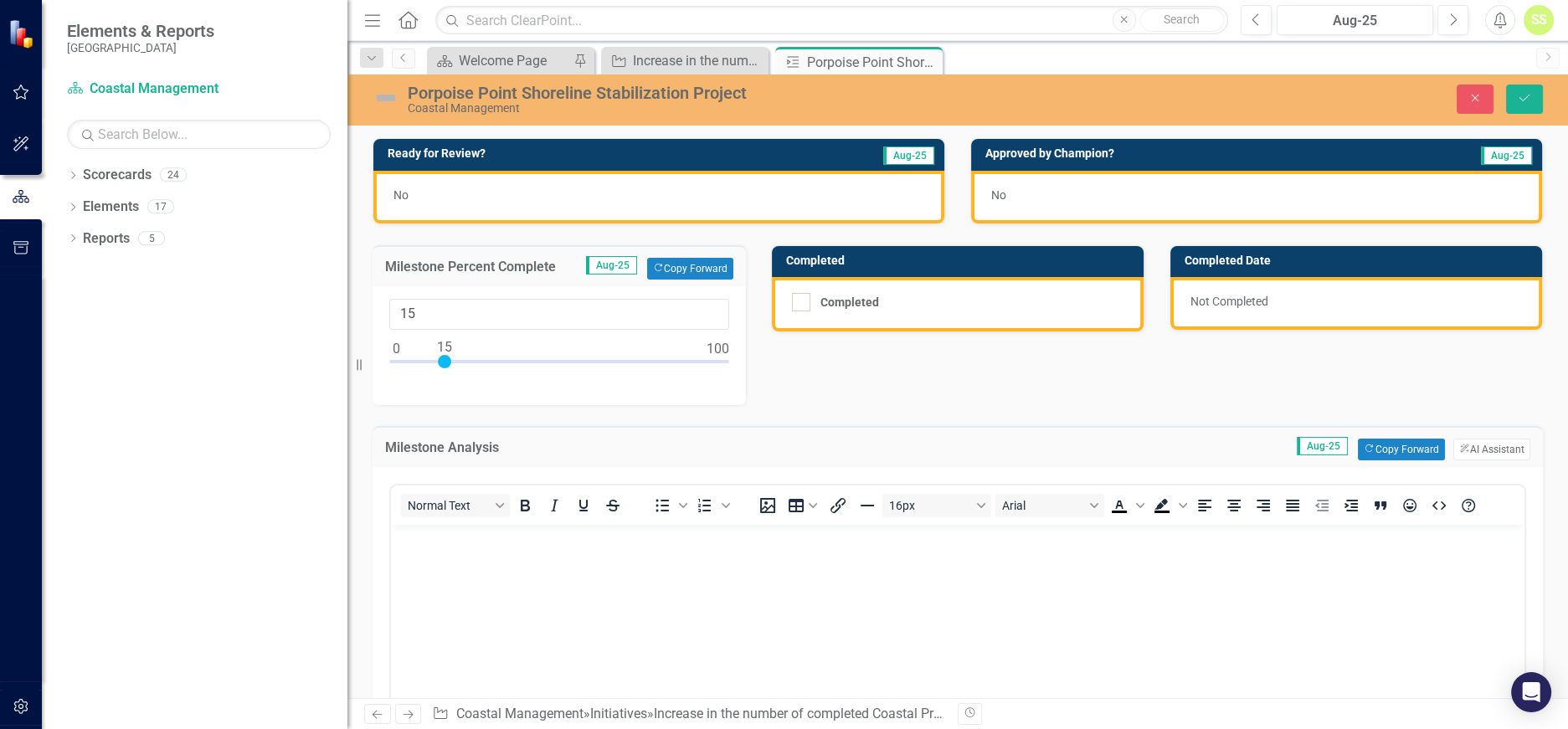
click at [530, 603] on body "Rich Text Area. Press ALT-0 for help." at bounding box center [958, 649] width 1134 height 251
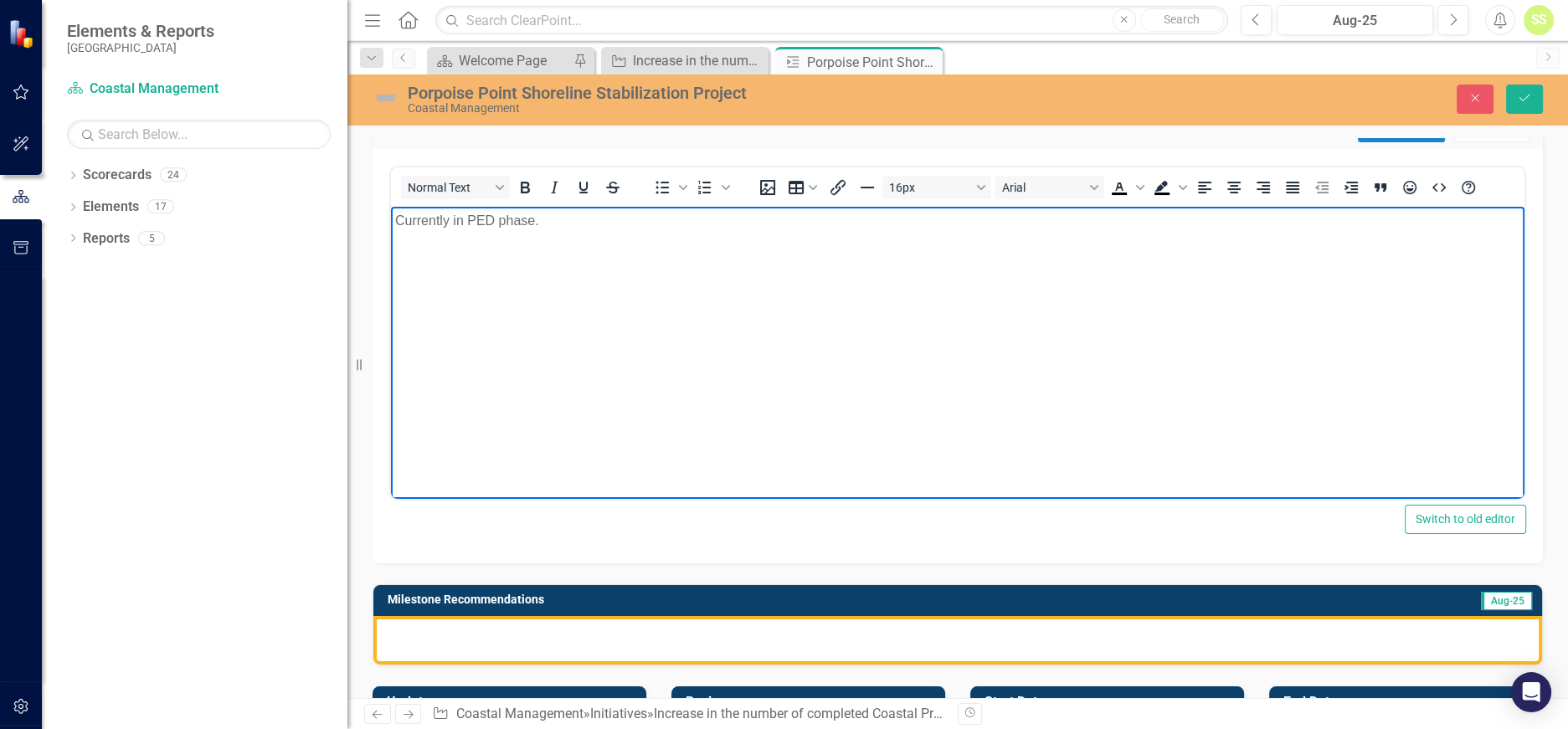
scroll to position [330, 0]
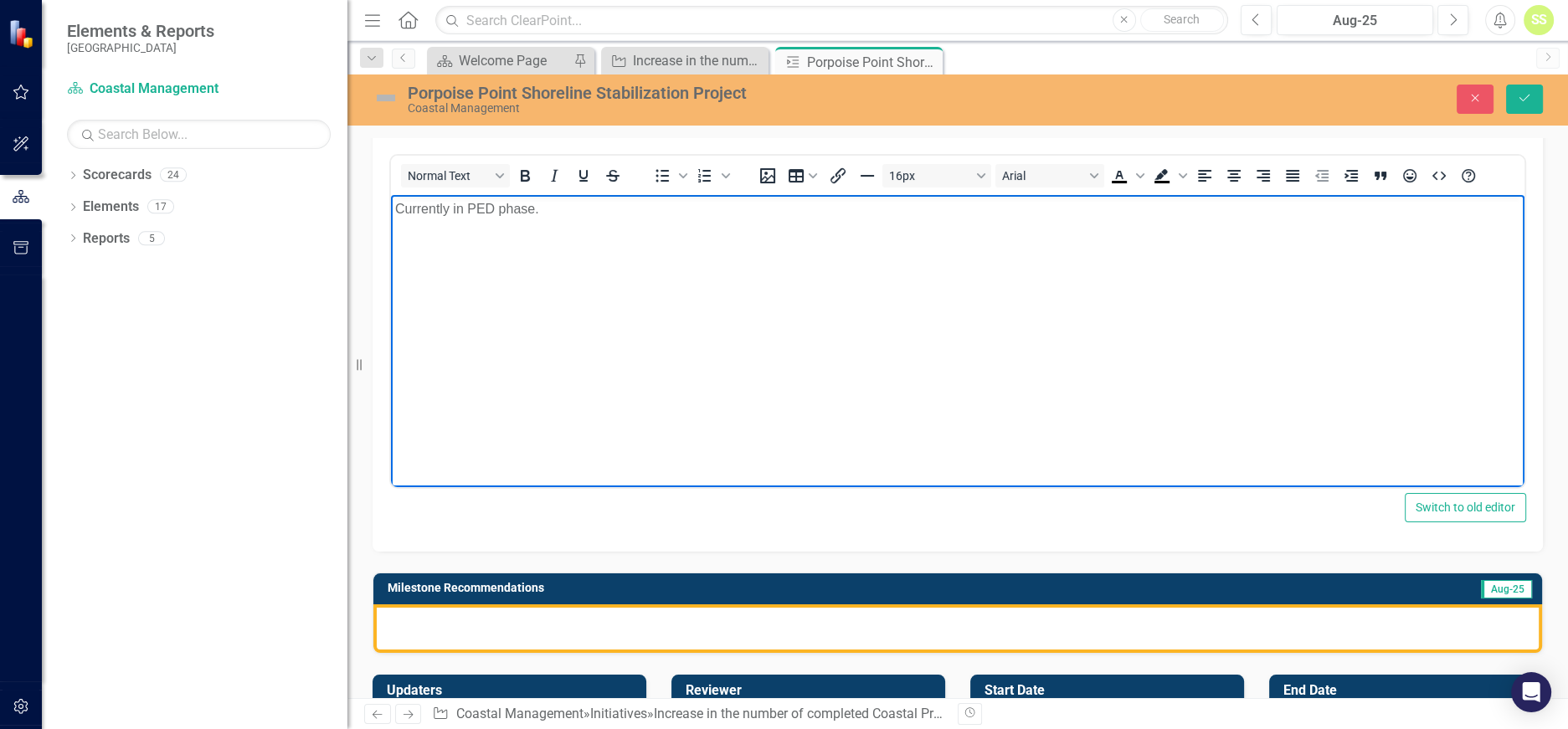
click at [516, 612] on div at bounding box center [958, 628] width 1169 height 48
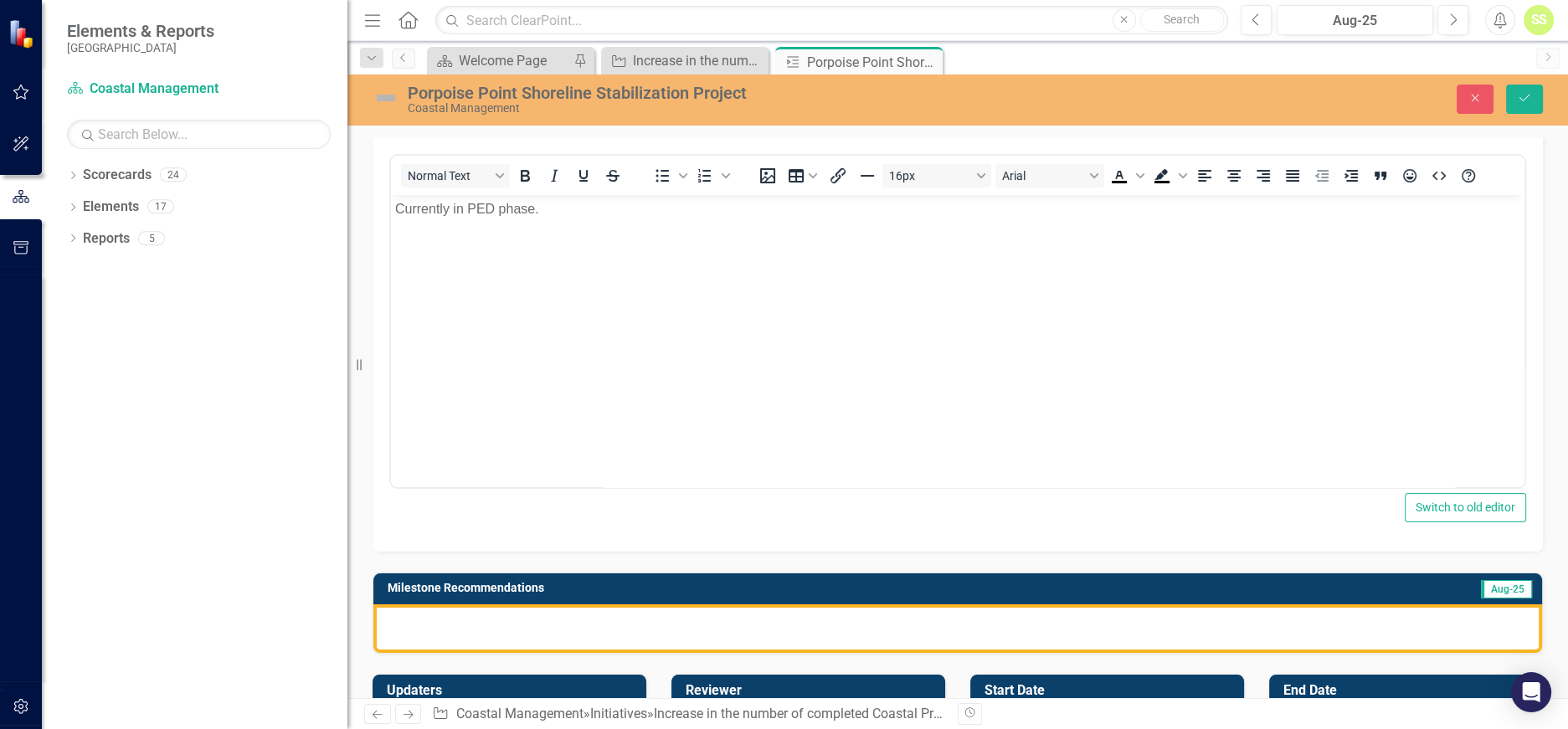
click at [516, 612] on div at bounding box center [958, 628] width 1169 height 48
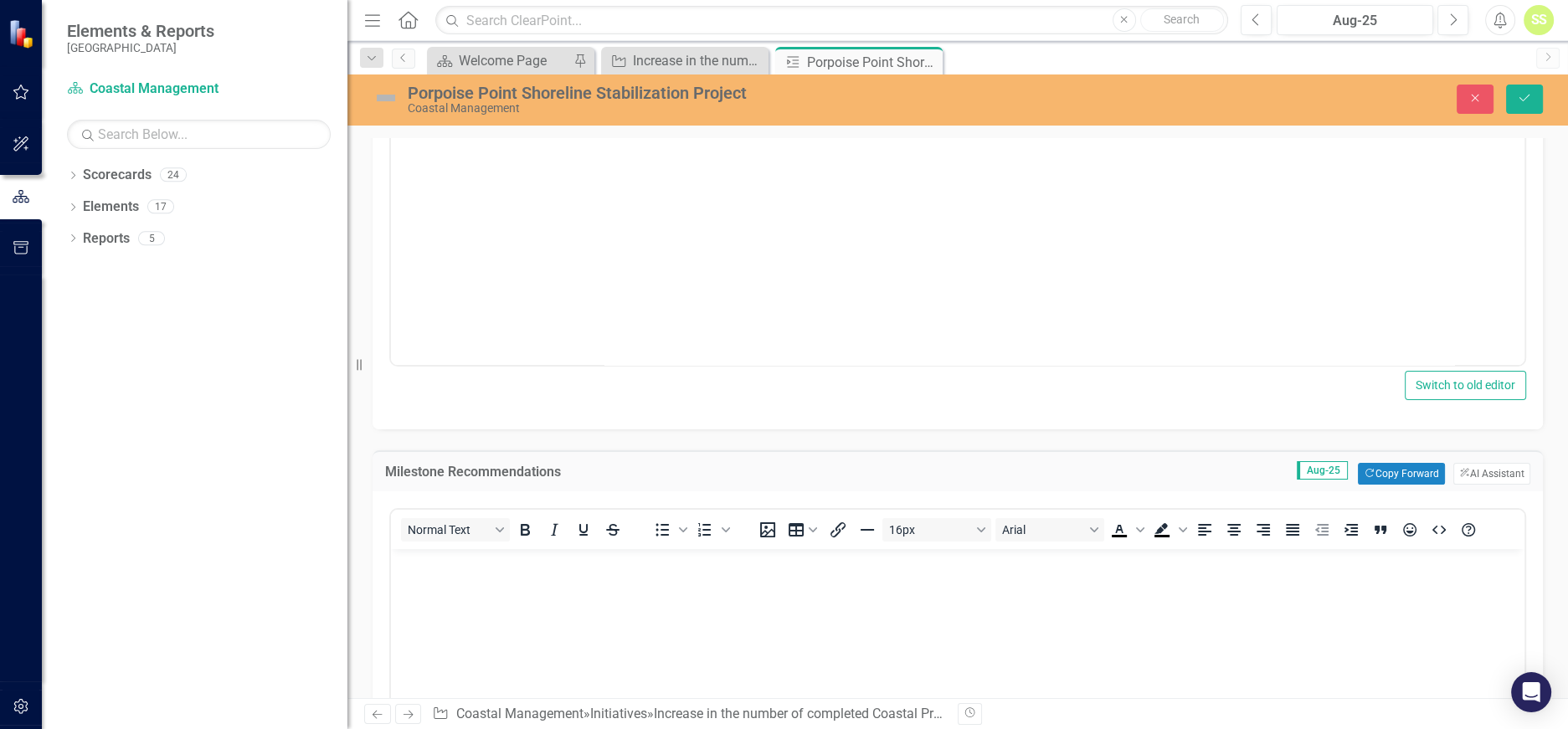
scroll to position [467, 0]
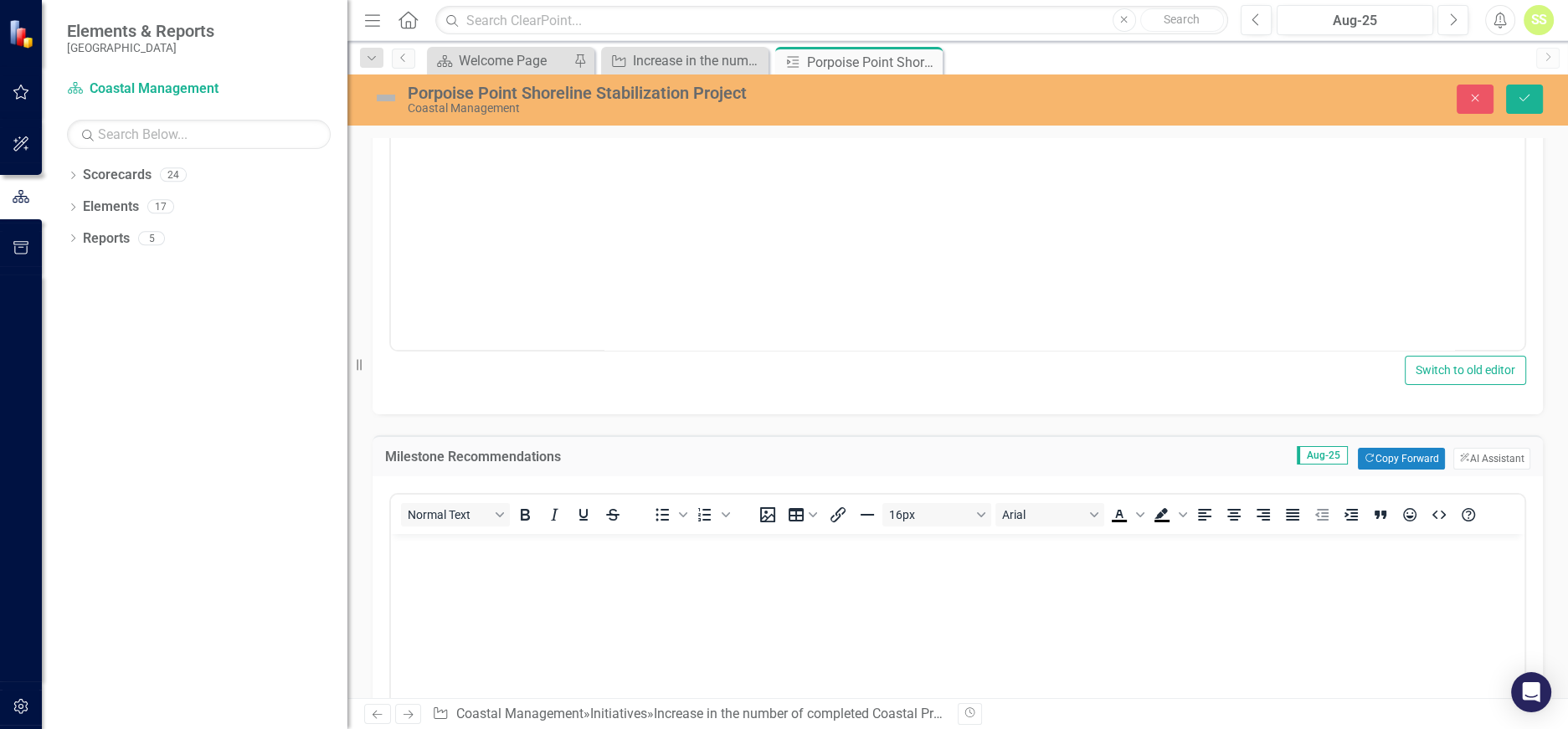
click at [534, 591] on body "Rich Text Area. Press ALT-0 for help." at bounding box center [958, 658] width 1134 height 251
click at [385, 449] on h3 "Milestone Recommendations" at bounding box center [631, 457] width 492 height 15
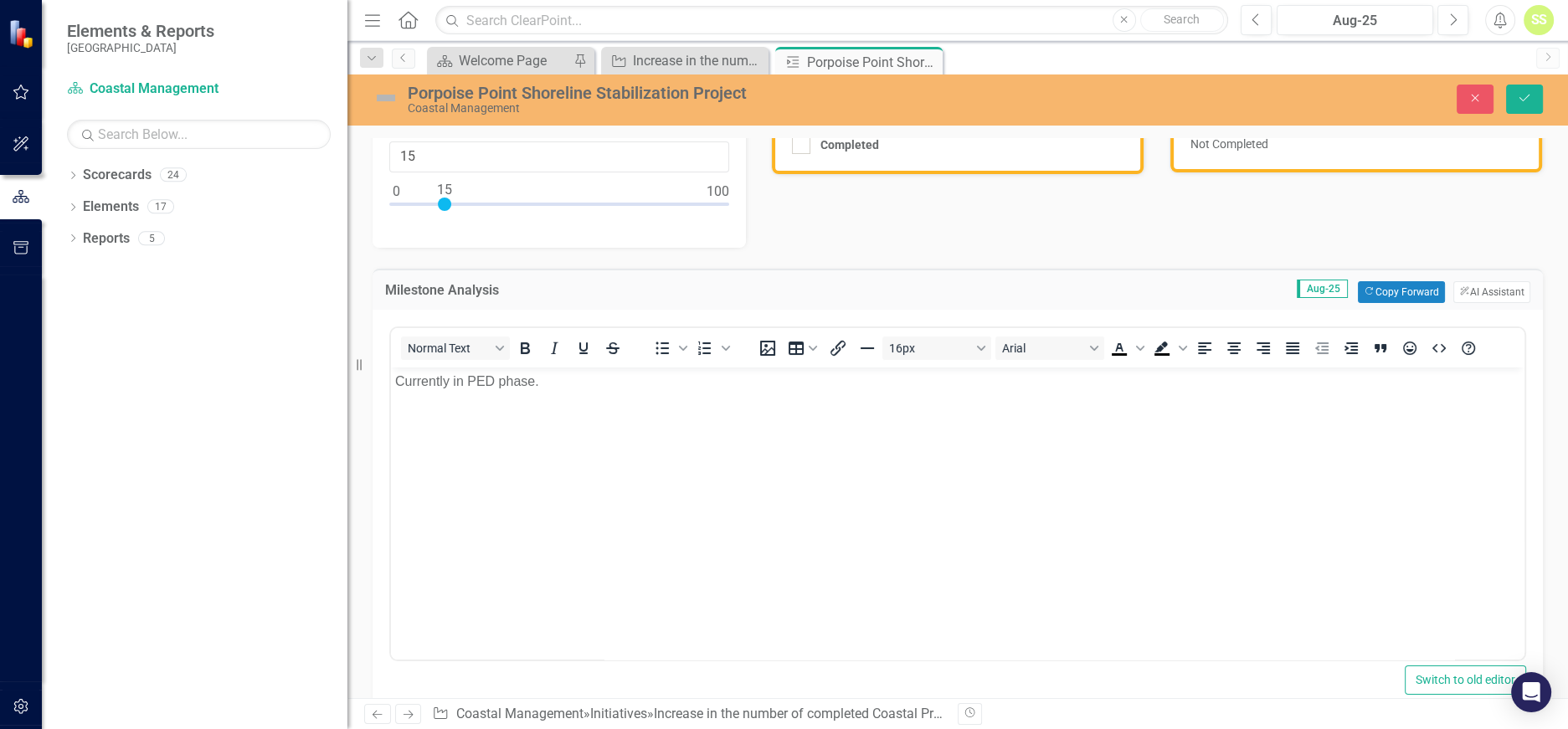
scroll to position [0, 0]
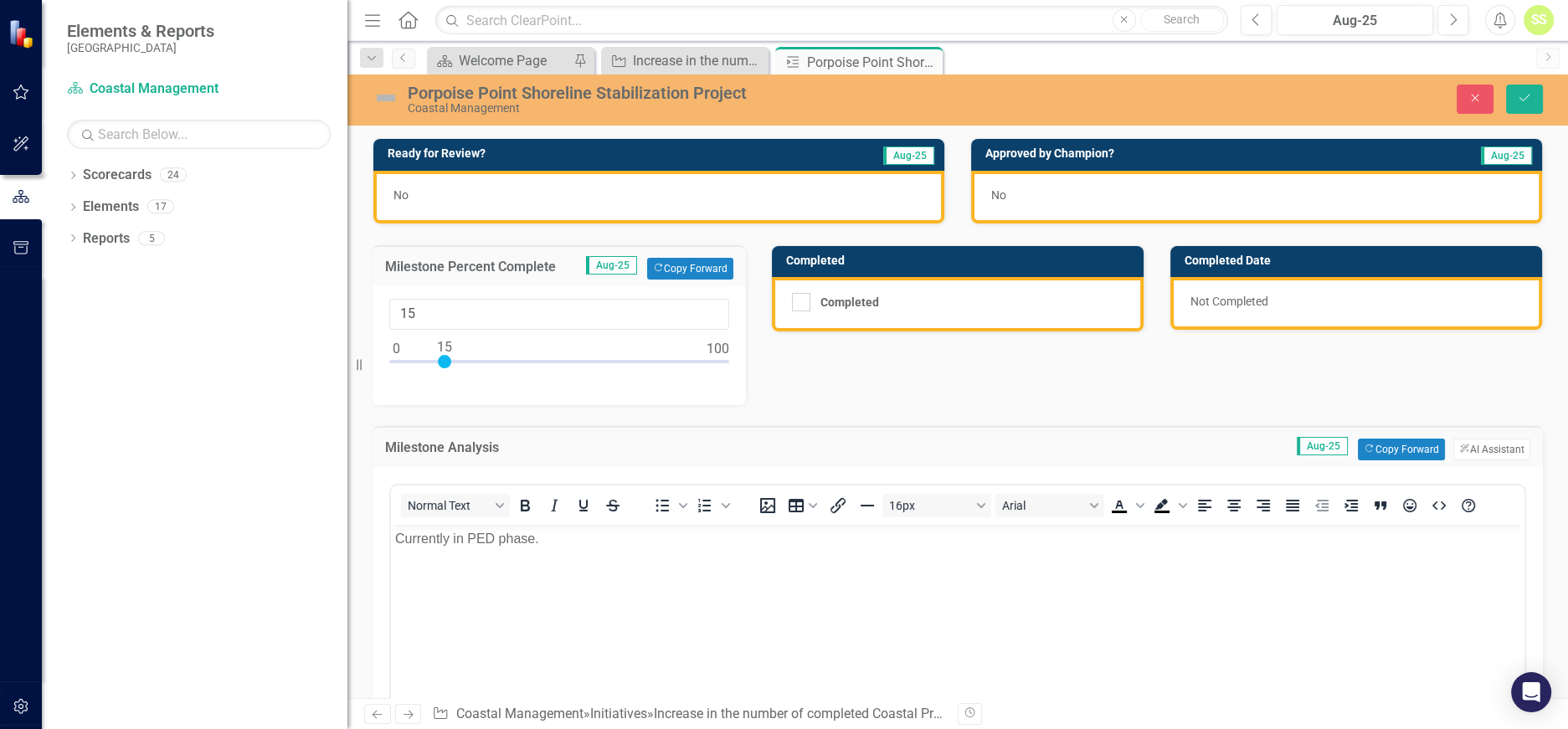
click at [444, 197] on div "No" at bounding box center [660, 197] width 571 height 52
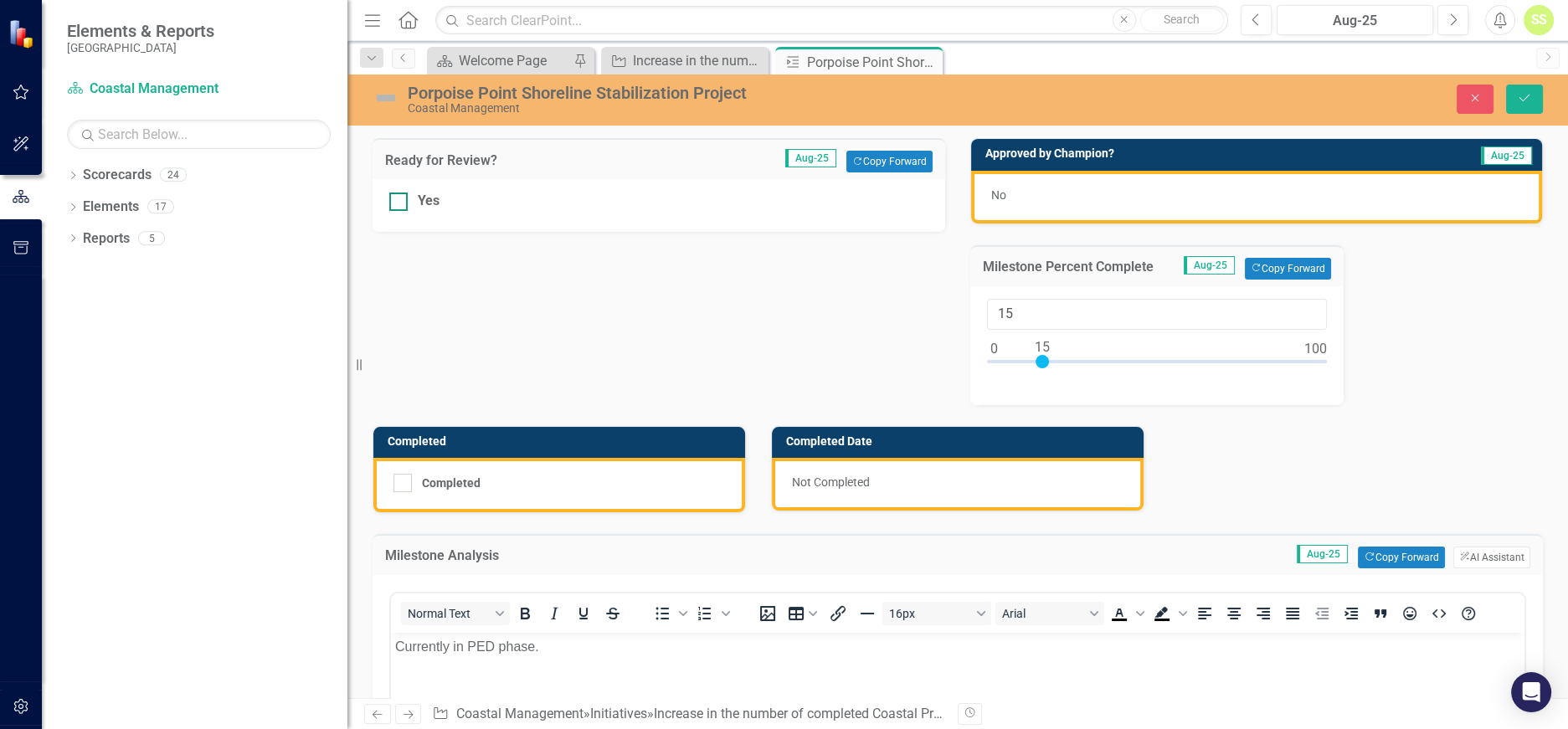
click at [407, 204] on div at bounding box center [398, 201] width 18 height 18
click at [400, 203] on input "Yes" at bounding box center [394, 197] width 11 height 11
checkbox input "true"
click at [1523, 88] on button "Save" at bounding box center [1524, 99] width 37 height 29
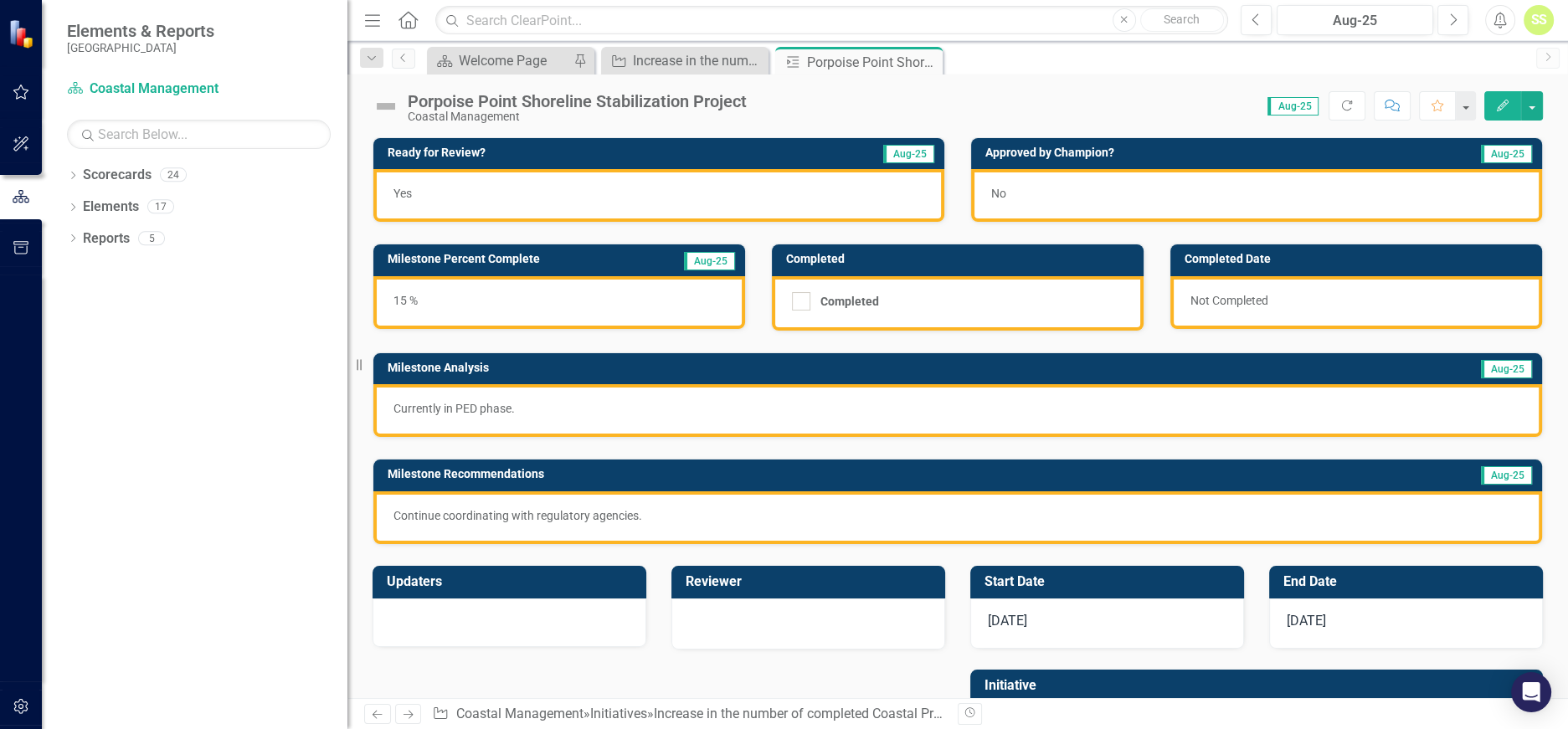
scroll to position [1, 0]
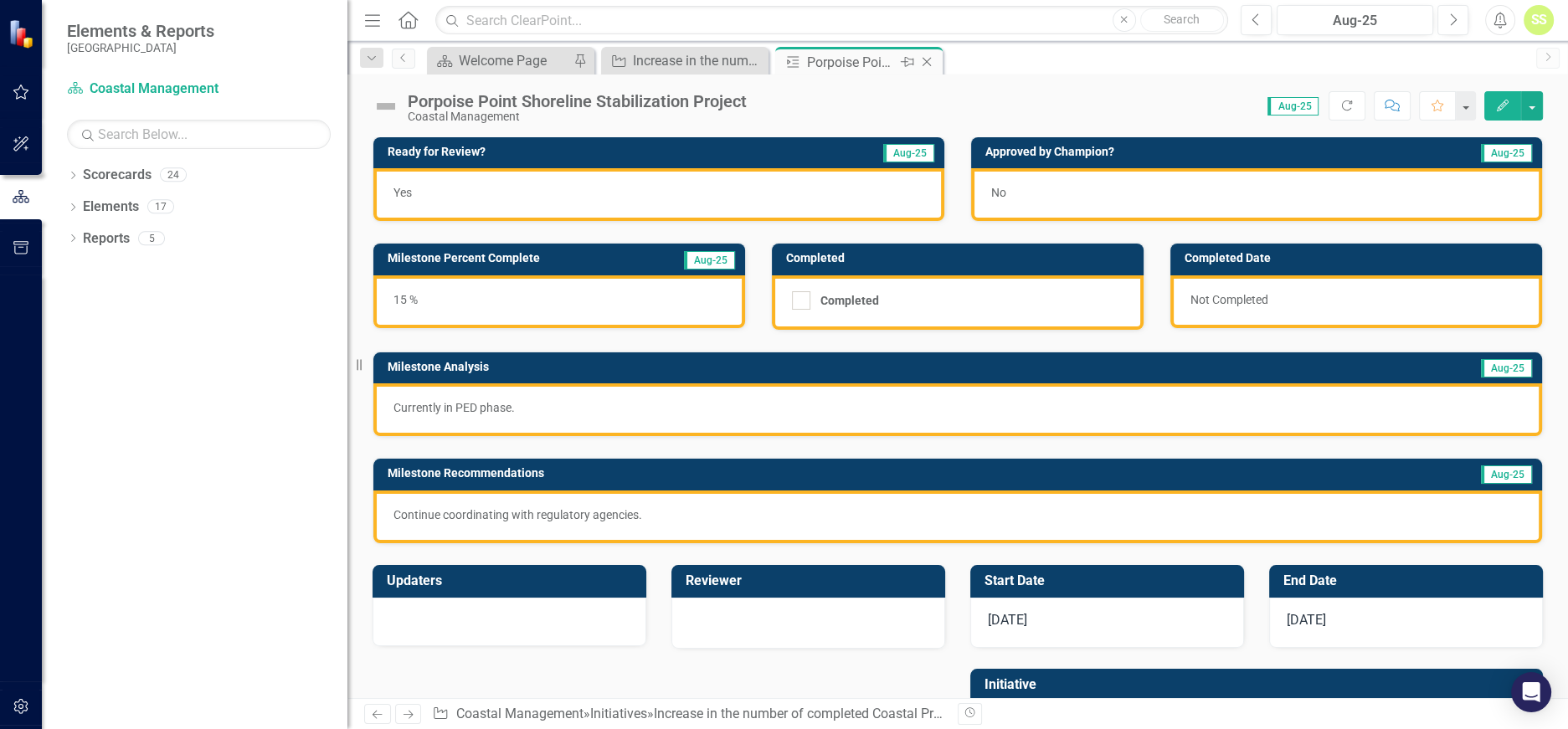
click at [927, 65] on icon "Close" at bounding box center [926, 62] width 16 height 14
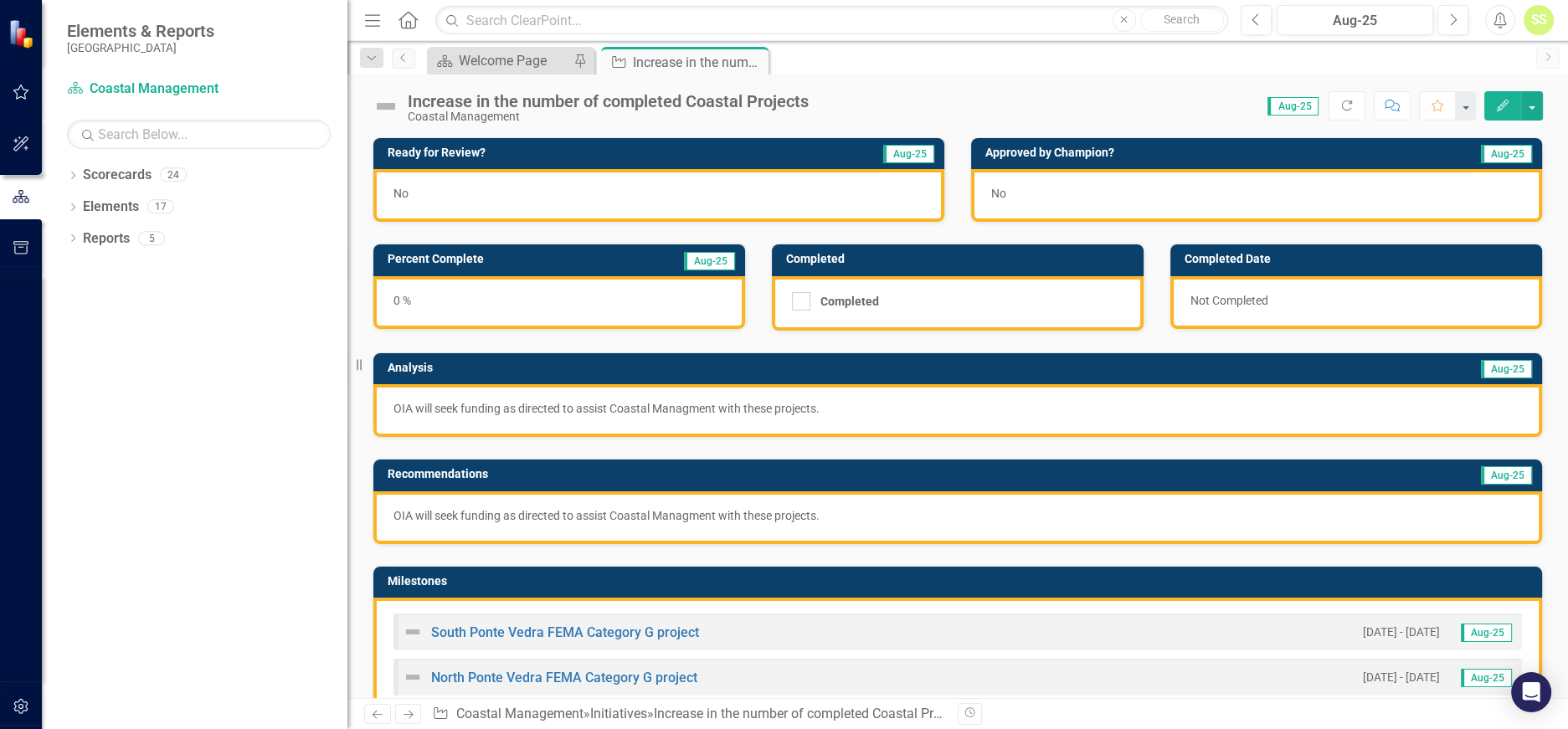
click at [471, 190] on div "No" at bounding box center [660, 196] width 571 height 52
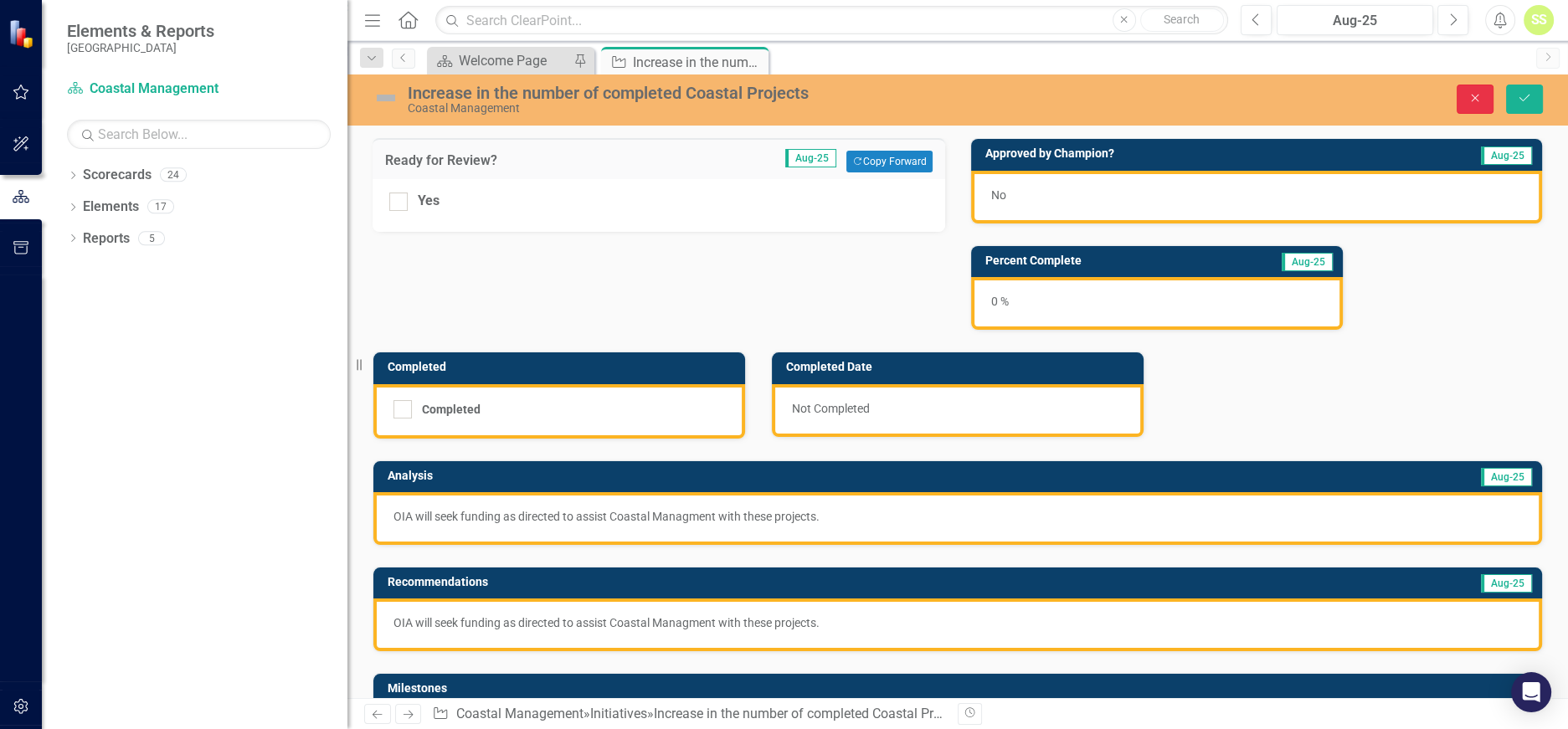
click at [1479, 93] on icon "Close" at bounding box center [1476, 98] width 15 height 12
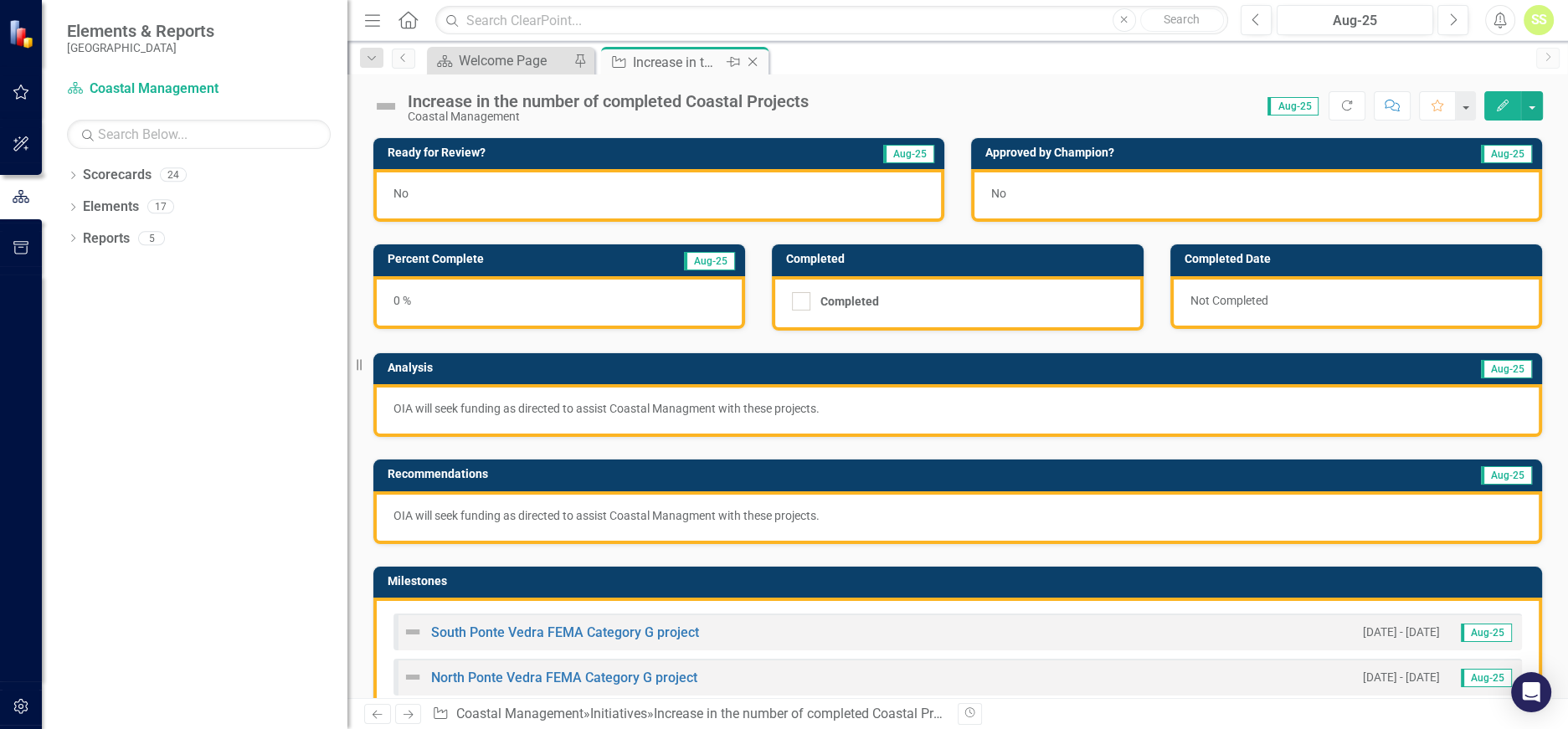
click at [753, 65] on icon "Close" at bounding box center [753, 62] width 16 height 14
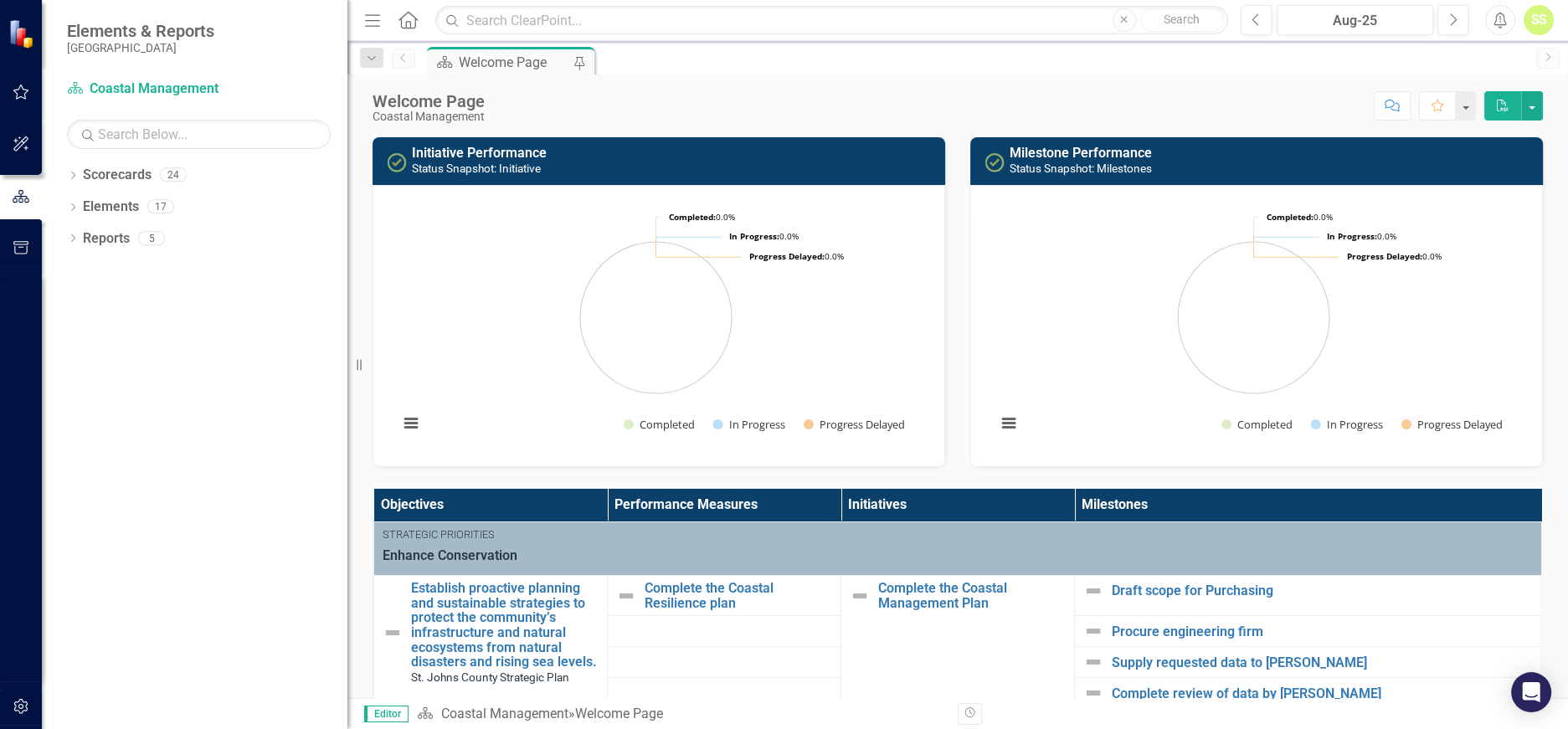
click at [21, 151] on button "button" at bounding box center [21, 144] width 38 height 35
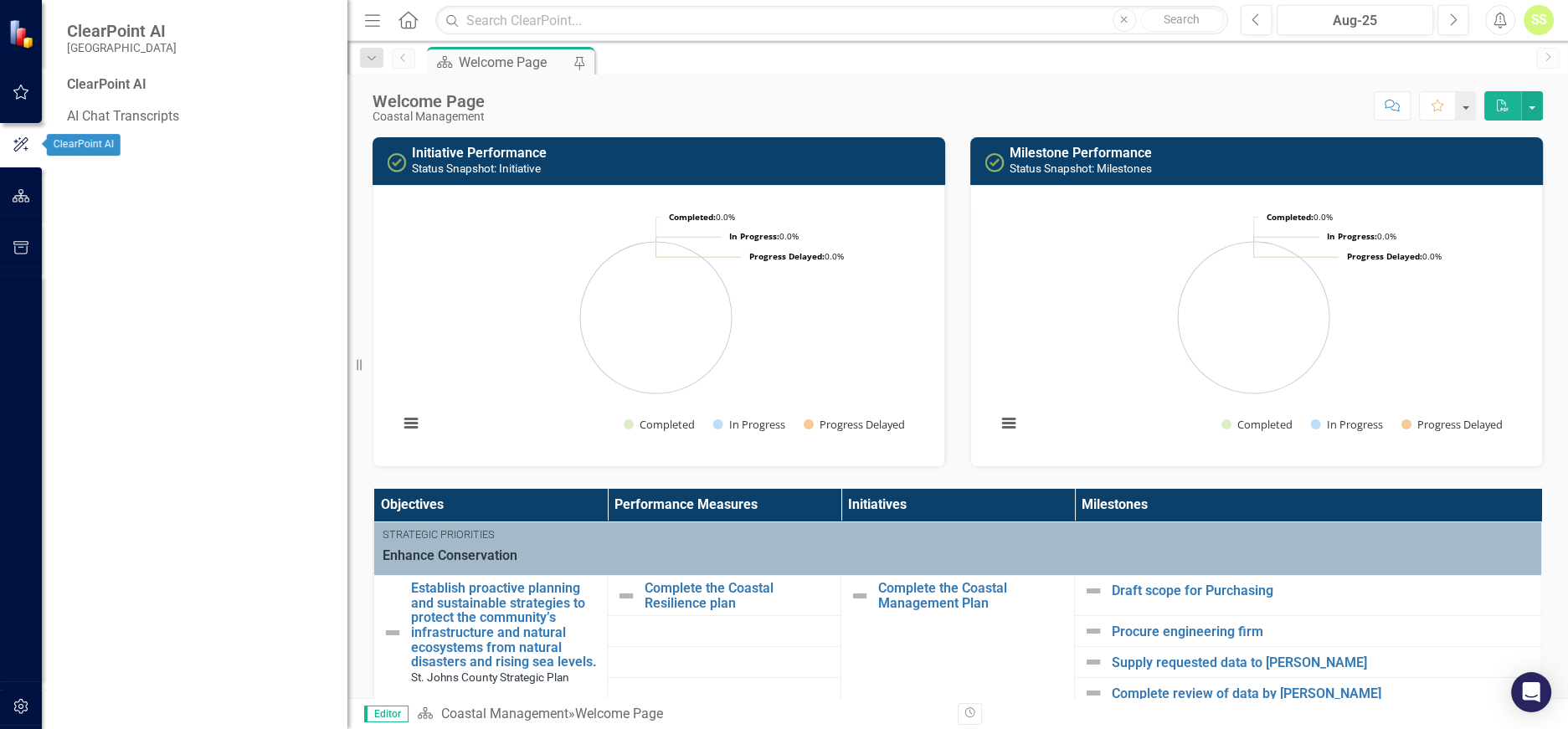
click at [15, 197] on icon "button" at bounding box center [21, 196] width 17 height 14
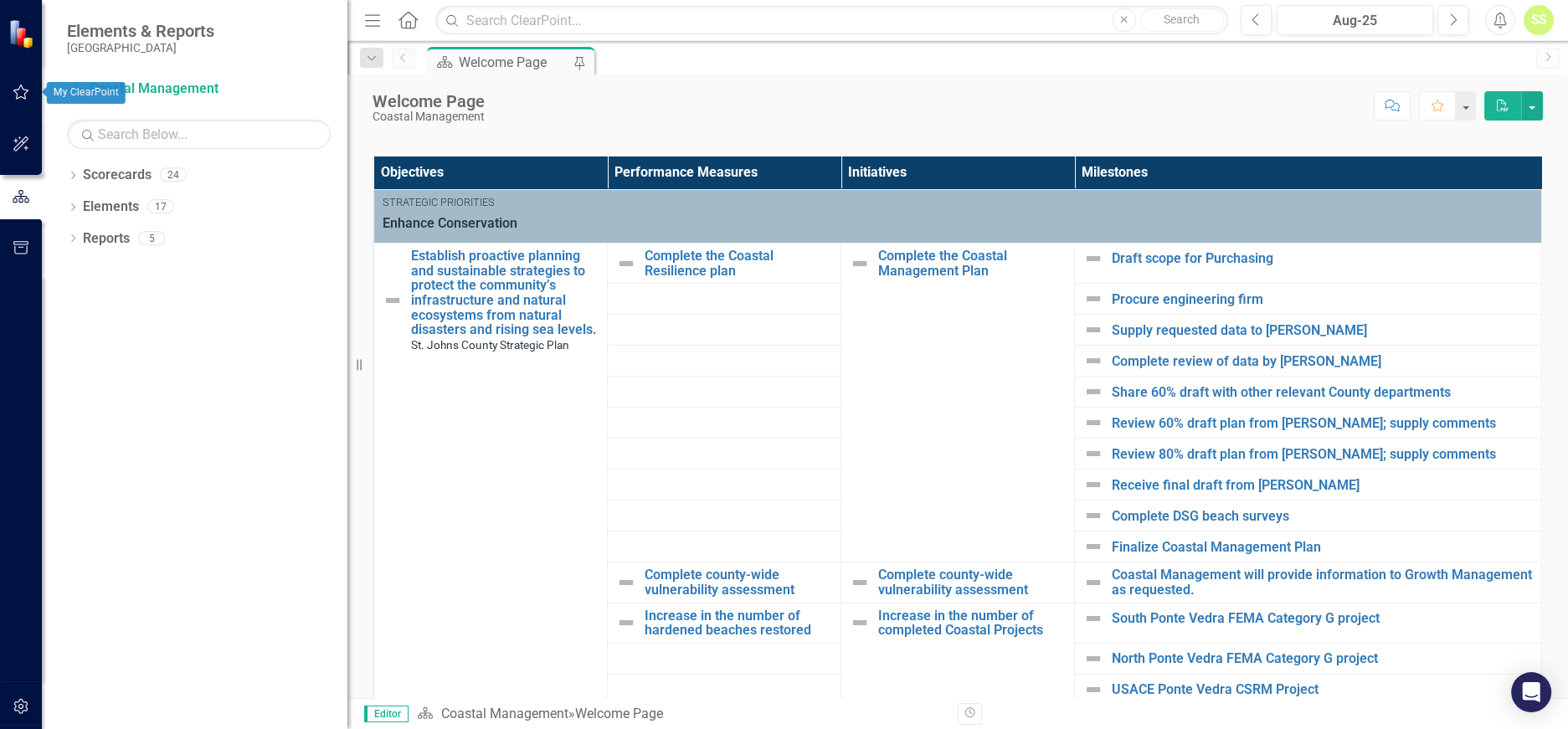
click at [27, 80] on button "button" at bounding box center [21, 93] width 38 height 35
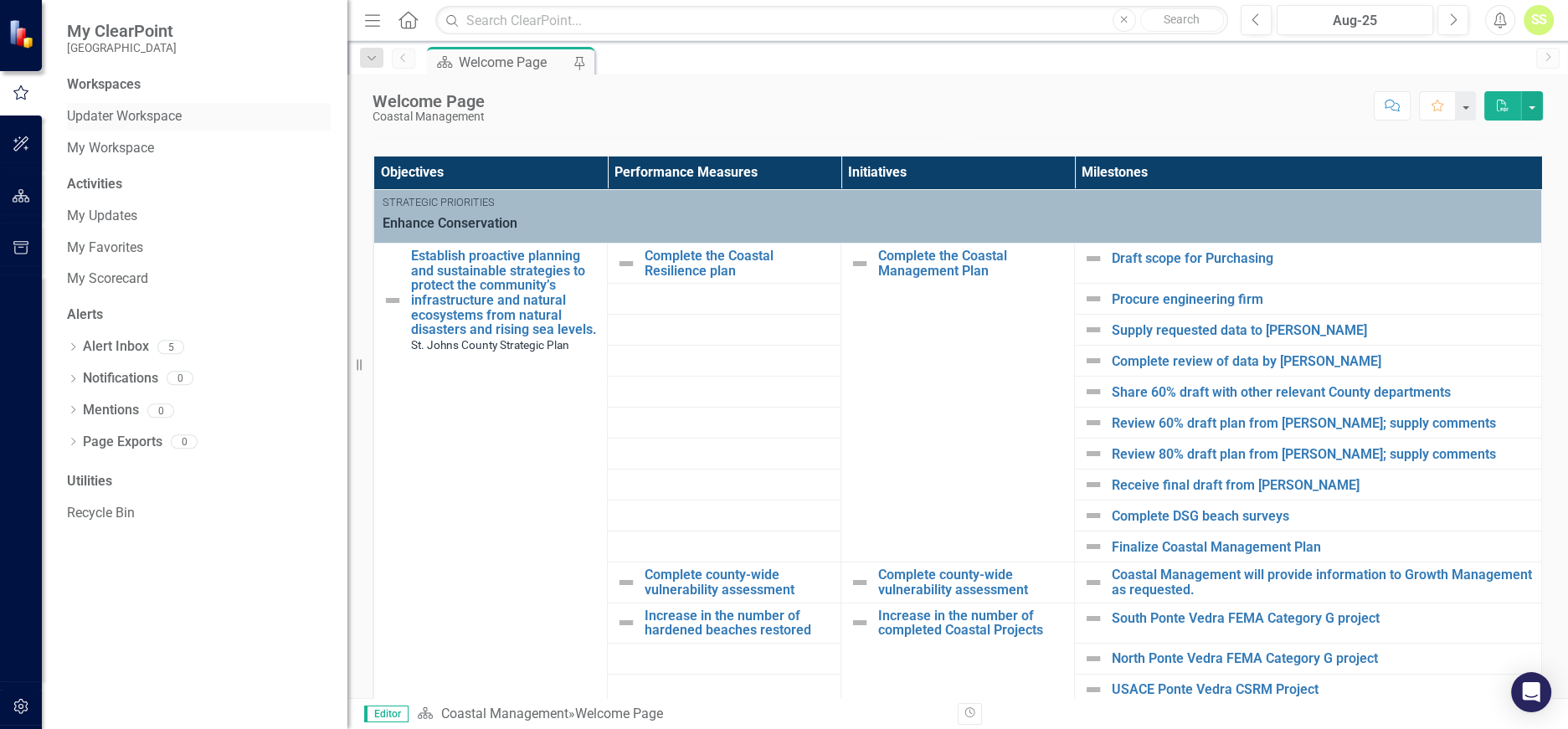
click at [131, 111] on link "Updater Workspace" at bounding box center [199, 117] width 263 height 19
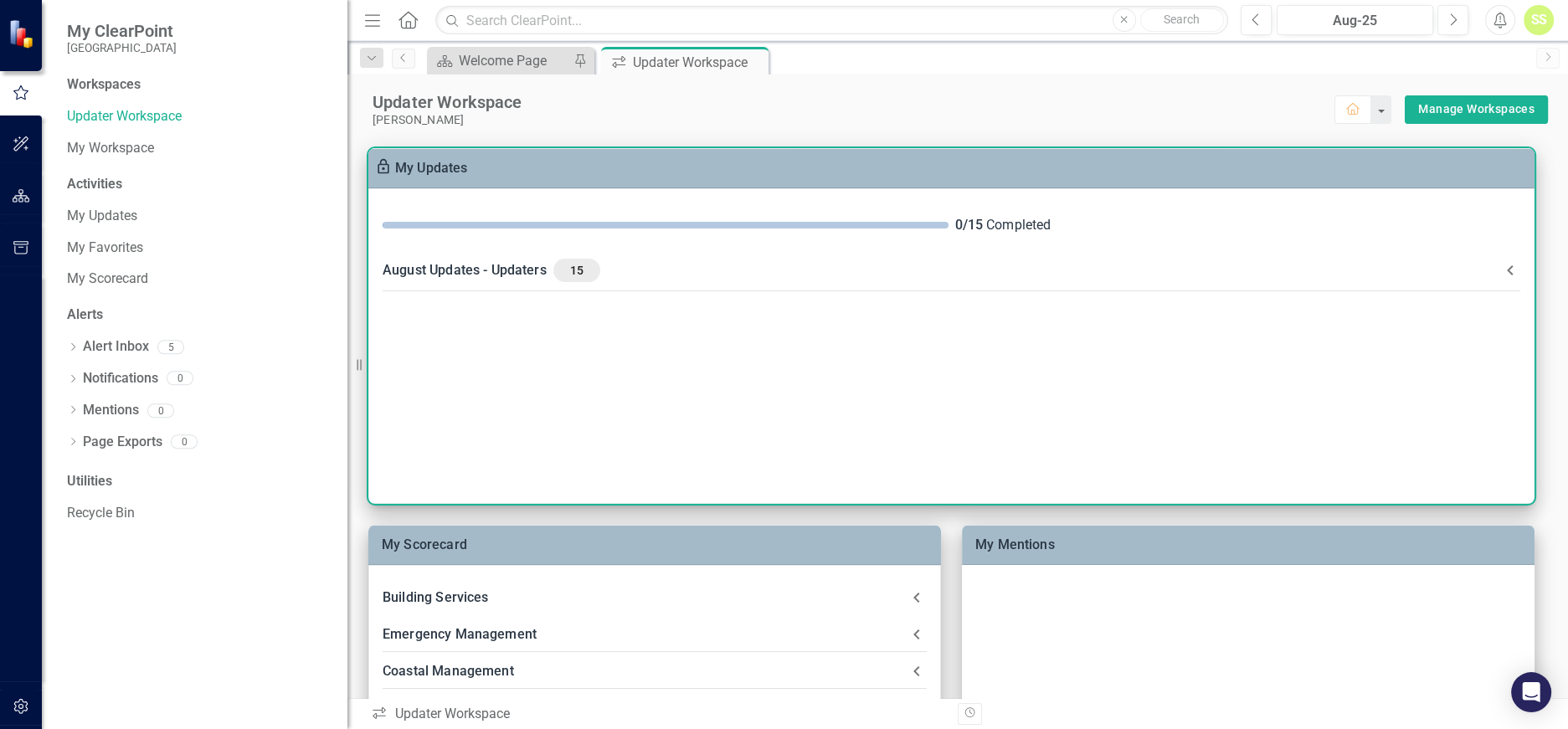
click at [574, 260] on div "15" at bounding box center [576, 270] width 46 height 23
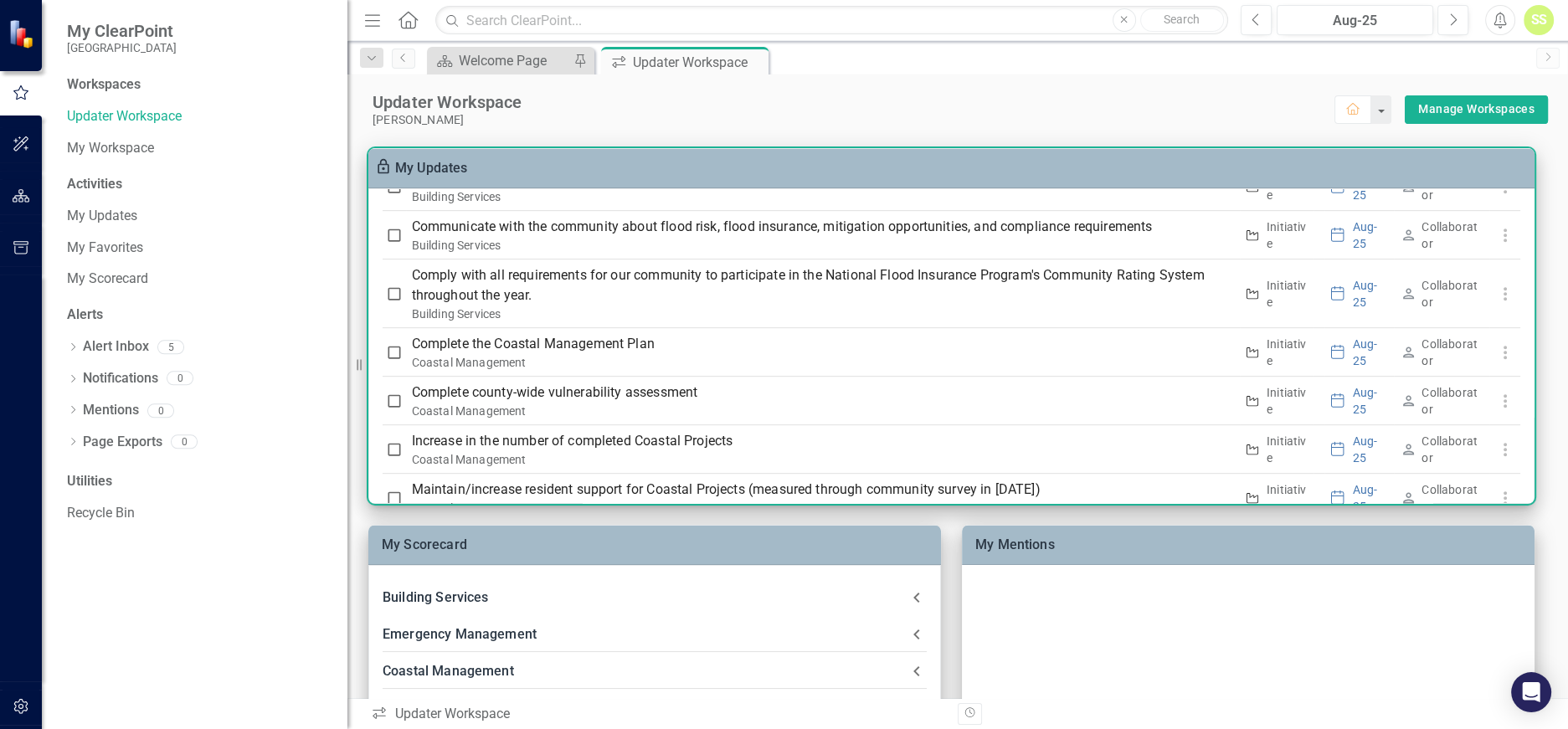
scroll to position [1263, 0]
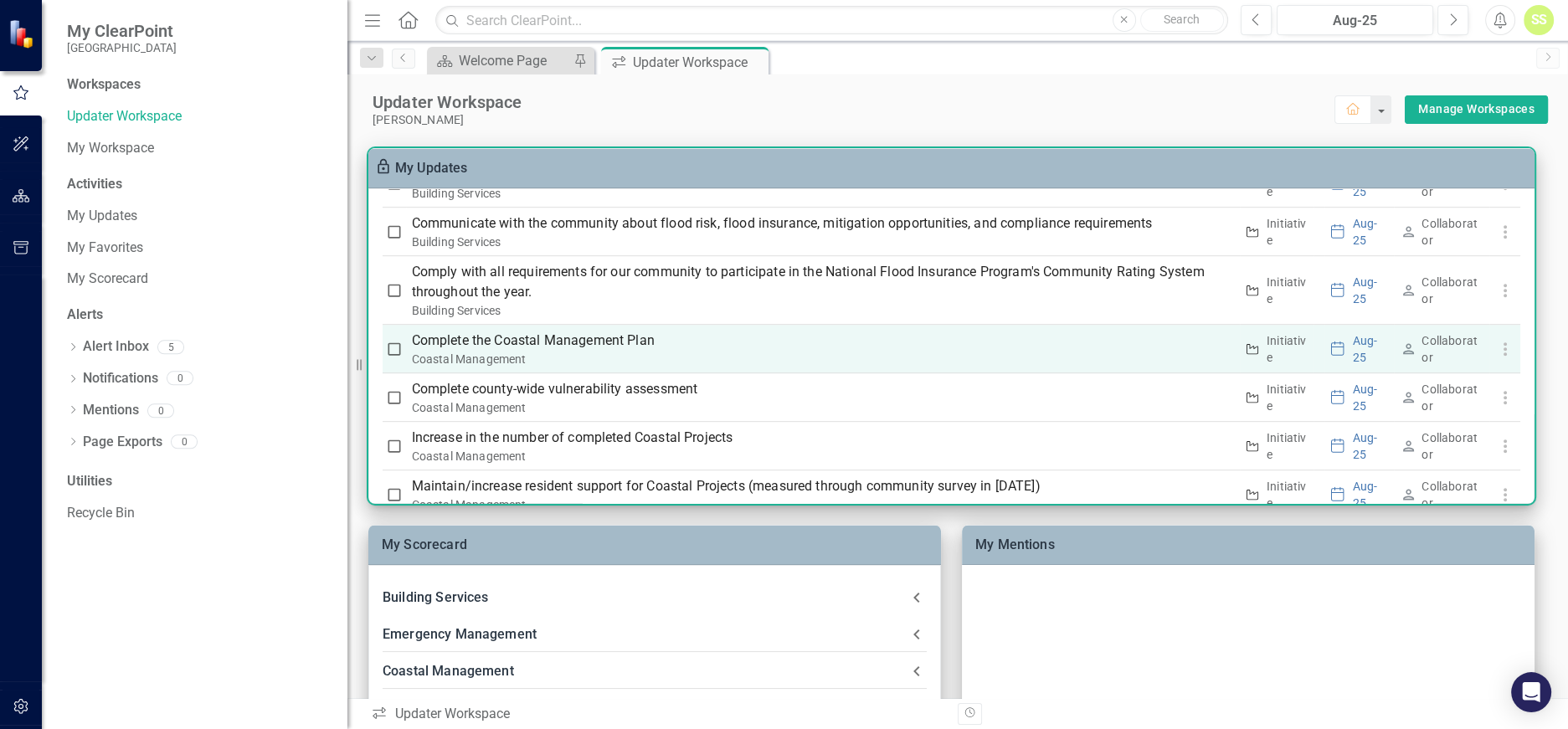
click at [858, 350] on div "Coastal Management" at bounding box center [823, 358] width 823 height 16
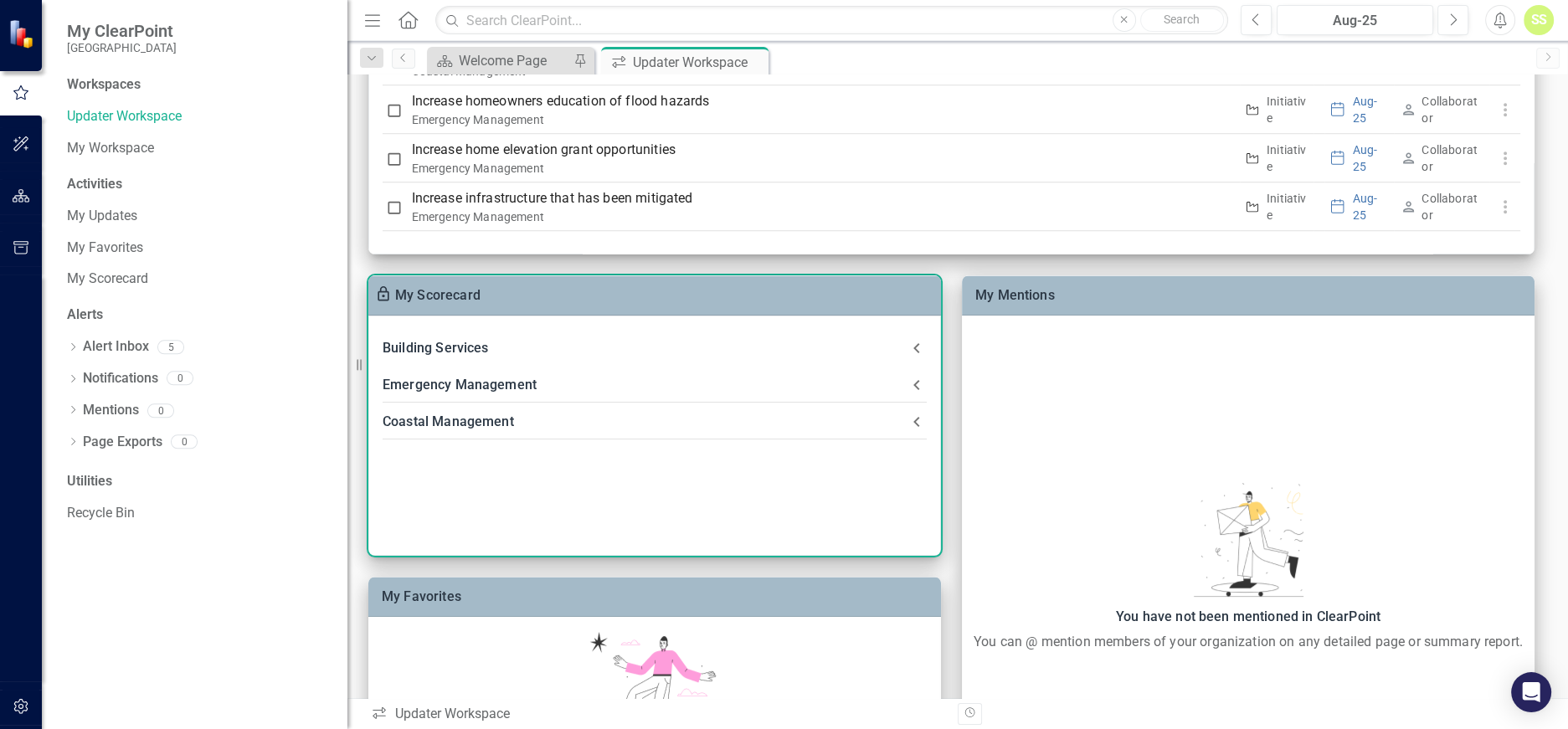
scroll to position [255, 0]
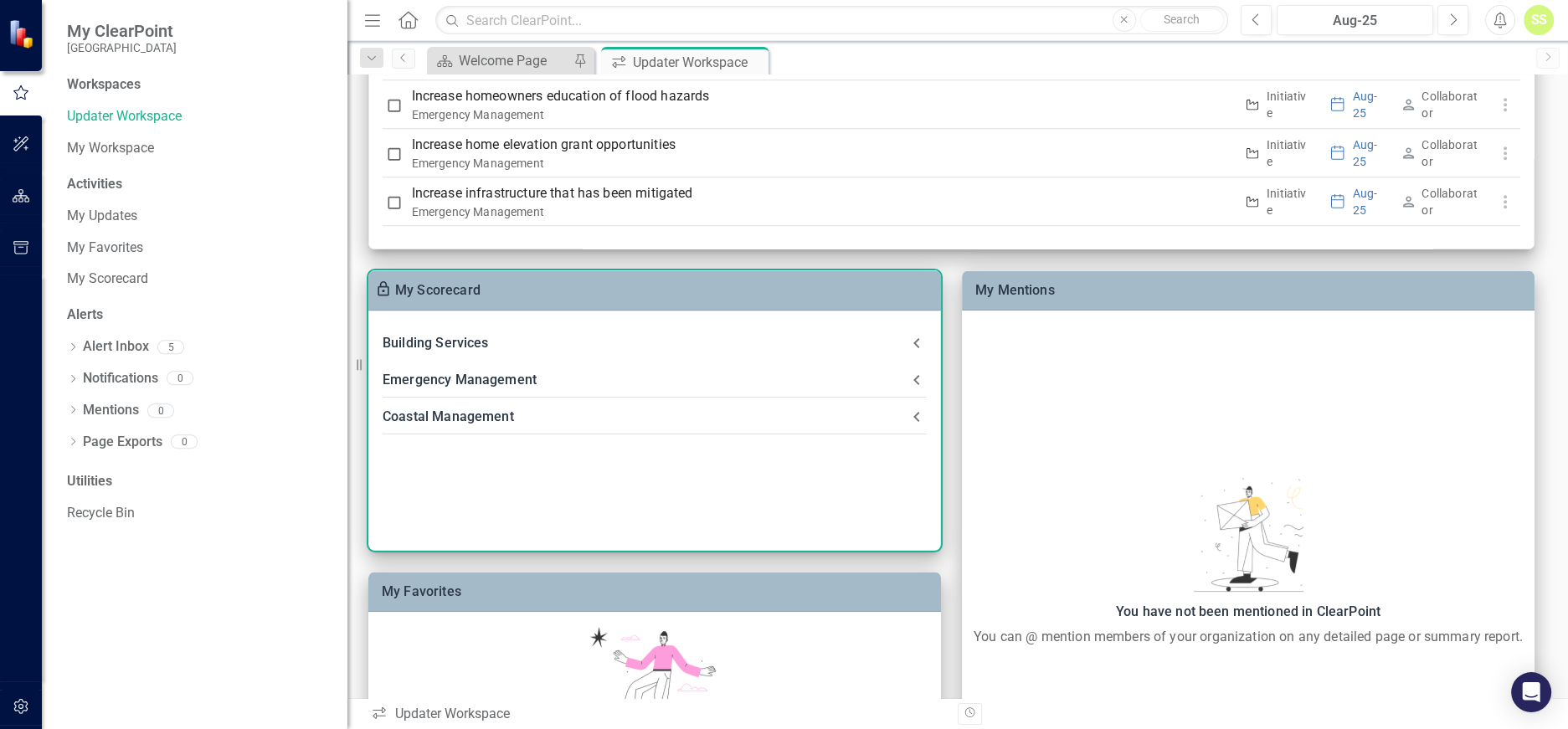
click at [914, 414] on icon at bounding box center [916, 416] width 20 height 20
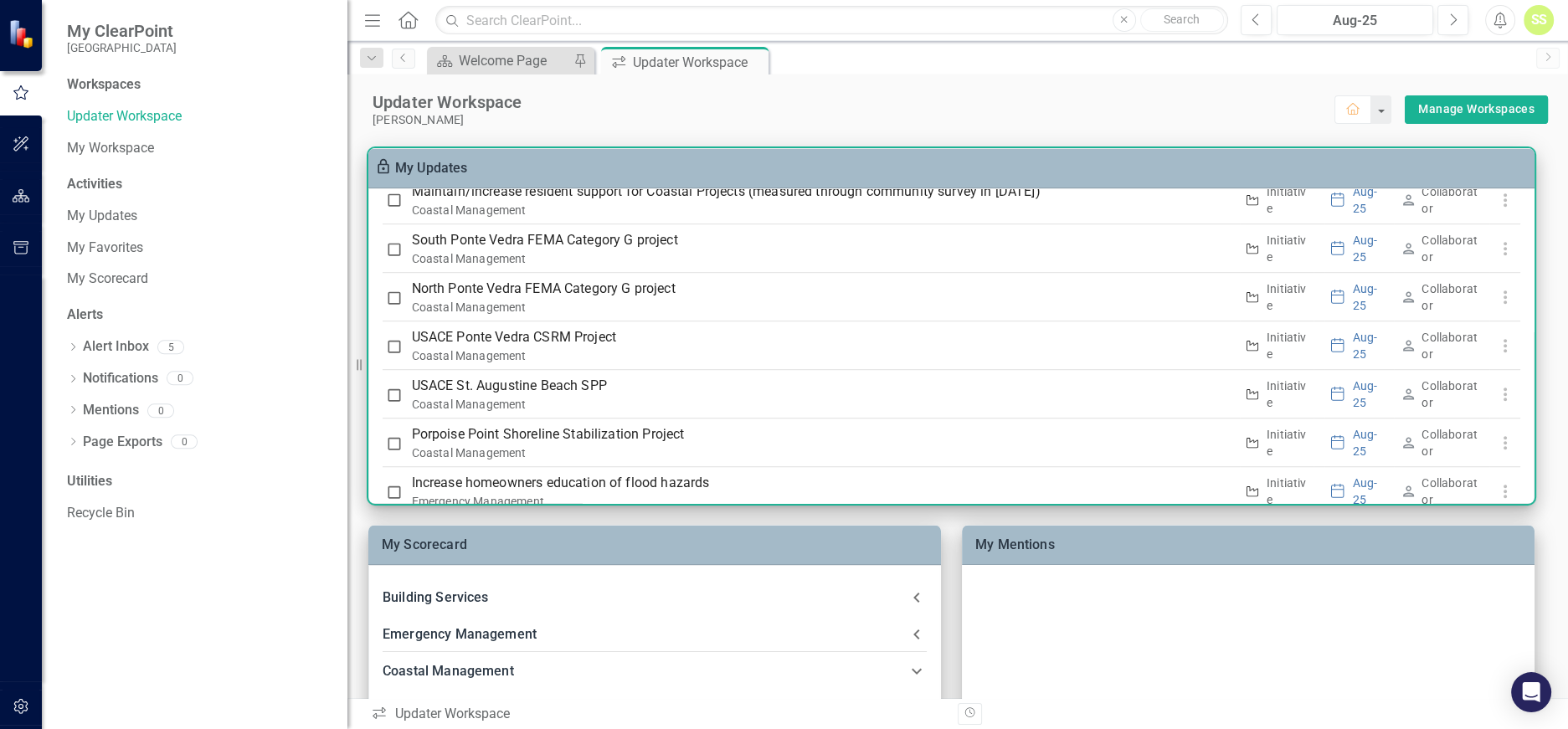
scroll to position [1556, 0]
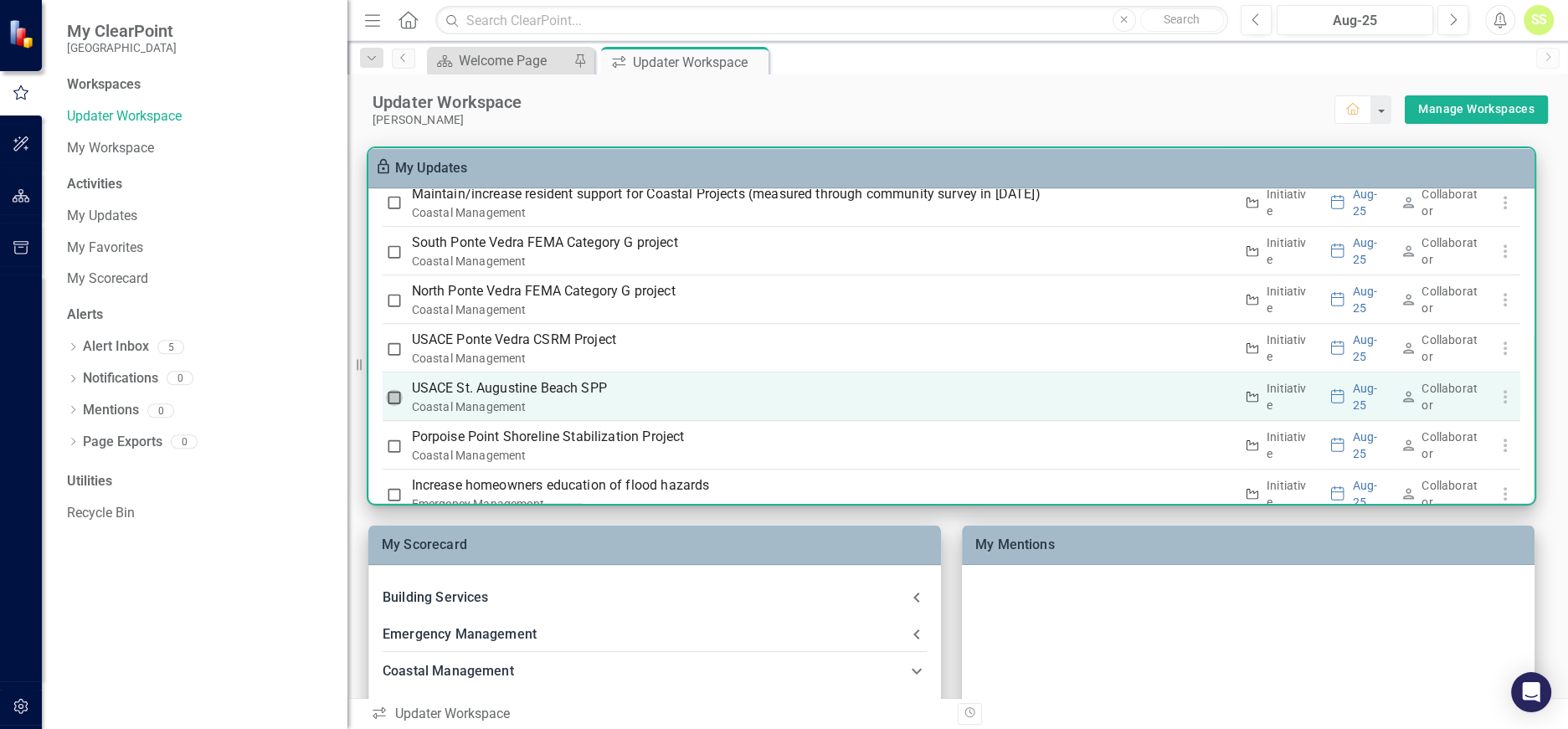
click at [390, 389] on input "checkbox" at bounding box center [394, 397] width 16 height 16
checkbox input "true"
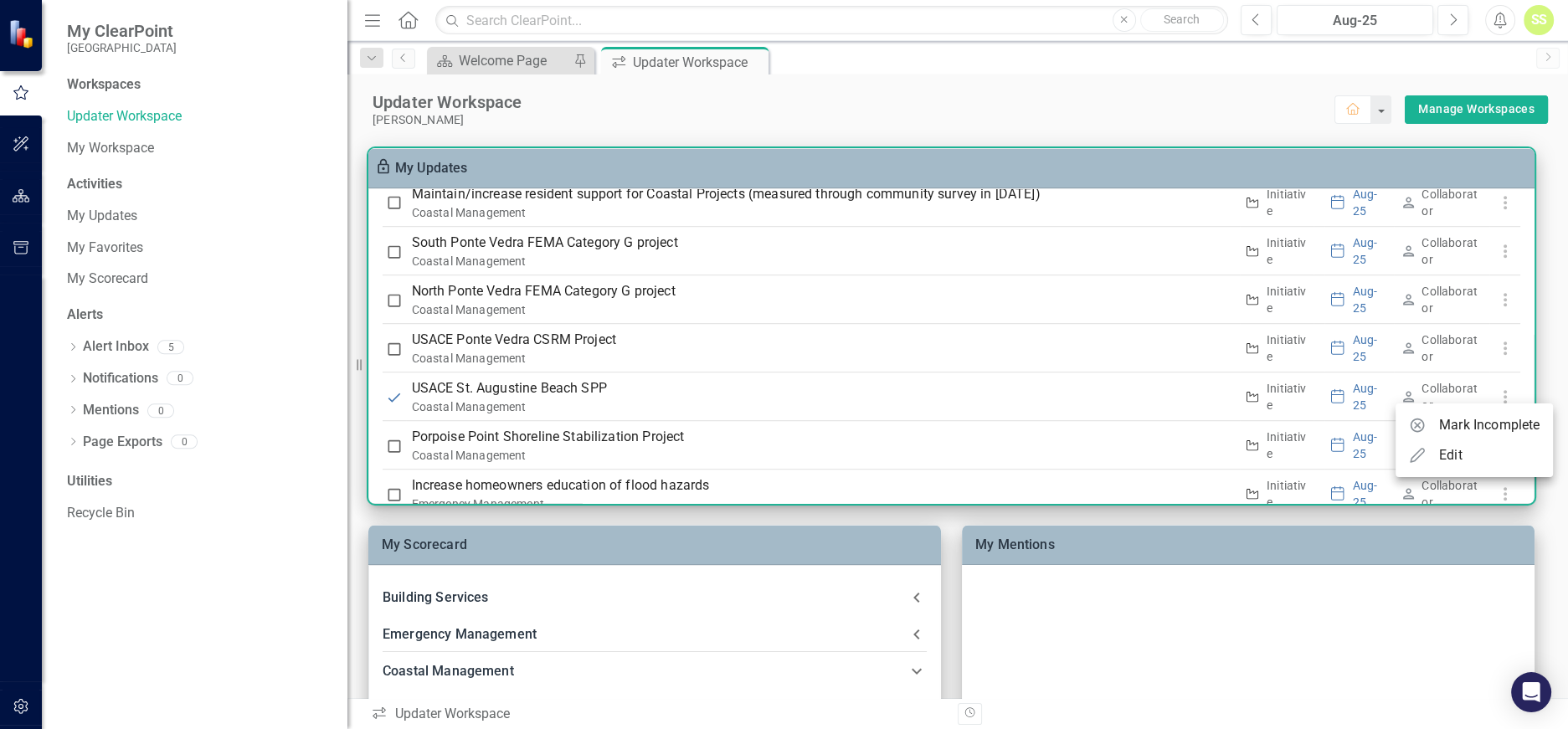
click at [1499, 347] on div at bounding box center [784, 364] width 1568 height 729
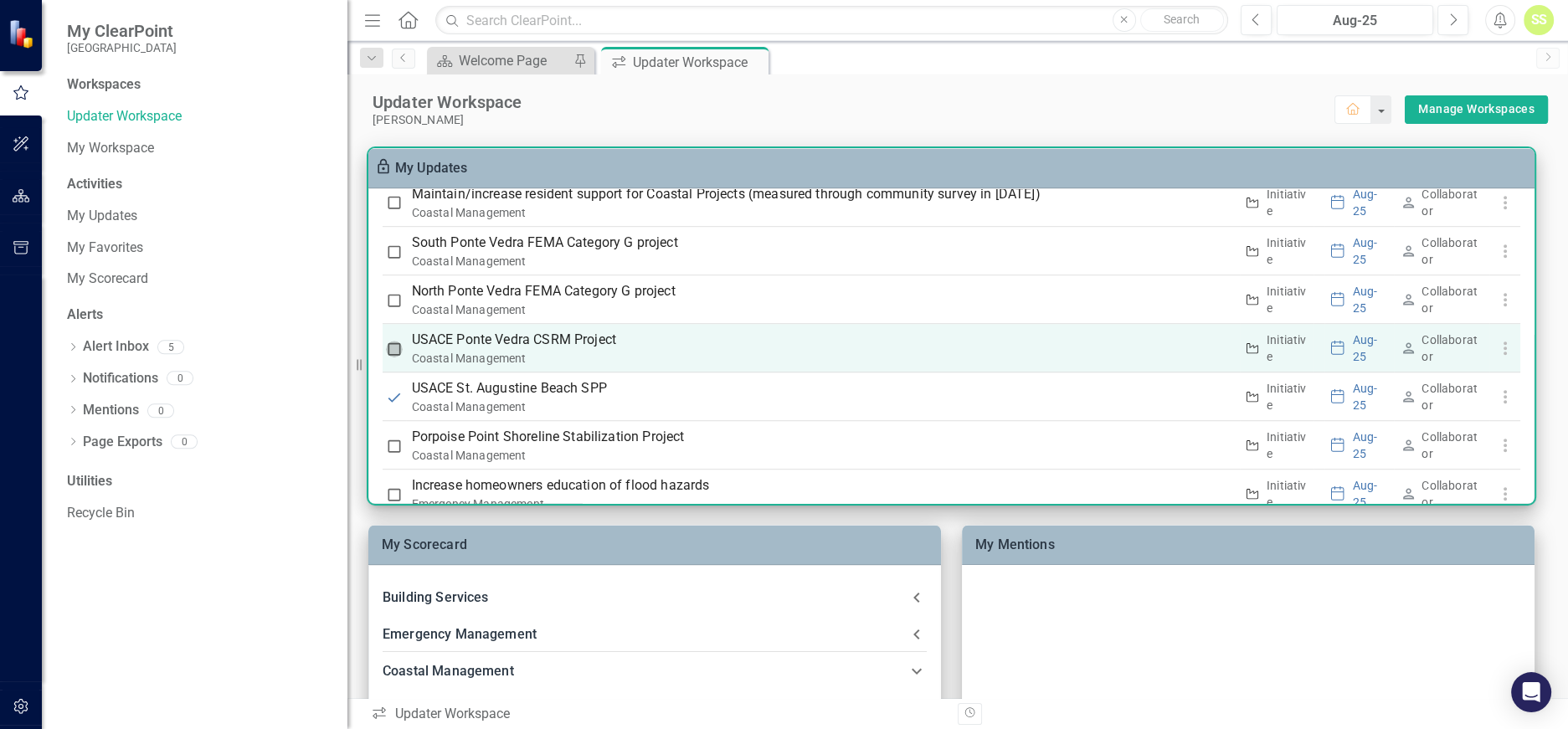
click at [391, 347] on input "checkbox" at bounding box center [394, 349] width 16 height 16
checkbox input "true"
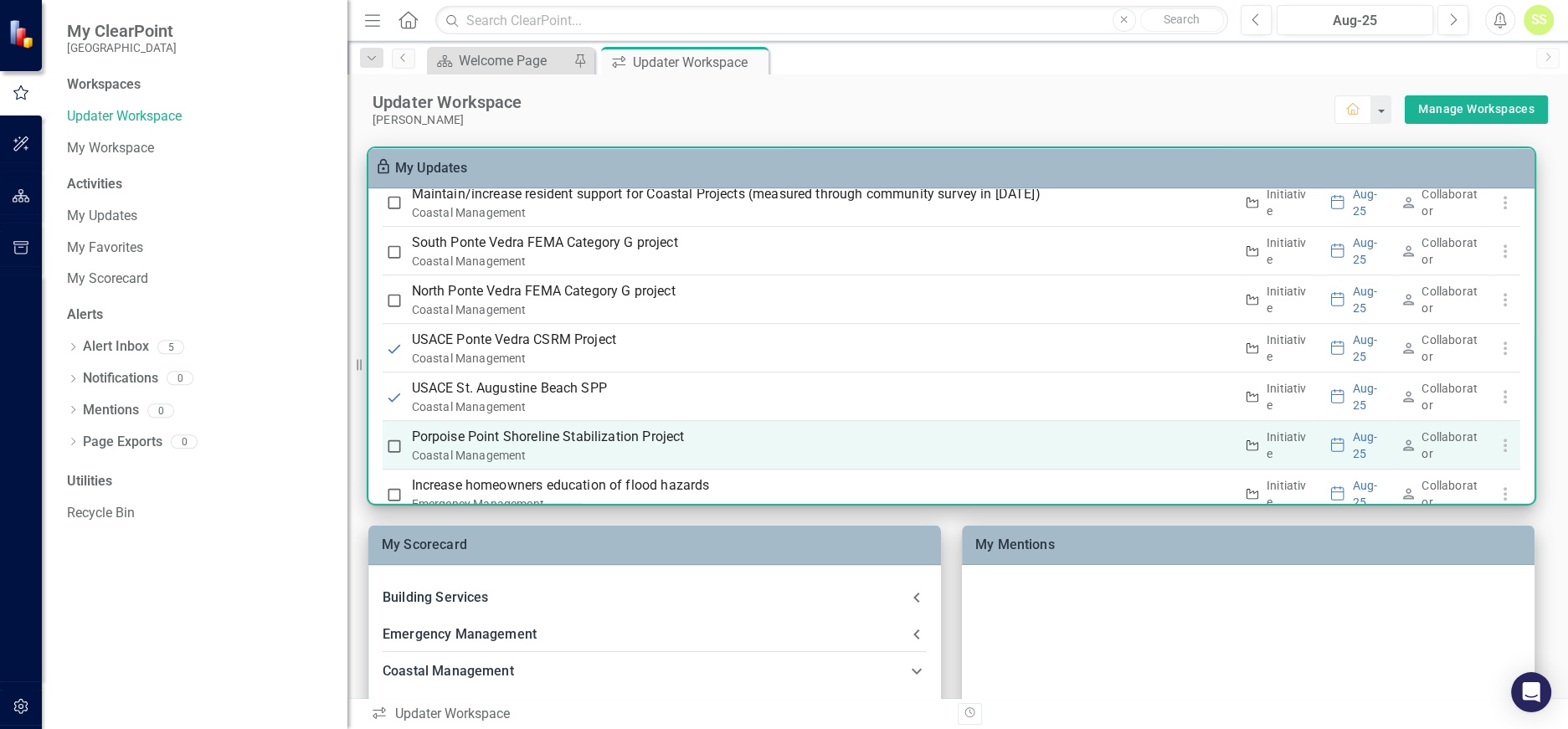
click at [393, 441] on input "checkbox" at bounding box center [394, 445] width 16 height 16
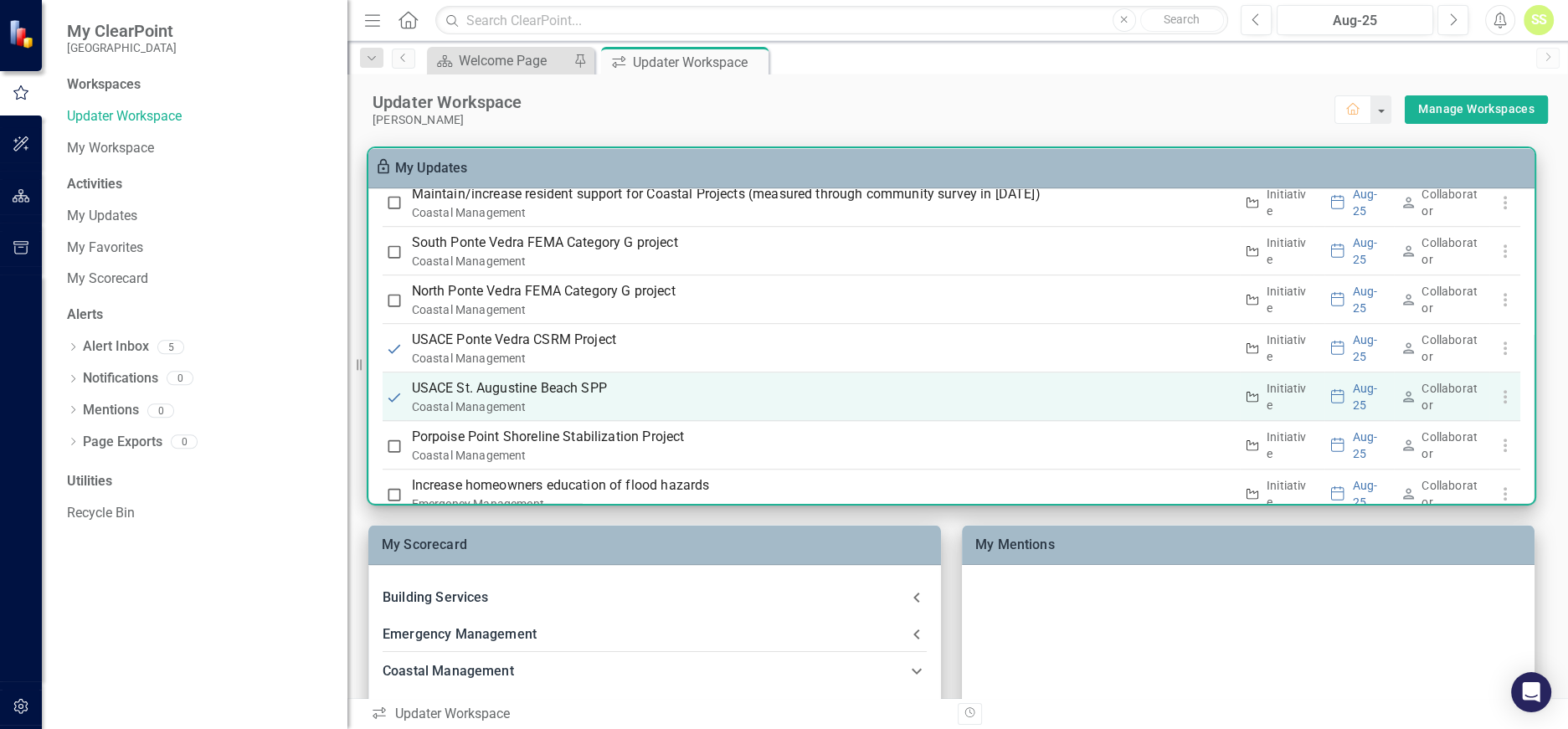
checkbox input "true"
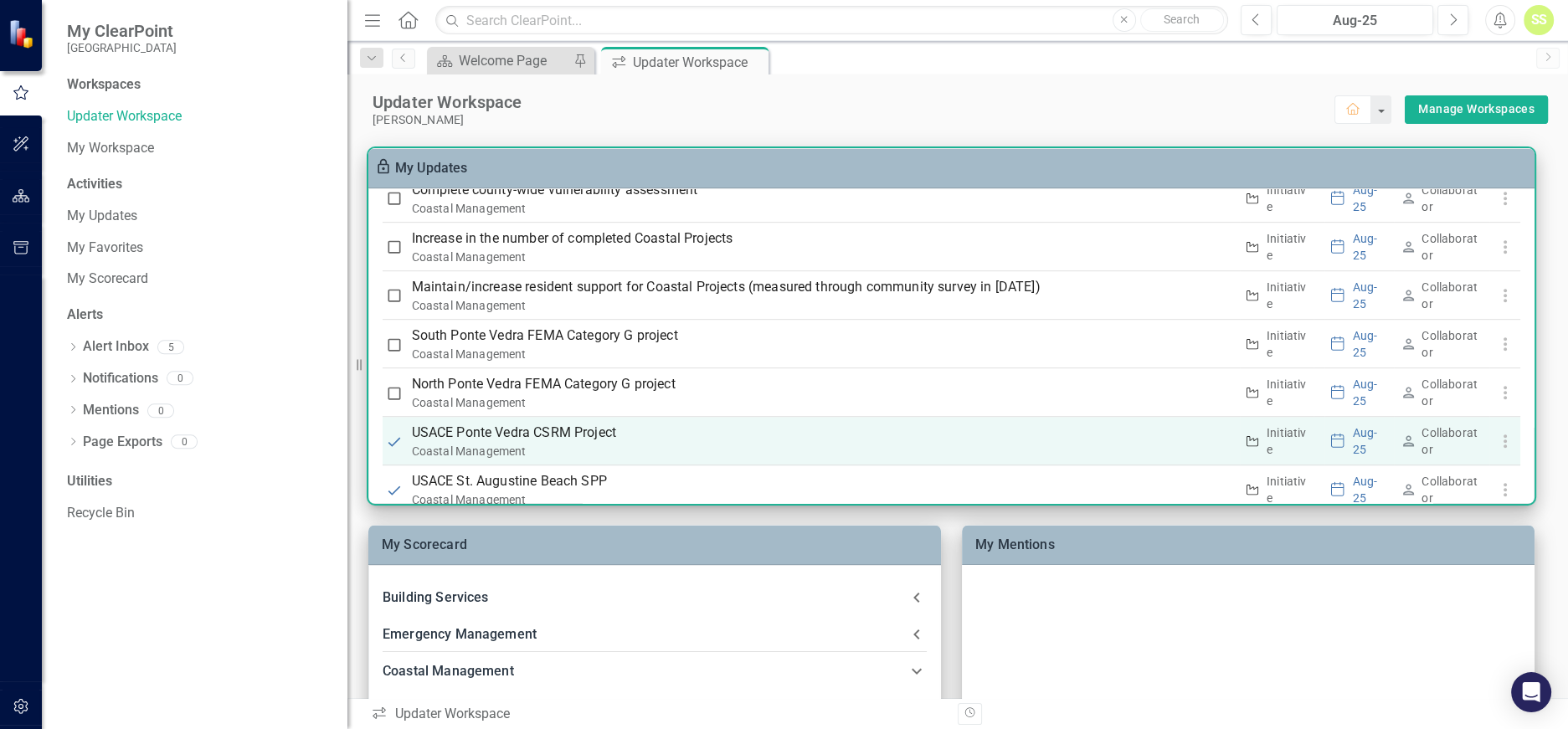
scroll to position [1454, 0]
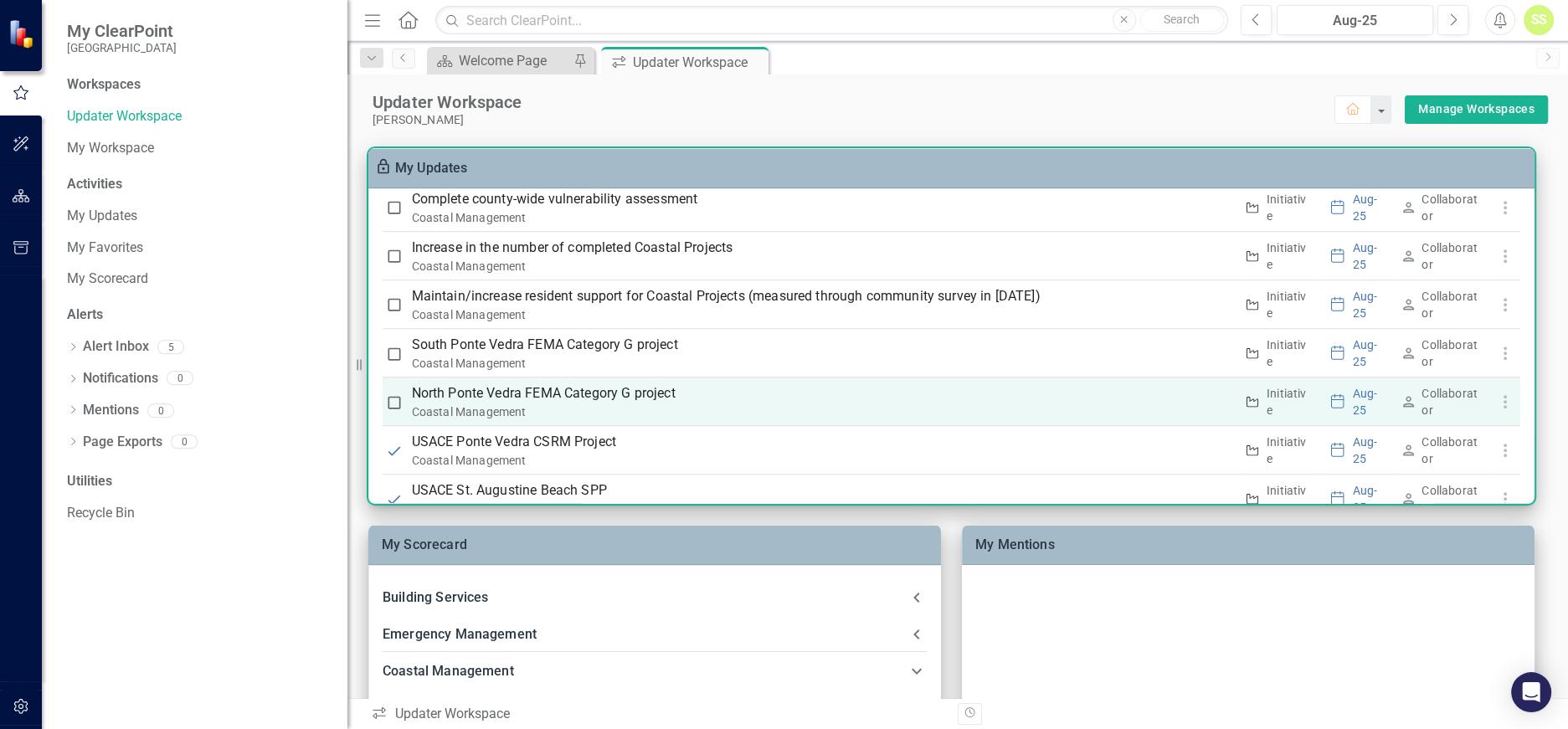
click at [395, 400] on input "checkbox" at bounding box center [394, 402] width 16 height 16
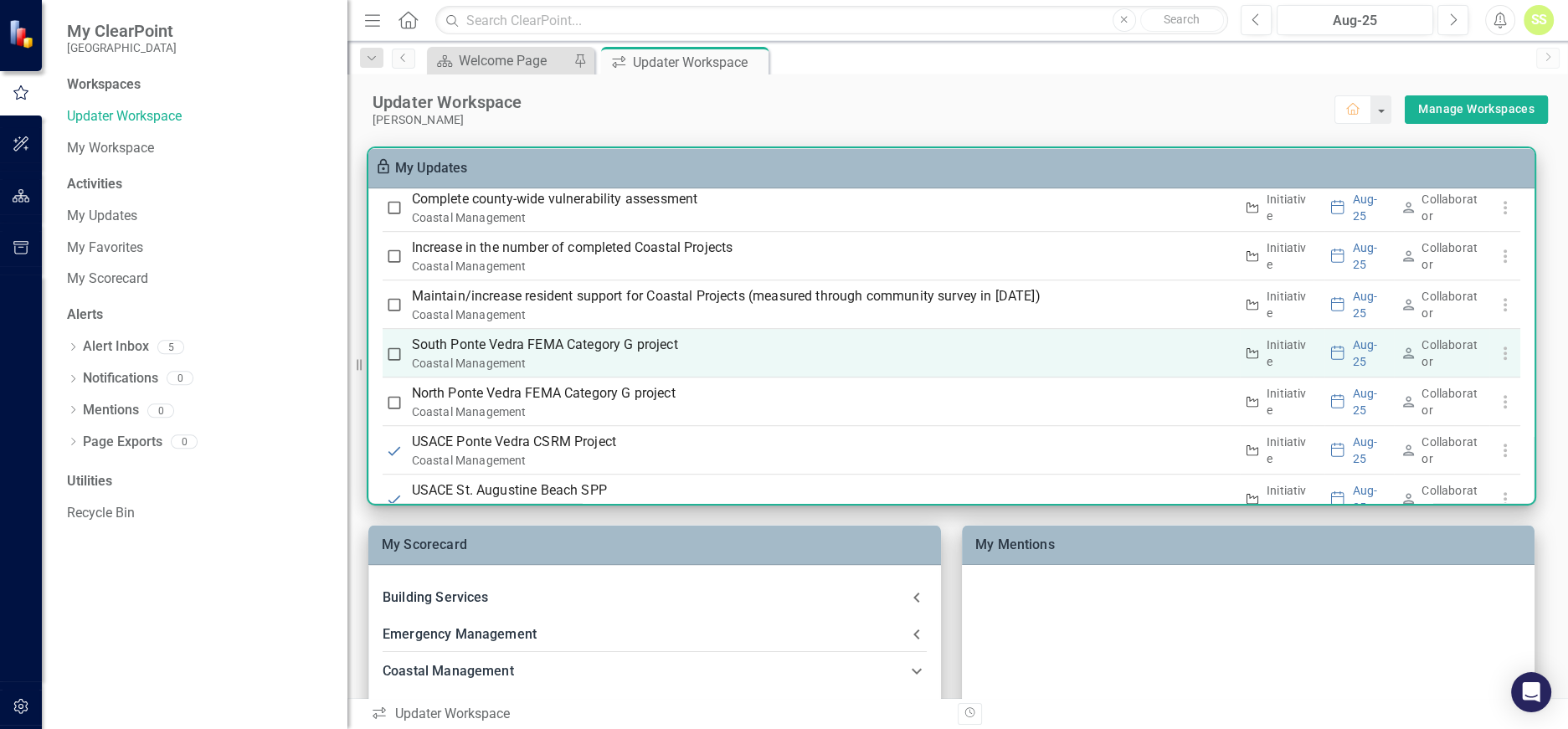
checkbox input "true"
click at [393, 349] on input "checkbox" at bounding box center [394, 353] width 16 height 16
checkbox input "true"
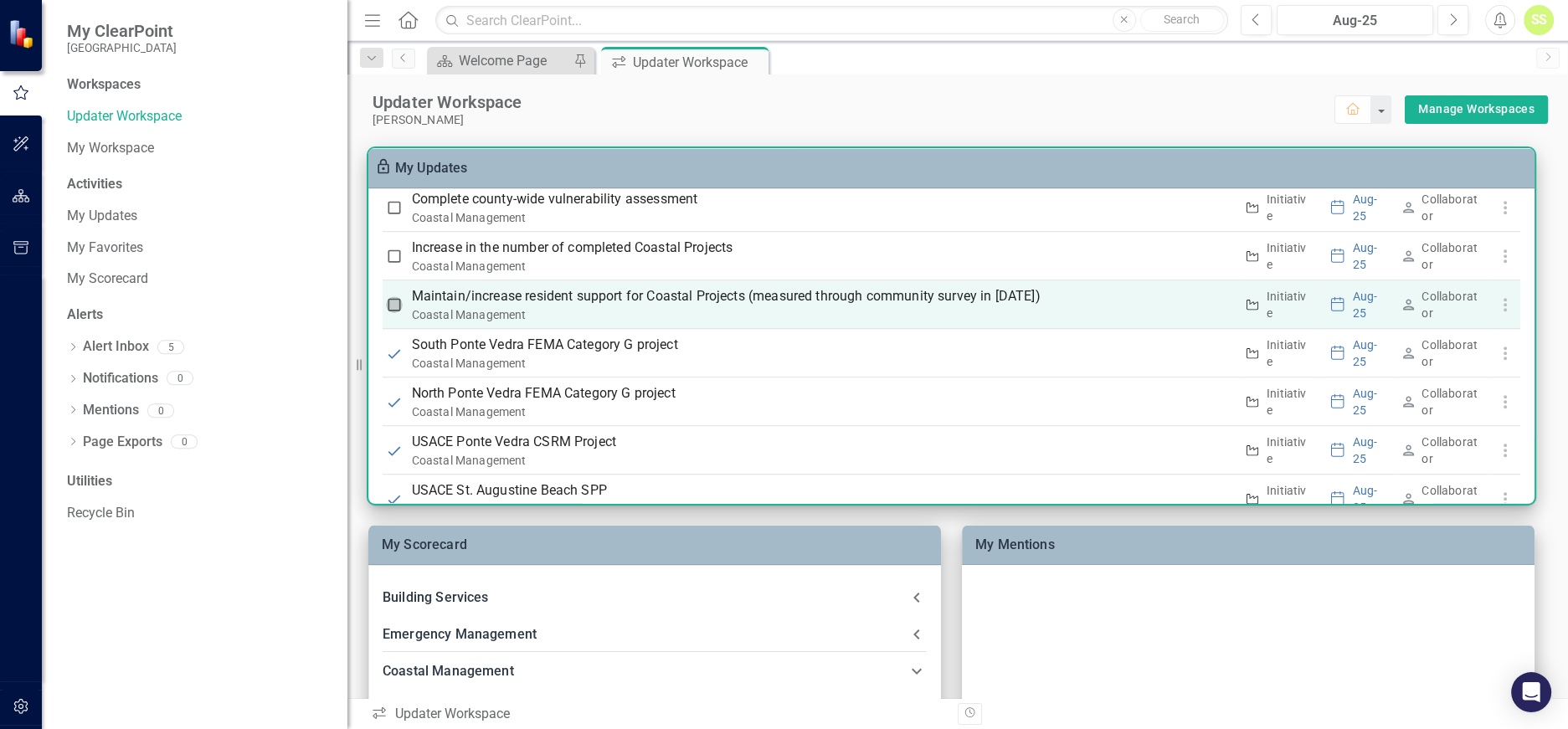
click at [389, 300] on input "checkbox" at bounding box center [394, 304] width 16 height 16
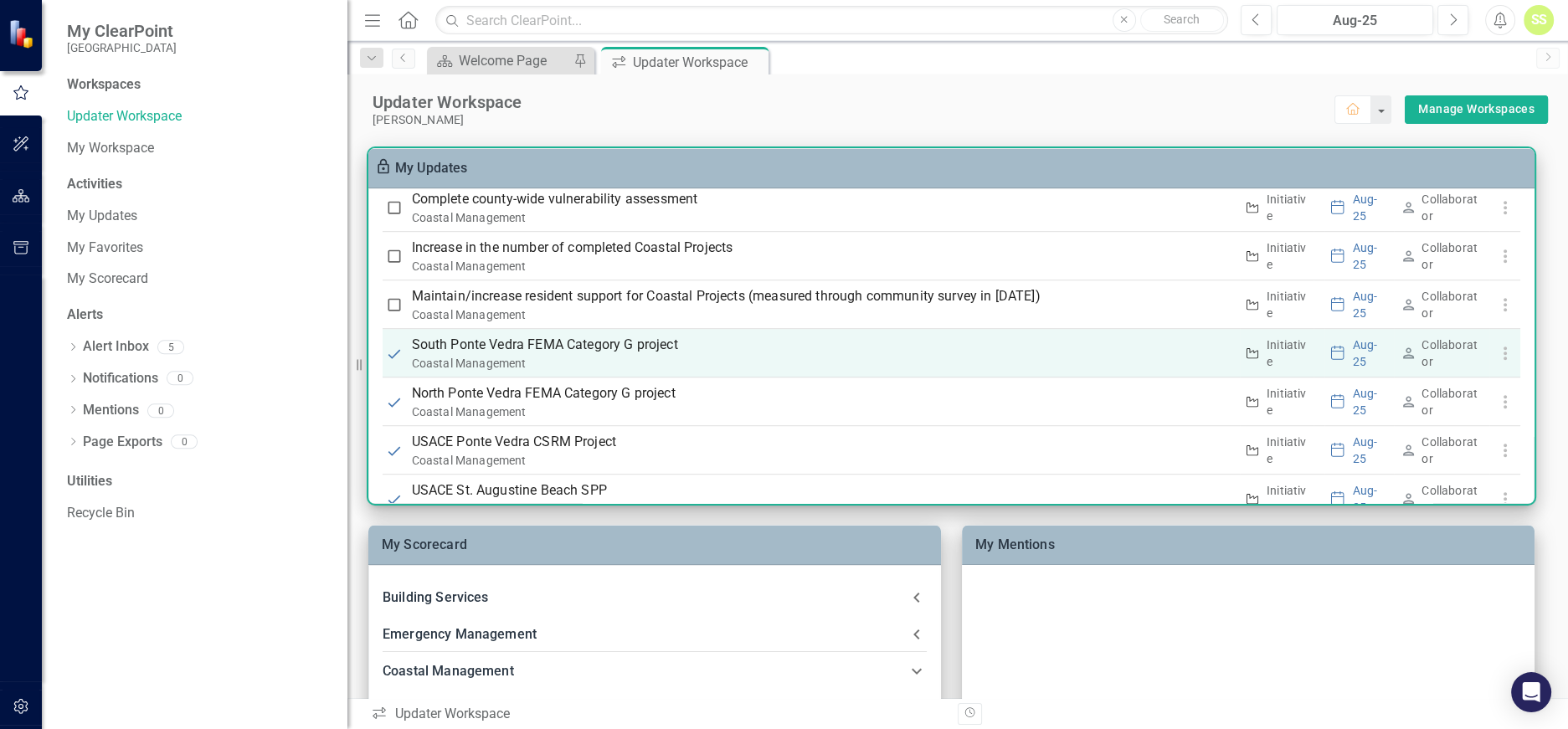
checkbox input "true"
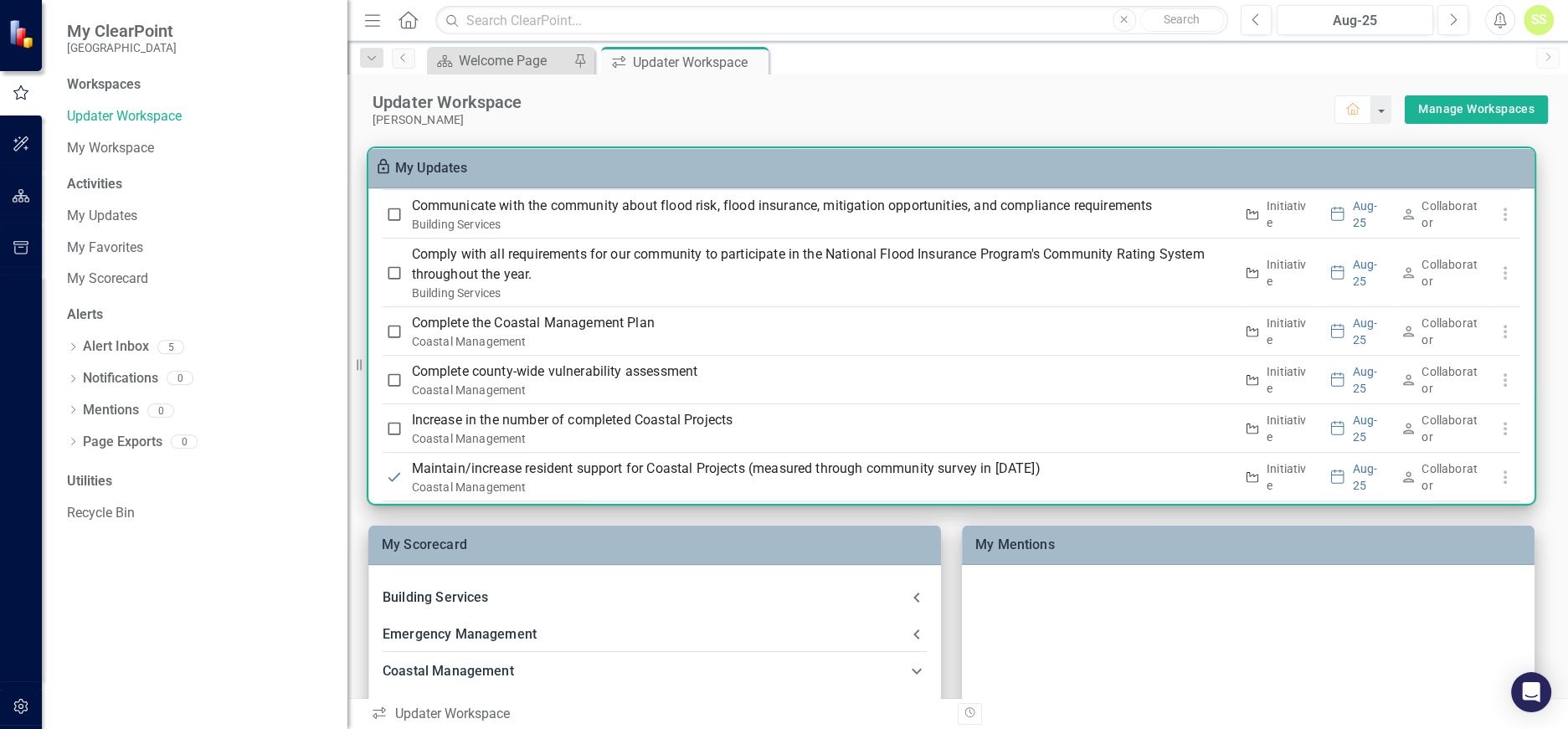
scroll to position [1280, 0]
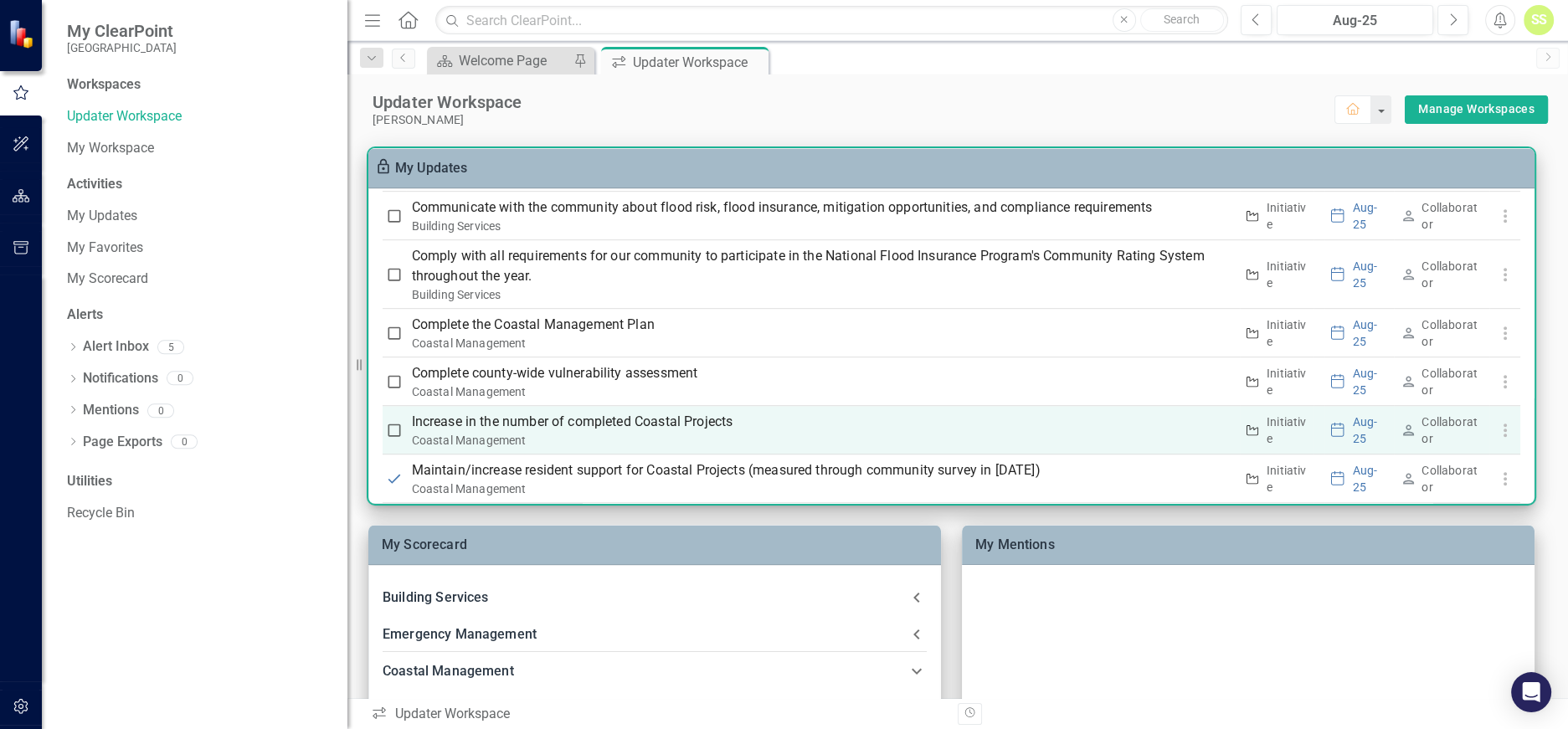
click at [392, 430] on input "checkbox" at bounding box center [394, 430] width 16 height 16
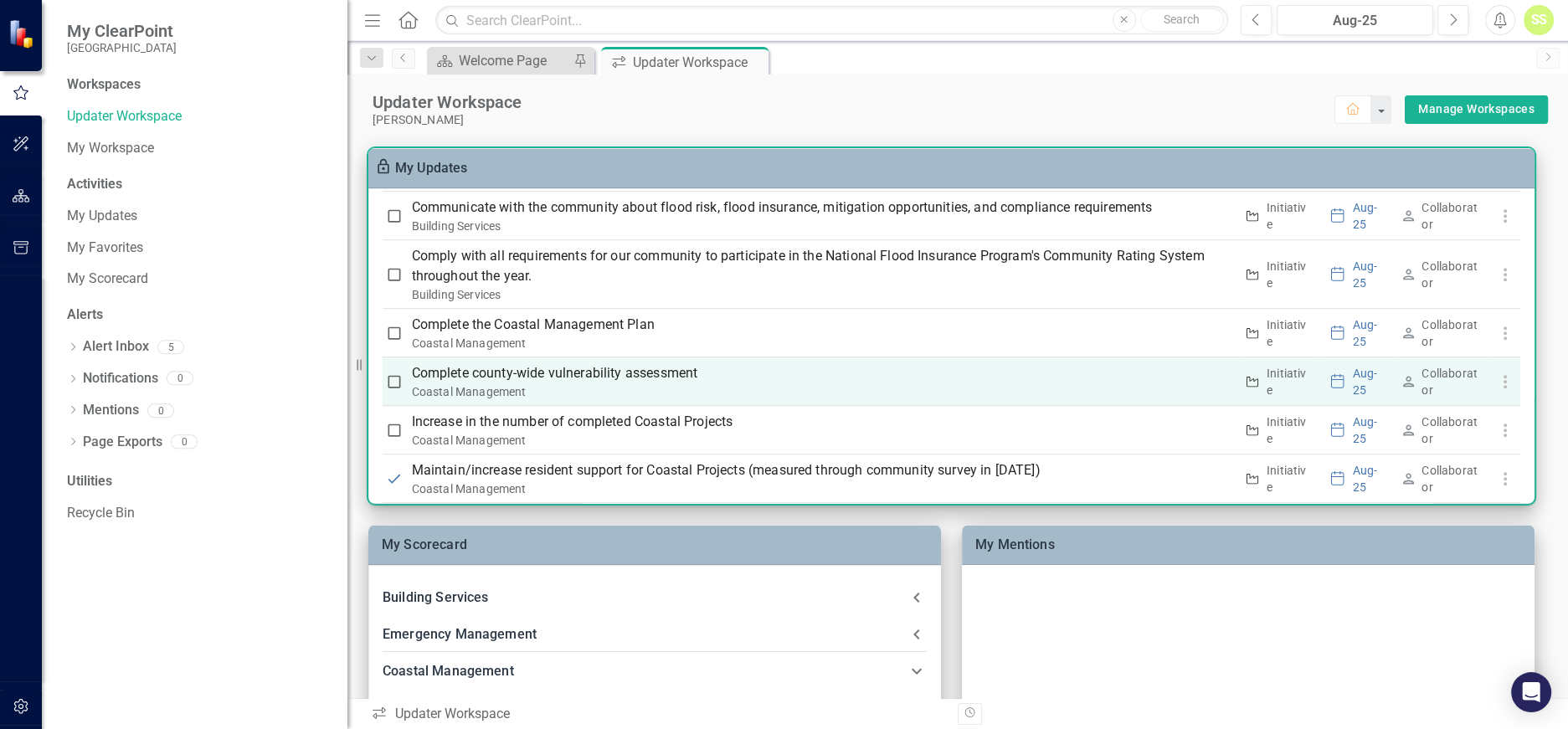
checkbox input "true"
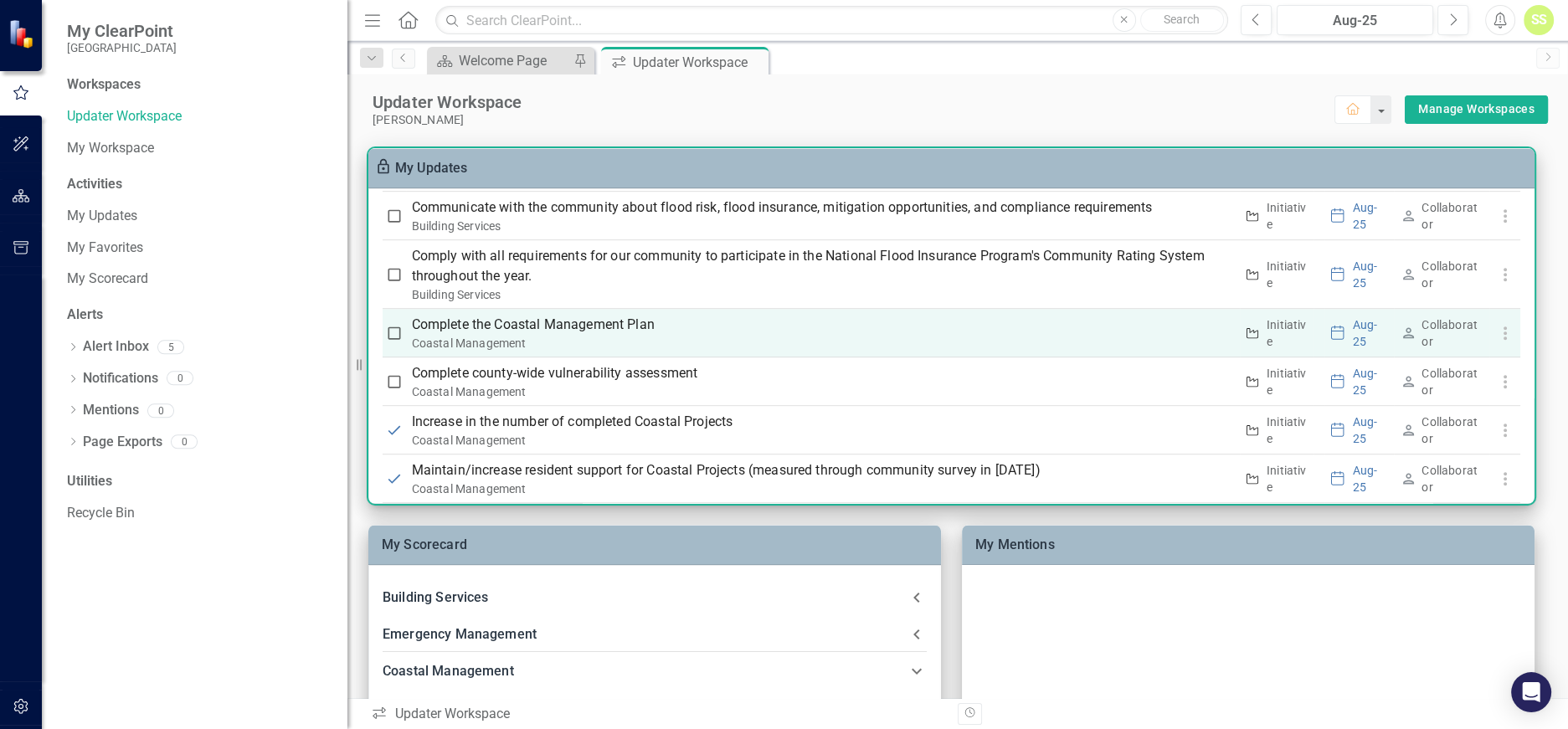
click at [391, 326] on input "checkbox" at bounding box center [394, 332] width 16 height 16
checkbox input "true"
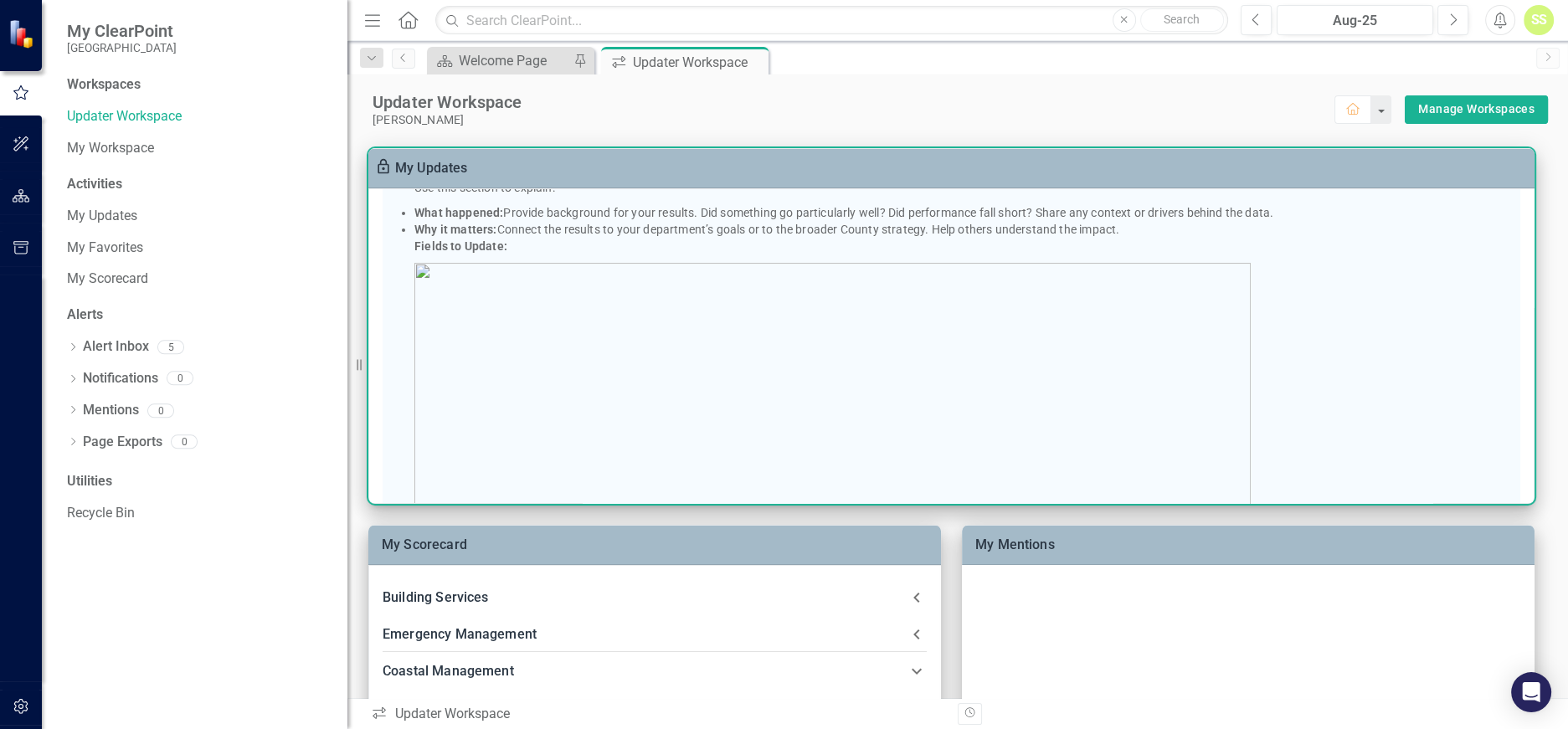
scroll to position [288, 0]
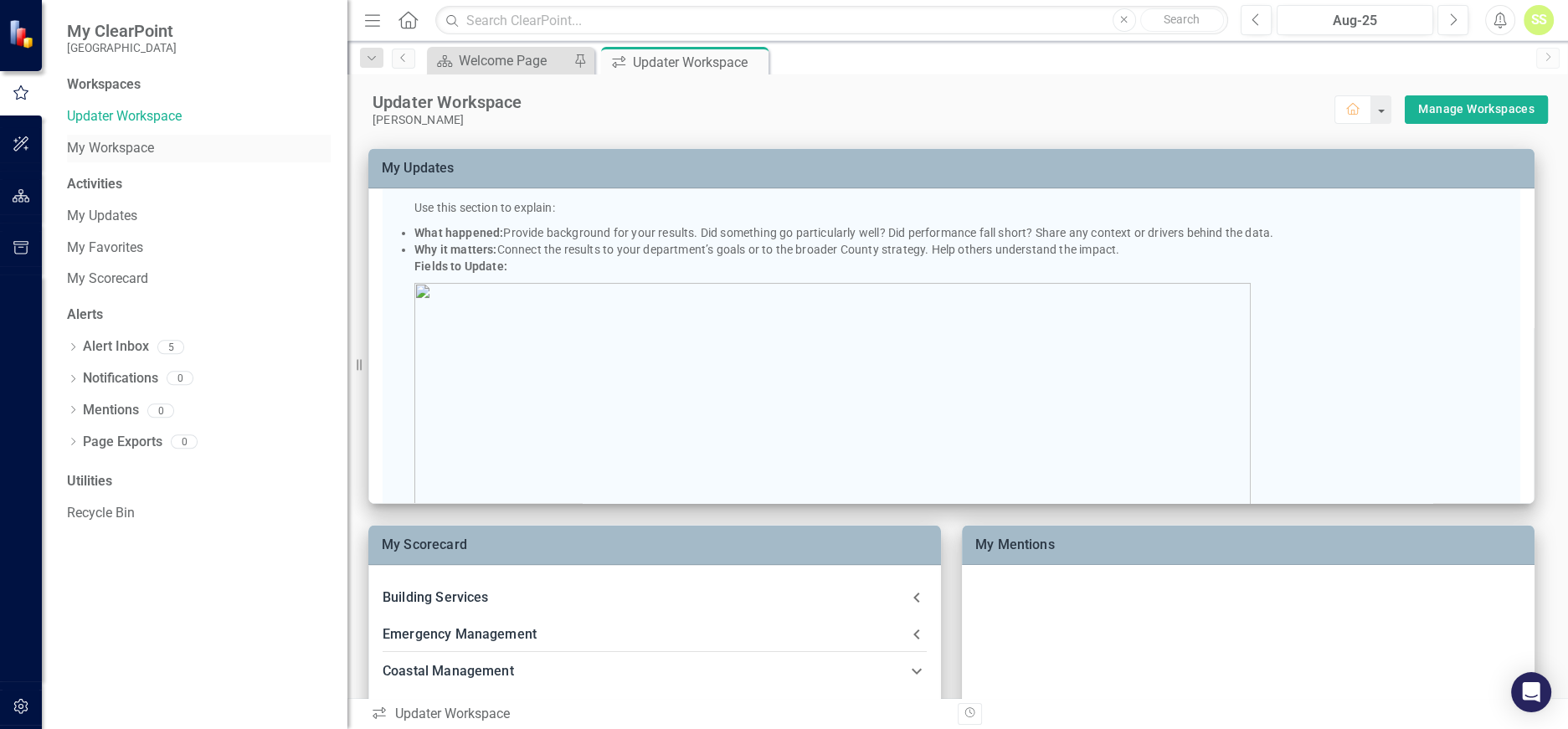
click at [127, 145] on link "My Workspace" at bounding box center [199, 149] width 263 height 19
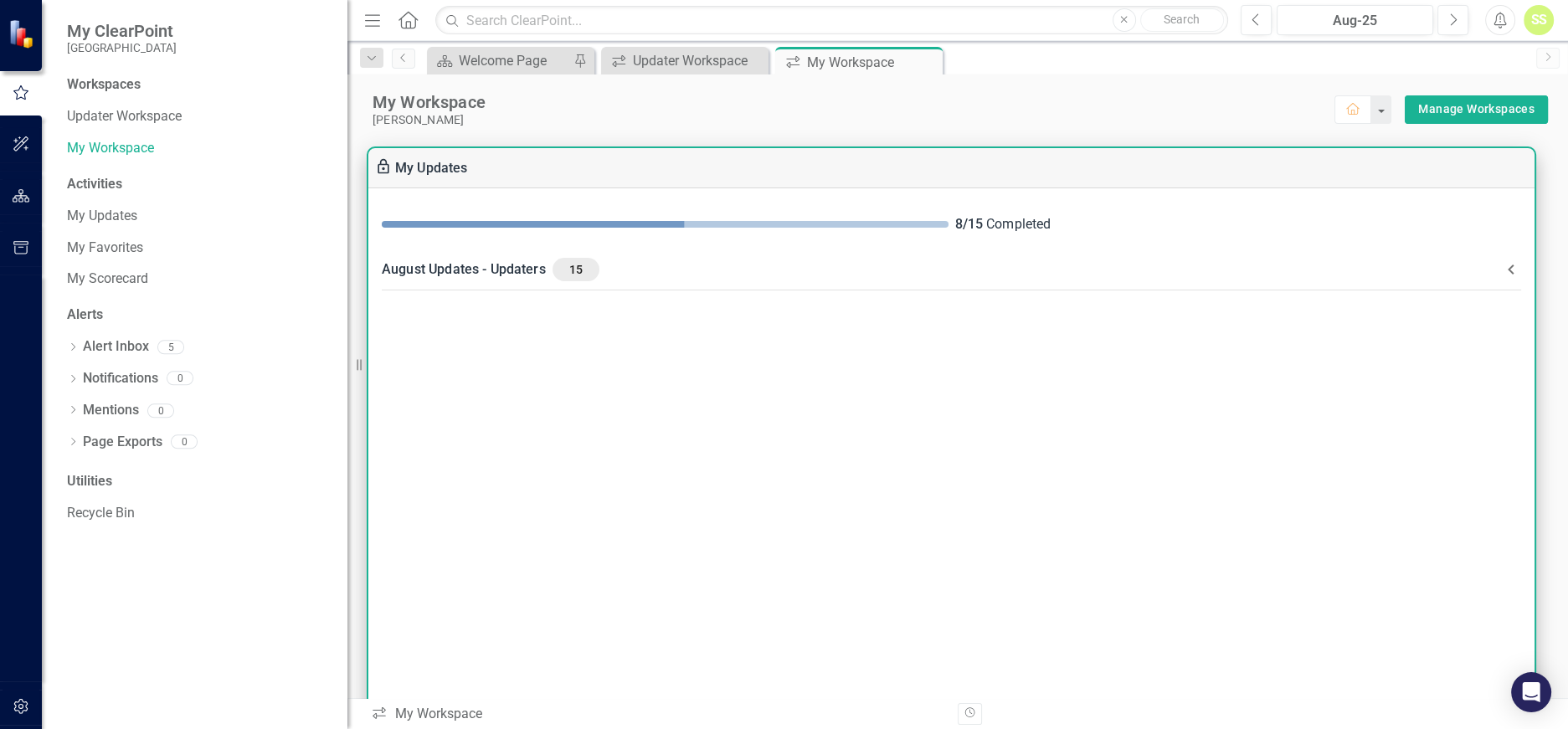
click at [1509, 271] on icon at bounding box center [1511, 269] width 20 height 20
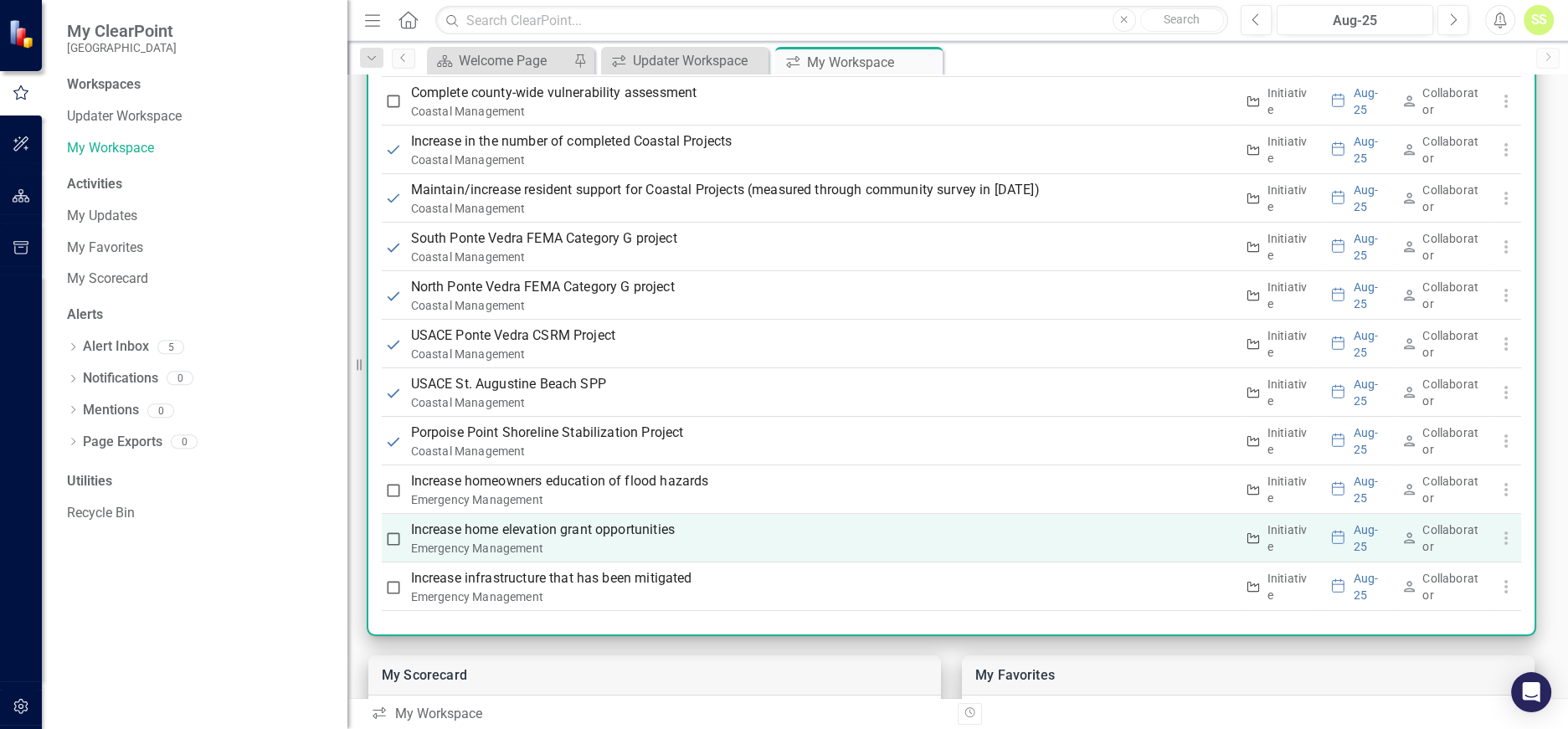
scroll to position [1325, 0]
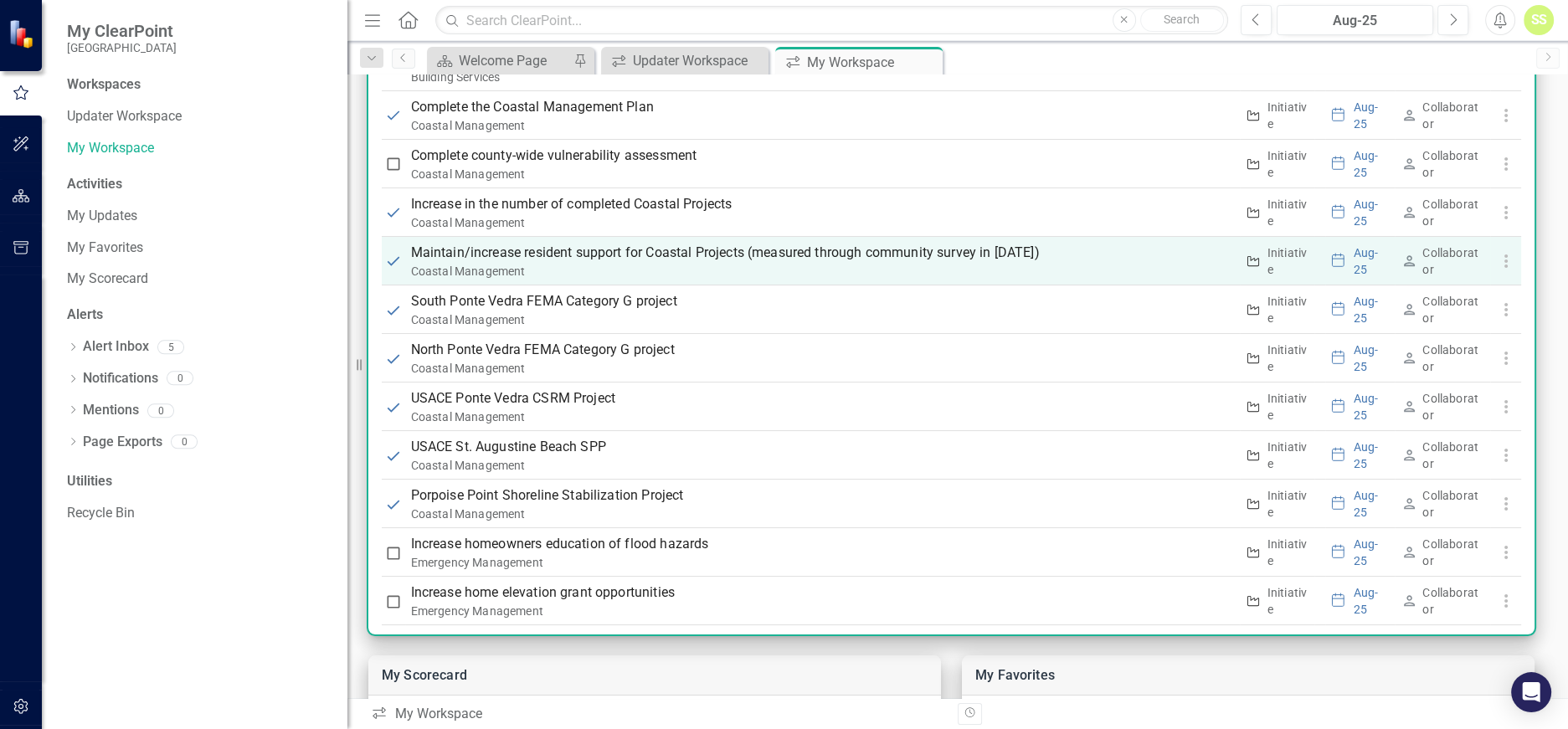
click at [724, 250] on p "Maintain/increase resident support for Coastal Projects (measured through commu…" at bounding box center [822, 253] width 824 height 20
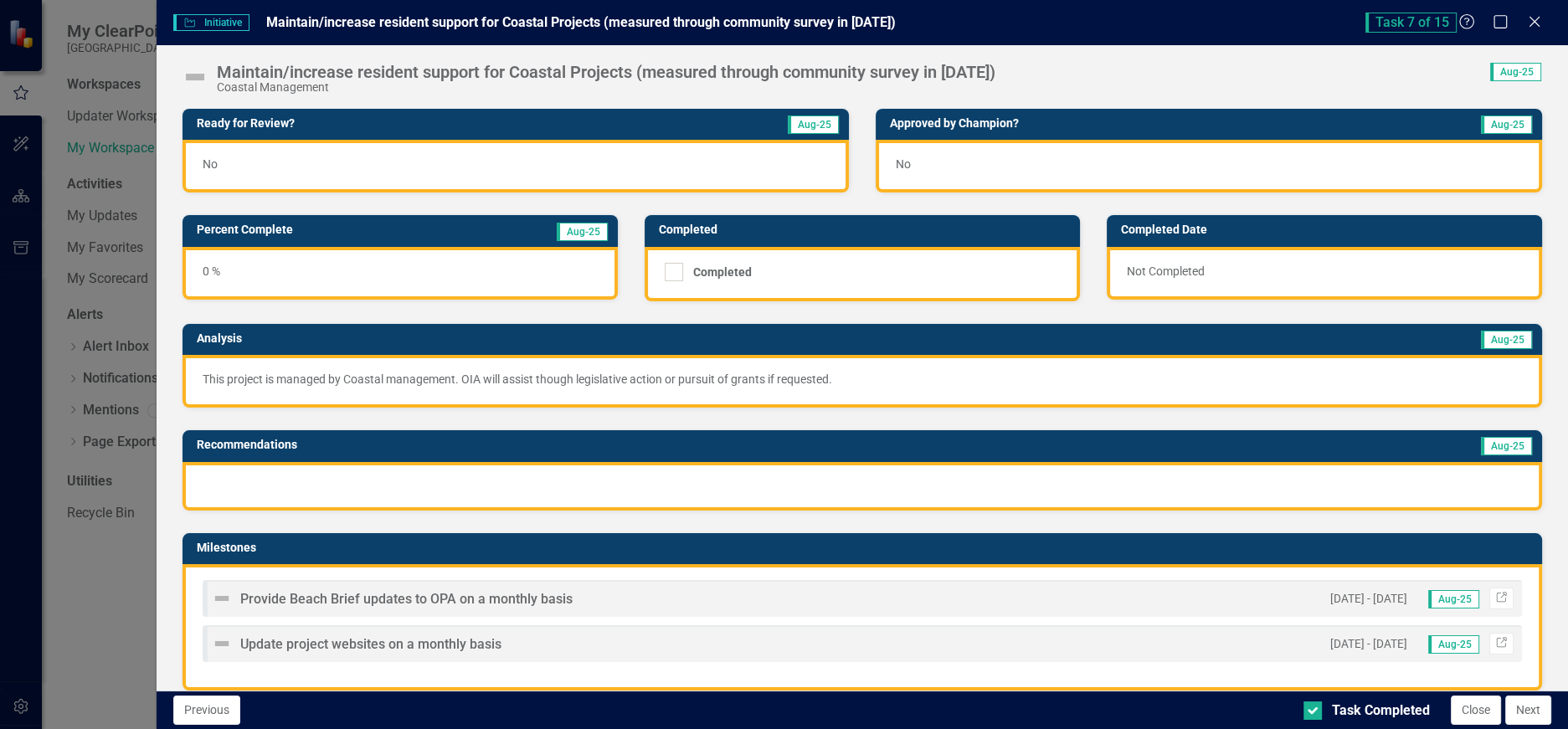
scroll to position [175, 0]
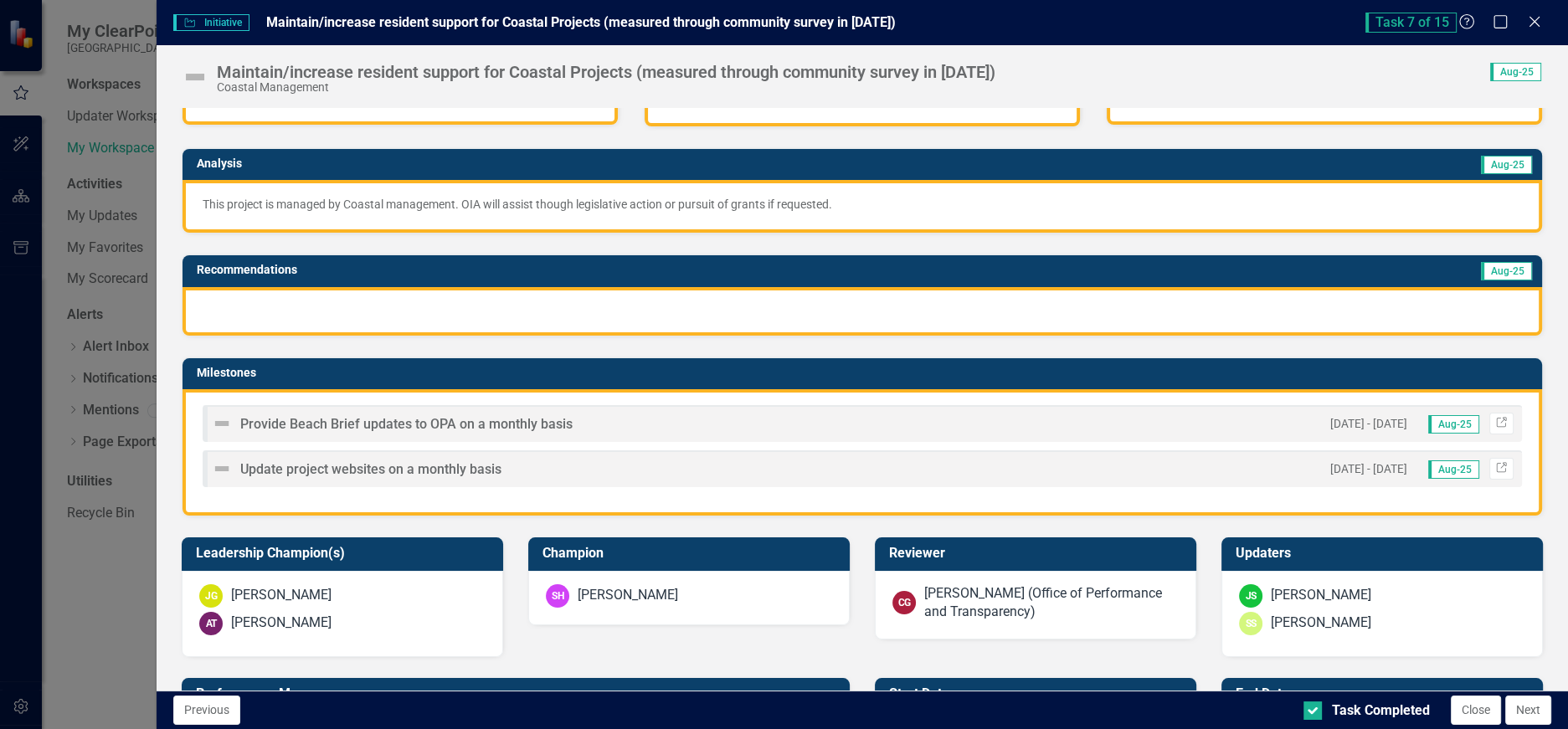
click at [491, 425] on span "Provide Beach Brief updates to OPA on a monthly basis" at bounding box center [406, 424] width 332 height 15
click at [1534, 17] on icon "Close" at bounding box center [1534, 21] width 21 height 15
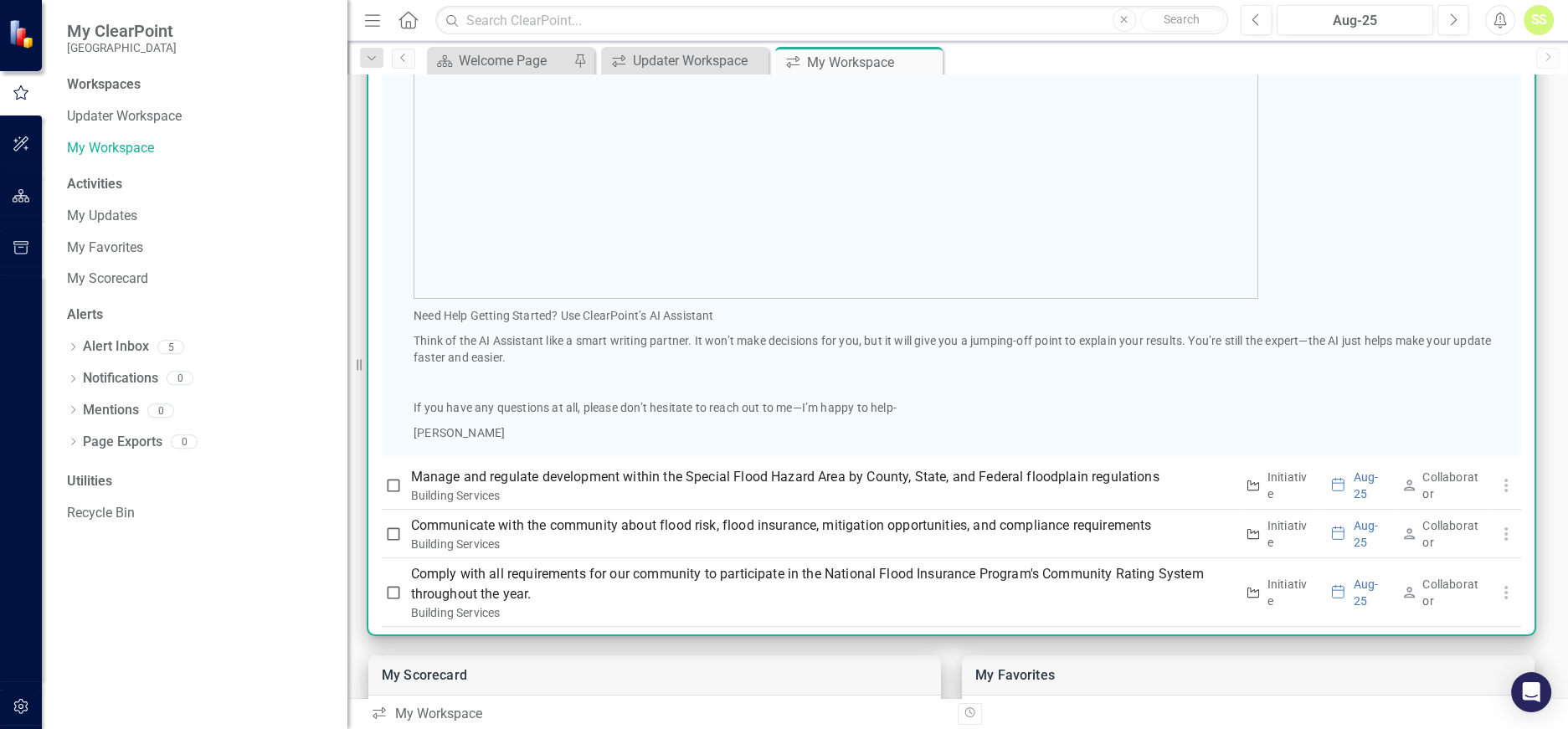
scroll to position [787, 0]
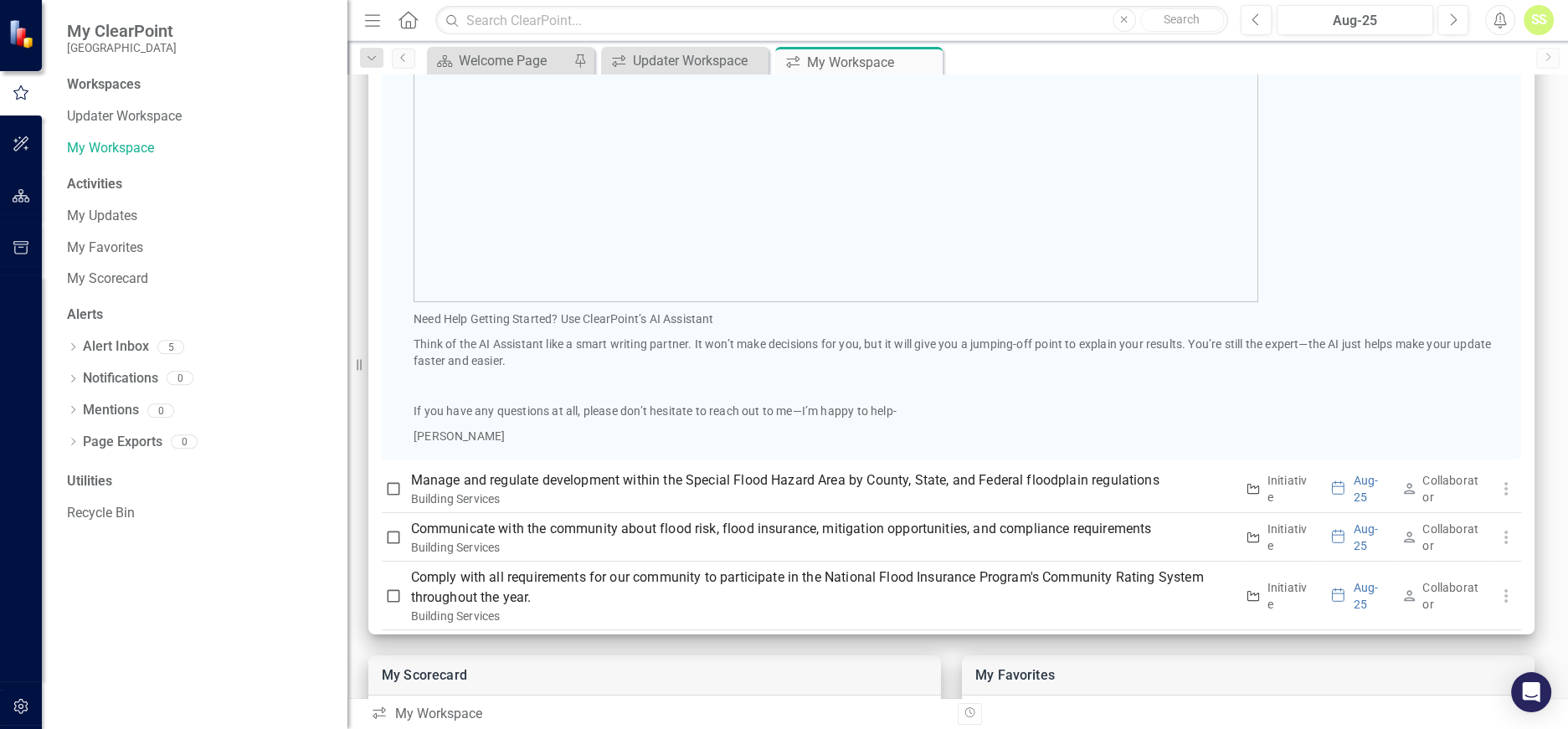
click at [498, 74] on p at bounding box center [964, 174] width 1101 height 256
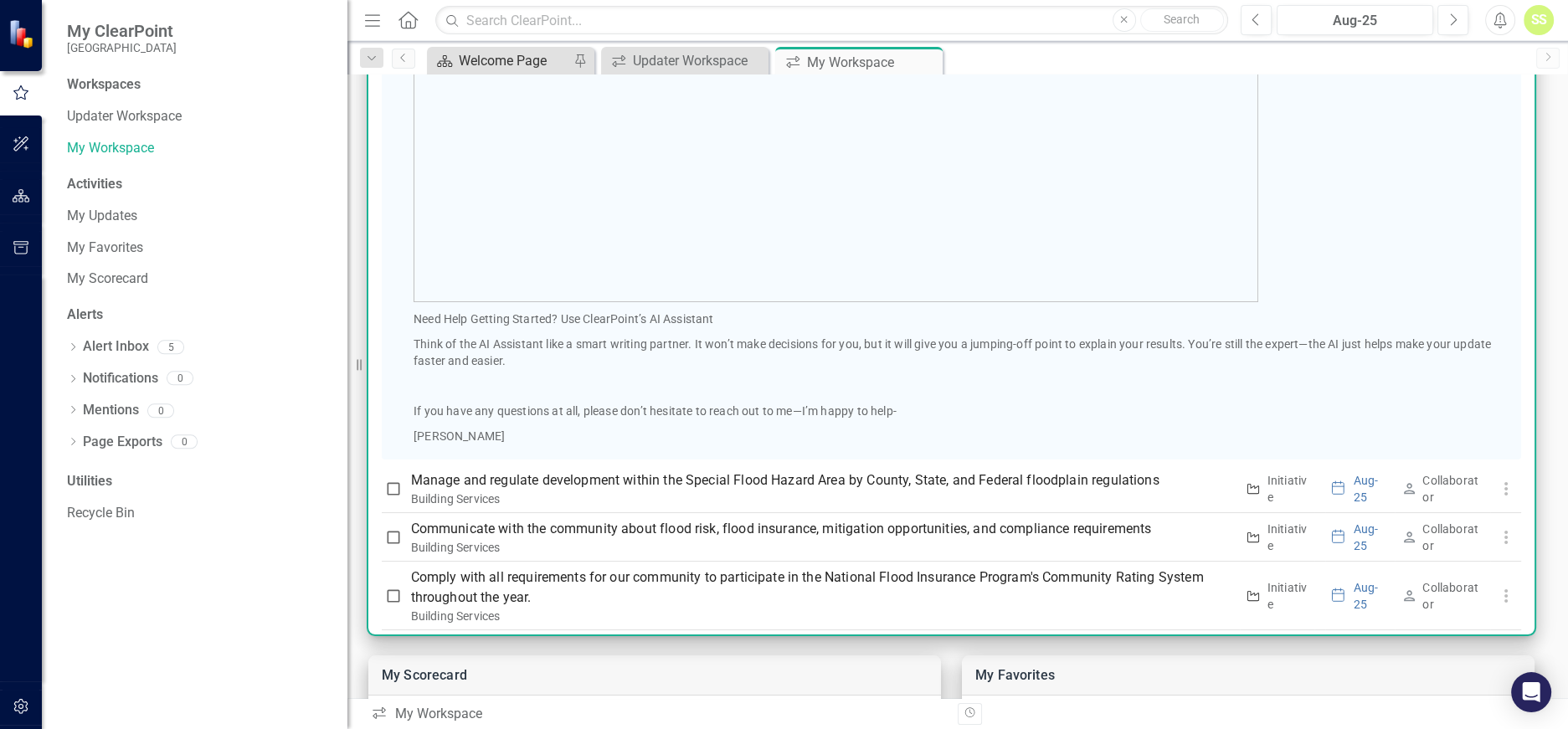
click at [503, 64] on div "Welcome Page" at bounding box center [514, 61] width 110 height 21
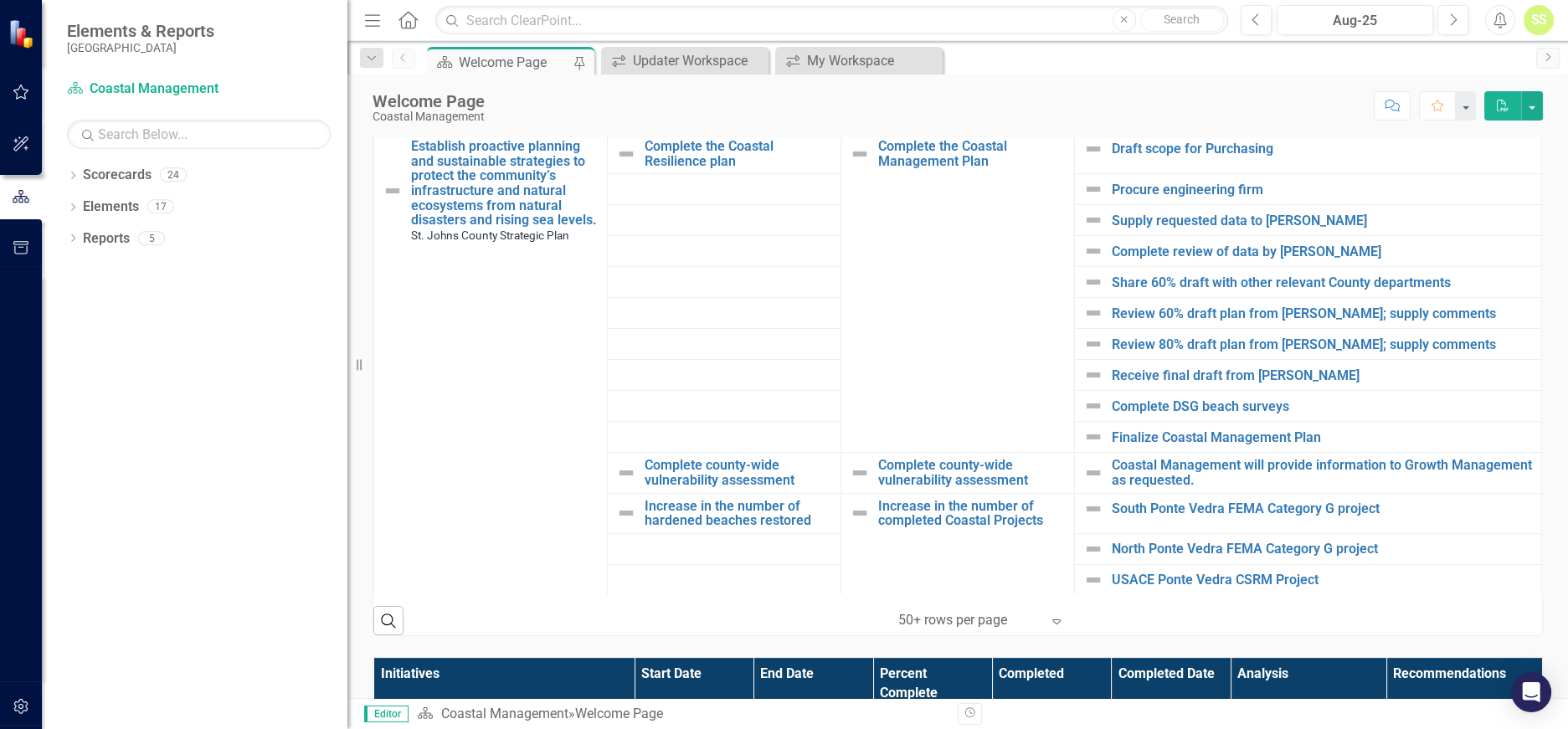
scroll to position [163, 0]
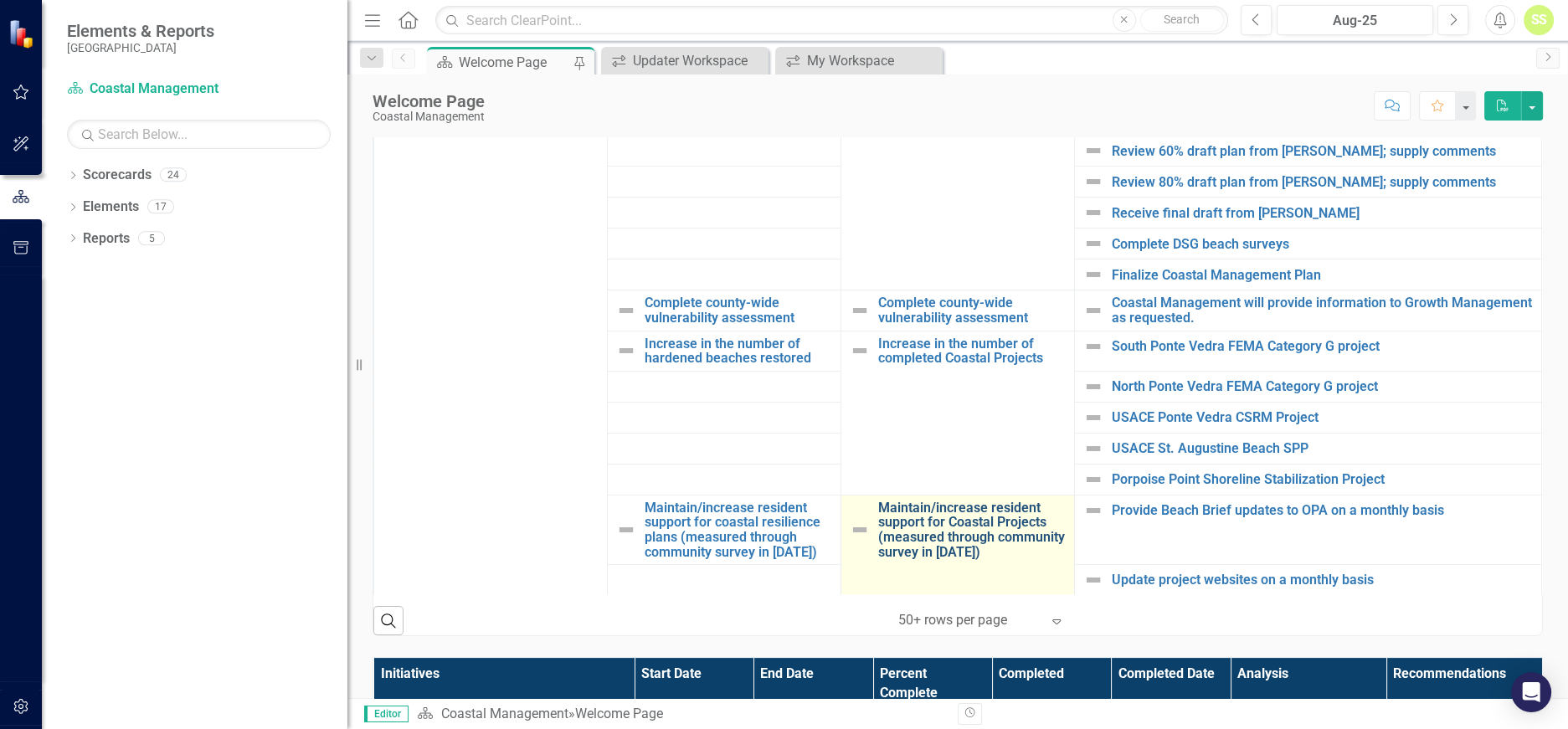
click at [951, 520] on link "Maintain/increase resident support for Coastal Projects (measured through commu…" at bounding box center [972, 530] width 188 height 59
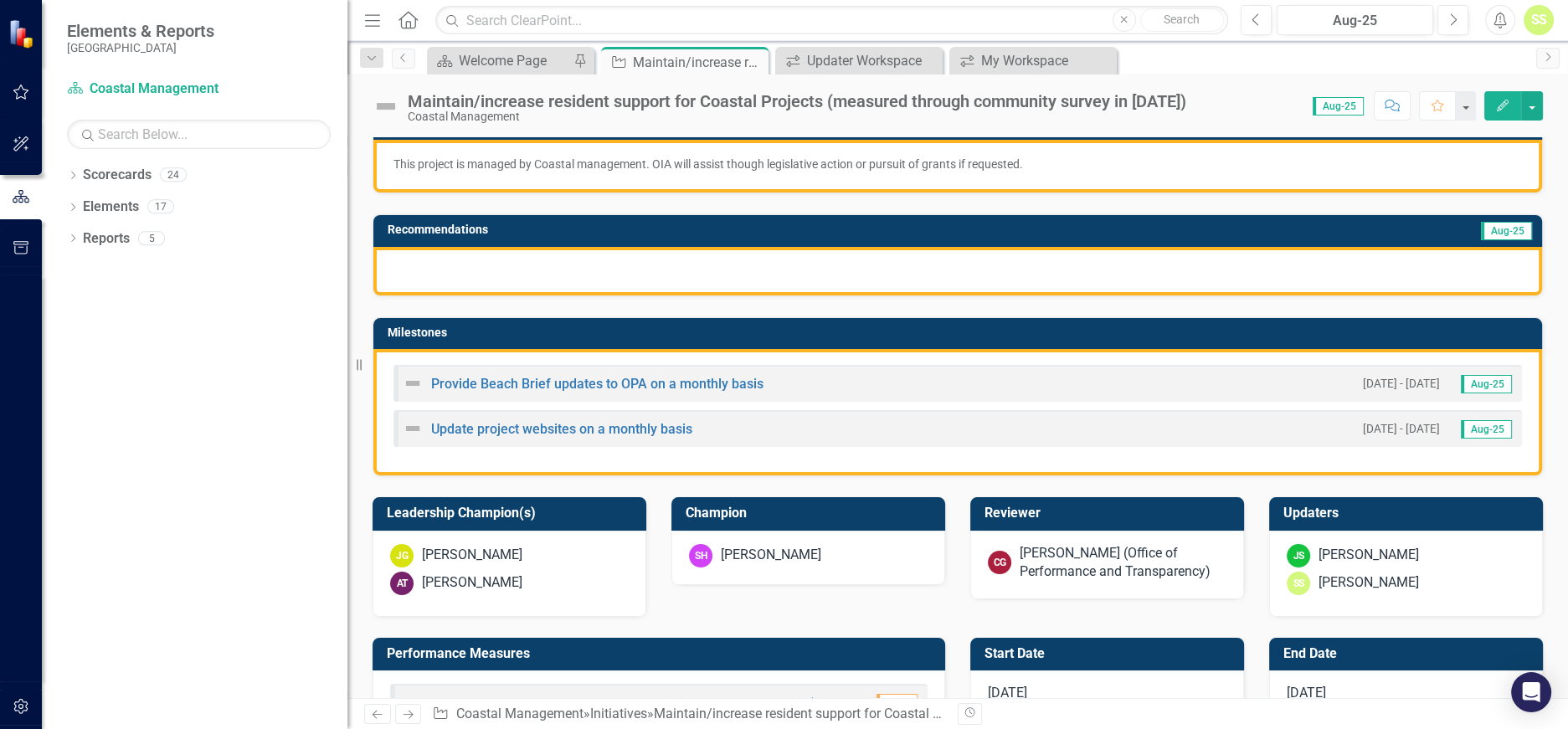
scroll to position [250, 0]
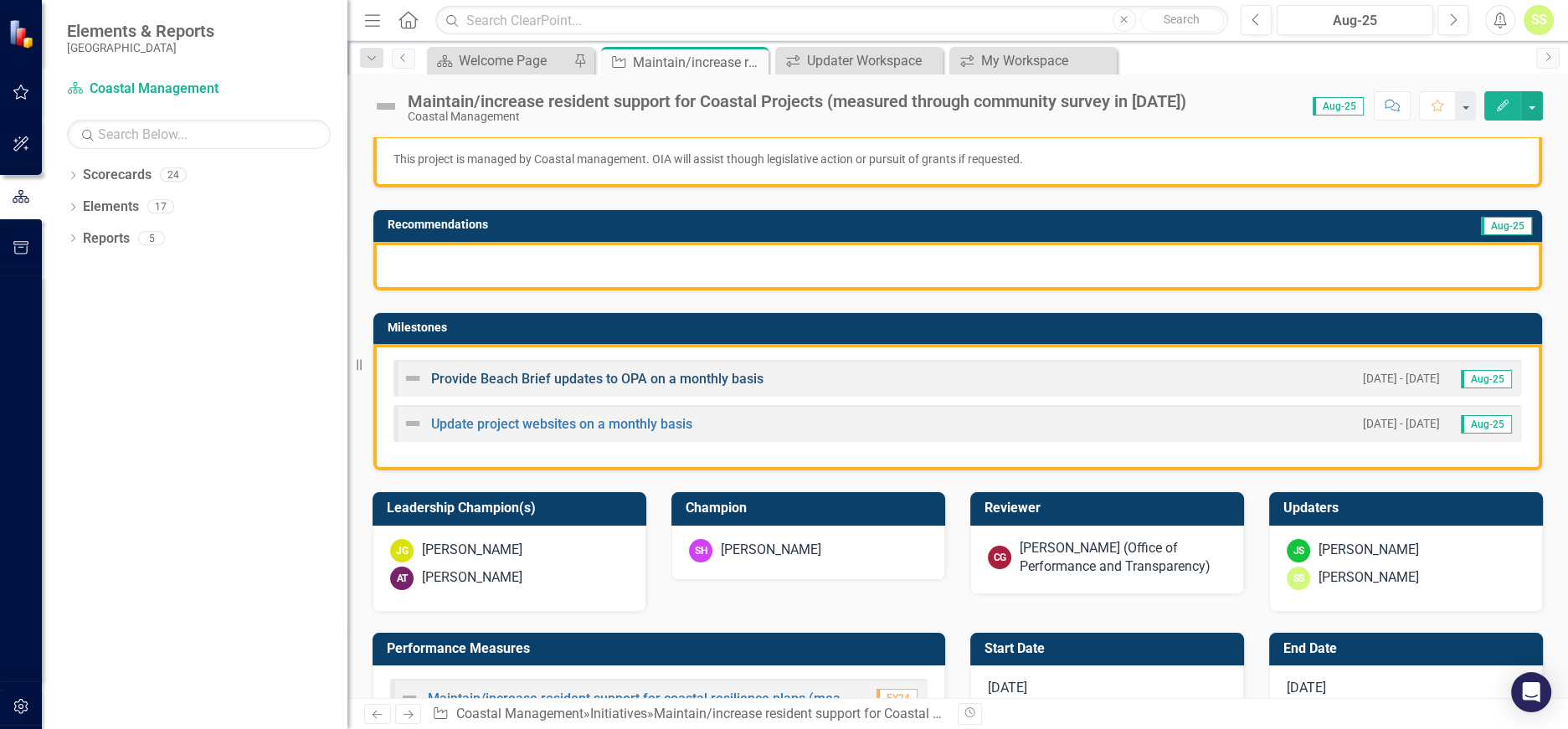
click at [666, 371] on link "Provide Beach Brief updates to OPA on a monthly basis" at bounding box center [597, 379] width 332 height 15
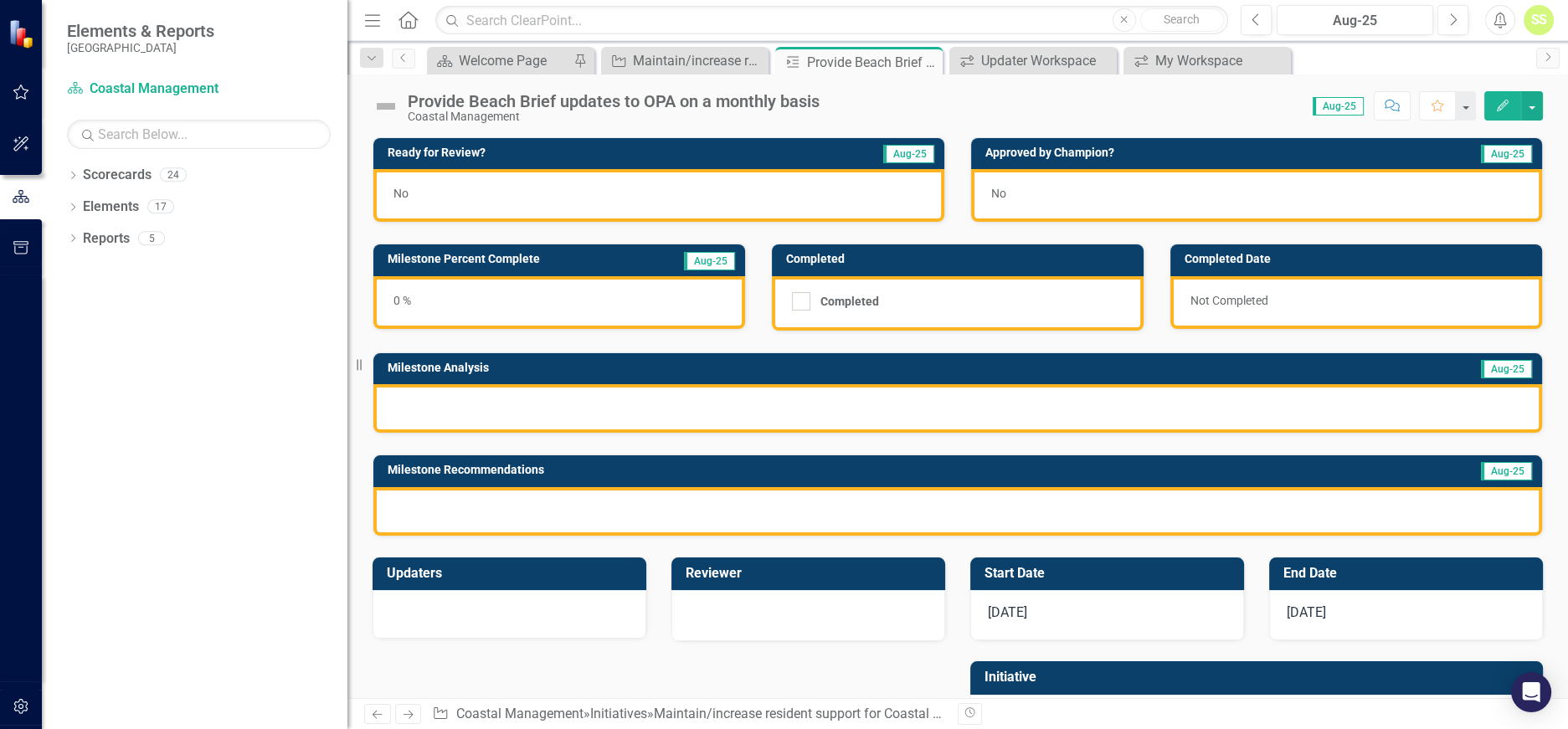
click at [591, 269] on td "Milestone Percent Complete" at bounding box center [517, 261] width 260 height 25
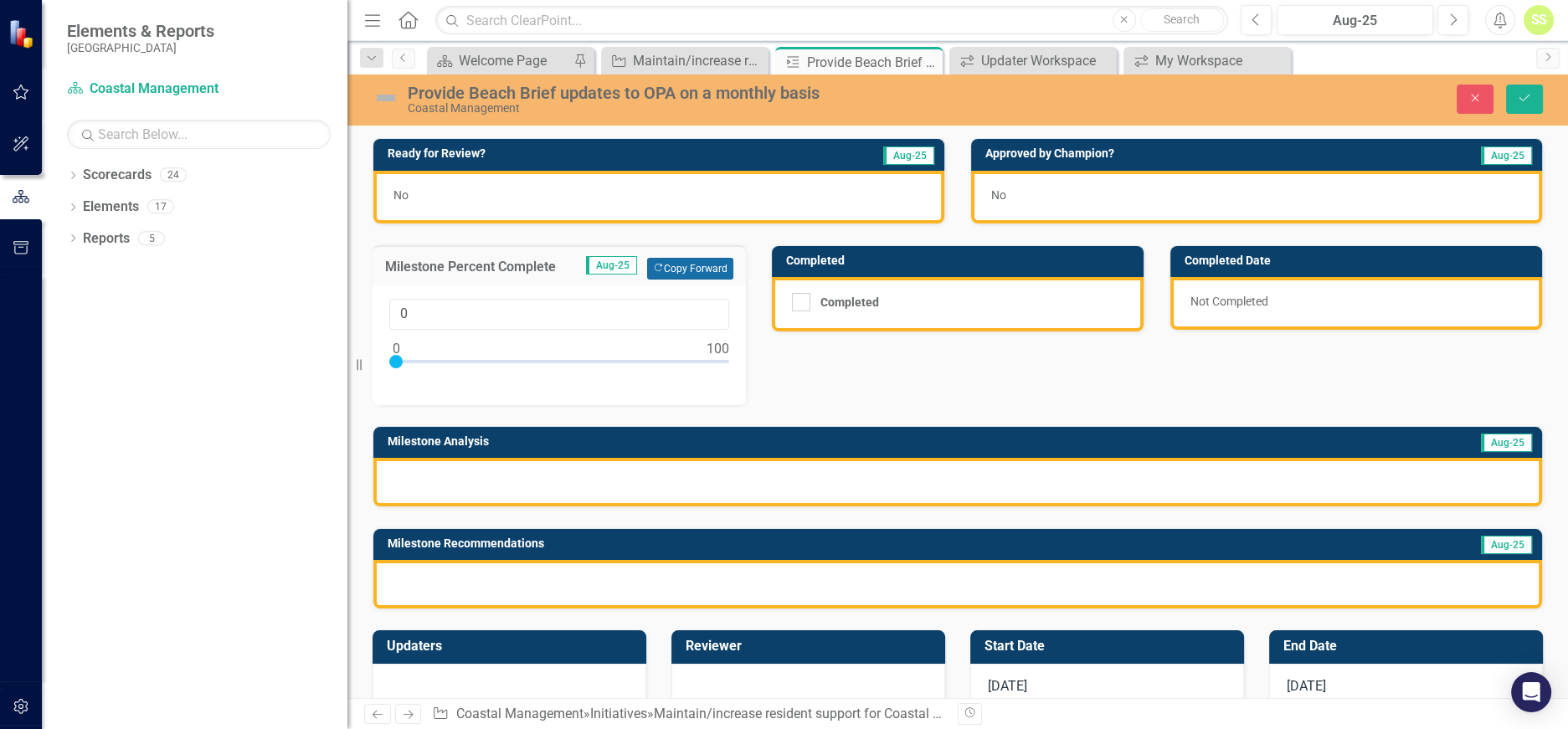
click at [669, 266] on button "Copy Forward Copy Forward" at bounding box center [690, 268] width 86 height 21
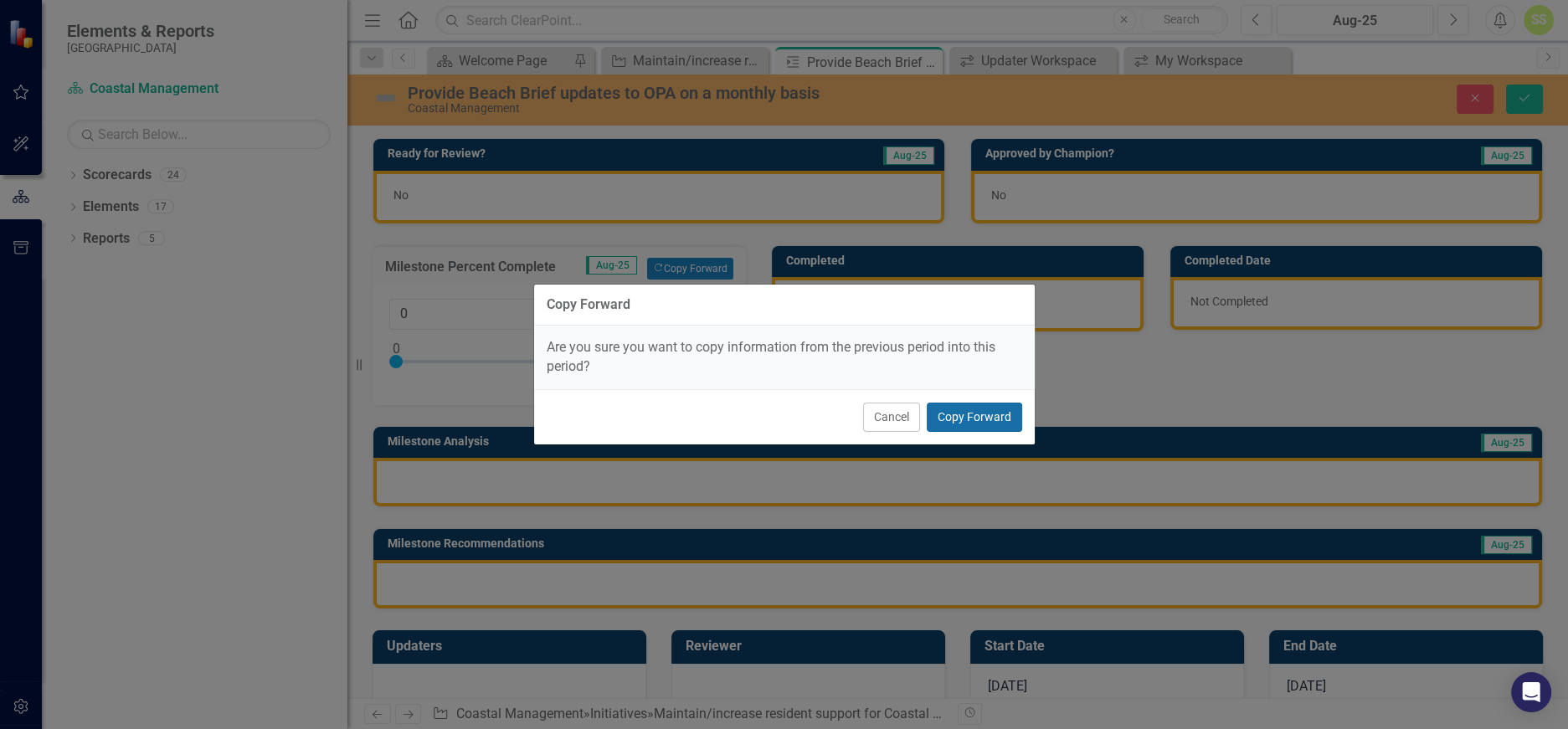
click at [964, 411] on button "Copy Forward" at bounding box center [974, 417] width 96 height 29
type input "50"
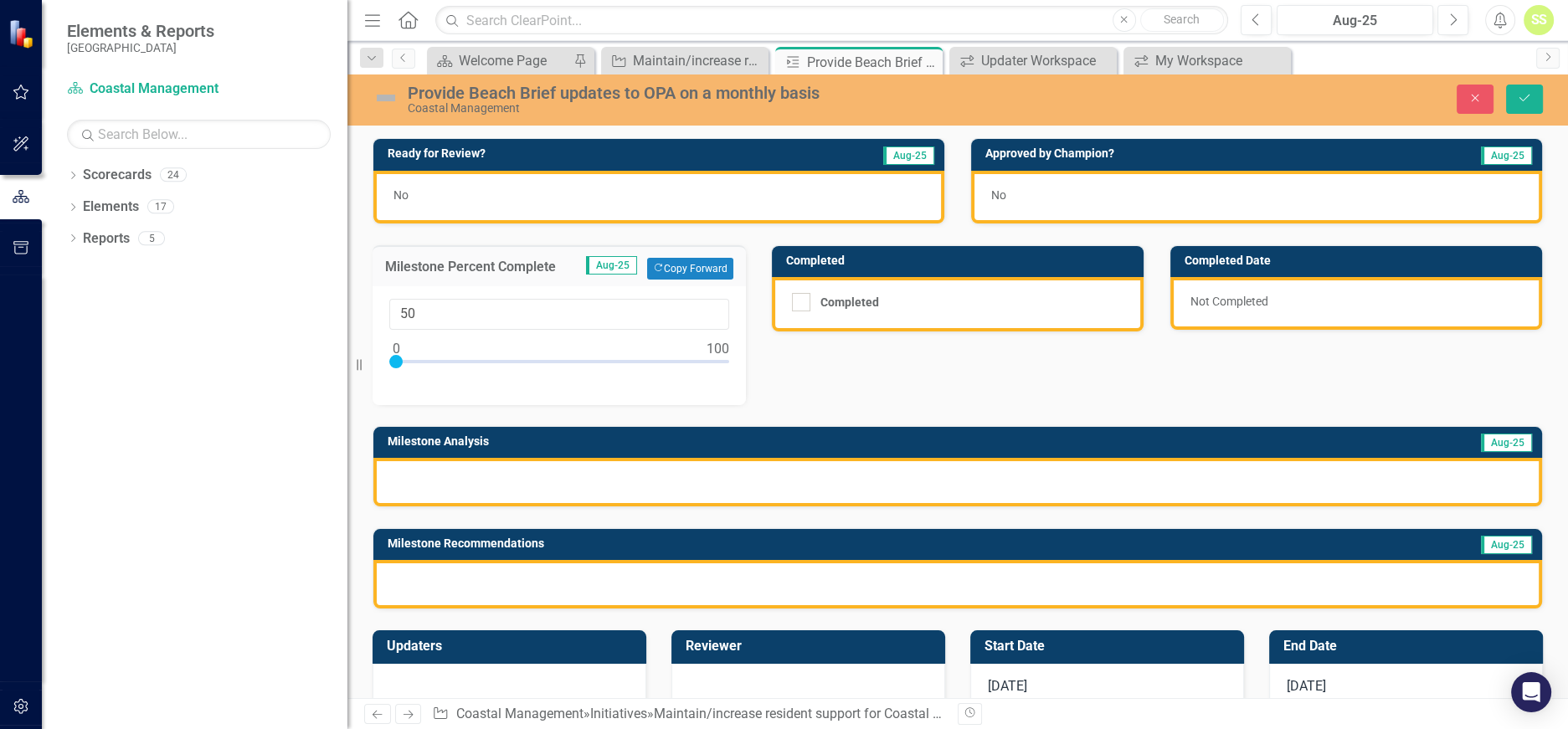
click at [623, 480] on div at bounding box center [958, 482] width 1169 height 48
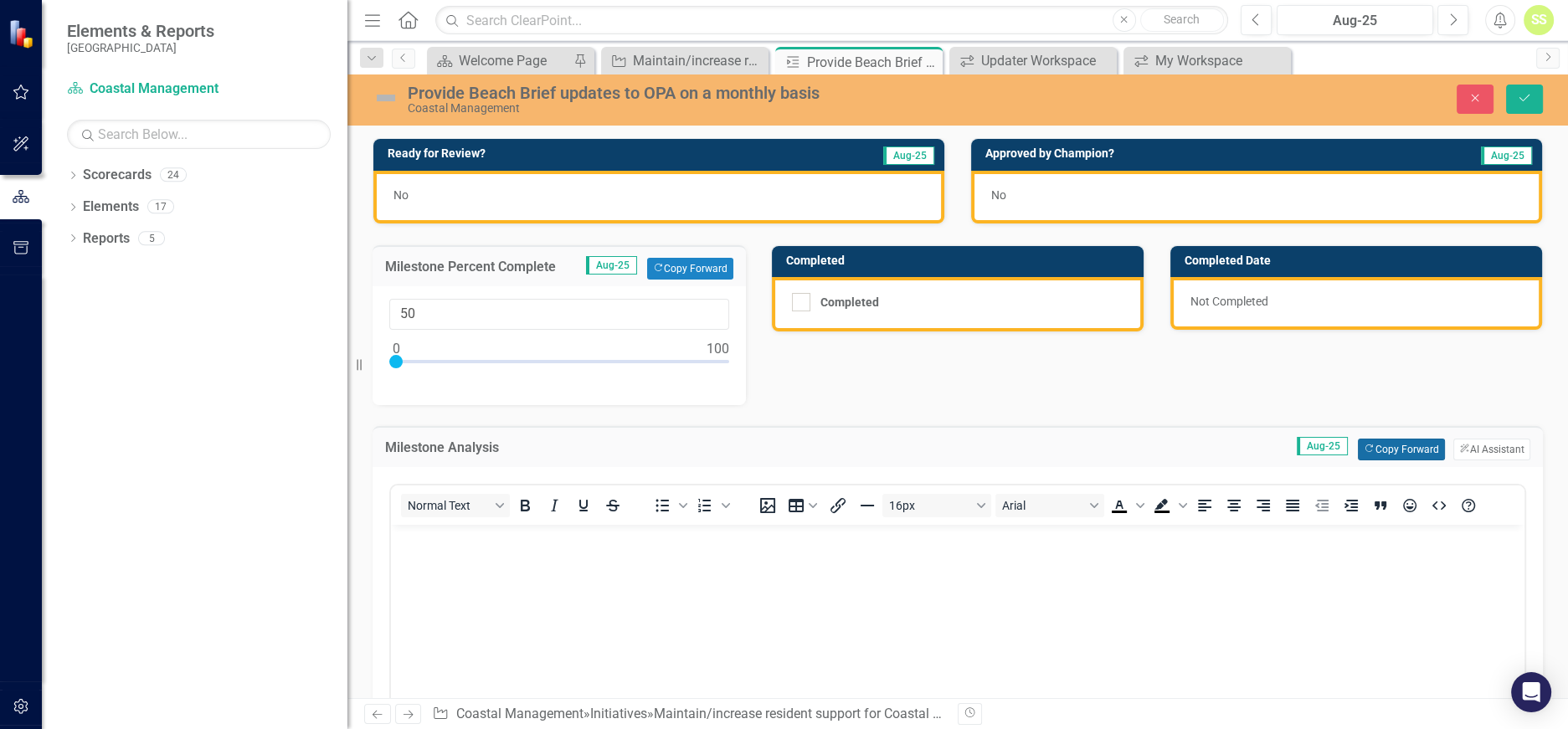
click at [1400, 439] on button "Copy Forward Copy Forward" at bounding box center [1400, 449] width 86 height 21
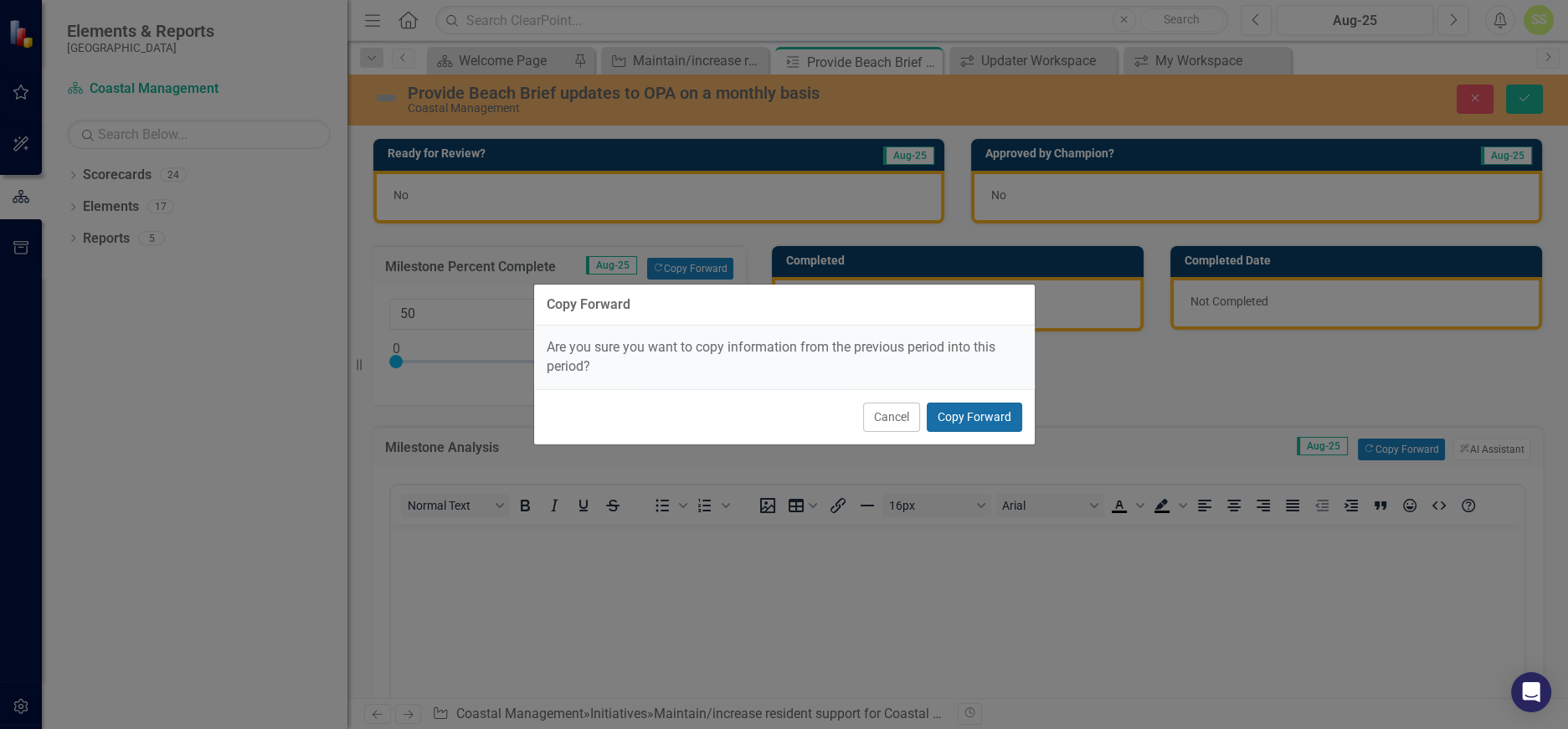
click at [983, 410] on button "Copy Forward" at bounding box center [974, 417] width 96 height 29
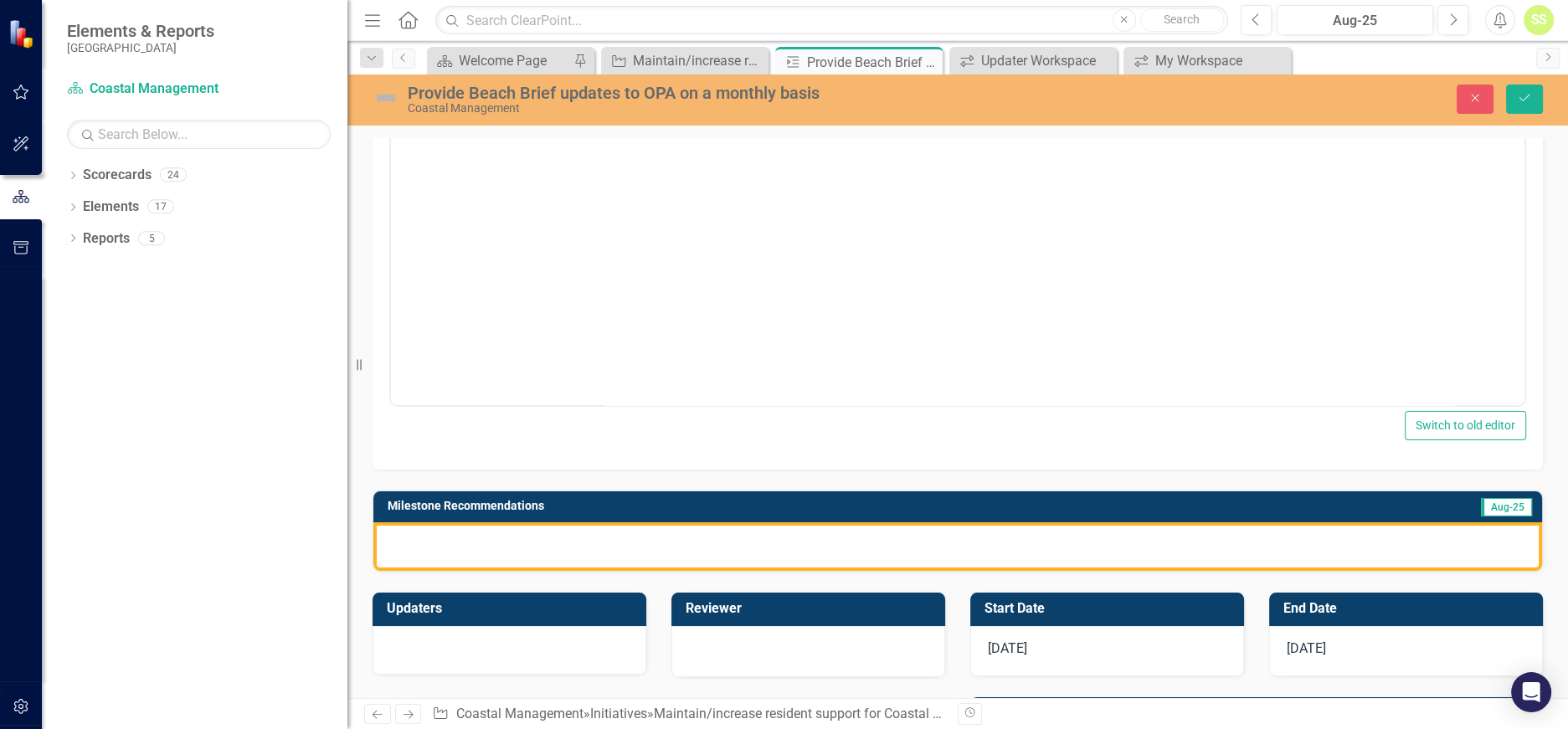
scroll to position [435, 0]
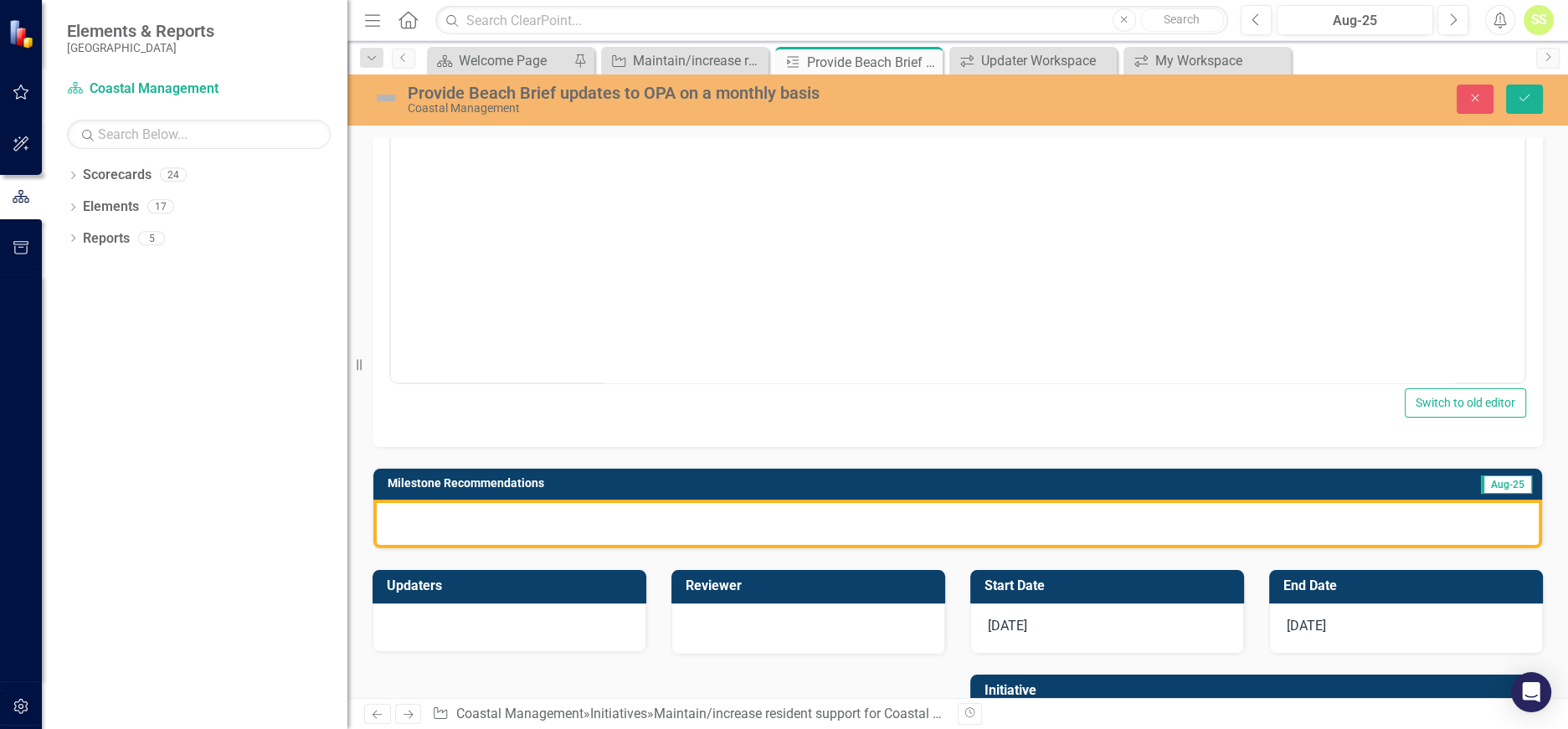
click at [719, 500] on div at bounding box center [958, 524] width 1169 height 48
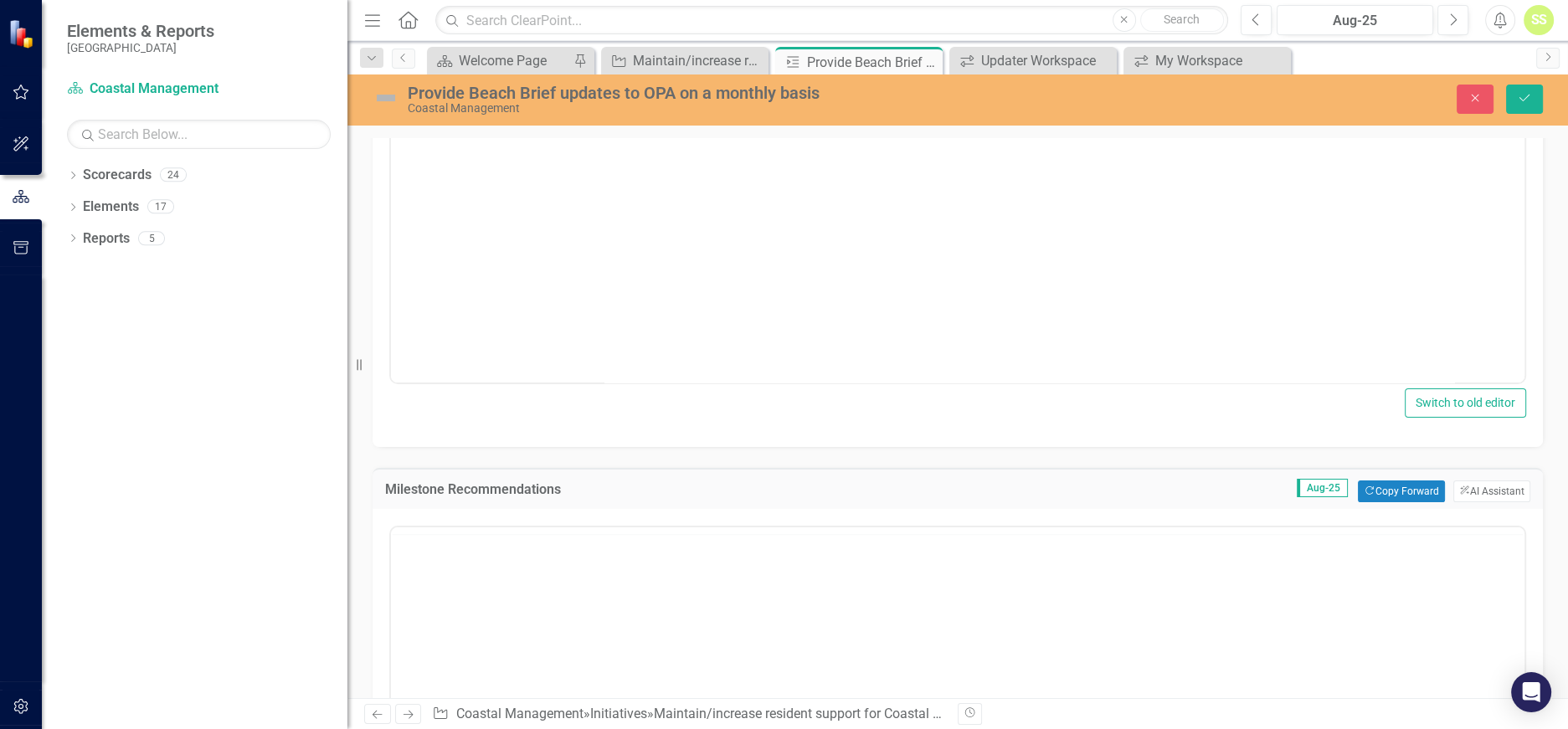
scroll to position [0, 0]
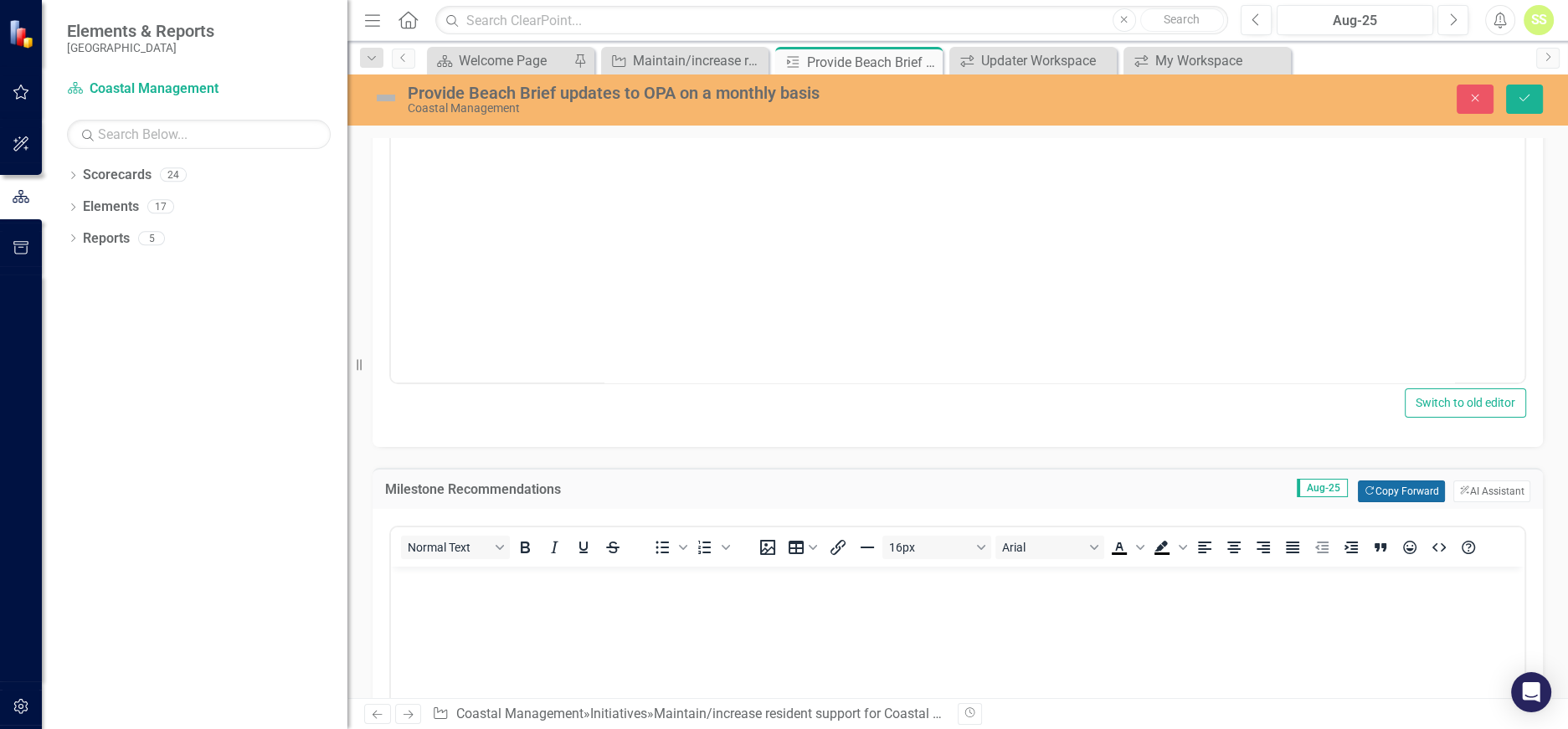
click at [1401, 481] on button "Copy Forward Copy Forward" at bounding box center [1400, 491] width 86 height 21
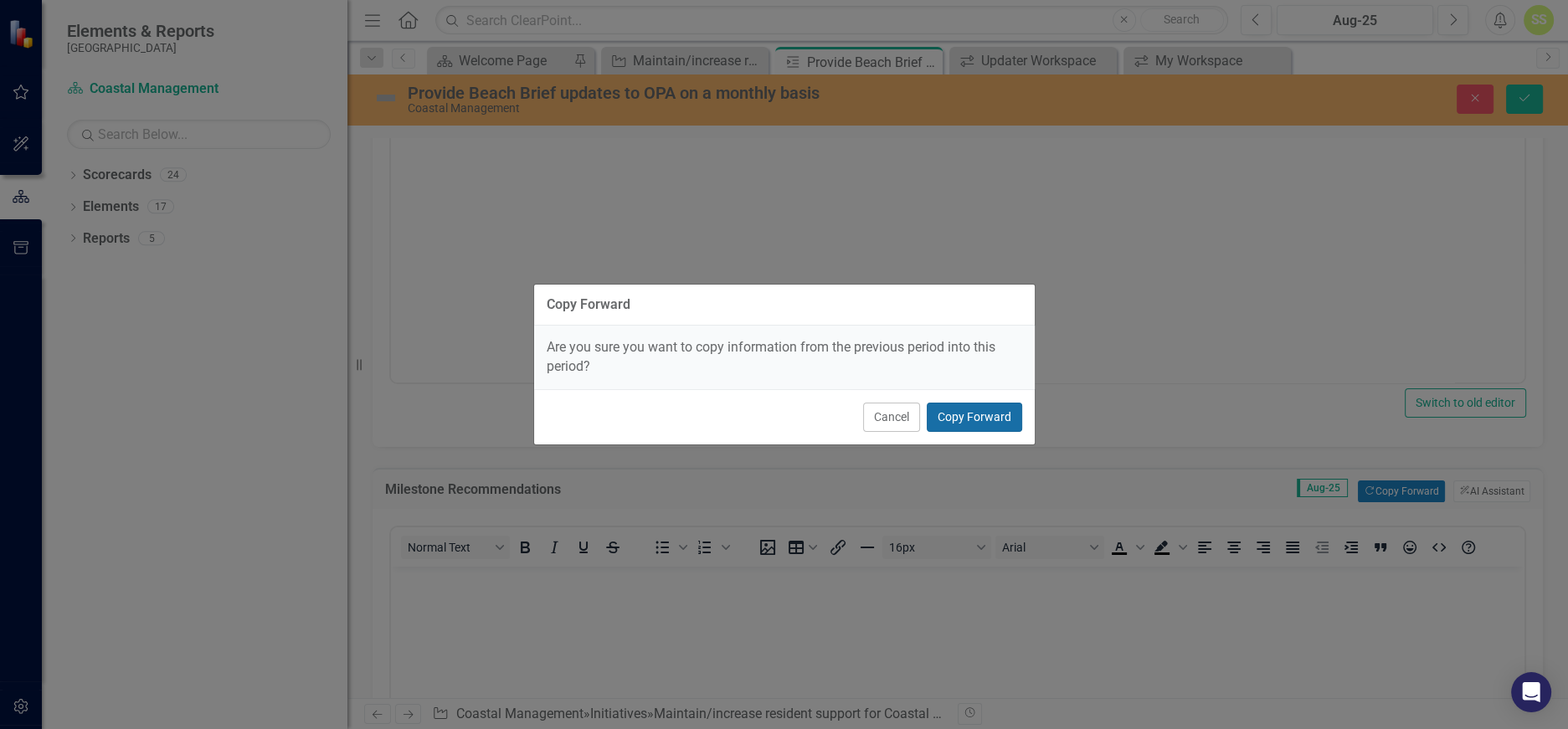
click at [985, 410] on button "Copy Forward" at bounding box center [974, 417] width 96 height 29
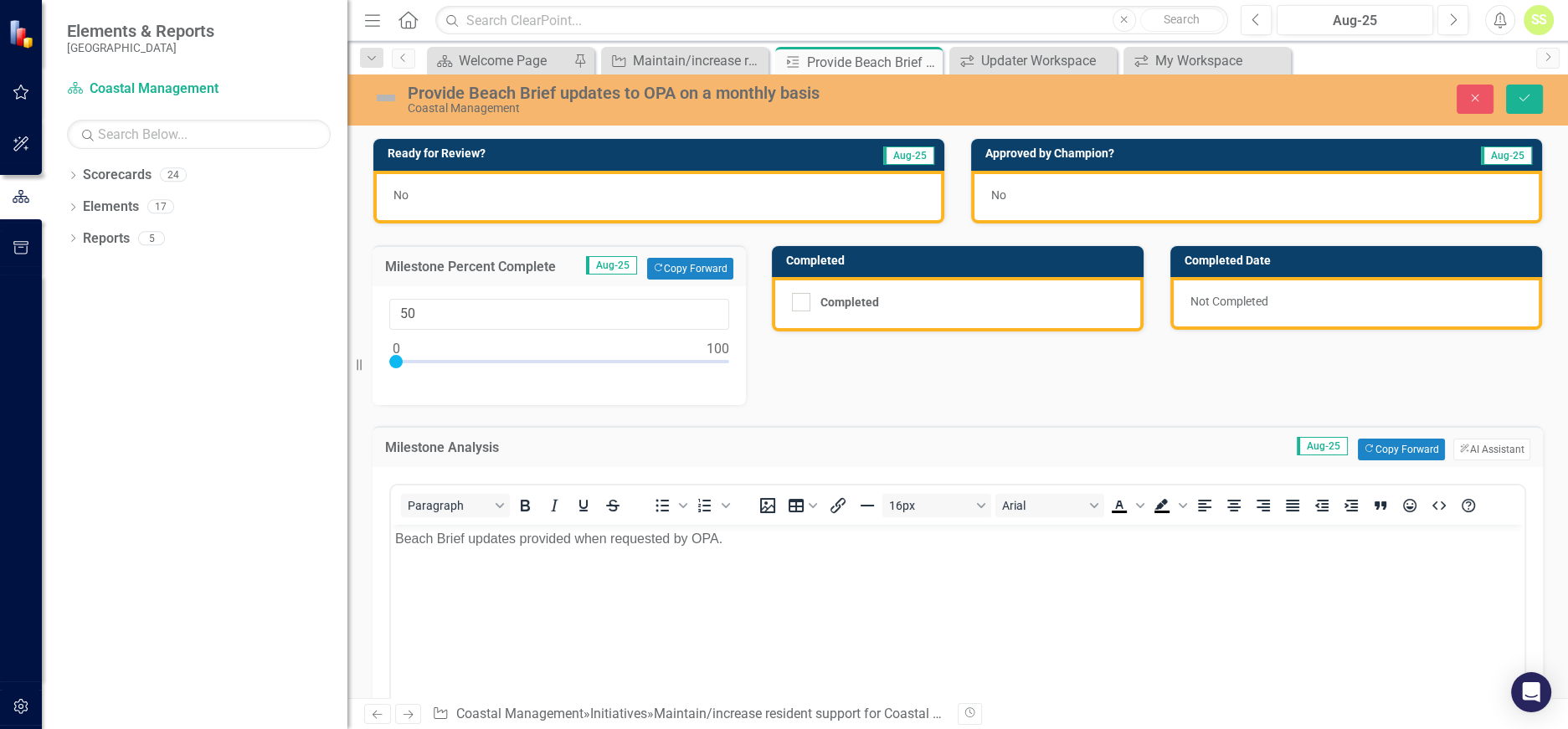
click at [463, 197] on div "No" at bounding box center [660, 197] width 571 height 52
click at [431, 197] on div "No" at bounding box center [660, 197] width 571 height 52
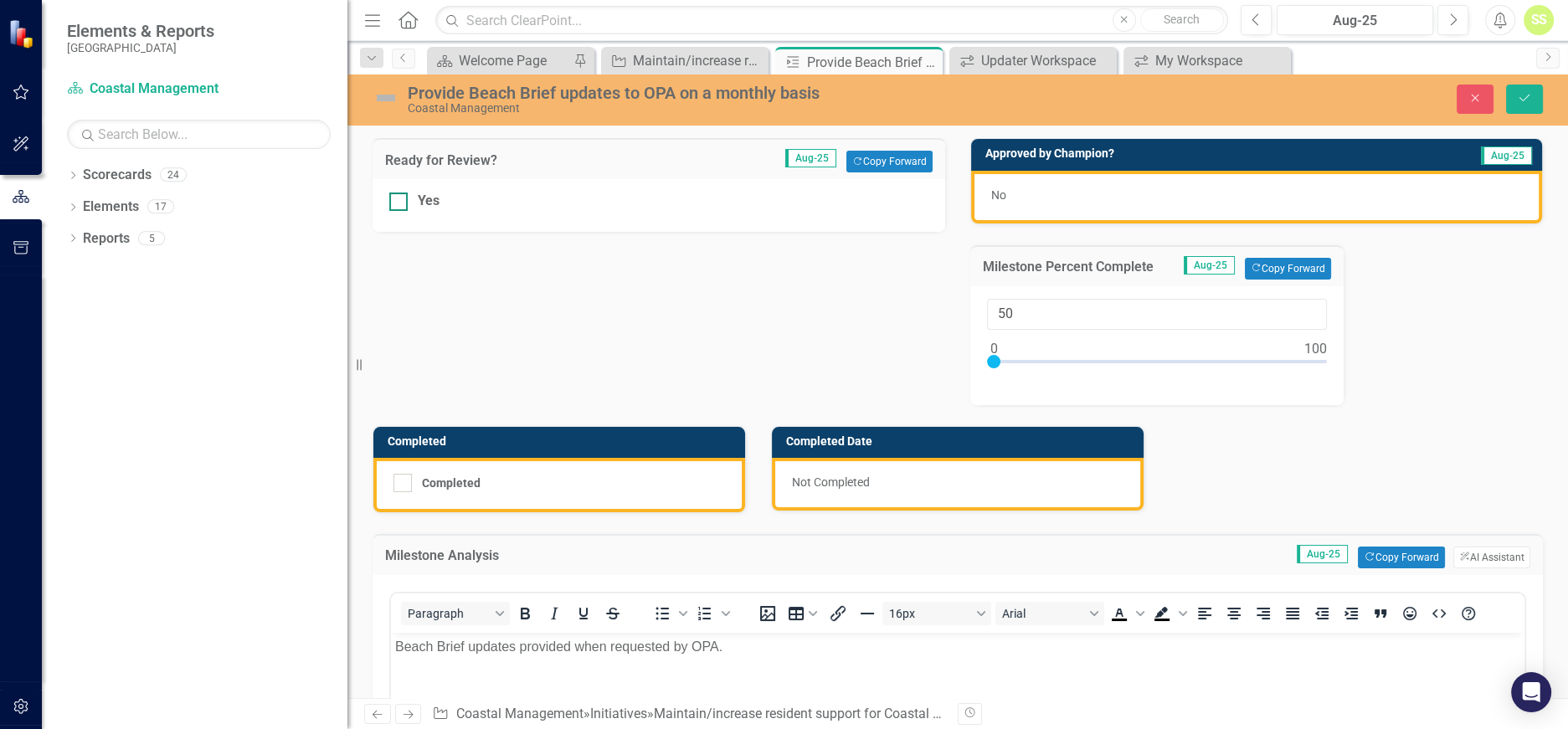
click at [410, 195] on div "Yes" at bounding box center [659, 201] width 539 height 19
click at [400, 195] on input "Yes" at bounding box center [394, 197] width 11 height 11
checkbox input "true"
click at [1523, 90] on button "Save" at bounding box center [1524, 99] width 37 height 29
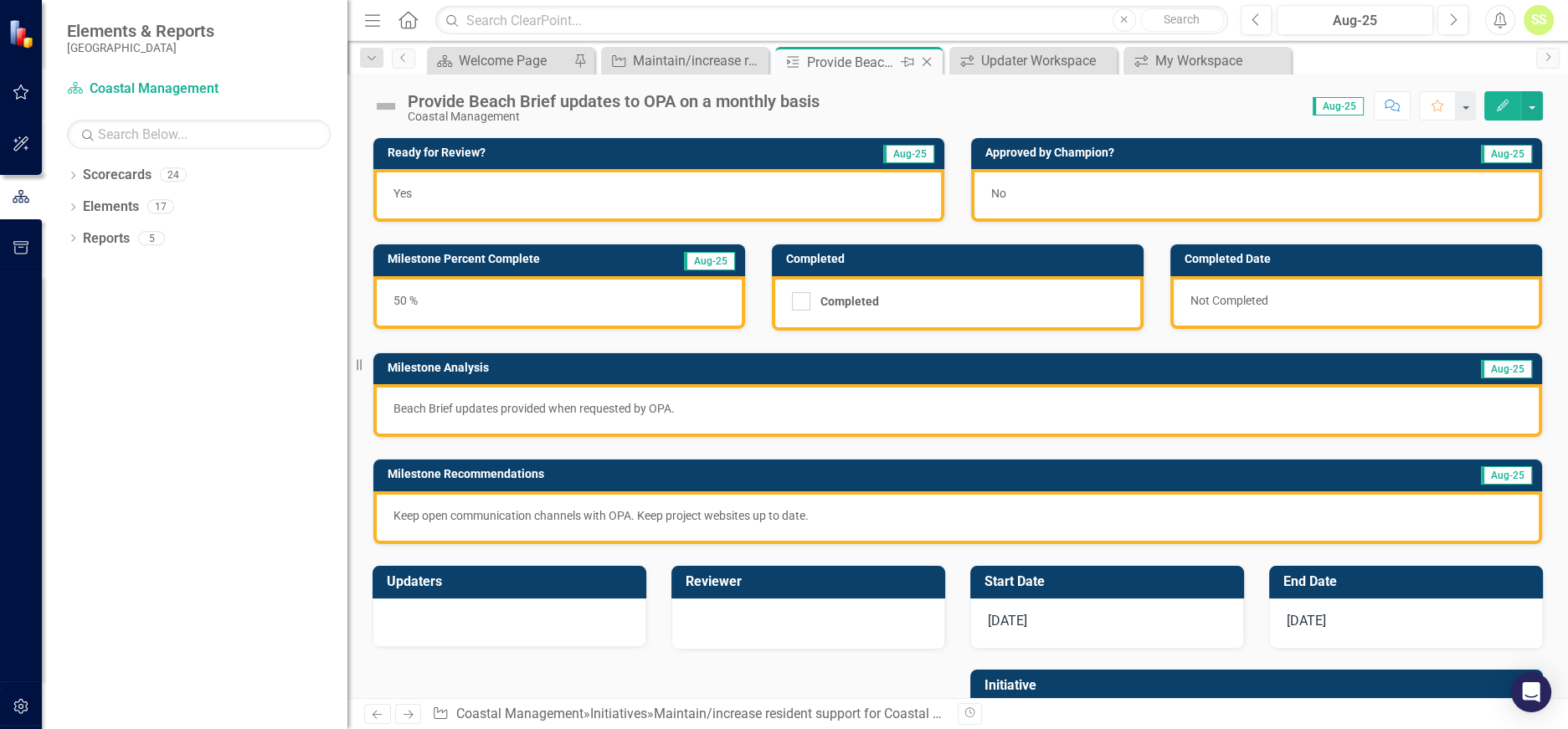
click at [927, 63] on icon "Close" at bounding box center [926, 62] width 16 height 14
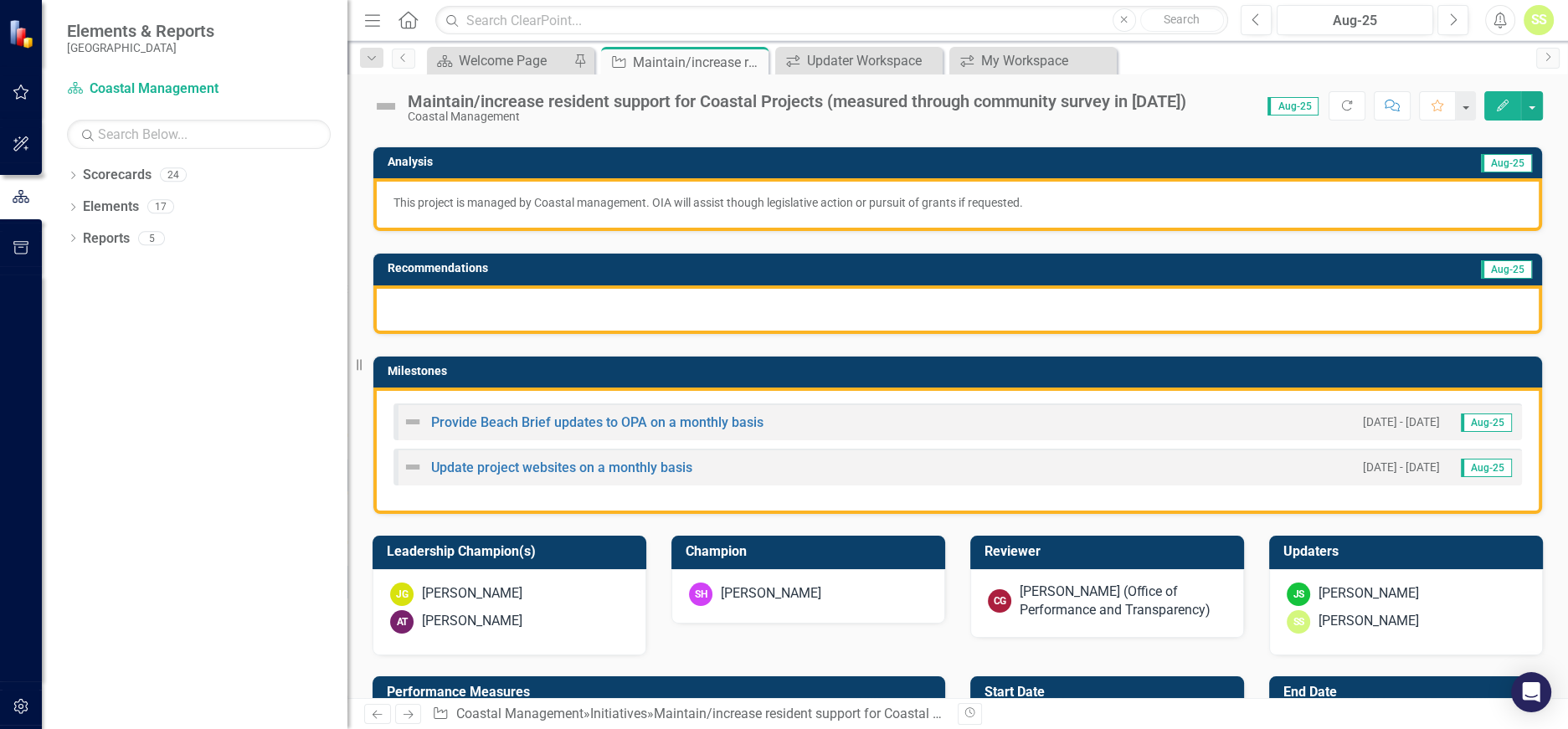
scroll to position [232, 0]
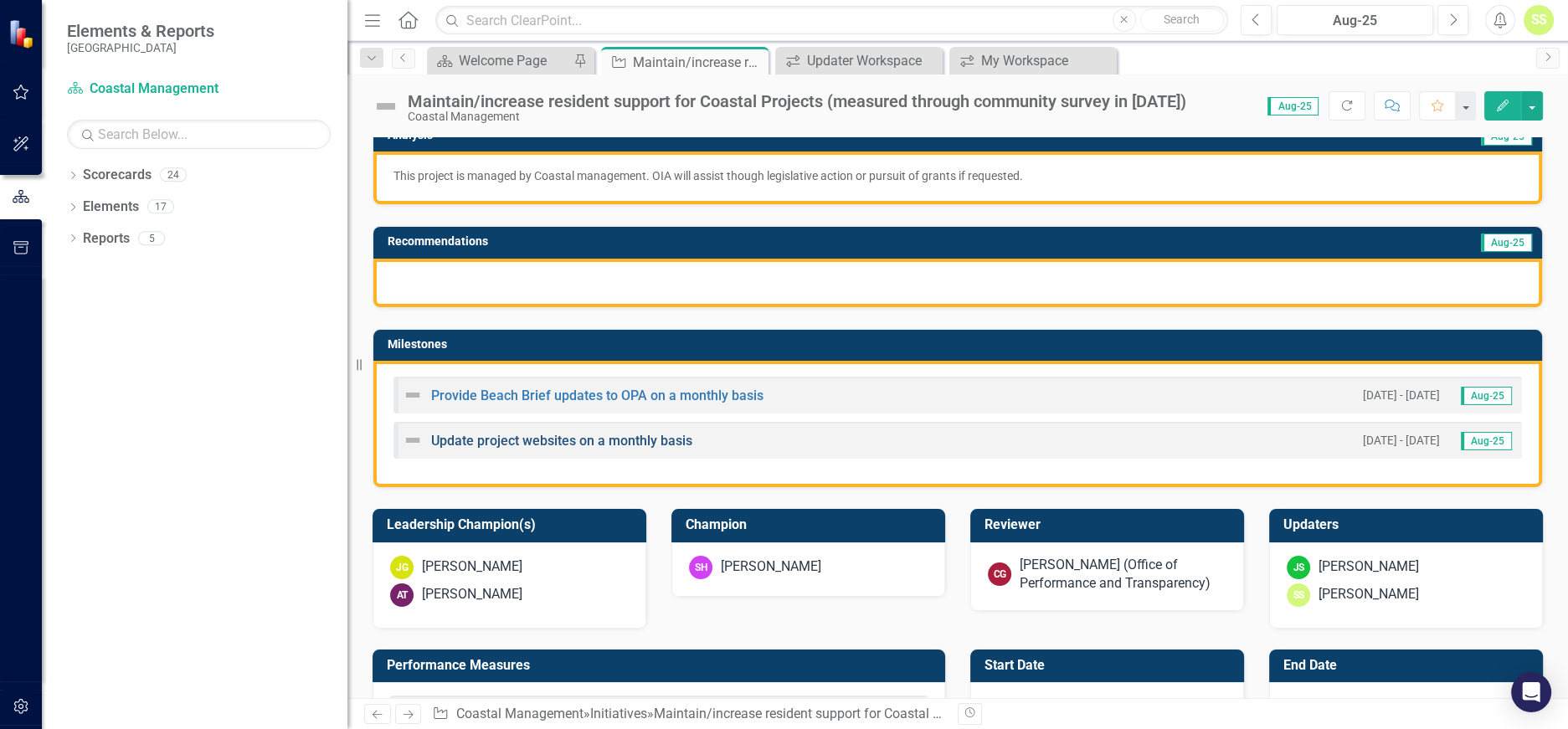
click at [578, 439] on link "Update project websites on a monthly basis" at bounding box center [562, 440] width 261 height 15
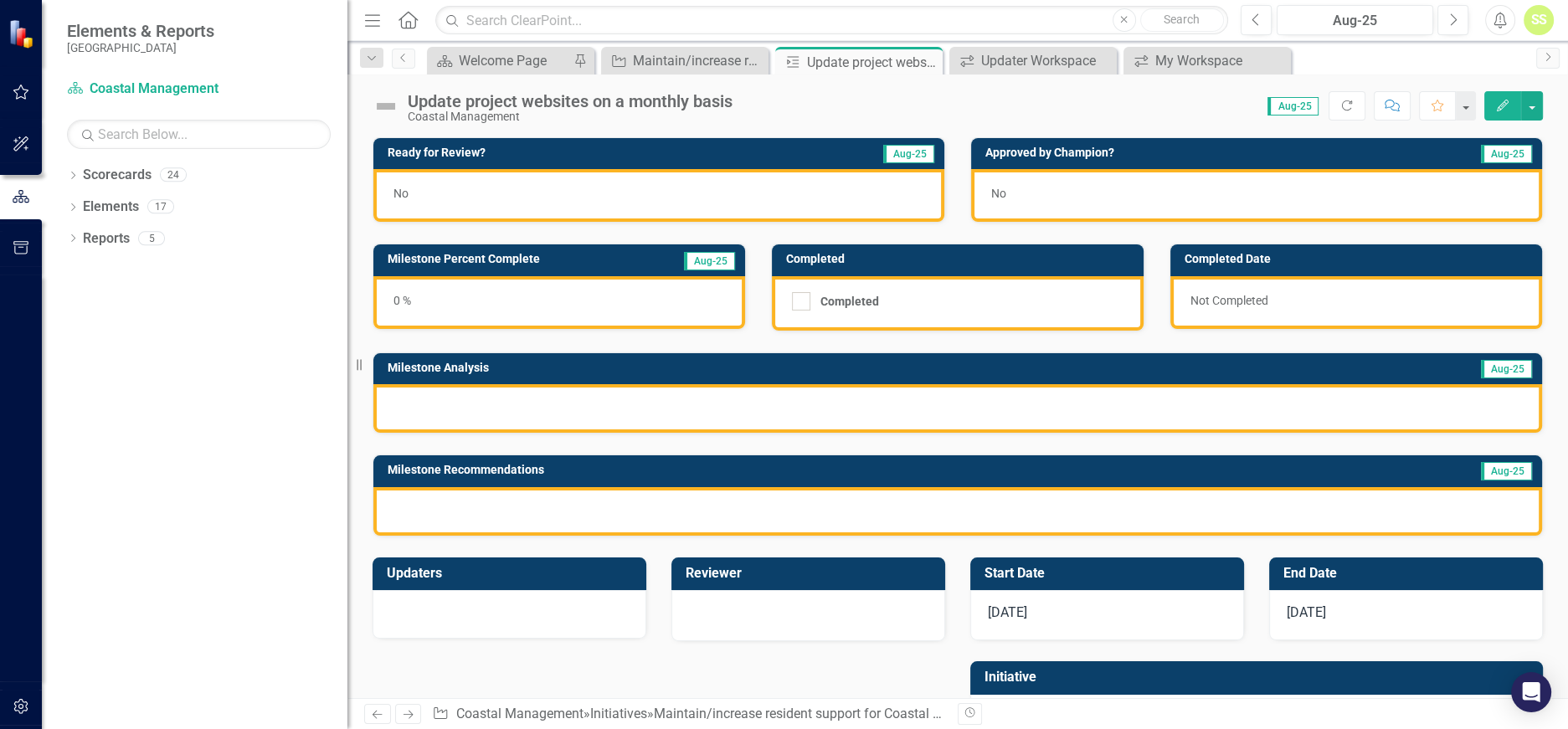
click at [529, 298] on div "0 %" at bounding box center [560, 302] width 372 height 52
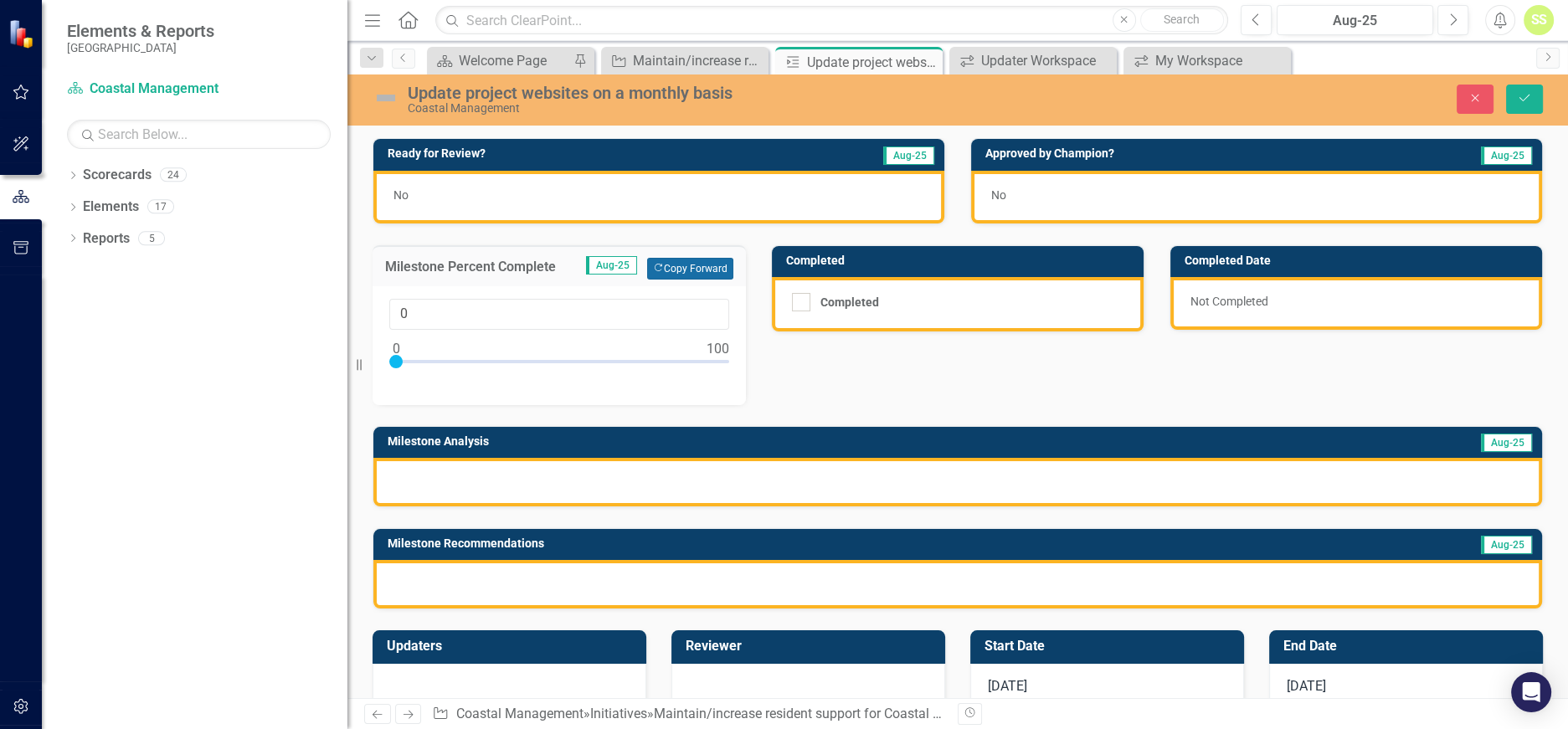
click at [700, 262] on button "Copy Forward Copy Forward" at bounding box center [690, 268] width 86 height 21
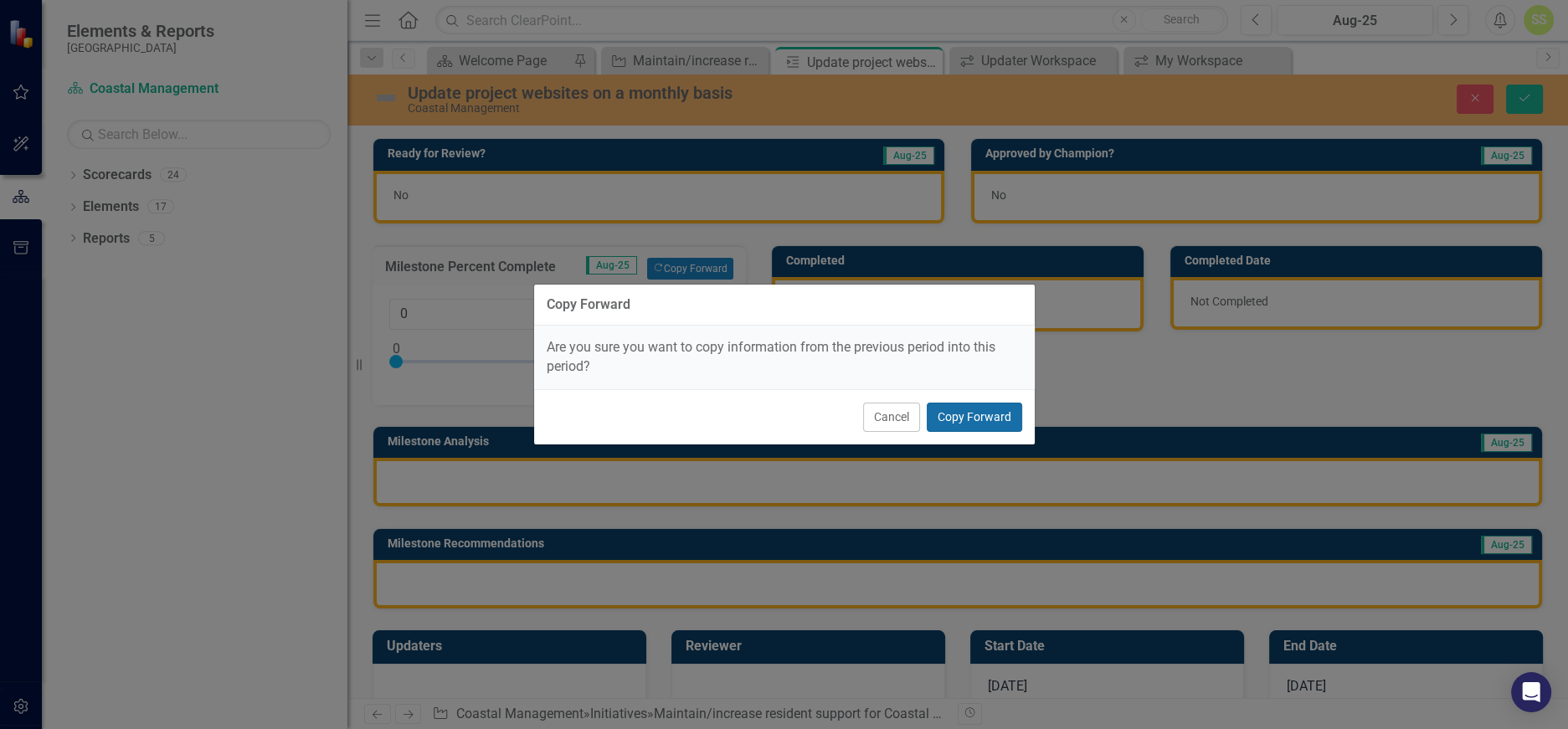
click at [967, 416] on button "Copy Forward" at bounding box center [974, 417] width 96 height 29
type input "50"
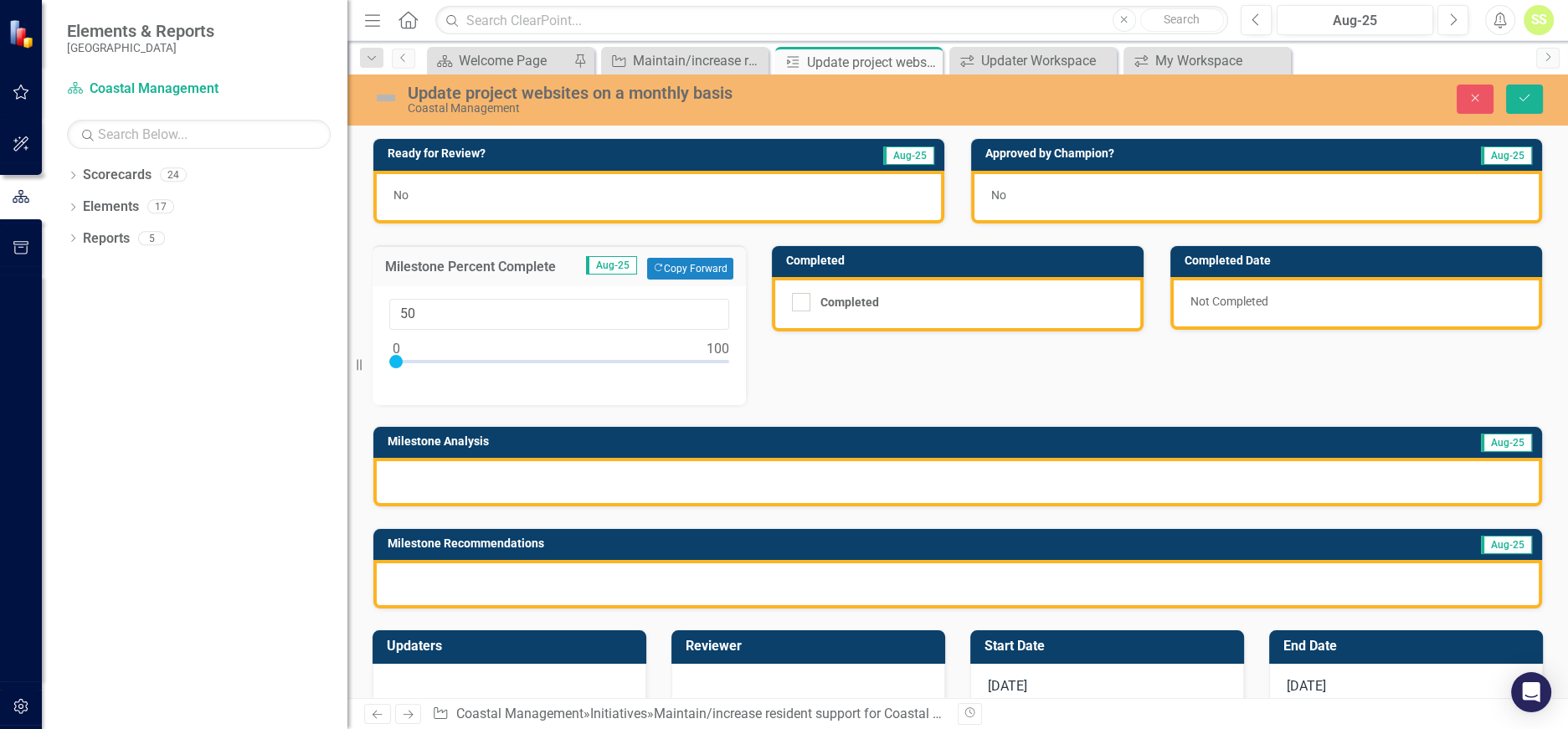
click at [518, 484] on div at bounding box center [958, 482] width 1169 height 48
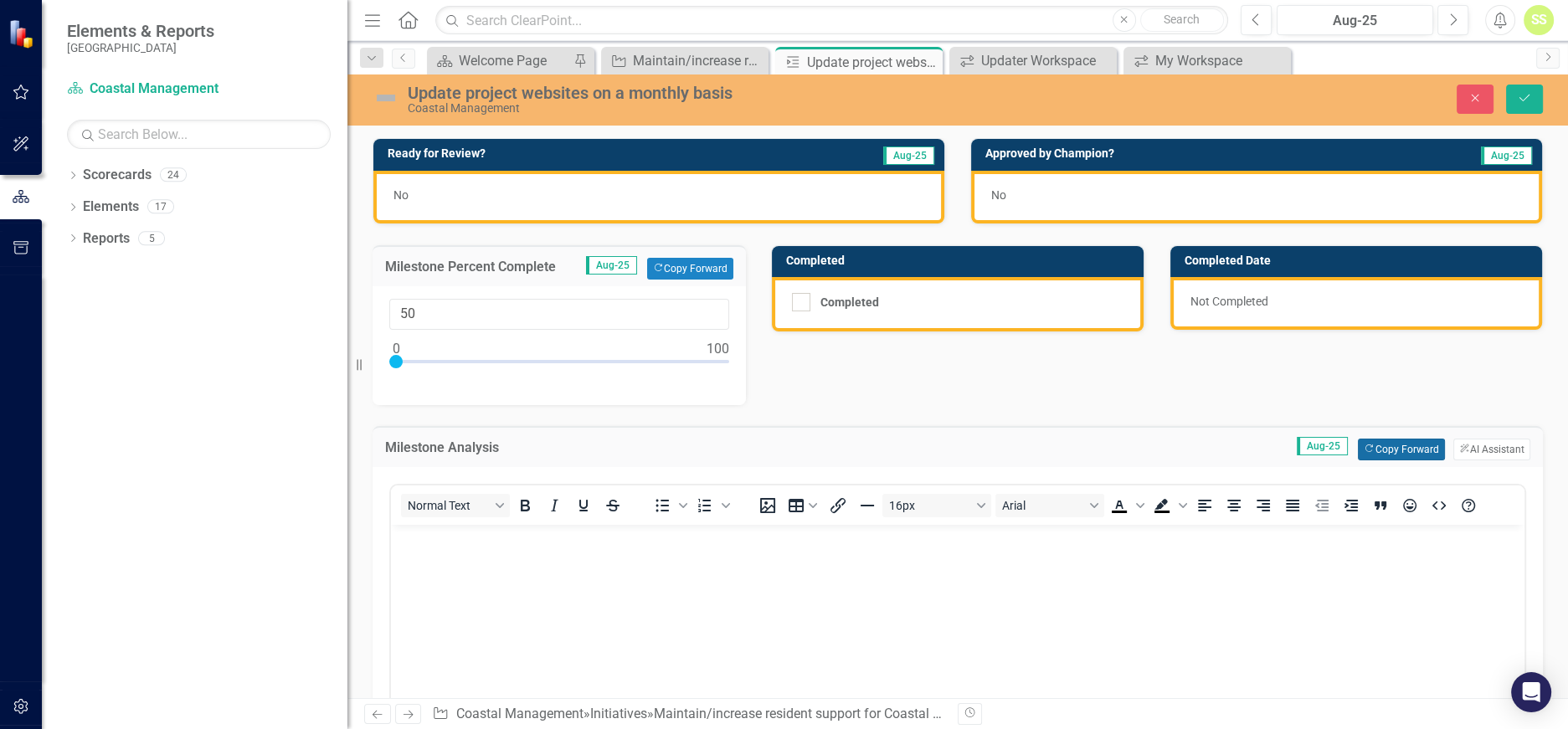
click at [1404, 439] on button "Copy Forward Copy Forward" at bounding box center [1400, 449] width 86 height 21
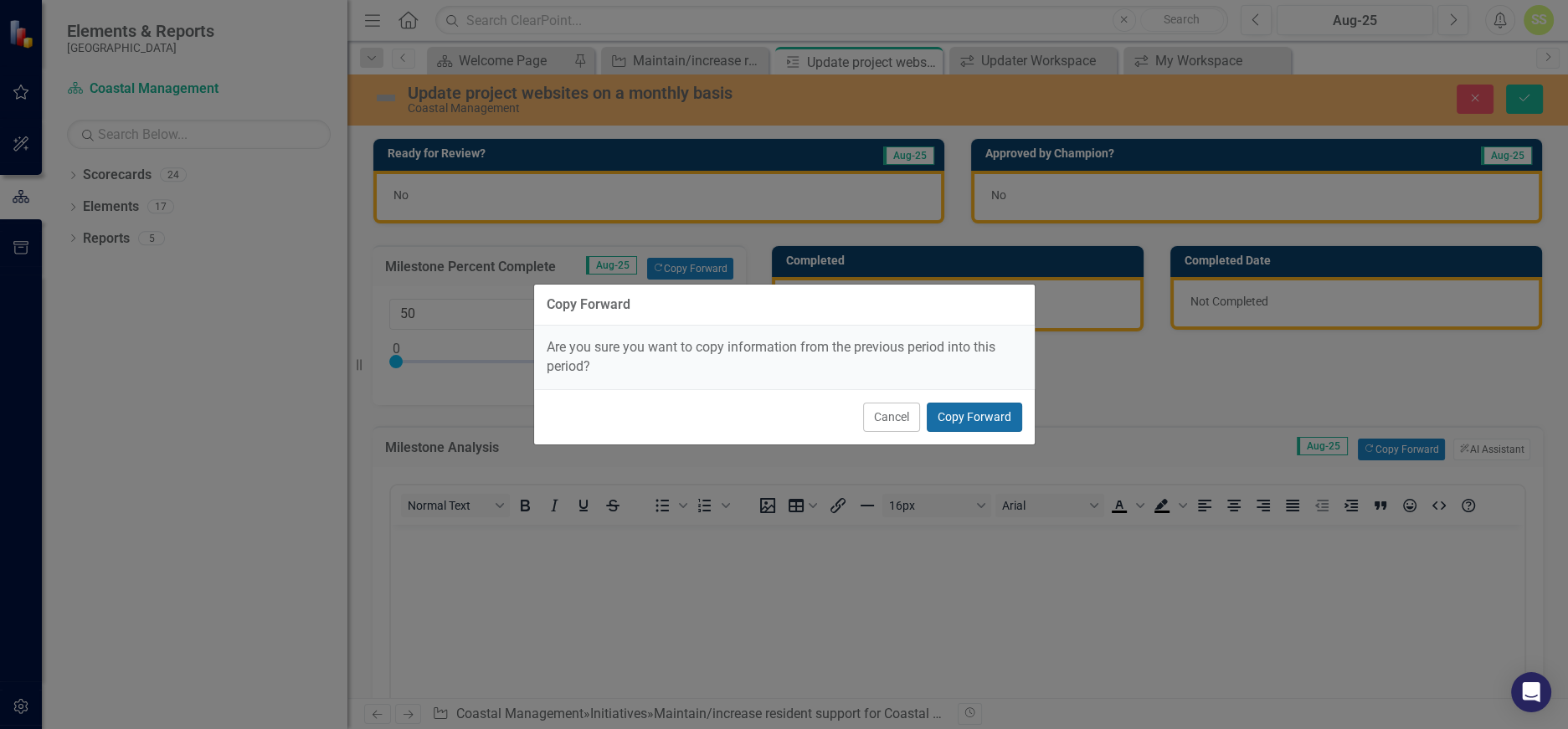
click at [983, 420] on button "Copy Forward" at bounding box center [974, 417] width 96 height 29
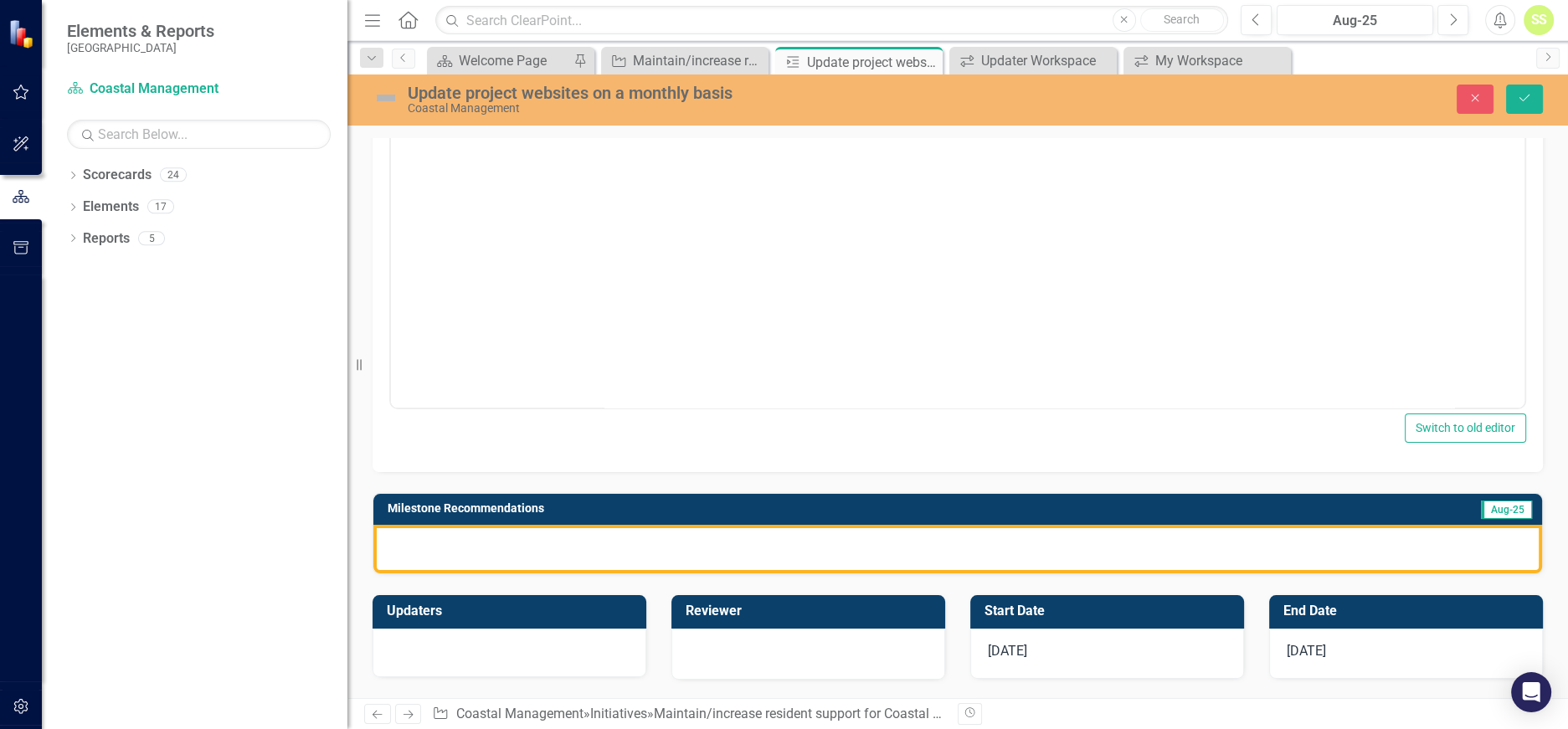
scroll to position [411, 0]
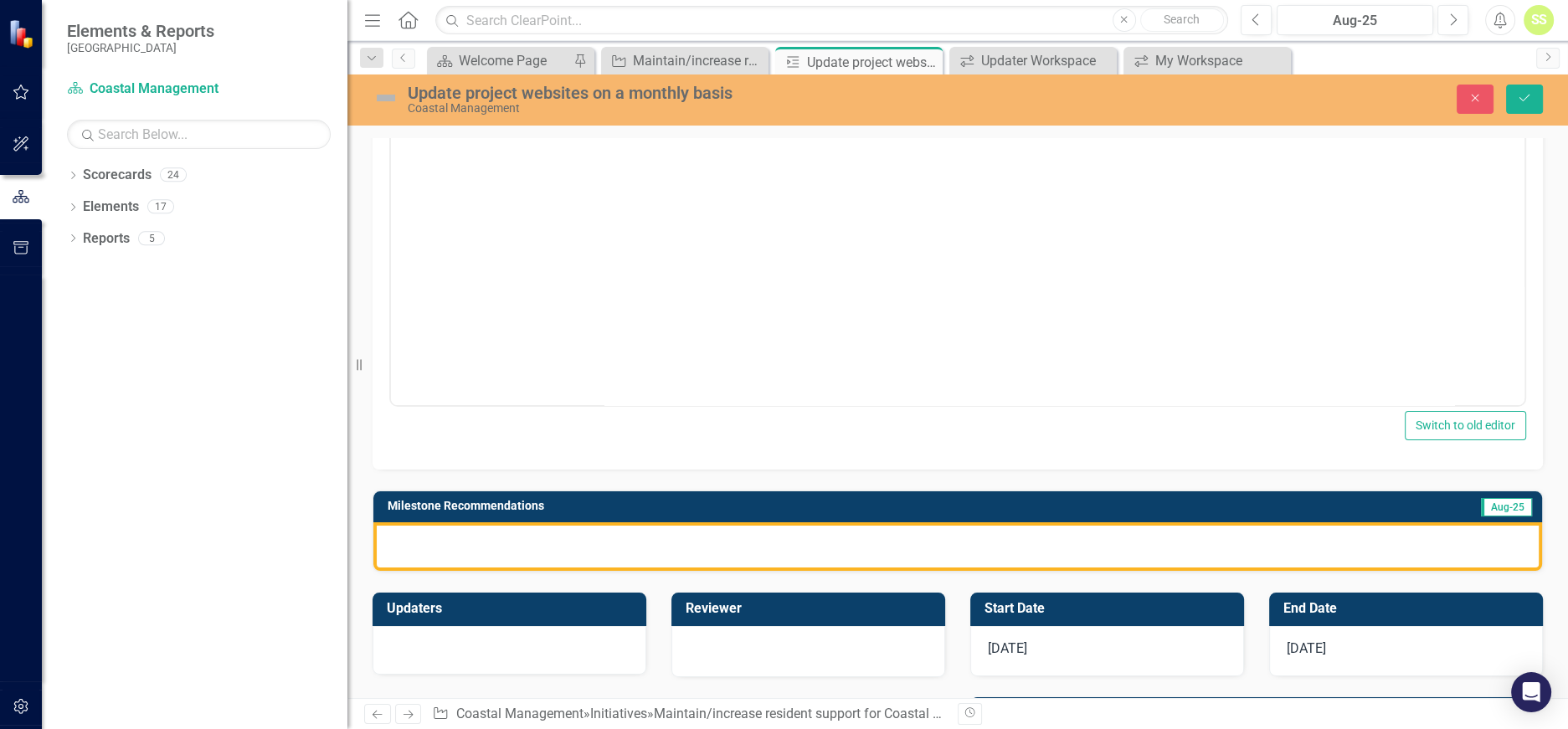
click at [700, 545] on div at bounding box center [958, 546] width 1169 height 48
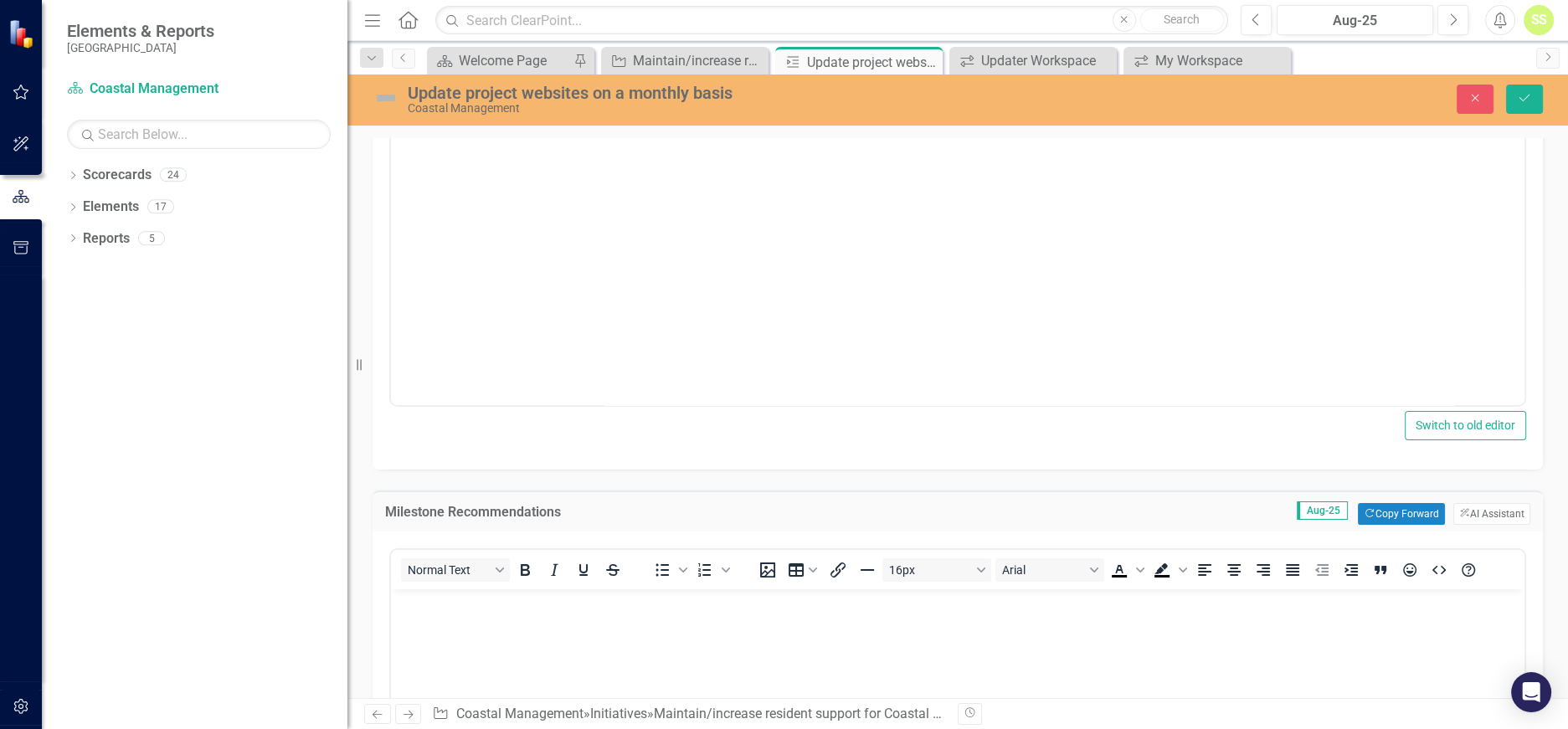
scroll to position [0, 0]
click at [1390, 503] on button "Copy Forward Copy Forward" at bounding box center [1400, 514] width 86 height 21
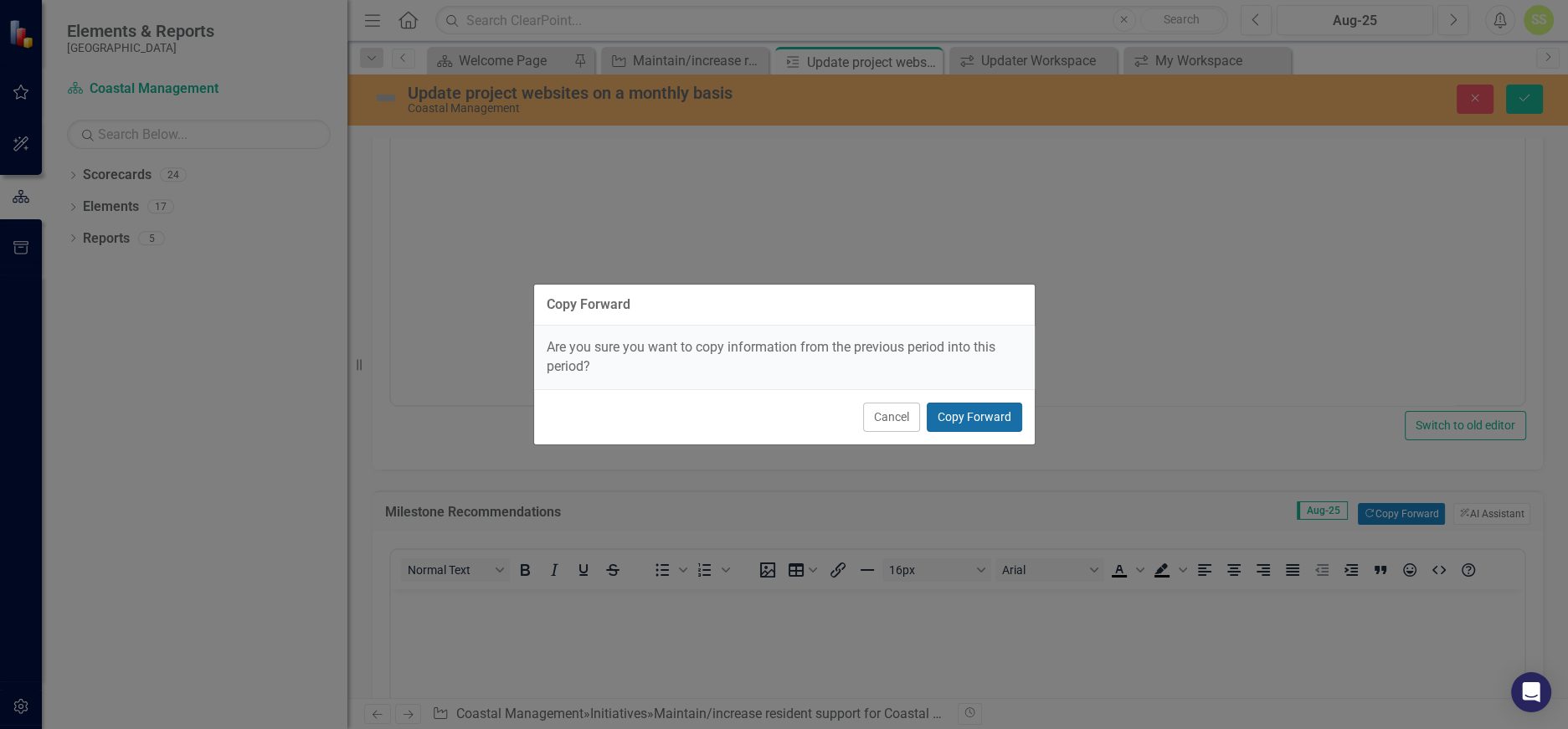
click at [980, 405] on button "Copy Forward" at bounding box center [974, 417] width 96 height 29
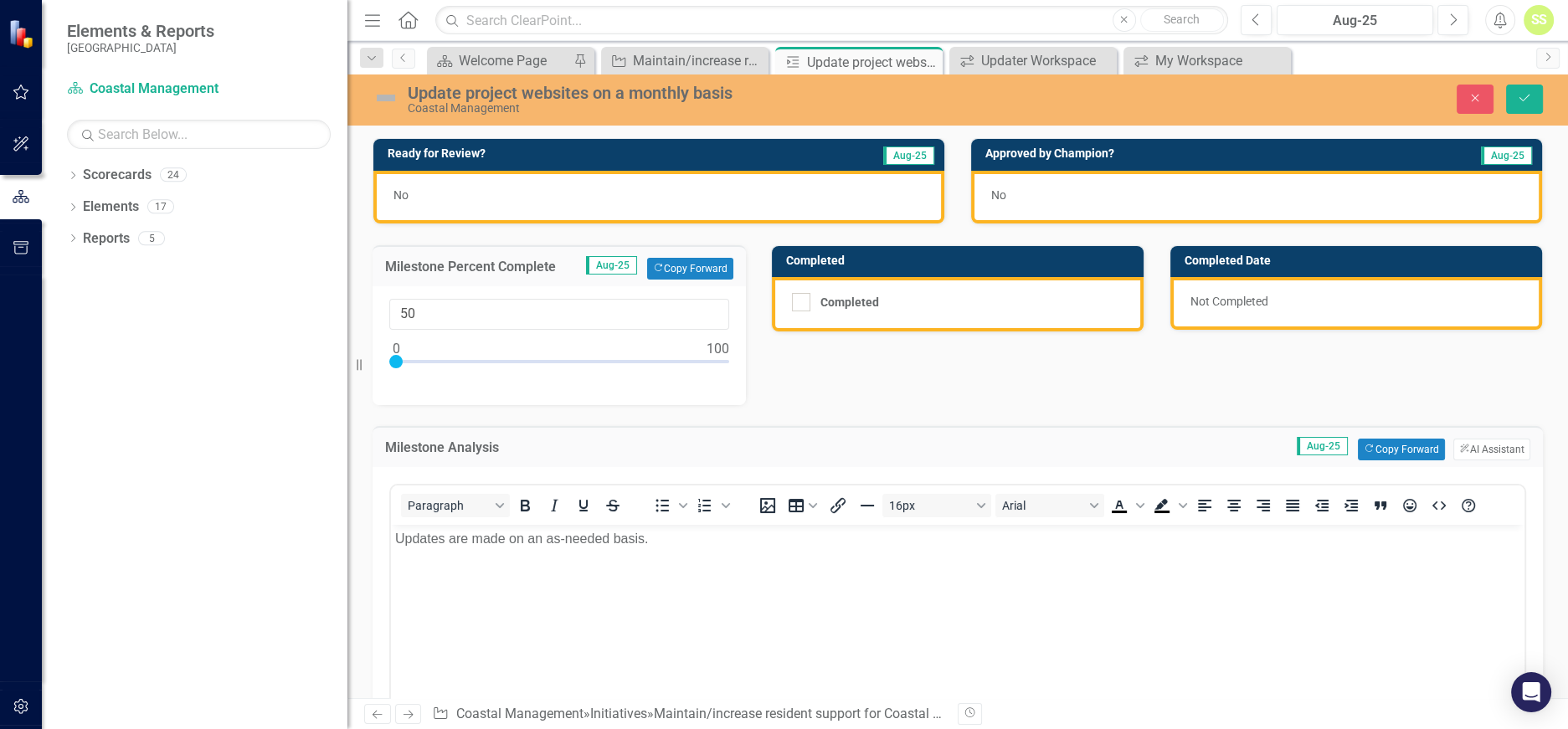
click at [481, 201] on div "No" at bounding box center [660, 197] width 571 height 52
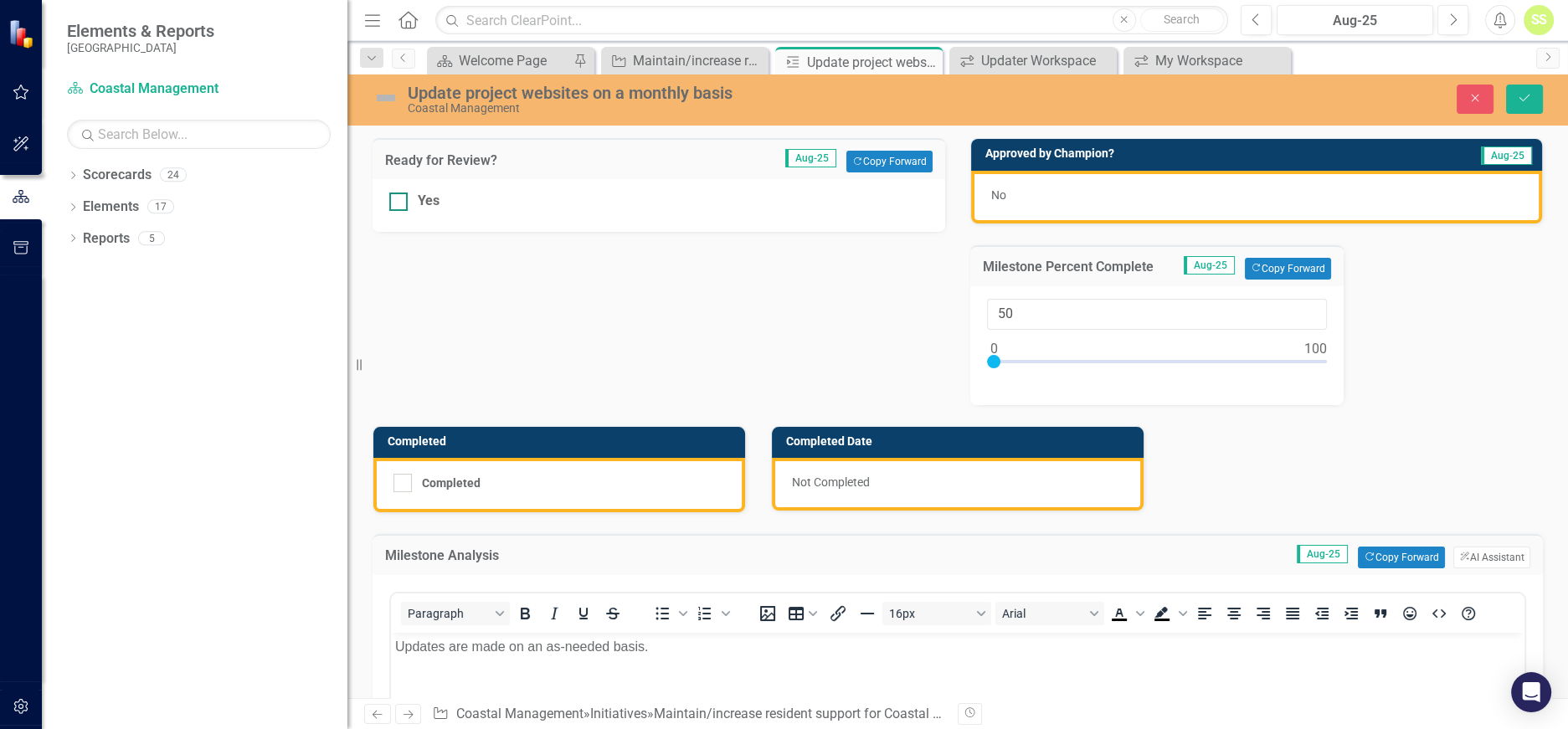
click at [399, 199] on input "Yes" at bounding box center [394, 197] width 11 height 11
checkbox input "true"
click at [1526, 95] on icon "Save" at bounding box center [1525, 98] width 15 height 12
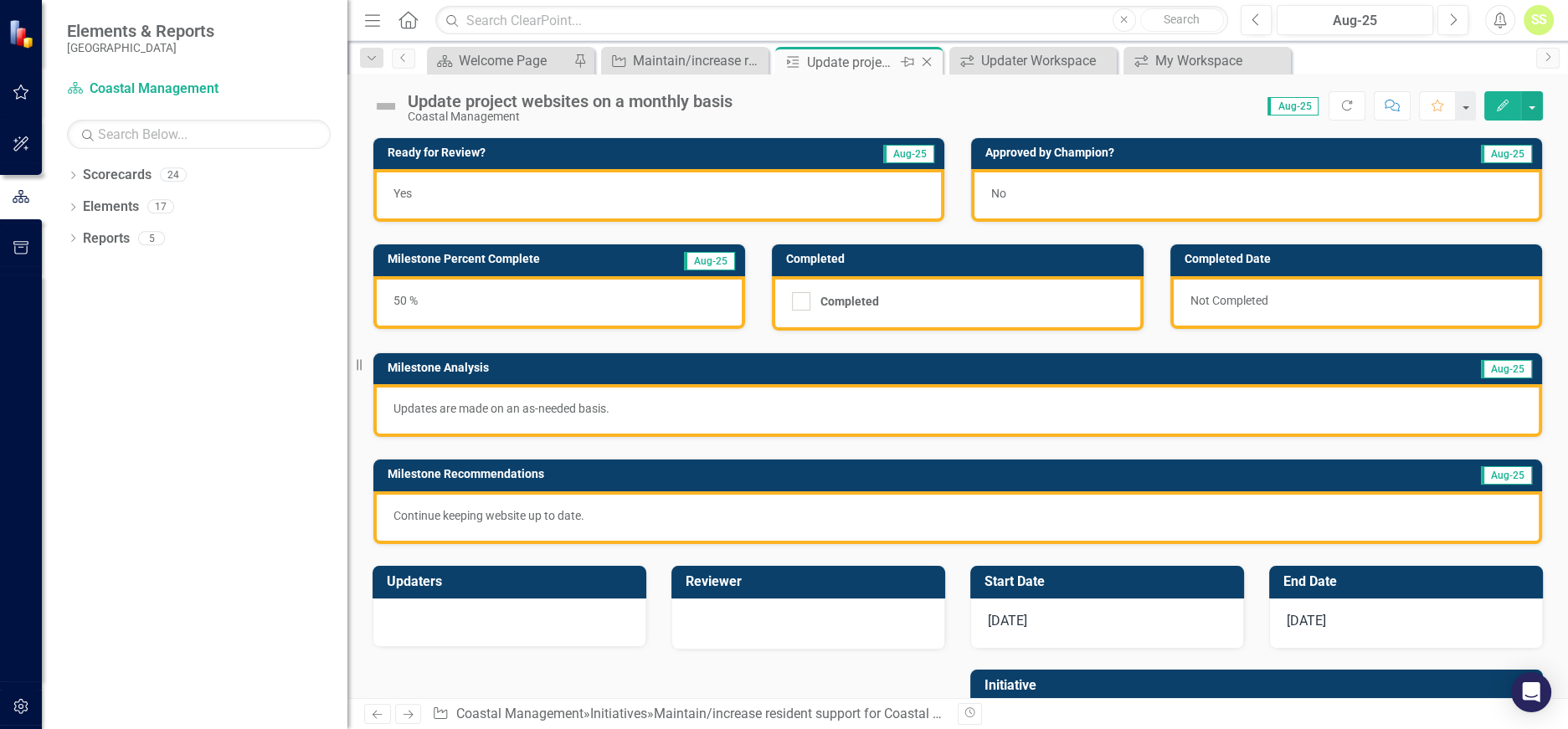
click at [927, 62] on icon at bounding box center [928, 63] width 10 height 10
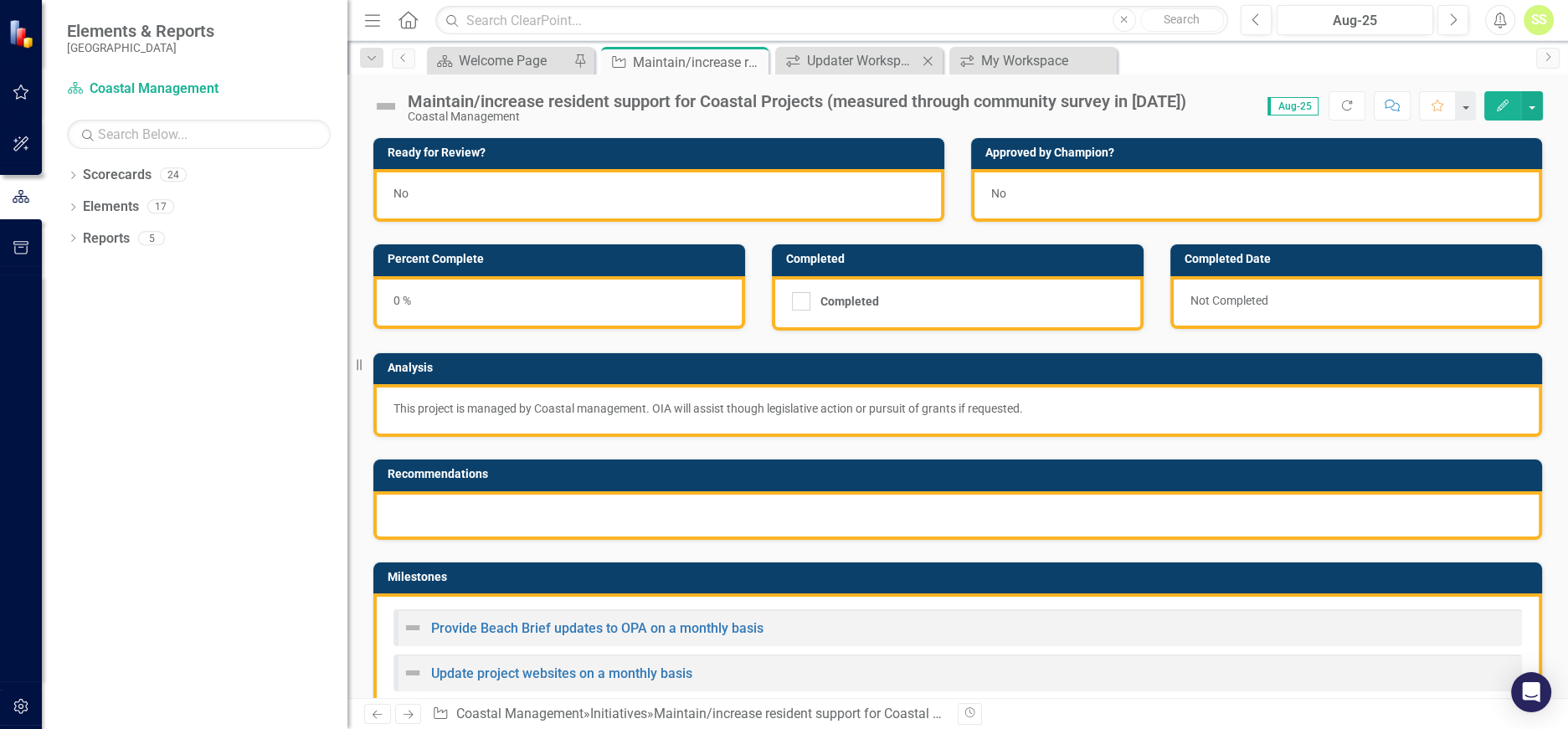
click at [927, 62] on icon "Close" at bounding box center [927, 61] width 16 height 14
